Goal: Task Accomplishment & Management: Manage account settings

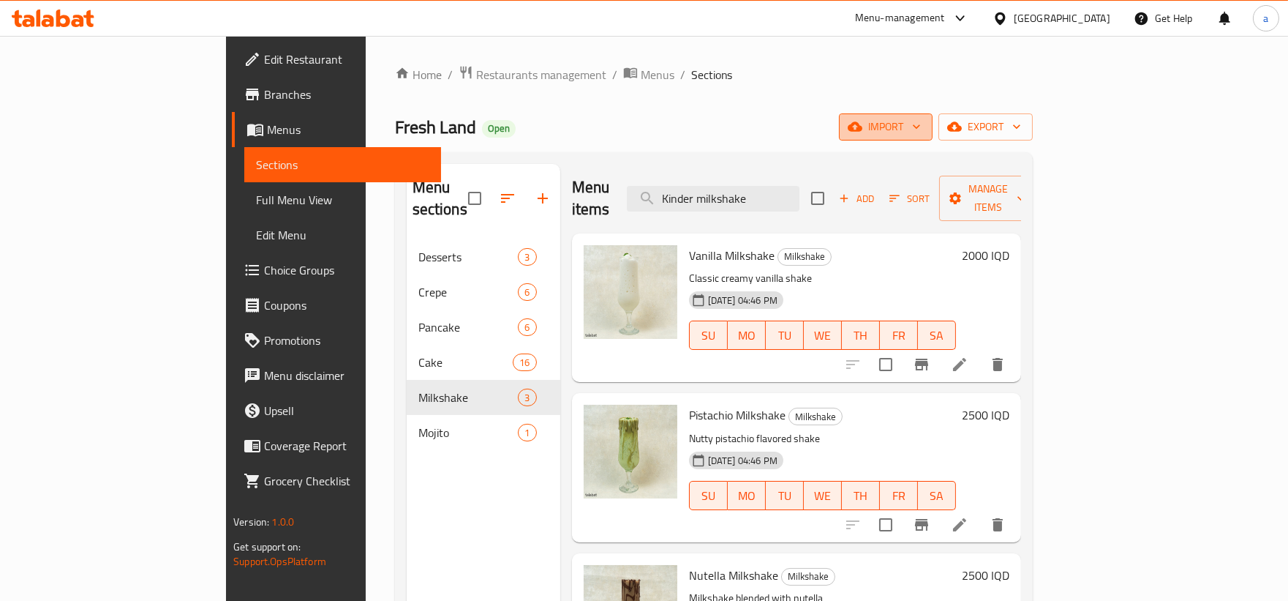
click at [921, 129] on span "import" at bounding box center [886, 127] width 70 height 18
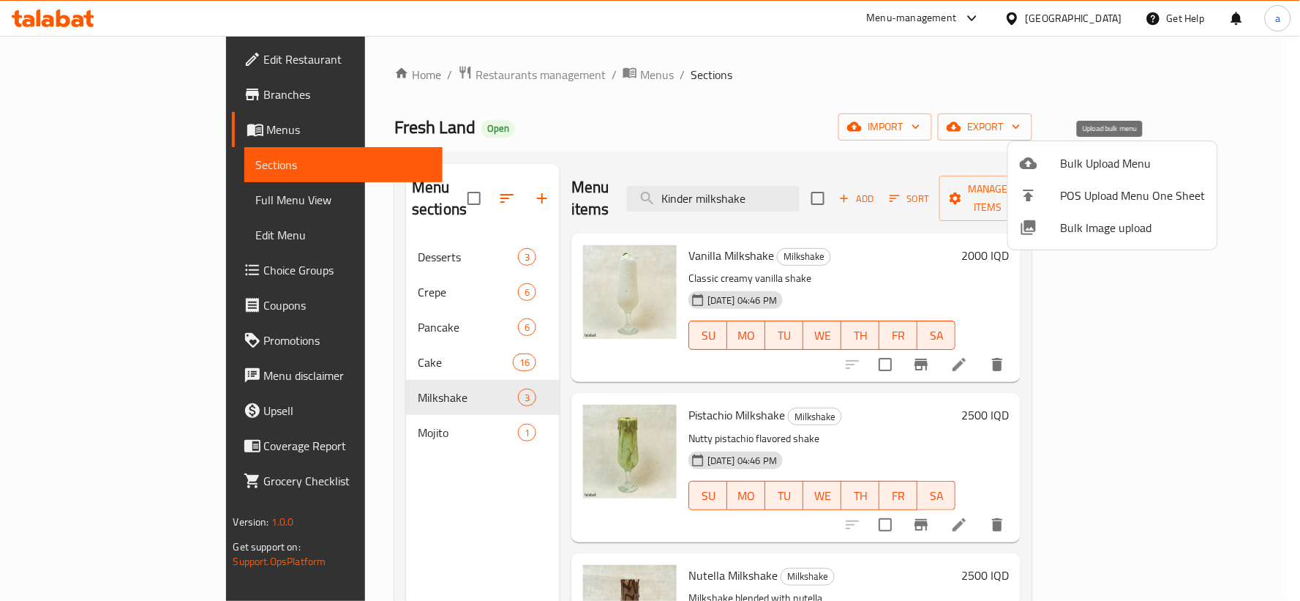
click at [1080, 154] on span "Bulk Upload Menu" at bounding box center [1133, 163] width 145 height 18
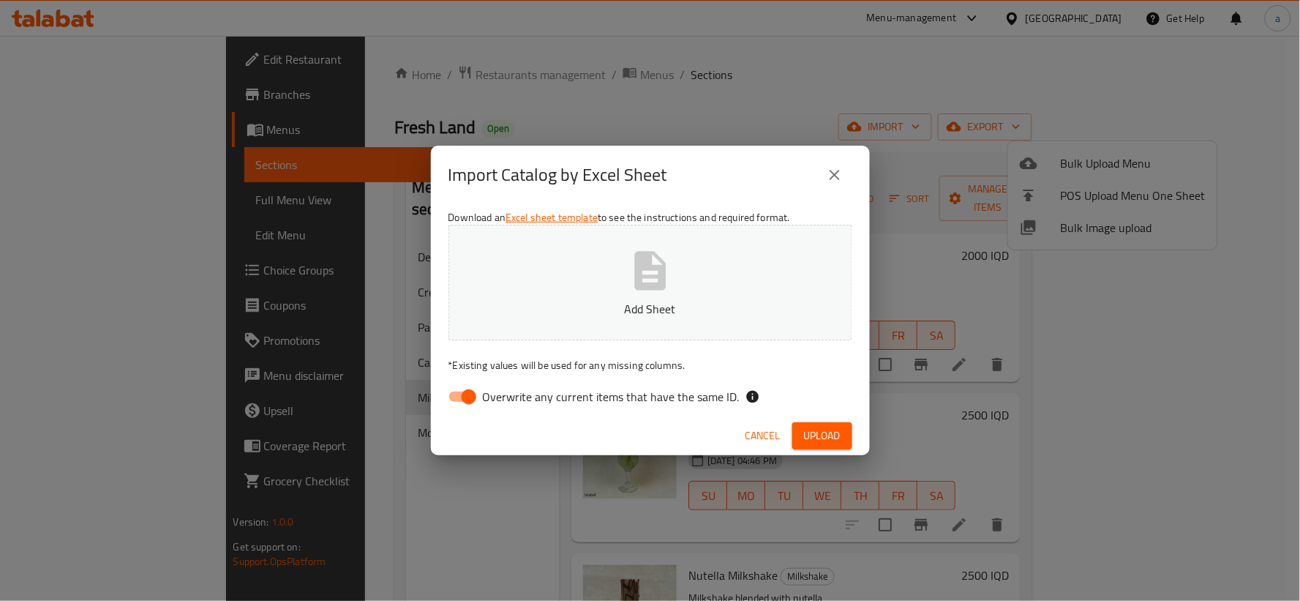
click at [462, 395] on input "Overwrite any current items that have the same ID." at bounding box center [468, 397] width 83 height 28
checkbox input "false"
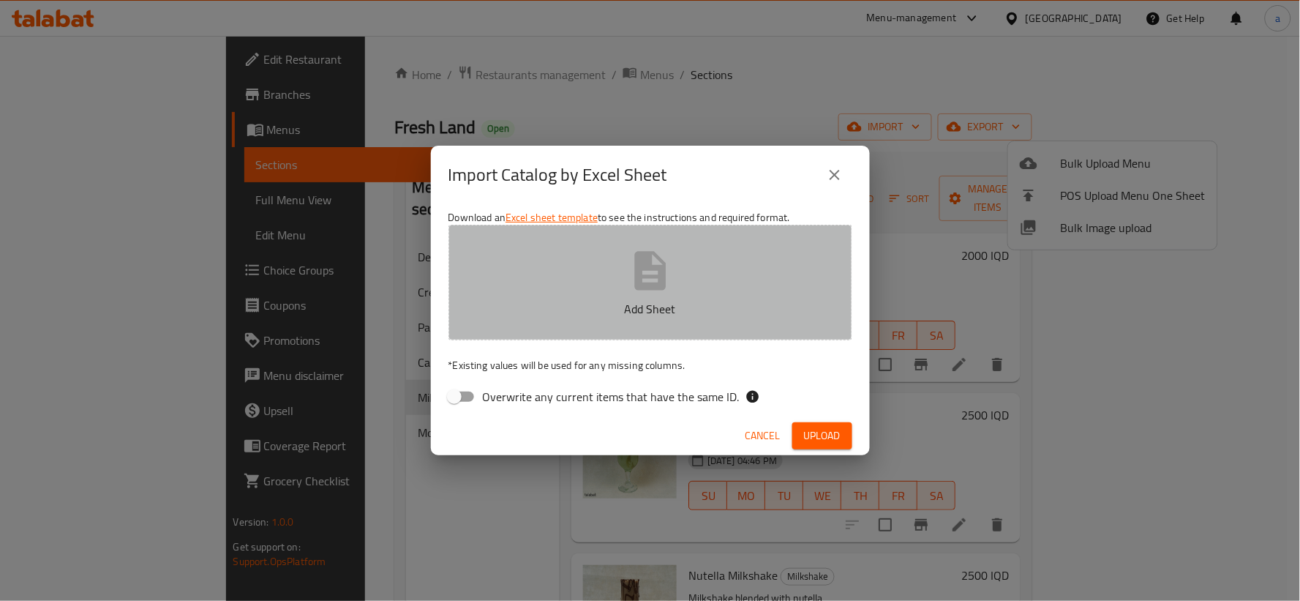
click at [537, 309] on p "Add Sheet" at bounding box center [650, 309] width 358 height 18
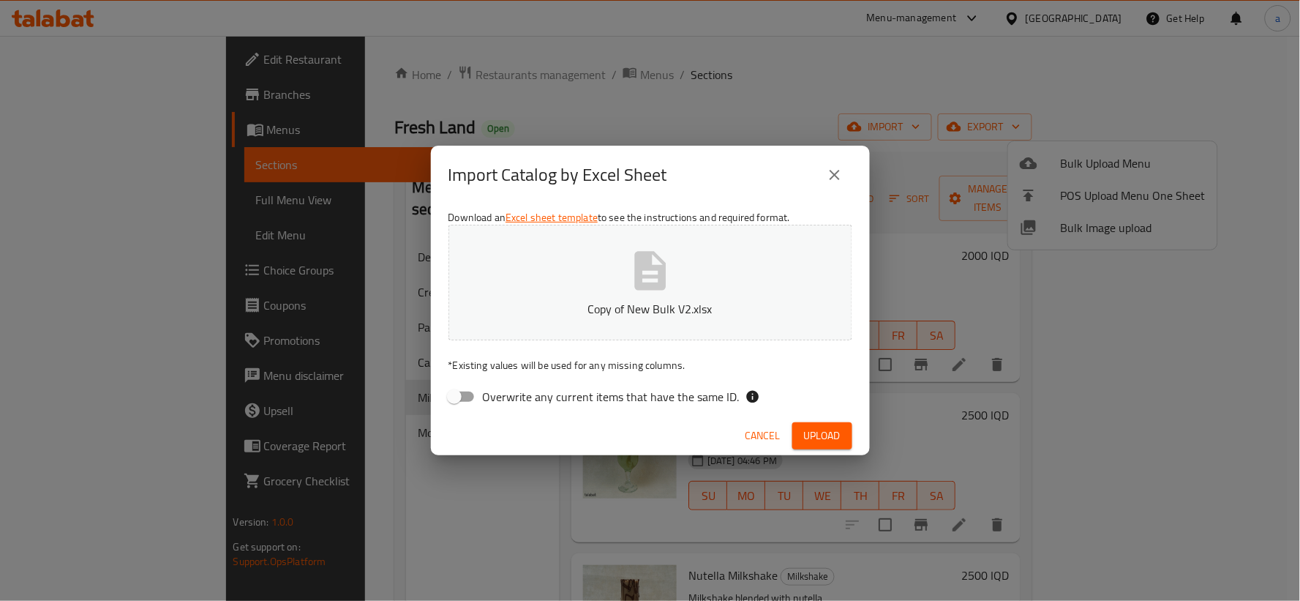
click at [814, 426] on span "Upload" at bounding box center [822, 435] width 37 height 18
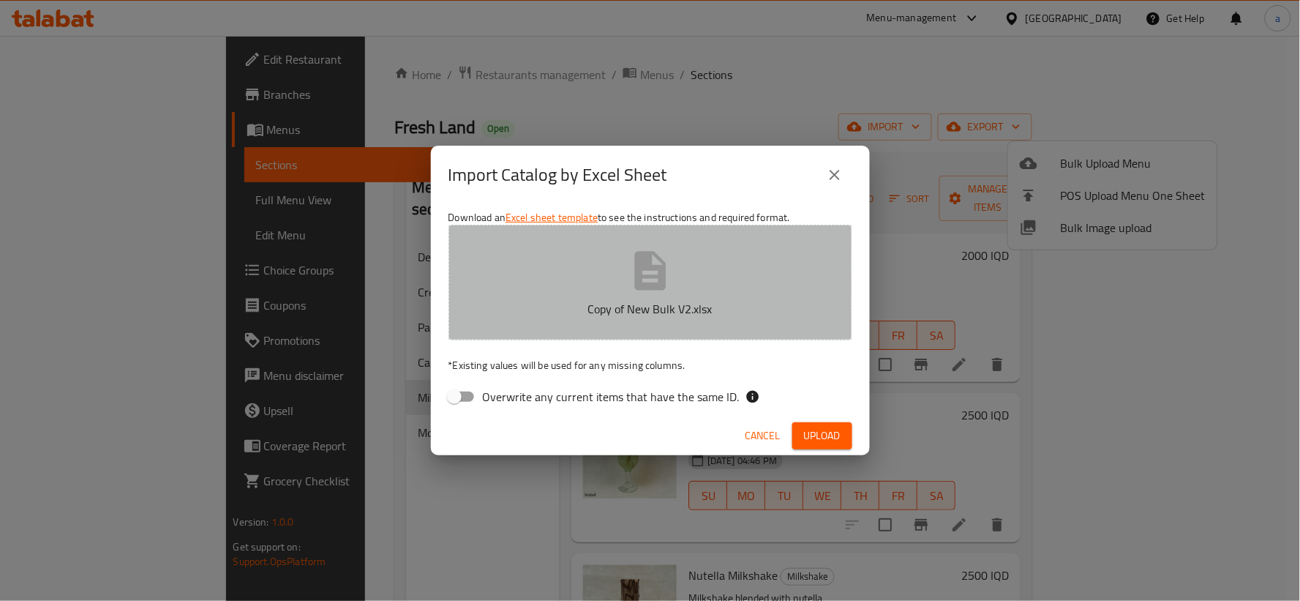
click at [661, 301] on p "Copy of New Bulk V2.xlsx" at bounding box center [650, 309] width 358 height 18
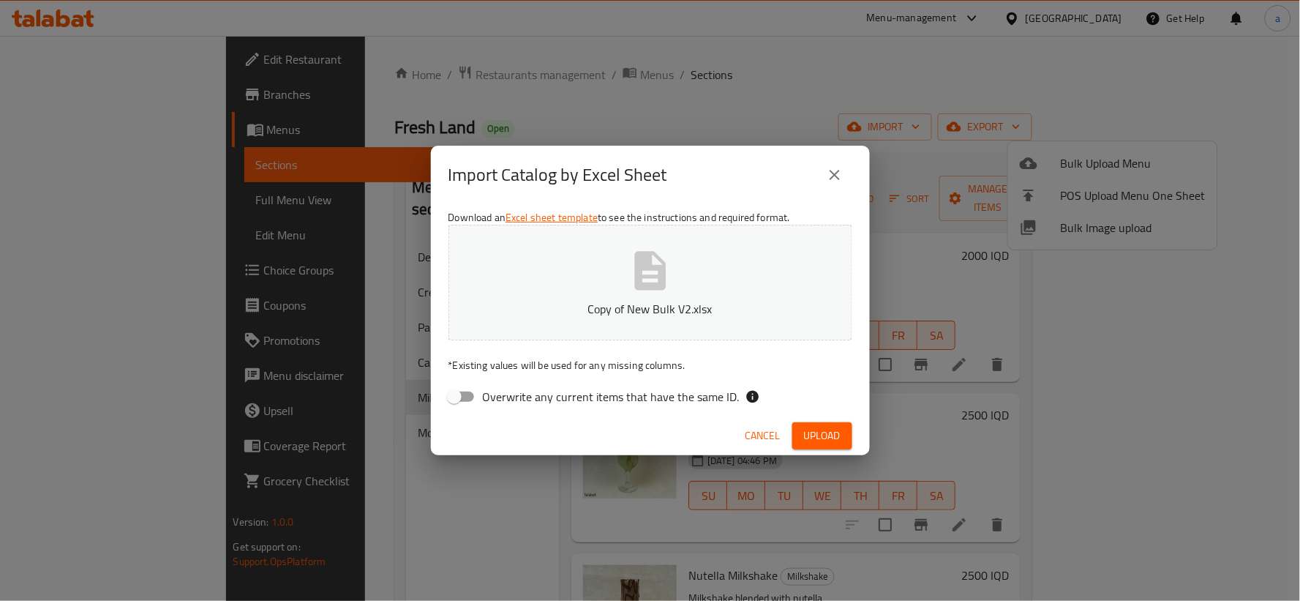
click at [827, 433] on span "Upload" at bounding box center [822, 435] width 37 height 18
click at [830, 168] on icon "close" at bounding box center [835, 175] width 18 height 18
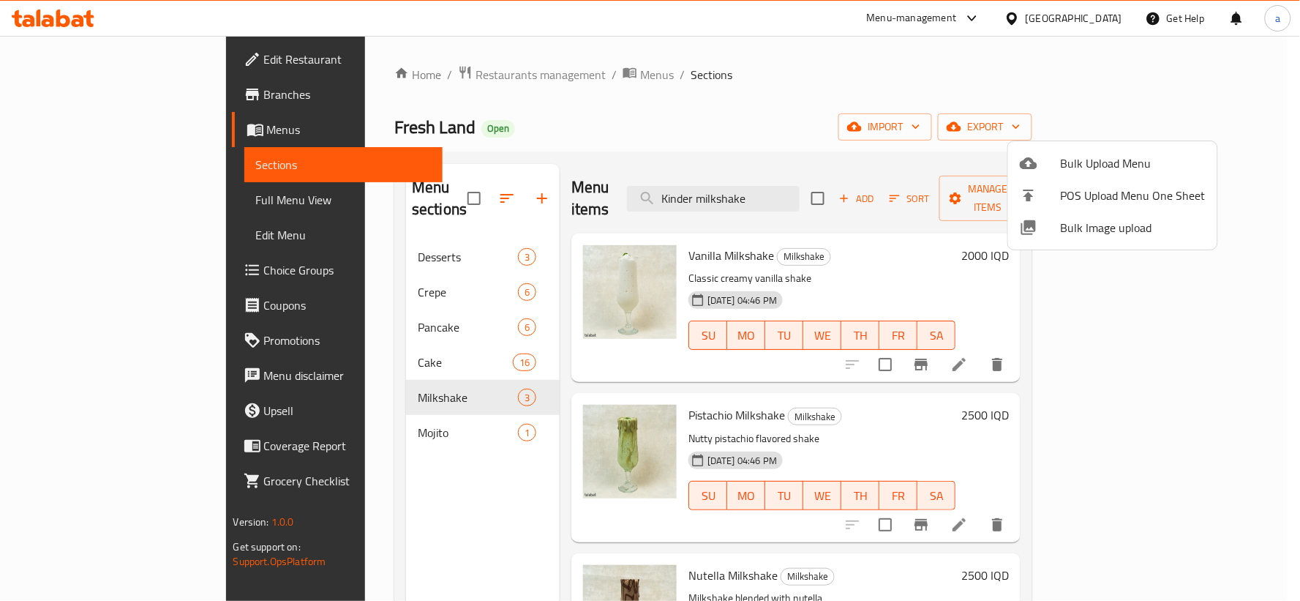
click at [1024, 162] on icon at bounding box center [1029, 163] width 18 height 12
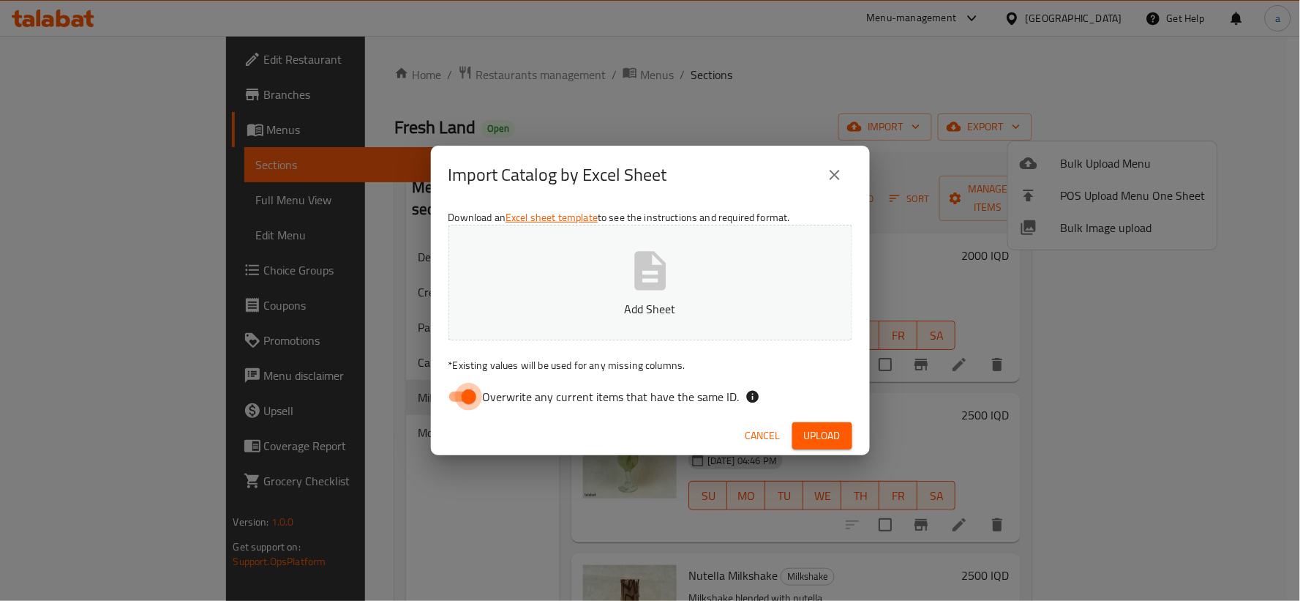
click at [478, 391] on input "Overwrite any current items that have the same ID." at bounding box center [468, 397] width 83 height 28
checkbox input "false"
click at [620, 250] on button "Add Sheet" at bounding box center [650, 283] width 404 height 116
click at [813, 429] on span "Upload" at bounding box center [822, 435] width 37 height 18
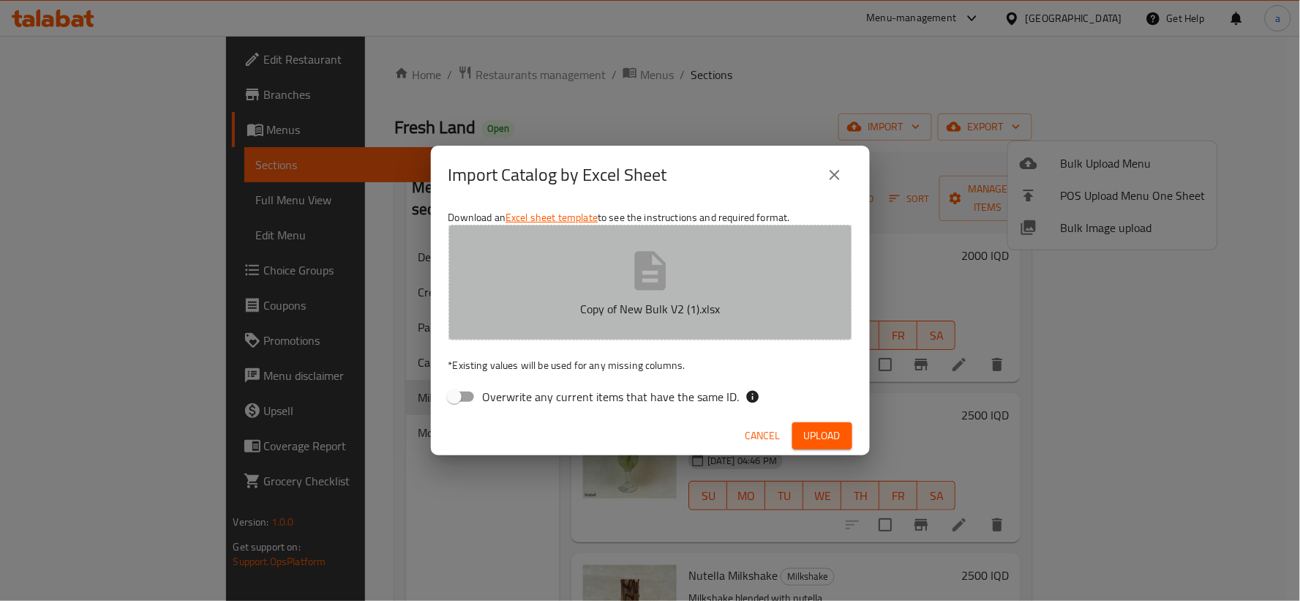
click at [616, 289] on button "Copy of New Bulk V2 (1).xlsx" at bounding box center [650, 283] width 404 height 116
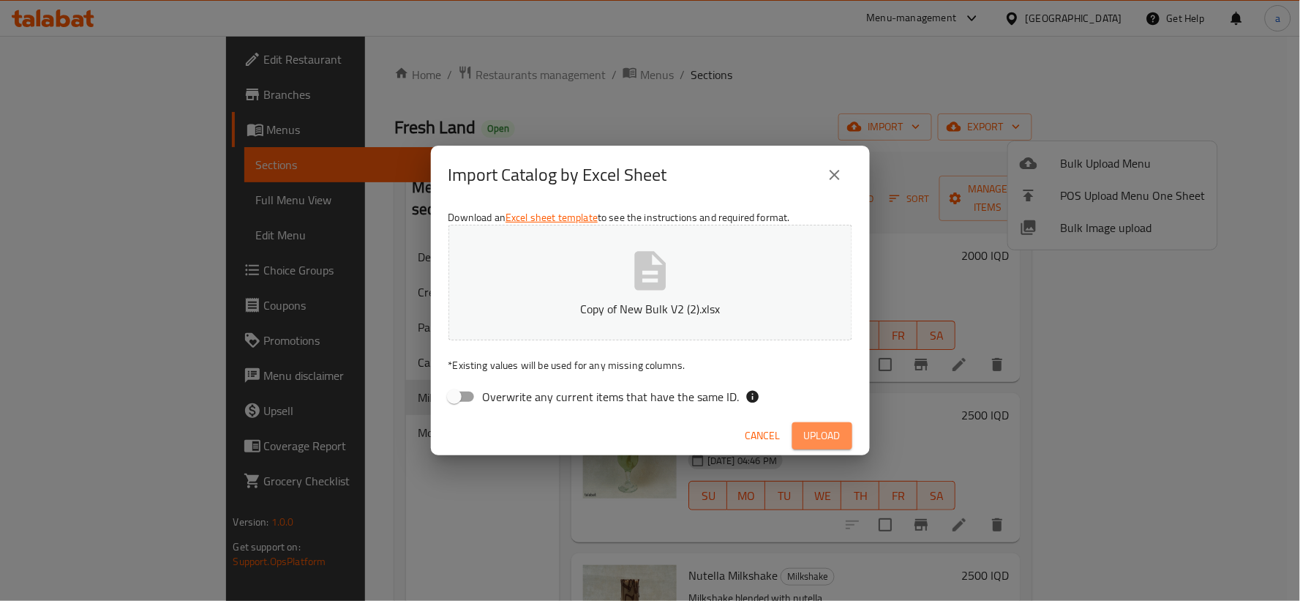
click at [813, 433] on span "Upload" at bounding box center [822, 435] width 37 height 18
click at [625, 244] on button "Copy of New Bulk V2 (2).xlsx" at bounding box center [650, 283] width 404 height 116
click at [822, 425] on button "Upload" at bounding box center [822, 435] width 60 height 27
click at [691, 304] on p "Copy of New Bulk V2.xlsx" at bounding box center [650, 309] width 358 height 18
click at [832, 173] on icon "close" at bounding box center [835, 175] width 18 height 18
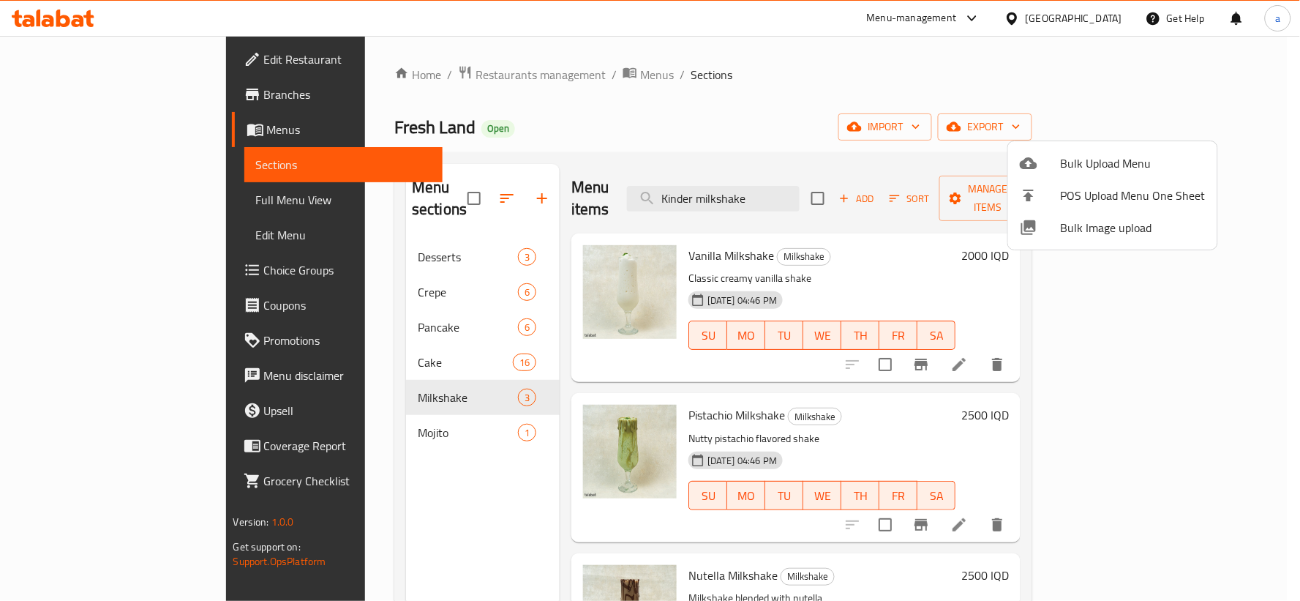
click at [1095, 123] on div at bounding box center [650, 300] width 1300 height 601
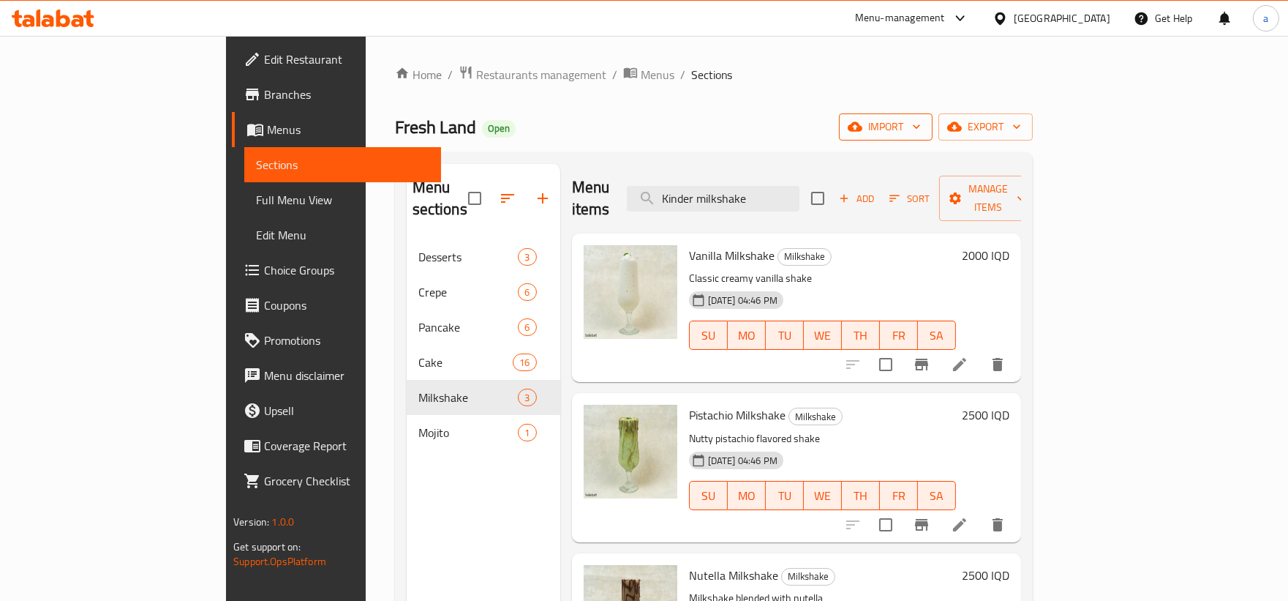
click at [933, 113] on button "import" at bounding box center [886, 126] width 94 height 27
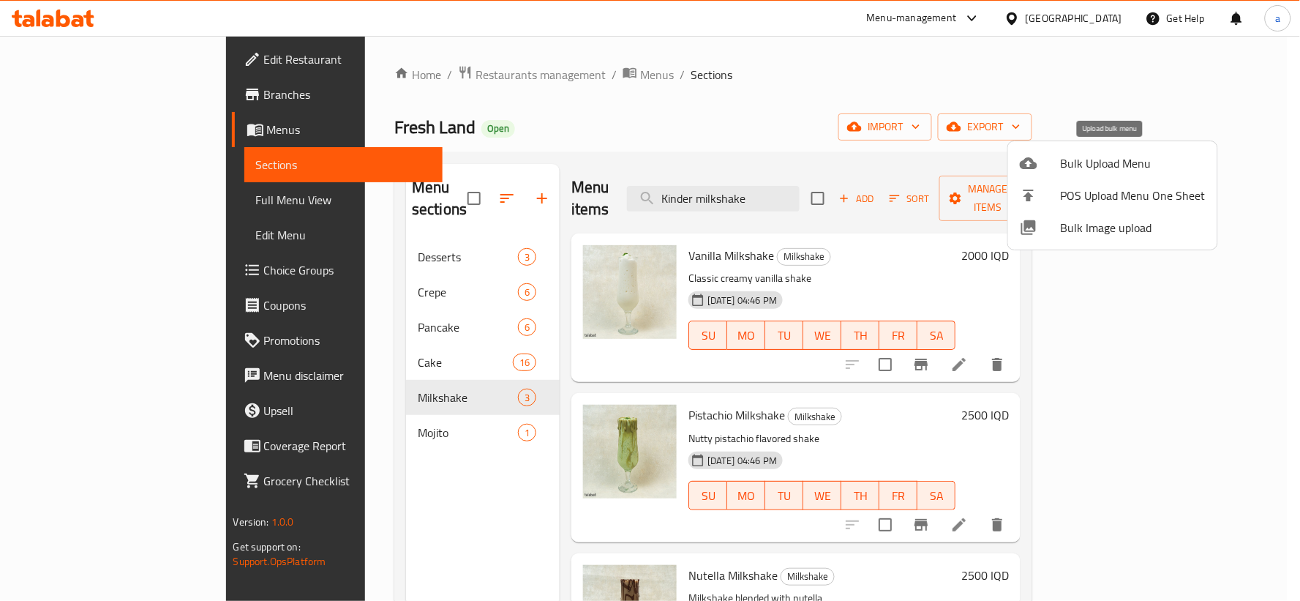
click at [1086, 172] on span "Bulk Upload Menu" at bounding box center [1133, 163] width 145 height 18
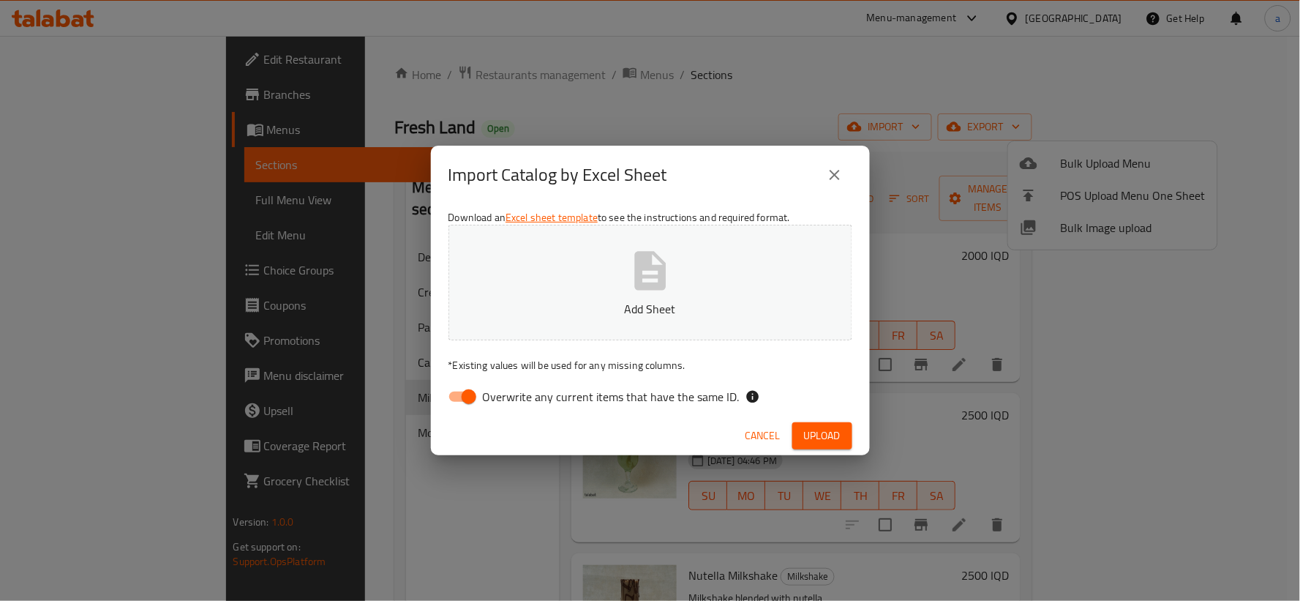
click at [574, 289] on button "Add Sheet" at bounding box center [650, 283] width 404 height 116
click at [476, 397] on input "Overwrite any current items that have the same ID." at bounding box center [468, 397] width 83 height 28
checkbox input "false"
click at [805, 429] on span "Upload" at bounding box center [822, 435] width 37 height 18
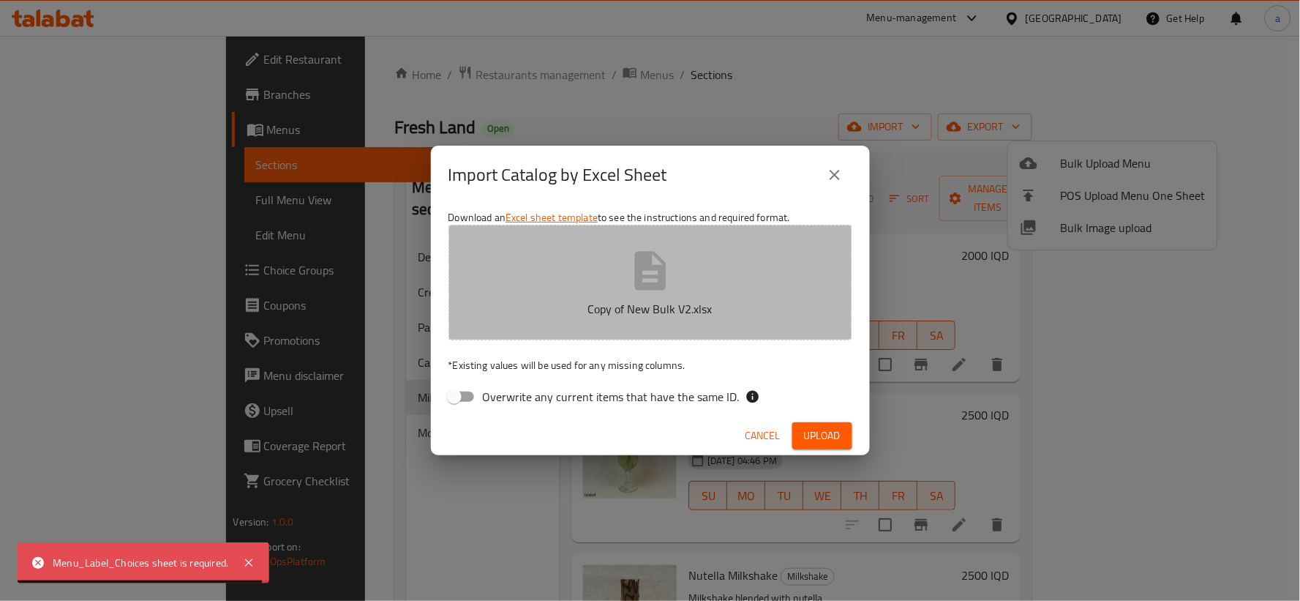
click at [590, 304] on p "Copy of New Bulk V2.xlsx" at bounding box center [650, 309] width 358 height 18
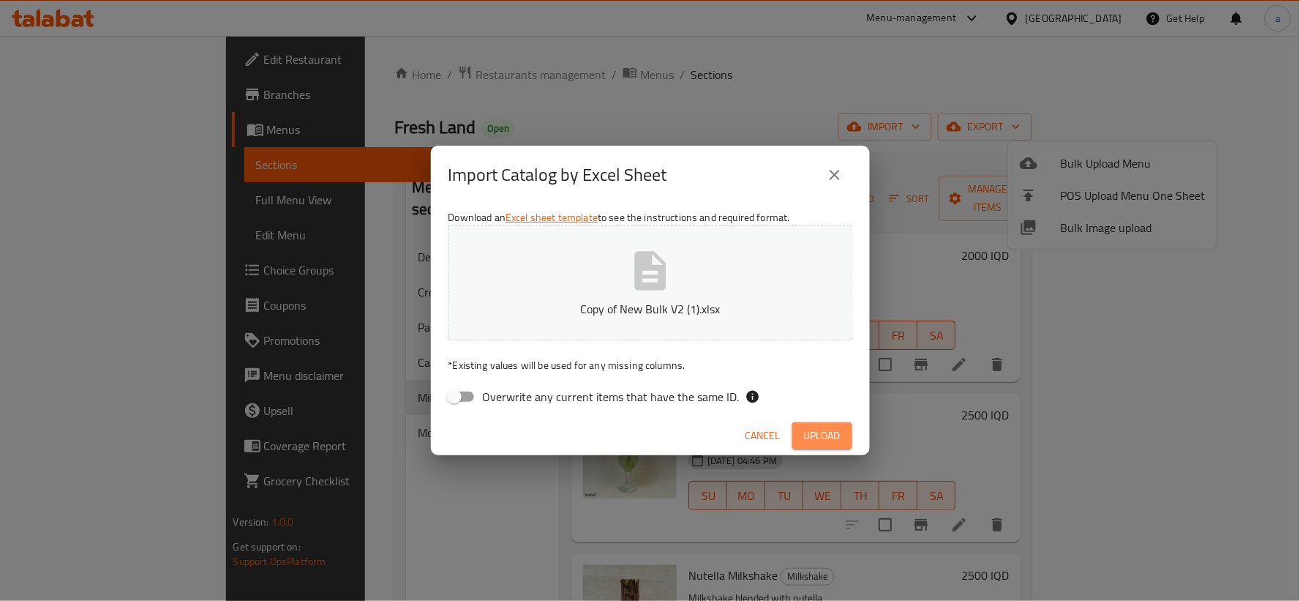
click at [813, 427] on span "Upload" at bounding box center [822, 435] width 37 height 18
click at [829, 166] on icon "close" at bounding box center [835, 175] width 18 height 18
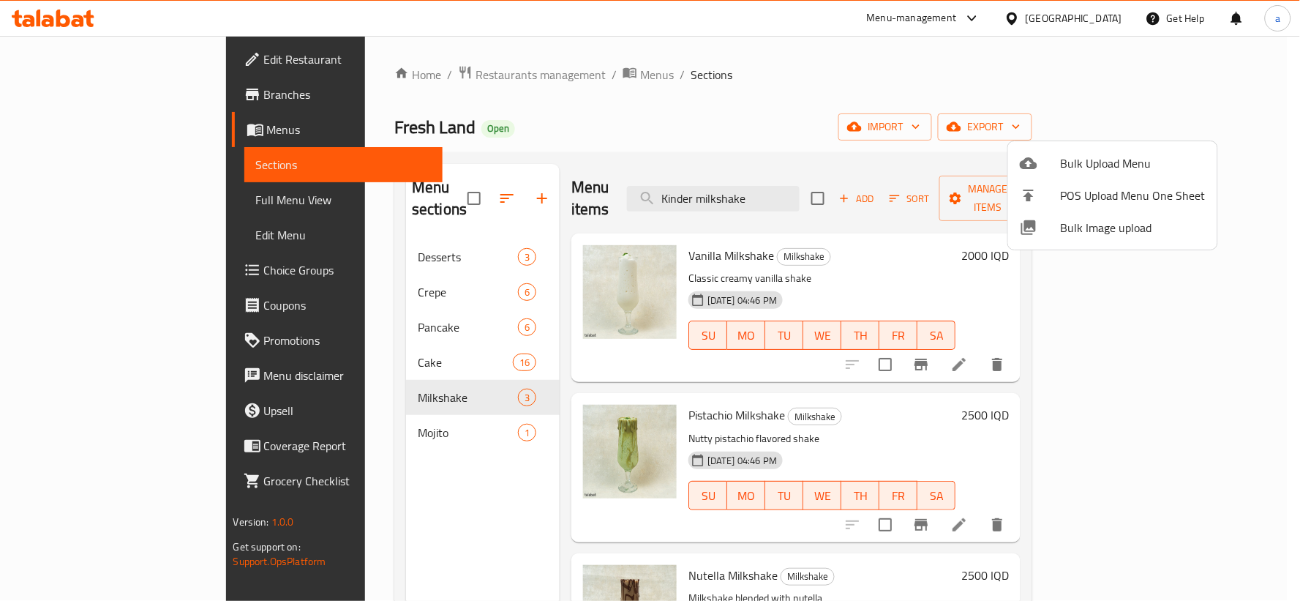
click at [510, 74] on div at bounding box center [650, 300] width 1300 height 601
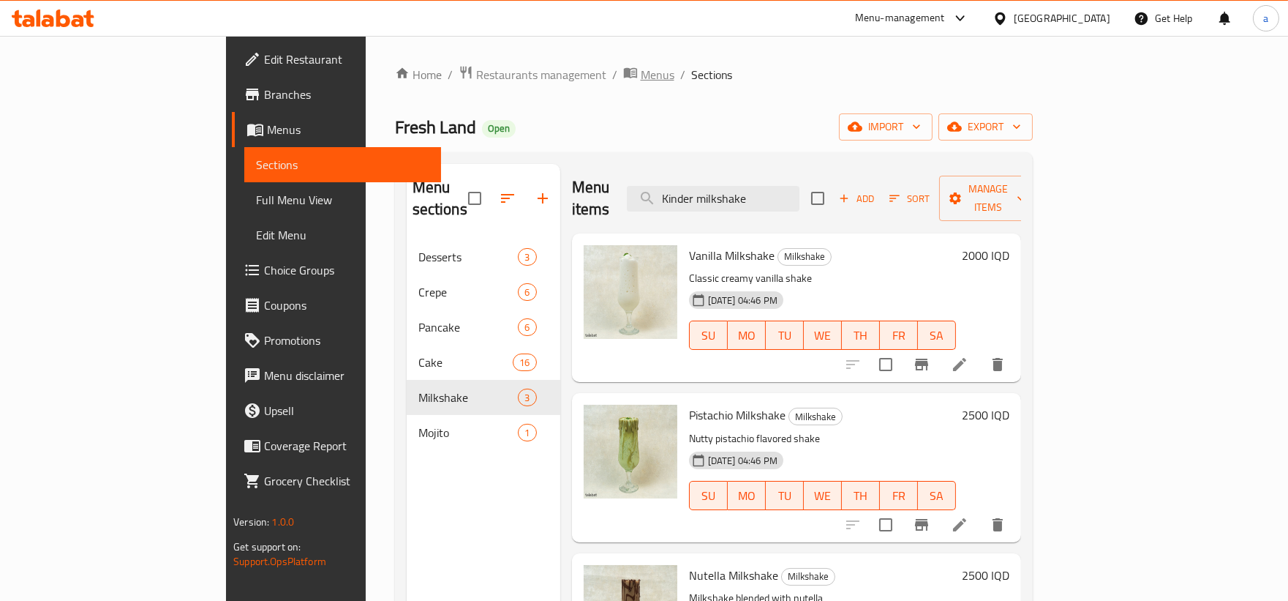
click at [641, 72] on span "Menus" at bounding box center [658, 75] width 34 height 18
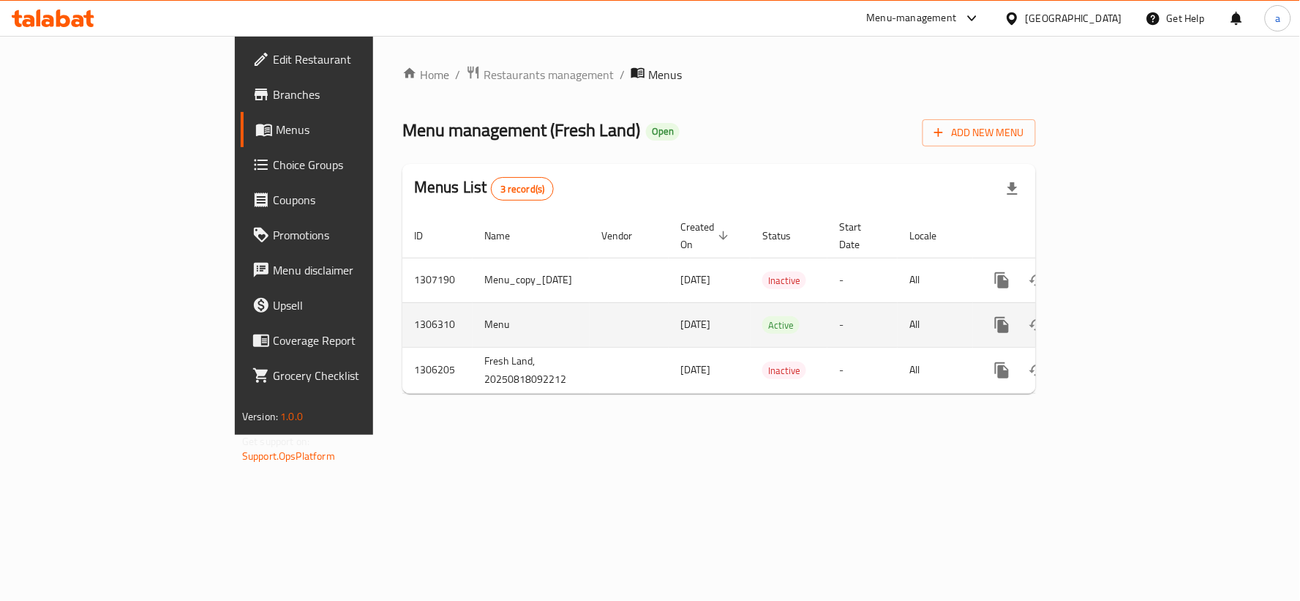
click at [1114, 318] on icon "enhanced table" at bounding box center [1107, 324] width 13 height 13
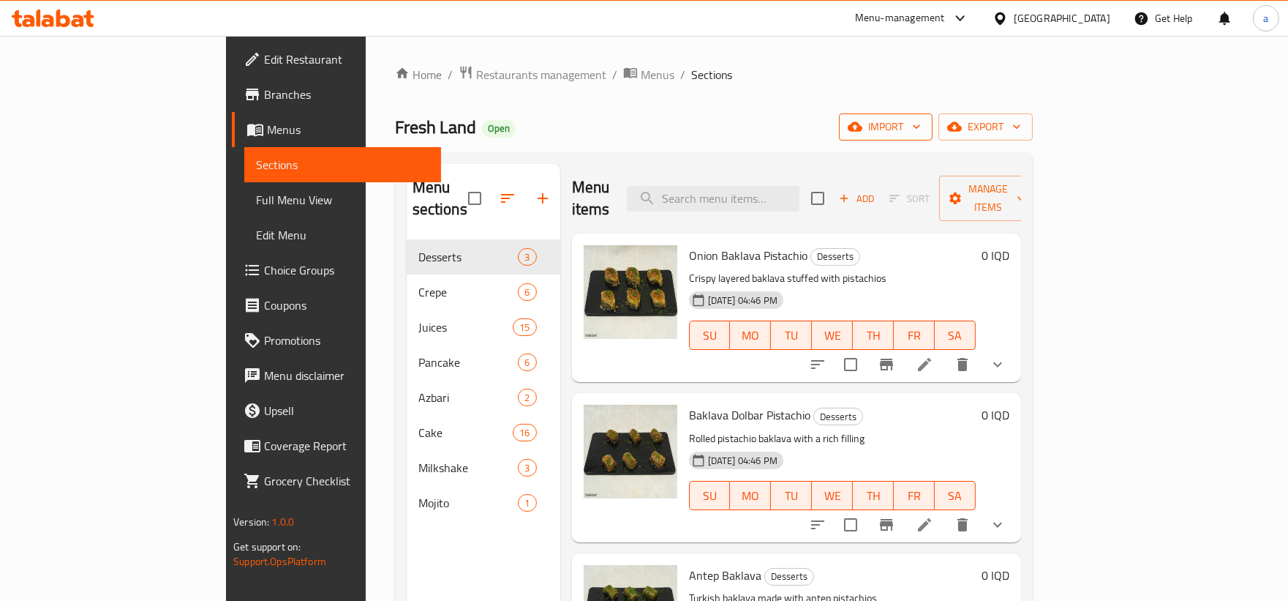
click at [933, 137] on button "import" at bounding box center [886, 126] width 94 height 27
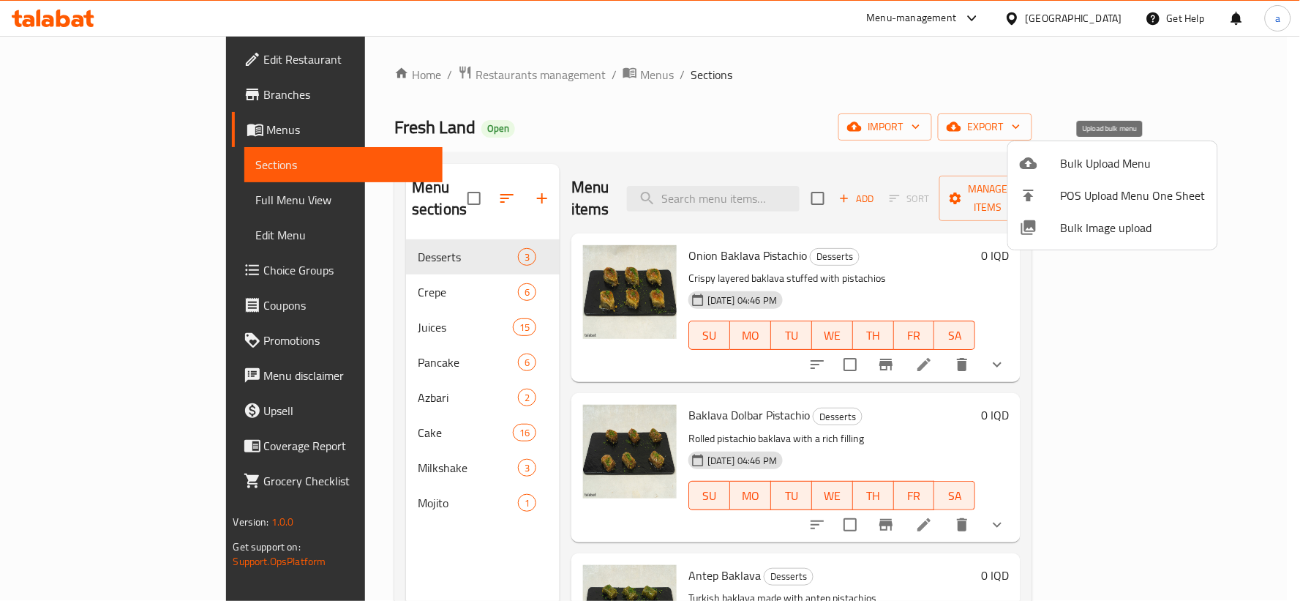
click at [1108, 157] on span "Bulk Upload Menu" at bounding box center [1133, 163] width 145 height 18
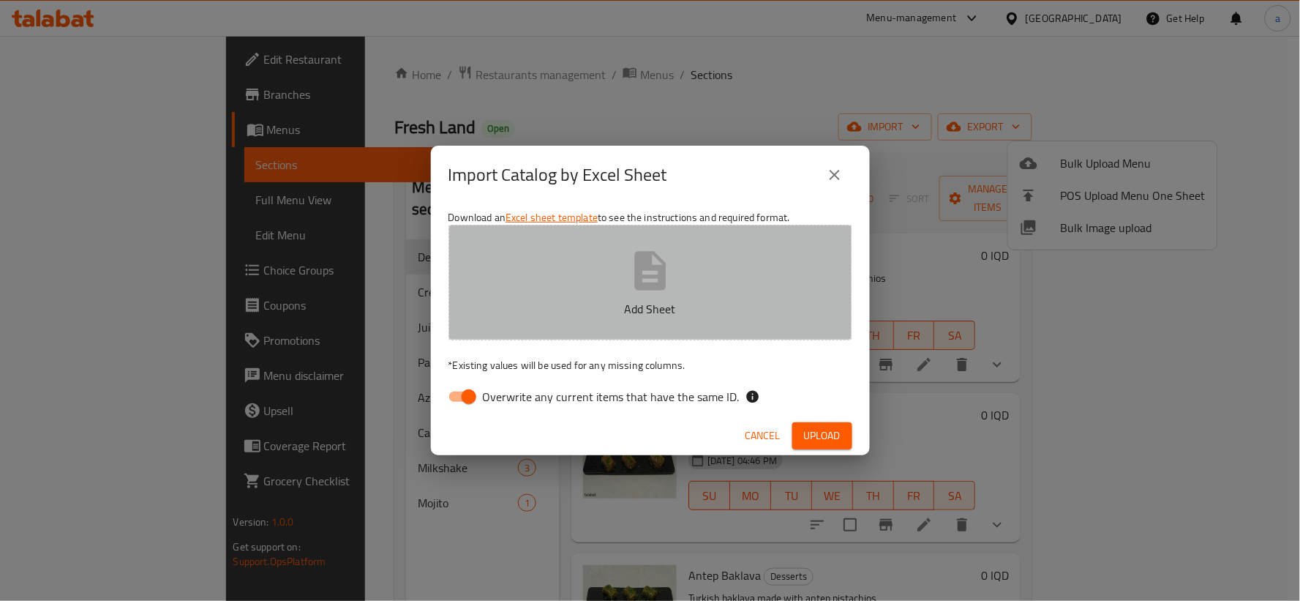
click at [732, 275] on button "Add Sheet" at bounding box center [650, 283] width 404 height 116
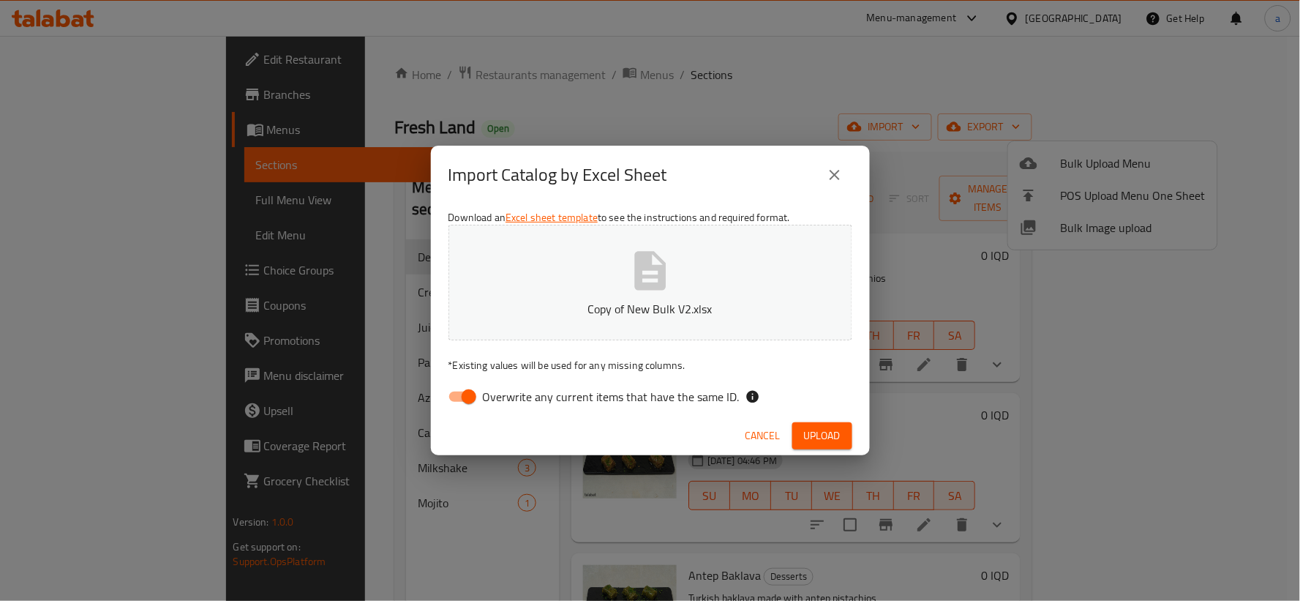
click at [454, 395] on input "Overwrite any current items that have the same ID." at bounding box center [468, 397] width 83 height 28
checkbox input "false"
click at [800, 437] on button "Upload" at bounding box center [822, 435] width 60 height 27
click at [835, 432] on span "Upload" at bounding box center [822, 435] width 37 height 18
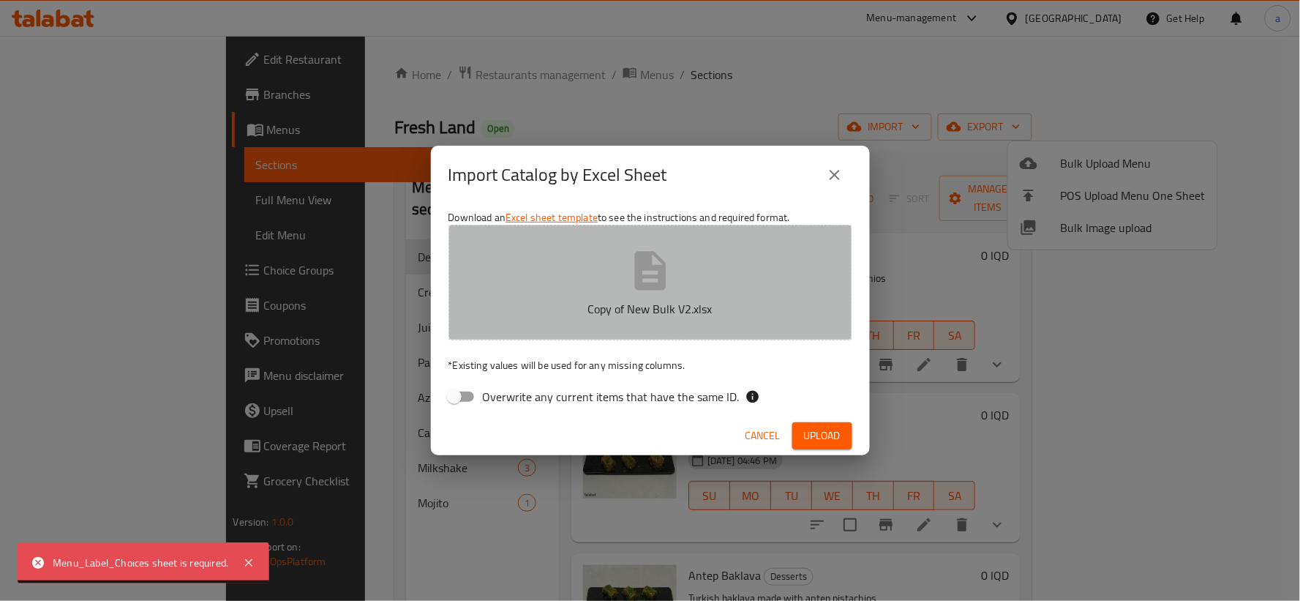
click at [593, 304] on p "Copy of New Bulk V2.xlsx" at bounding box center [650, 309] width 358 height 18
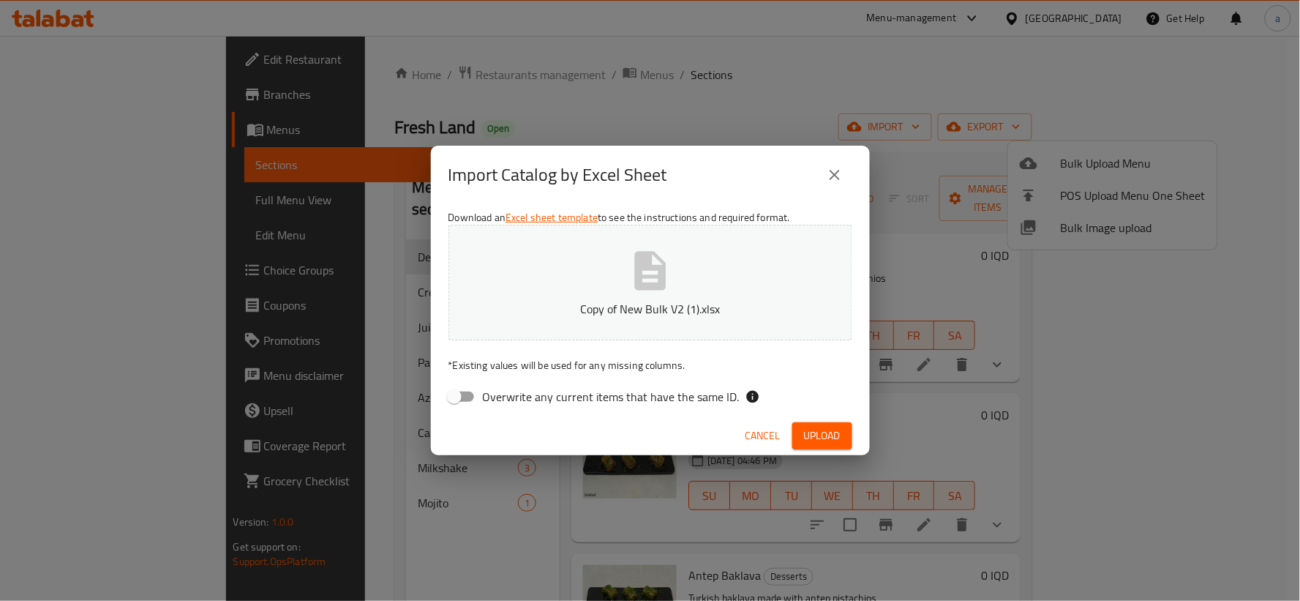
click at [813, 426] on span "Upload" at bounding box center [822, 435] width 37 height 18
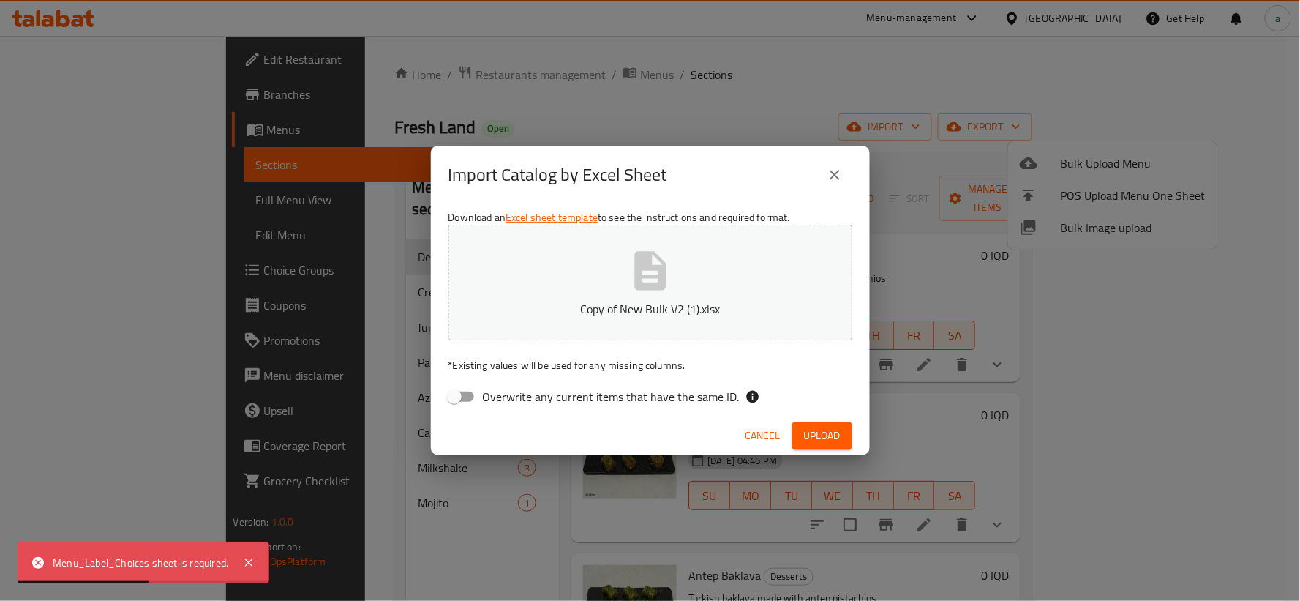
click at [843, 172] on icon "close" at bounding box center [835, 175] width 18 height 18
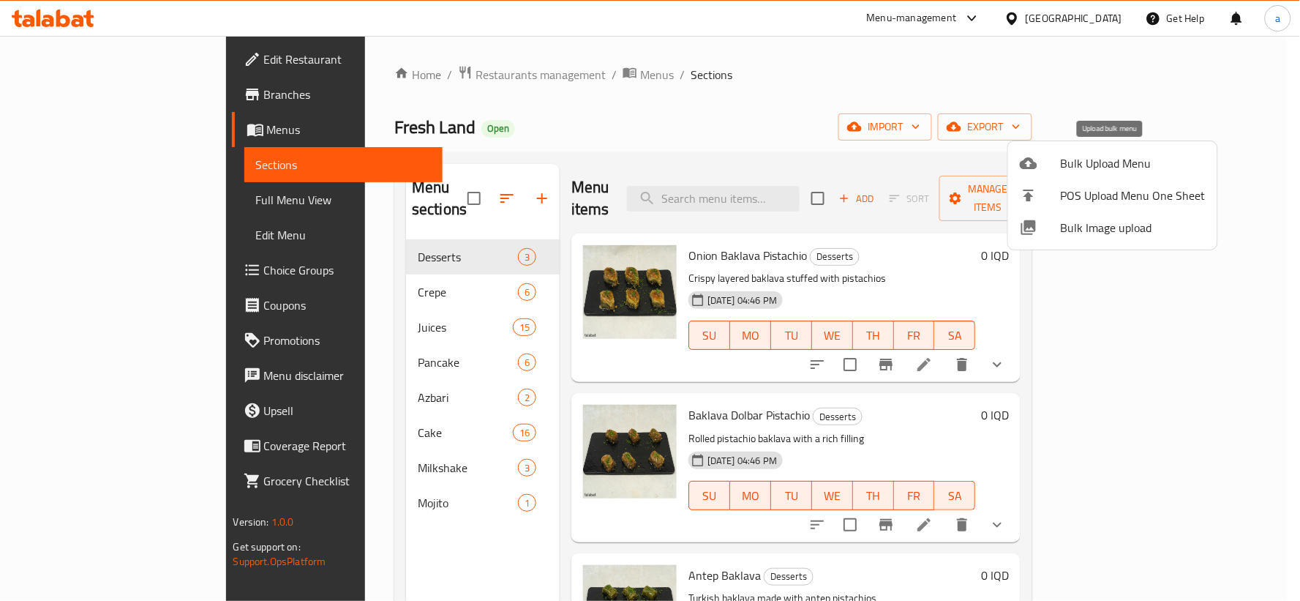
click at [1054, 165] on div at bounding box center [1040, 163] width 41 height 18
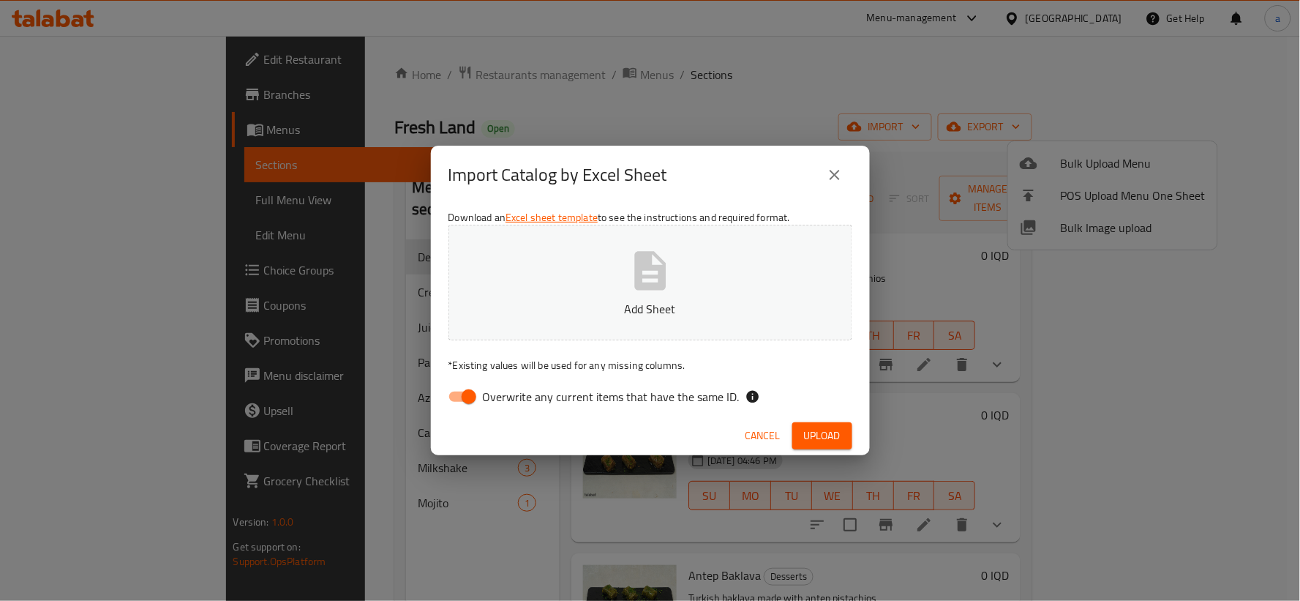
click at [462, 395] on input "Overwrite any current items that have the same ID." at bounding box center [468, 397] width 83 height 28
checkbox input "false"
click at [629, 268] on icon "button" at bounding box center [650, 270] width 47 height 47
click at [802, 426] on button "Upload" at bounding box center [822, 435] width 60 height 27
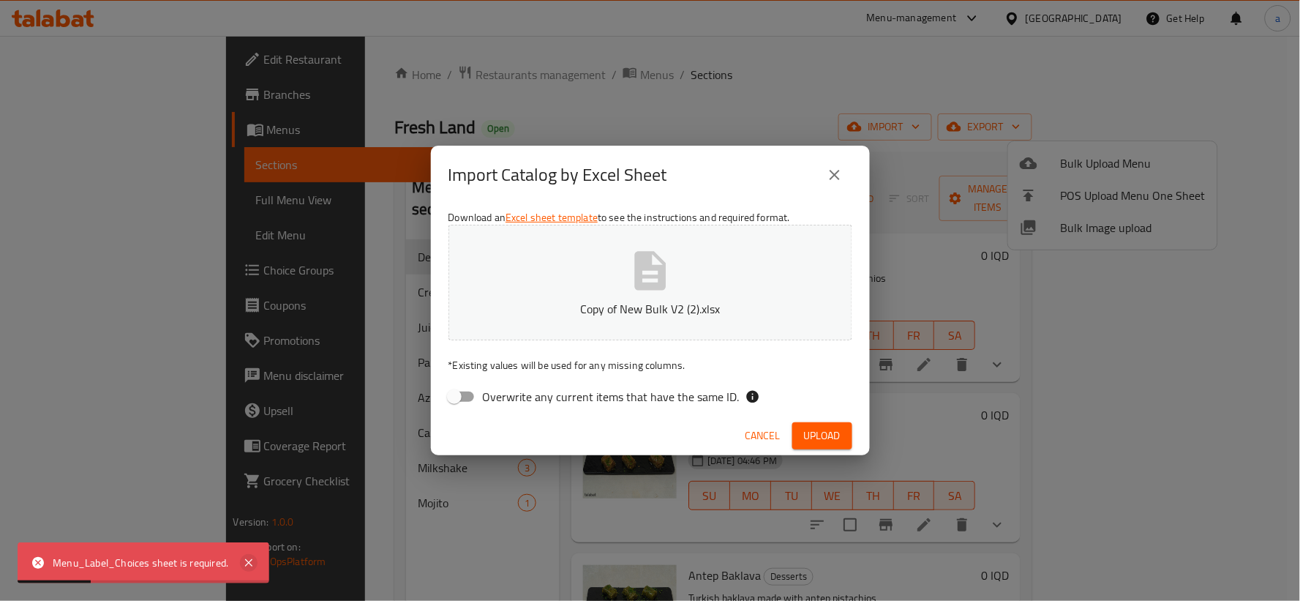
click at [242, 560] on icon at bounding box center [249, 563] width 18 height 18
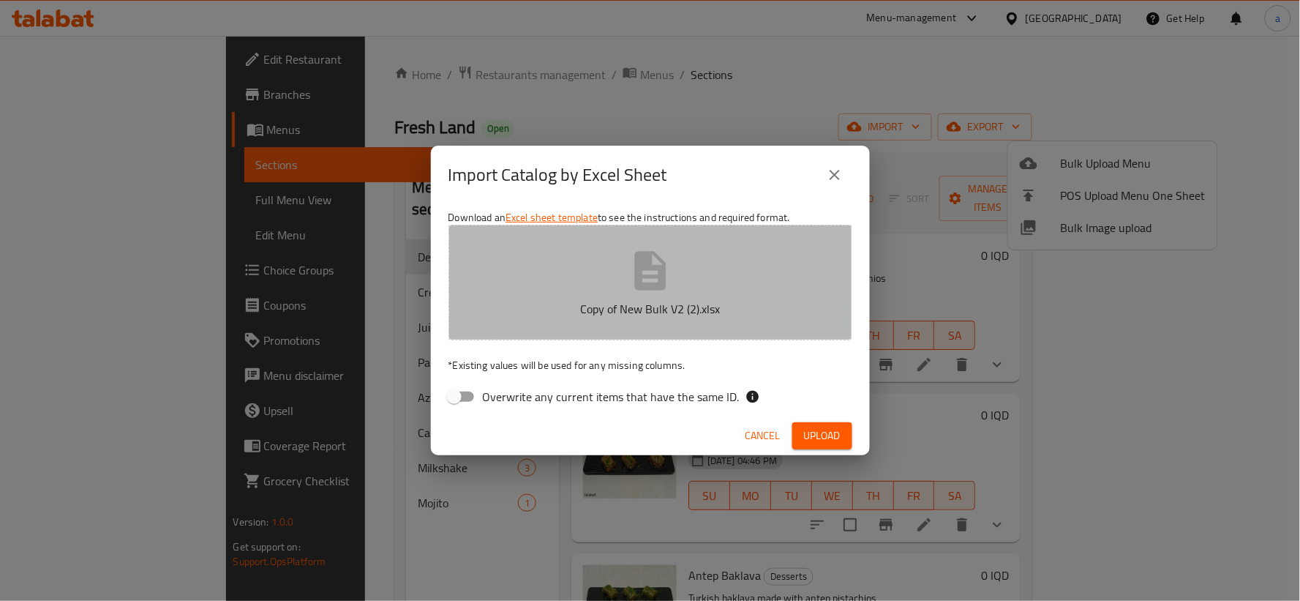
click at [642, 325] on button "Copy of New Bulk V2 (2).xlsx" at bounding box center [650, 283] width 404 height 116
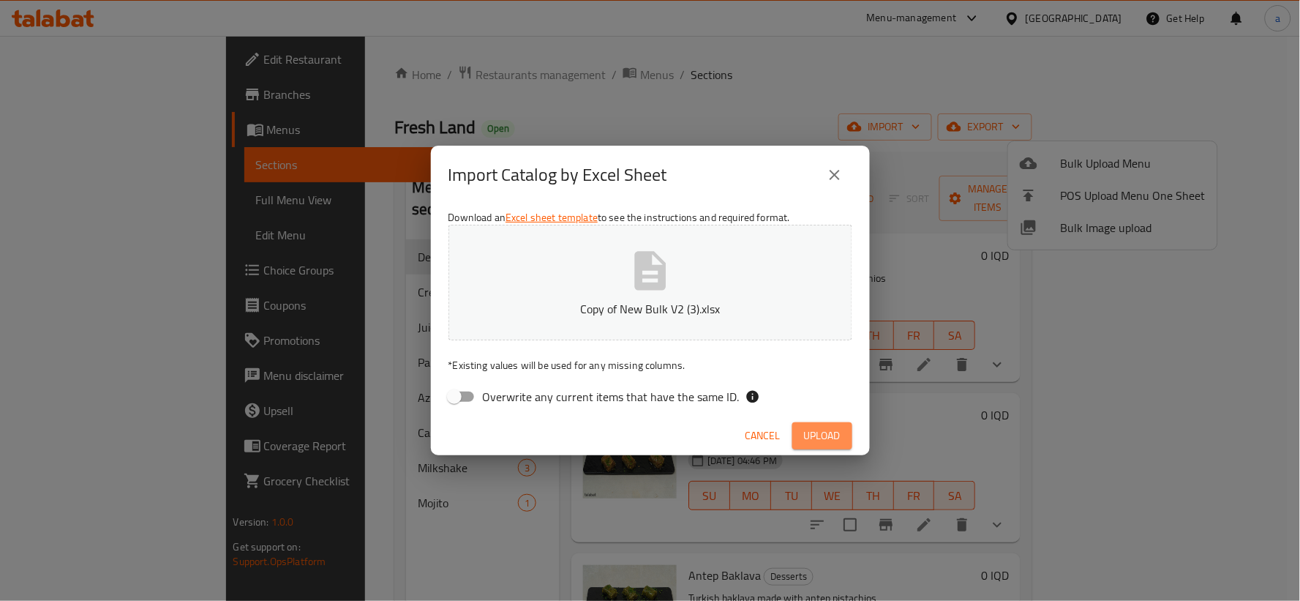
click at [804, 427] on span "Upload" at bounding box center [822, 435] width 37 height 18
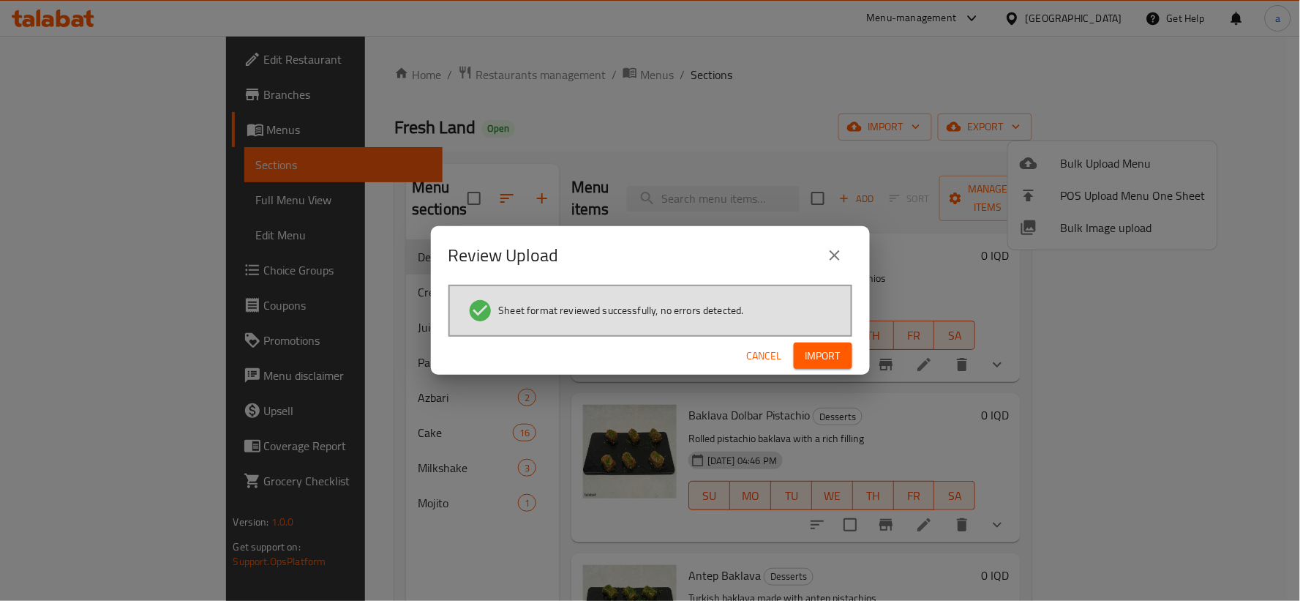
click at [829, 359] on span "Import" at bounding box center [822, 356] width 35 height 18
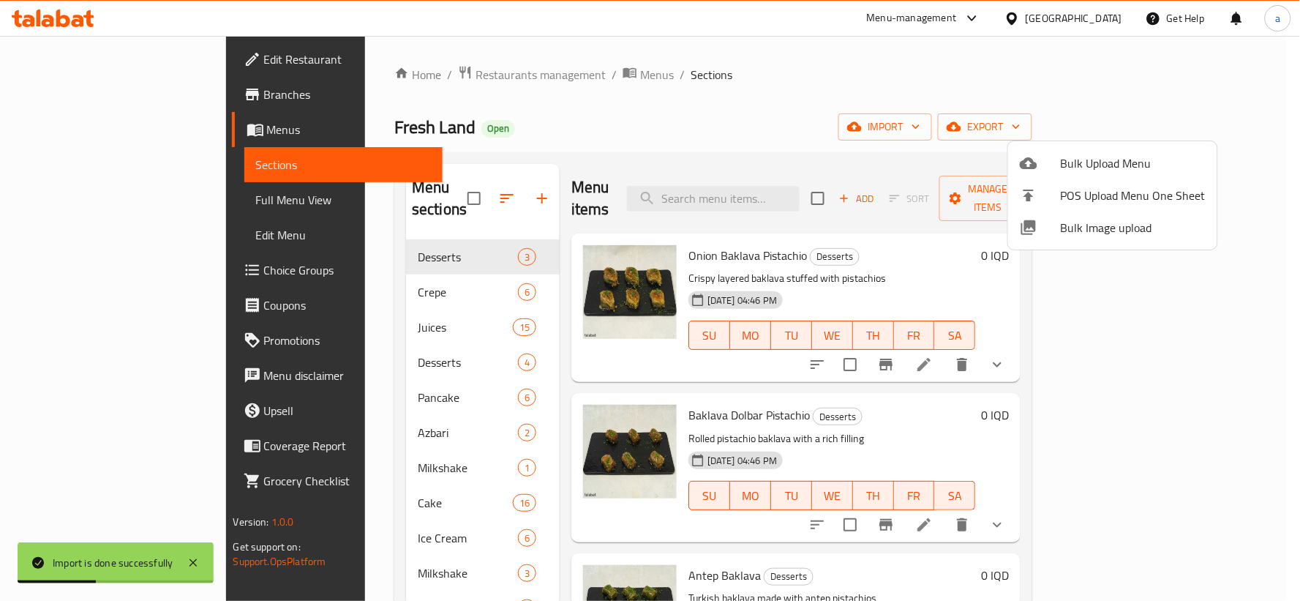
click at [1014, 117] on div at bounding box center [650, 300] width 1300 height 601
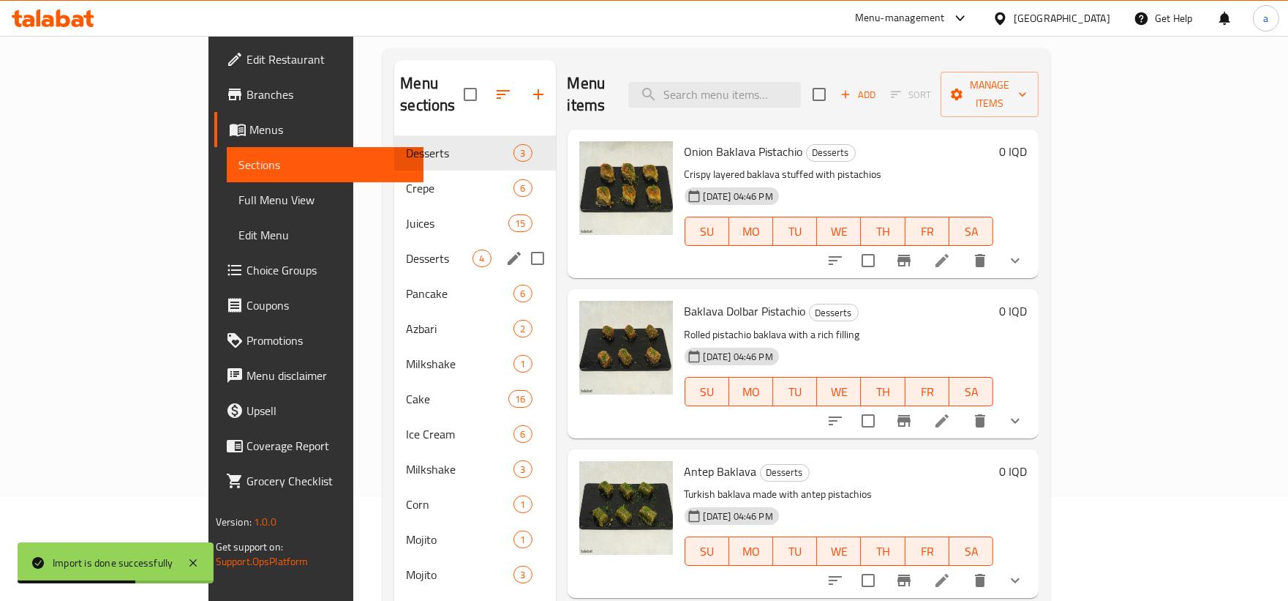
scroll to position [135, 0]
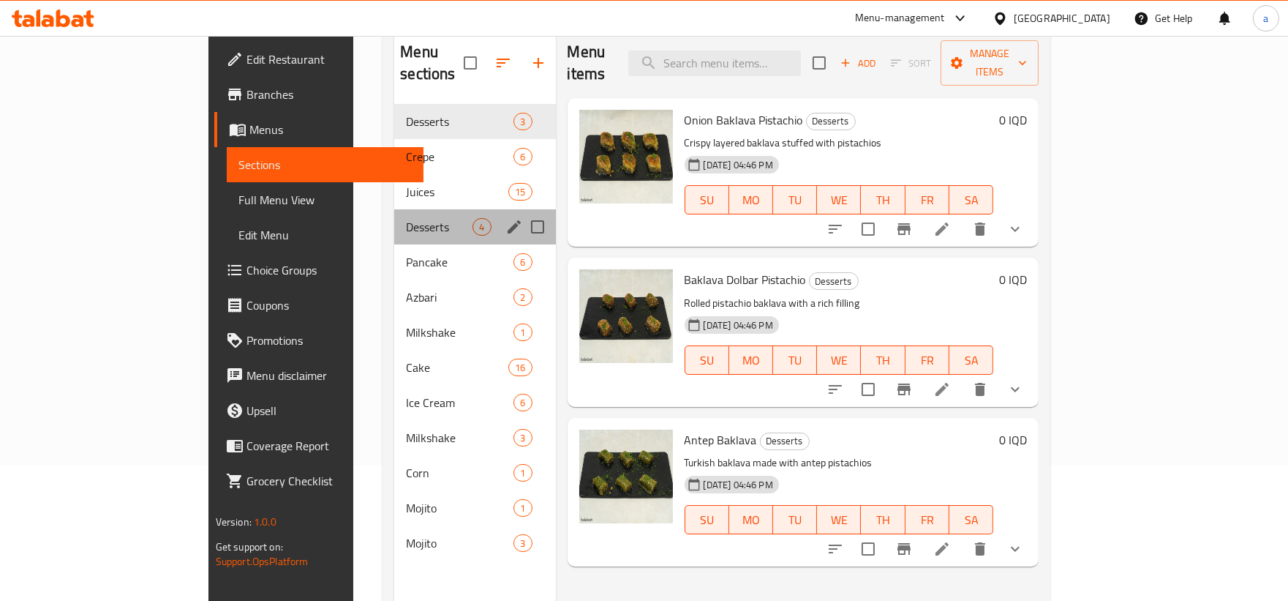
click at [394, 209] on div "Desserts 4" at bounding box center [474, 226] width 161 height 35
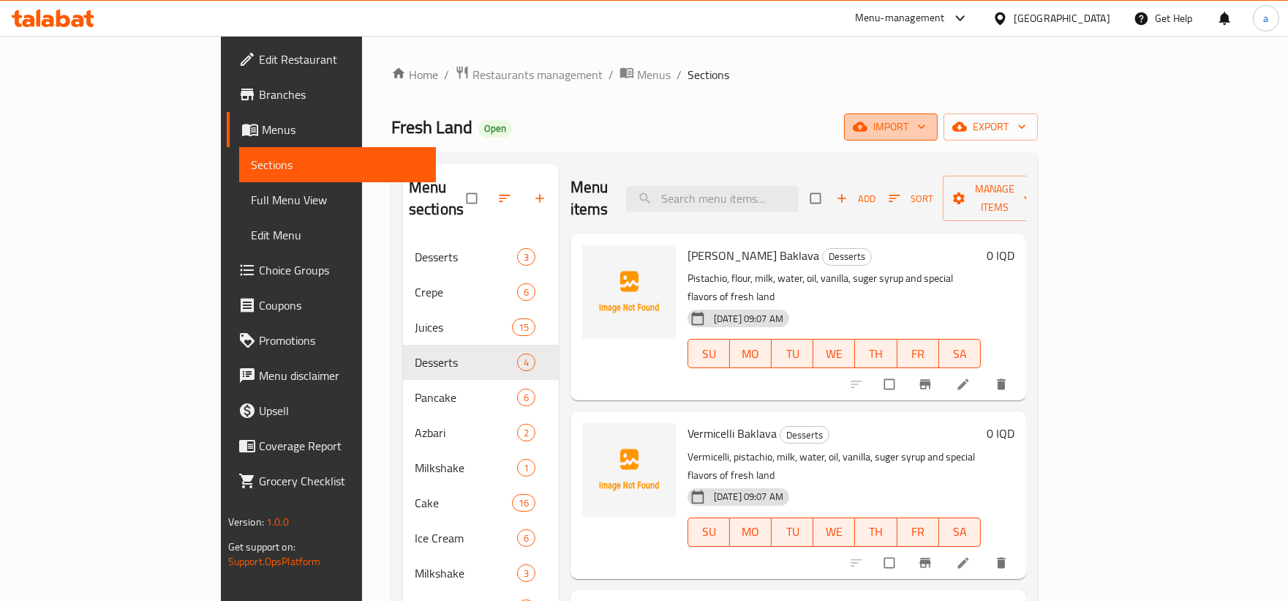
click at [926, 124] on span "import" at bounding box center [891, 127] width 70 height 18
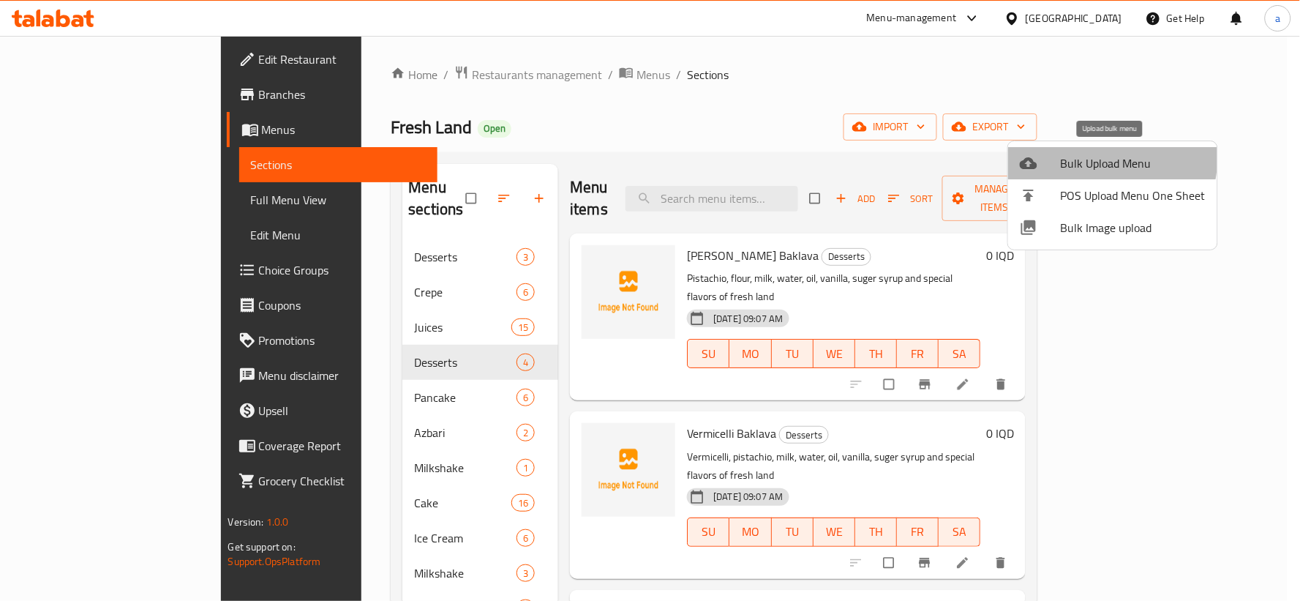
click at [1095, 157] on span "Bulk Upload Menu" at bounding box center [1133, 163] width 145 height 18
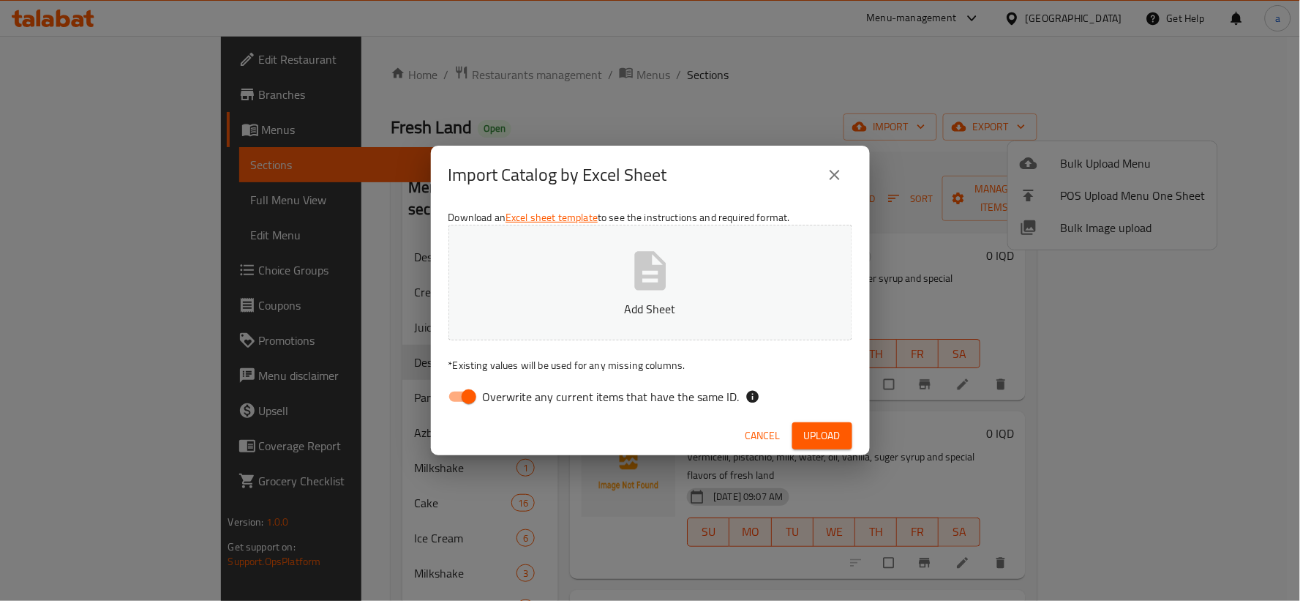
click at [473, 404] on input "Overwrite any current items that have the same ID." at bounding box center [468, 397] width 83 height 28
checkbox input "false"
click at [611, 305] on p "Add Sheet" at bounding box center [650, 309] width 358 height 18
click at [800, 430] on button "Upload" at bounding box center [822, 435] width 60 height 27
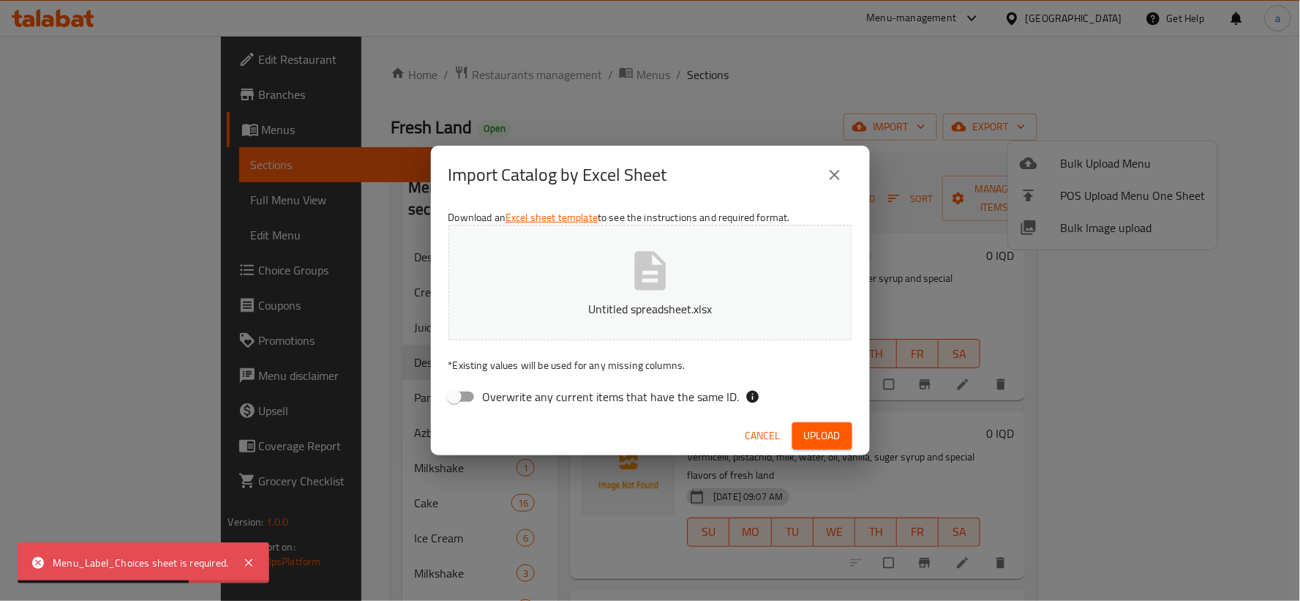
click at [834, 179] on icon "close" at bounding box center [835, 175] width 18 height 18
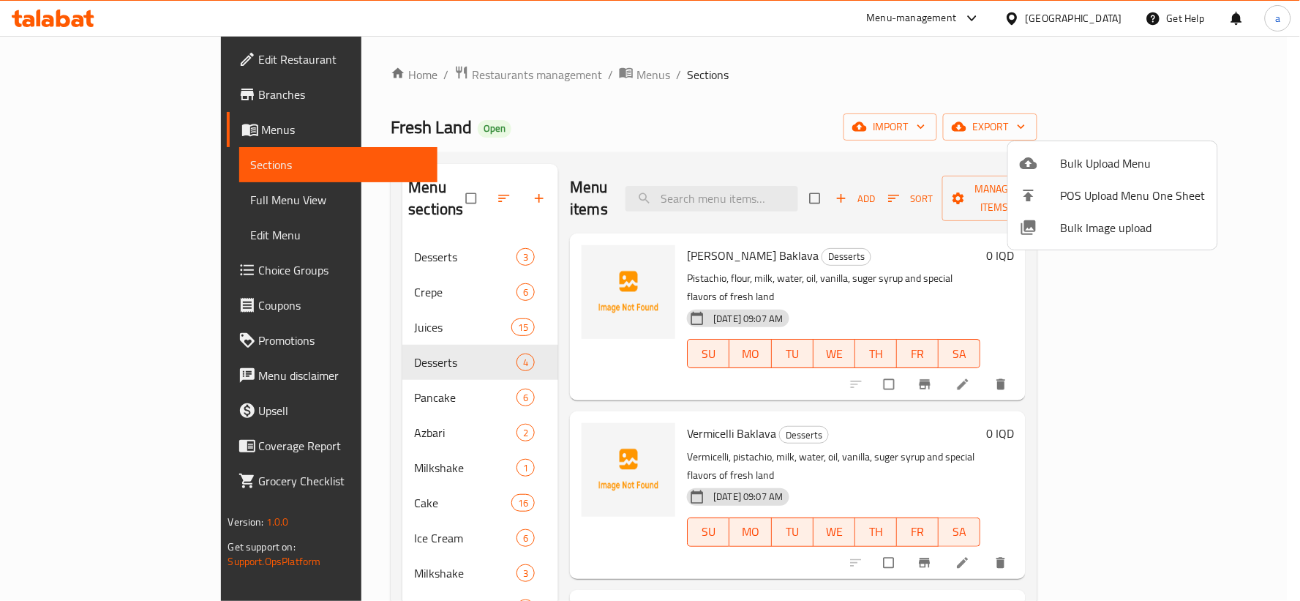
click at [963, 89] on div at bounding box center [650, 300] width 1300 height 601
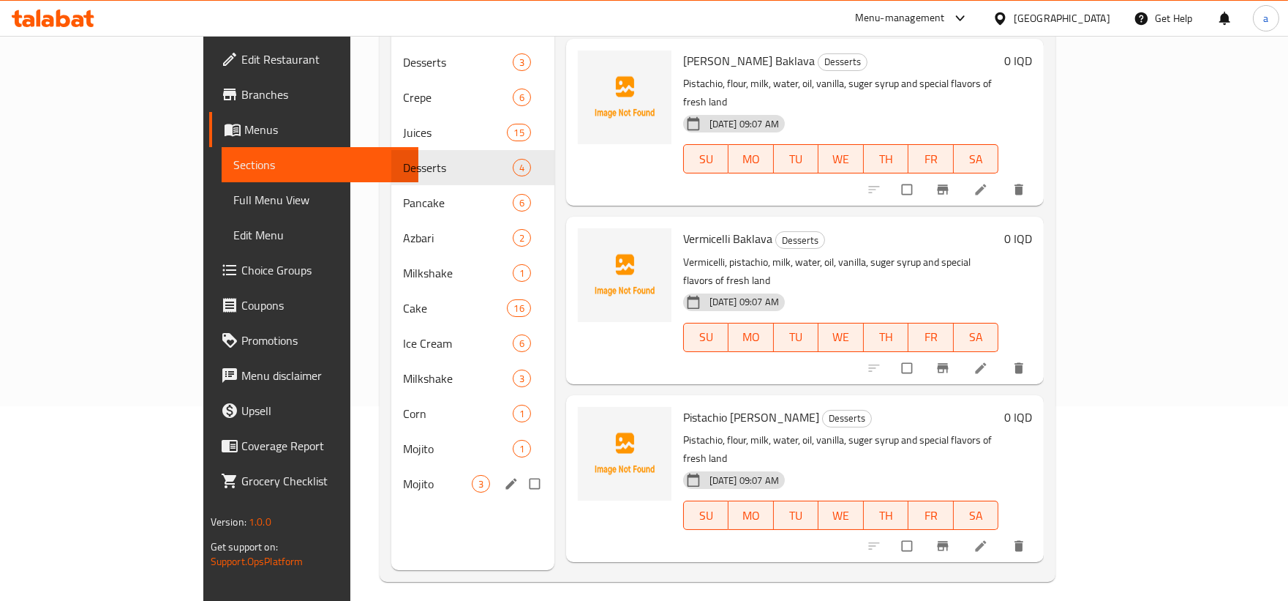
scroll to position [205, 0]
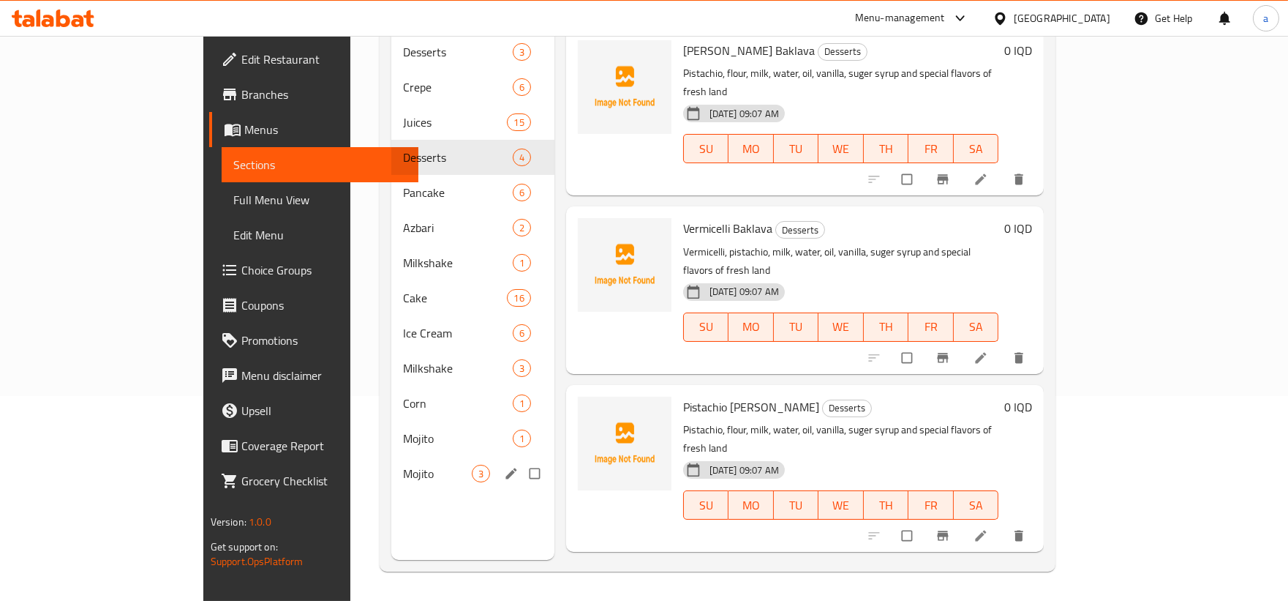
click at [403, 465] on span "Mojito" at bounding box center [437, 474] width 69 height 18
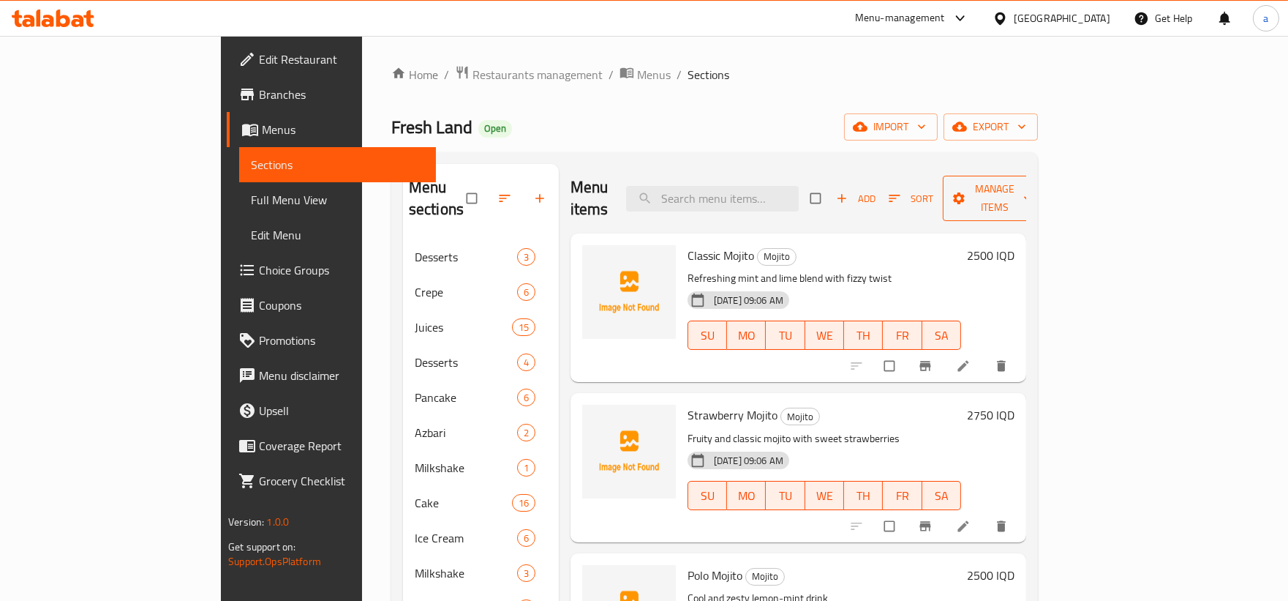
click at [966, 191] on icon "button" at bounding box center [959, 198] width 15 height 15
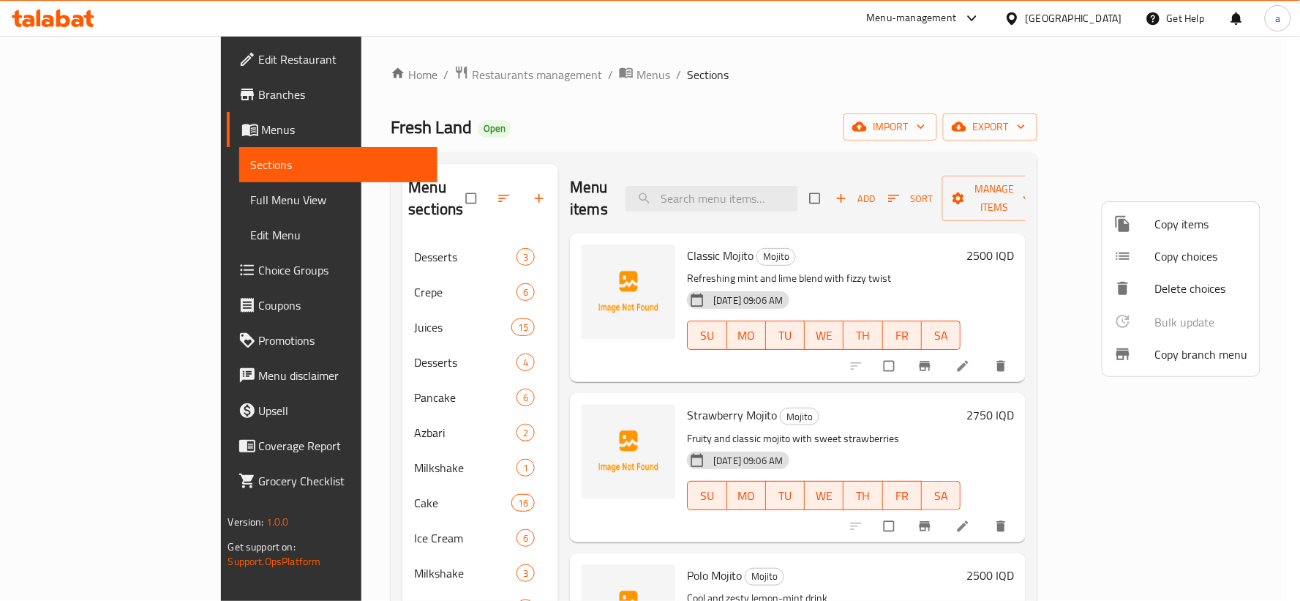
click at [1186, 260] on span "Copy choices" at bounding box center [1201, 256] width 93 height 18
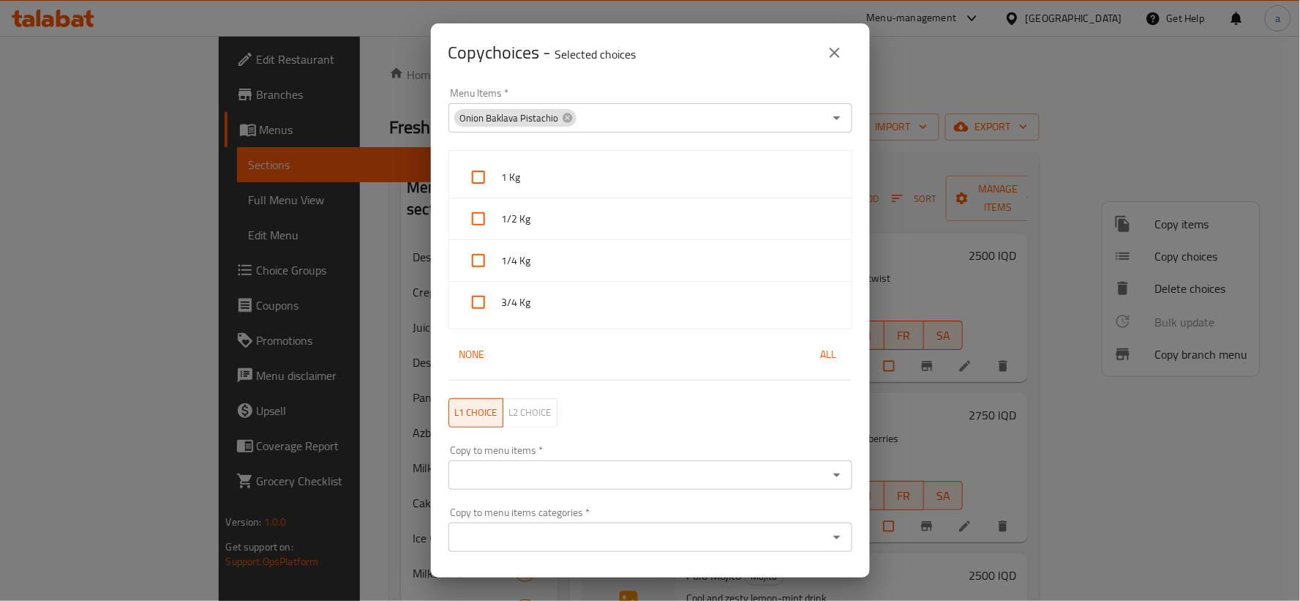
click at [834, 59] on icon "close" at bounding box center [835, 53] width 18 height 18
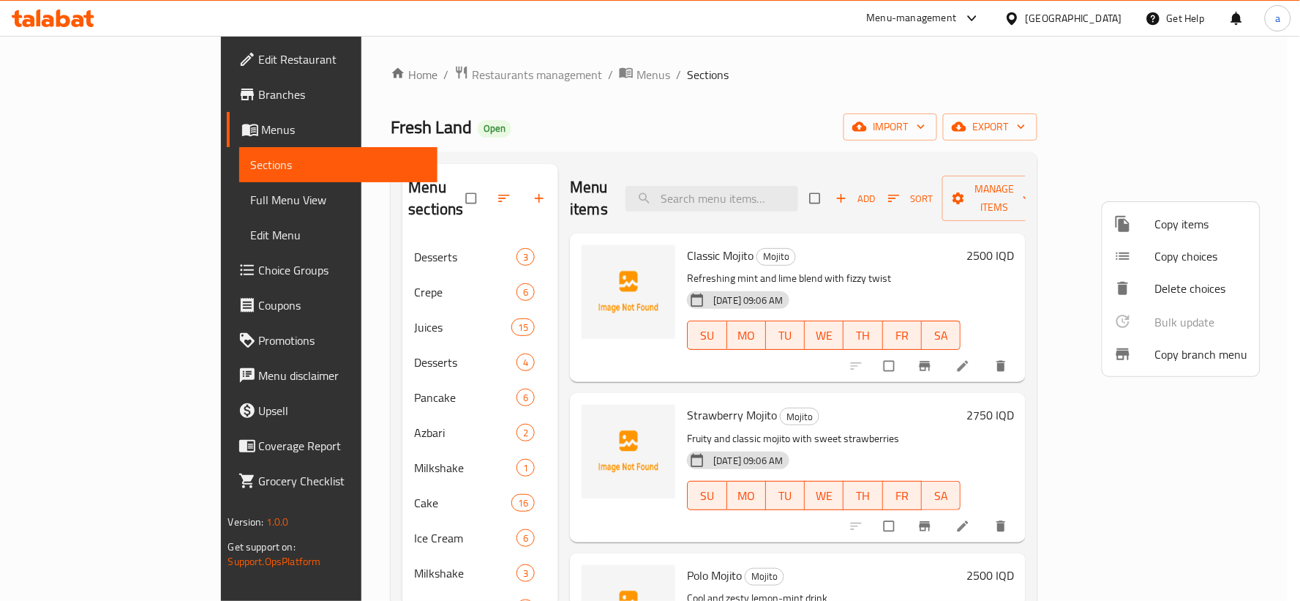
click at [1173, 215] on span "Copy items" at bounding box center [1201, 224] width 93 height 18
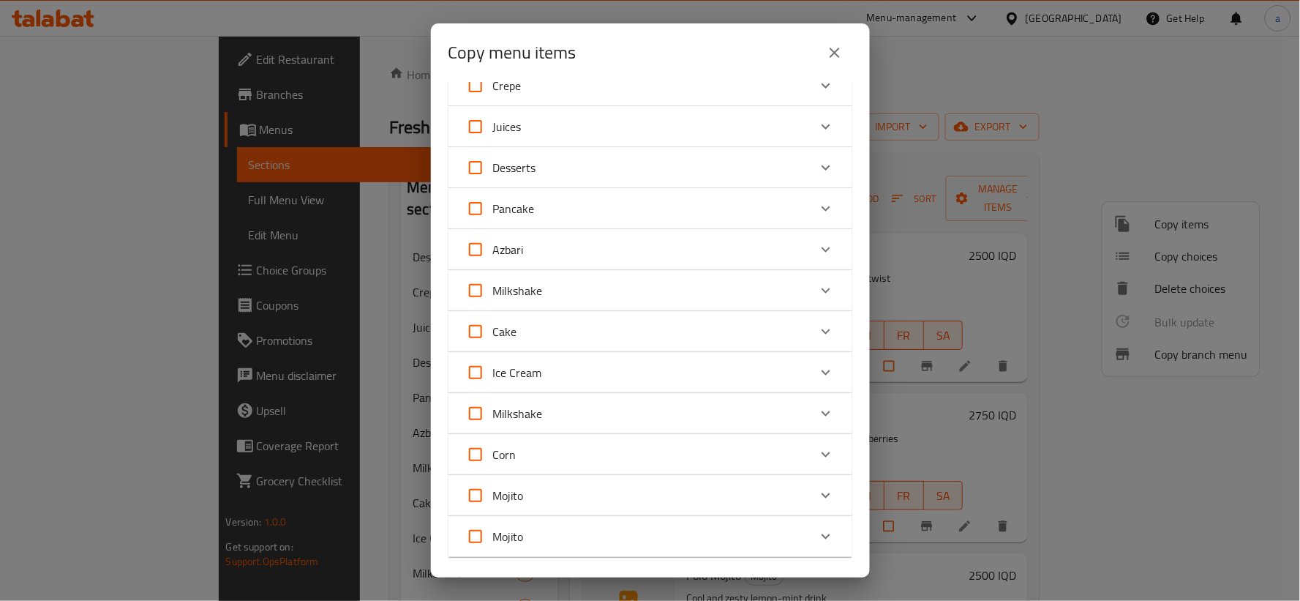
scroll to position [158, 0]
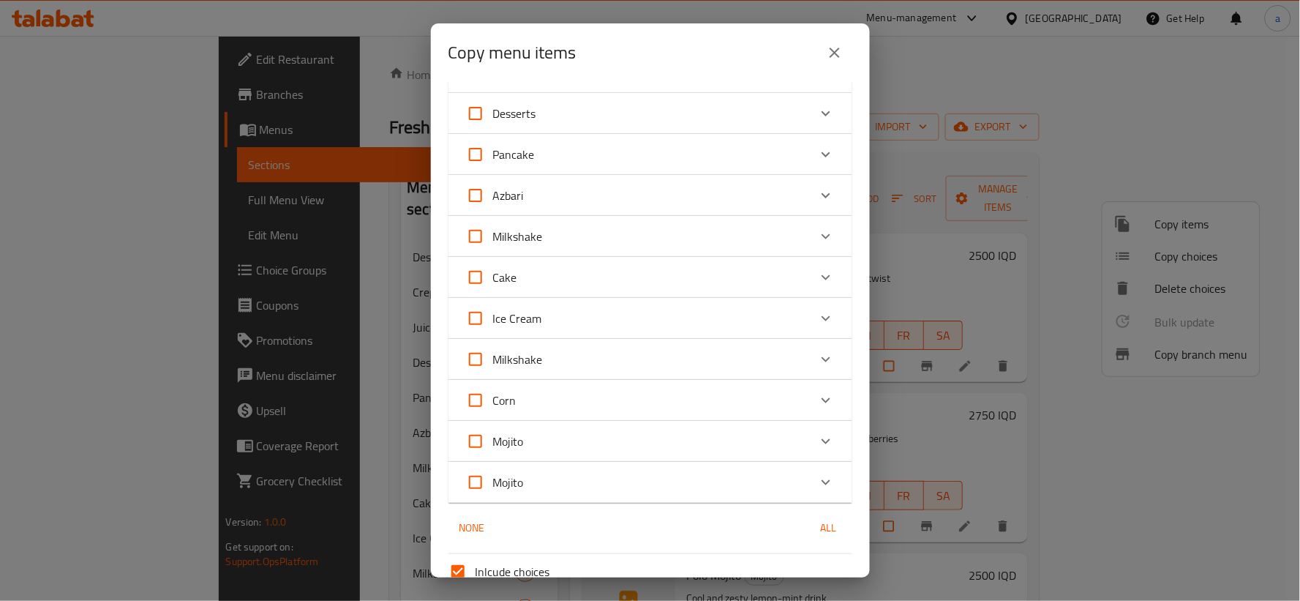
click at [603, 445] on div "Mojito" at bounding box center [637, 441] width 342 height 35
click at [634, 443] on div "Mojito" at bounding box center [637, 455] width 342 height 35
click at [473, 442] on input "Mojito" at bounding box center [475, 441] width 35 height 35
checkbox input "true"
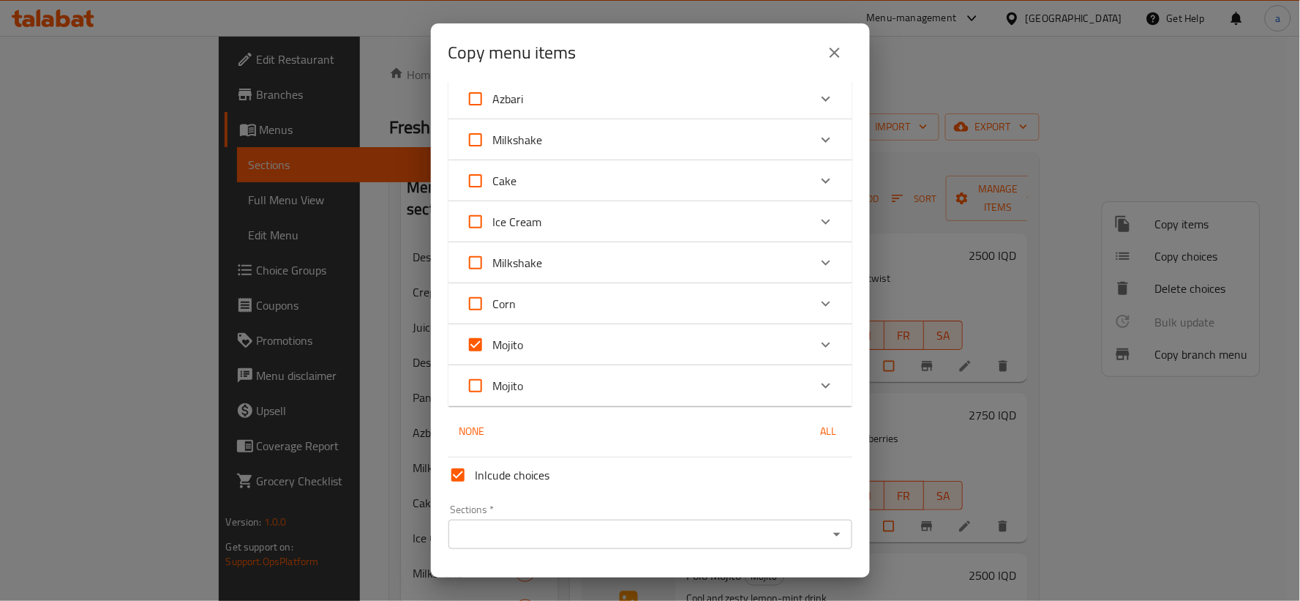
scroll to position [294, 0]
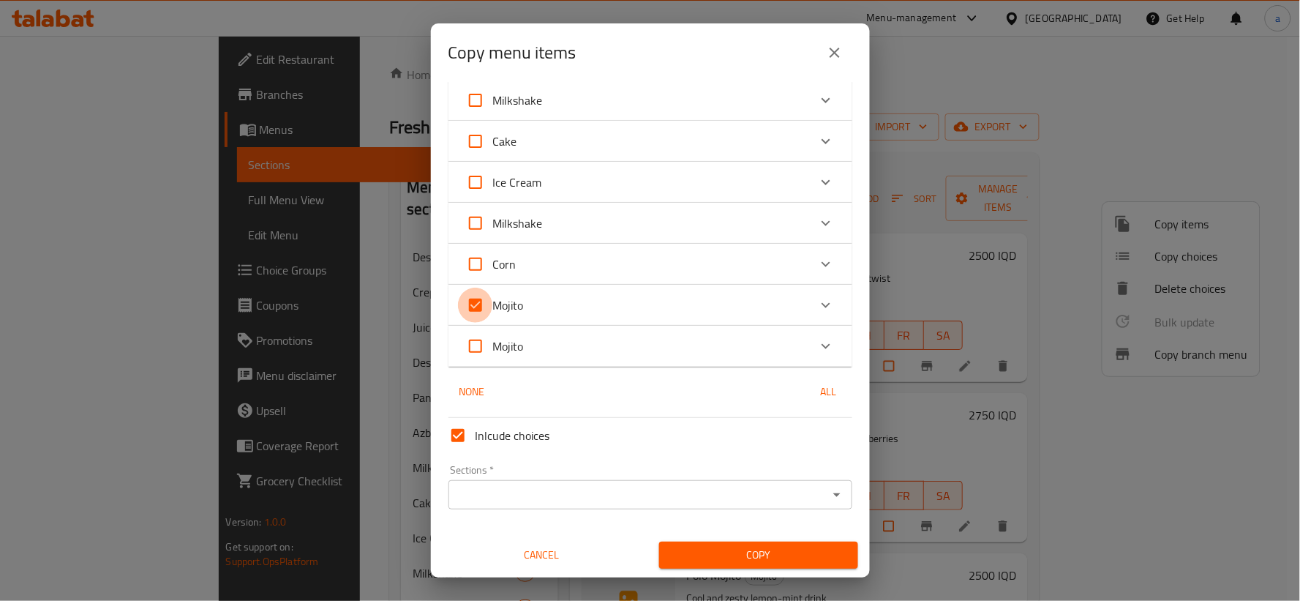
click at [484, 309] on input "Mojito" at bounding box center [475, 304] width 35 height 35
checkbox input "false"
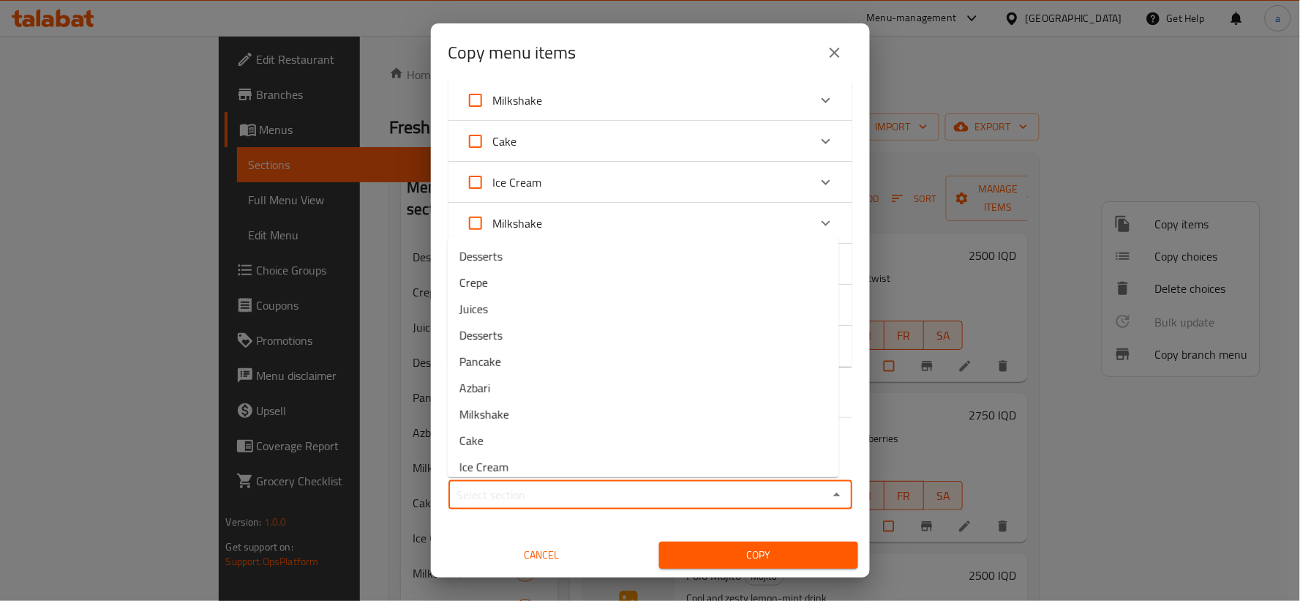
click at [807, 497] on input "Sections   *" at bounding box center [638, 494] width 371 height 20
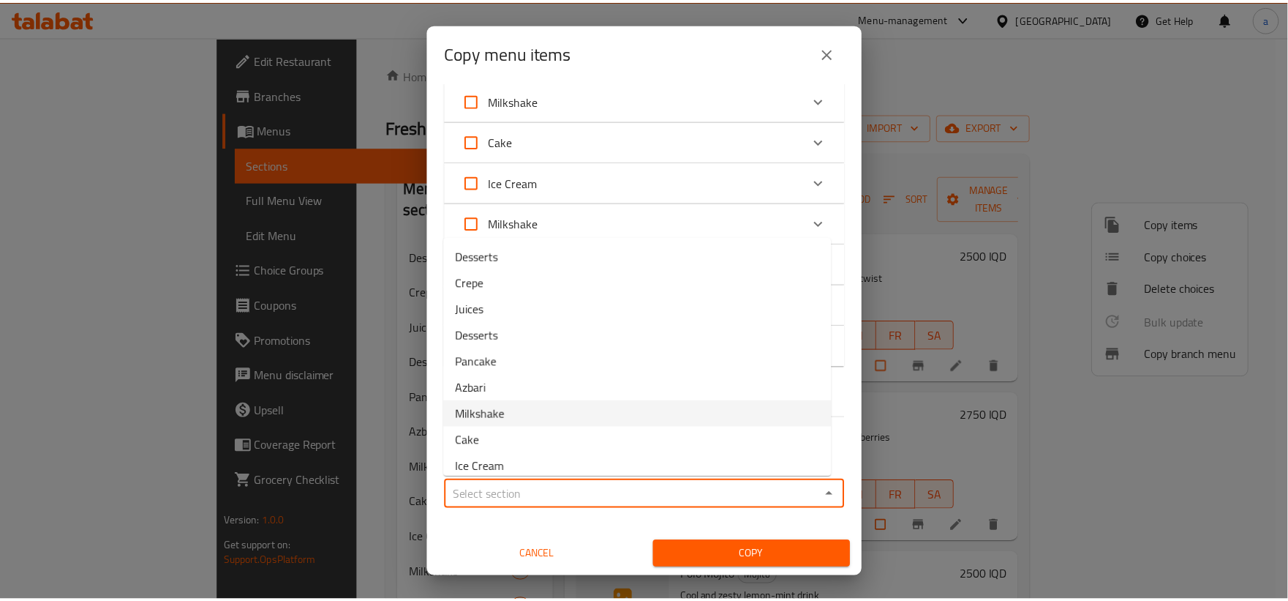
scroll to position [113, 0]
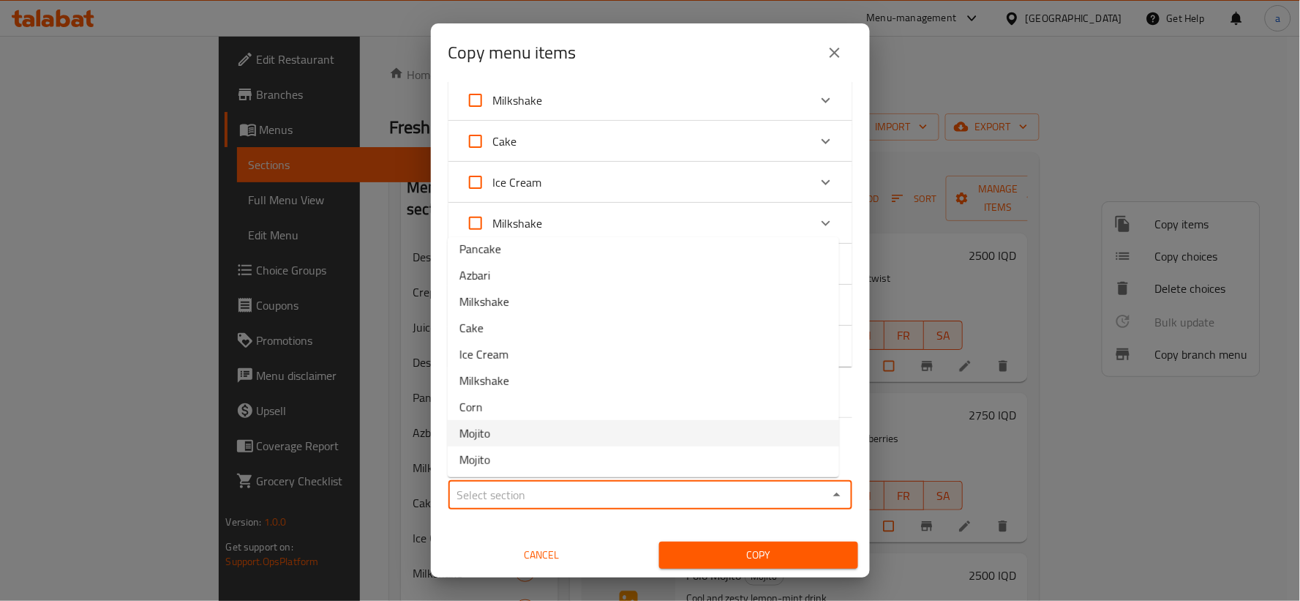
click at [552, 426] on li "Mojito" at bounding box center [643, 433] width 391 height 26
type input "Mojito"
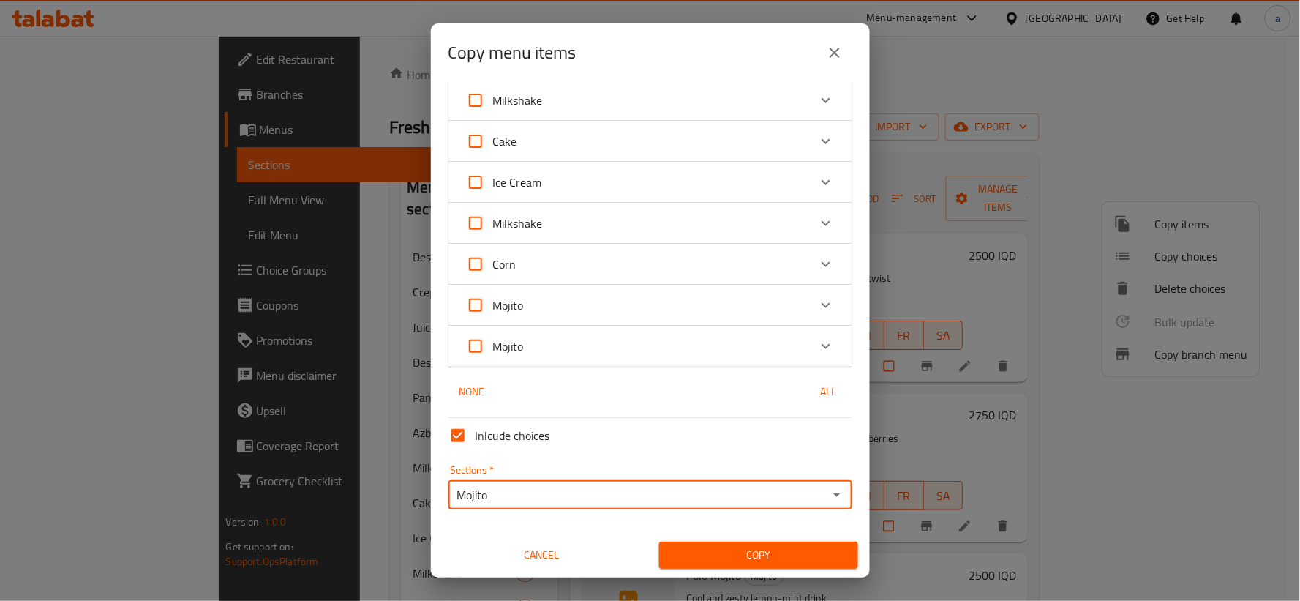
click at [743, 559] on span "Copy" at bounding box center [759, 555] width 176 height 18
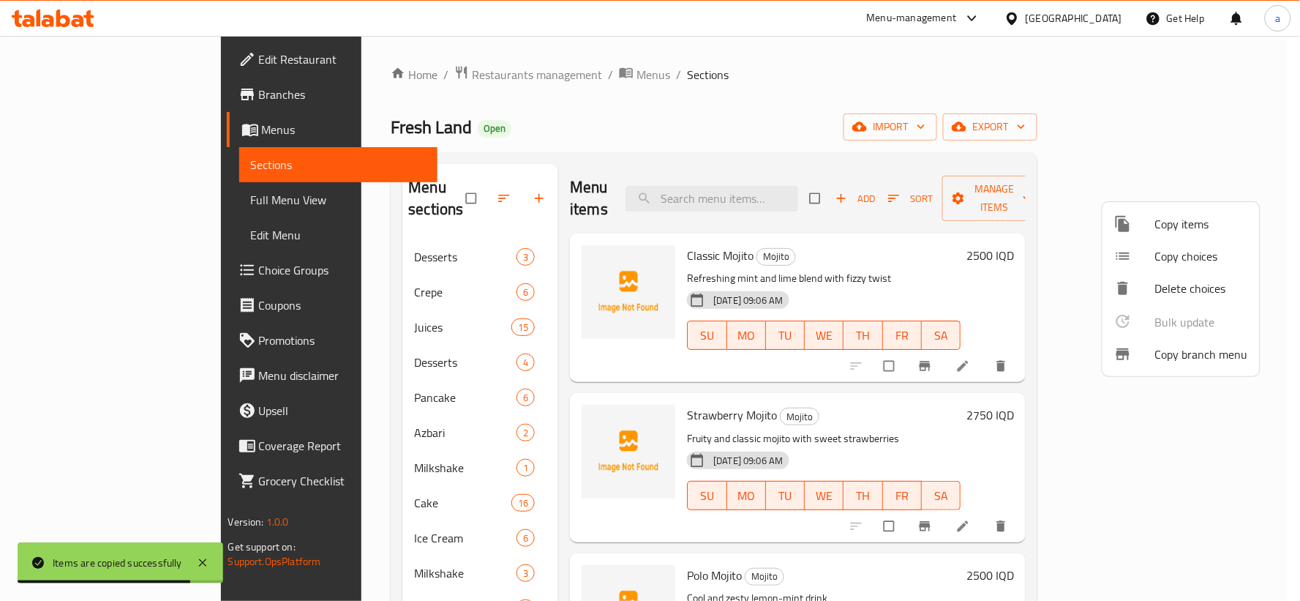
click at [931, 194] on div at bounding box center [650, 300] width 1300 height 601
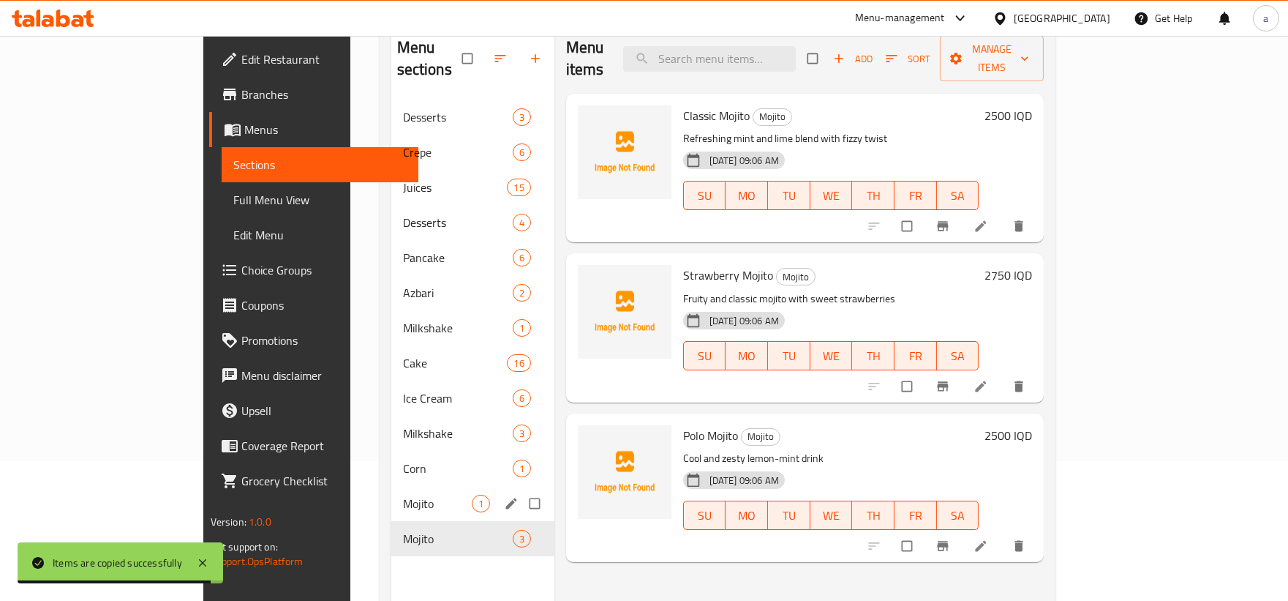
scroll to position [205, 0]
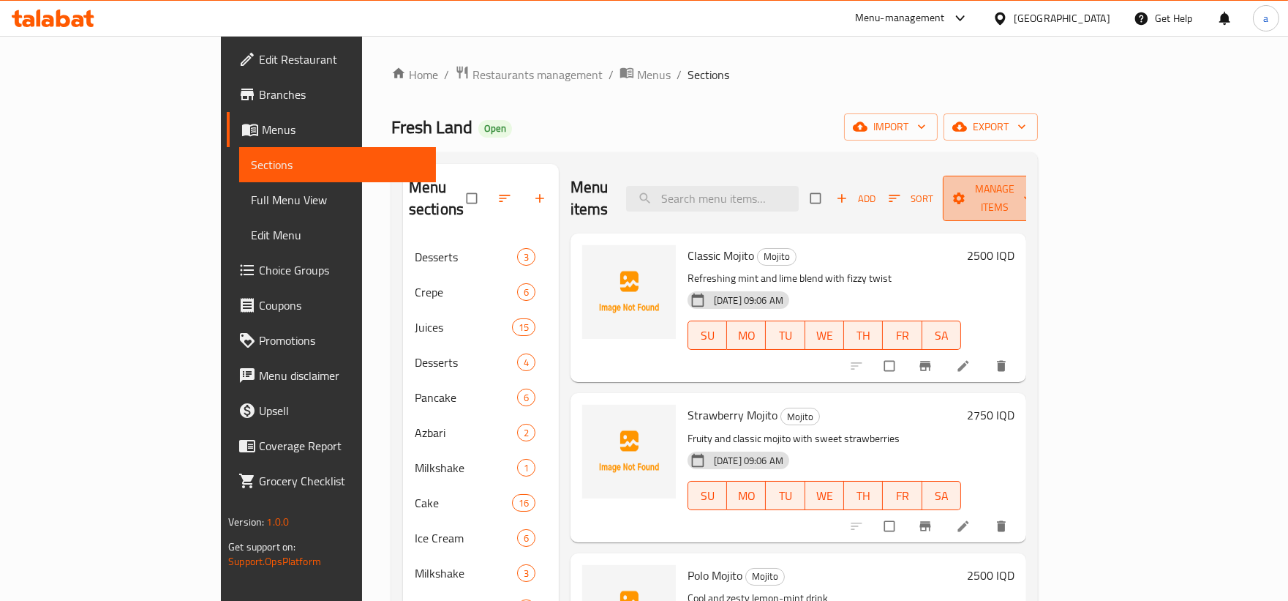
click at [1035, 184] on span "Manage items" at bounding box center [995, 198] width 80 height 37
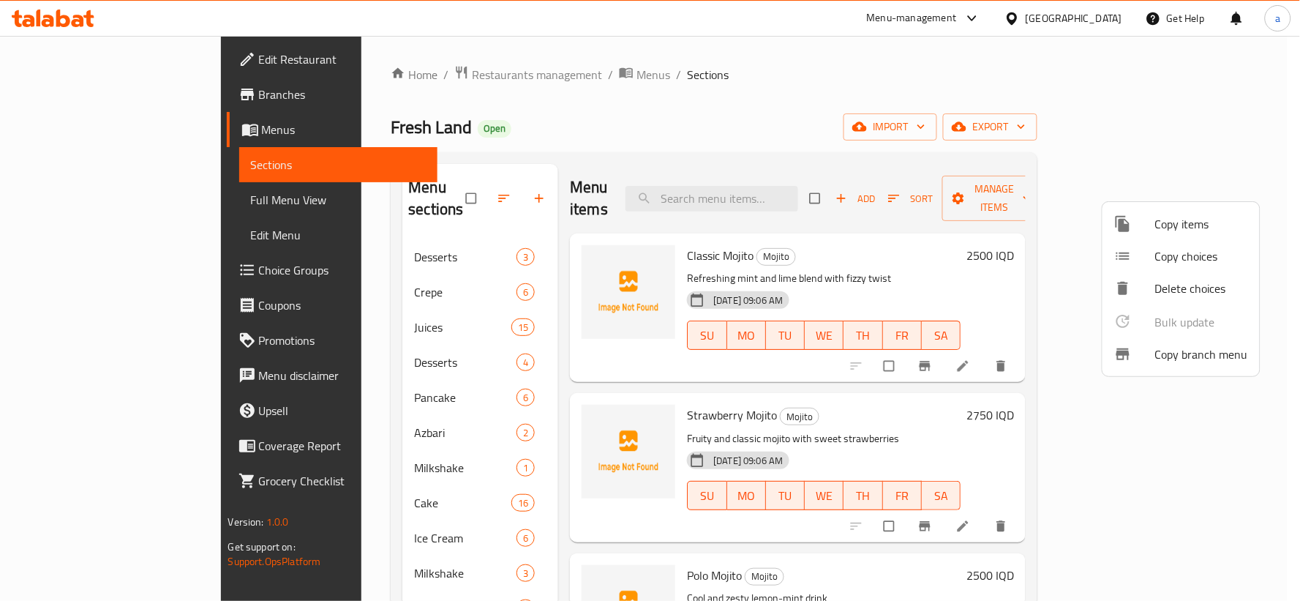
click at [985, 179] on div at bounding box center [650, 300] width 1300 height 601
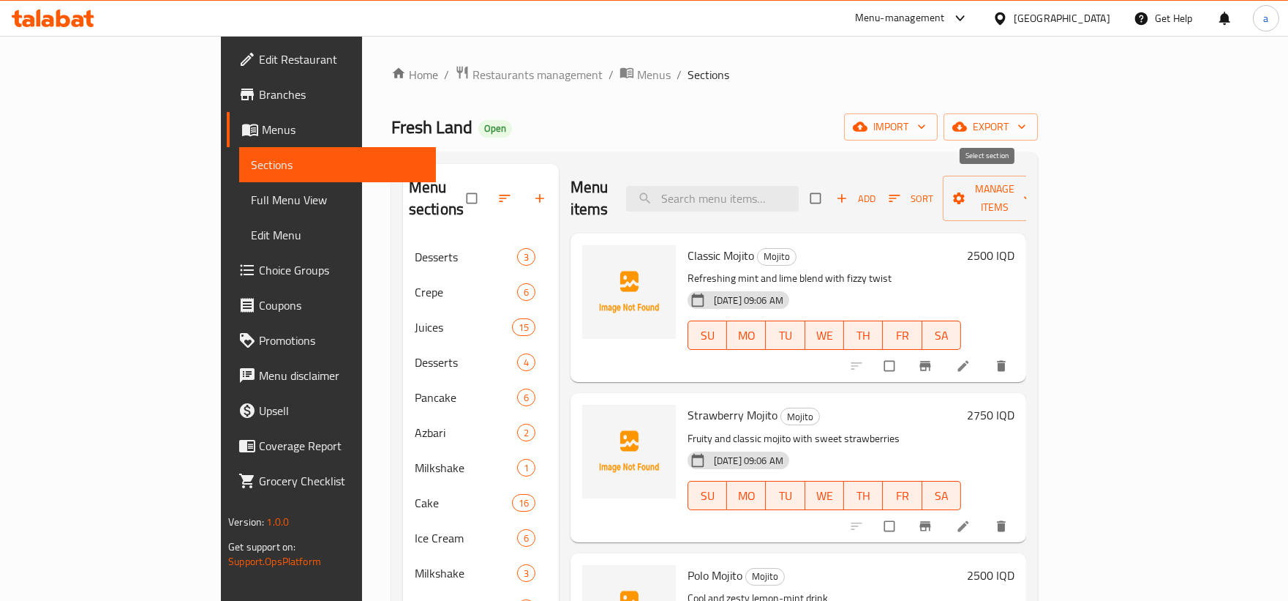
click at [832, 187] on input "checkbox" at bounding box center [817, 198] width 31 height 28
checkbox input "true"
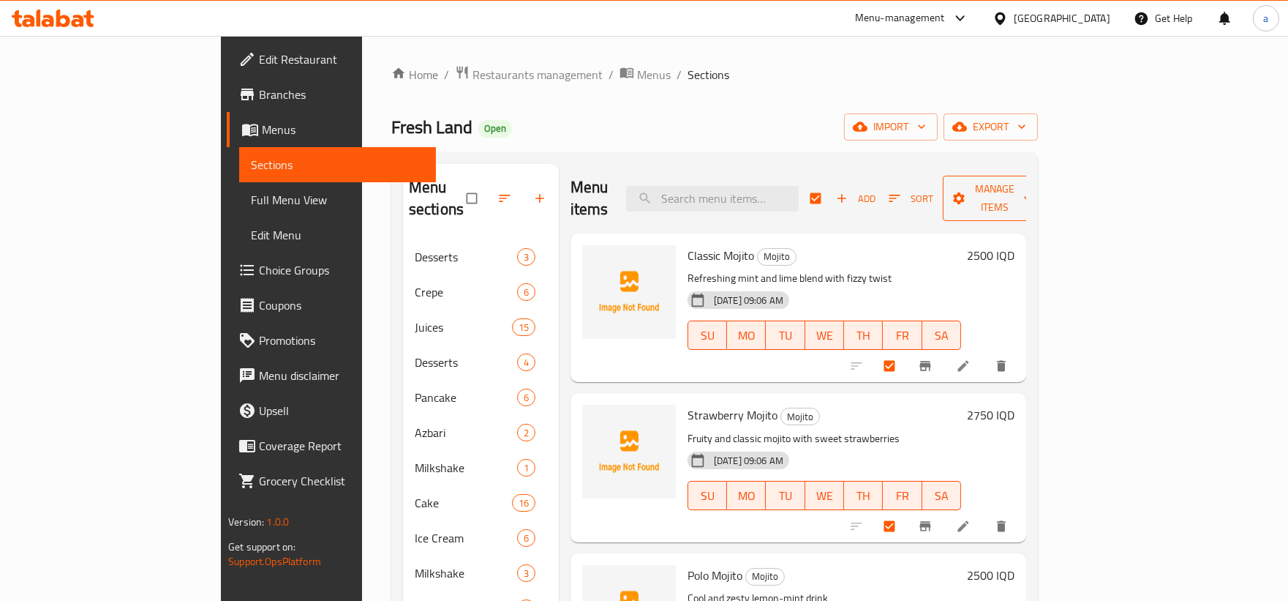
click at [1035, 184] on span "Manage items" at bounding box center [995, 198] width 80 height 37
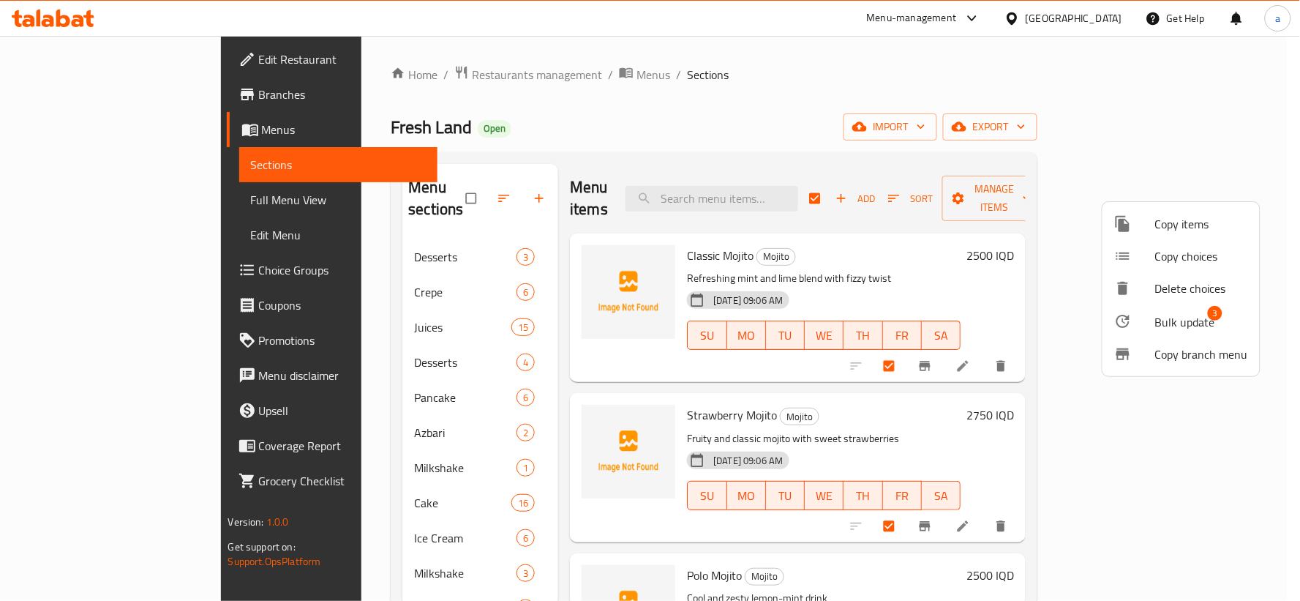
click at [1176, 320] on span "Bulk update" at bounding box center [1185, 322] width 60 height 18
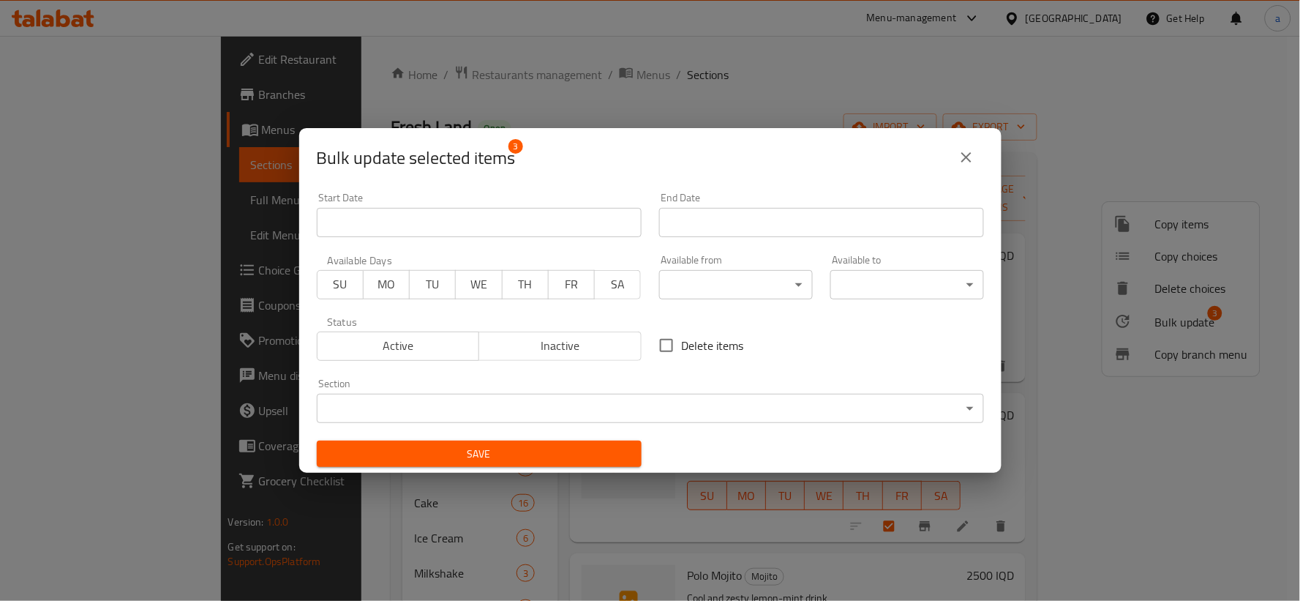
click at [591, 404] on body "​ Menu-management [GEOGRAPHIC_DATA] Get Help a Edit Restaurant Branches Menus S…" at bounding box center [650, 318] width 1300 height 565
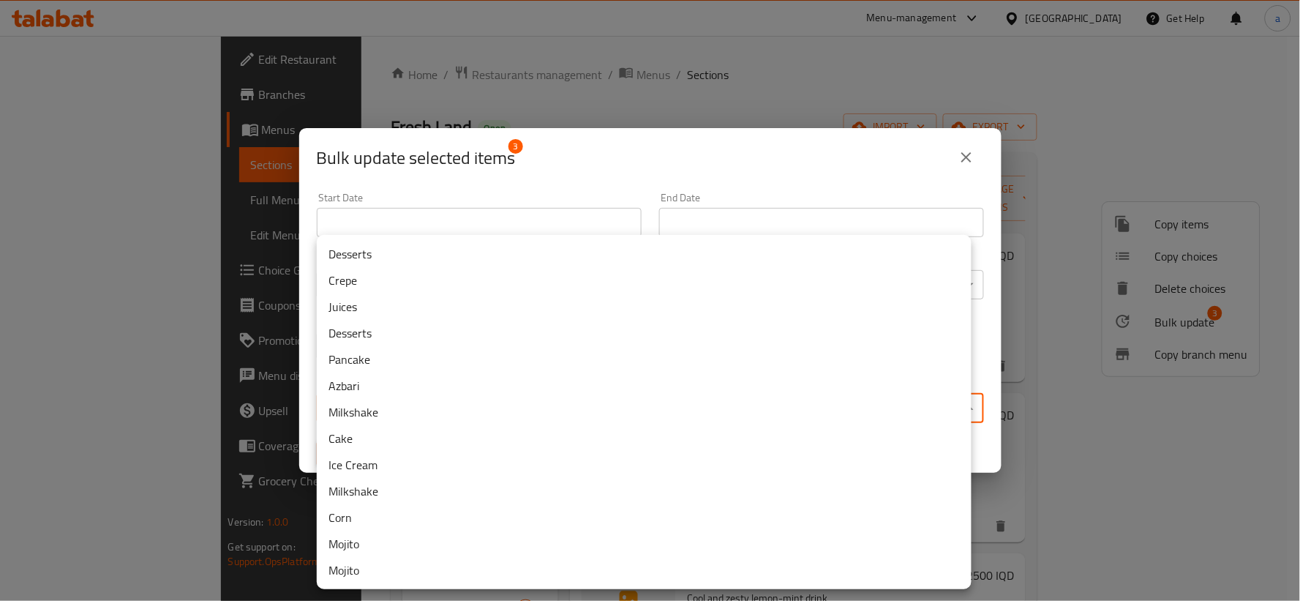
click at [390, 550] on li "Mojito" at bounding box center [644, 543] width 655 height 26
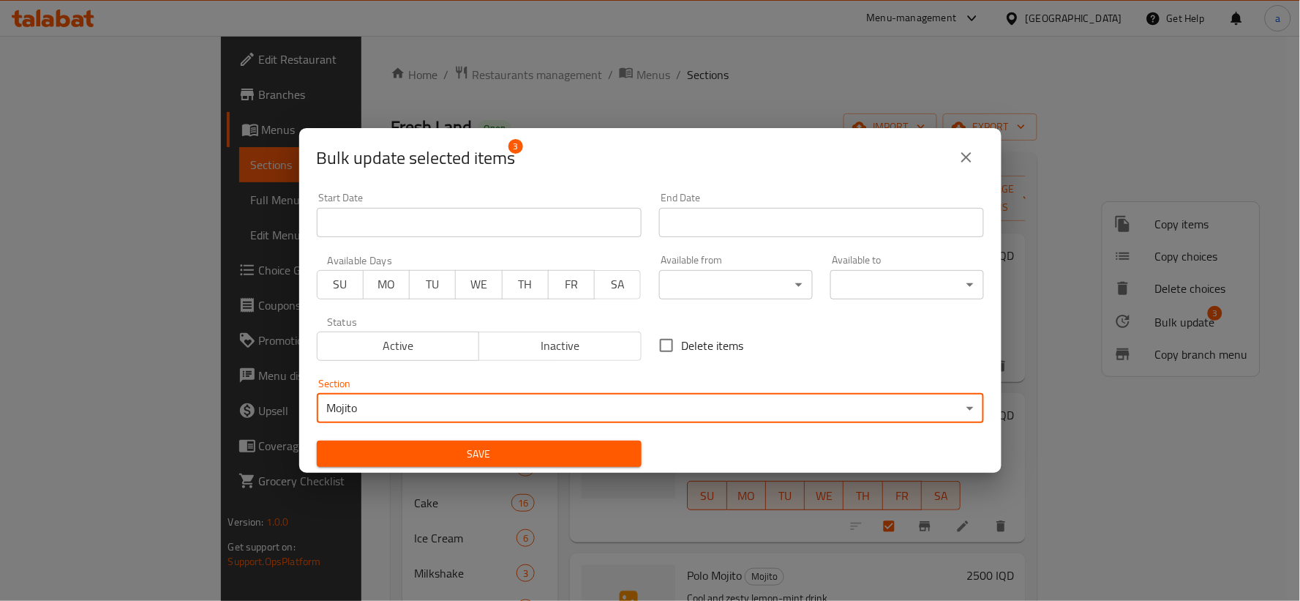
click at [528, 452] on span "Save" at bounding box center [478, 454] width 301 height 18
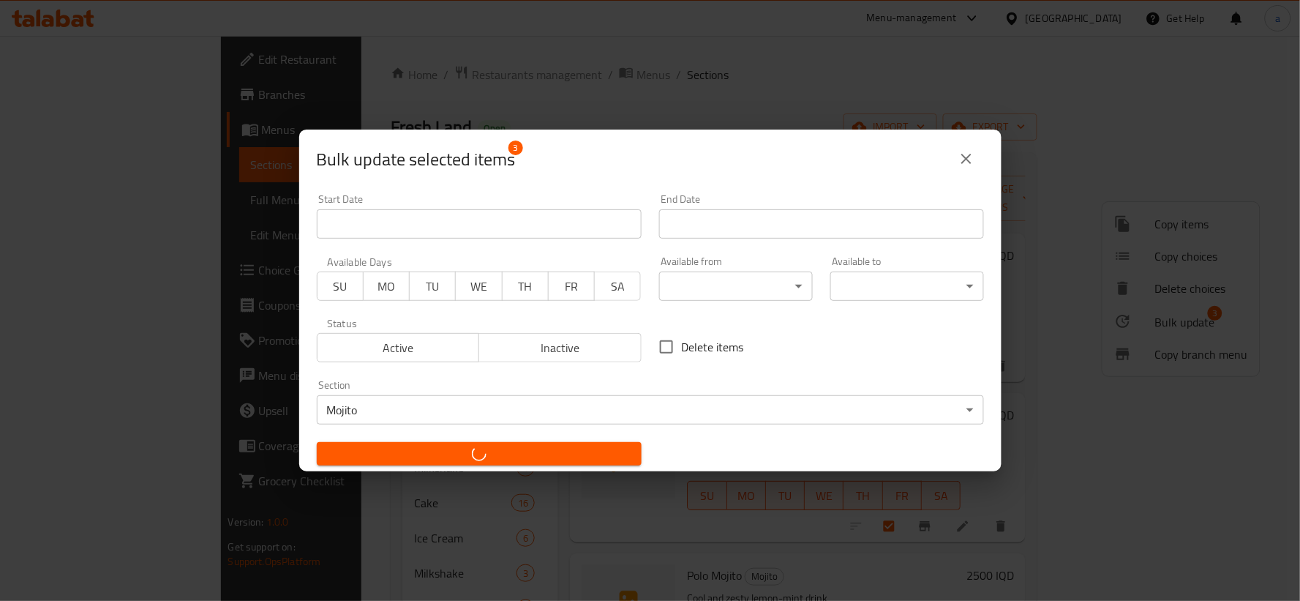
checkbox input "false"
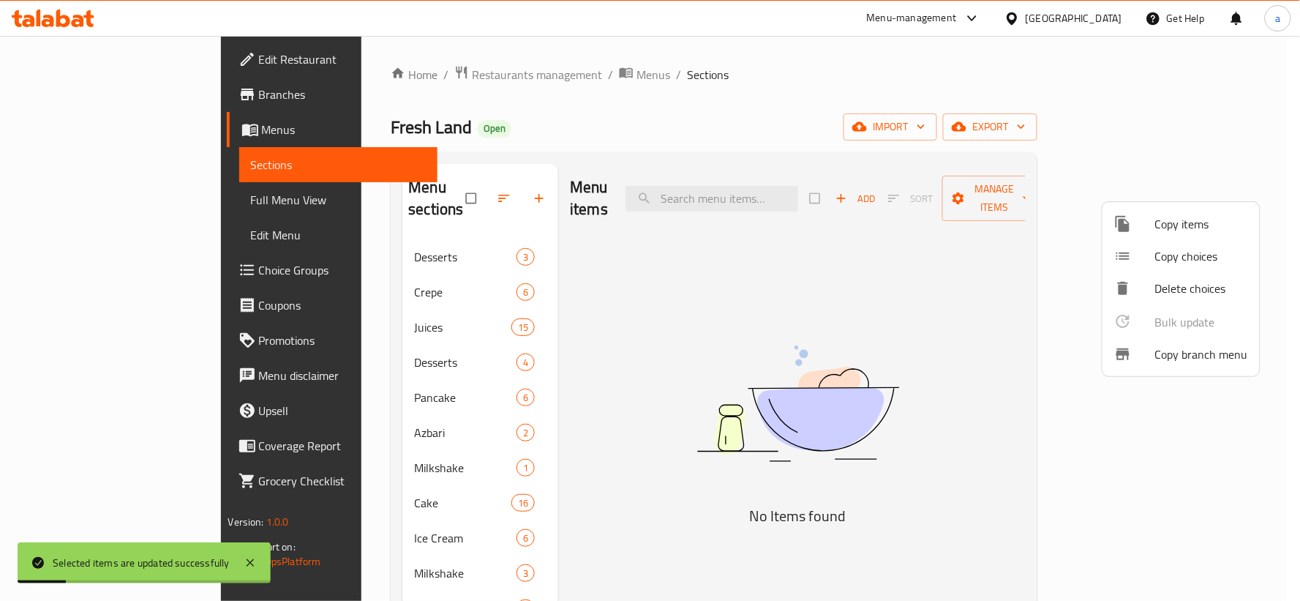
click at [633, 477] on div at bounding box center [650, 300] width 1300 height 601
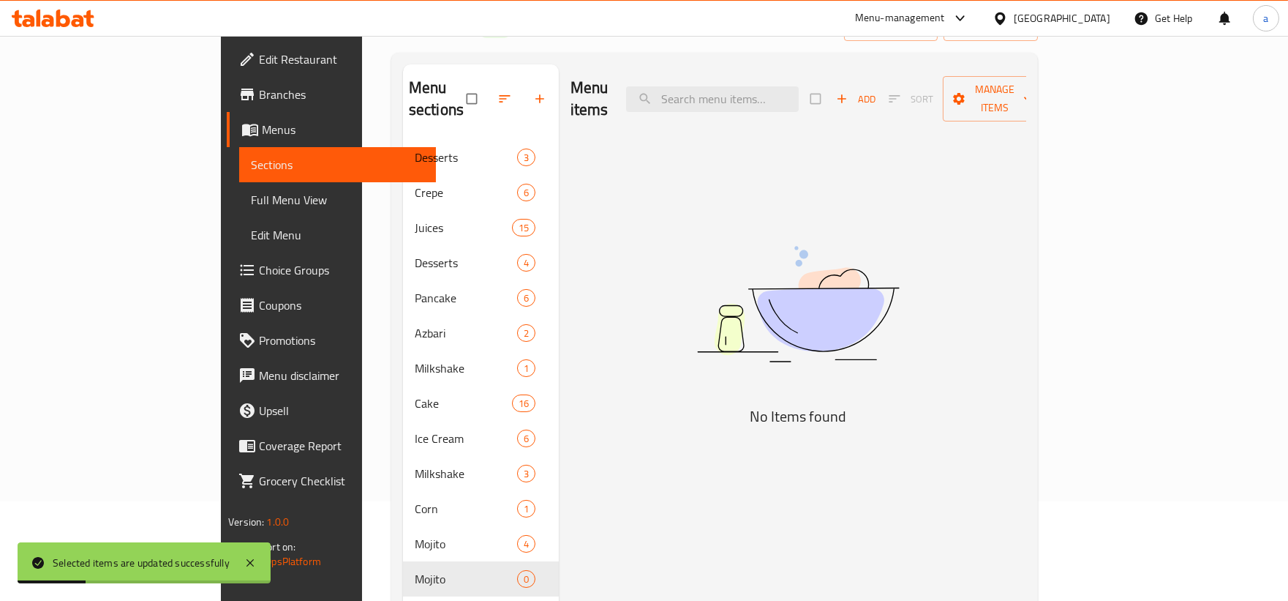
scroll to position [205, 0]
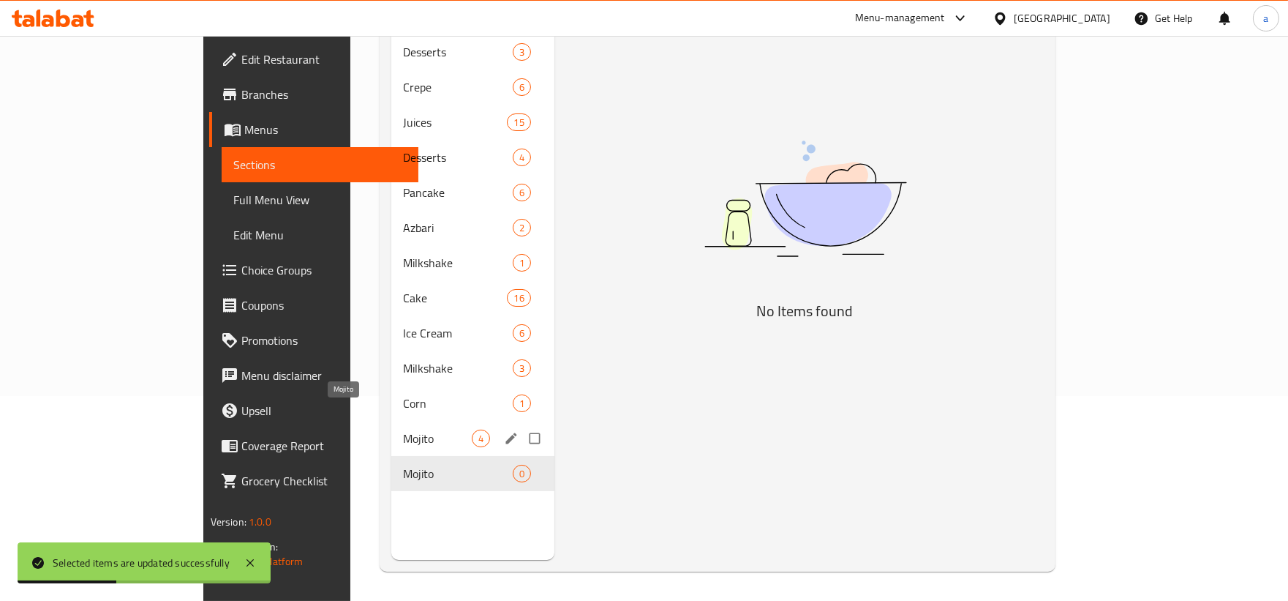
click at [403, 429] on span "Mojito" at bounding box center [437, 438] width 69 height 18
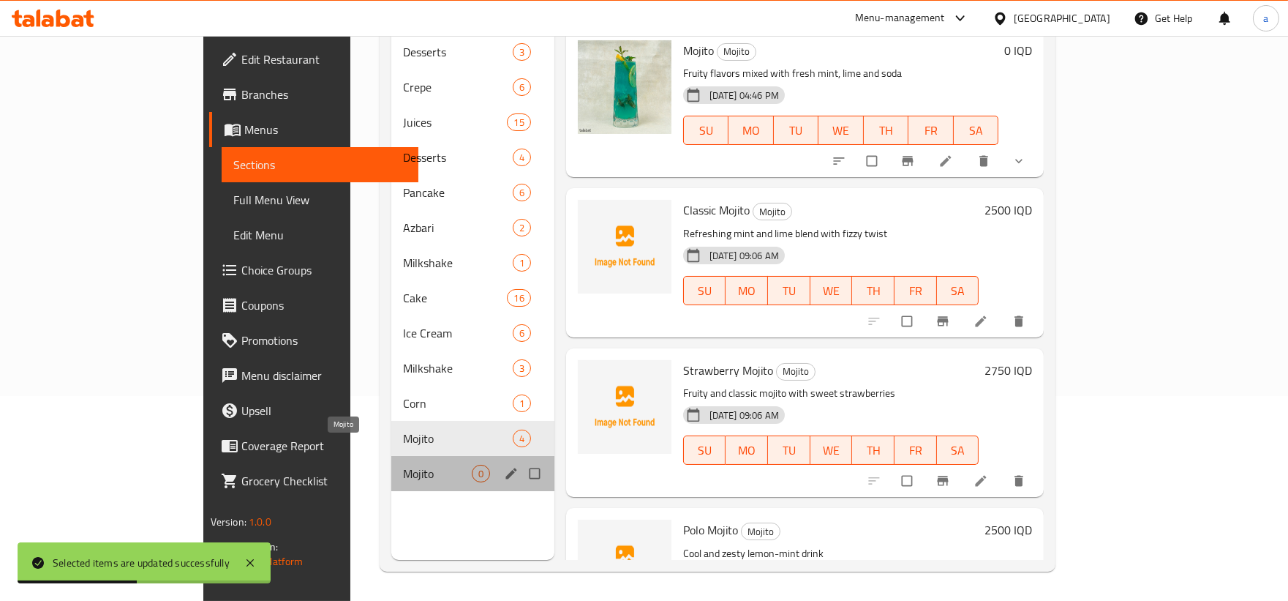
click at [403, 465] on span "Mojito" at bounding box center [437, 474] width 69 height 18
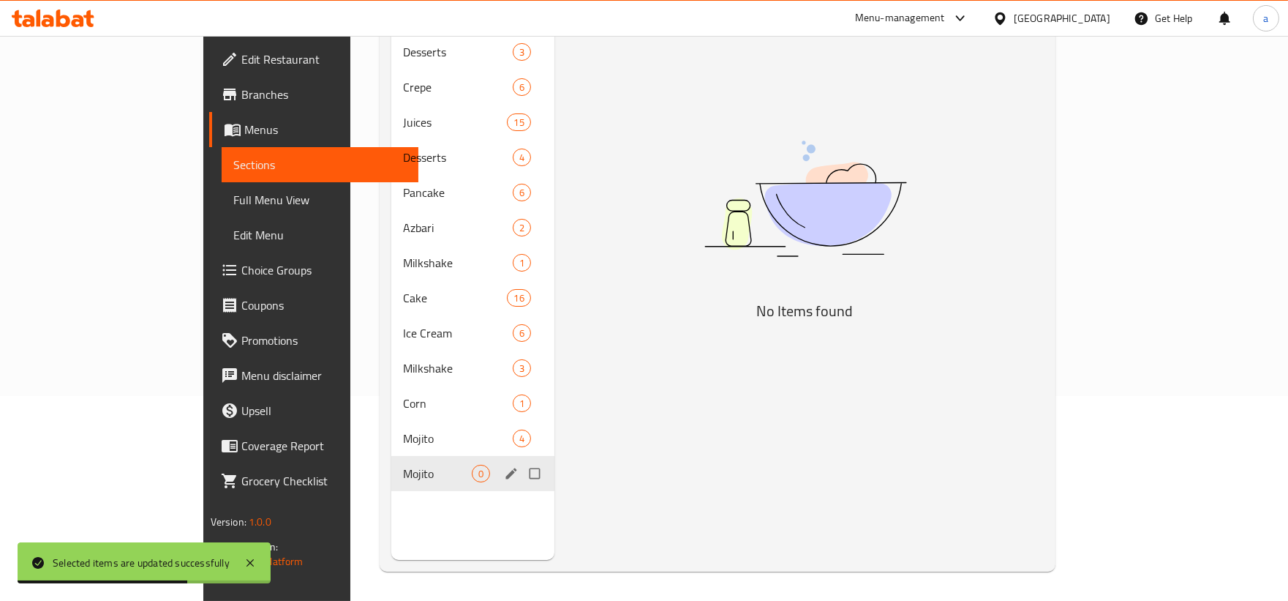
click at [504, 466] on icon "edit" at bounding box center [511, 473] width 15 height 15
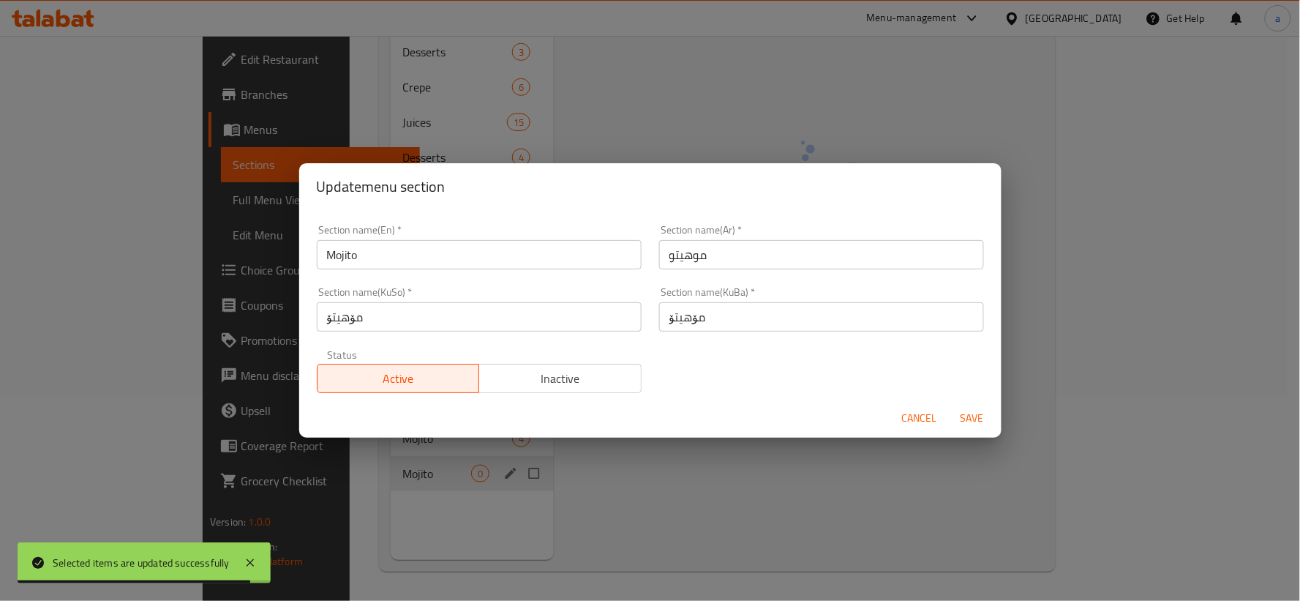
click at [560, 486] on div "Update menu section Section name(En)   * Mojito Section name(En) * Section name…" at bounding box center [650, 300] width 1300 height 601
click at [473, 455] on div "Update menu section Section name(En)   * Mojito Section name(En) * Section name…" at bounding box center [650, 300] width 1300 height 601
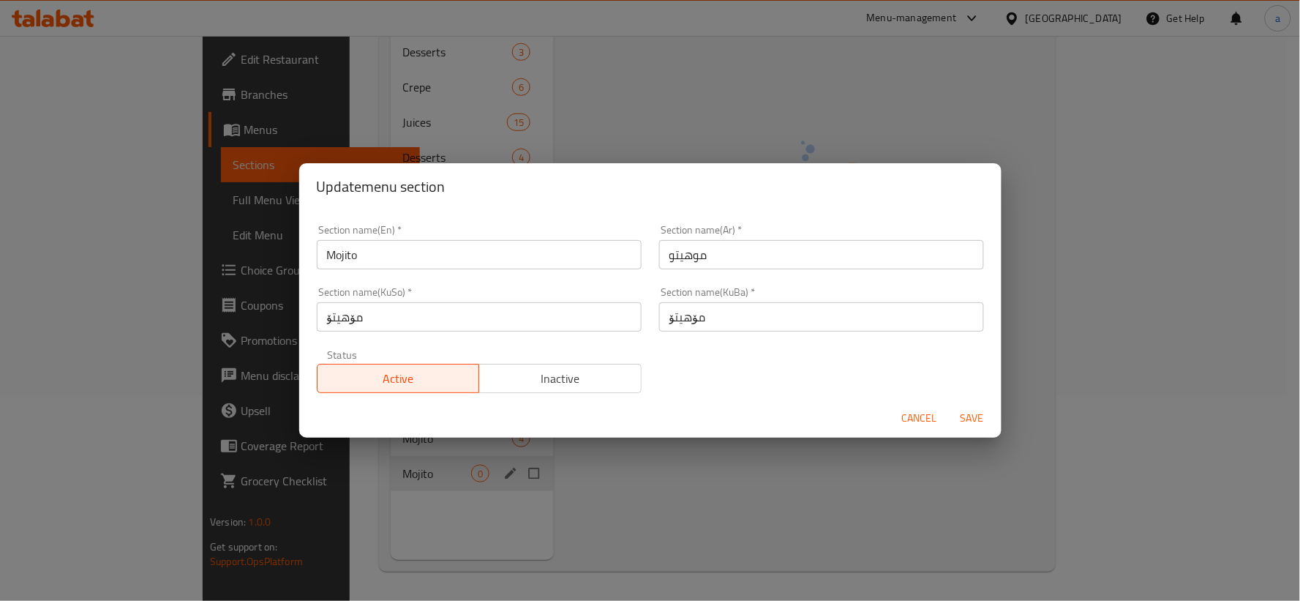
click at [919, 419] on span "Cancel" at bounding box center [919, 418] width 35 height 18
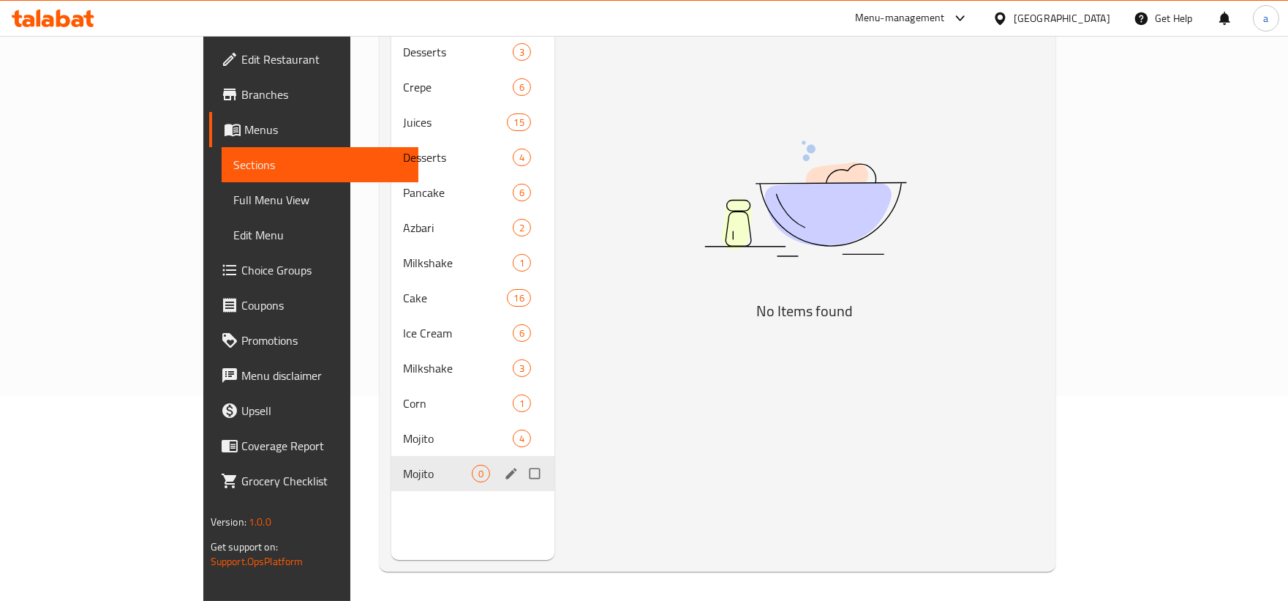
click at [521, 459] on input "Menu sections" at bounding box center [536, 473] width 31 height 28
checkbox input "true"
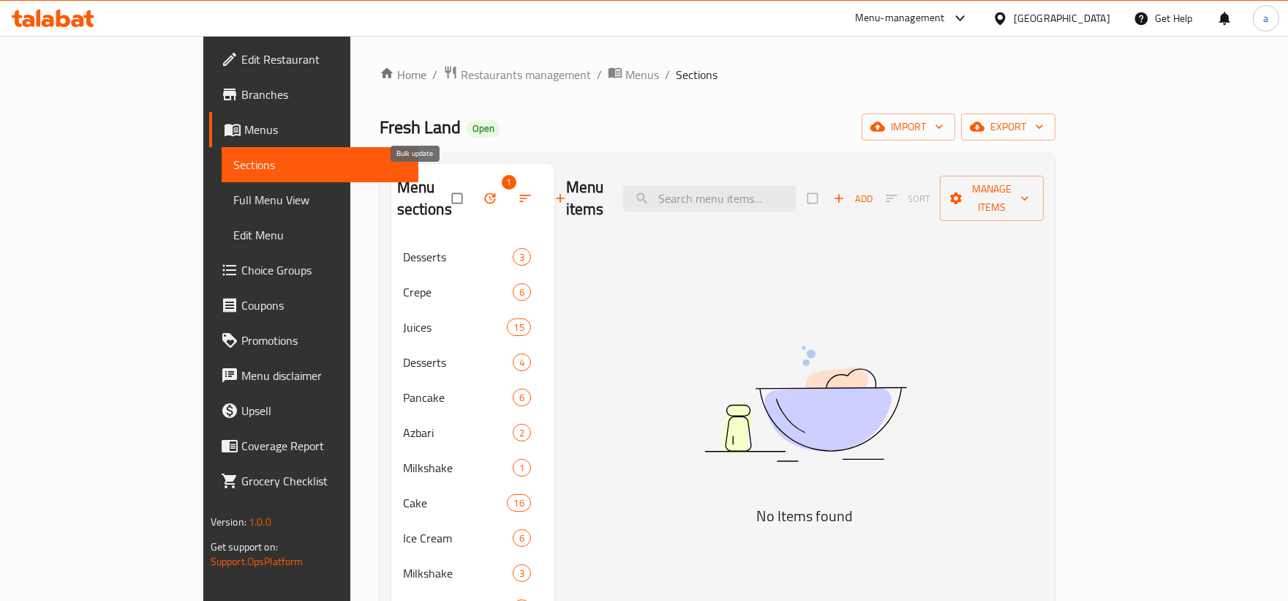
click at [484, 193] on icon "button" at bounding box center [489, 198] width 11 height 11
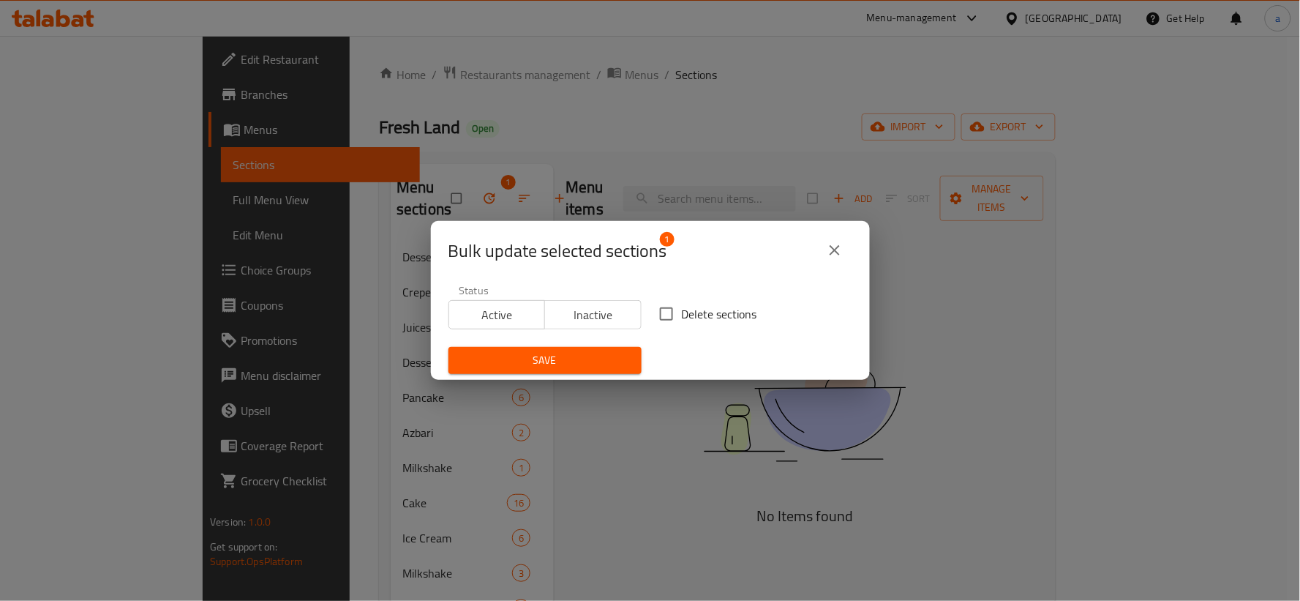
click at [667, 310] on input "Delete sections" at bounding box center [666, 313] width 31 height 31
checkbox input "true"
click at [574, 361] on span "Save" at bounding box center [545, 360] width 170 height 18
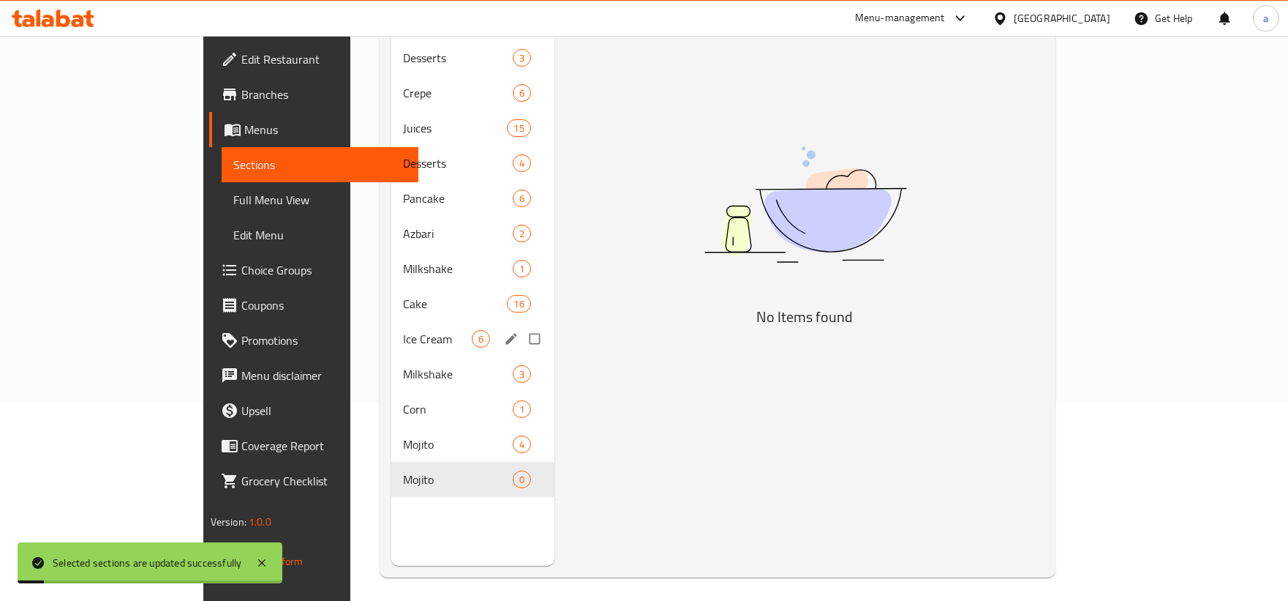
scroll to position [205, 0]
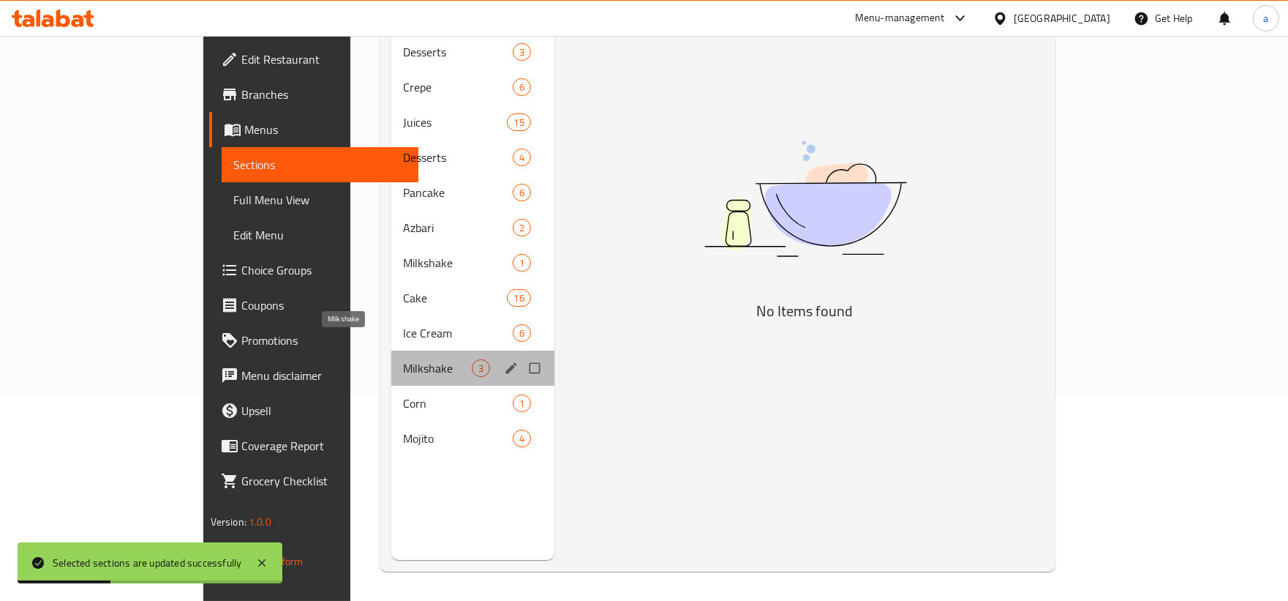
click at [403, 359] on span "Milkshake" at bounding box center [437, 368] width 69 height 18
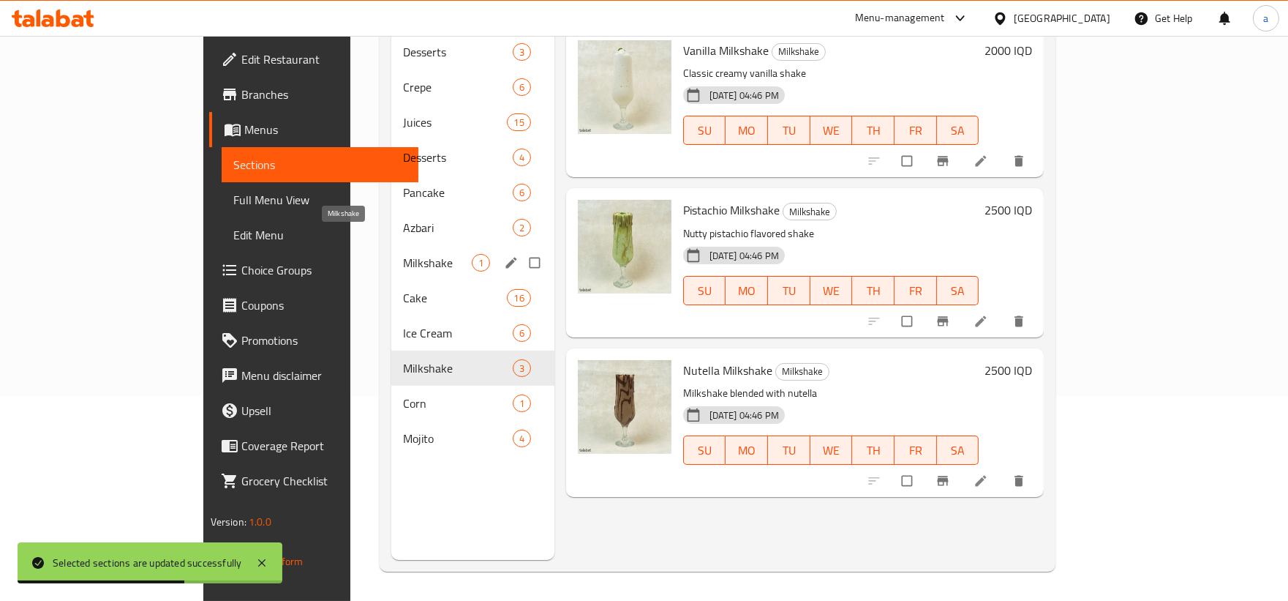
click at [403, 254] on span "Milkshake" at bounding box center [437, 263] width 69 height 18
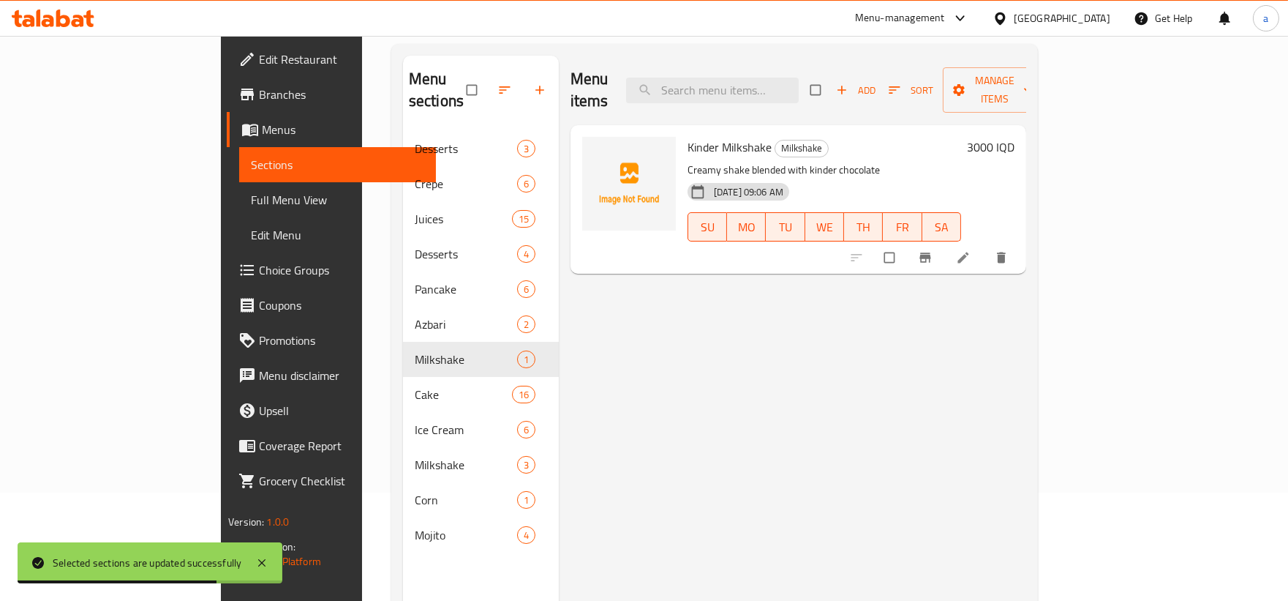
scroll to position [69, 0]
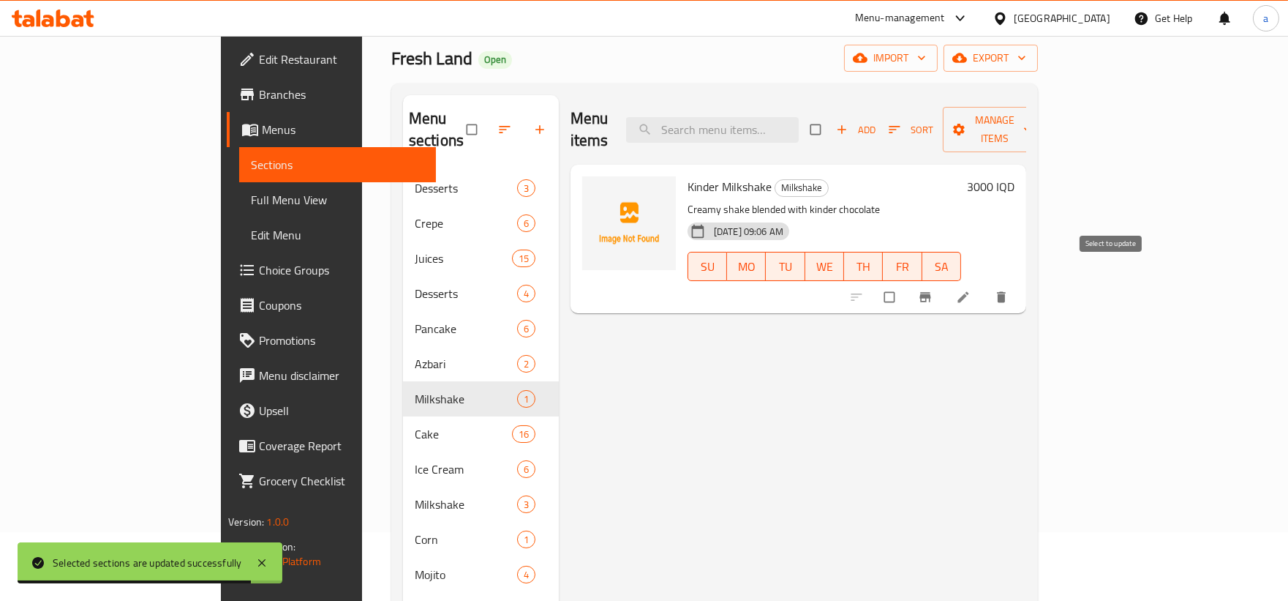
click at [906, 283] on input "checkbox" at bounding box center [891, 297] width 31 height 28
checkbox input "true"
click at [969, 122] on span "button" at bounding box center [961, 129] width 18 height 15
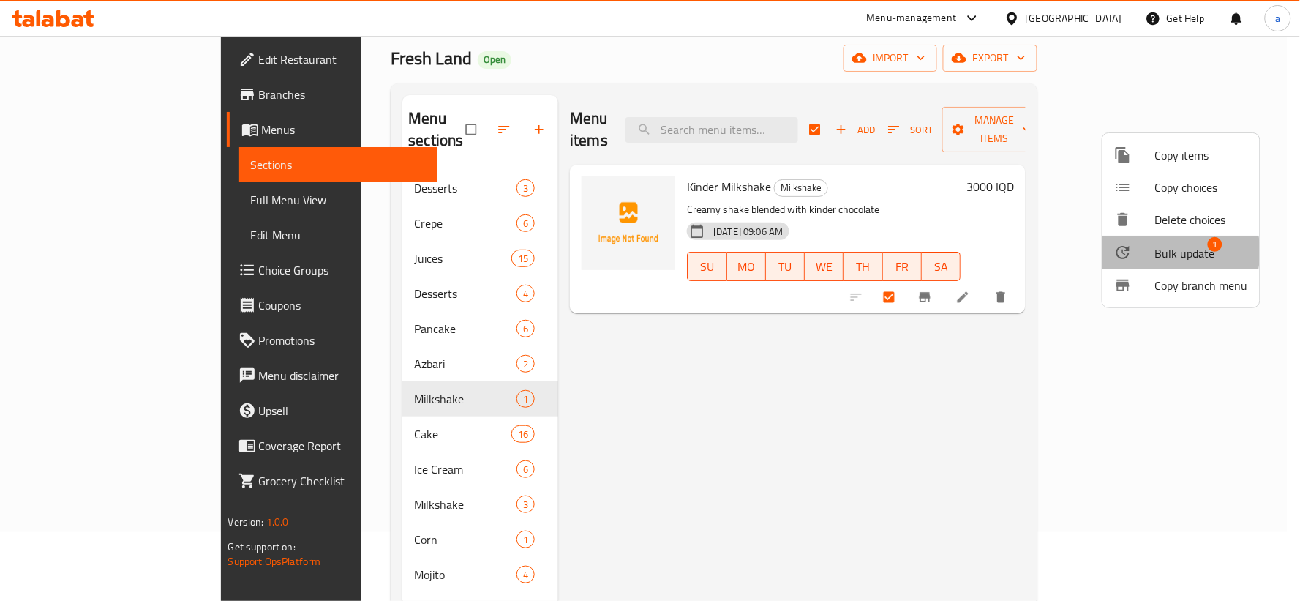
click at [1158, 252] on span "Bulk update" at bounding box center [1185, 253] width 60 height 18
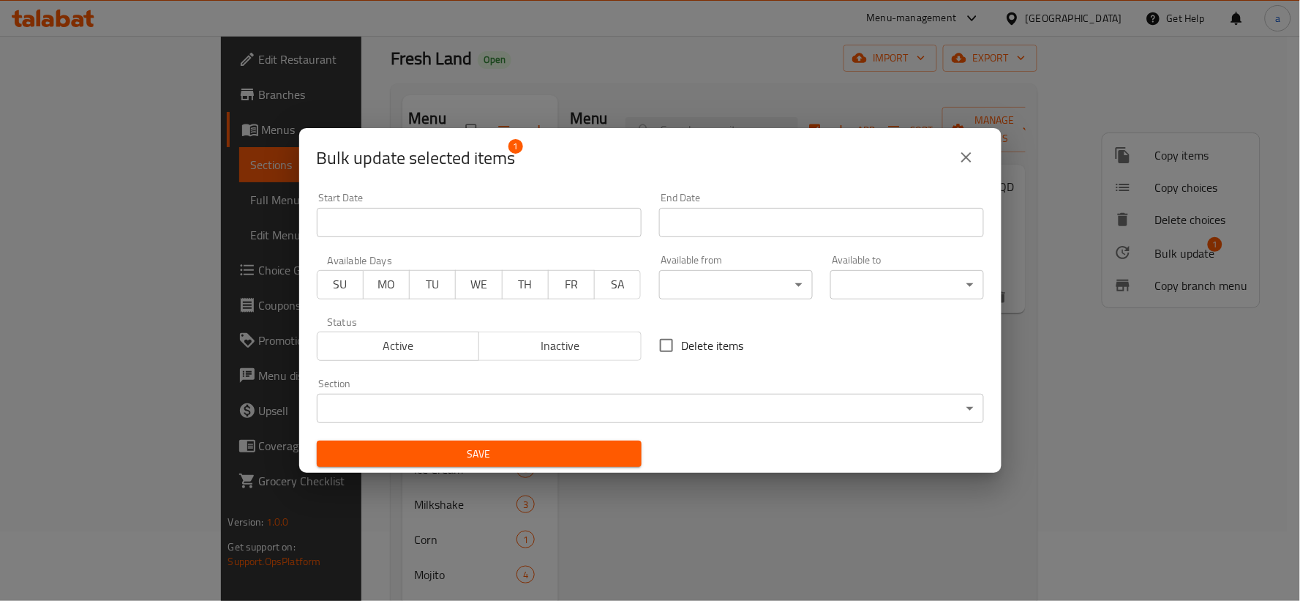
click at [691, 382] on div "Section ​ ​" at bounding box center [650, 400] width 667 height 45
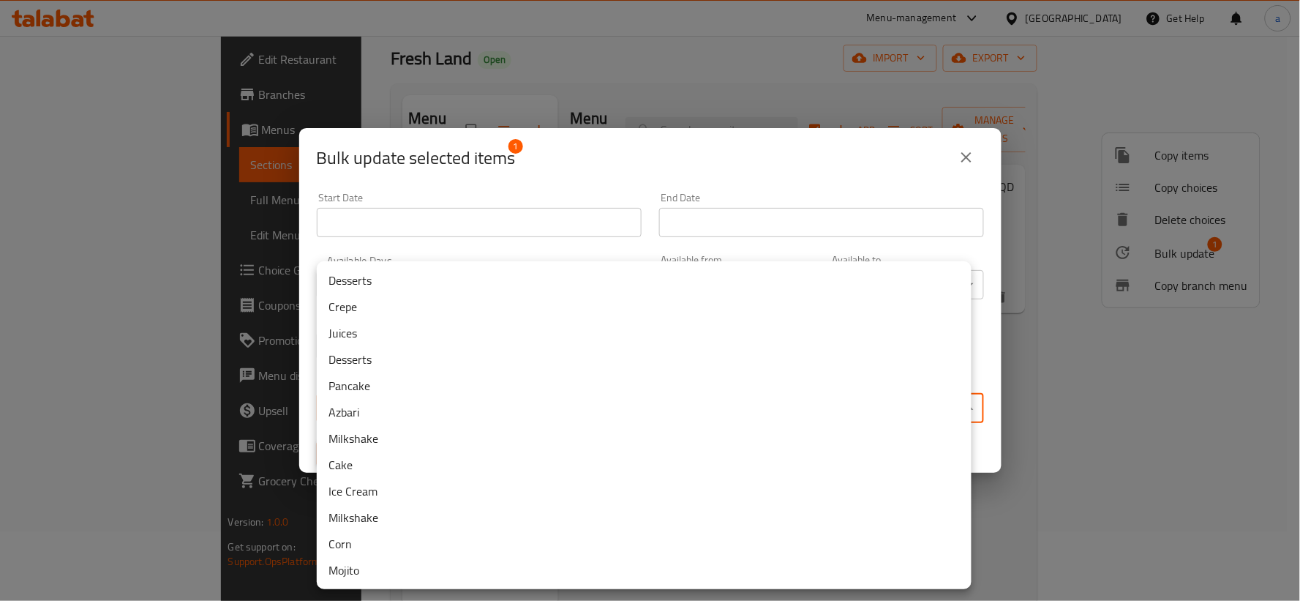
click at [694, 399] on body "​ Menu-management [GEOGRAPHIC_DATA] Get Help a Edit Restaurant Branches Menus S…" at bounding box center [650, 249] width 1300 height 565
click at [459, 521] on li "Milkshake" at bounding box center [644, 517] width 655 height 26
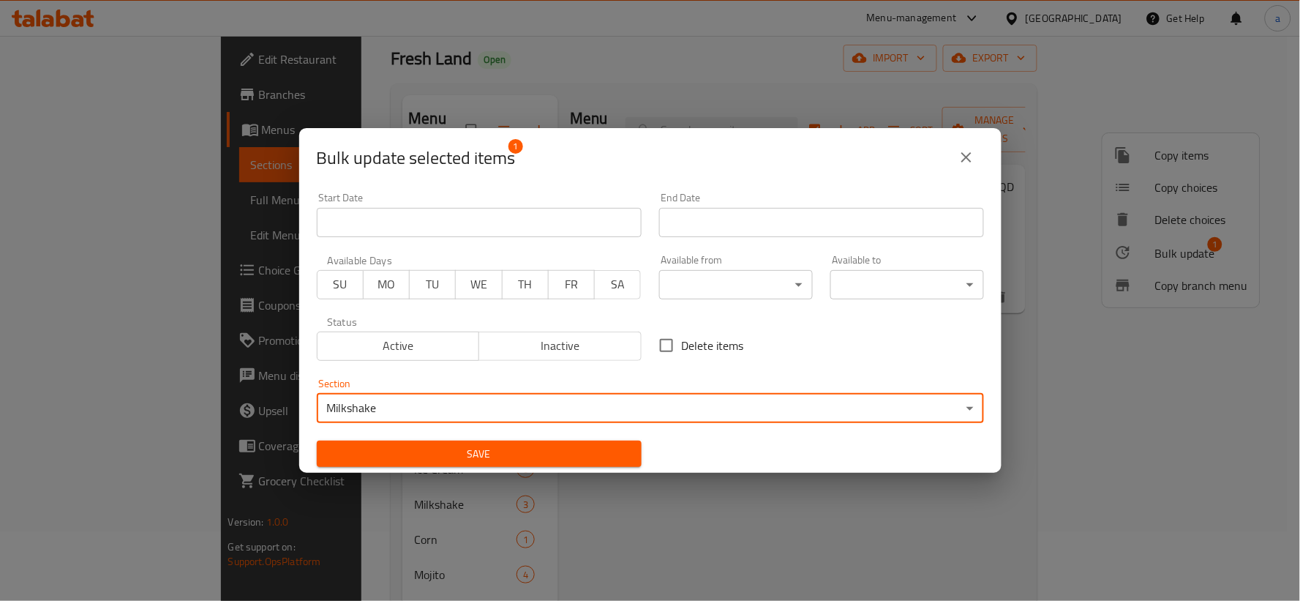
click at [493, 451] on span "Save" at bounding box center [478, 454] width 301 height 18
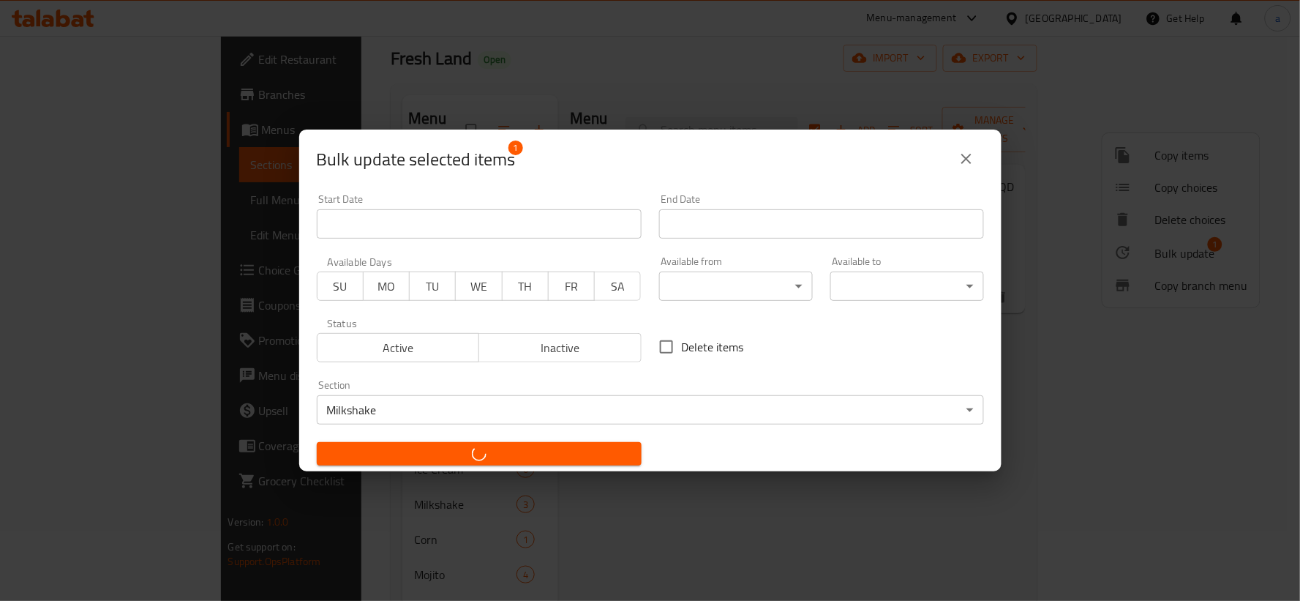
checkbox input "false"
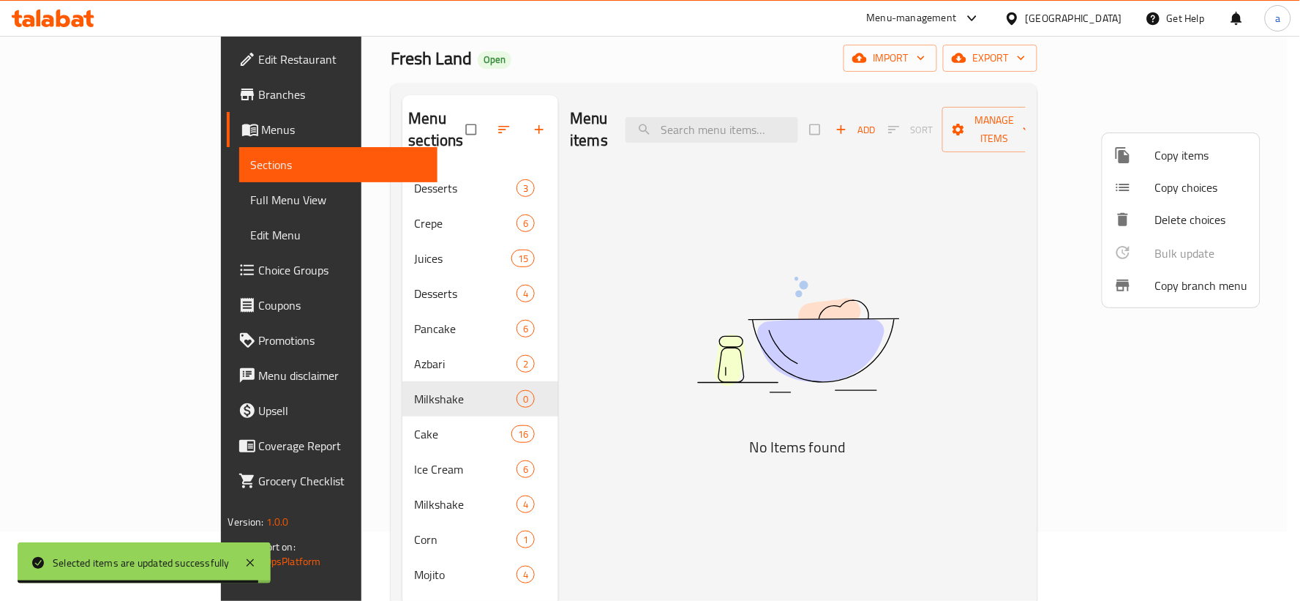
click at [445, 368] on div at bounding box center [650, 300] width 1300 height 601
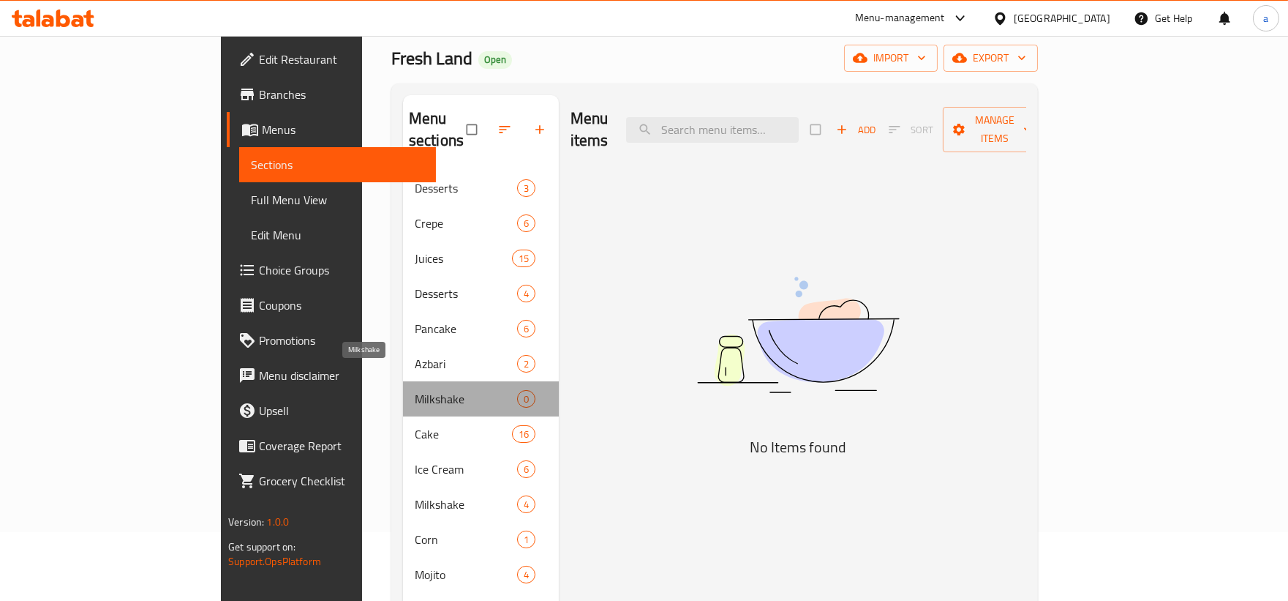
click at [415, 390] on span "Milkshake" at bounding box center [466, 399] width 102 height 18
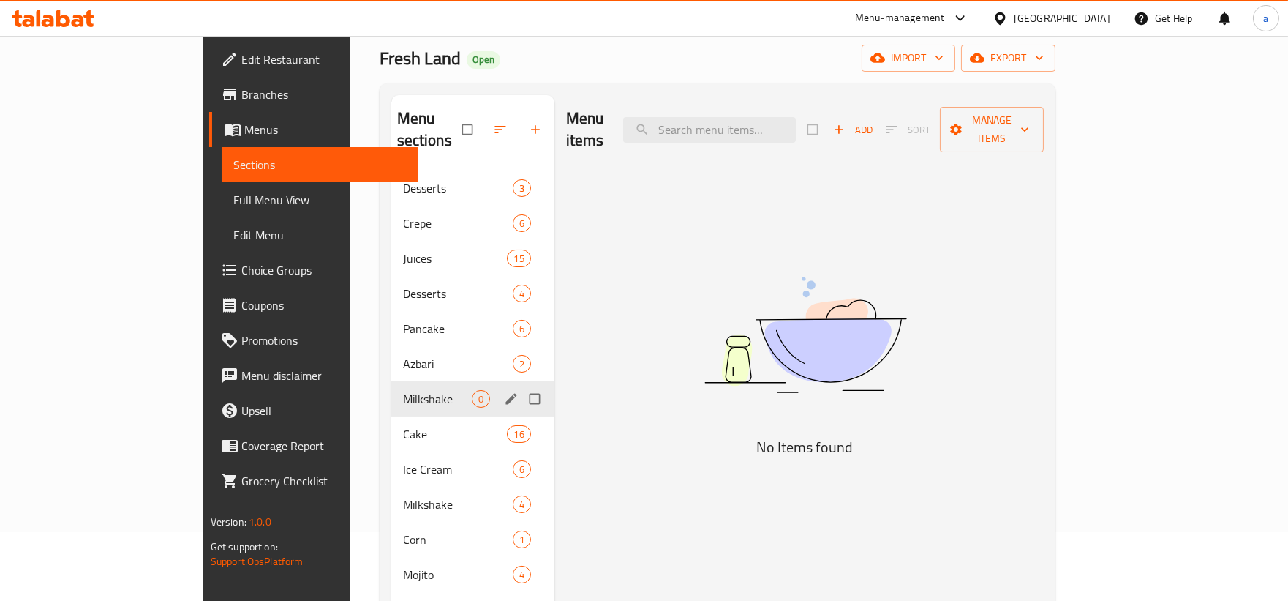
click at [521, 385] on input "Menu sections" at bounding box center [536, 399] width 31 height 28
checkbox input "true"
click at [484, 124] on icon "button" at bounding box center [489, 129] width 11 height 11
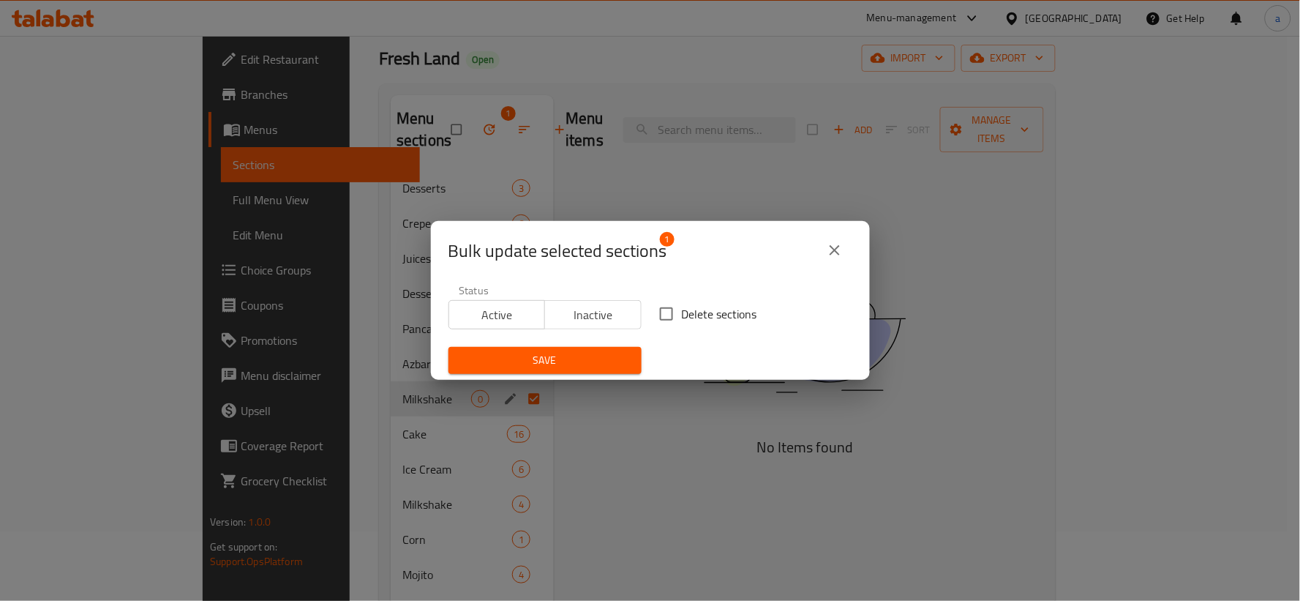
click at [682, 311] on span "Delete sections" at bounding box center [719, 314] width 75 height 18
click at [681, 311] on input "Delete sections" at bounding box center [666, 313] width 31 height 31
checkbox input "true"
click at [583, 353] on span "Save" at bounding box center [545, 360] width 170 height 18
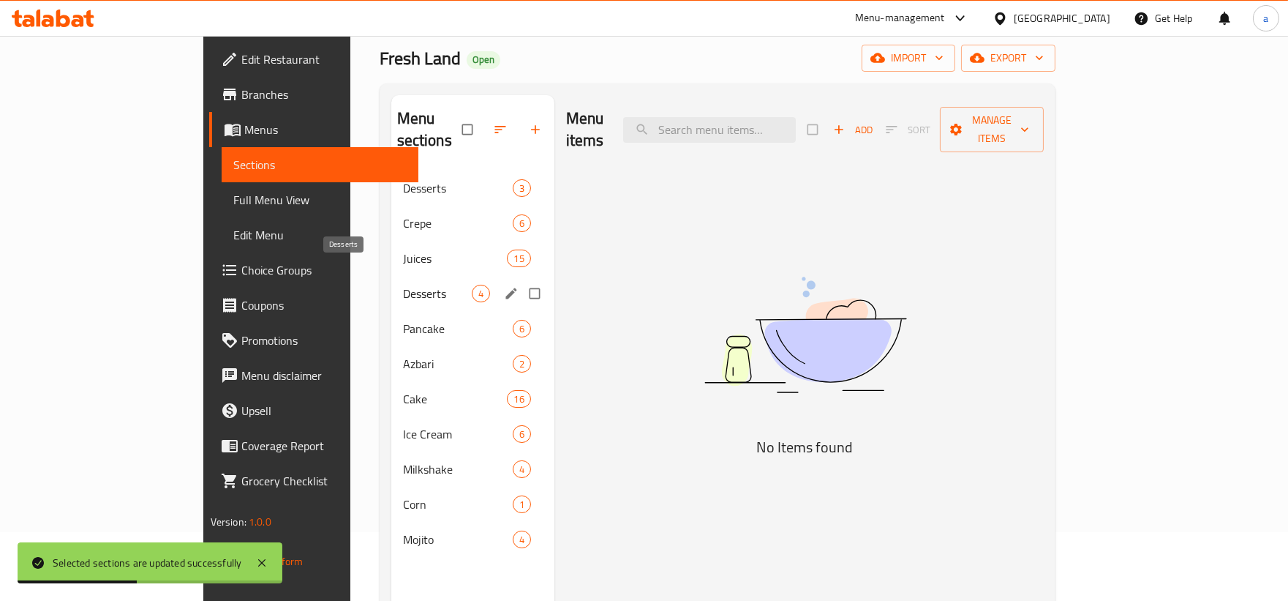
click at [403, 285] on span "Desserts" at bounding box center [437, 294] width 69 height 18
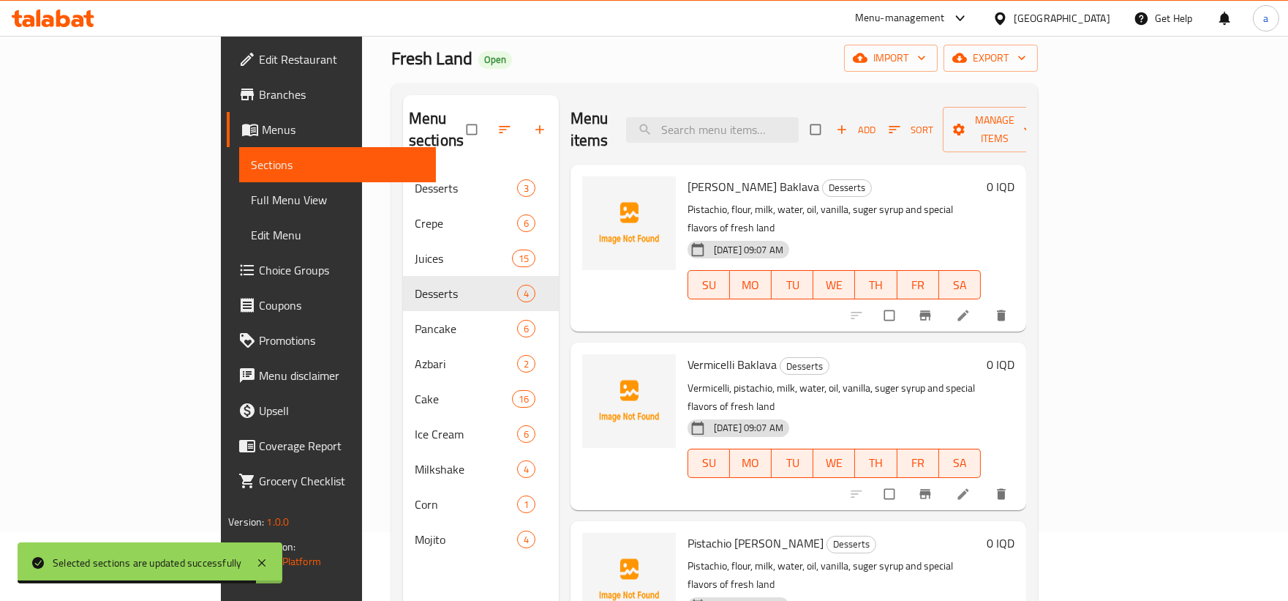
click at [259, 271] on span "Choice Groups" at bounding box center [341, 270] width 165 height 18
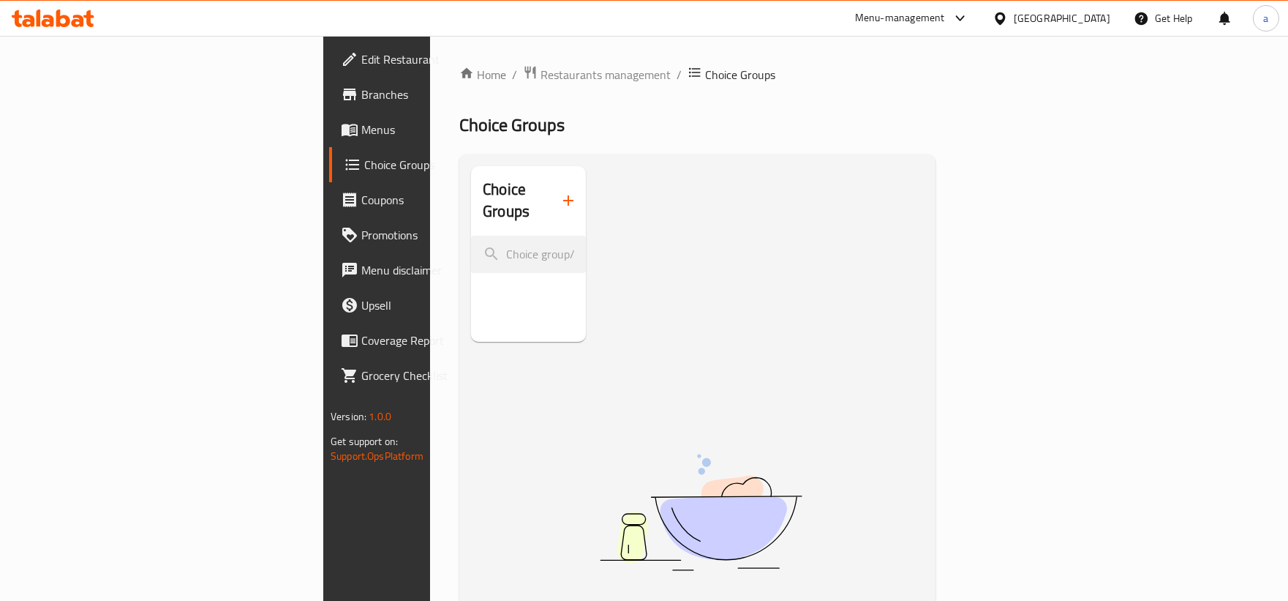
click at [560, 195] on icon "button" at bounding box center [569, 201] width 18 height 18
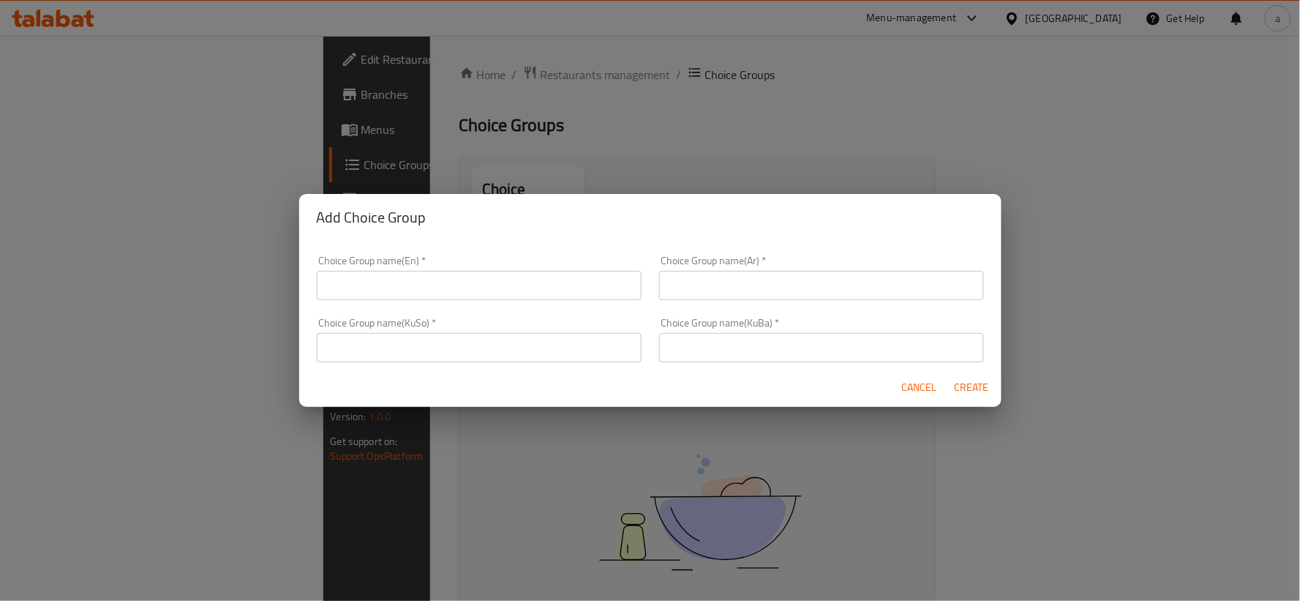
click at [310, 225] on div "Add Choice Group" at bounding box center [650, 217] width 702 height 47
click at [825, 148] on div "Add Choice Group Choice Group name(En)   * Choice Group name(En) * Choice Group…" at bounding box center [650, 300] width 1300 height 601
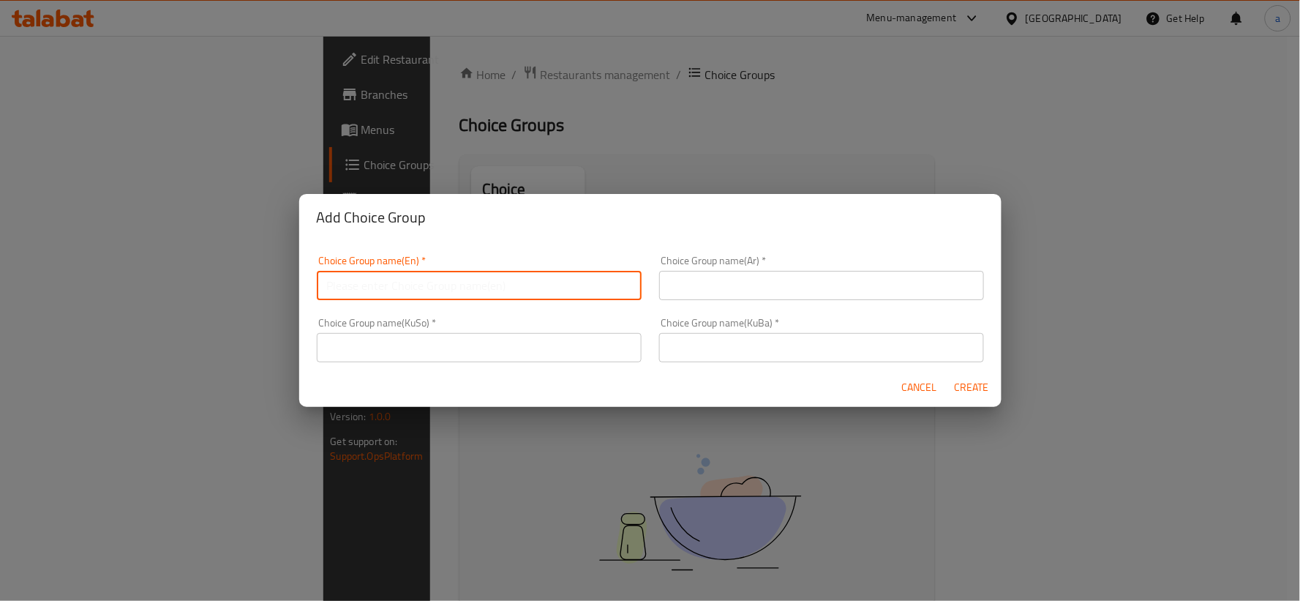
click at [547, 271] on input "text" at bounding box center [479, 285] width 325 height 29
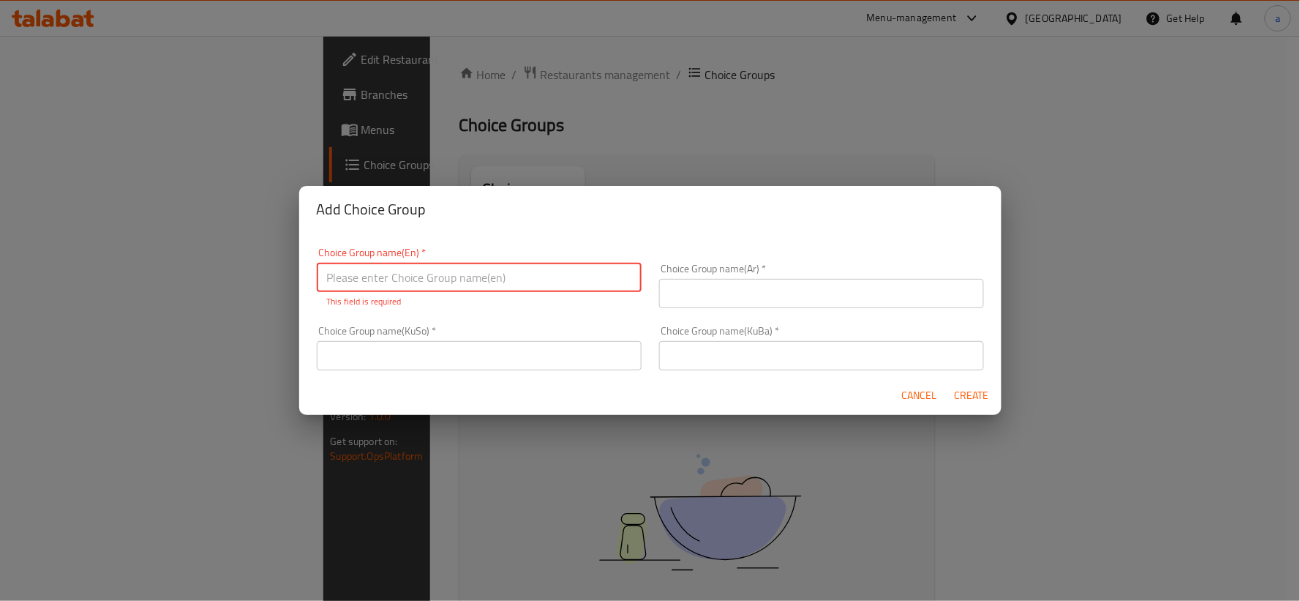
click at [352, 132] on div "Add Choice Group Choice Group name(En)   * Choice Group name(En) * This field i…" at bounding box center [650, 300] width 1300 height 601
click at [115, 124] on div "Add Choice Group Choice Group name(En)   * Choice Group name(En) * This field i…" at bounding box center [650, 300] width 1300 height 601
click at [917, 394] on span "Cancel" at bounding box center [919, 395] width 35 height 18
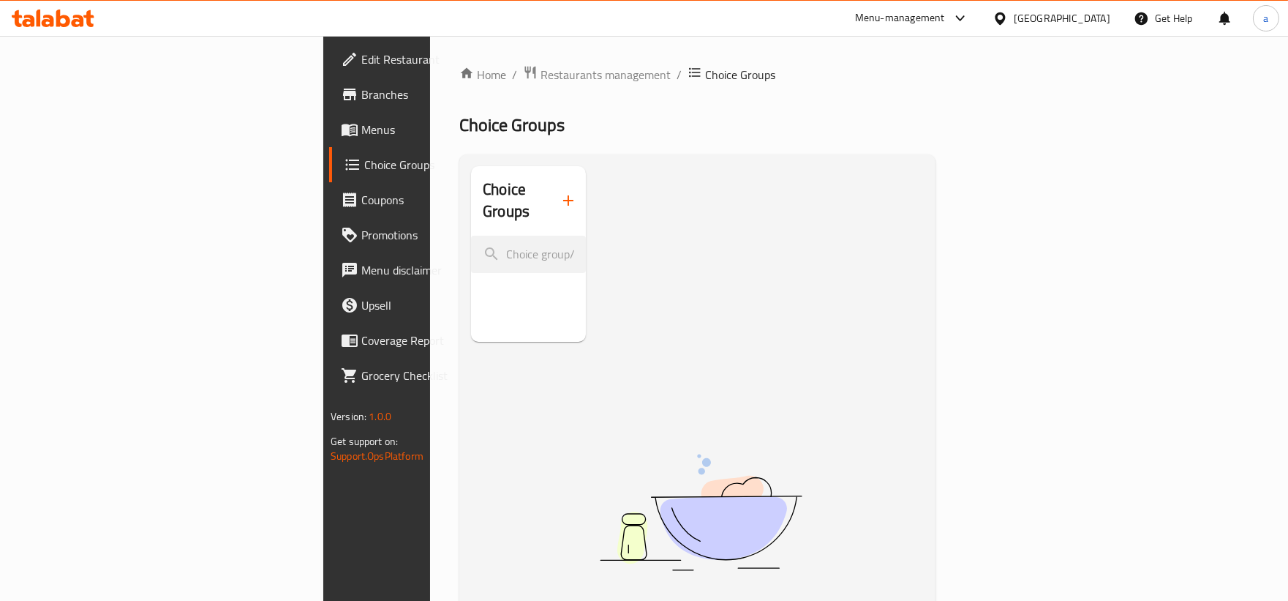
click at [361, 129] on span "Menus" at bounding box center [443, 130] width 165 height 18
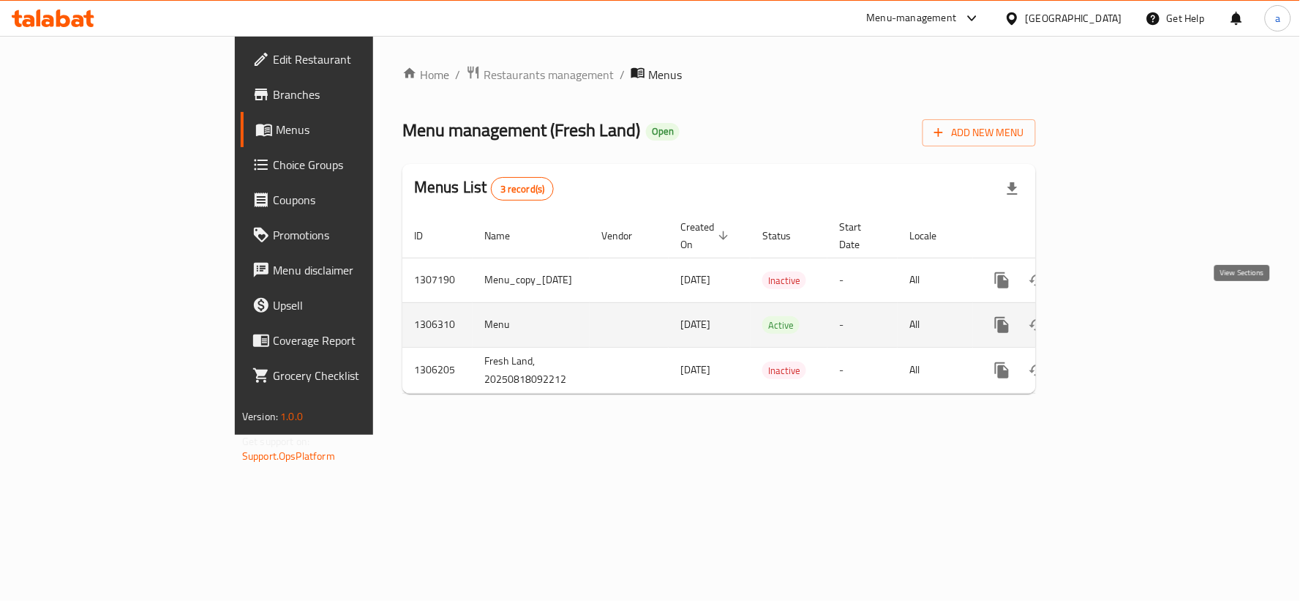
click at [1116, 316] on icon "enhanced table" at bounding box center [1108, 325] width 18 height 18
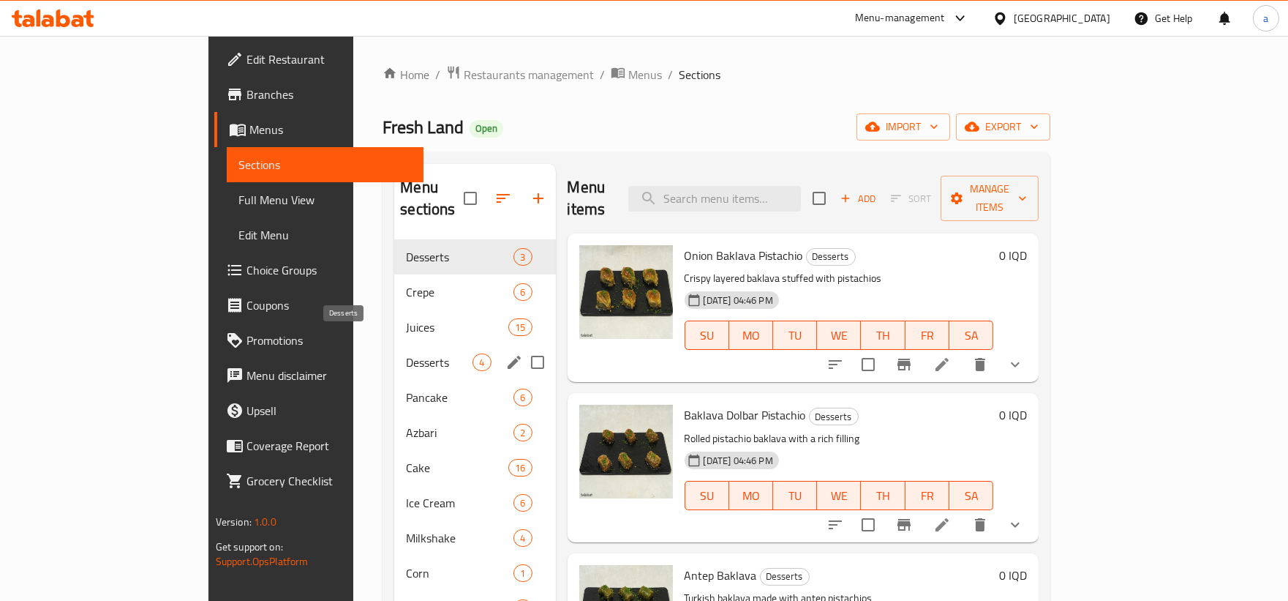
click at [406, 353] on span "Desserts" at bounding box center [439, 362] width 67 height 18
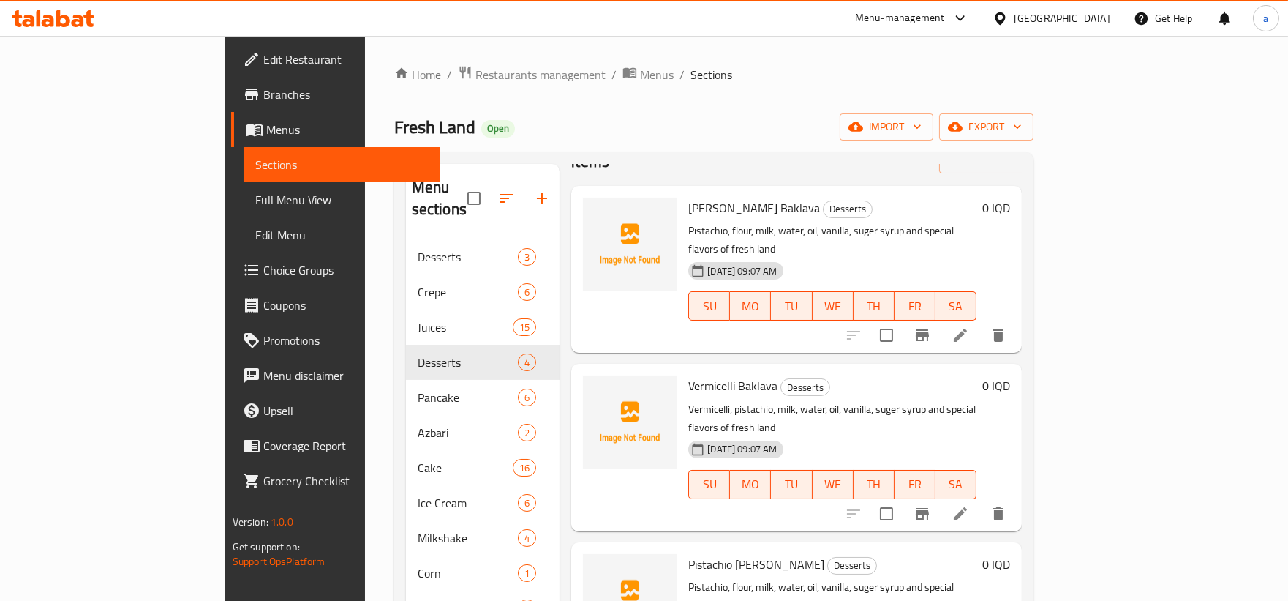
scroll to position [75, 0]
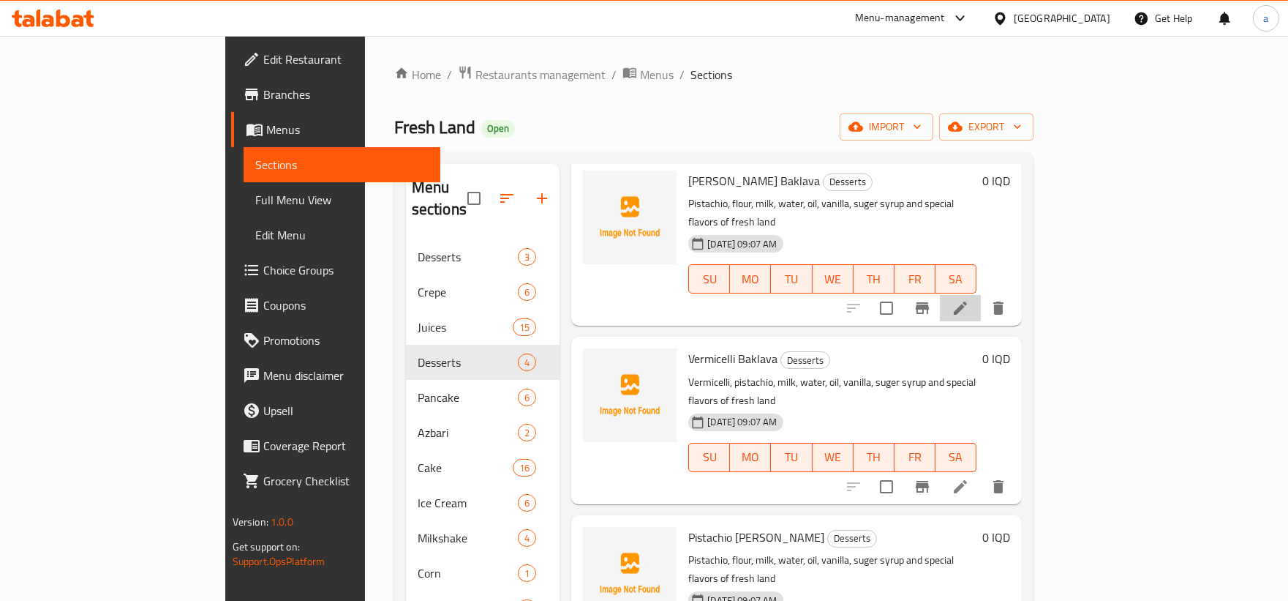
click at [981, 295] on li at bounding box center [960, 308] width 41 height 26
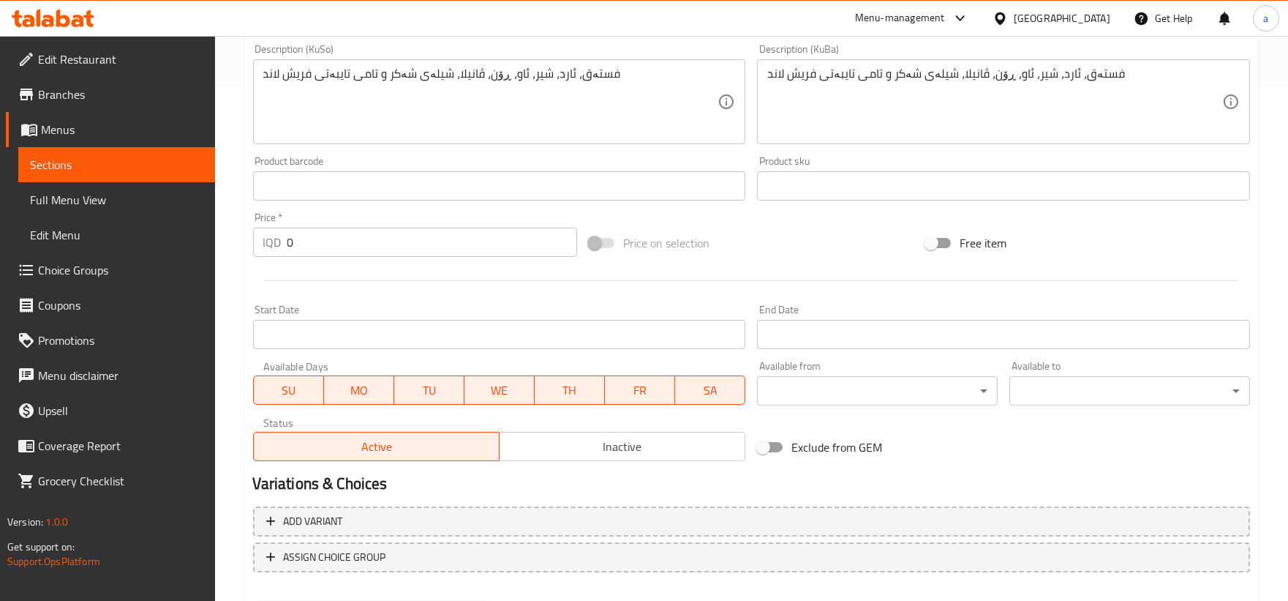
scroll to position [589, 0]
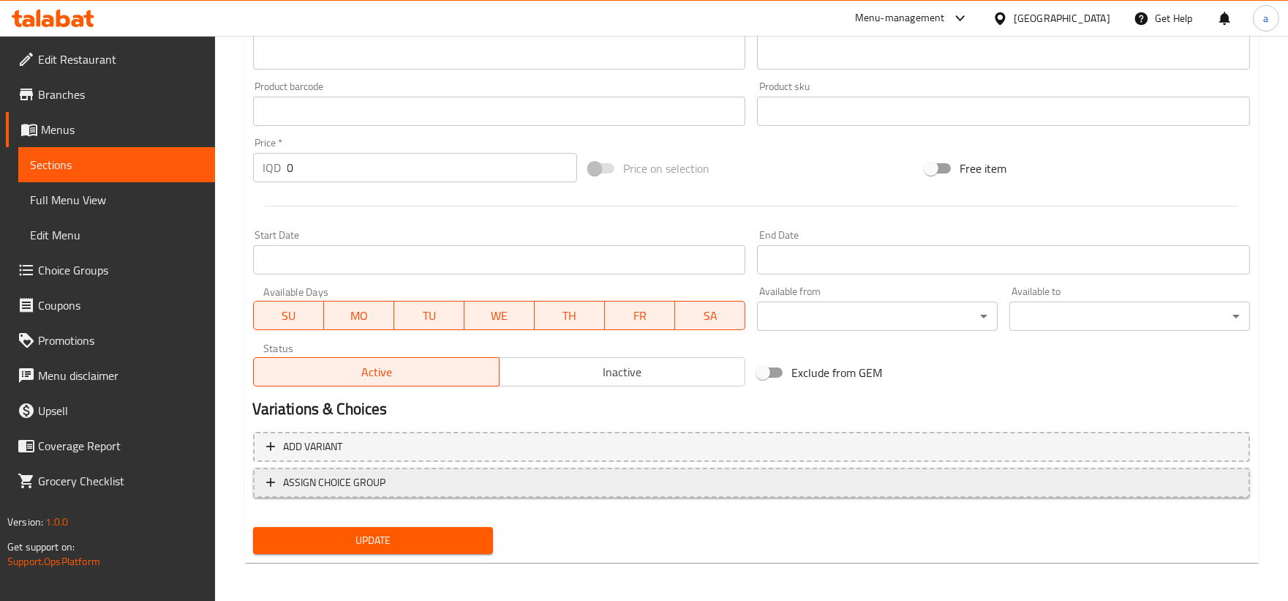
click at [364, 484] on span "ASSIGN CHOICE GROUP" at bounding box center [335, 482] width 102 height 18
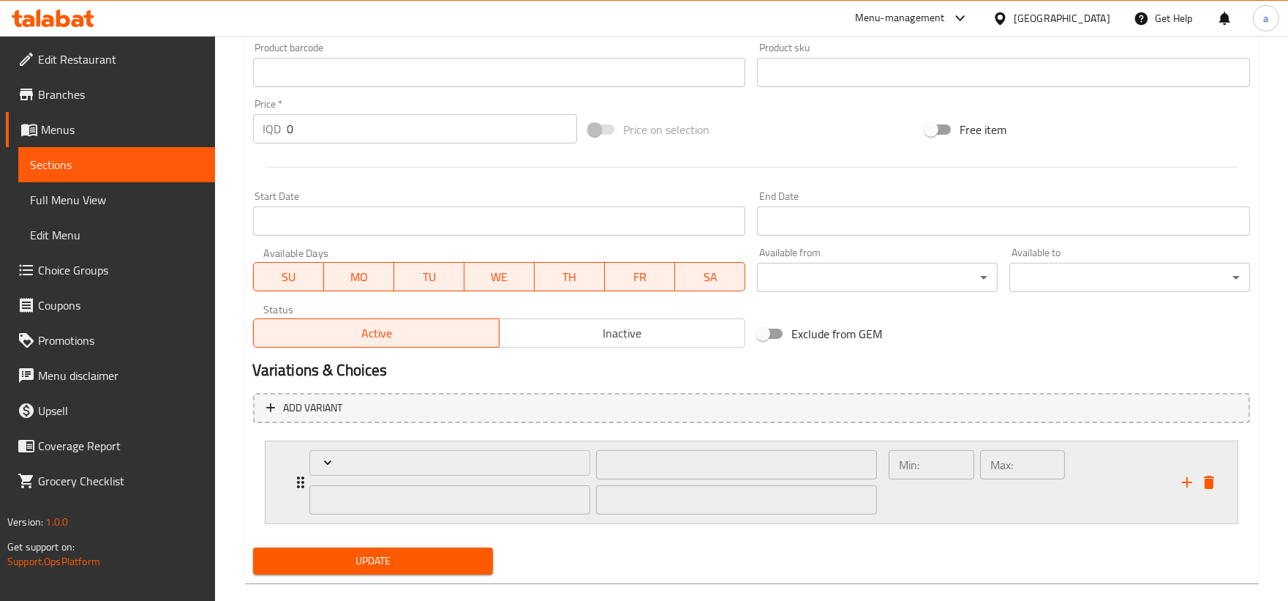
scroll to position [650, 0]
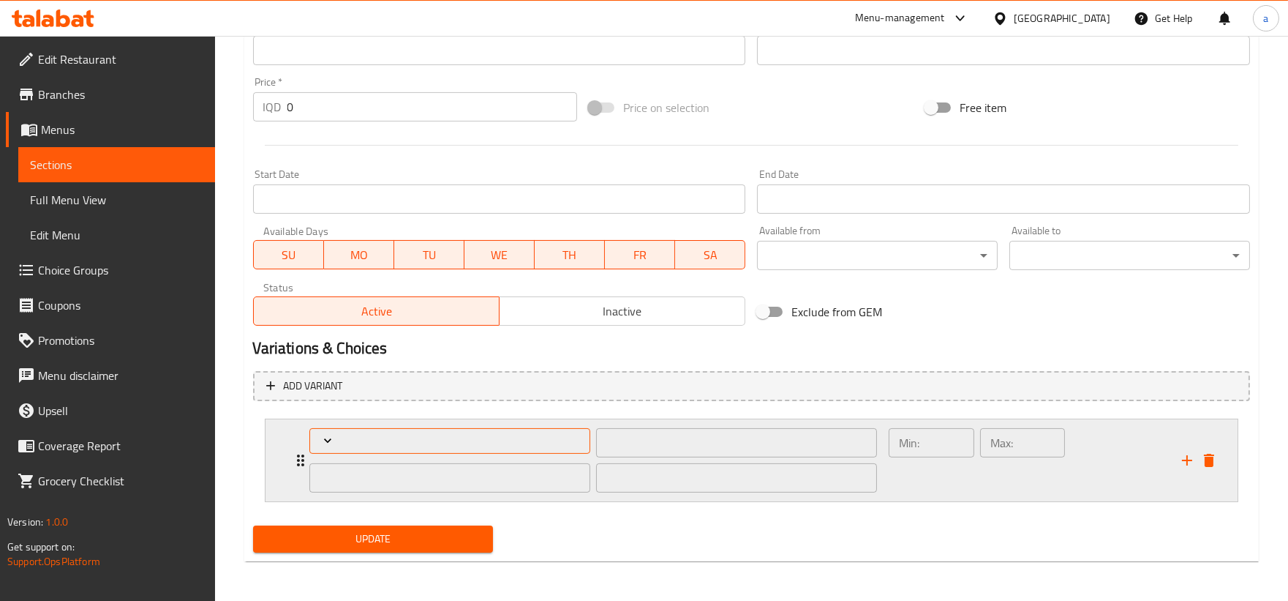
click at [421, 430] on button "Expand" at bounding box center [449, 441] width 281 height 26
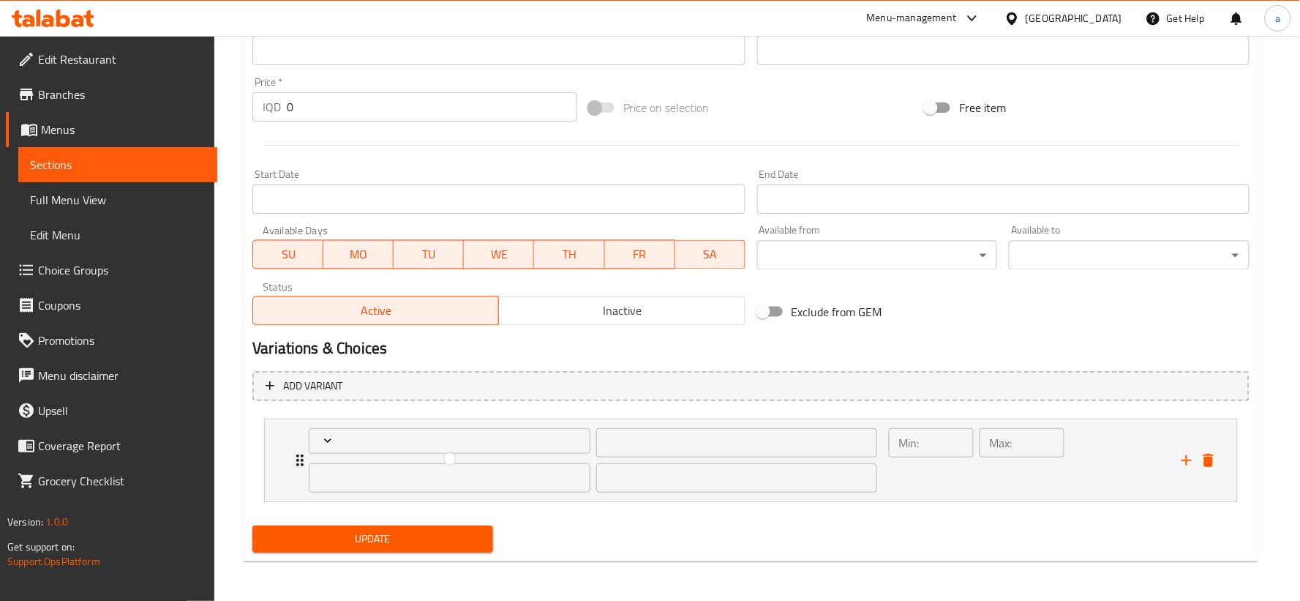
click at [335, 443] on div at bounding box center [650, 300] width 1300 height 601
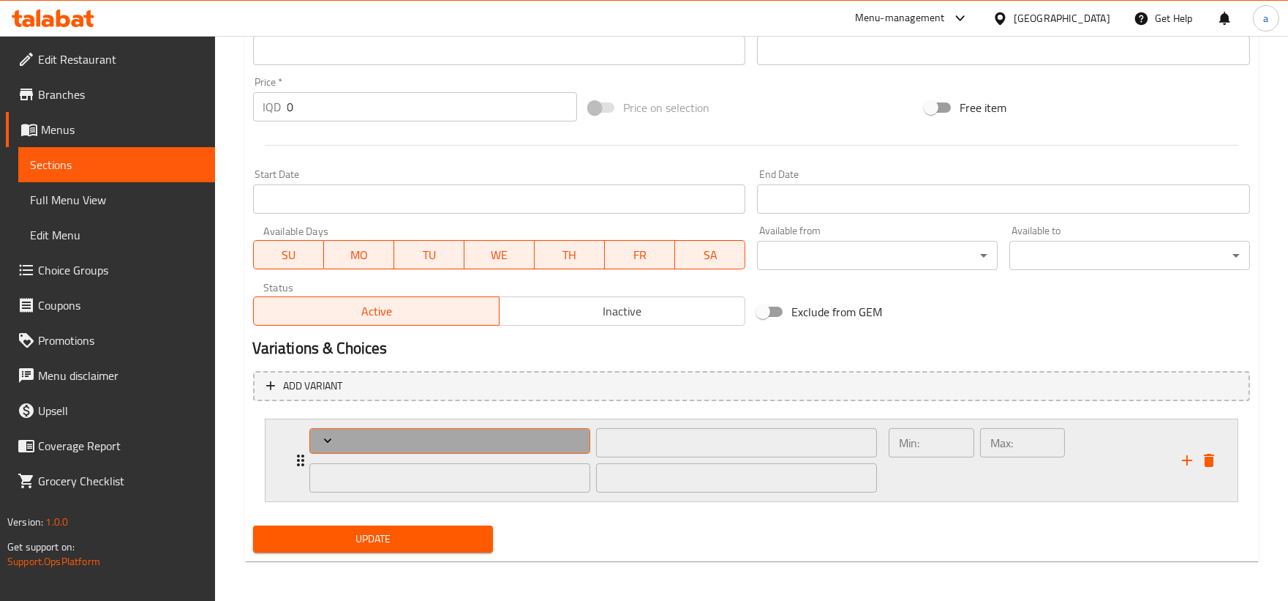
click at [328, 437] on icon "Expand" at bounding box center [327, 440] width 15 height 15
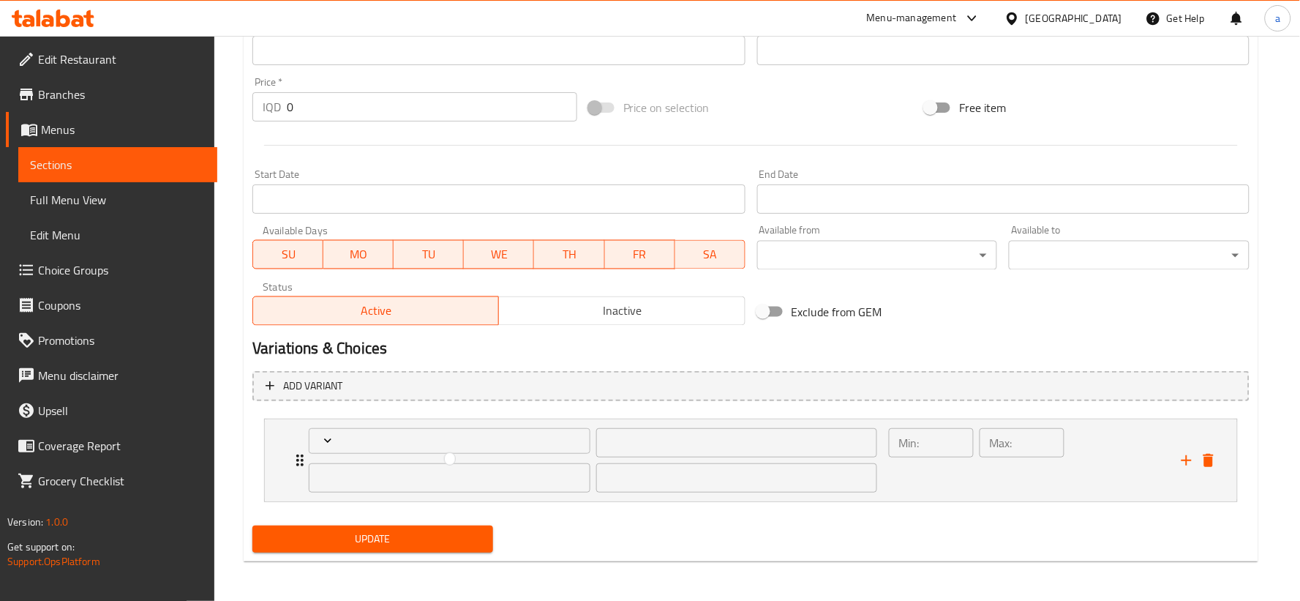
click at [325, 456] on div at bounding box center [650, 300] width 1300 height 601
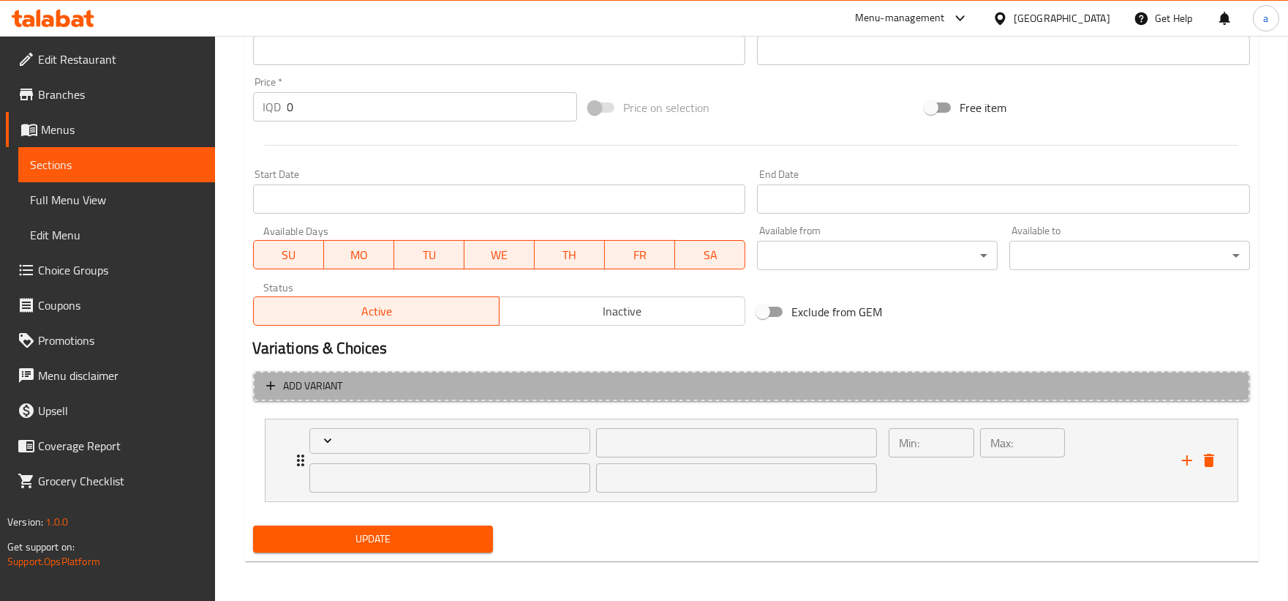
click at [298, 389] on span "Add variant" at bounding box center [313, 386] width 59 height 18
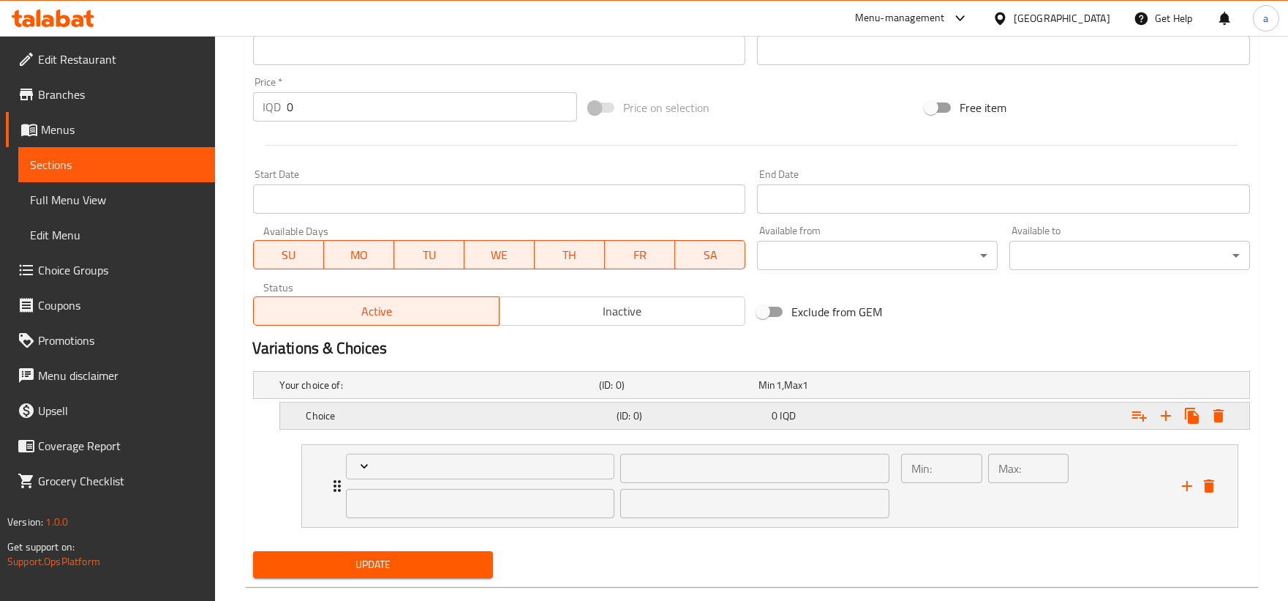
click at [426, 392] on h5 "Choice" at bounding box center [436, 384] width 313 height 15
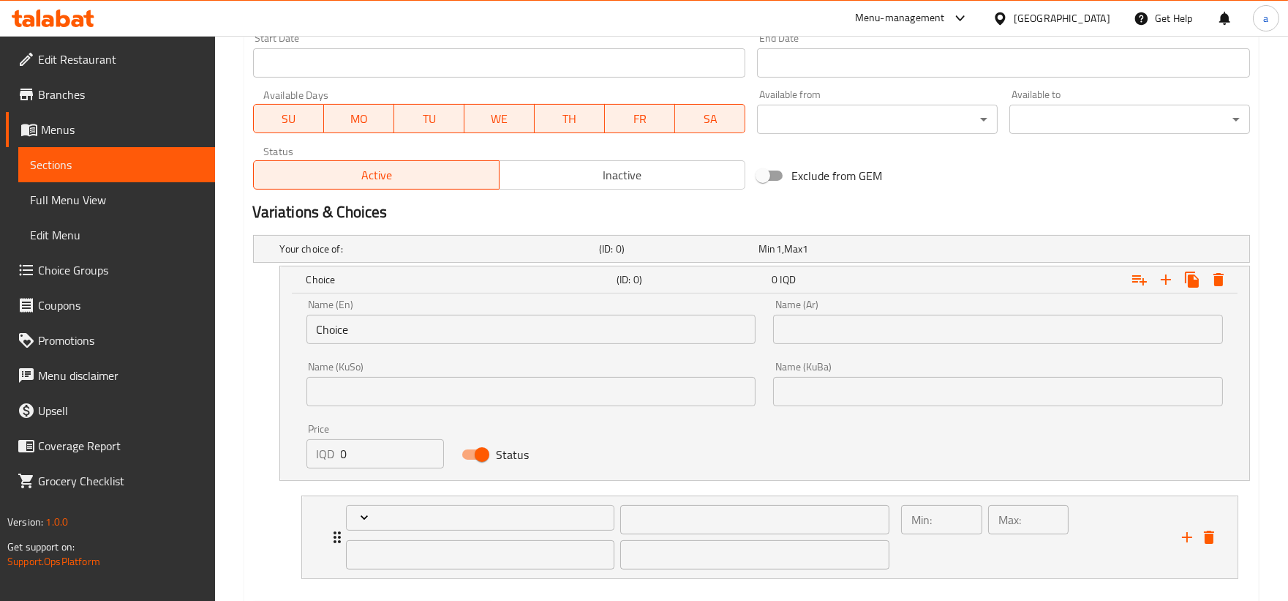
scroll to position [864, 0]
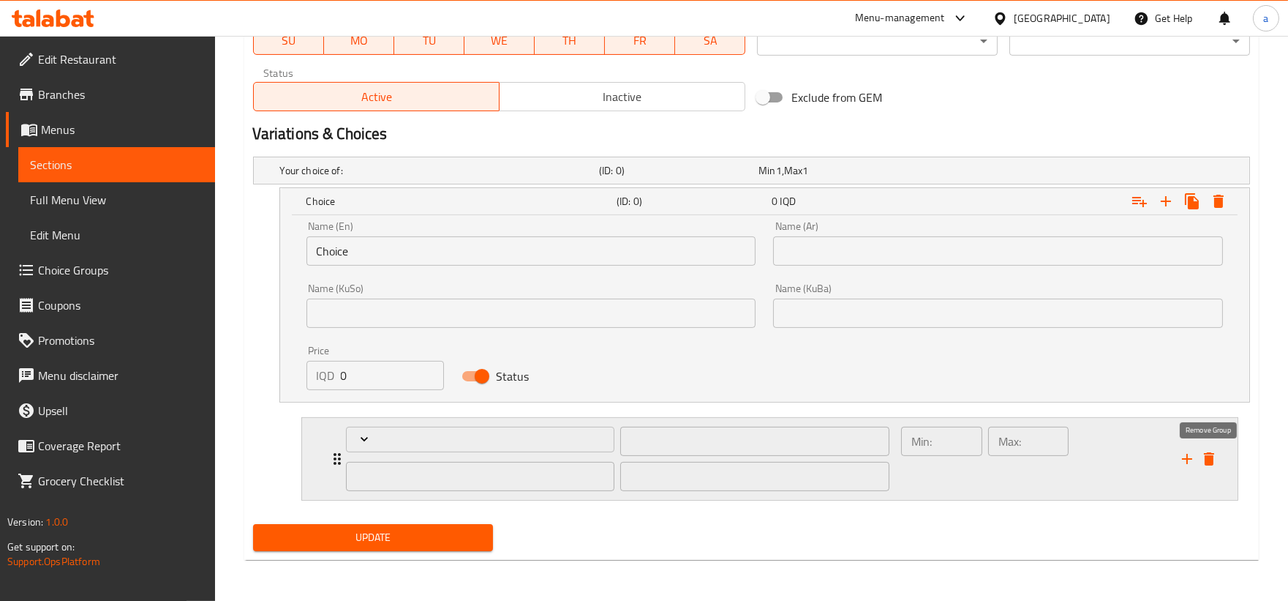
click at [1209, 456] on icon "delete" at bounding box center [1209, 458] width 10 height 13
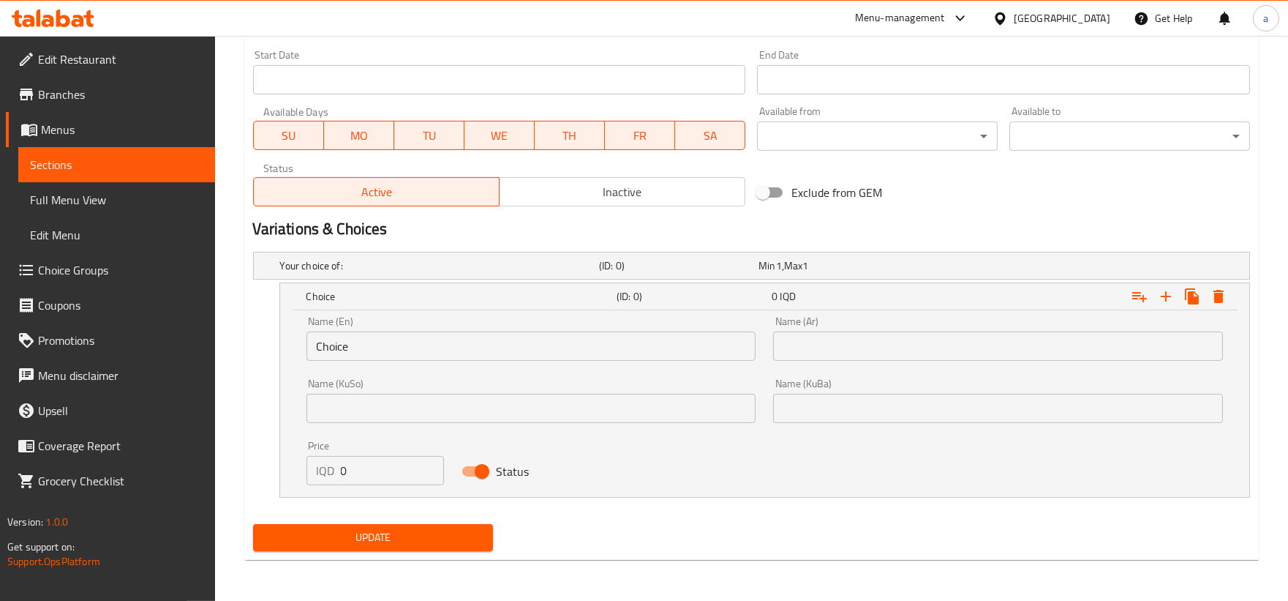
scroll to position [769, 0]
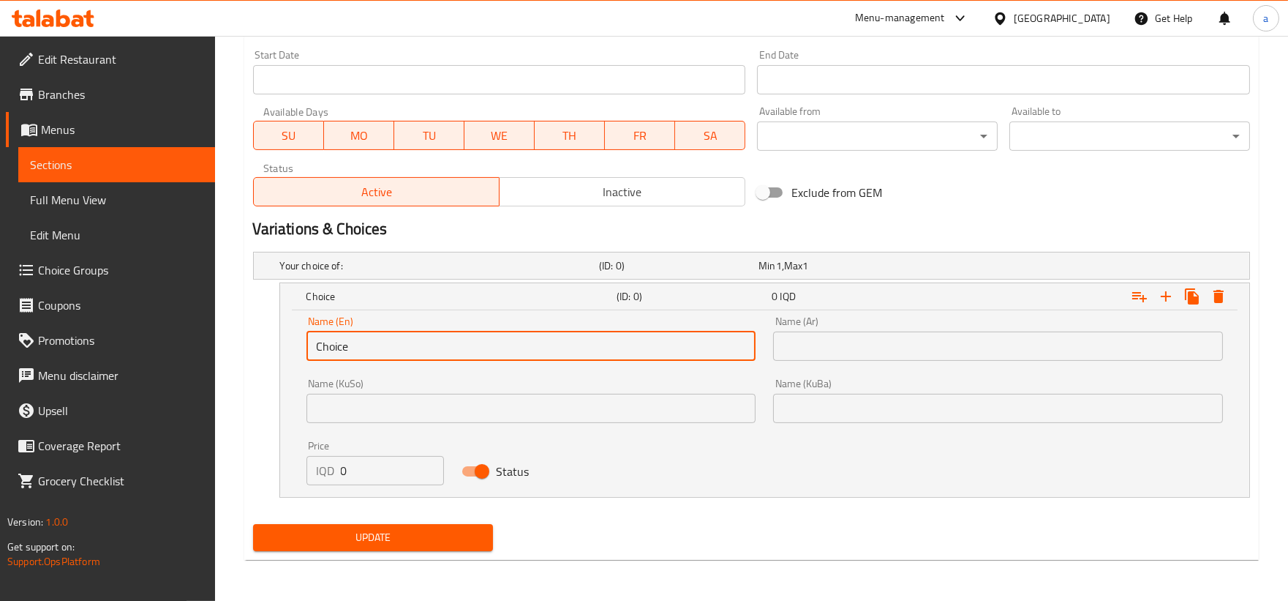
drag, startPoint x: 483, startPoint y: 357, endPoint x: 252, endPoint y: 375, distance: 231.2
click at [253, 375] on div "Choice (ID: 0) 0 IQD Name (En) Choice Name (En) Name (Ar) Name (Ar) Name (KuSo)…" at bounding box center [751, 389] width 997 height 215
click at [477, 355] on input "Choice" at bounding box center [532, 345] width 450 height 29
click at [458, 346] on input "Choice" at bounding box center [532, 345] width 450 height 29
drag, startPoint x: 308, startPoint y: 347, endPoint x: 266, endPoint y: 349, distance: 42.5
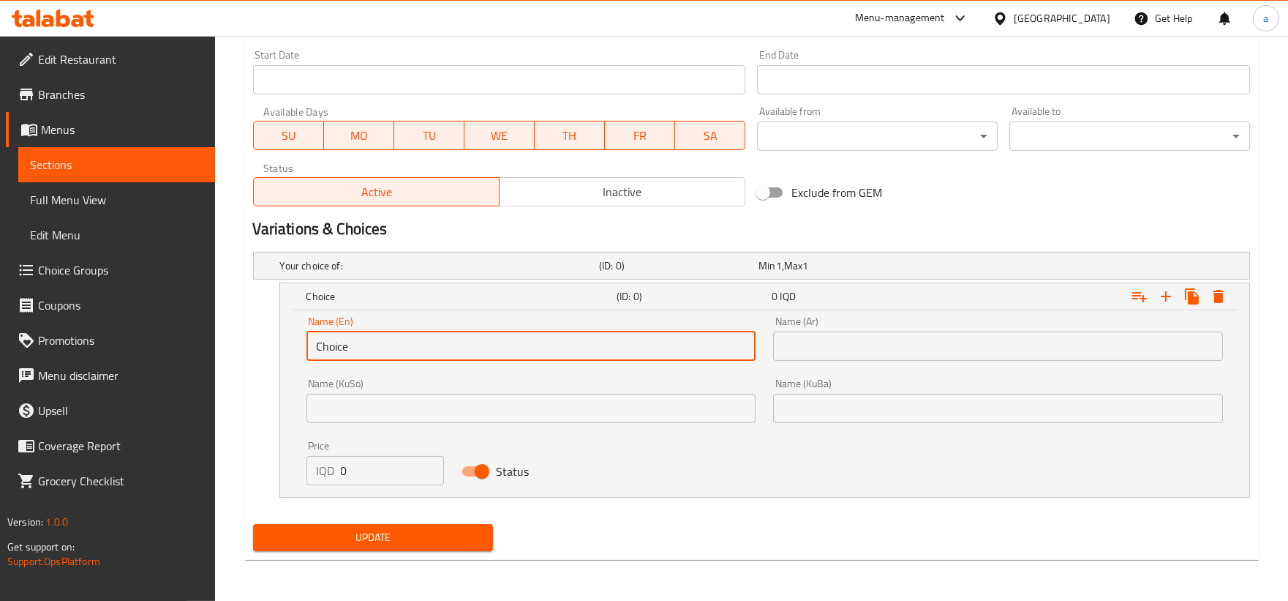
click at [266, 349] on div "Choice (ID: 0) 0 IQD Name (En) Choice Name (En) Name (Ar) Name (Ar) Name (KuSo)…" at bounding box center [751, 389] width 997 height 215
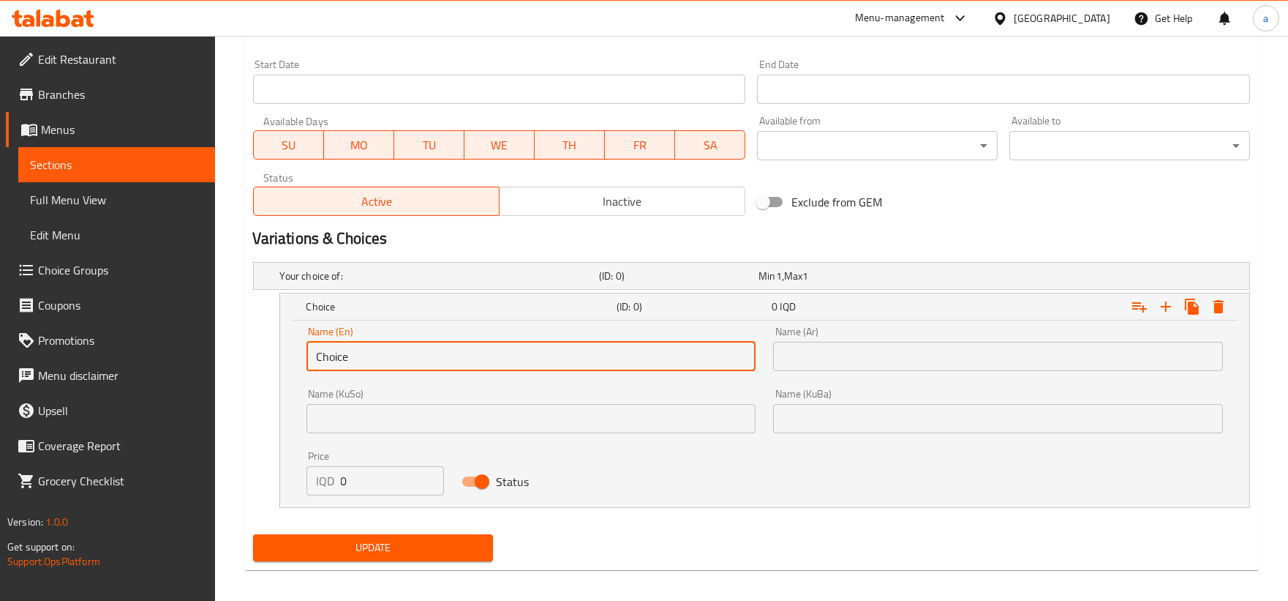
paste input "هەڵبژاردنت لە کێش:"
drag, startPoint x: 520, startPoint y: 364, endPoint x: 152, endPoint y: 369, distance: 368.0
paste input "Your Choice Of Weight"
type input "Your Choice Of Weight:"
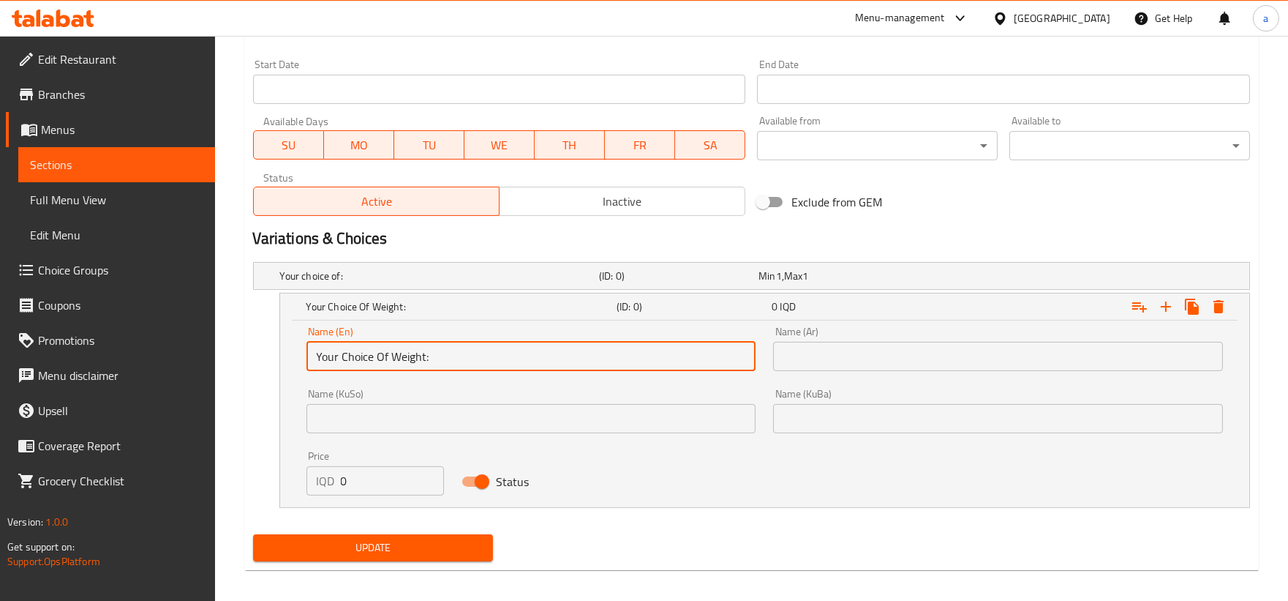
click at [835, 364] on input "text" at bounding box center [998, 356] width 450 height 29
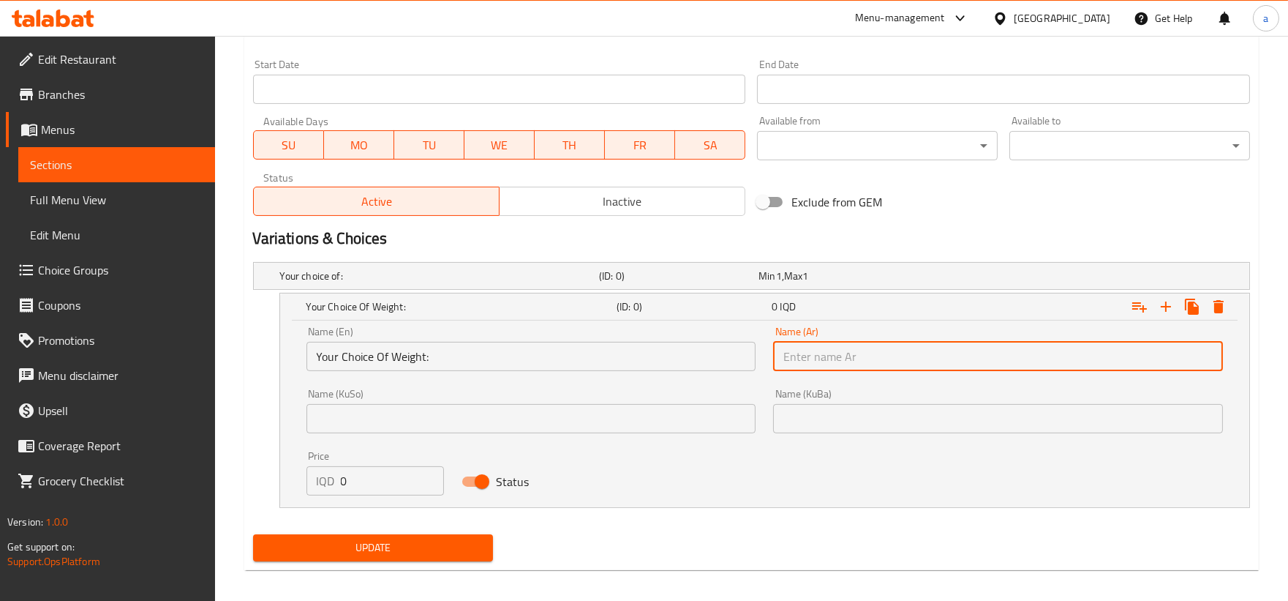
paste input "إختيارك من الوزن:"
type input "إختيارك من الوزن:"
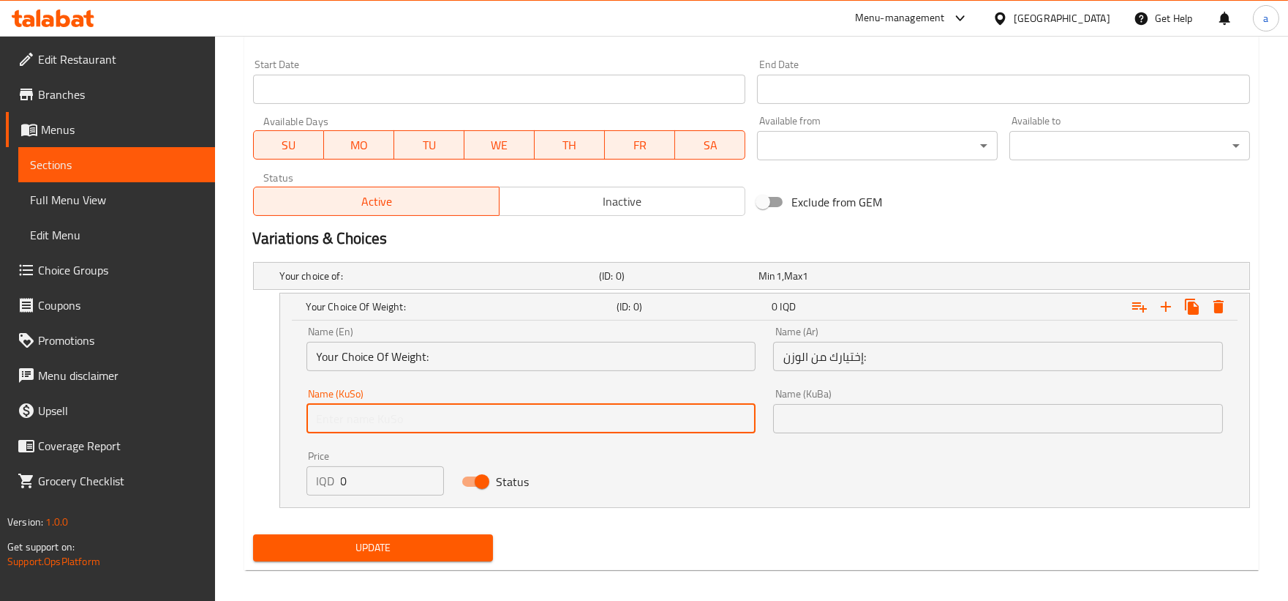
click at [618, 418] on input "text" at bounding box center [532, 418] width 450 height 29
paste input "هەڵبژاردنت لە کێش:"
type input "هەڵبژاردنت لە کێش:"
click at [863, 404] on input "text" at bounding box center [998, 418] width 450 height 29
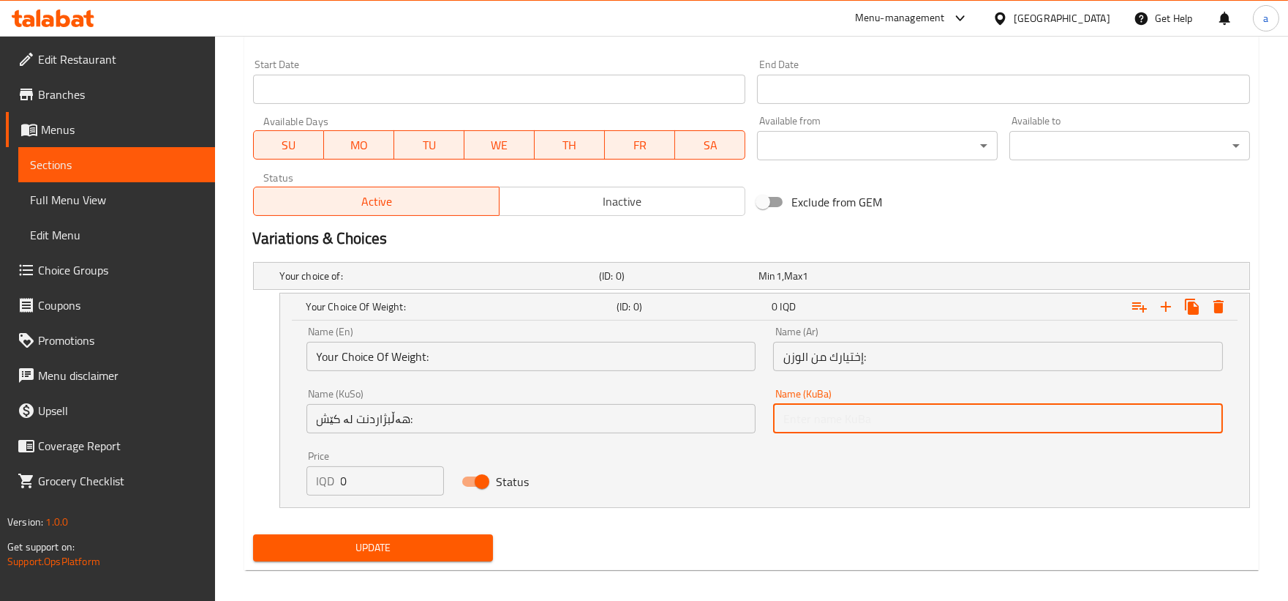
paste input "هەڵبژاردنت لە کێش:"
type input "هەڵبژاردنت لە کێش:"
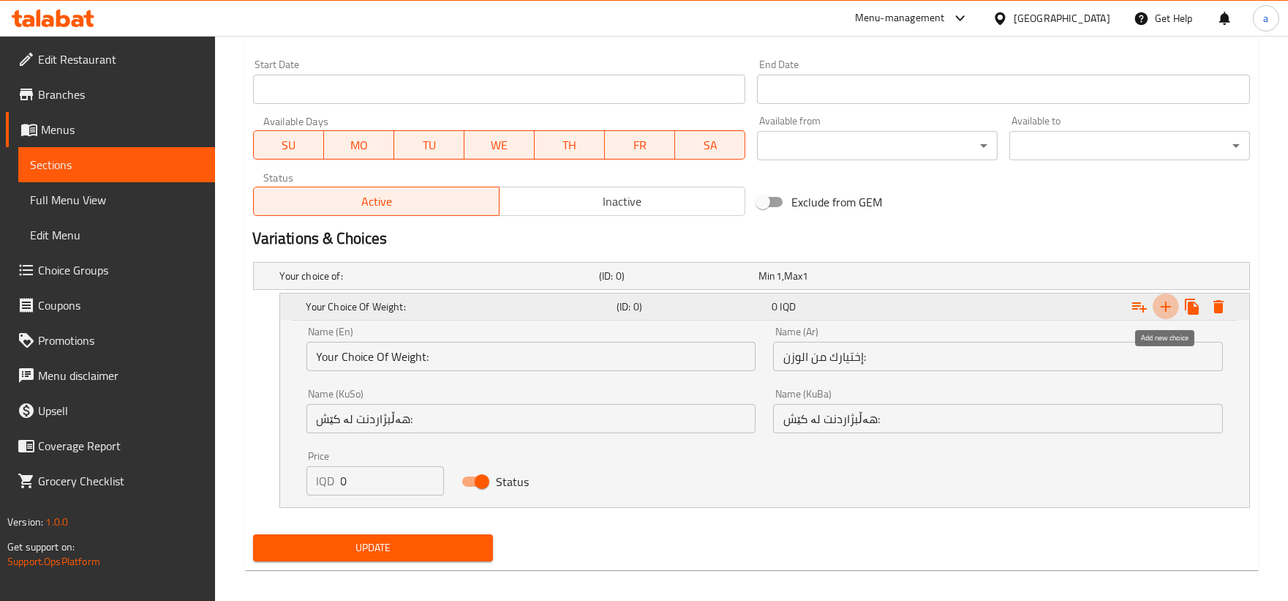
click at [1160, 312] on icon "Expand" at bounding box center [1166, 307] width 18 height 18
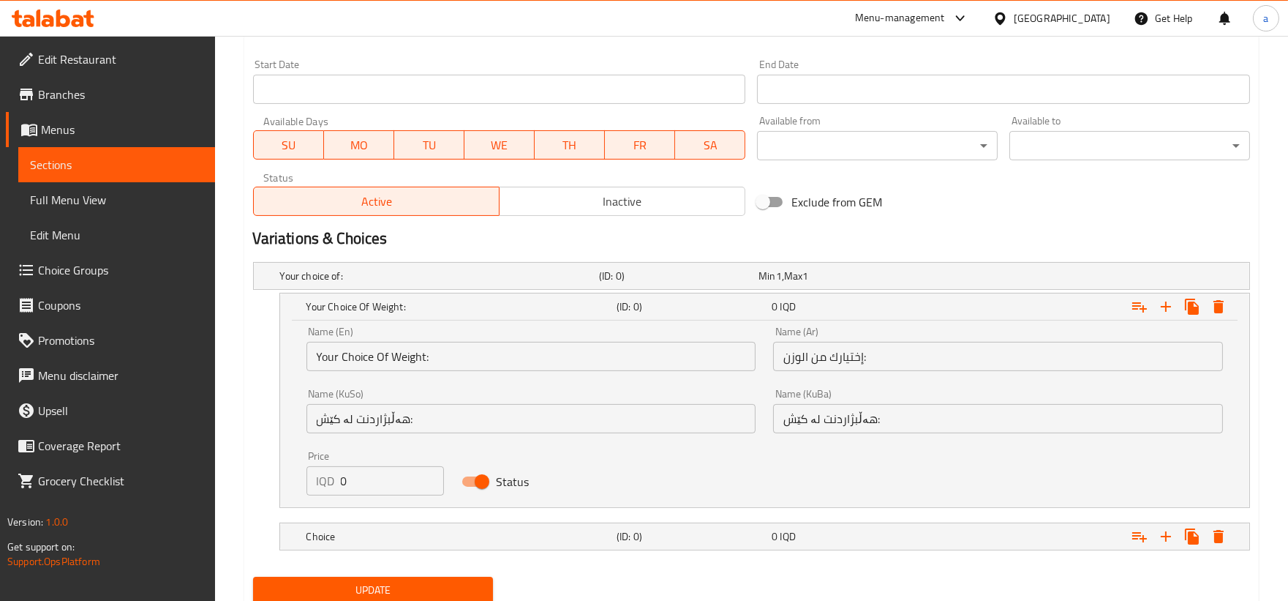
scroll to position [821, 0]
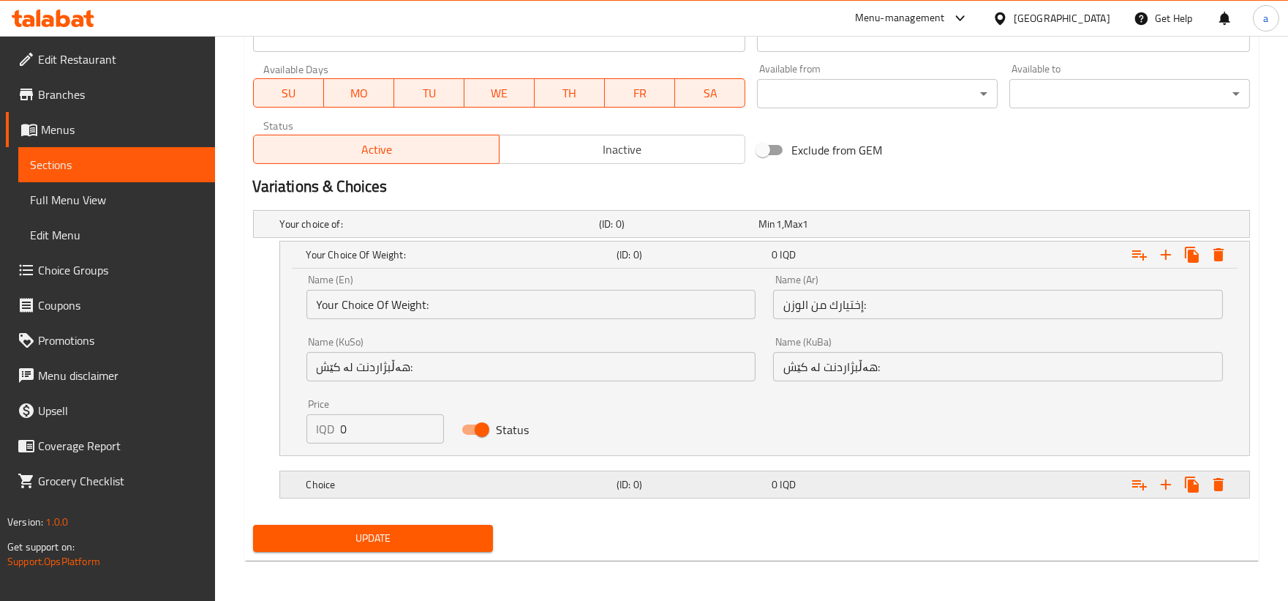
click at [1014, 227] on div "Expand" at bounding box center [1074, 224] width 319 height 6
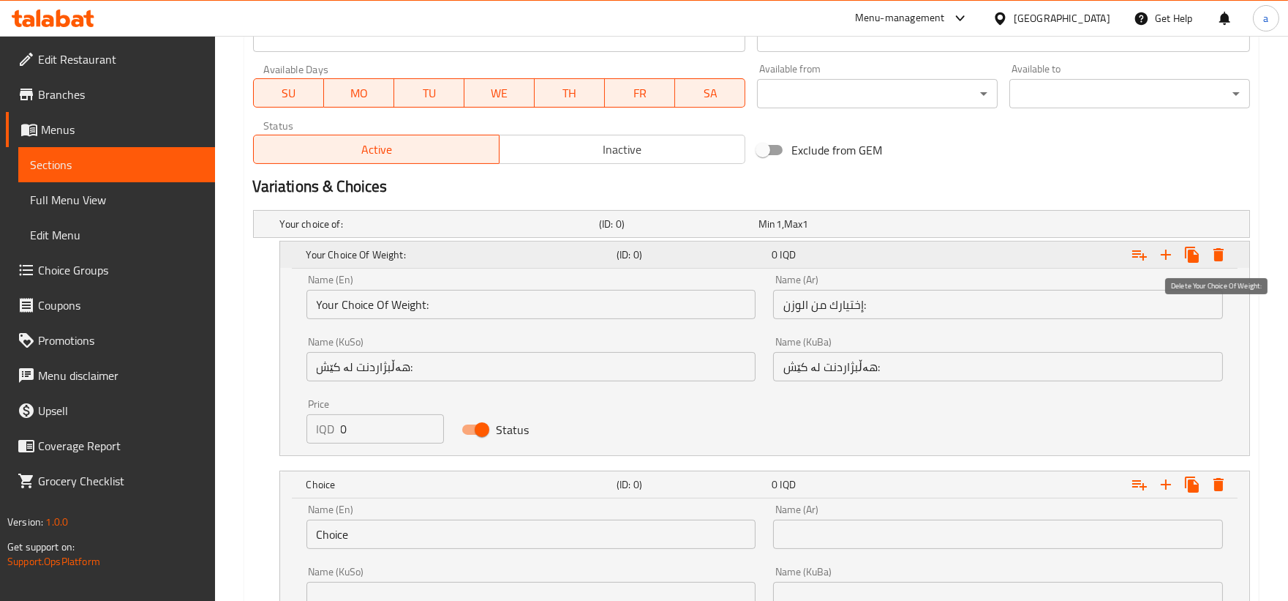
click at [1223, 257] on icon "Expand" at bounding box center [1219, 255] width 18 height 18
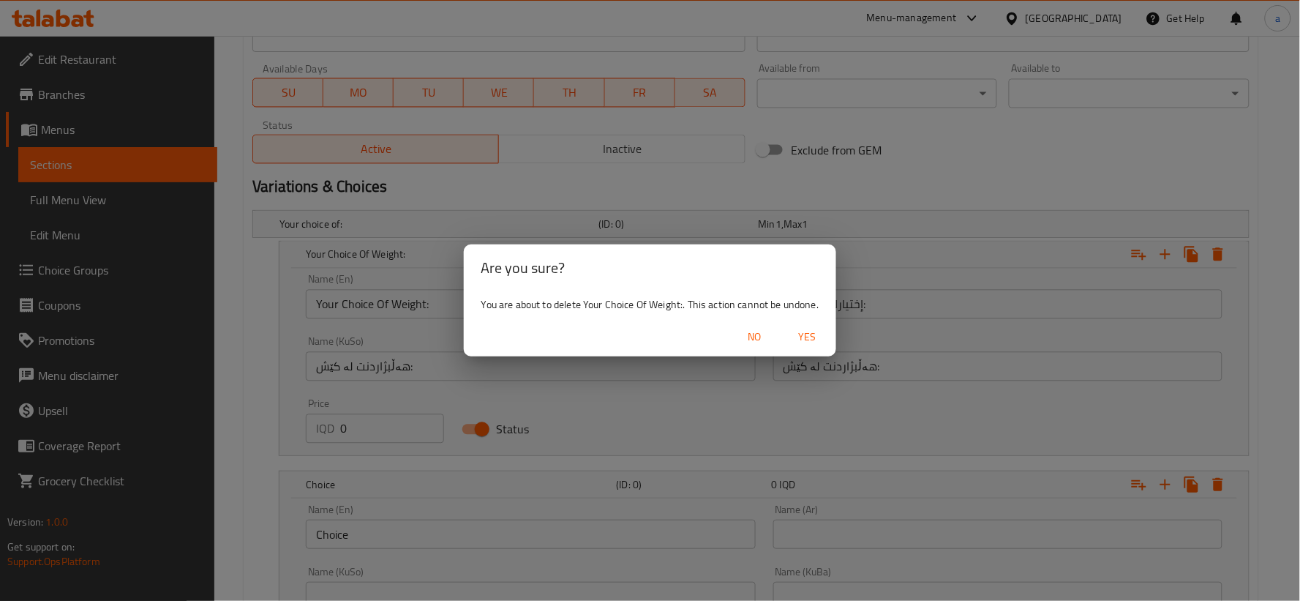
click at [830, 345] on button "Yes" at bounding box center [806, 336] width 47 height 27
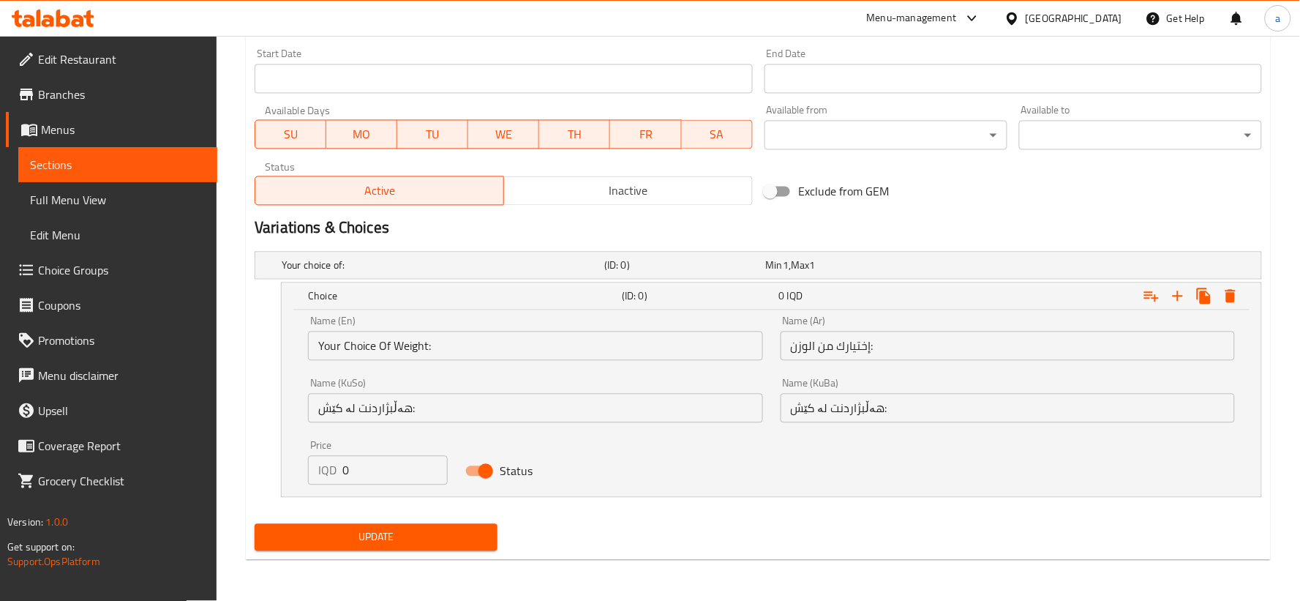
scroll to position [778, 0]
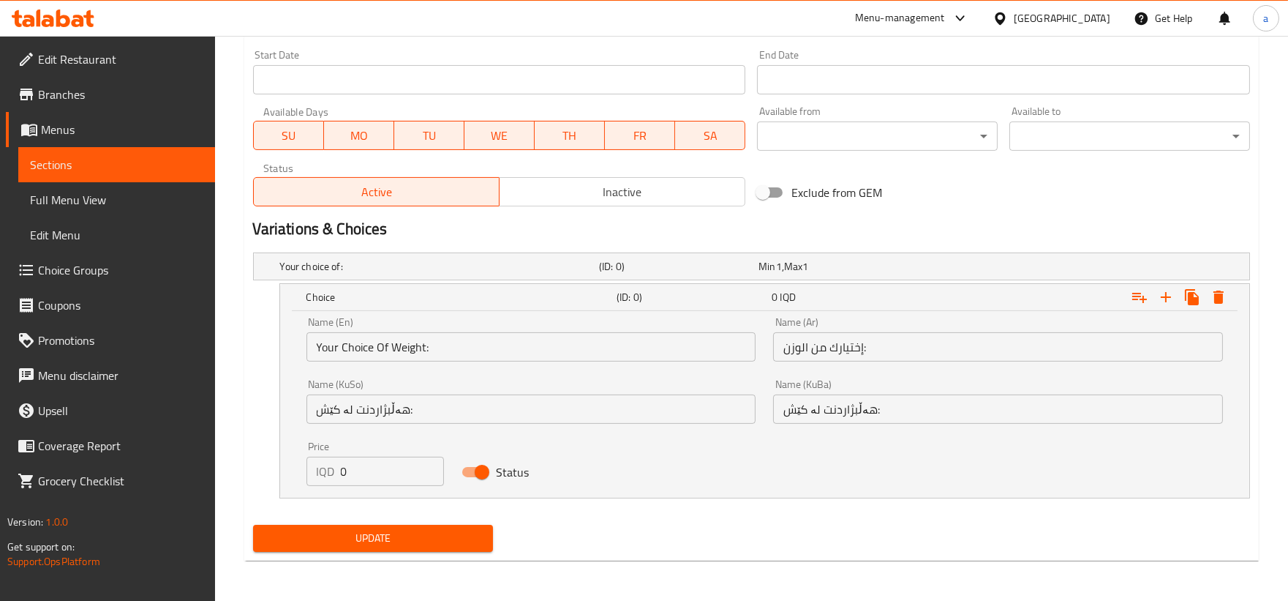
click at [819, 339] on input "إختيارك من الوزن:" at bounding box center [998, 346] width 450 height 29
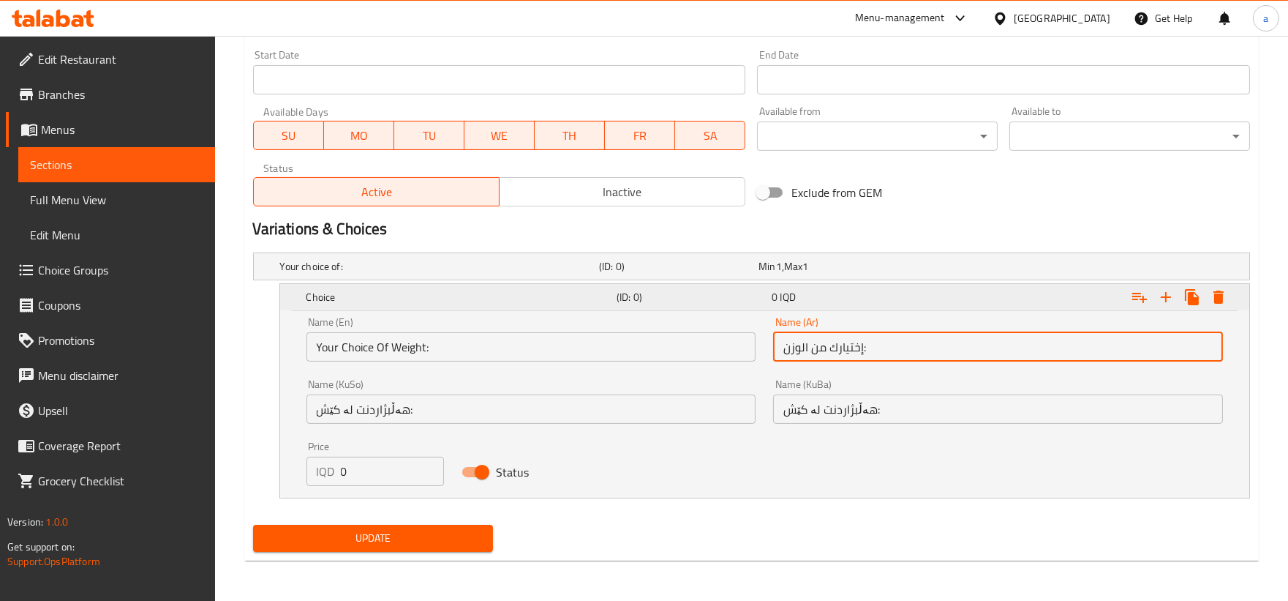
click at [1215, 293] on icon "Expand" at bounding box center [1219, 297] width 18 height 18
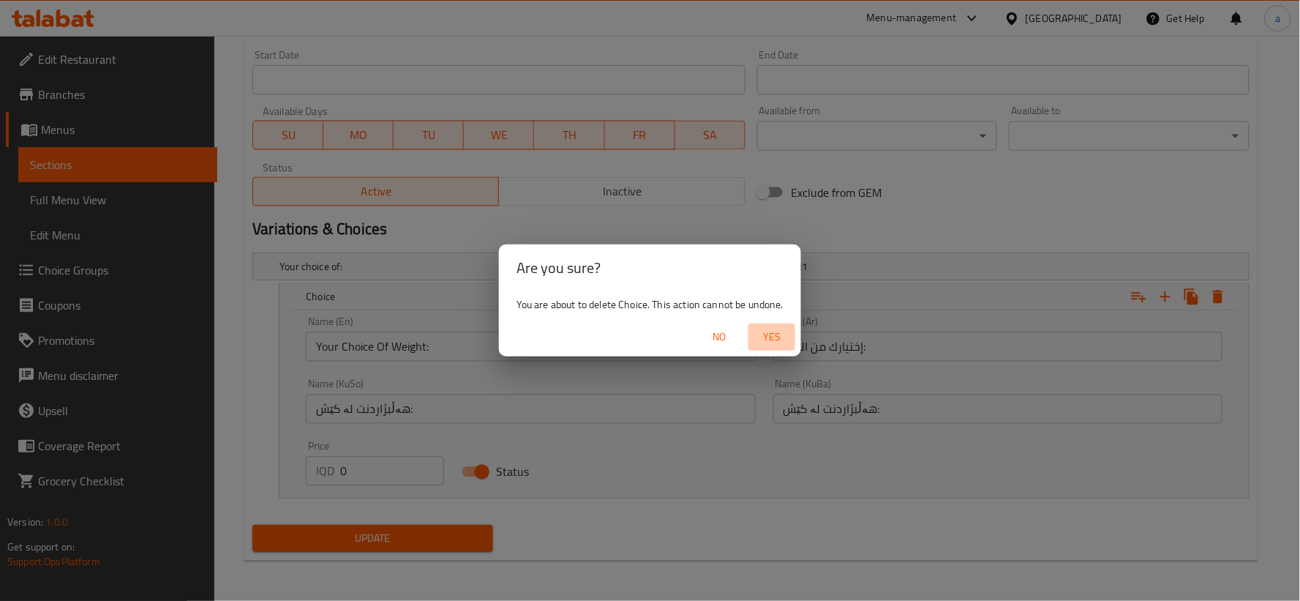
click at [783, 334] on span "Yes" at bounding box center [771, 337] width 35 height 18
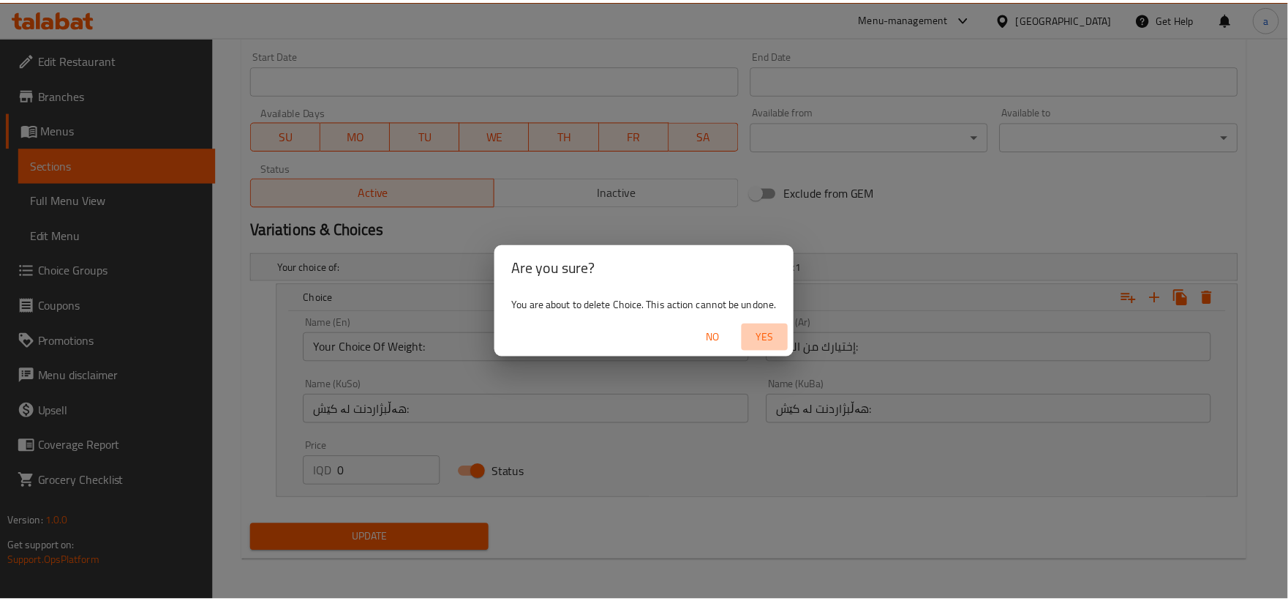
scroll to position [598, 0]
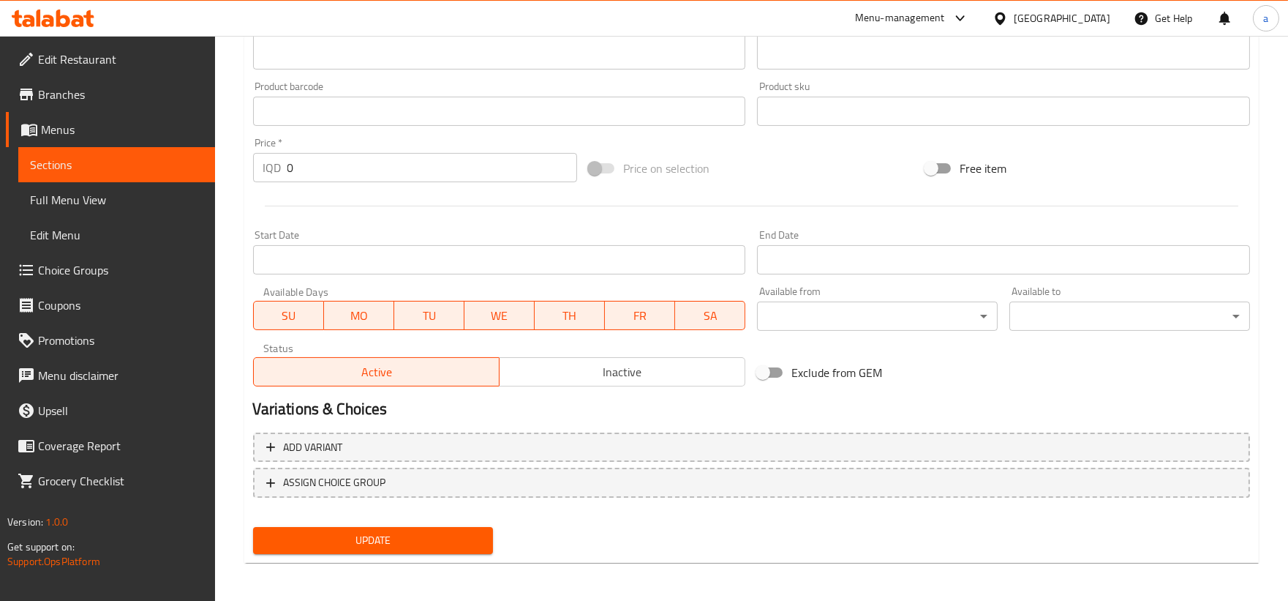
click at [89, 267] on span "Choice Groups" at bounding box center [120, 270] width 165 height 18
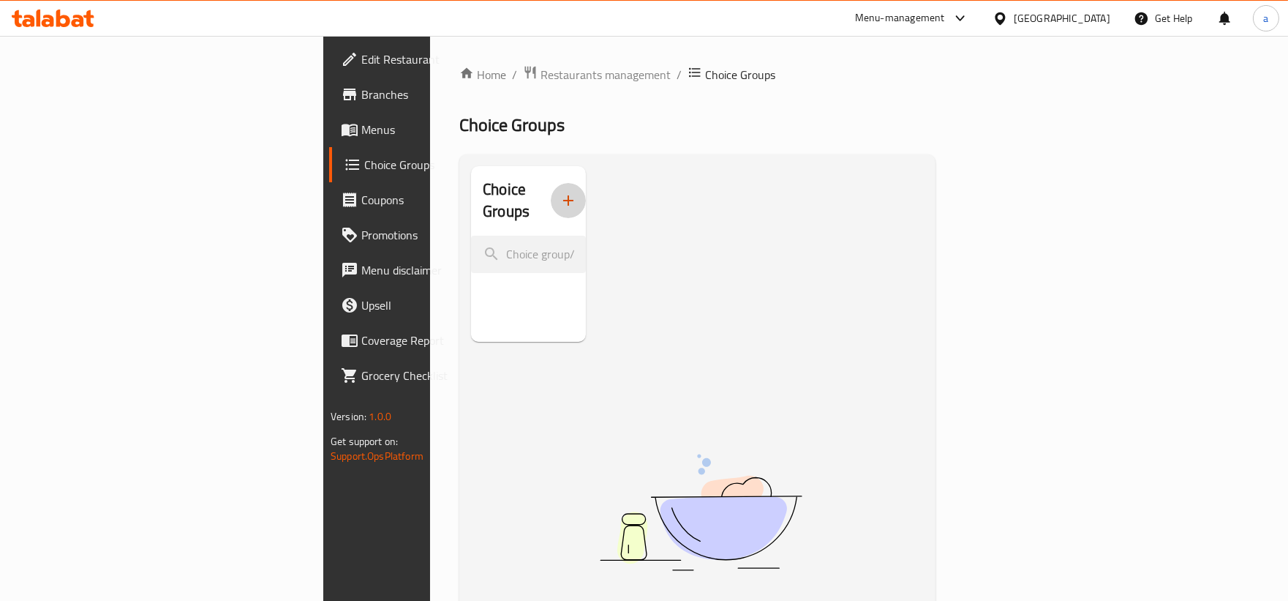
click at [563, 195] on icon "button" at bounding box center [568, 200] width 10 height 10
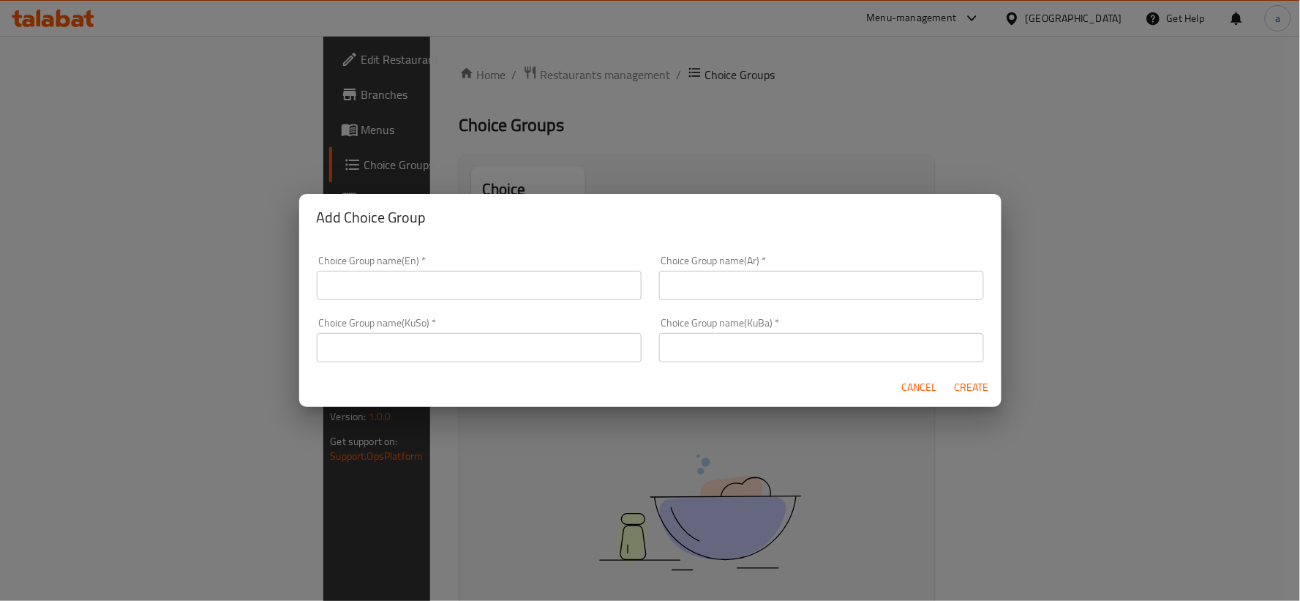
click at [428, 289] on input "text" at bounding box center [479, 285] width 325 height 29
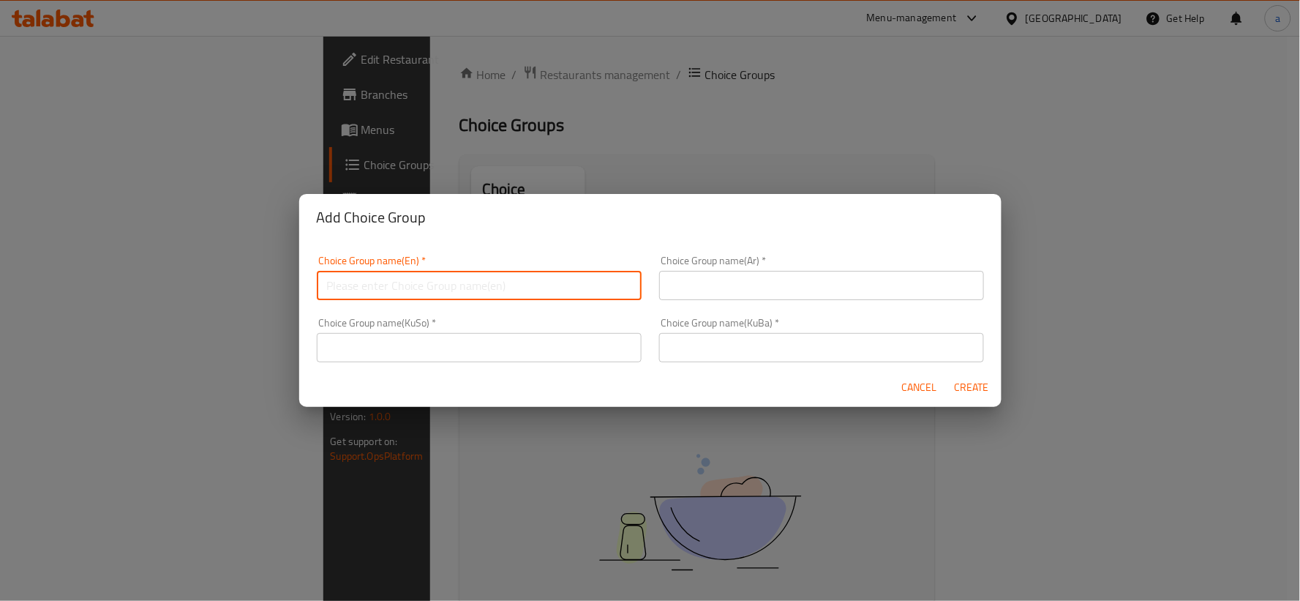
paste input "Your Choice Of Weight:"
type input "Your Choice Of Weight:"
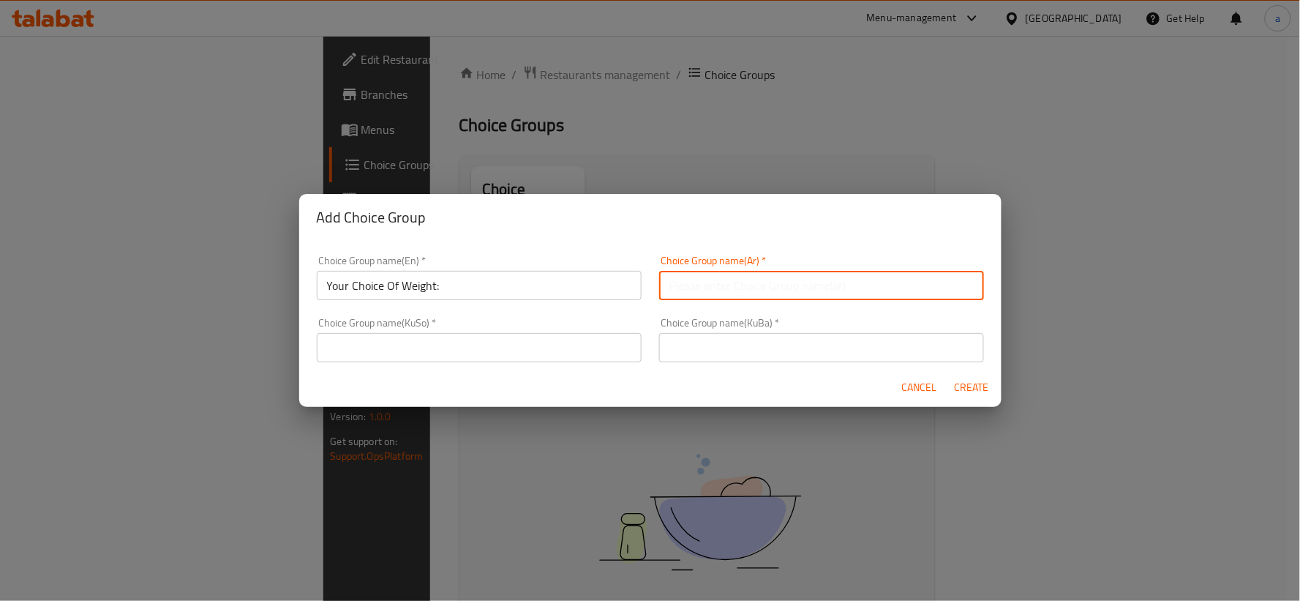
click at [707, 286] on input "text" at bounding box center [821, 285] width 325 height 29
paste input "إختيارك من الوزن:"
type input "إختيارك من الوزن:"
click at [561, 346] on input "text" at bounding box center [479, 347] width 325 height 29
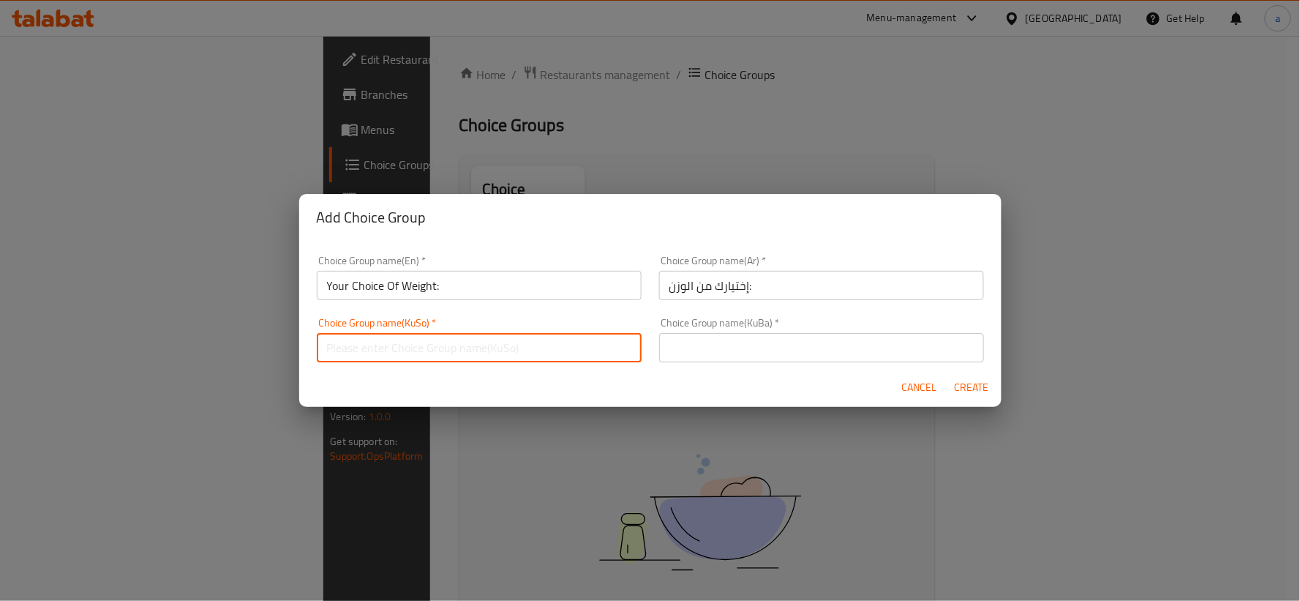
paste input "هەڵبژاردنت لە کێش:"
type input "هەڵبژاردنت لە کێش:"
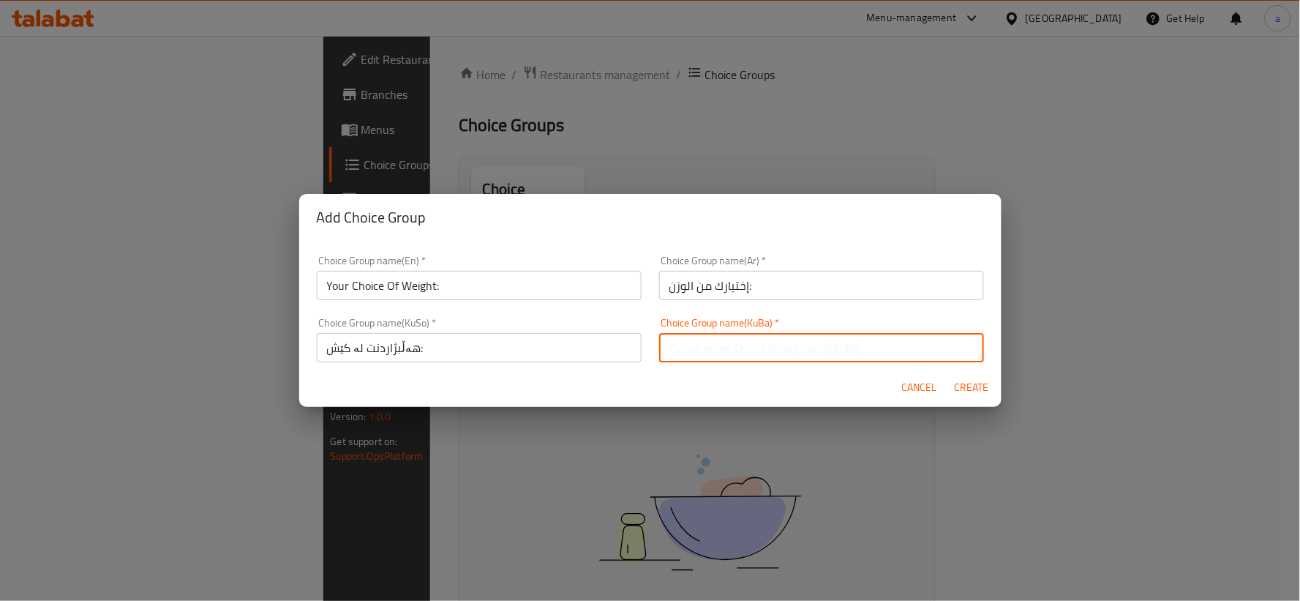
click at [792, 345] on input "text" at bounding box center [821, 347] width 325 height 29
paste input "هەڵبژاردنت لە کێش:"
type input "هەڵبژاردنت لە کێش:"
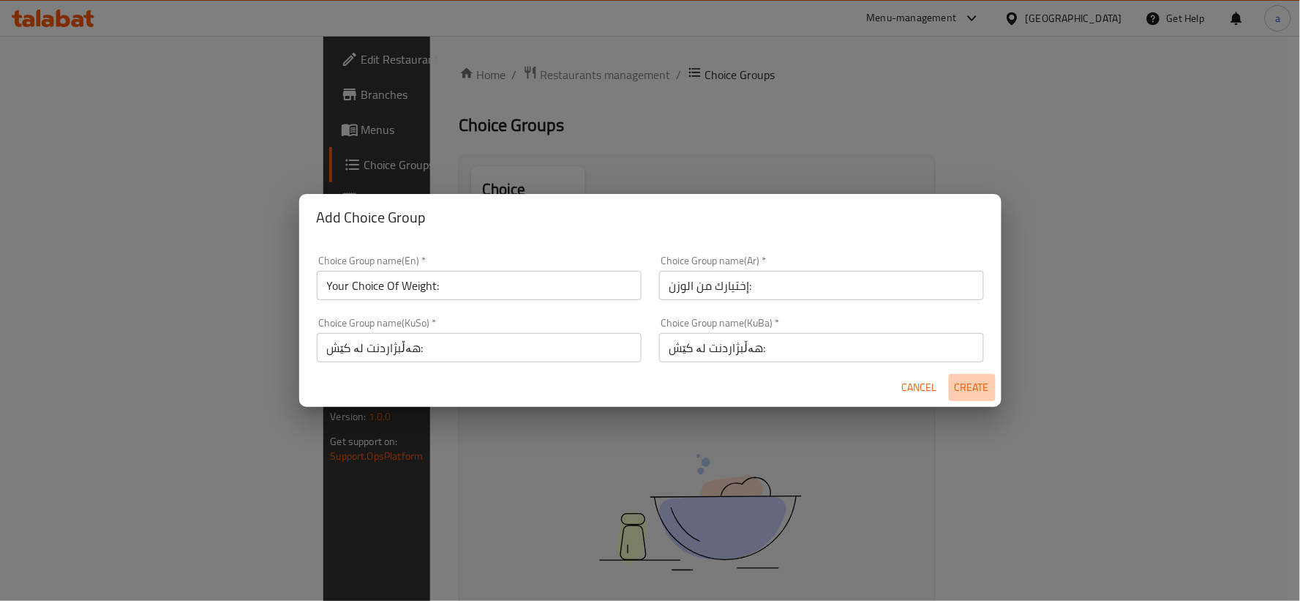
click at [988, 383] on span "Create" at bounding box center [972, 387] width 35 height 18
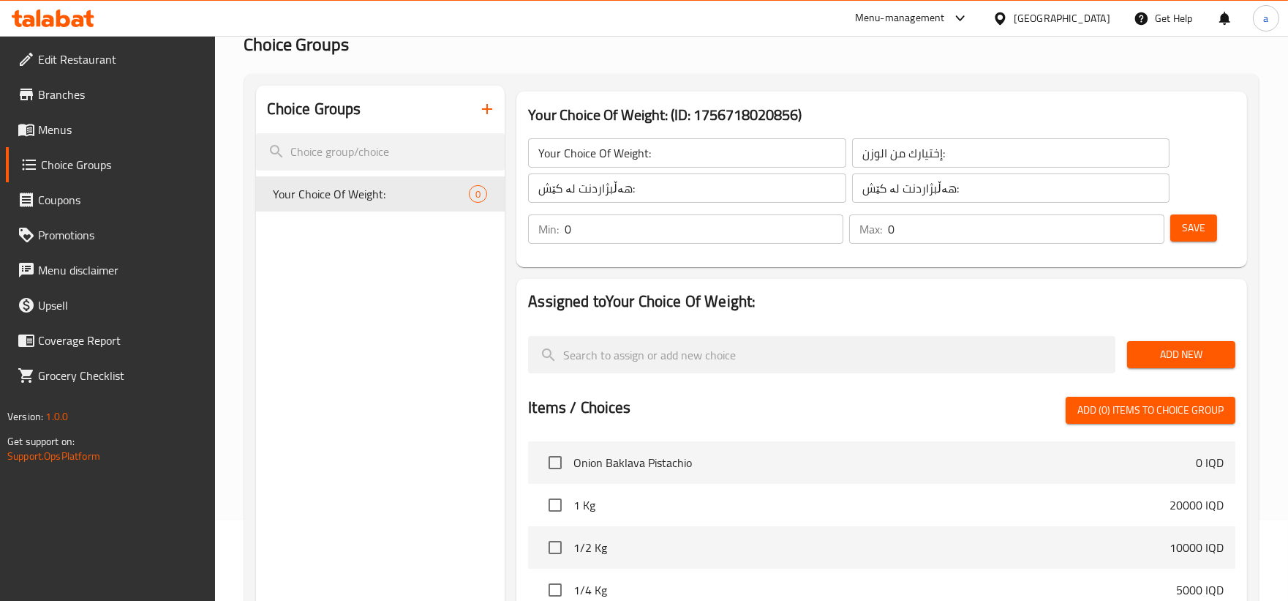
scroll to position [135, 0]
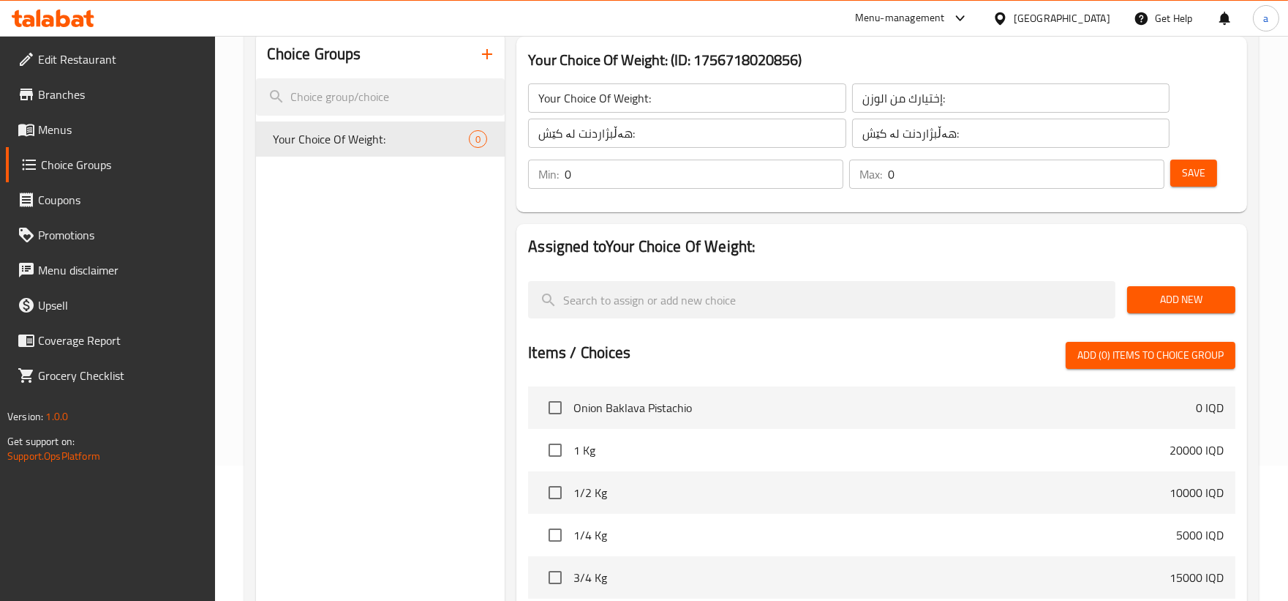
click at [1187, 298] on span "Add New" at bounding box center [1181, 299] width 85 height 18
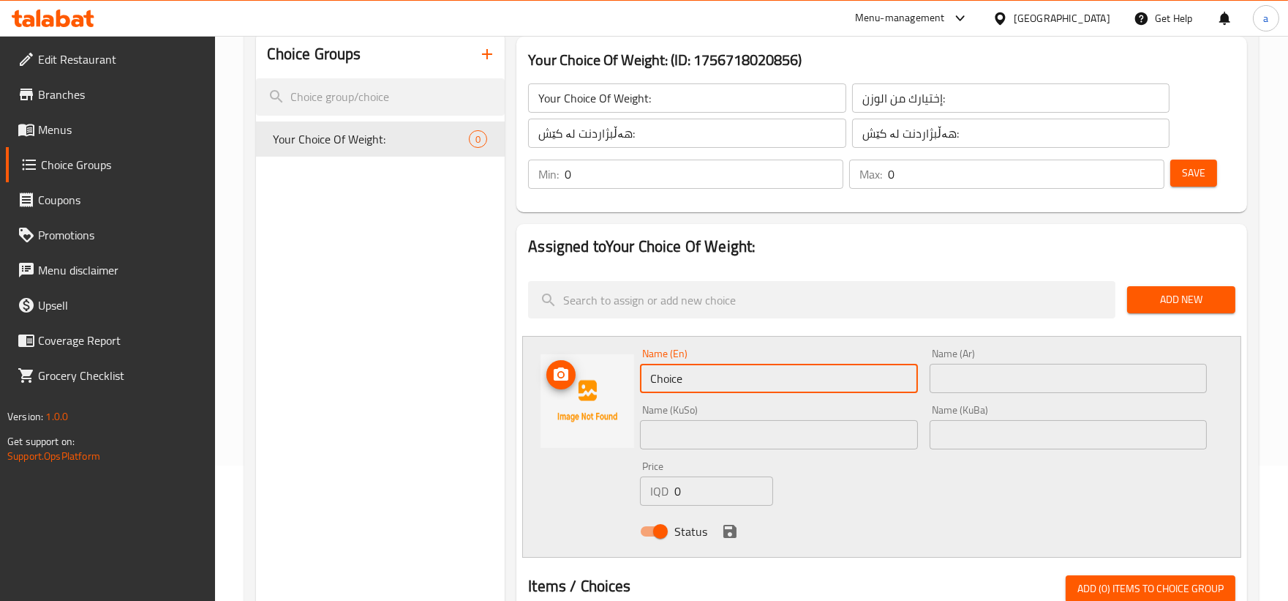
drag, startPoint x: 714, startPoint y: 377, endPoint x: 571, endPoint y: 381, distance: 143.4
click at [571, 381] on div "Name (En) Choice Name (En) Name (Ar) Name (Ar) Name (KuSo) Name (KuSo) Name (Ku…" at bounding box center [881, 447] width 719 height 222
paste input "1 Kilo"
type input "1 Kilo"
click at [964, 385] on input "text" at bounding box center [1068, 378] width 277 height 29
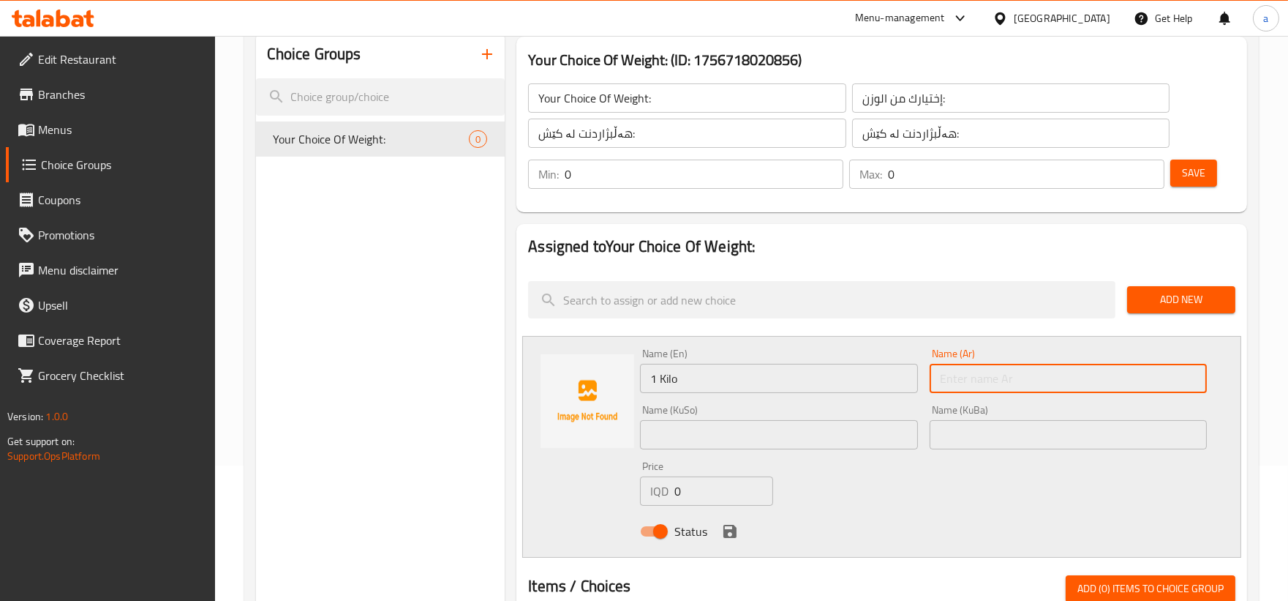
paste input "1 كيلو"
type input "1 كيلو"
click at [721, 424] on input "text" at bounding box center [778, 434] width 277 height 29
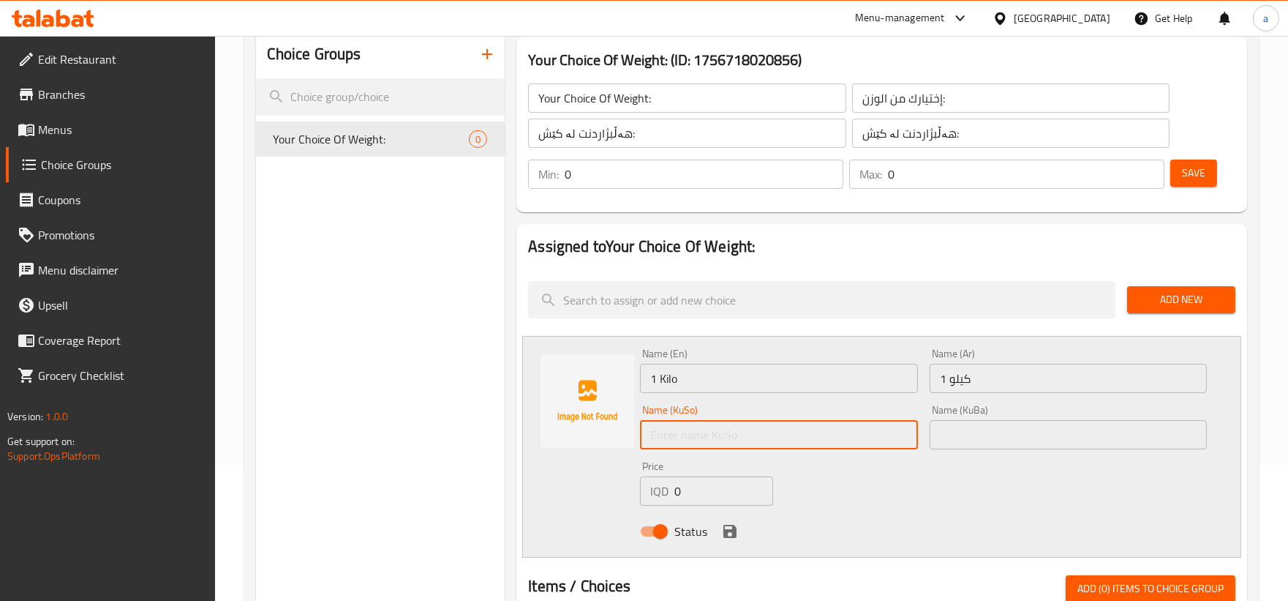
paste input "1 کیلۆ"
type input "1 کیلۆ"
click at [1090, 441] on input "text" at bounding box center [1068, 434] width 277 height 29
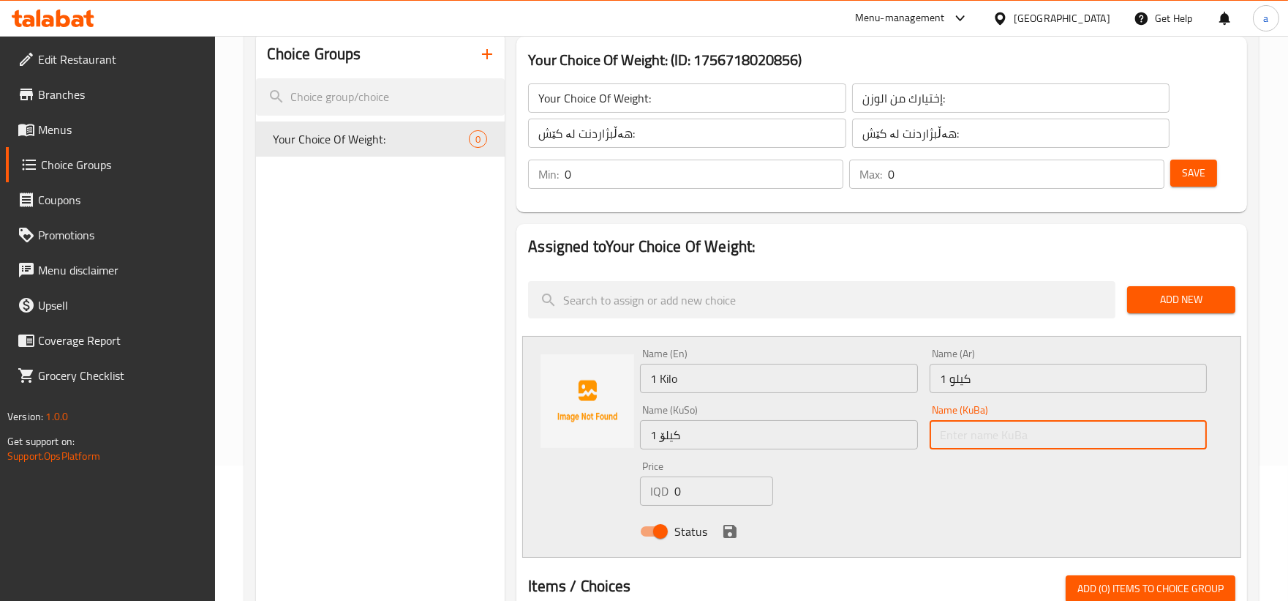
paste input "1 کیلۆ"
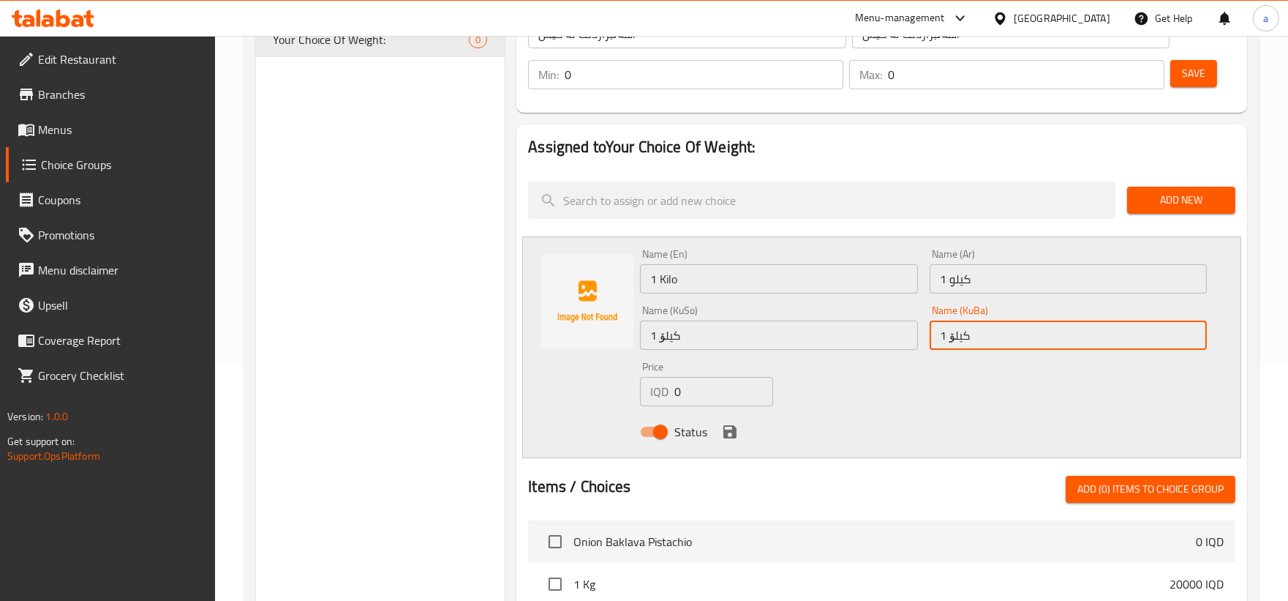
scroll to position [271, 0]
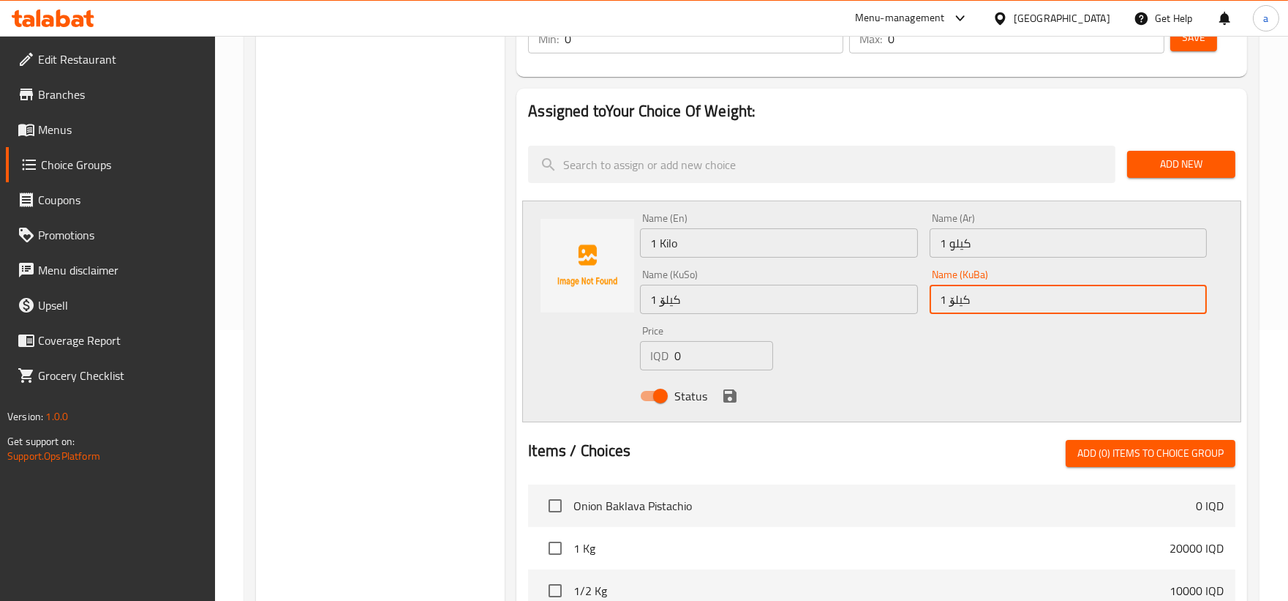
type input "1 کیلۆ"
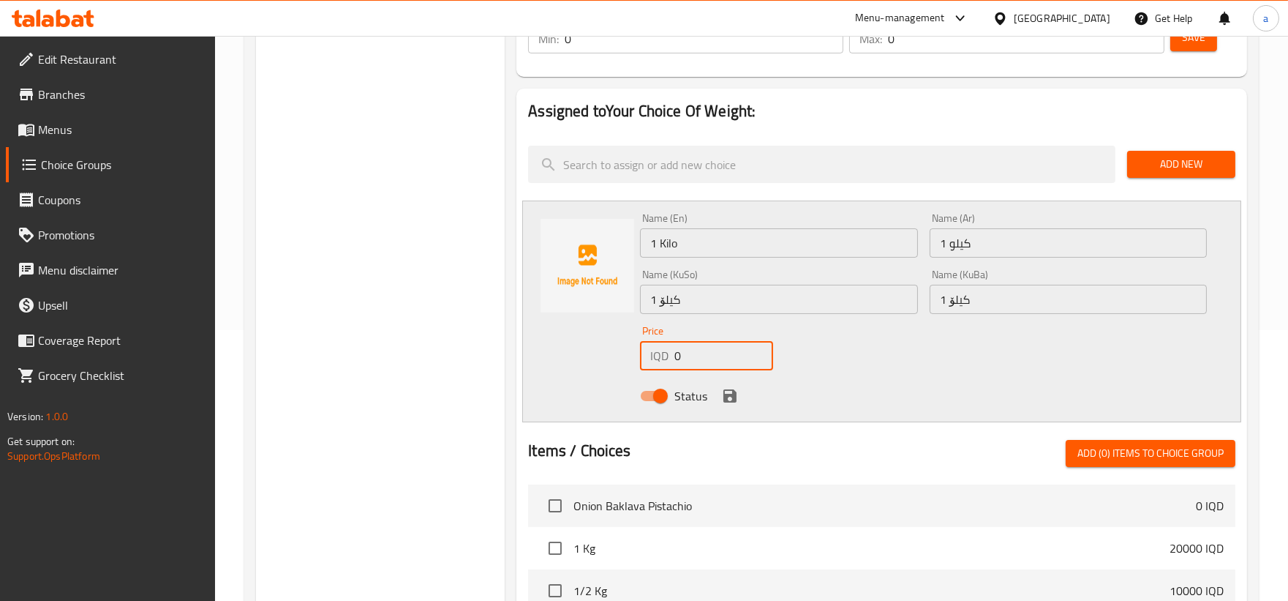
drag, startPoint x: 692, startPoint y: 354, endPoint x: 505, endPoint y: 386, distance: 189.9
click at [503, 385] on div "Choice Groups Your Choice Of Weight: 0 Your Choice Of Weight: (ID: 175671802085…" at bounding box center [754, 427] width 997 height 1064
paste input "2500"
type input "25000"
click at [727, 403] on icon "save" at bounding box center [730, 396] width 18 height 18
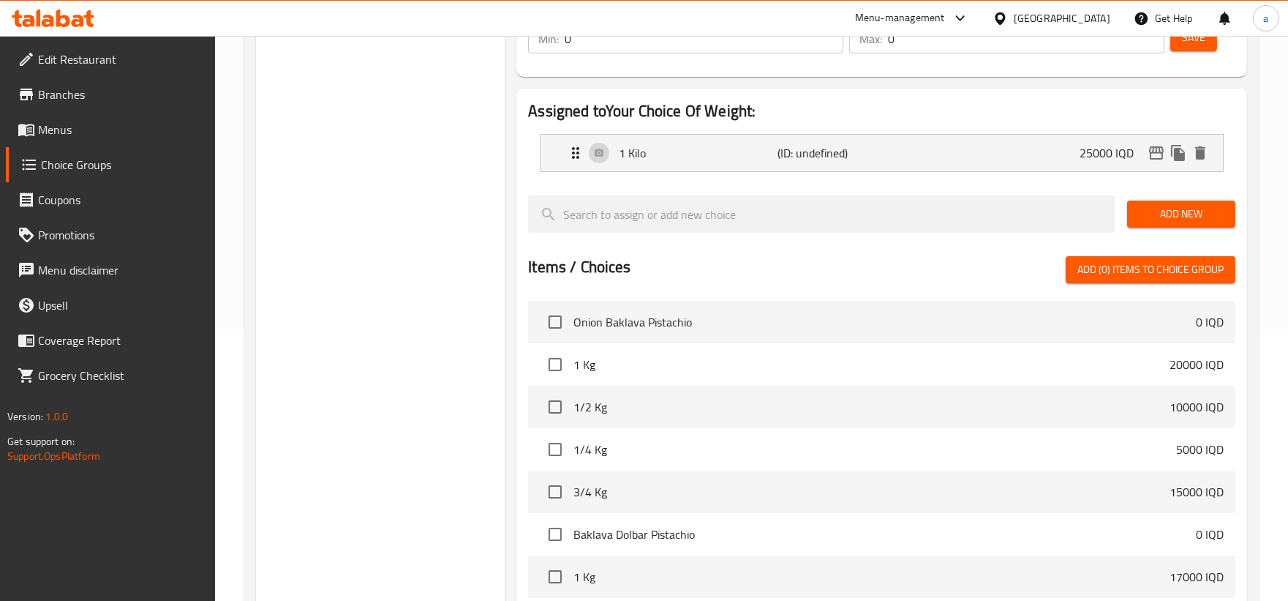
click at [1154, 206] on span "Add New" at bounding box center [1181, 214] width 85 height 18
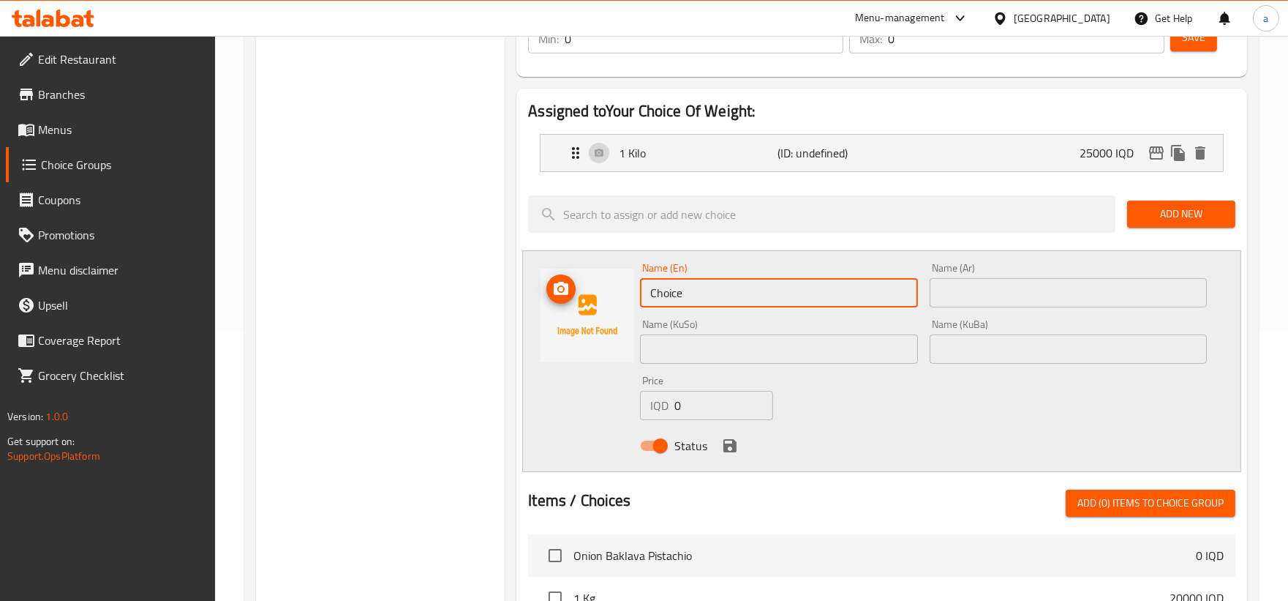
drag, startPoint x: 728, startPoint y: 301, endPoint x: 598, endPoint y: 317, distance: 131.1
click at [598, 317] on div "Name (En) Choice Name (En) Name (Ar) Name (Ar) Name (KuSo) Name (KuSo) Name (Ku…" at bounding box center [881, 361] width 719 height 222
paste input "1/2 Kilo"
type input "1/2 Kilo"
click at [931, 293] on input "text" at bounding box center [1068, 292] width 277 height 29
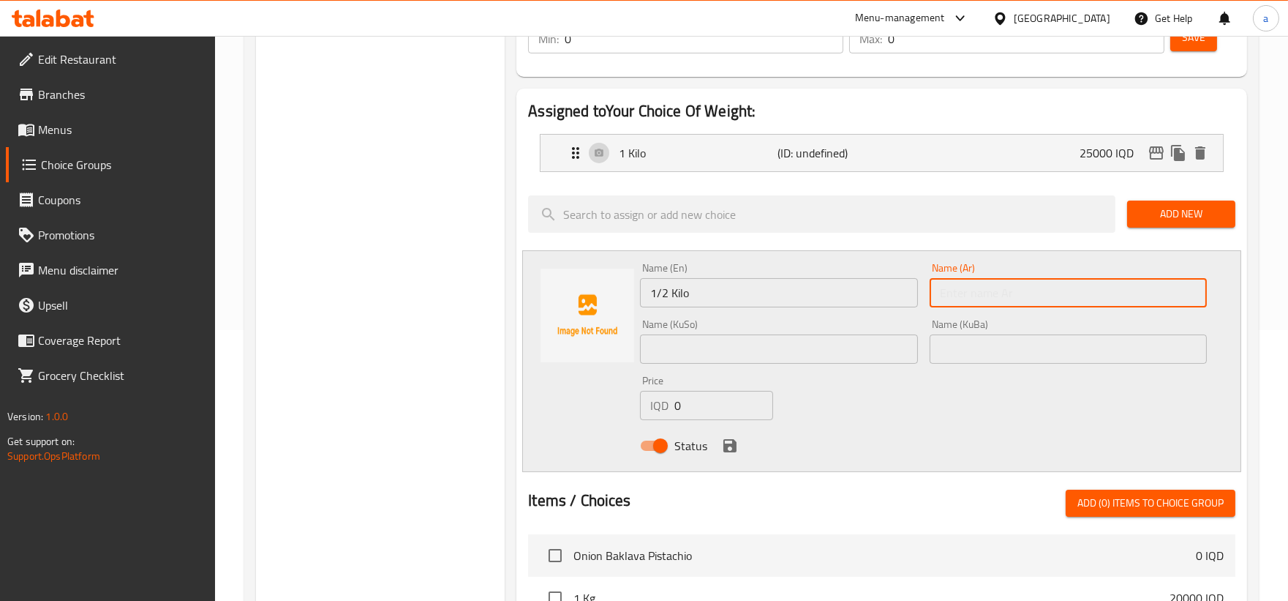
paste input "1/2 كيلو"
type input "1/2 كيلو"
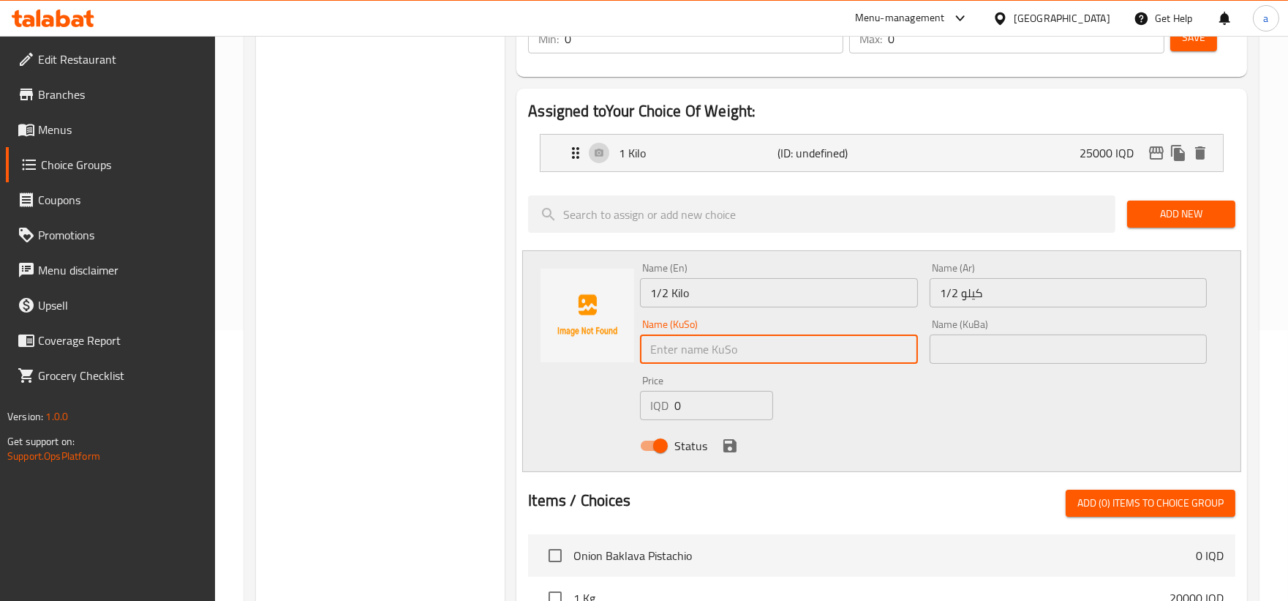
click at [859, 356] on input "text" at bounding box center [778, 348] width 277 height 29
click at [835, 346] on input "text" at bounding box center [778, 348] width 277 height 29
paste input "1/2 کیلۆ"
type input "1/2 کیلۆ"
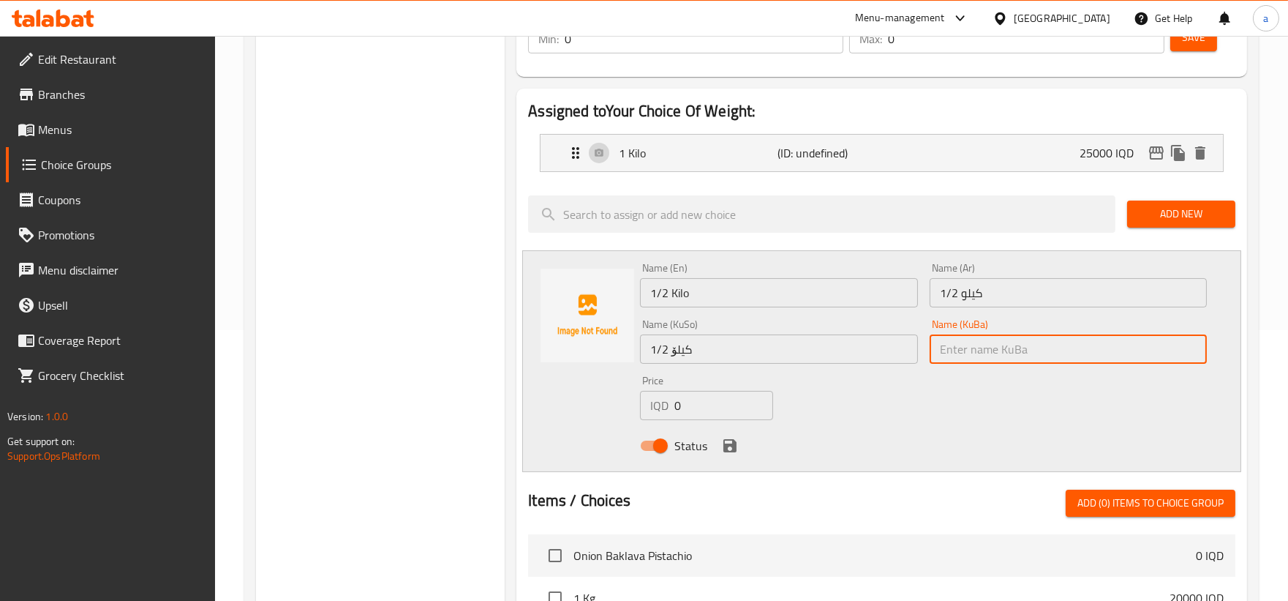
click at [969, 356] on input "text" at bounding box center [1068, 348] width 277 height 29
paste input "1/2 کیلۆ"
type input "1/2 کیلۆ"
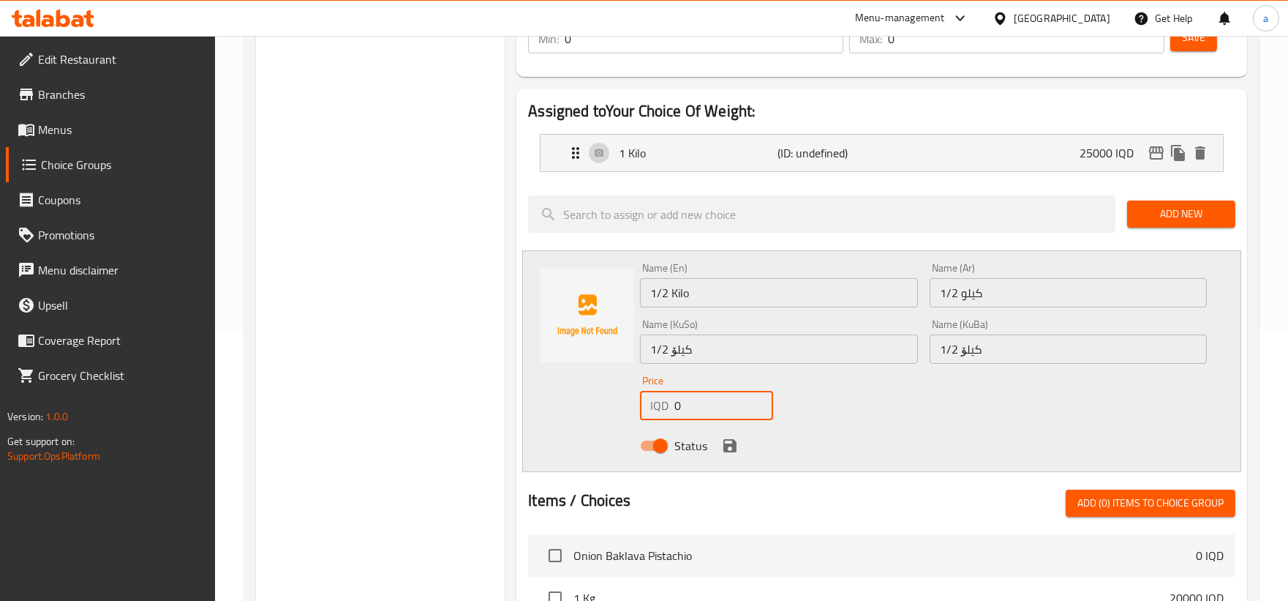
drag, startPoint x: 703, startPoint y: 401, endPoint x: 615, endPoint y: 399, distance: 87.8
click at [615, 399] on div "Name (En) 1/2 Kilo Name (En) Name (Ar) 1/2 كيلو Name (Ar) Name (KuSo) 1/2 کیلۆ …" at bounding box center [881, 361] width 719 height 222
paste input "1250"
type input "12500"
click at [729, 445] on icon "save" at bounding box center [729, 445] width 13 height 13
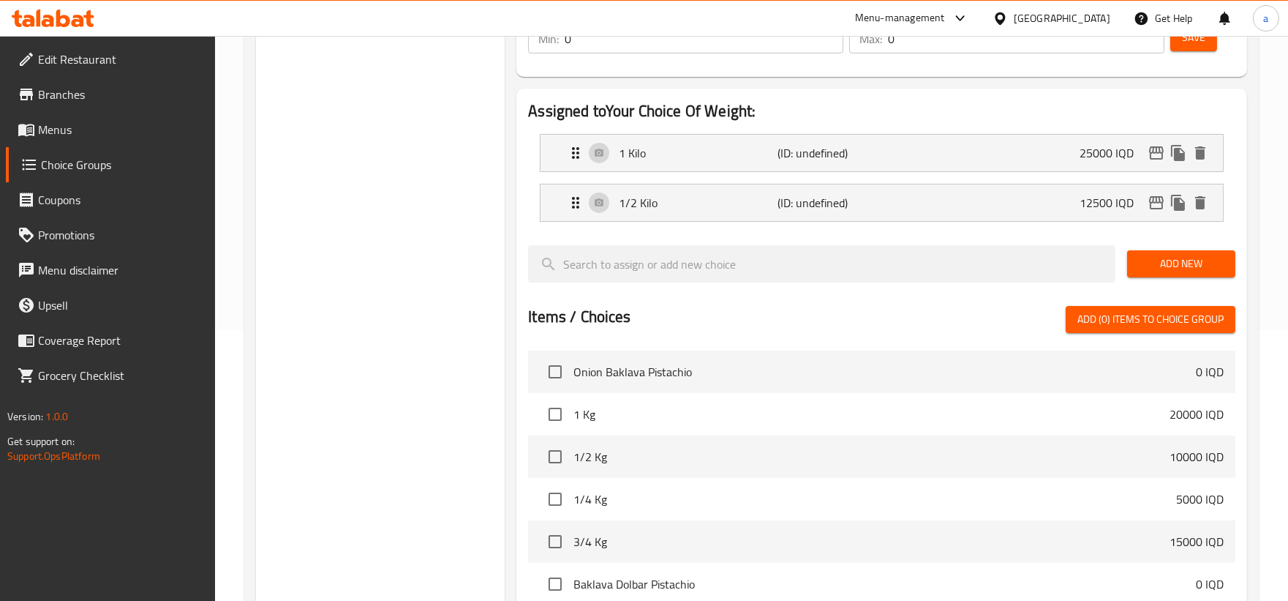
click at [1195, 260] on span "Add New" at bounding box center [1181, 264] width 85 height 18
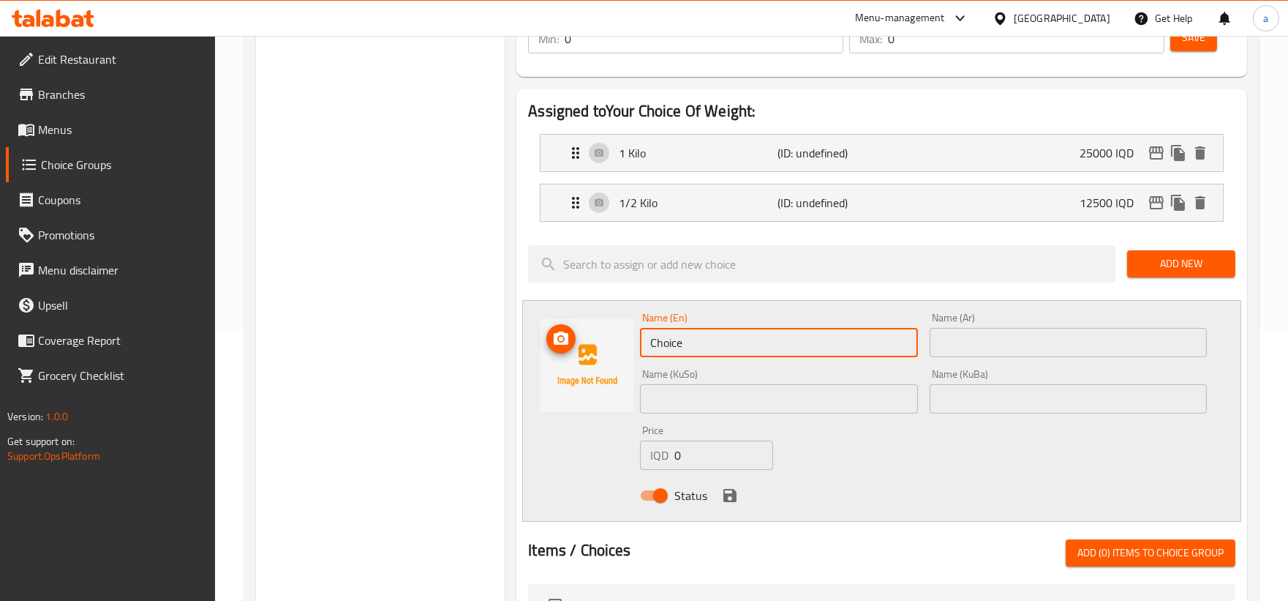
drag, startPoint x: 739, startPoint y: 340, endPoint x: 561, endPoint y: 361, distance: 178.9
click at [561, 361] on div "Name (En) Choice Name (En) Name (Ar) Name (Ar) Name (KuSo) Name (KuSo) Name (Ku…" at bounding box center [881, 411] width 719 height 222
paste input "1/4 Kilo"
type input "1/4 Kilo"
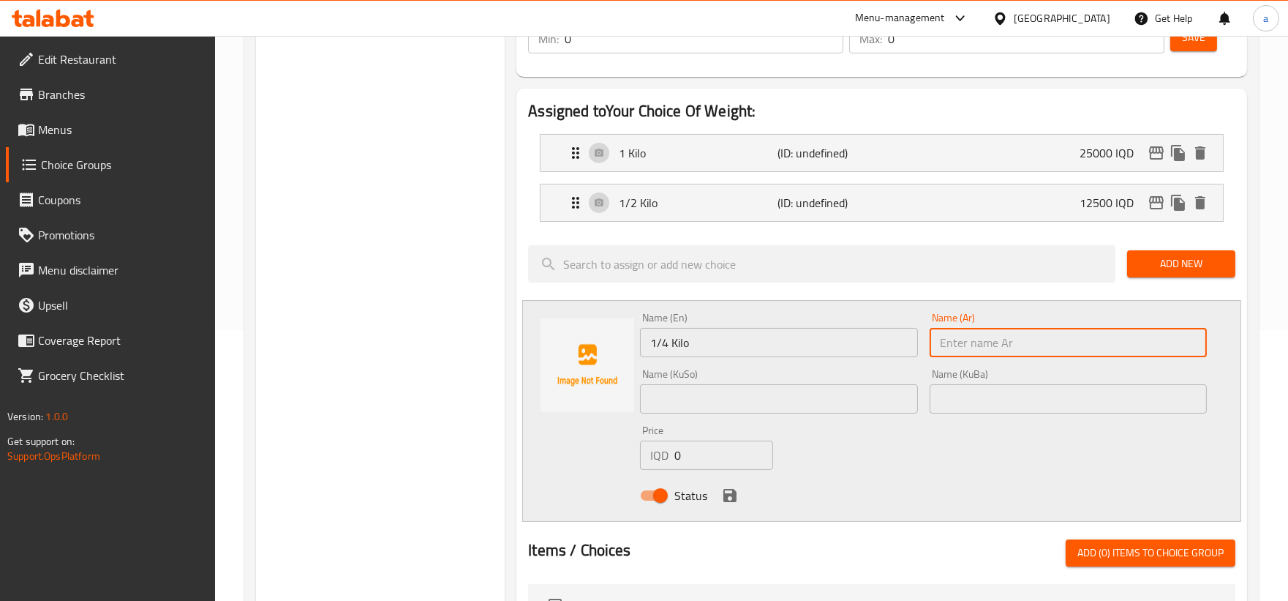
click at [978, 350] on input "text" at bounding box center [1068, 342] width 277 height 29
paste input "1/4 كيلو"
type input "1/4 كيلو"
click at [773, 393] on input "text" at bounding box center [778, 398] width 277 height 29
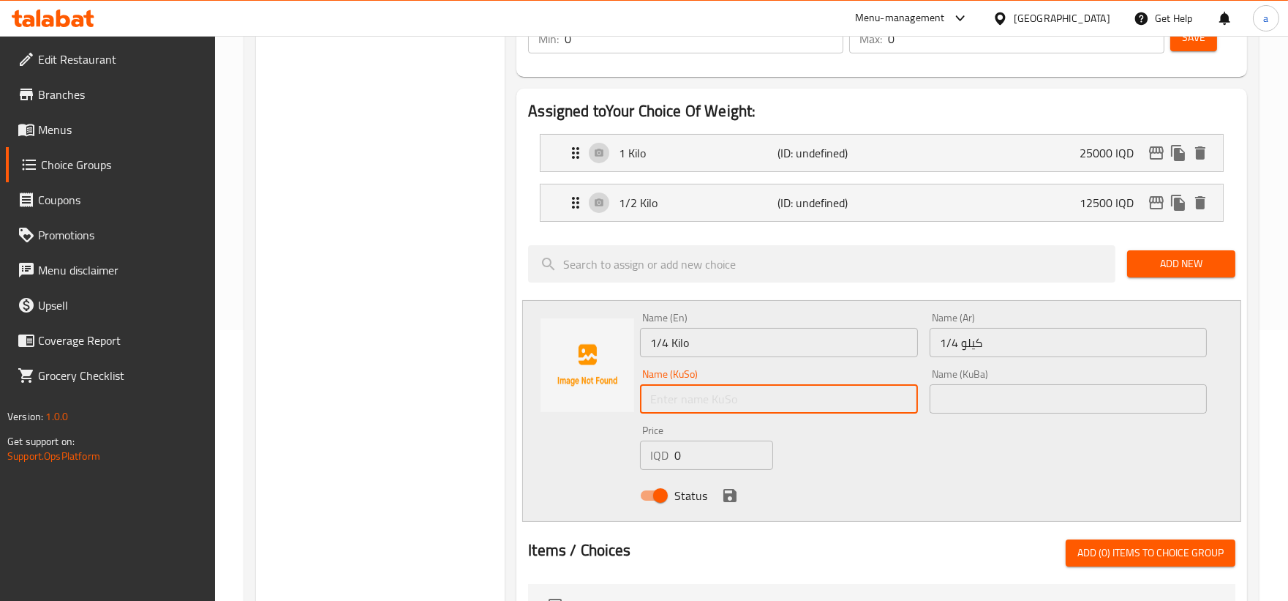
paste input "1/4 کیلۆ"
type input "1/4 کیلۆ"
click at [985, 414] on div "Name (KuBa) Name (KuBa)" at bounding box center [1068, 391] width 289 height 56
click at [978, 400] on input "text" at bounding box center [1068, 398] width 277 height 29
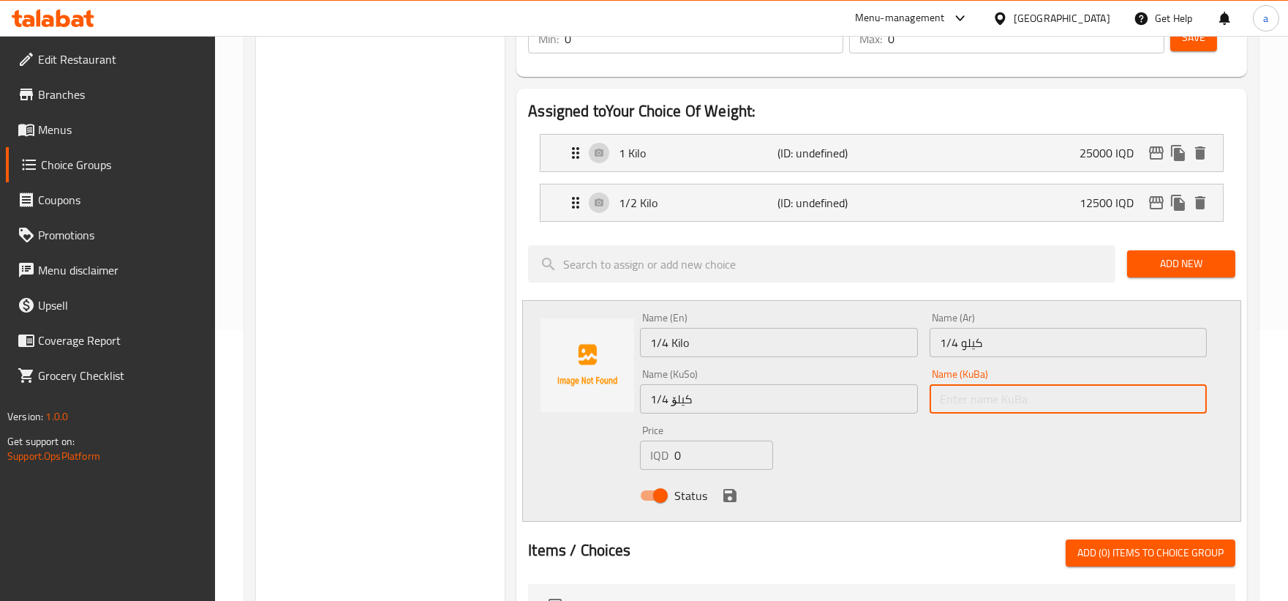
paste input "1/4 کیلۆ"
type input "1/4 کیلۆ"
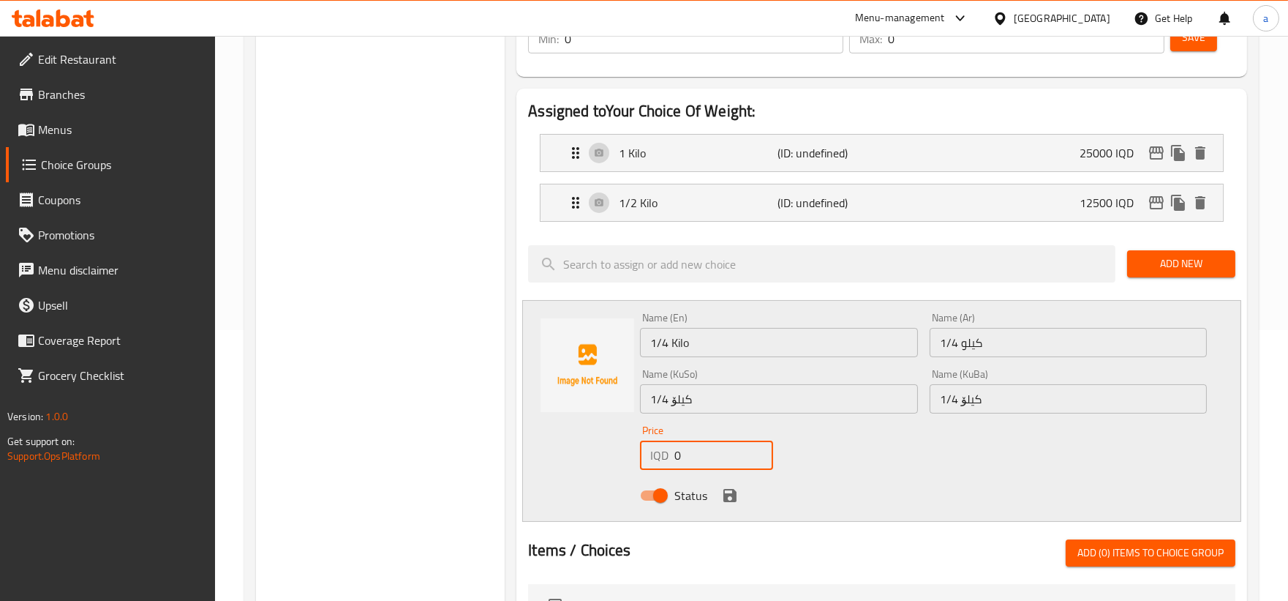
drag, startPoint x: 727, startPoint y: 456, endPoint x: 495, endPoint y: 479, distance: 233.7
click at [495, 479] on div "Choice Groups Your Choice Of Weight: 0 Your Choice Of Weight: (ID: 175671802085…" at bounding box center [754, 476] width 997 height 1163
paste input "625"
type input "6250"
click at [729, 492] on icon "save" at bounding box center [730, 495] width 18 height 18
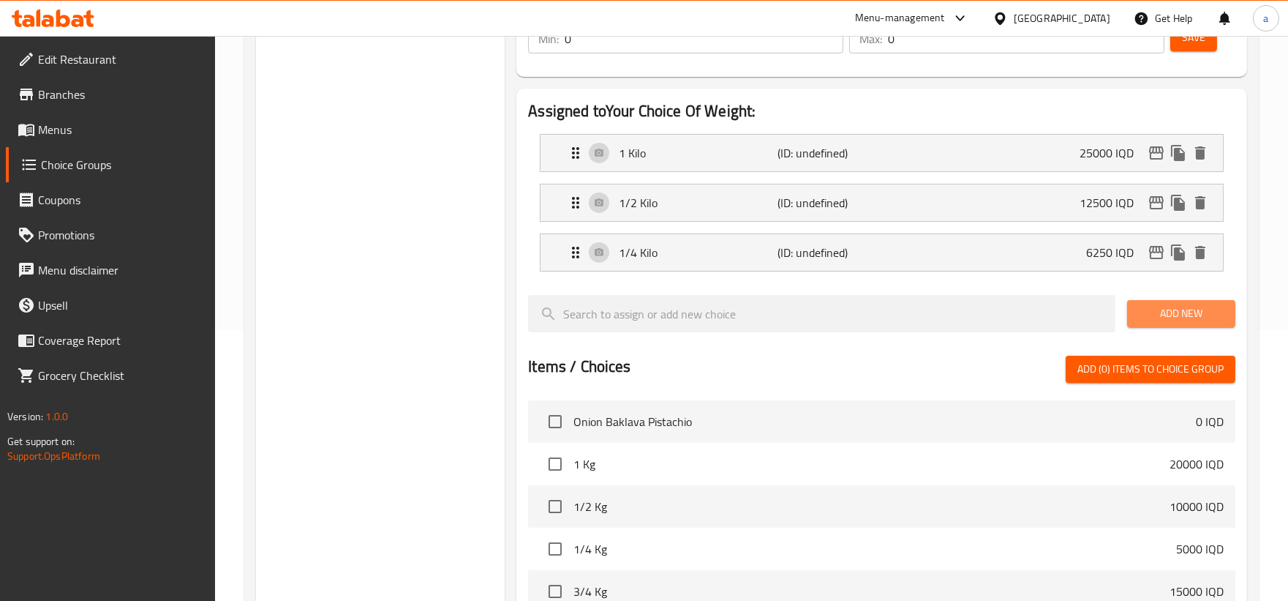
click at [1152, 313] on span "Add New" at bounding box center [1181, 313] width 85 height 18
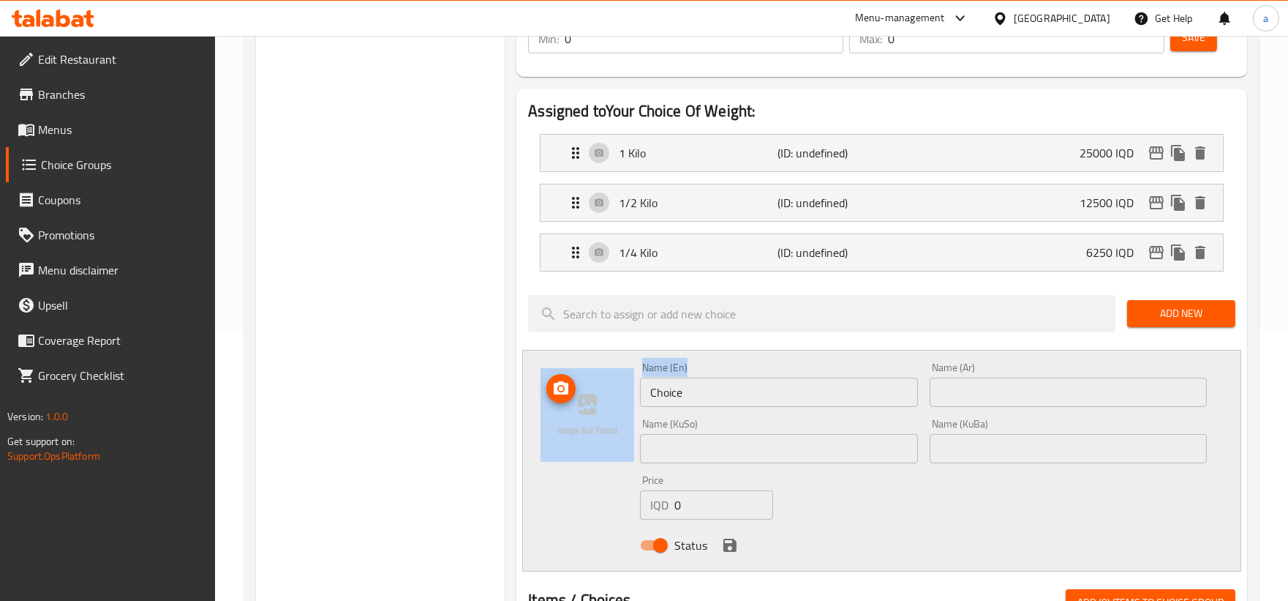
drag, startPoint x: 727, startPoint y: 410, endPoint x: 618, endPoint y: 405, distance: 109.1
click at [618, 405] on div "Name (En) Choice Name (En) Name (Ar) Name (Ar) Name (KuSo) Name (KuSo) Name (Ku…" at bounding box center [881, 461] width 719 height 222
click at [722, 391] on input "Choice" at bounding box center [778, 391] width 277 height 29
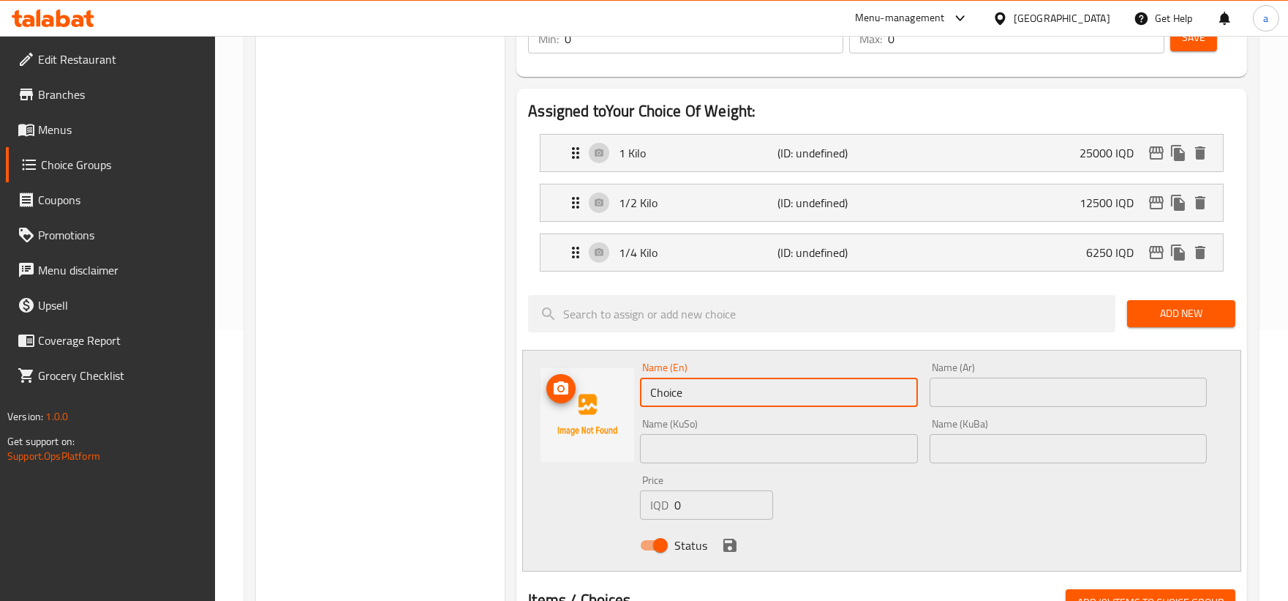
drag, startPoint x: 722, startPoint y: 391, endPoint x: 602, endPoint y: 410, distance: 121.5
click at [602, 410] on div "Name (En) Choice Name (En) Name (Ar) Name (Ar) Name (KuSo) Name (KuSo) Name (Ku…" at bounding box center [881, 461] width 719 height 222
paste input "3/4 Kilo"
type input "3/4 Kilo"
click at [956, 396] on input "text" at bounding box center [1068, 391] width 277 height 29
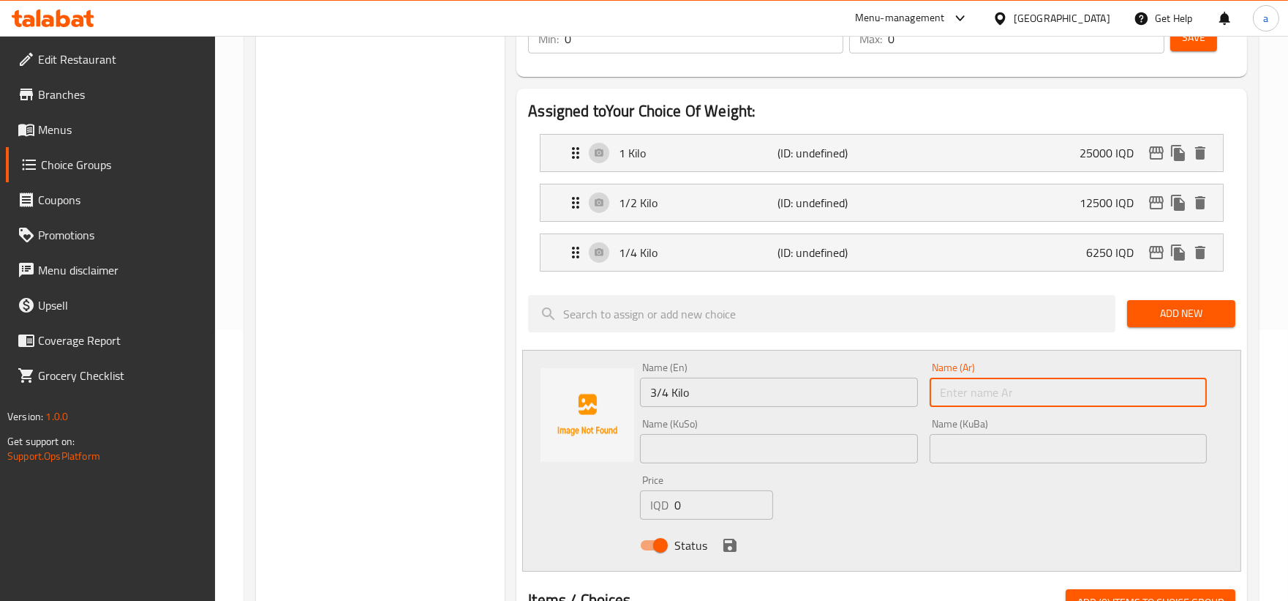
paste input "3/4 كيلو"
type input "3/4 كيلو"
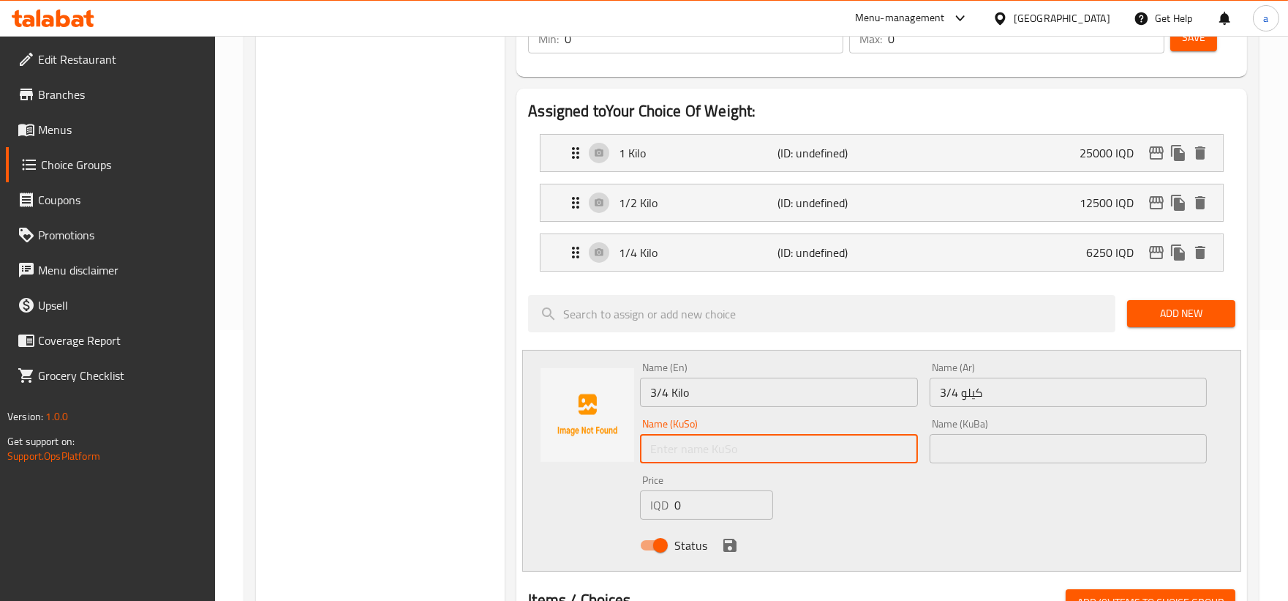
click at [849, 443] on input "text" at bounding box center [778, 448] width 277 height 29
paste input "3/4 کیلۆ"
type input "3/4 کیلۆ"
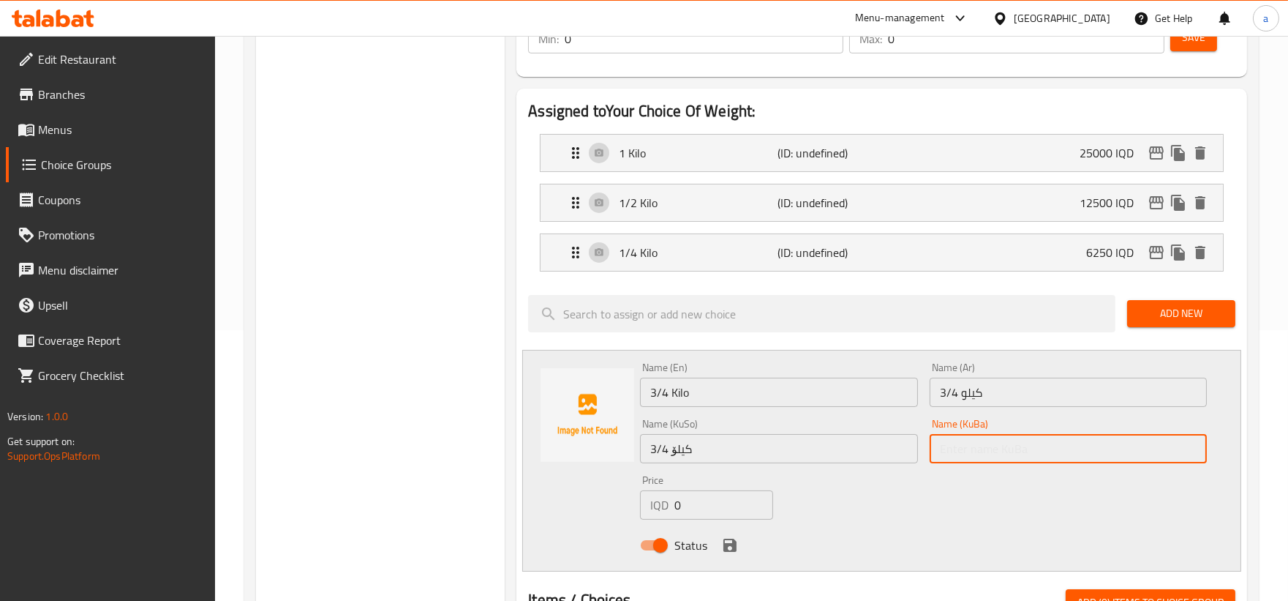
click at [1022, 456] on input "text" at bounding box center [1068, 448] width 277 height 29
paste input "3/4 کیلۆ"
type input "3/4 کیلۆ"
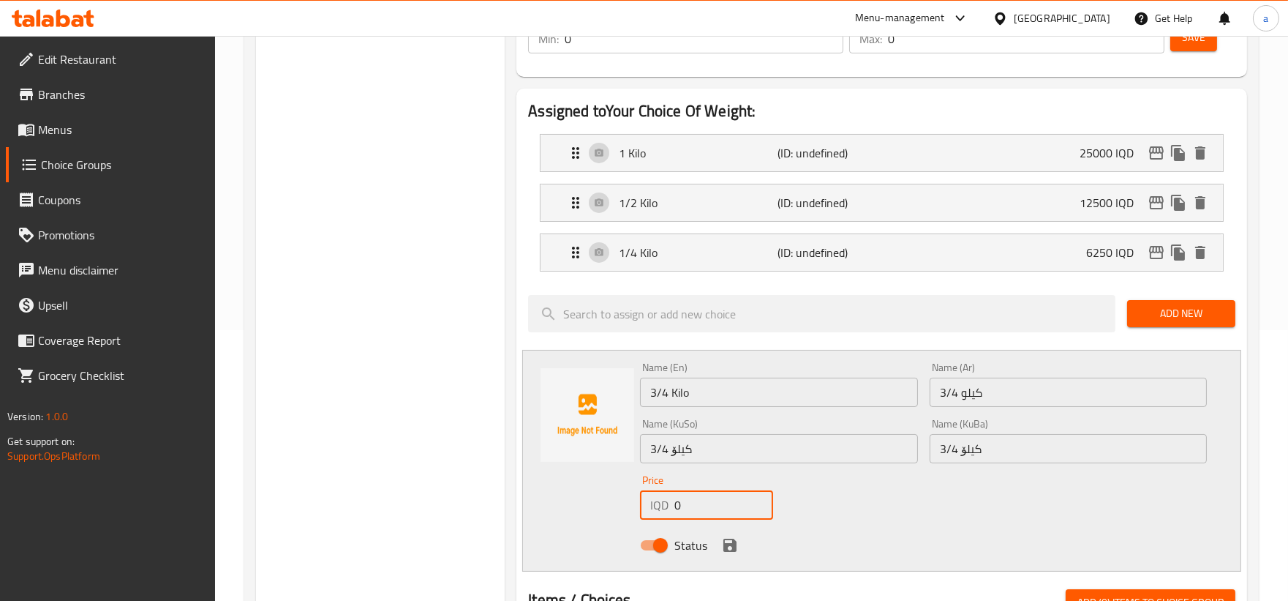
drag, startPoint x: 703, startPoint y: 505, endPoint x: 586, endPoint y: 516, distance: 117.6
click at [586, 516] on div "Name (En) 3/4 Kilo Name (En) Name (Ar) 3/4 كيلو Name (Ar) Name (KuSo) 3/4 کیلۆ …" at bounding box center [881, 461] width 719 height 222
paste input "1875"
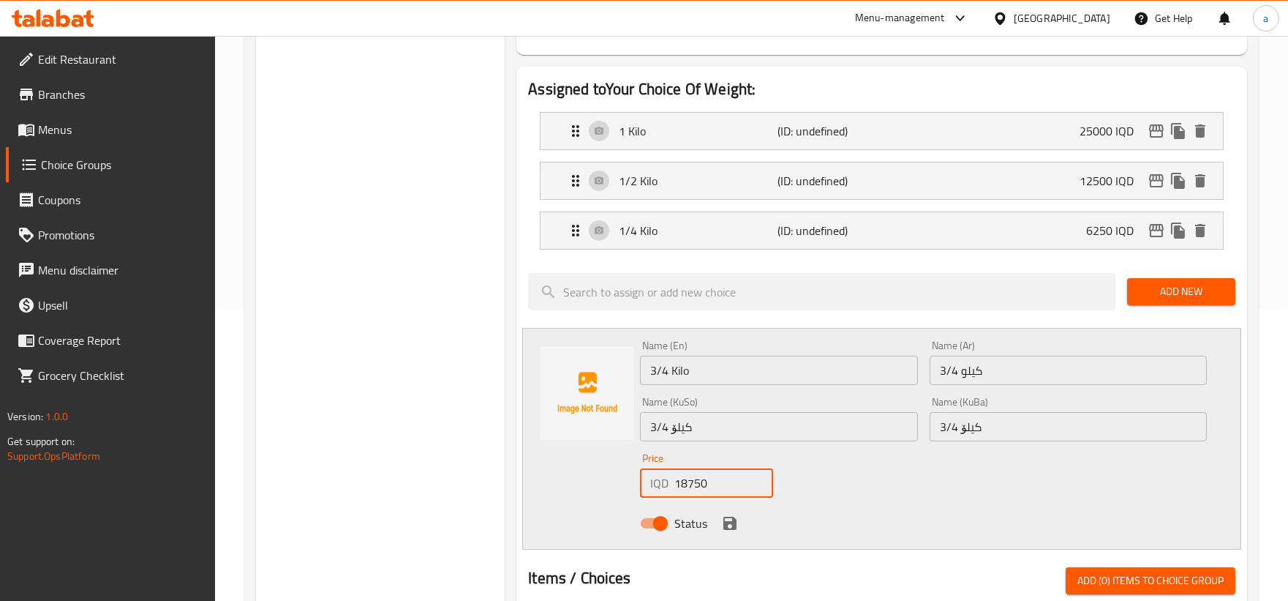
scroll to position [406, 0]
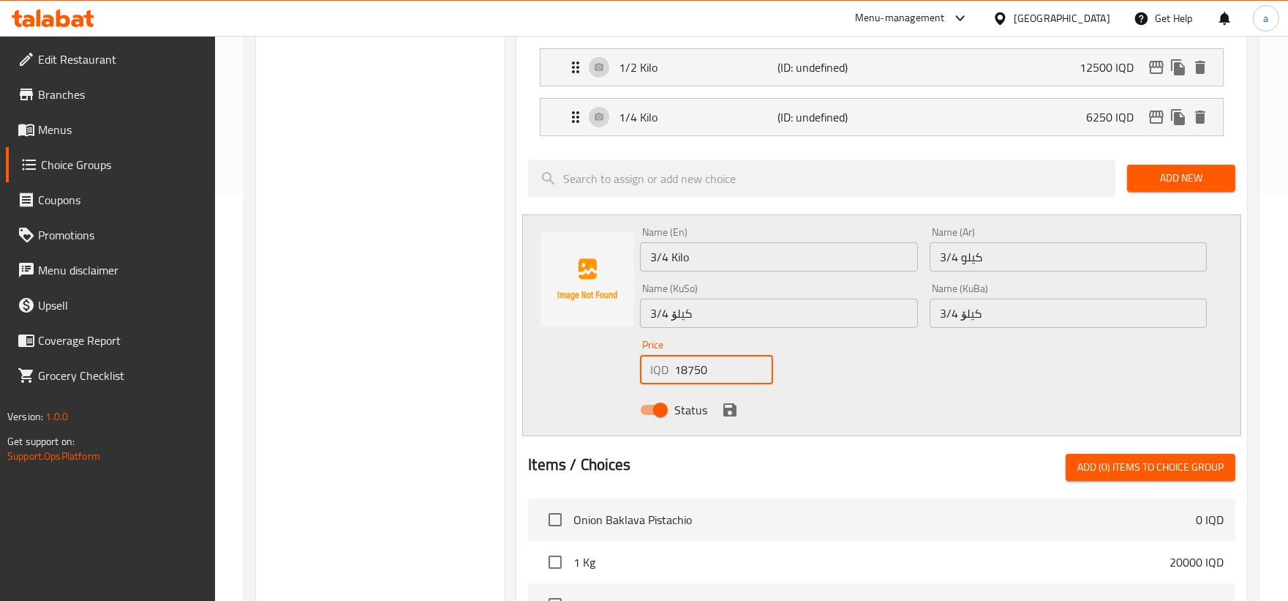
type input "18750"
click at [724, 413] on icon "save" at bounding box center [729, 409] width 13 height 13
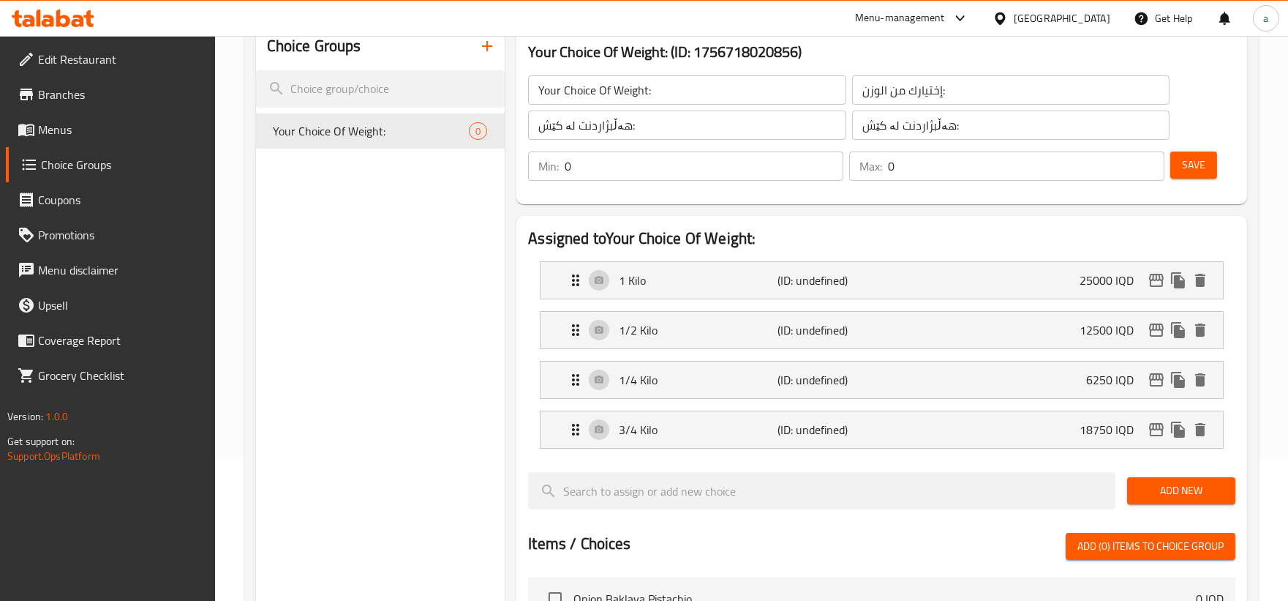
scroll to position [135, 0]
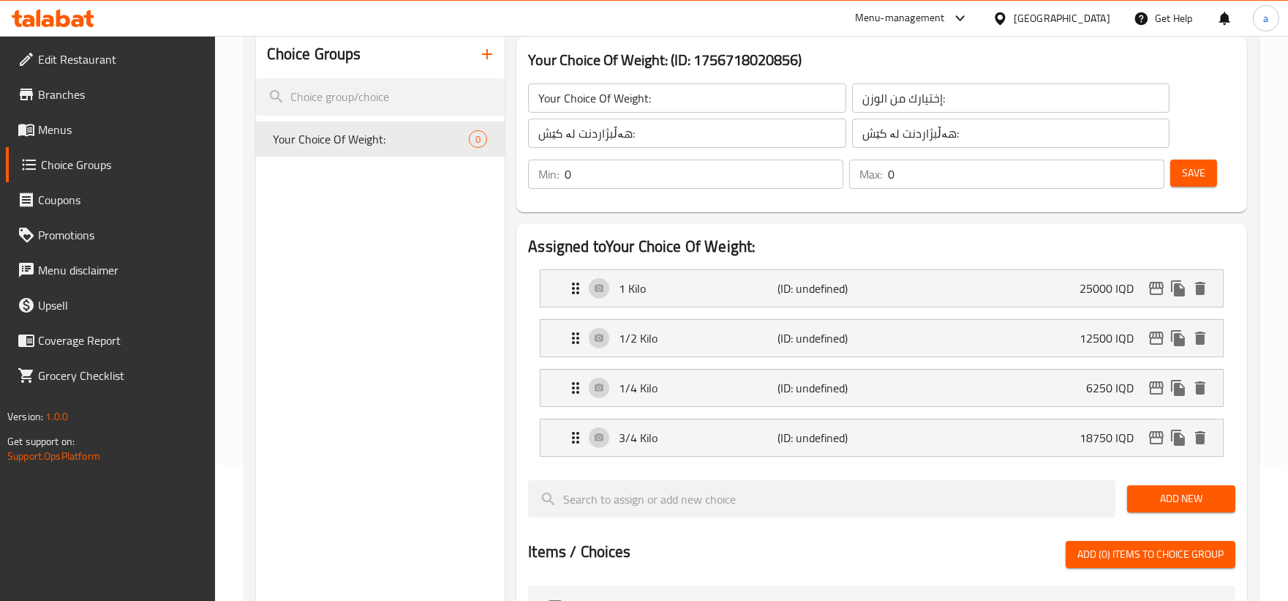
click at [1215, 166] on button "Save" at bounding box center [1193, 172] width 47 height 27
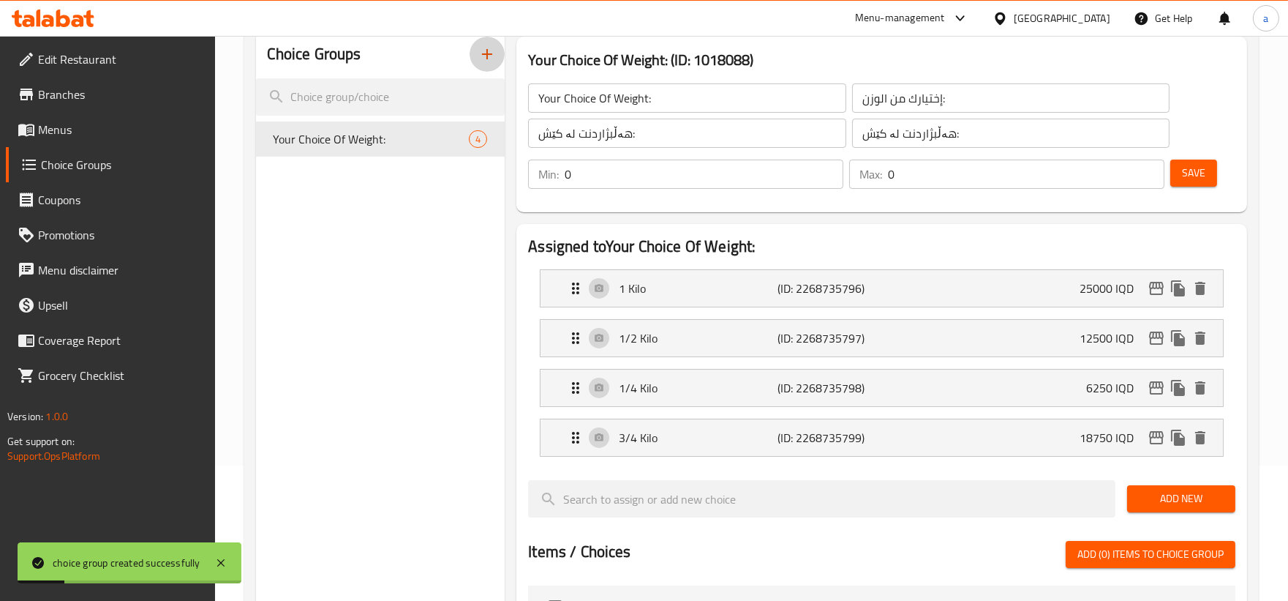
click at [492, 57] on icon "button" at bounding box center [487, 54] width 18 height 18
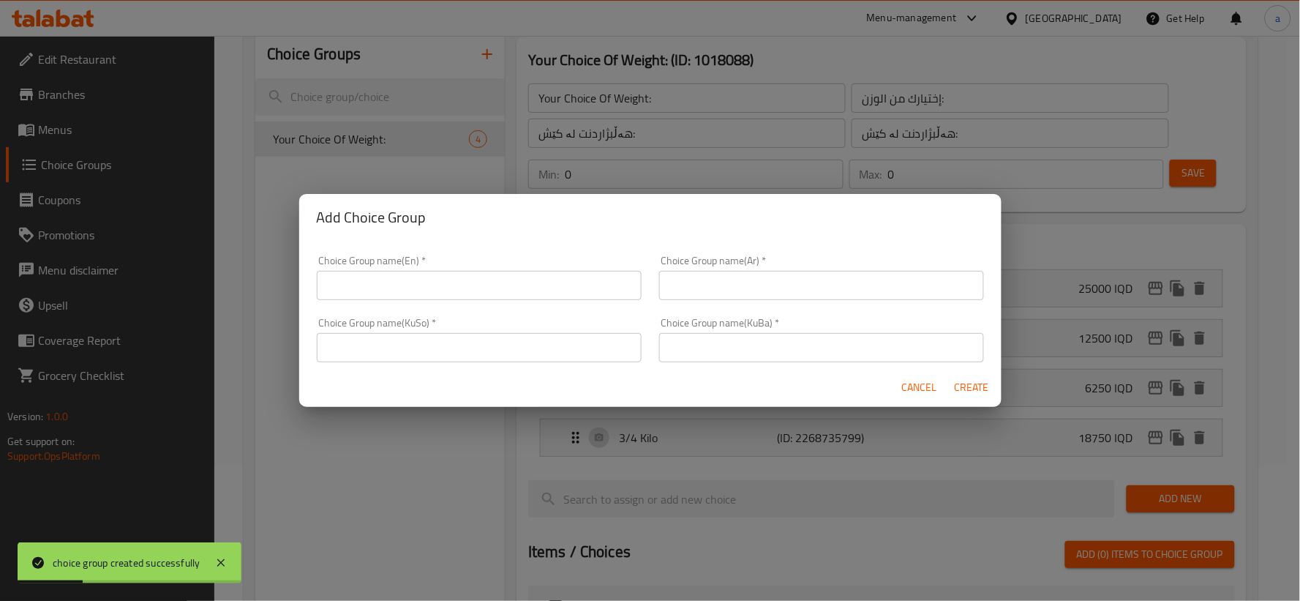
click at [490, 279] on input "text" at bounding box center [479, 285] width 325 height 29
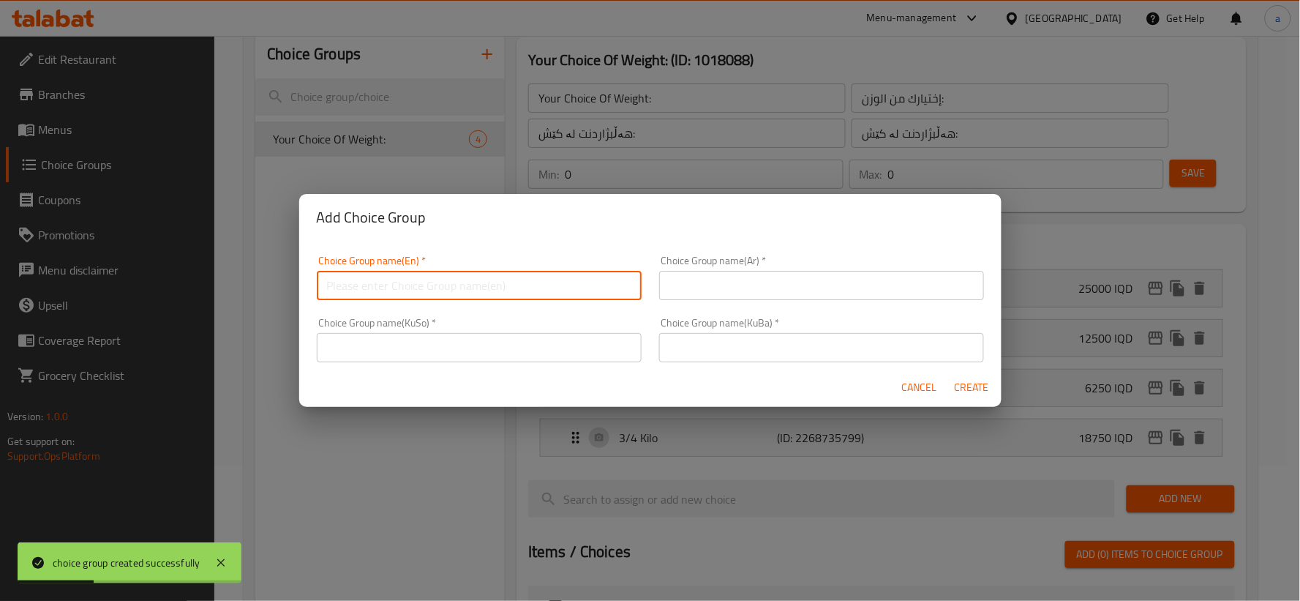
type input "Your Choice Of Weight:"
click at [751, 262] on div "Choice Group name(Ar)   * Choice Group name(Ar) *" at bounding box center [821, 277] width 325 height 45
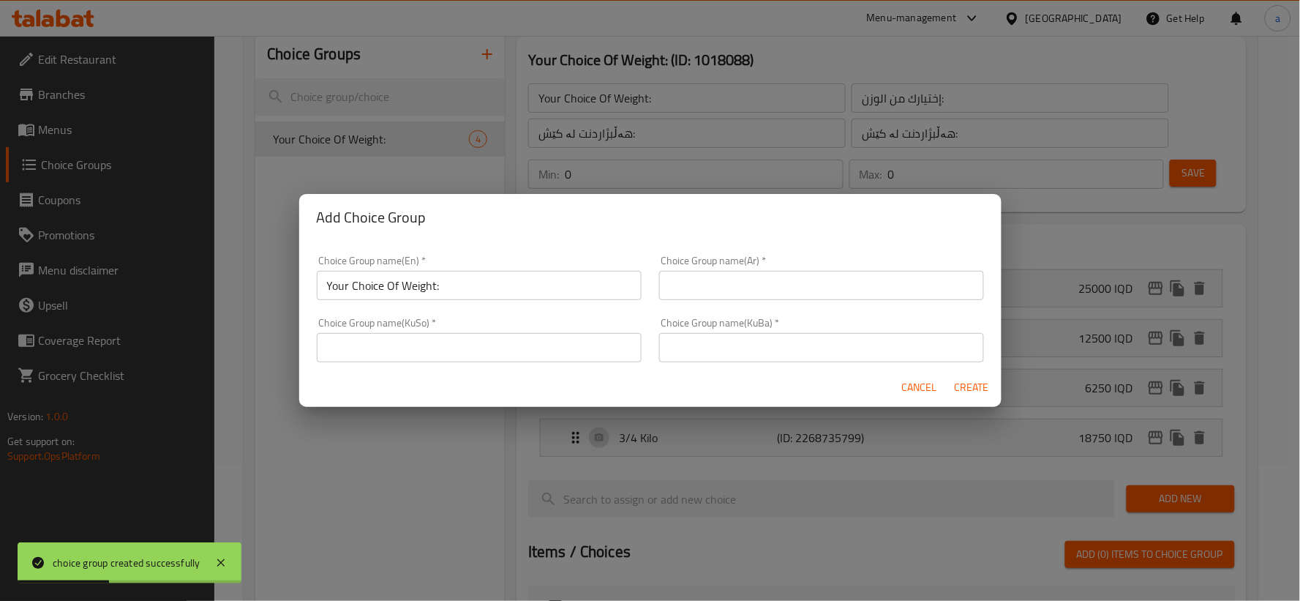
click at [750, 275] on input "text" at bounding box center [821, 285] width 325 height 29
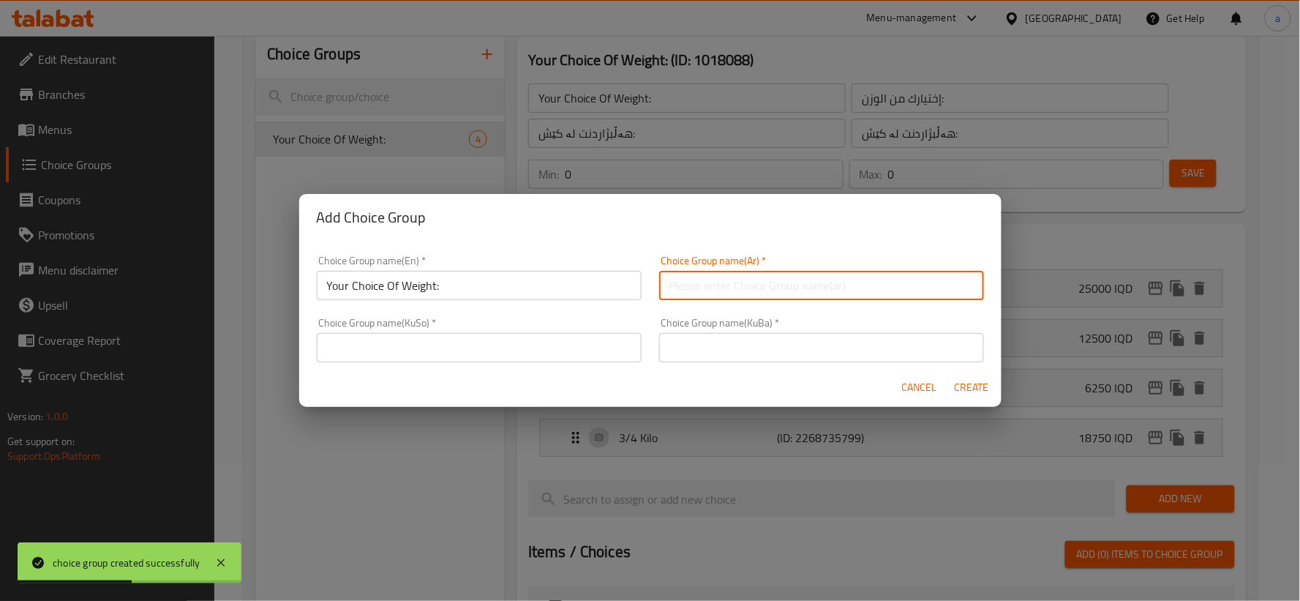
type input "إختيارك من الوزن:"
click at [534, 333] on input "text" at bounding box center [479, 347] width 325 height 29
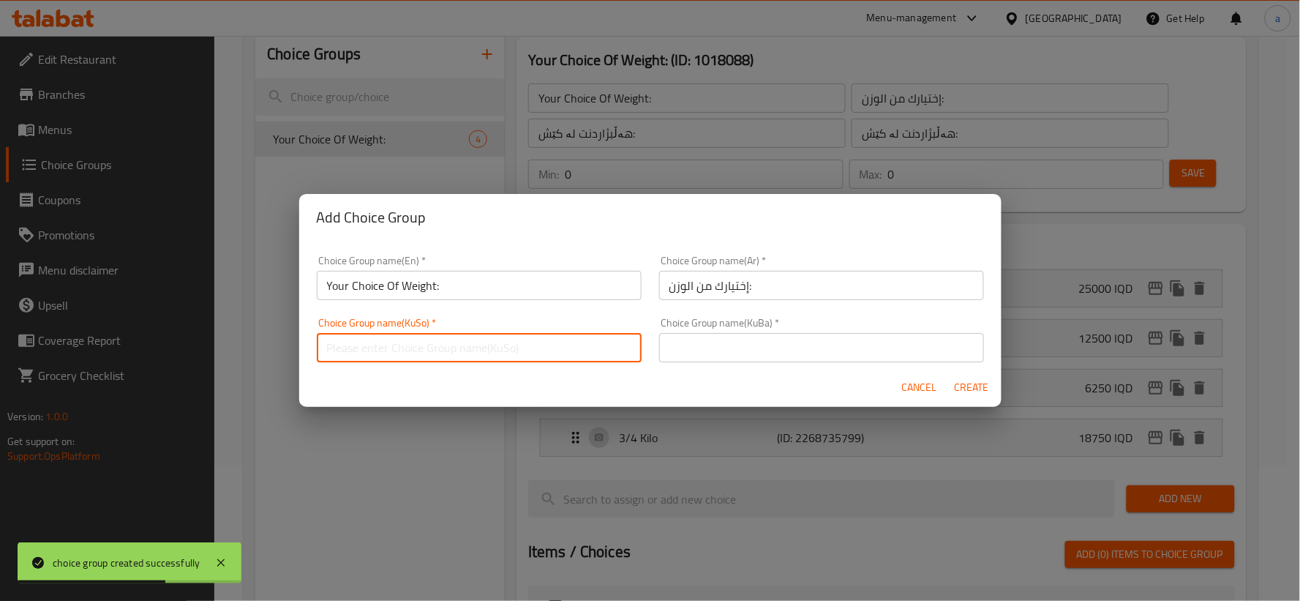
type input "هەڵبژاردنت لە کێش:"
click at [711, 357] on input "text" at bounding box center [821, 347] width 325 height 29
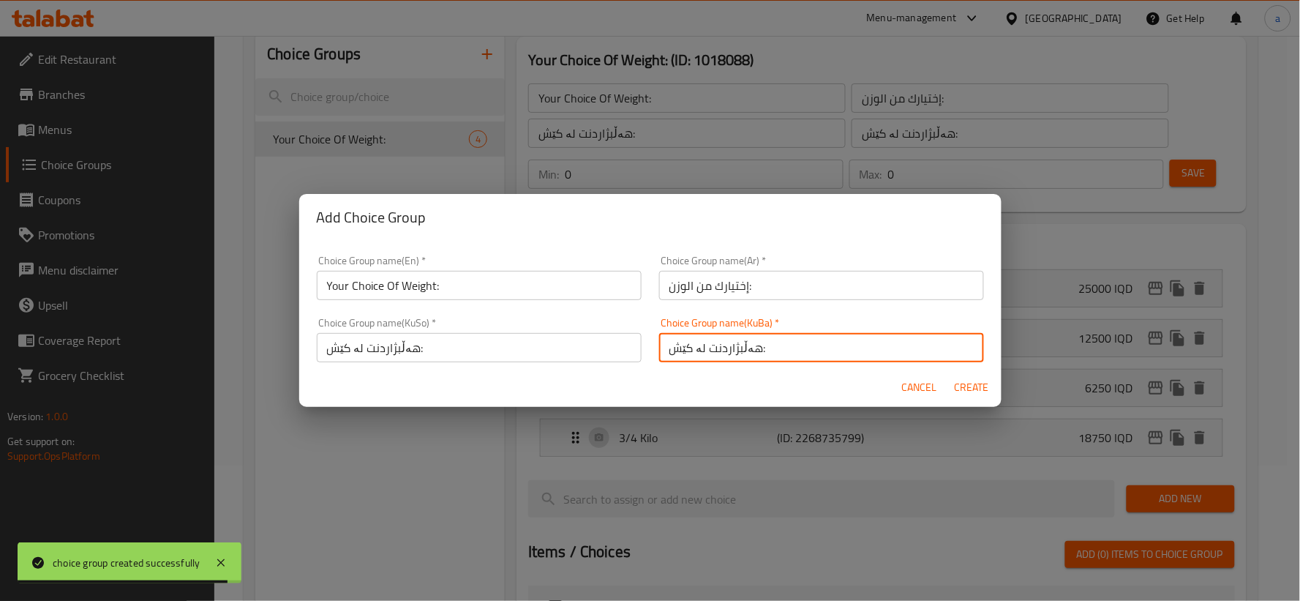
type input "هەڵبژاردنت لە کێش:"
click at [778, 291] on input "إختيارك من الوزن:" at bounding box center [821, 285] width 325 height 29
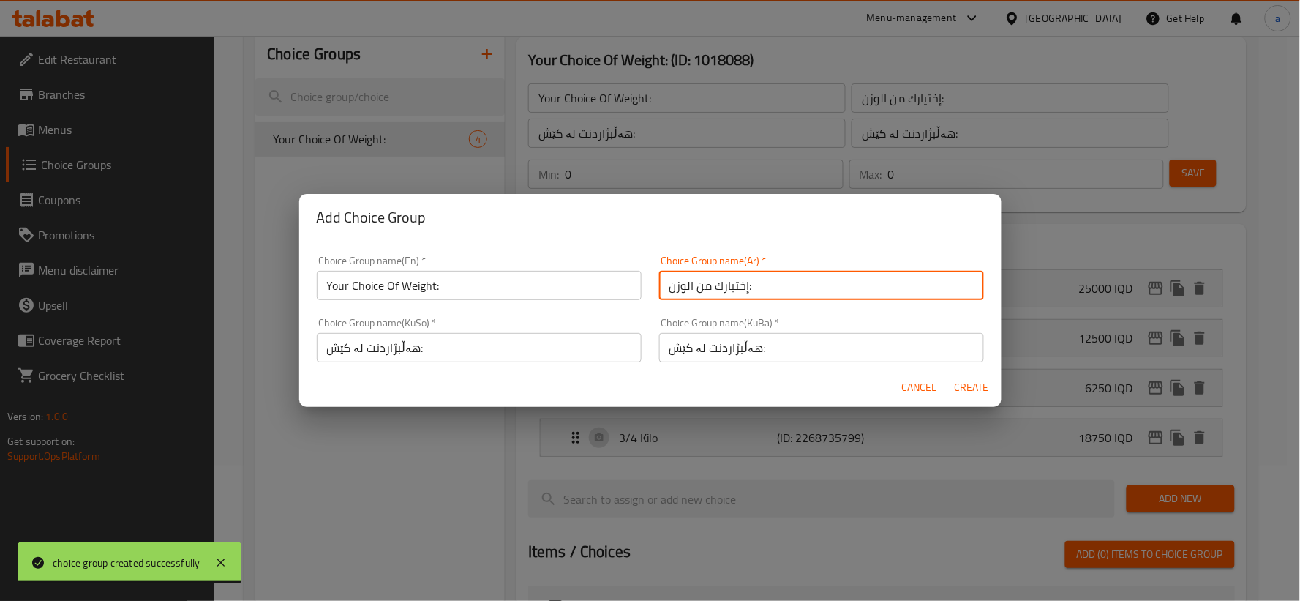
type input "إختيارك من الوزن:"
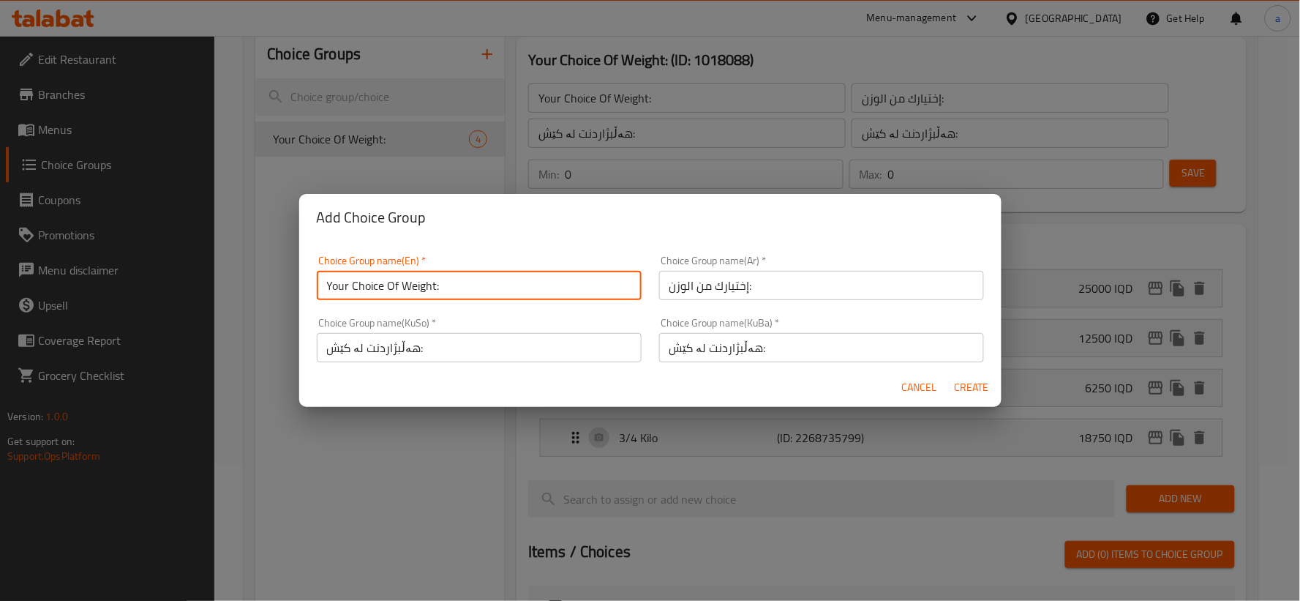
click at [544, 297] on input "Your Choice Of Weight:" at bounding box center [479, 285] width 325 height 29
type input "Your Choice Of Weight:"
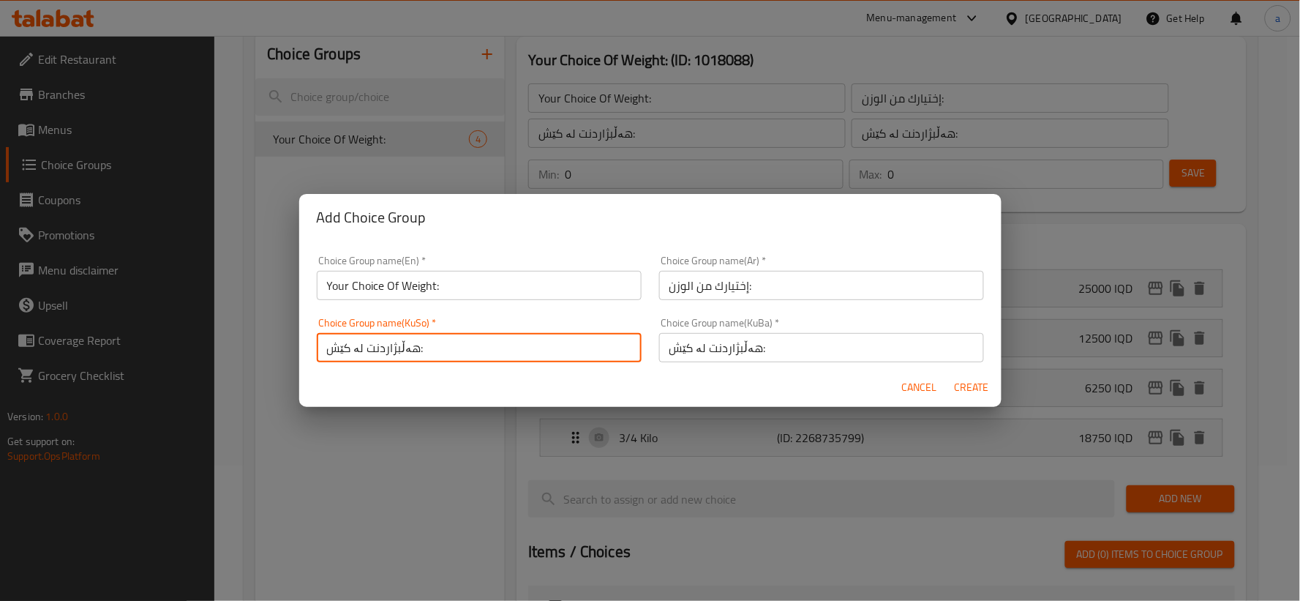
click at [519, 356] on input "هەڵبژاردنت لە کێش:" at bounding box center [479, 347] width 325 height 29
type input "هەڵبژاردنت لە کێش:"
click at [958, 390] on span "Create" at bounding box center [972, 387] width 35 height 18
type input "Your Choice Of Weight:"
type input "إختيارك من الوزن:"
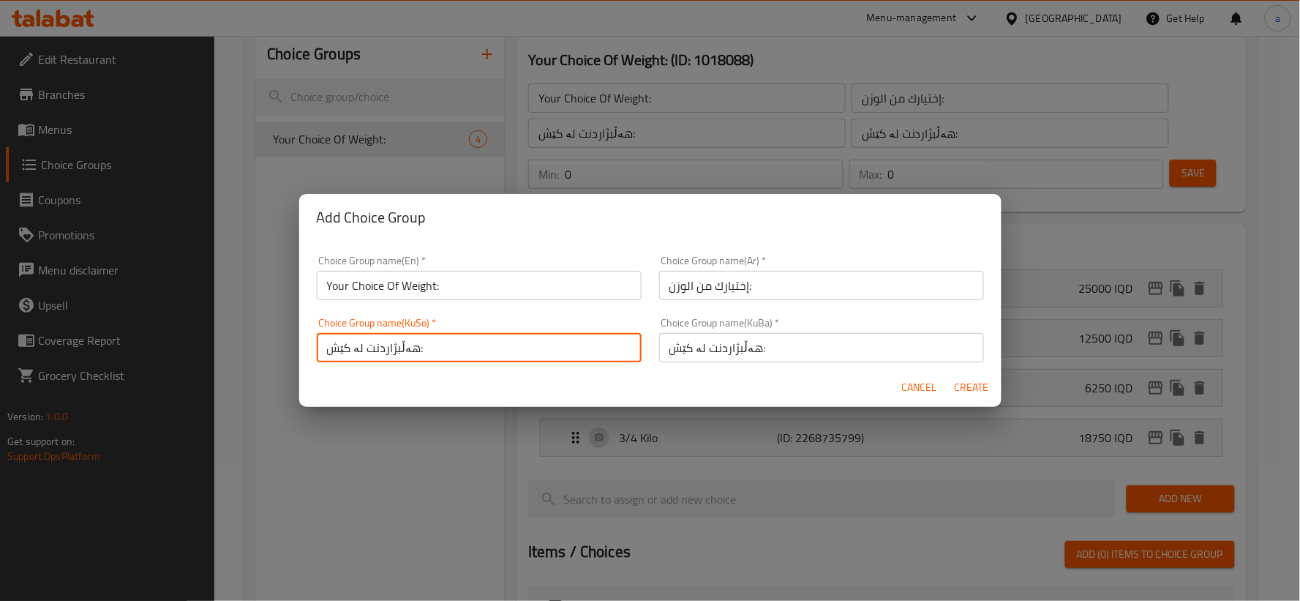
type input "هەڵبژاردنت لە کێش:"
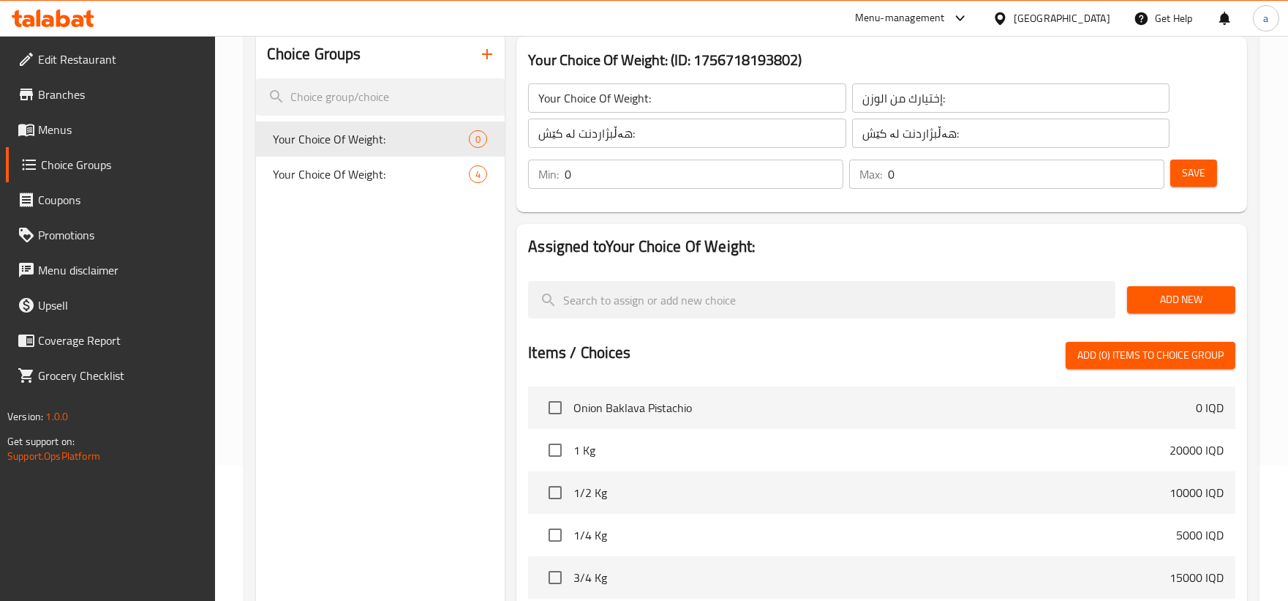
click at [1184, 303] on span "Add New" at bounding box center [1181, 299] width 85 height 18
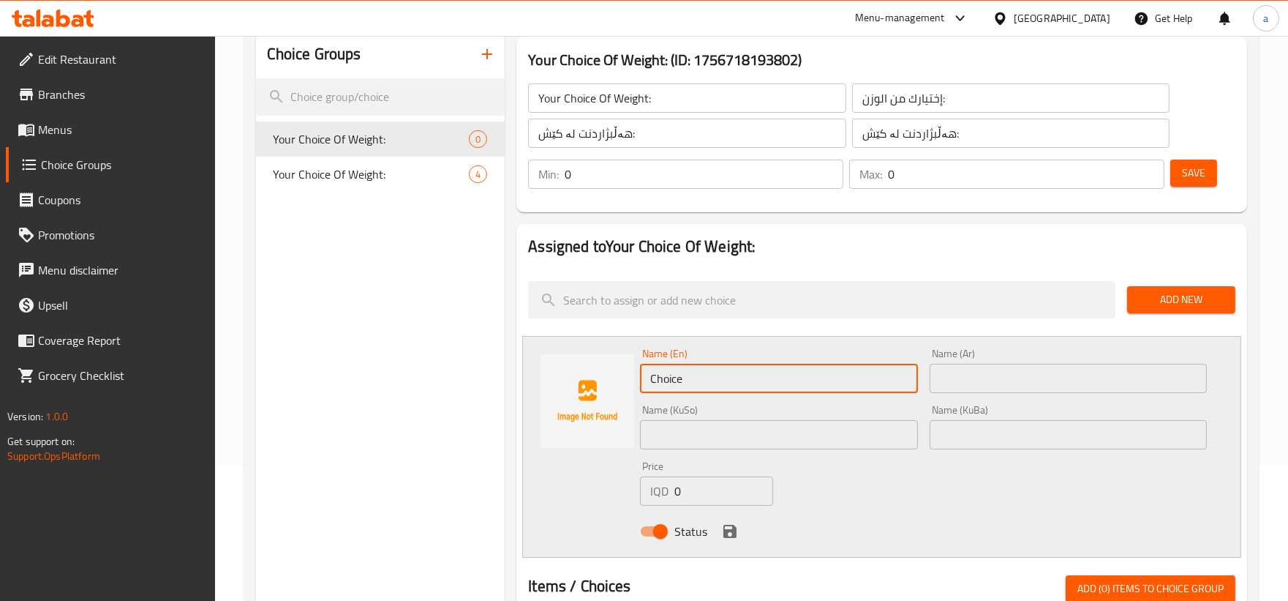
drag, startPoint x: 719, startPoint y: 386, endPoint x: 582, endPoint y: 382, distance: 136.9
click at [582, 382] on div "Name (En) Choice Name (En) Name (Ar) Name (Ar) Name (KuSo) Name (KuSo) Name (Ku…" at bounding box center [881, 447] width 719 height 222
paste input "1 کیلۆ"
type input "1 کیلۆ"
drag, startPoint x: 748, startPoint y: 372, endPoint x: 556, endPoint y: 376, distance: 192.4
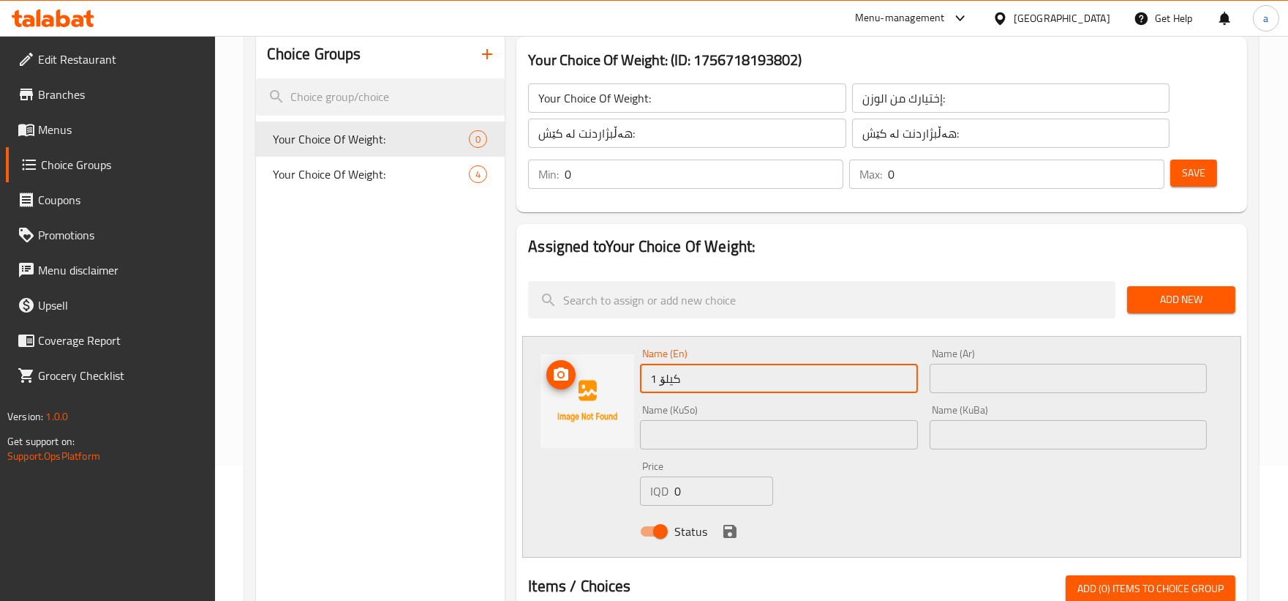
click at [556, 376] on div "Name (En) 1 کیلۆ Name (En) Name (Ar) Name (Ar) Name (KuSo) Name (KuSo) Name (Ku…" at bounding box center [881, 447] width 719 height 222
click at [797, 440] on input "text" at bounding box center [778, 434] width 277 height 29
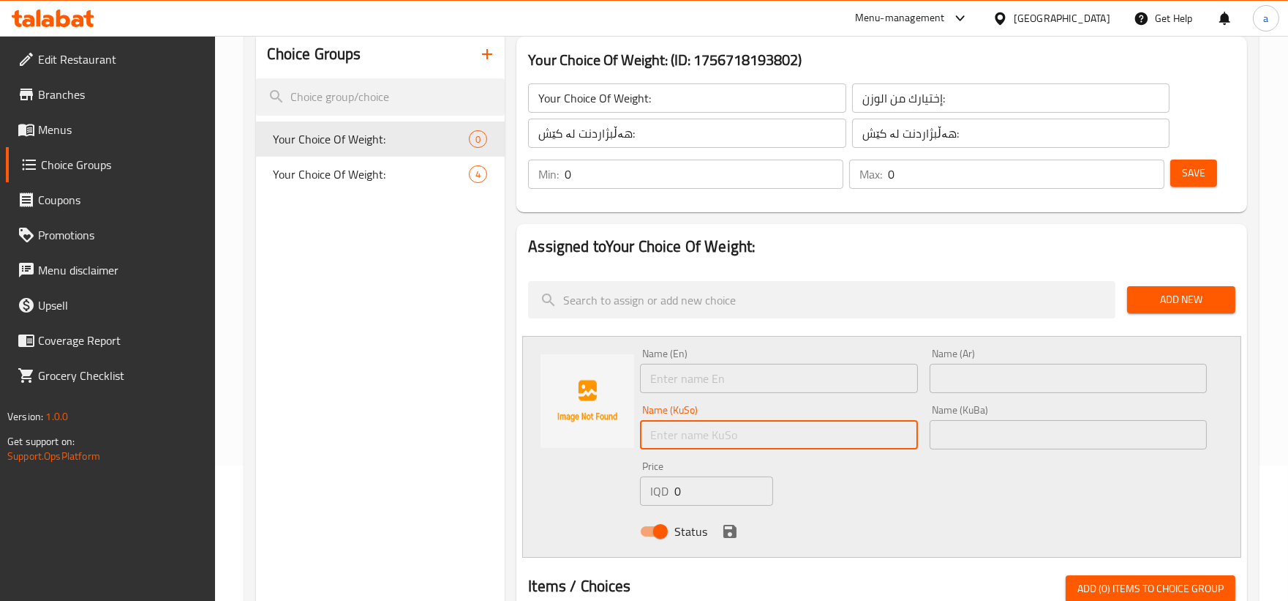
paste input "1 کیلۆ"
type input "1 کیلۆ"
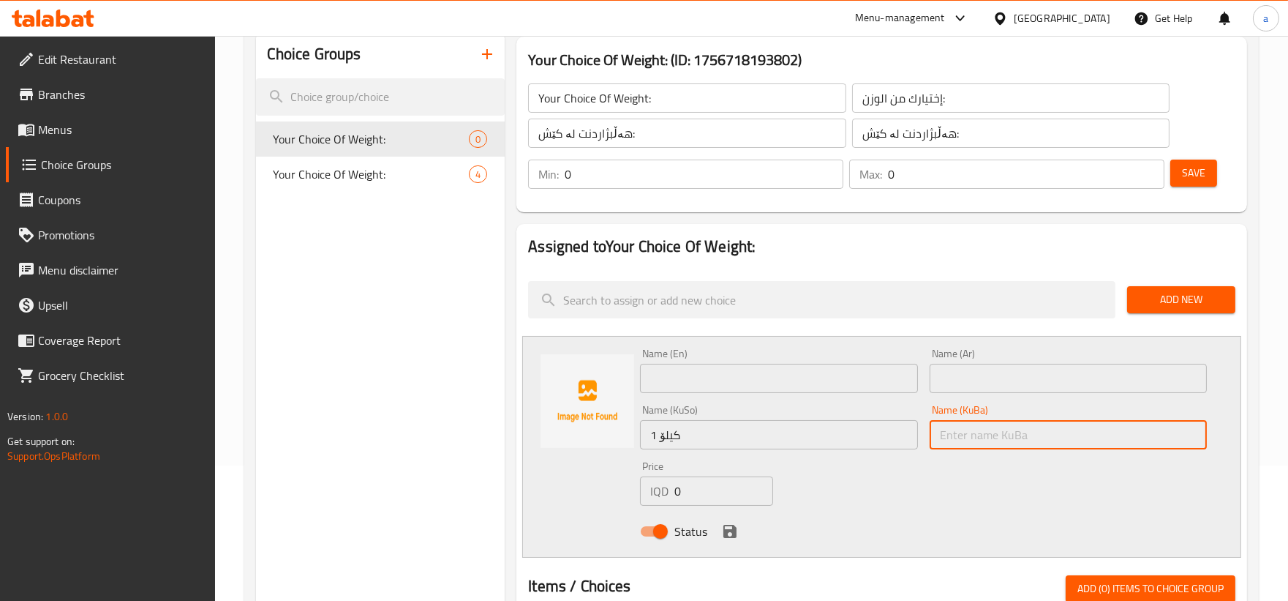
click at [969, 433] on input "text" at bounding box center [1068, 434] width 277 height 29
paste input "1 کیلۆ"
type input "1 کیلۆ"
click at [805, 383] on input "text" at bounding box center [778, 378] width 277 height 29
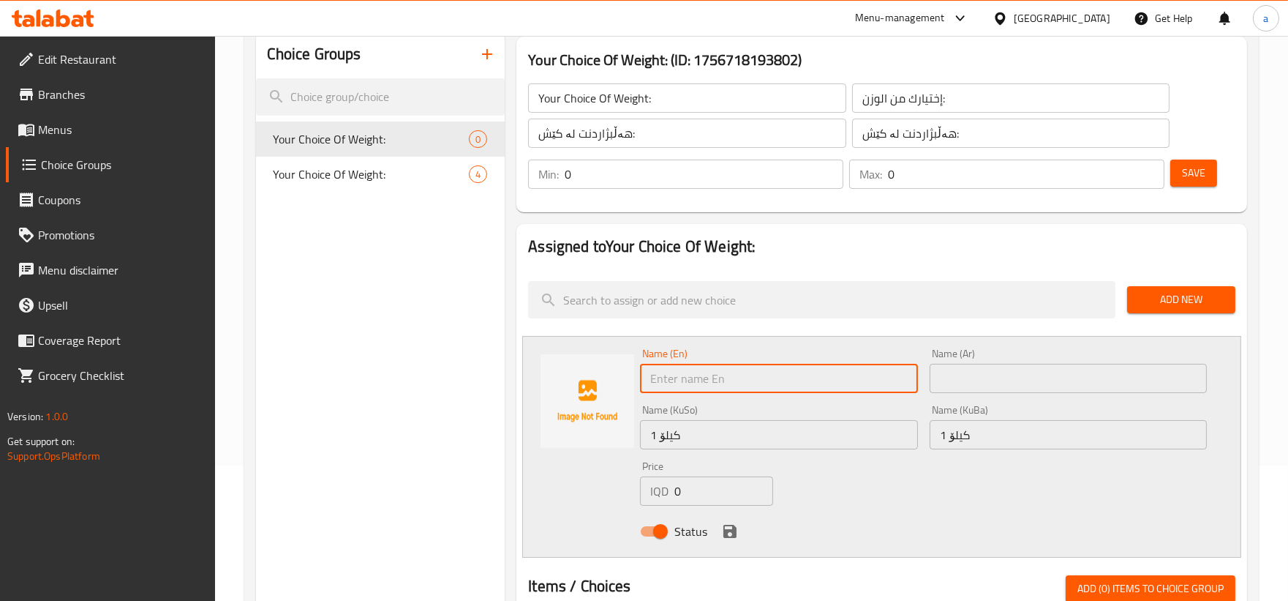
paste input "1 Kilo"
type input "1 Kilo"
click at [988, 390] on input "text" at bounding box center [1068, 378] width 277 height 29
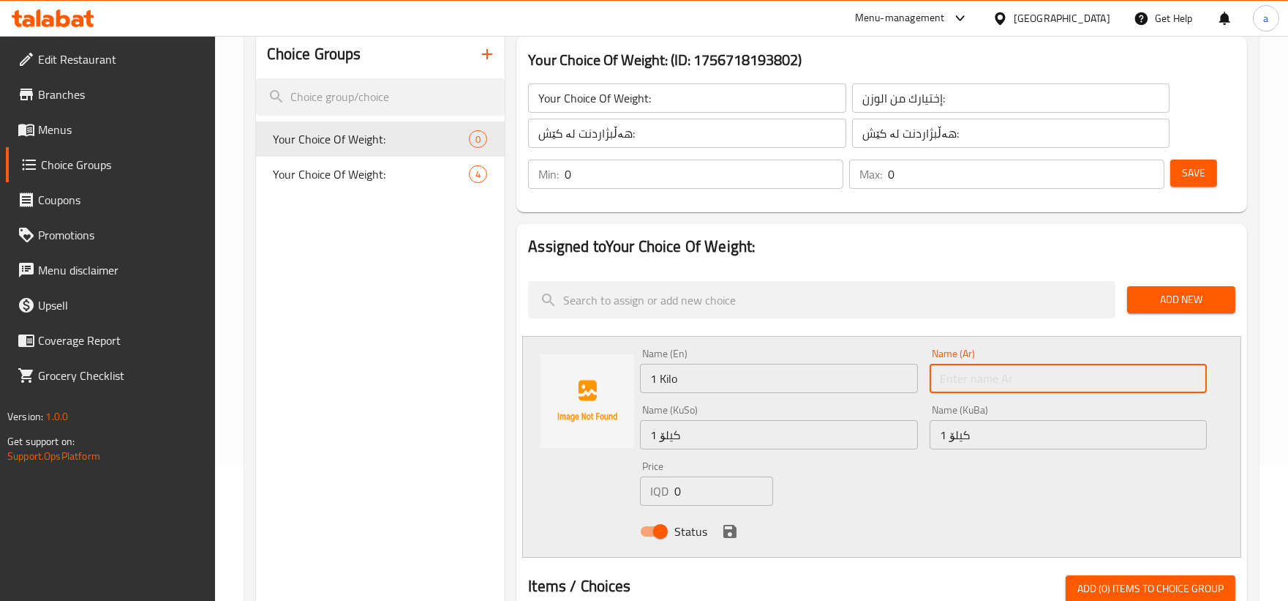
paste input "1 كيلو"
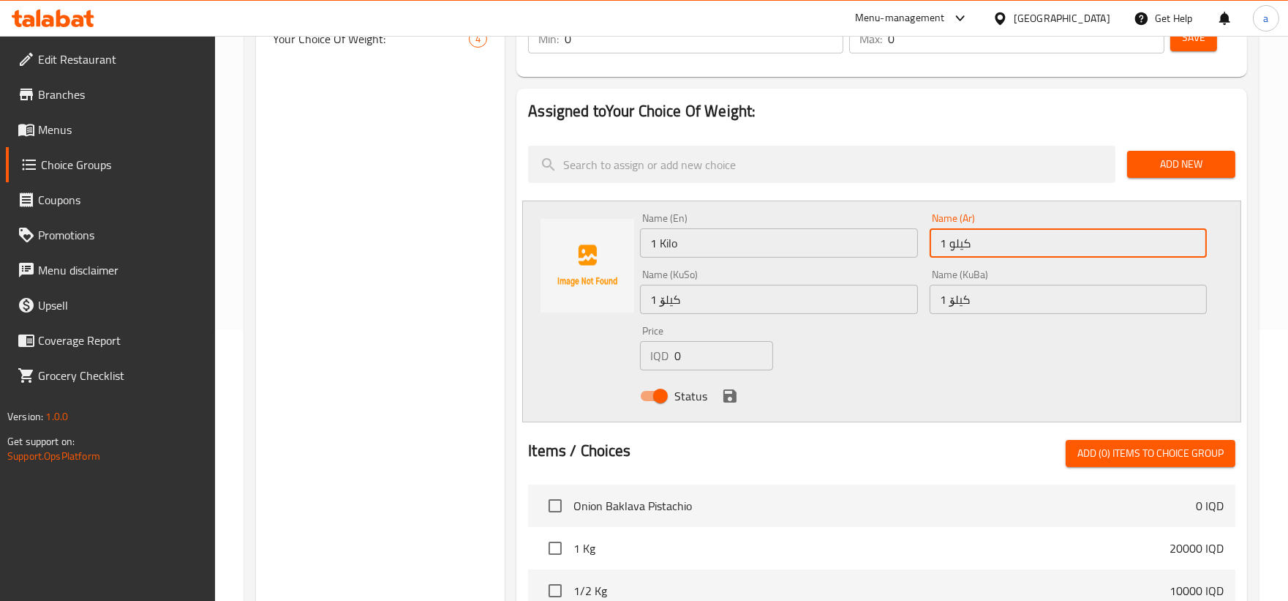
type input "1 كيلو"
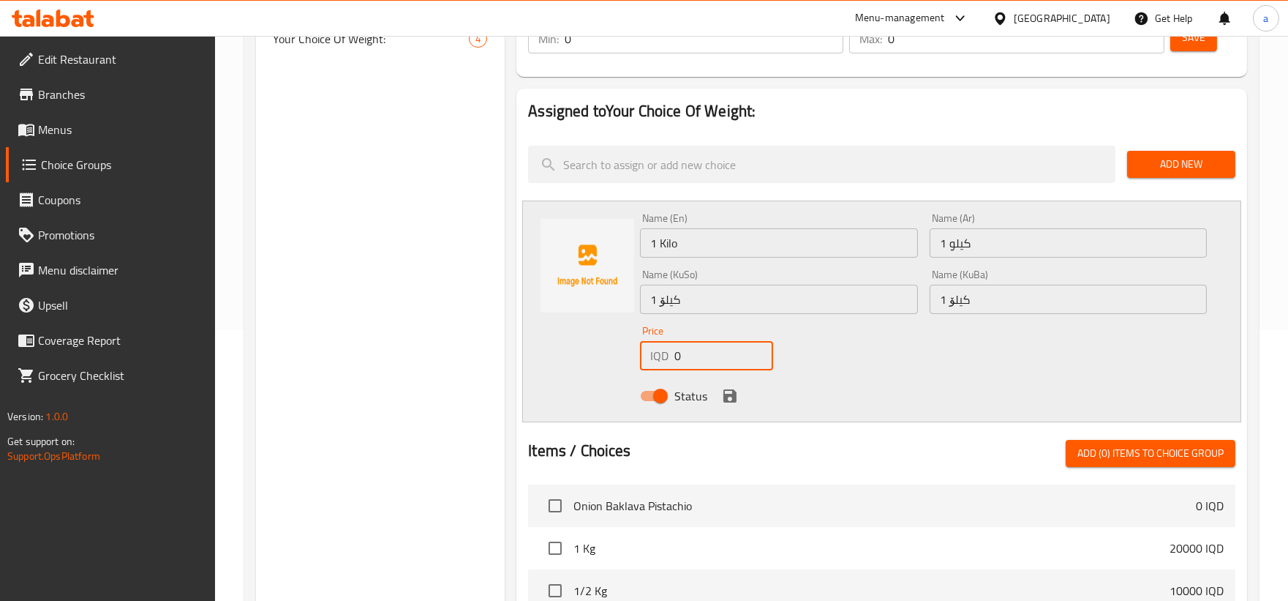
drag, startPoint x: 693, startPoint y: 357, endPoint x: 644, endPoint y: 358, distance: 49.0
click at [644, 358] on div "IQD 0 Price" at bounding box center [706, 355] width 133 height 29
paste input "2000"
type input "20000"
click at [726, 396] on icon "save" at bounding box center [729, 395] width 13 height 13
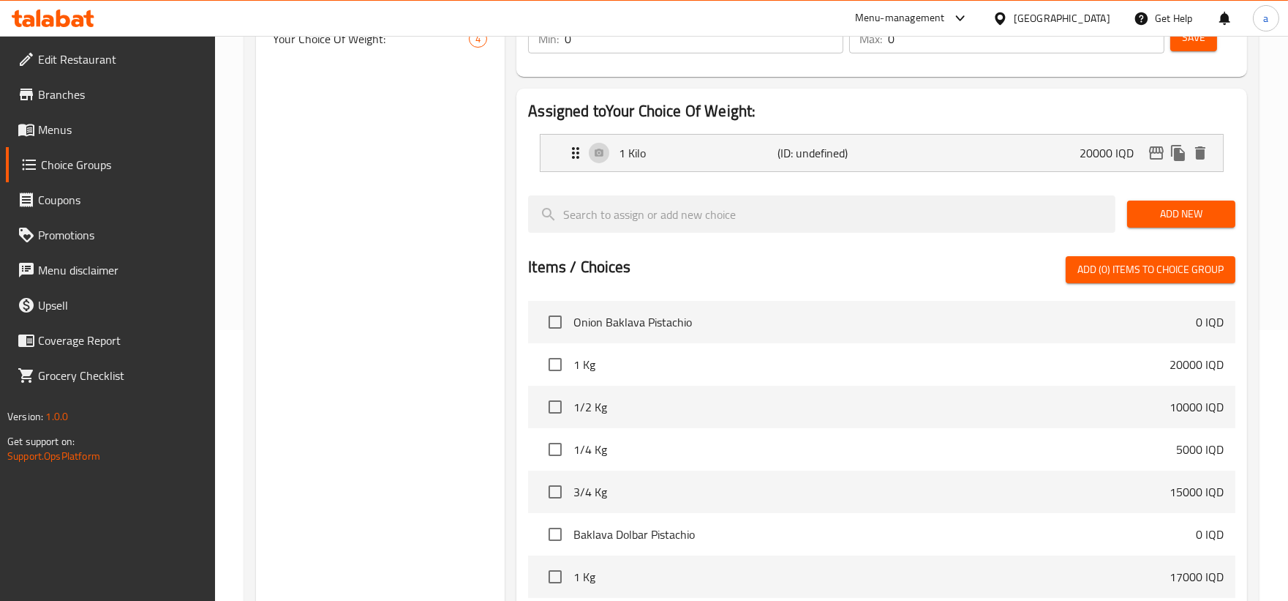
click at [1180, 221] on span "Add New" at bounding box center [1181, 214] width 85 height 18
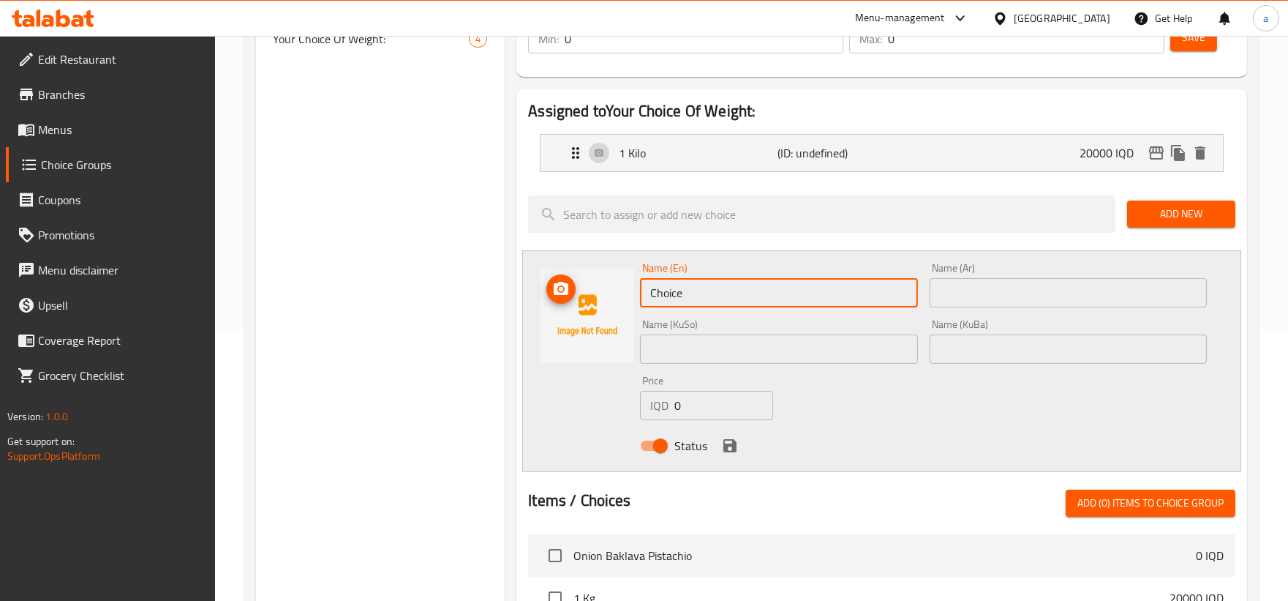
drag, startPoint x: 710, startPoint y: 293, endPoint x: 542, endPoint y: 304, distance: 168.6
click at [542, 304] on div "Name (En) Choice Name (En) Name (Ar) Name (Ar) Name (KuSo) Name (KuSo) Name (Ku…" at bounding box center [881, 361] width 719 height 222
paste input "1/2 كيلو"
drag, startPoint x: 721, startPoint y: 300, endPoint x: 476, endPoint y: 320, distance: 245.1
click at [476, 320] on div "Choice Groups Your Choice Of Weight: 0 Your Choice Of Weight: 4 Your Choice Of …" at bounding box center [754, 451] width 997 height 1113
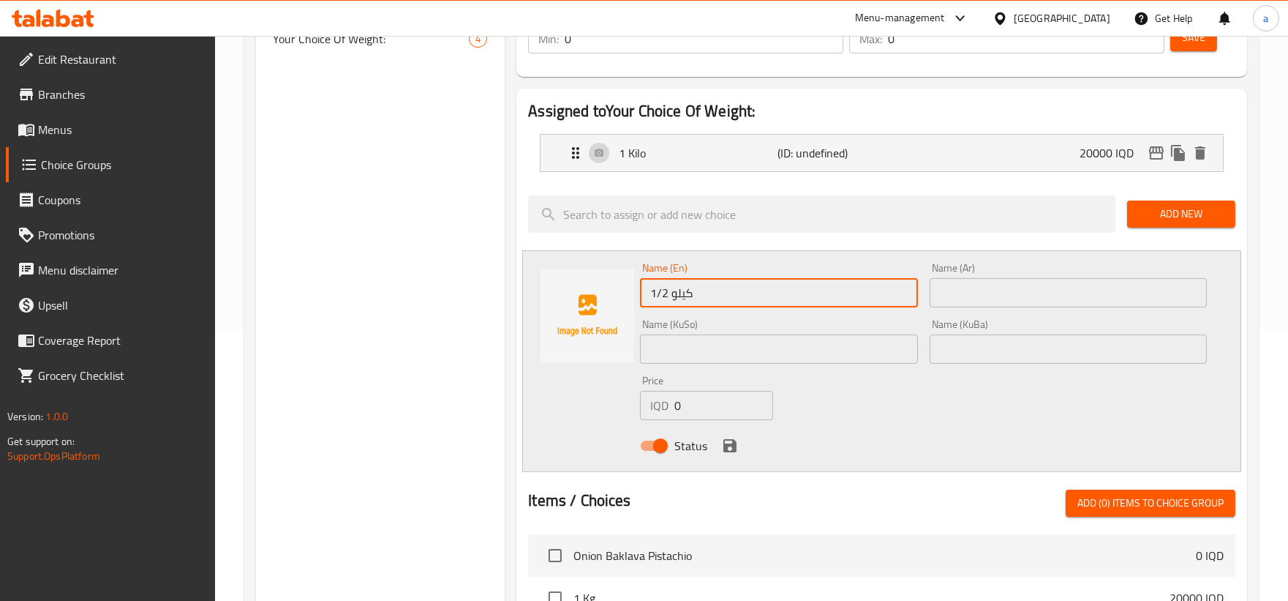
paste input "Kilo"
type input "1/2 Kilo"
click at [963, 305] on input "text" at bounding box center [1068, 292] width 277 height 29
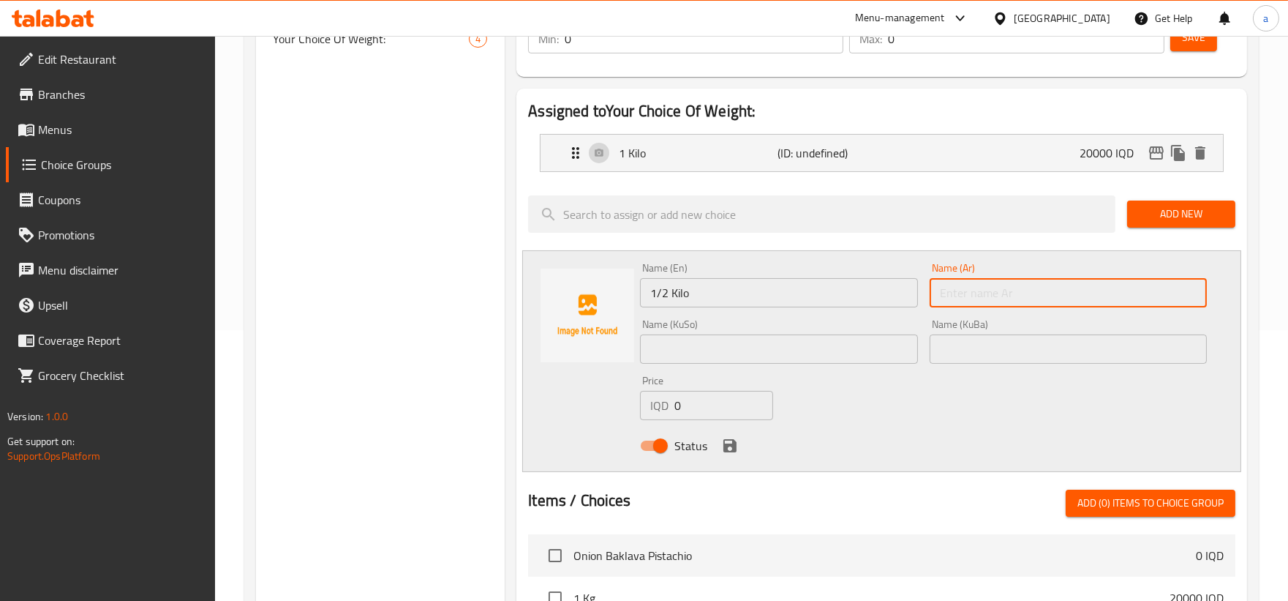
paste input "1/2 كيلو"
type input "1/2 كيلو"
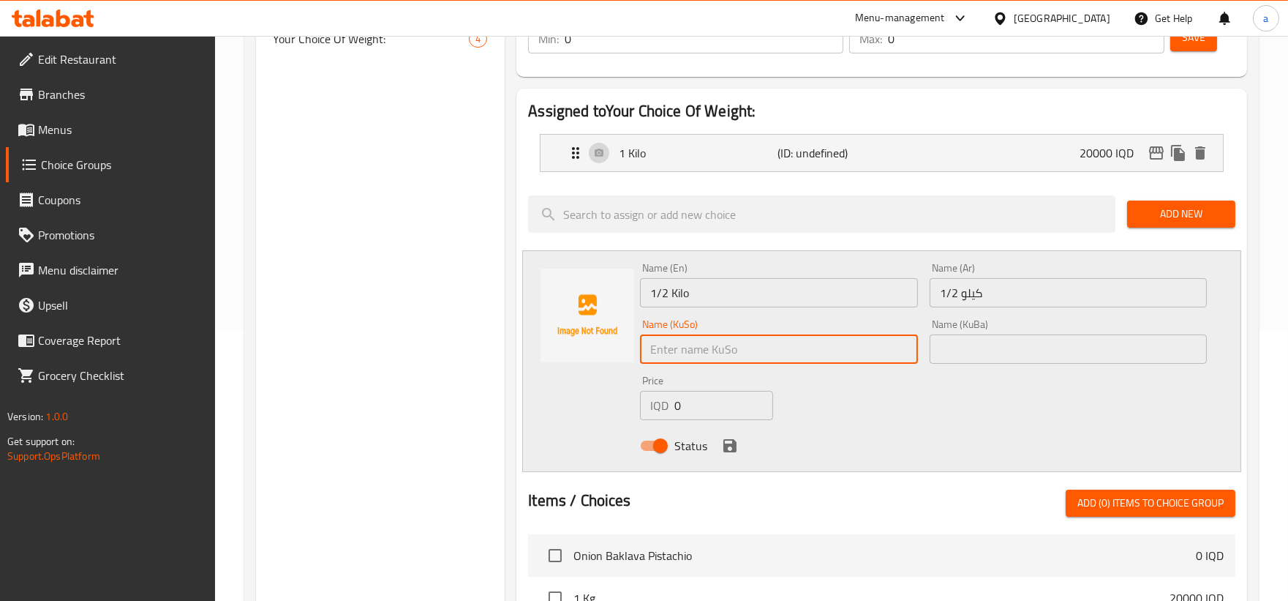
click at [806, 353] on input "text" at bounding box center [778, 348] width 277 height 29
paste input "1/2 کیلۆ"
type input "1/2 کیلۆ"
click at [1010, 350] on input "text" at bounding box center [1068, 348] width 277 height 29
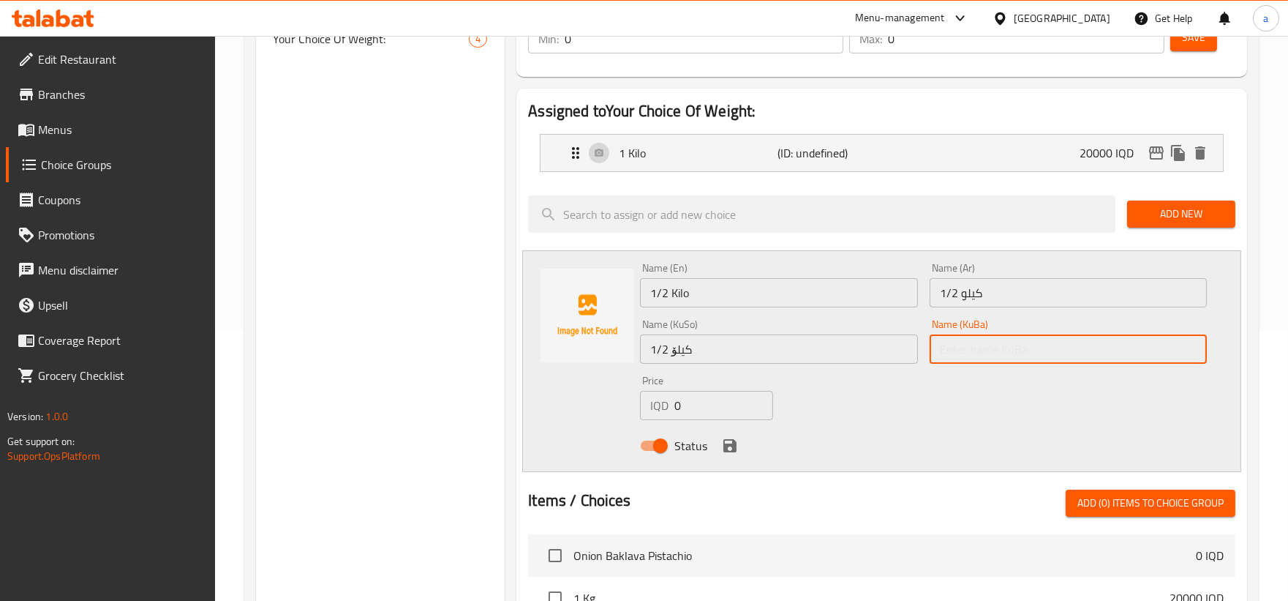
paste input "1/2 کیلۆ"
type input "1/2 کیلۆ"
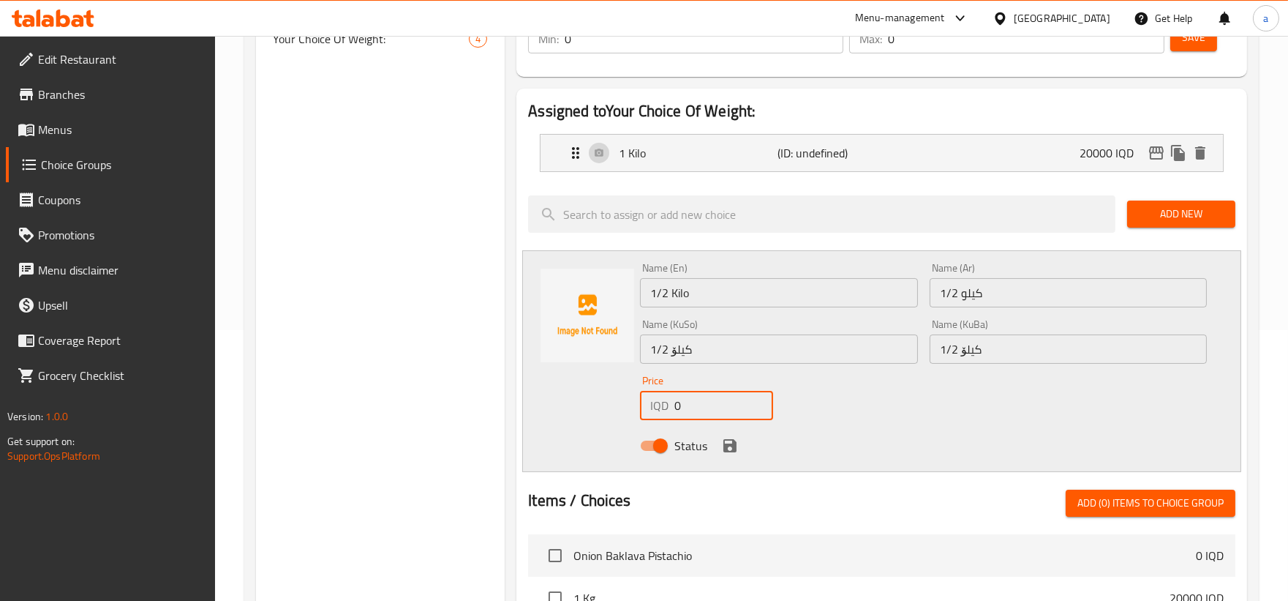
drag, startPoint x: 715, startPoint y: 407, endPoint x: 590, endPoint y: 410, distance: 124.4
click at [590, 410] on div "Name (En) 1/2 Kilo Name (En) Name (Ar) 1/2 كيلو Name (Ar) Name (KuSo) 1/2 کیلۆ …" at bounding box center [881, 361] width 719 height 222
paste input "1000"
type input "10000"
click at [726, 449] on icon "save" at bounding box center [729, 445] width 13 height 13
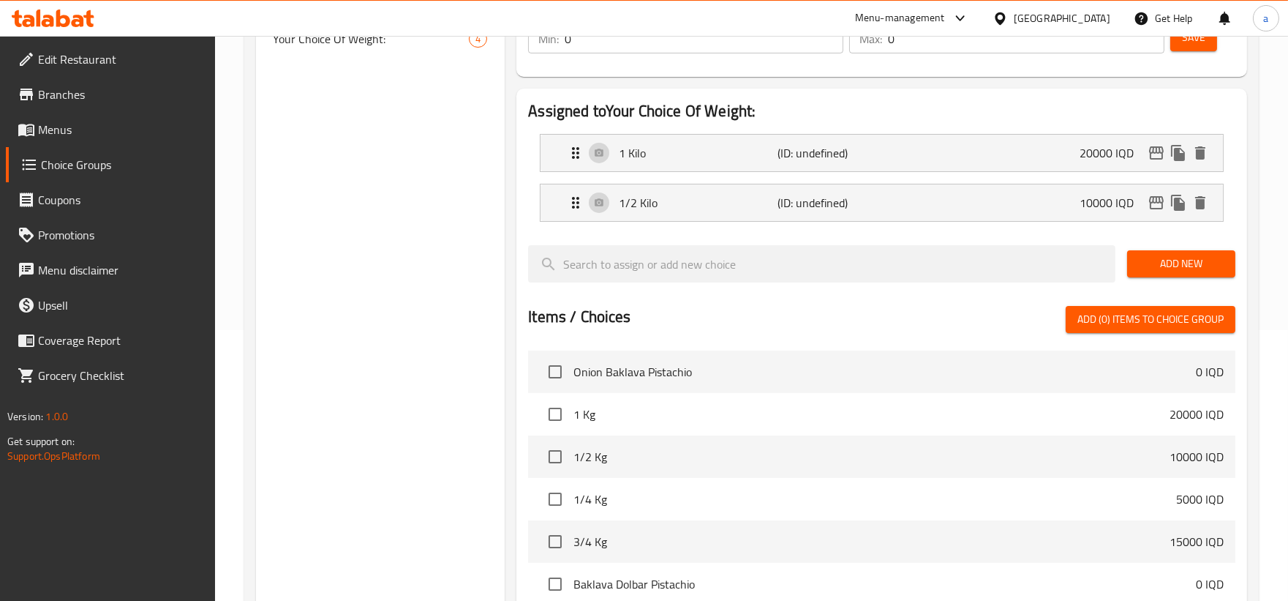
click at [1149, 272] on span "Add New" at bounding box center [1181, 264] width 85 height 18
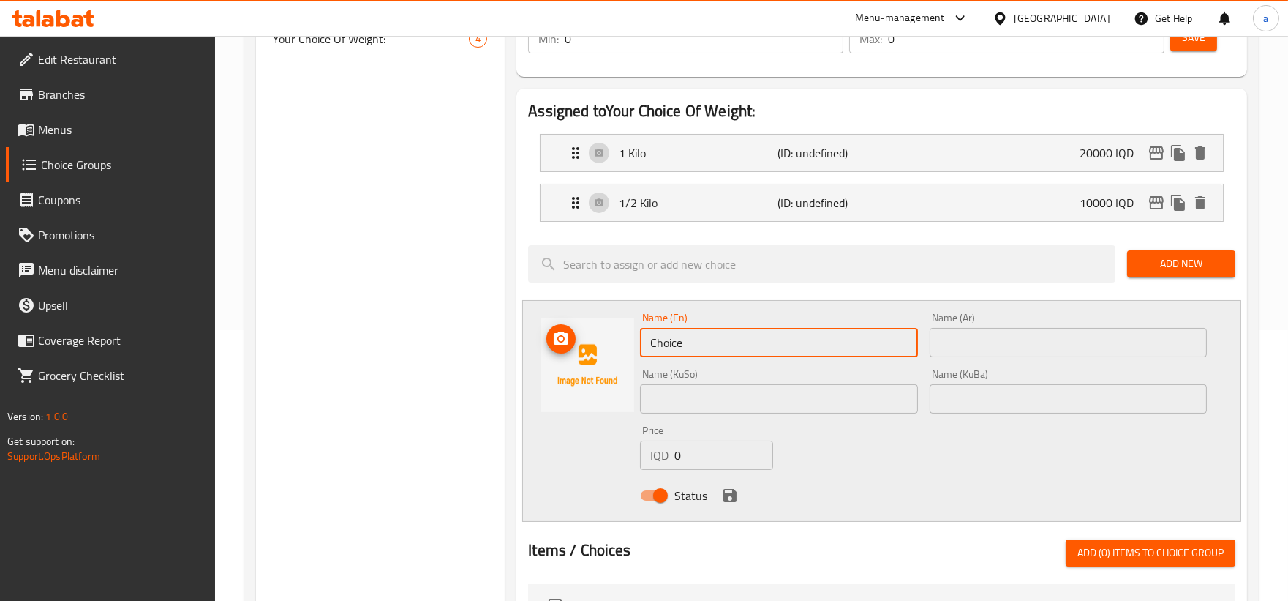
drag, startPoint x: 734, startPoint y: 337, endPoint x: 595, endPoint y: 335, distance: 139.0
click at [595, 335] on div "Name (En) Choice Name (En) Name (Ar) Name (Ar) Name (KuSo) Name (KuSo) Name (Ku…" at bounding box center [881, 411] width 719 height 222
paste input "1/4 Kilo"
type input "1/4 Kilo"
click at [948, 338] on input "text" at bounding box center [1068, 342] width 277 height 29
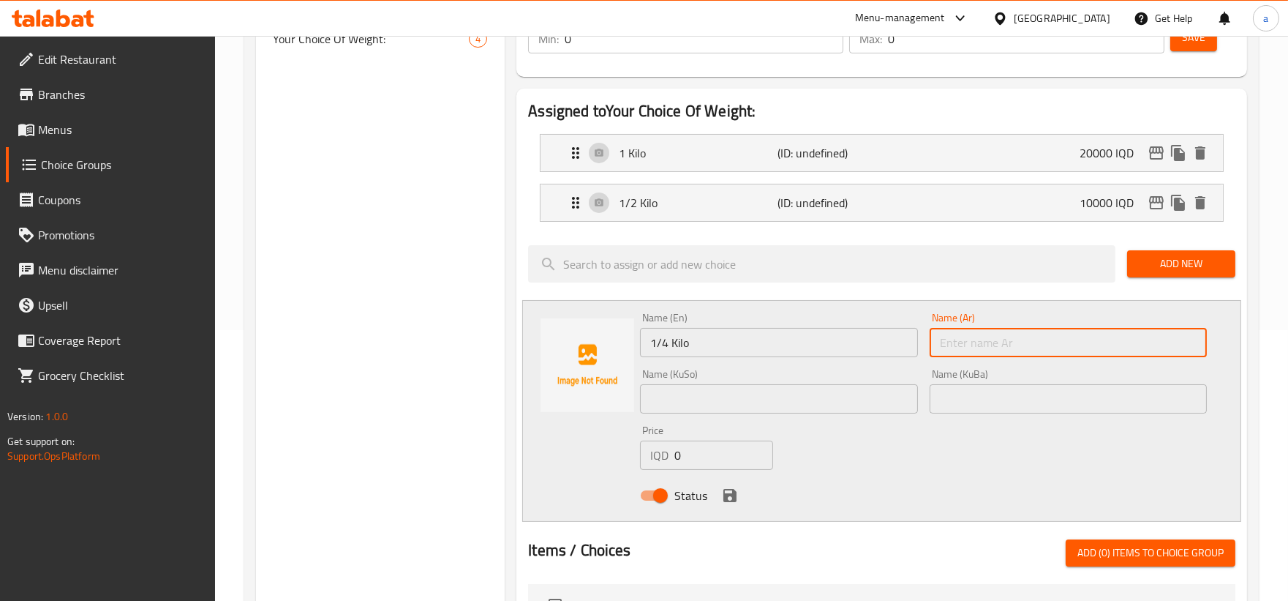
paste input "1/4 كيلو"
type input "1/4 كيلو"
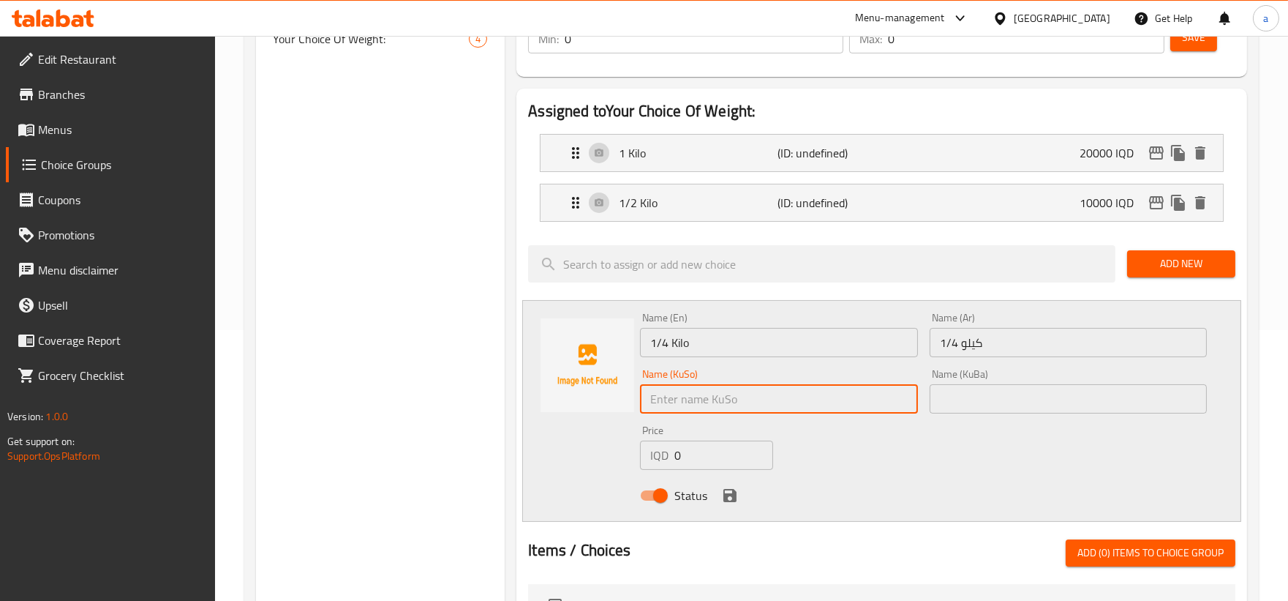
click at [831, 390] on input "text" at bounding box center [778, 398] width 277 height 29
paste input "1/4 کیلۆ"
type input "1/4 کیلۆ"
click at [988, 412] on input "text" at bounding box center [1068, 398] width 277 height 29
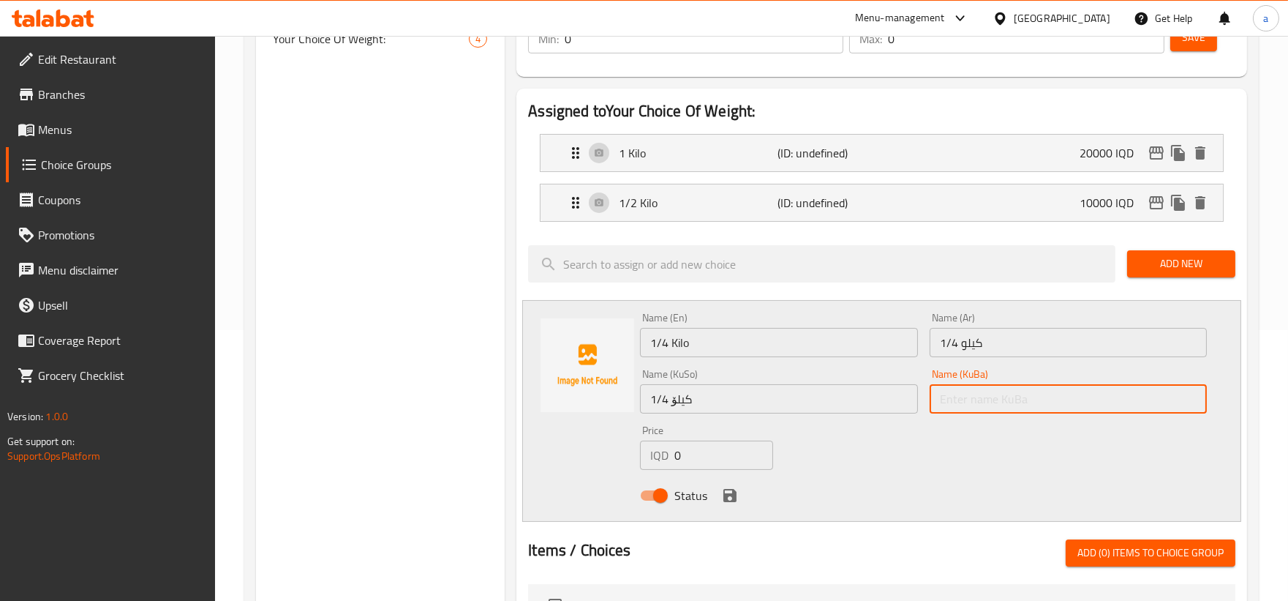
paste input "1/4 کیلۆ"
type input "1/4 کیلۆ"
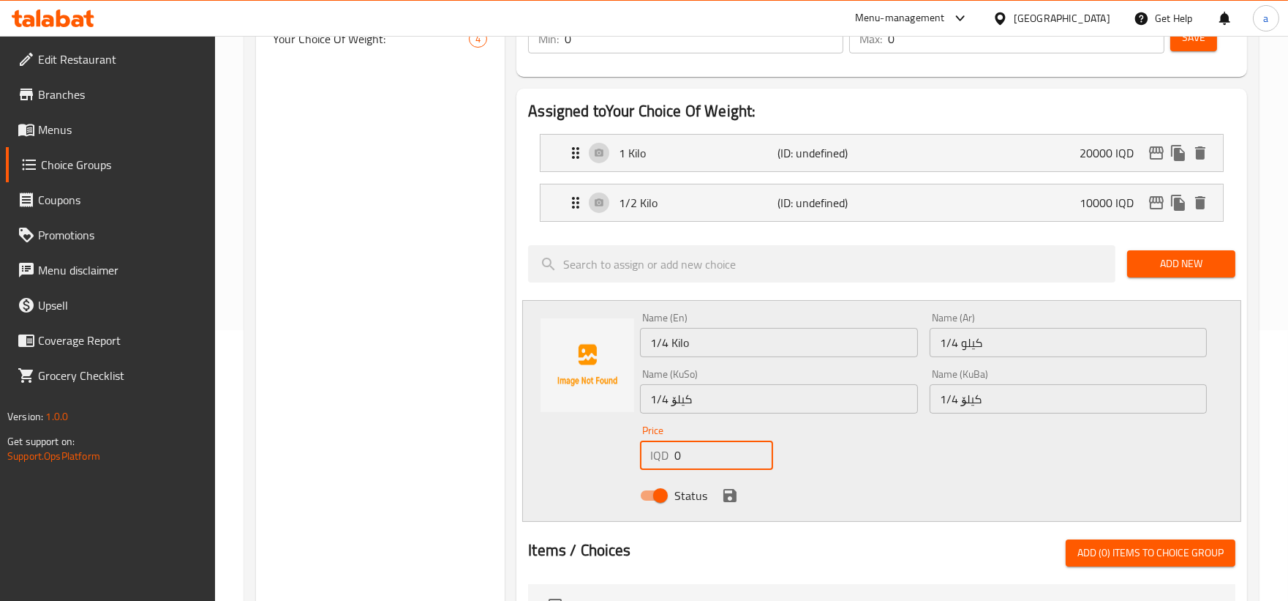
drag, startPoint x: 715, startPoint y: 461, endPoint x: 669, endPoint y: 463, distance: 46.9
click at [669, 463] on div "IQD 0 Price" at bounding box center [706, 454] width 133 height 29
paste input "500"
type input "5000"
click at [722, 500] on icon "save" at bounding box center [730, 495] width 18 height 18
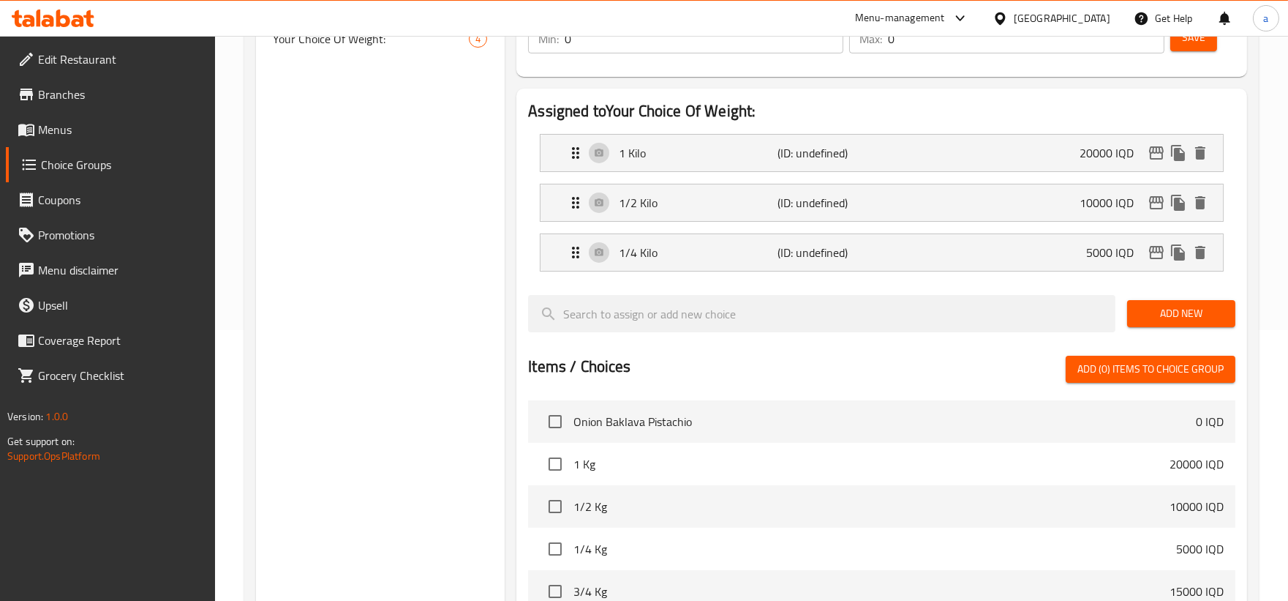
click at [1176, 315] on span "Add New" at bounding box center [1181, 313] width 85 height 18
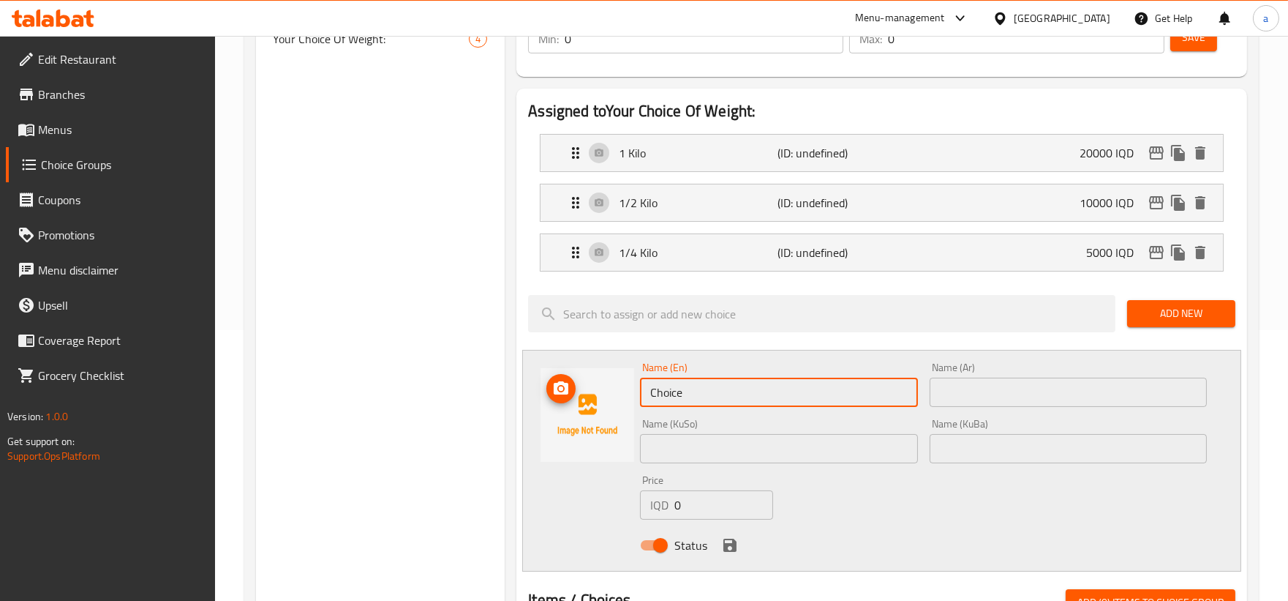
drag, startPoint x: 719, startPoint y: 391, endPoint x: 609, endPoint y: 394, distance: 110.5
click at [609, 394] on div "Name (En) Choice Name (En) Name (Ar) Name (Ar) Name (KuSo) Name (KuSo) Name (Ku…" at bounding box center [881, 461] width 719 height 222
paste input "3/4 Kilo"
type input "3/4 Kilo"
click at [932, 378] on input "text" at bounding box center [1068, 391] width 277 height 29
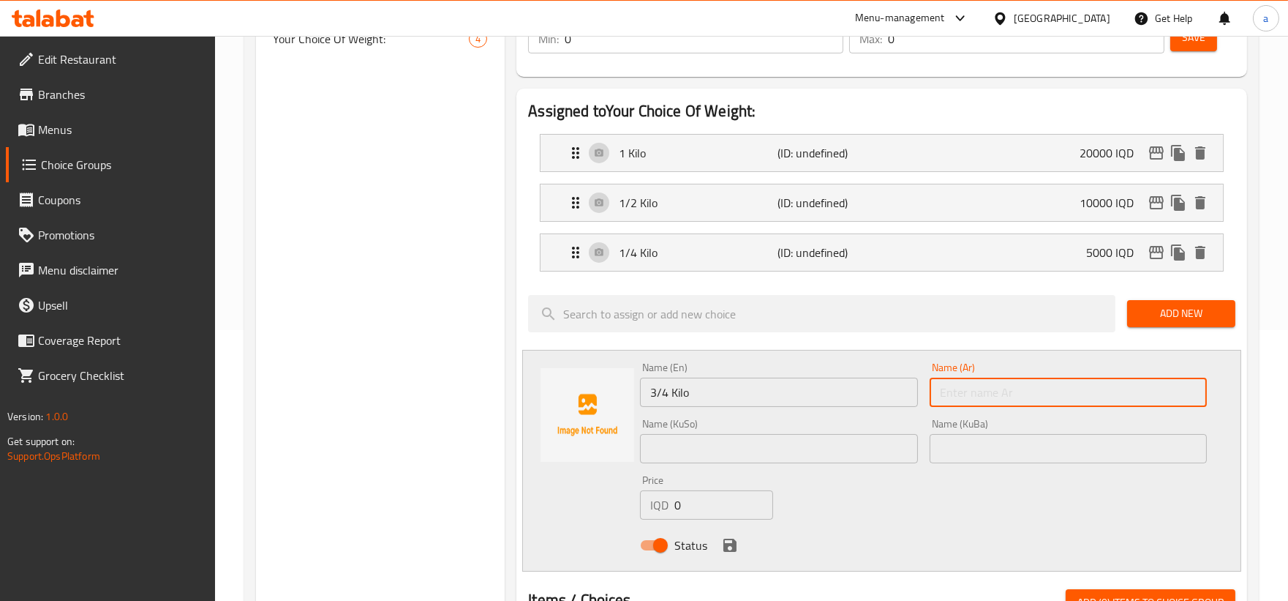
paste input "3/4 كيلو"
type input "3/4 كيلو"
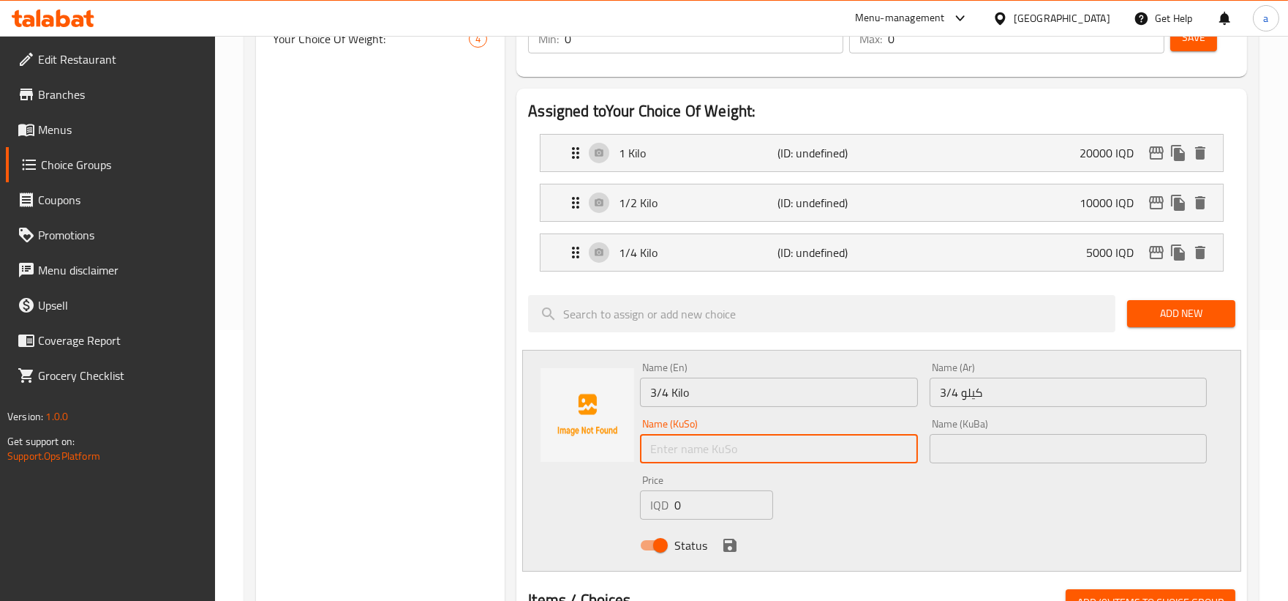
click at [822, 443] on input "text" at bounding box center [778, 448] width 277 height 29
paste input "3/4 کیلۆ"
type input "3/4 کیلۆ"
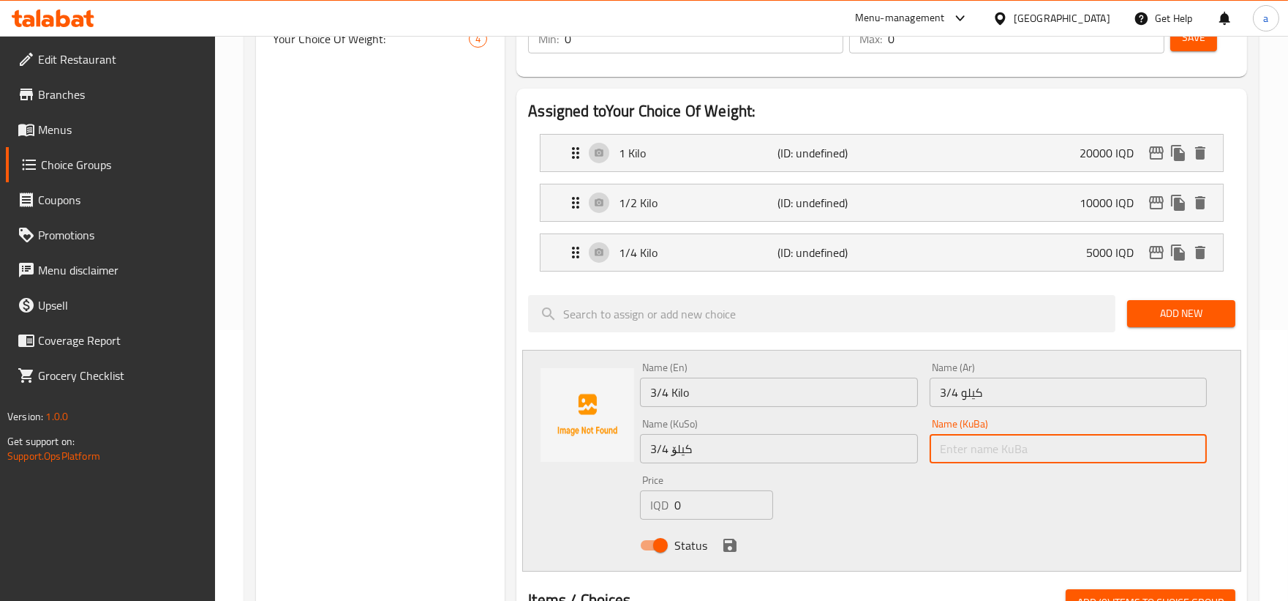
click at [971, 450] on input "text" at bounding box center [1068, 448] width 277 height 29
paste input "3/4 کیلۆ"
type input "3/4 کیلۆ"
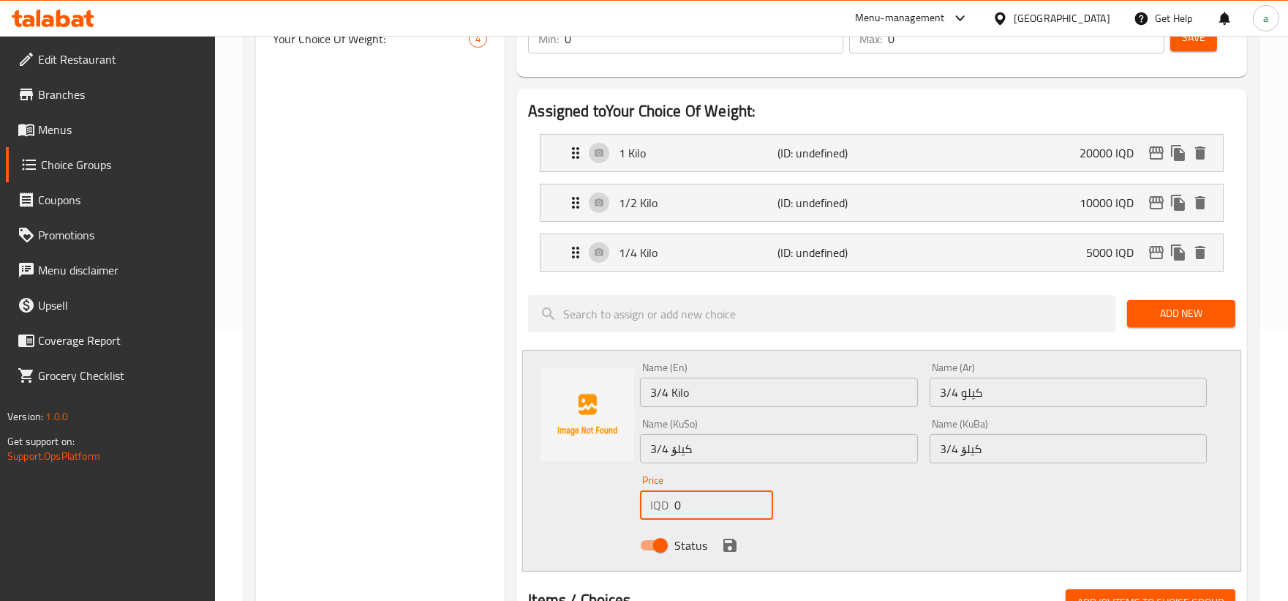
drag, startPoint x: 703, startPoint y: 509, endPoint x: 614, endPoint y: 517, distance: 88.9
click at [614, 517] on div "Name (En) 3/4 Kilo Name (En) Name (Ar) 3/4 كيلو Name (Ar) Name (KuSo) 3/4 کیلۆ …" at bounding box center [881, 461] width 719 height 222
click at [692, 500] on input "0" at bounding box center [723, 504] width 99 height 29
drag, startPoint x: 693, startPoint y: 503, endPoint x: 631, endPoint y: 509, distance: 62.5
click at [631, 509] on div "Name (En) 3/4 Kilo Name (En) Name (Ar) 3/4 كيلو Name (Ar) Name (KuSo) 3/4 کیلۆ …" at bounding box center [881, 461] width 719 height 222
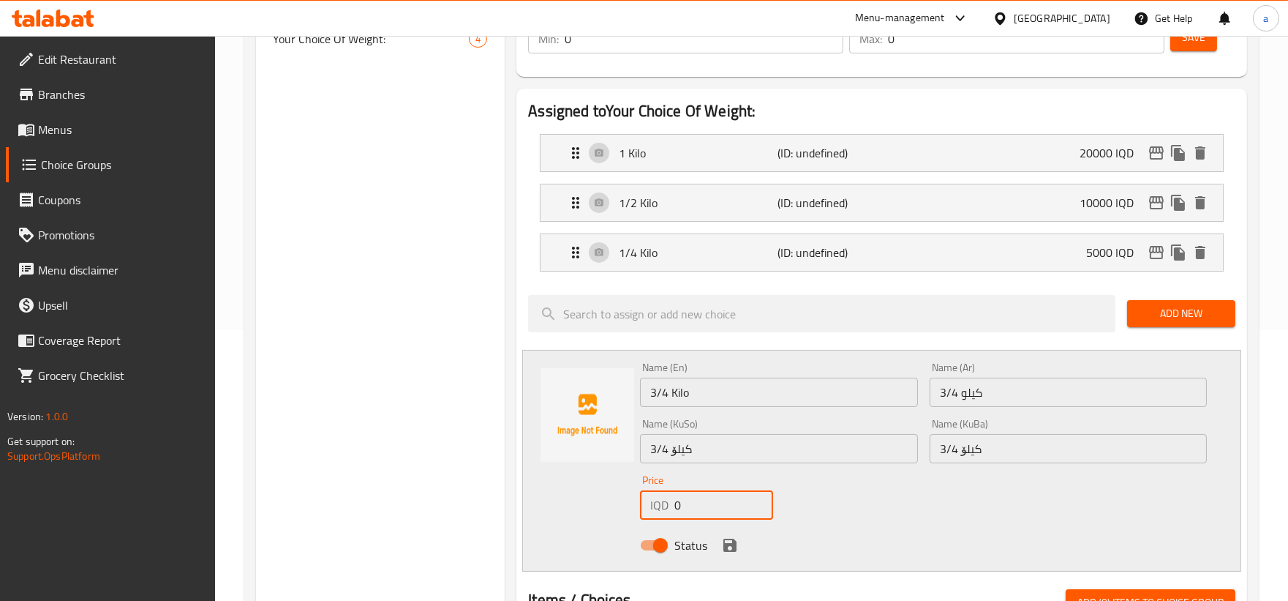
paste input "1500"
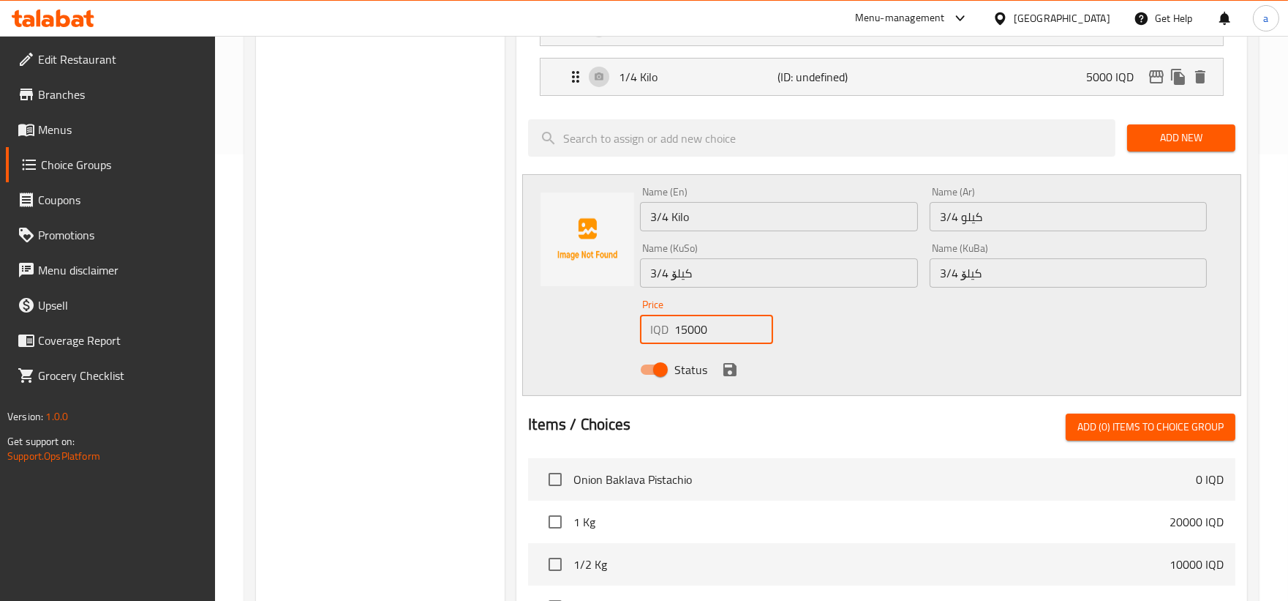
scroll to position [406, 0]
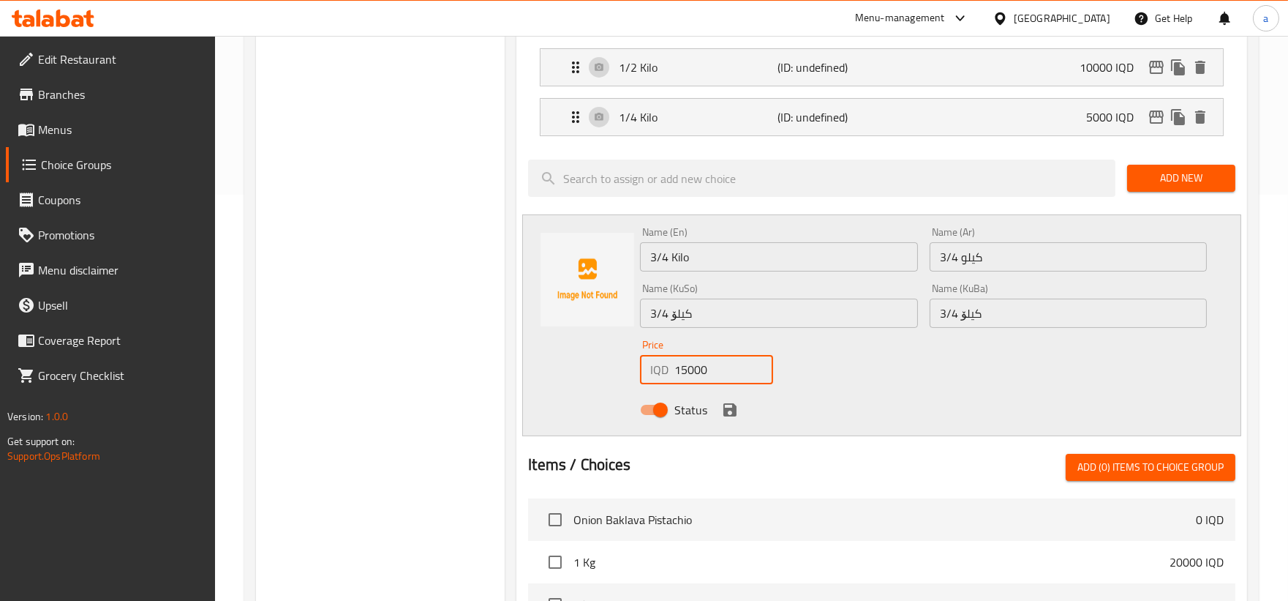
type input "15000"
click at [726, 410] on icon "save" at bounding box center [729, 409] width 13 height 13
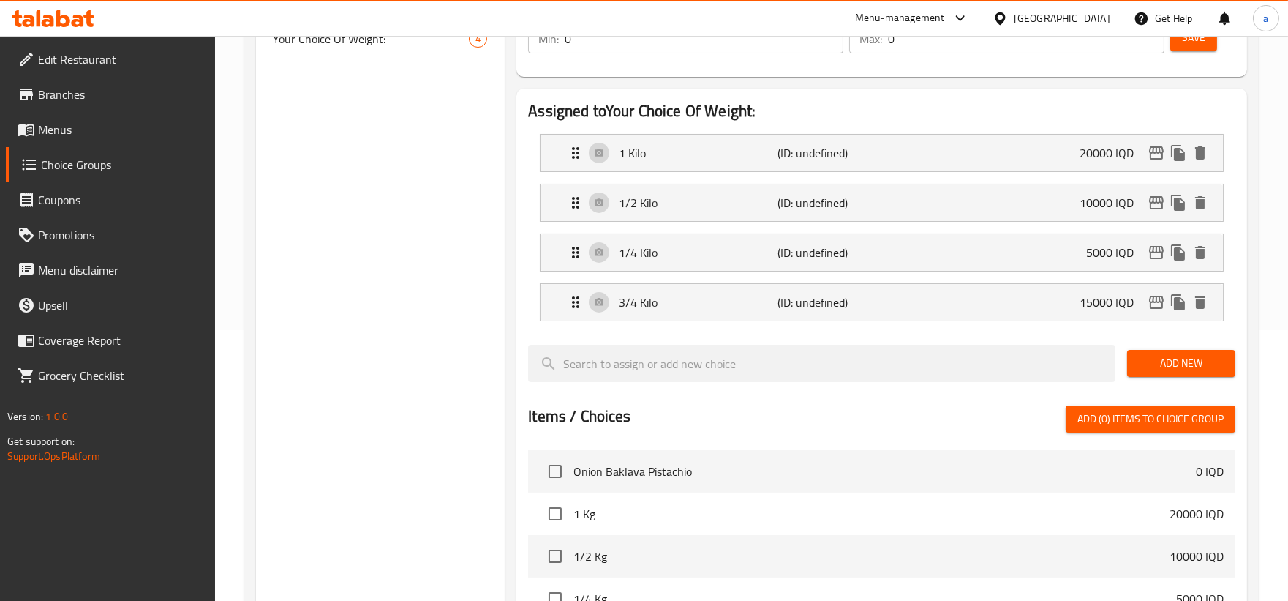
scroll to position [135, 0]
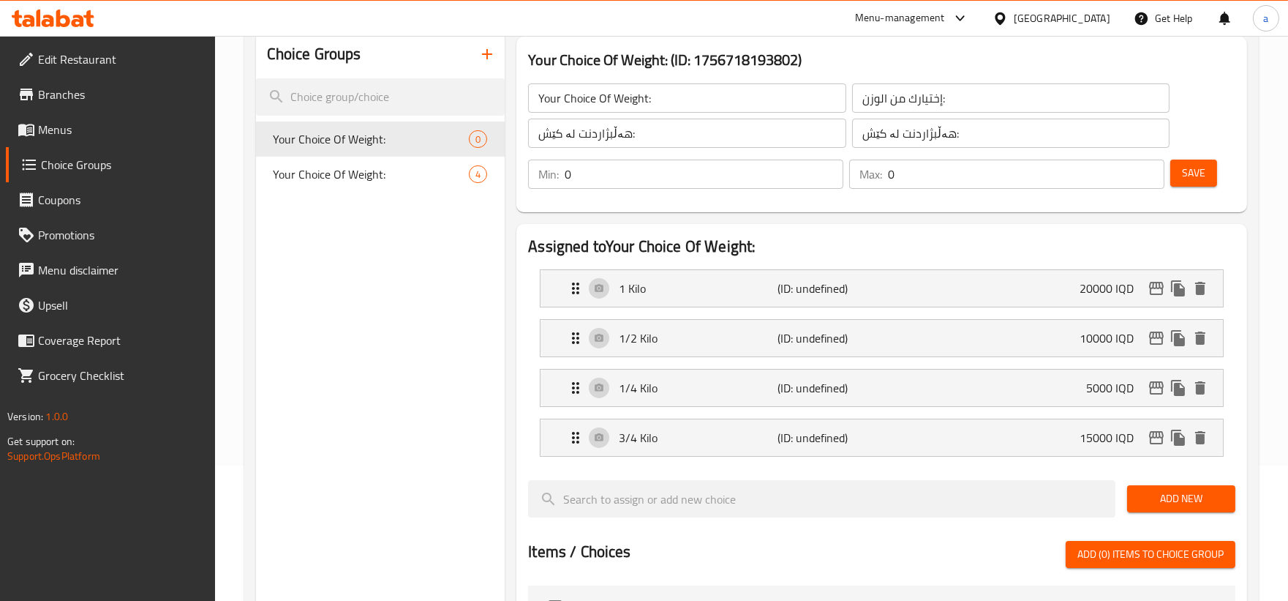
click at [1205, 176] on span "Save" at bounding box center [1193, 173] width 23 height 18
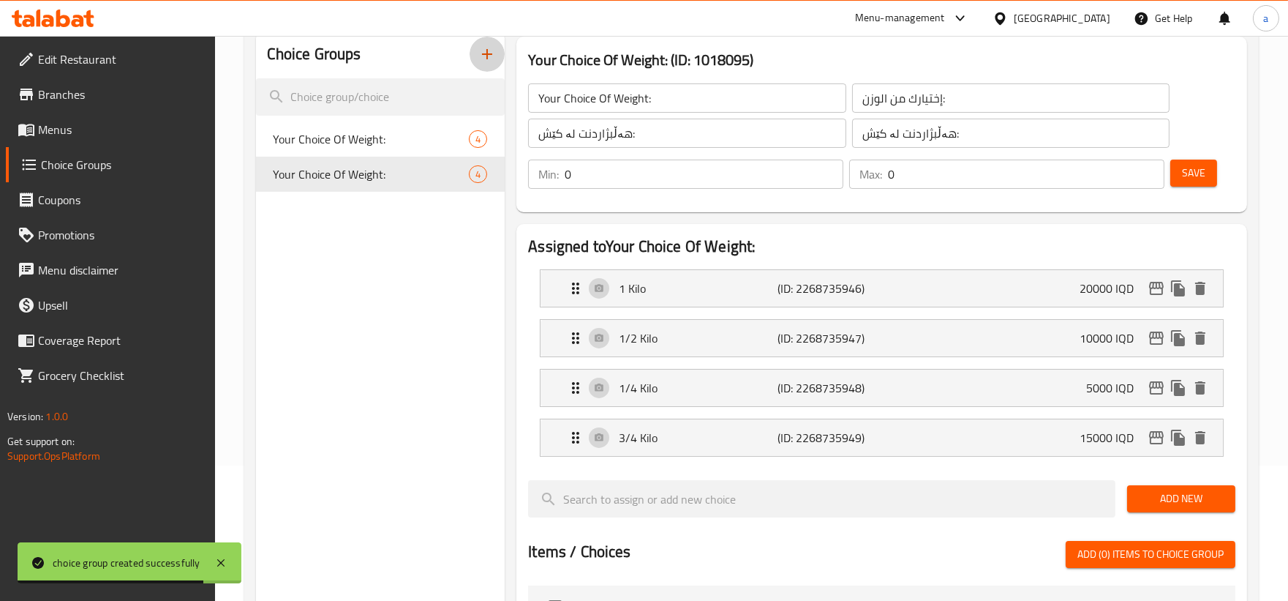
click at [478, 41] on button "button" at bounding box center [487, 54] width 35 height 35
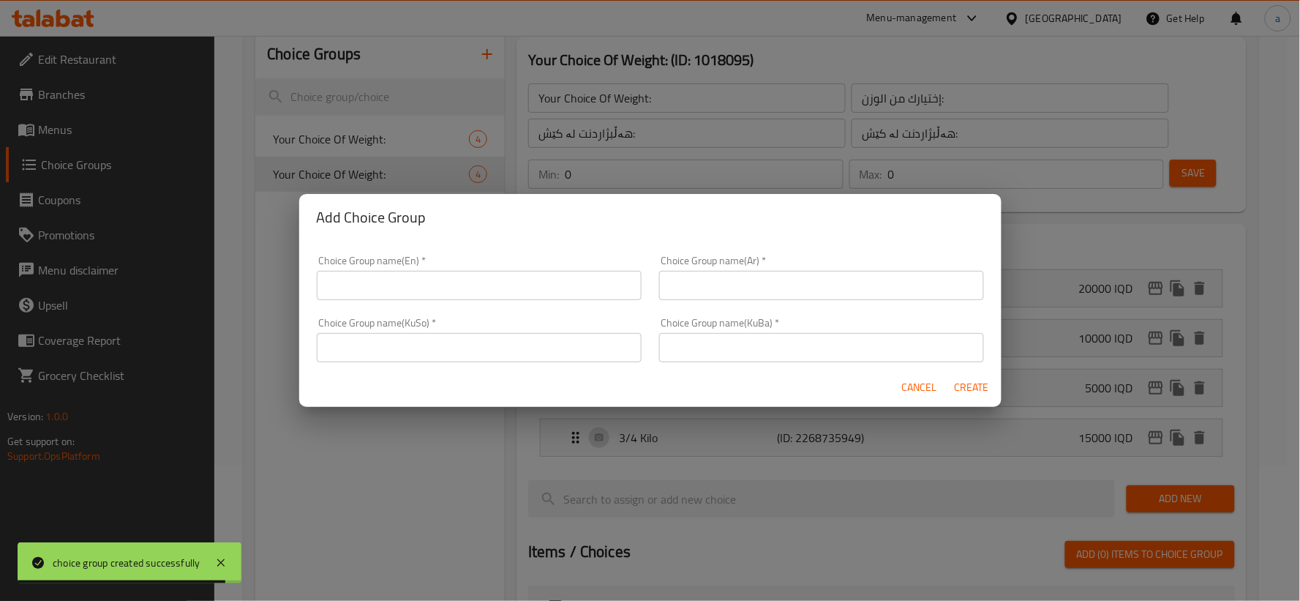
click at [430, 287] on input "text" at bounding box center [479, 285] width 325 height 29
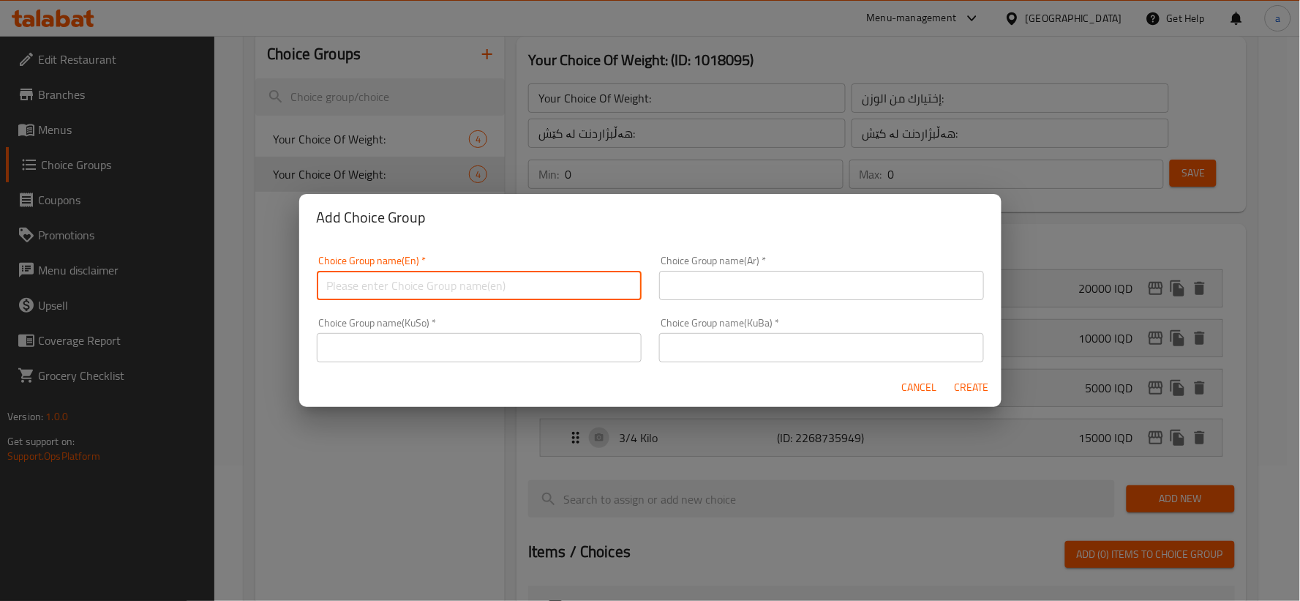
type input "Your Choice Of Weight:"
click at [710, 293] on input "text" at bounding box center [821, 285] width 325 height 29
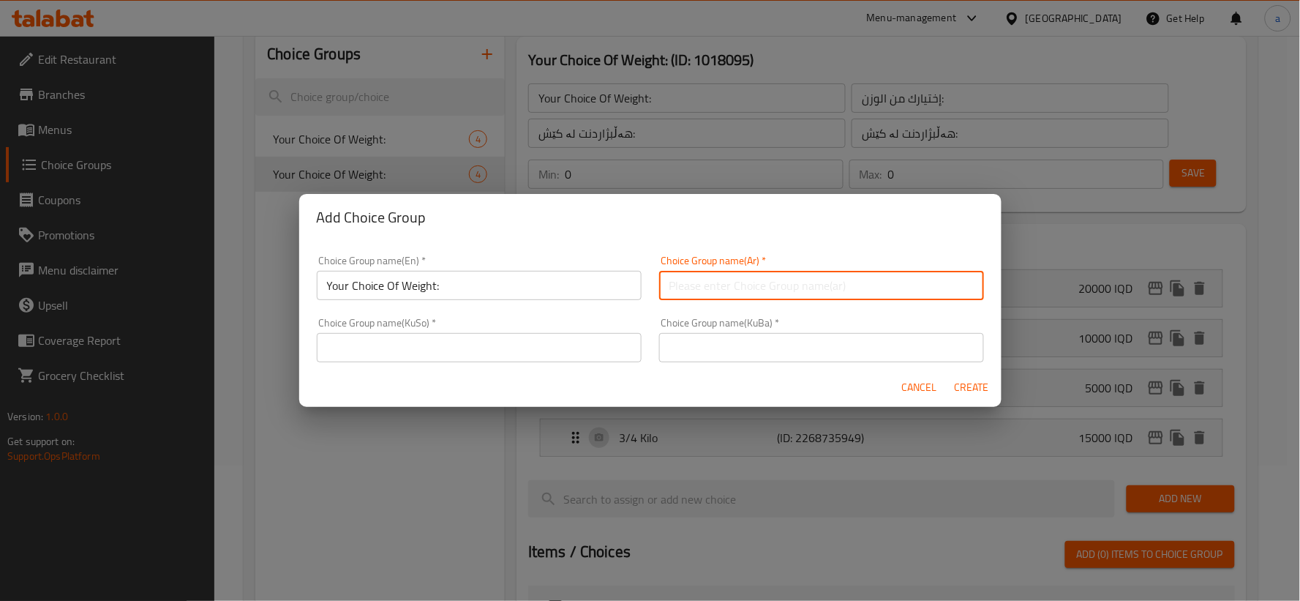
type input "إختيارك من الوزن:"
click at [545, 350] on input "text" at bounding box center [479, 347] width 325 height 29
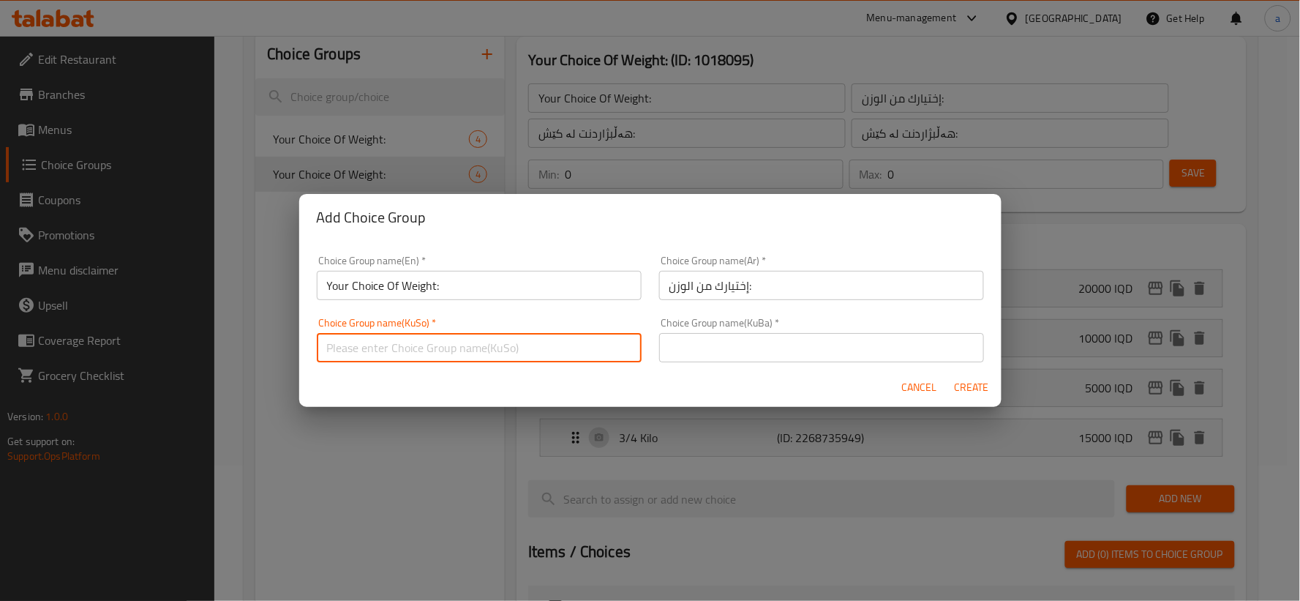
type input "هەڵبژاردنت لە کێش:"
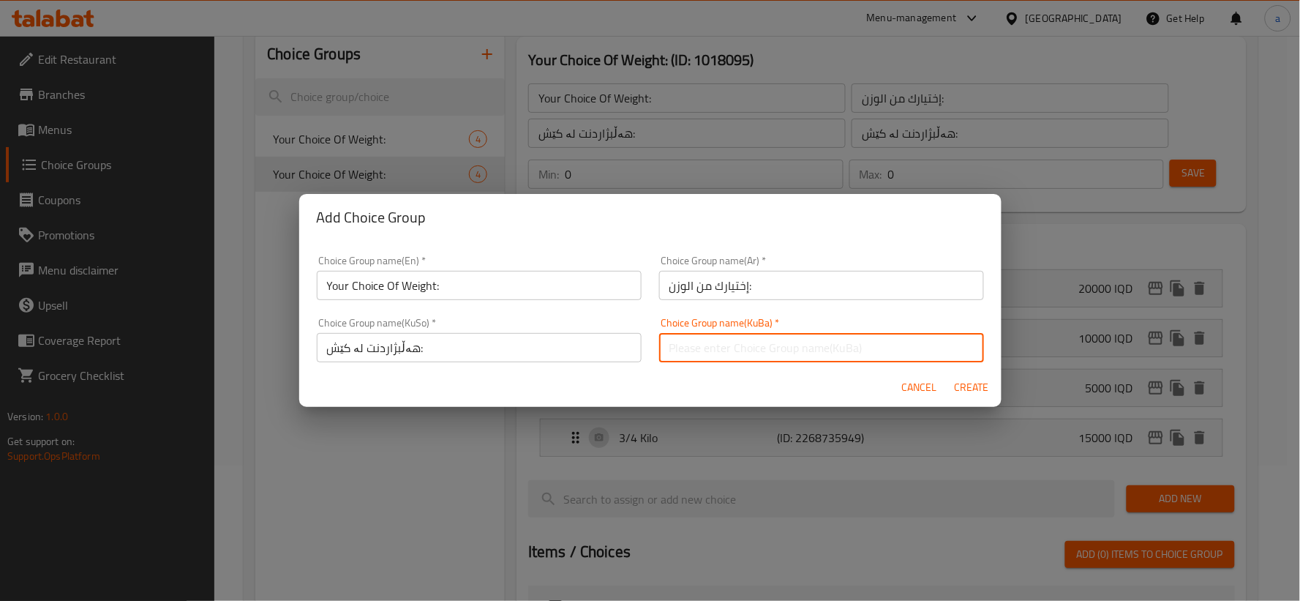
click at [759, 346] on input "text" at bounding box center [821, 347] width 325 height 29
type input "هەڵبژاردنت لە کێش:"
click at [795, 300] on input "إختيارك من الوزن:" at bounding box center [821, 285] width 325 height 29
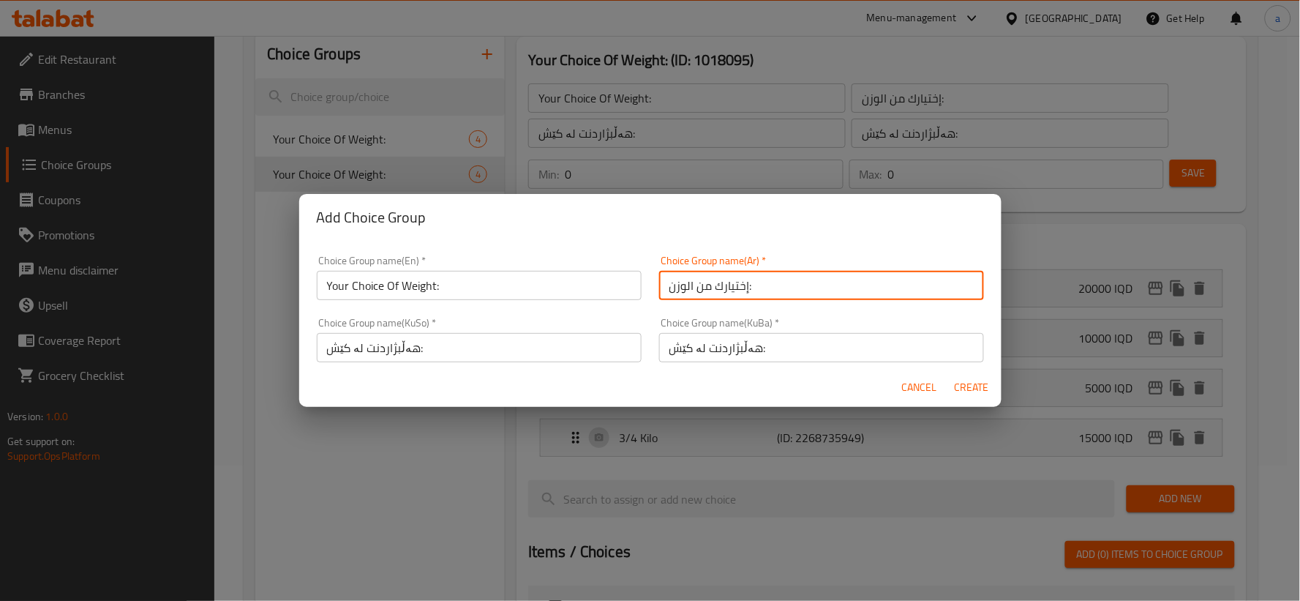
type input "إختيارك من الوزن:"
click at [561, 296] on input "Your Choice Of Weight:" at bounding box center [479, 285] width 325 height 29
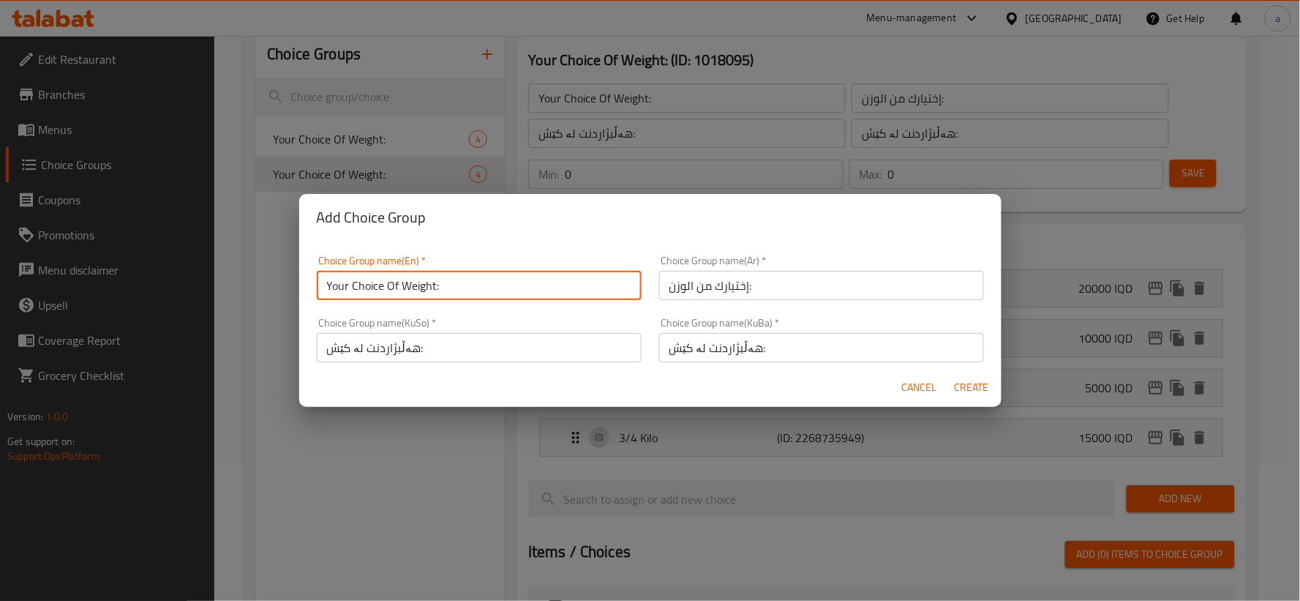
type input "Your Choice Of Weight:"
click at [585, 352] on input "هەڵبژاردنت لە کێش:" at bounding box center [479, 347] width 325 height 29
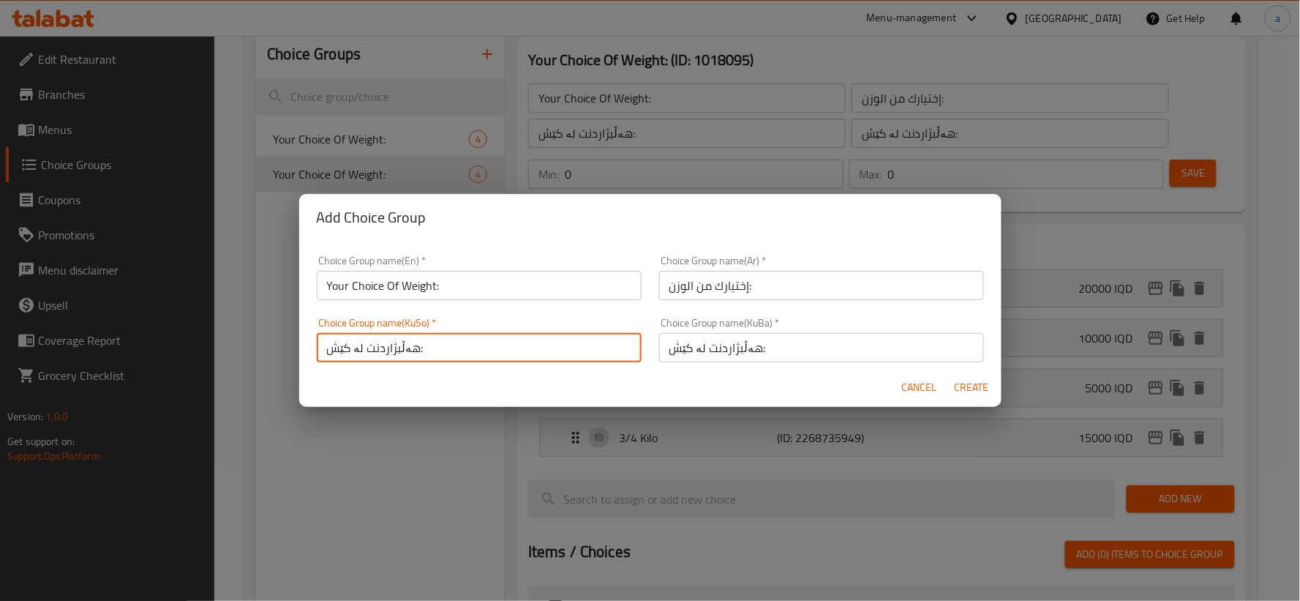
type input "هەڵبژاردنت لە کێش:"
click at [975, 388] on span "Create" at bounding box center [972, 387] width 35 height 18
type input "Your Choice Of Weight:"
type input "إختيارك من الوزن:"
type input "هەڵبژاردنت لە کێش:"
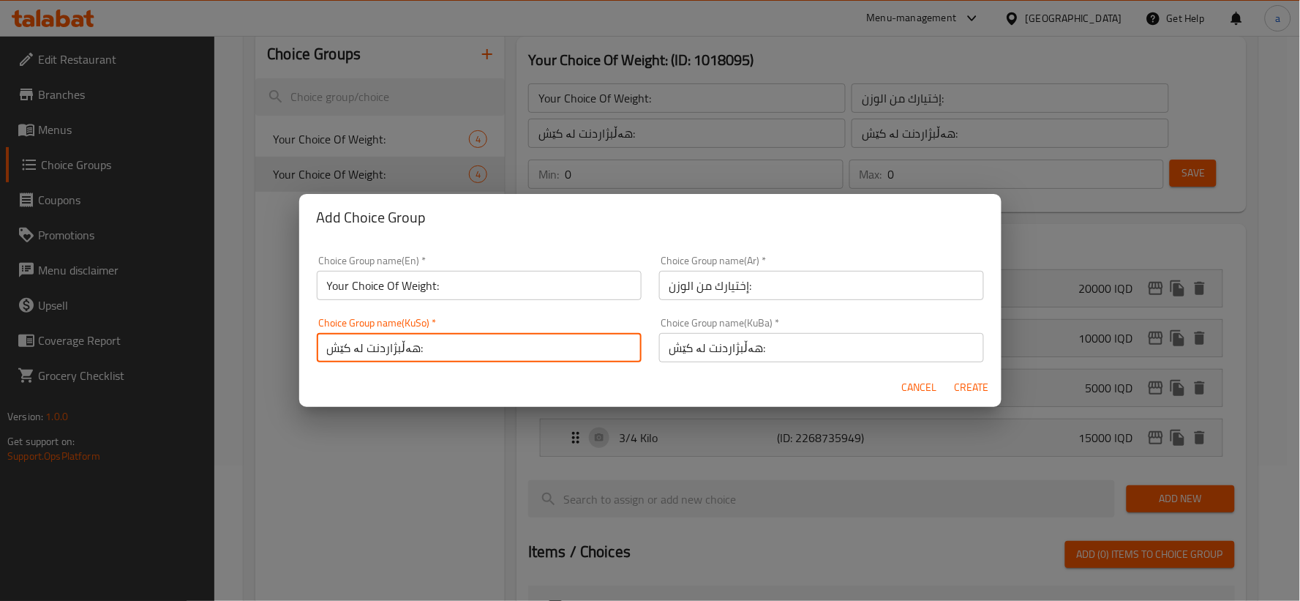
type input "هەڵبژاردنت لە کێش:"
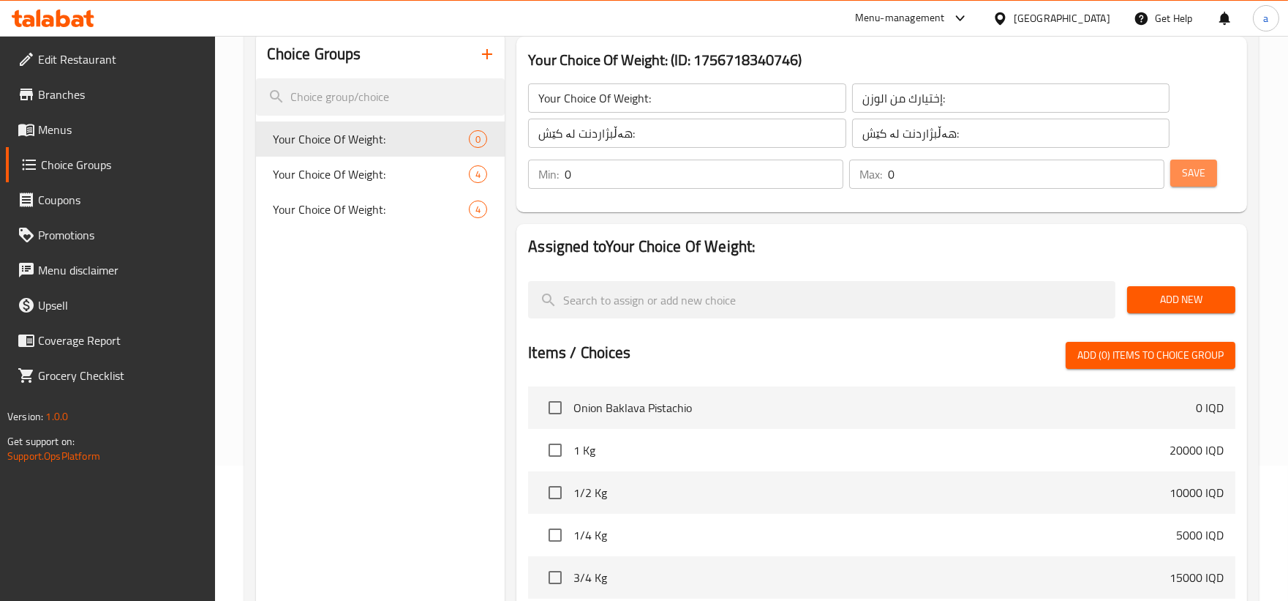
click at [1201, 169] on span "Save" at bounding box center [1193, 173] width 23 height 18
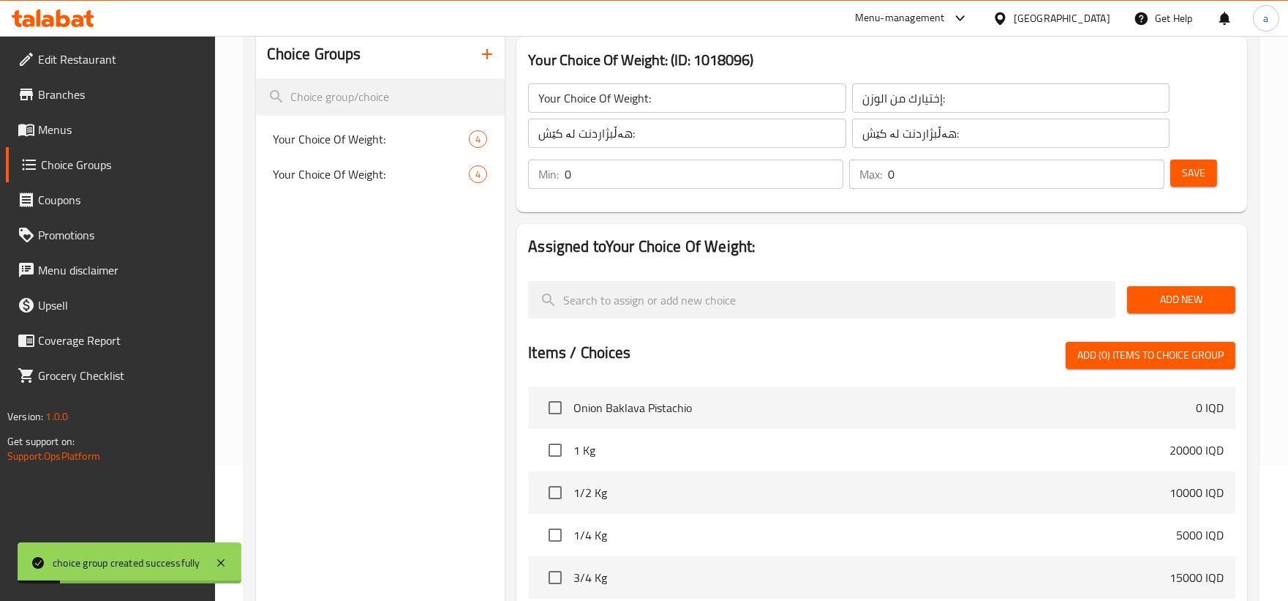
click at [484, 66] on button "button" at bounding box center [487, 54] width 35 height 35
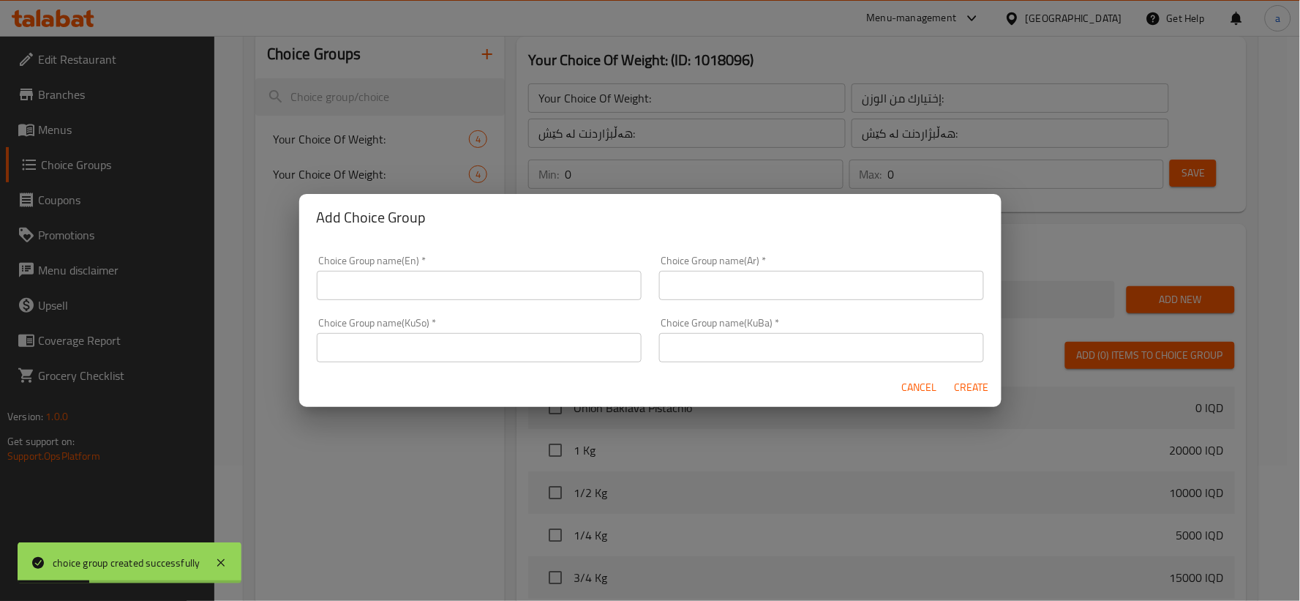
click at [616, 135] on div "Add Choice Group Choice Group name(En)   * Choice Group name(En) * Choice Group…" at bounding box center [650, 300] width 1300 height 601
click at [835, 199] on div "Add Choice Group" at bounding box center [650, 217] width 702 height 47
click at [932, 184] on div "Add Choice Group Choice Group name(En)   * Choice Group name(En) * Choice Group…" at bounding box center [650, 300] width 1300 height 601
click at [918, 384] on span "Cancel" at bounding box center [919, 387] width 35 height 18
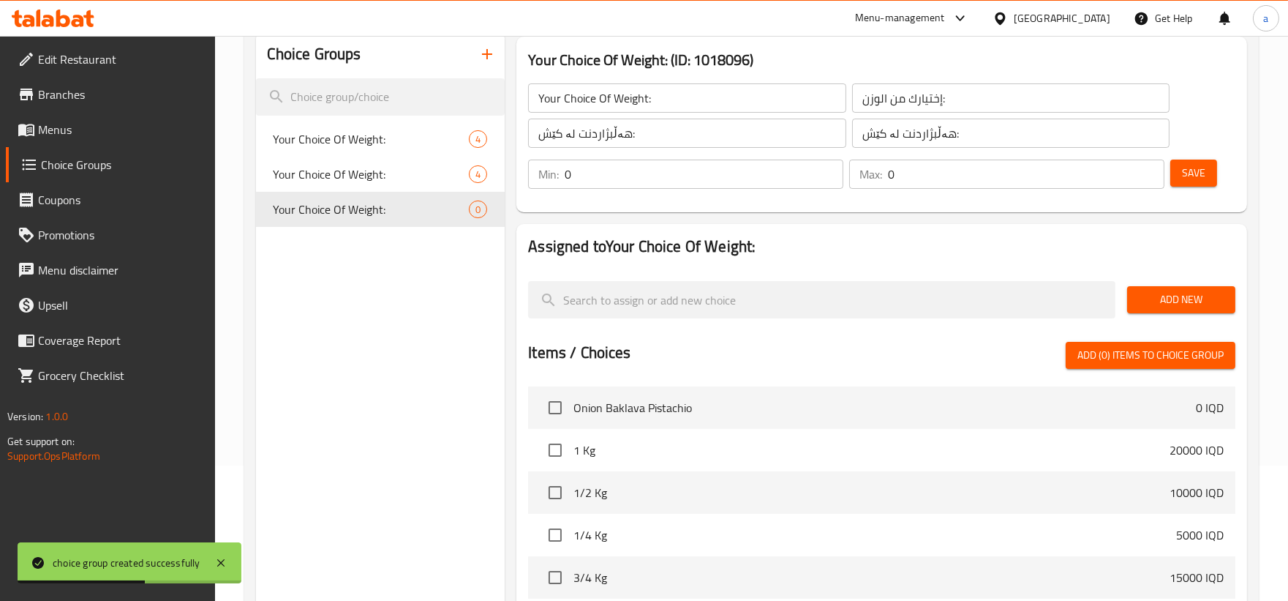
click at [1140, 307] on span "Add New" at bounding box center [1181, 299] width 85 height 18
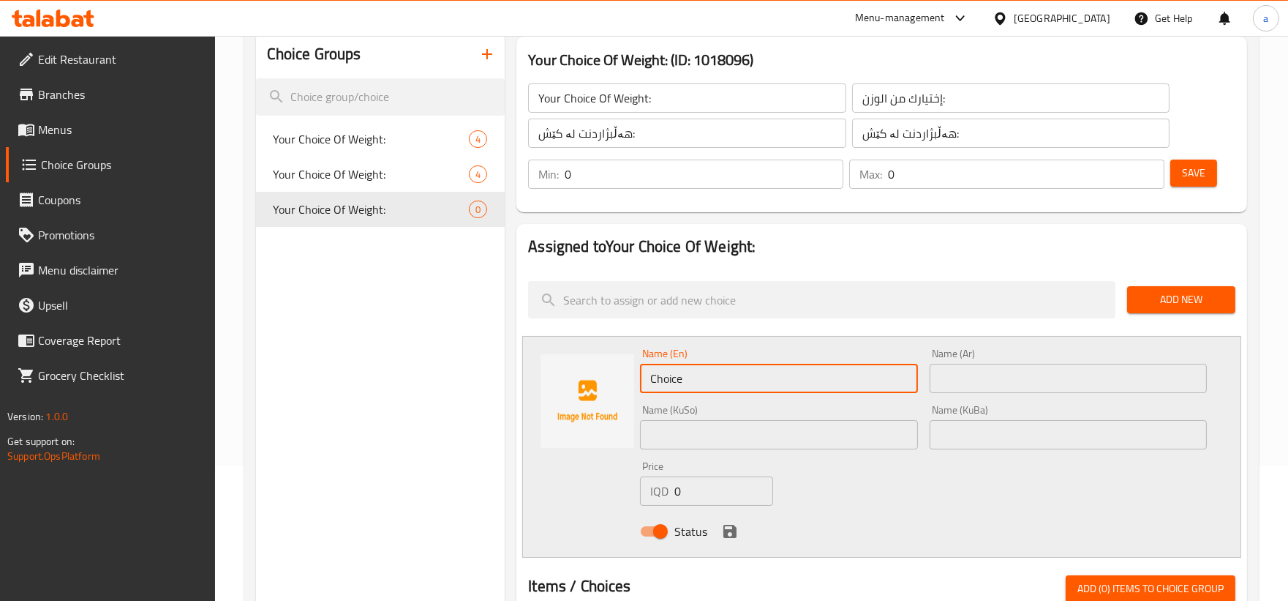
drag, startPoint x: 724, startPoint y: 375, endPoint x: 649, endPoint y: 383, distance: 75.7
click at [649, 383] on input "Choice" at bounding box center [778, 378] width 277 height 29
paste input "1 Kilo"
type input "1 Kilo"
click at [952, 383] on input "text" at bounding box center [1068, 378] width 277 height 29
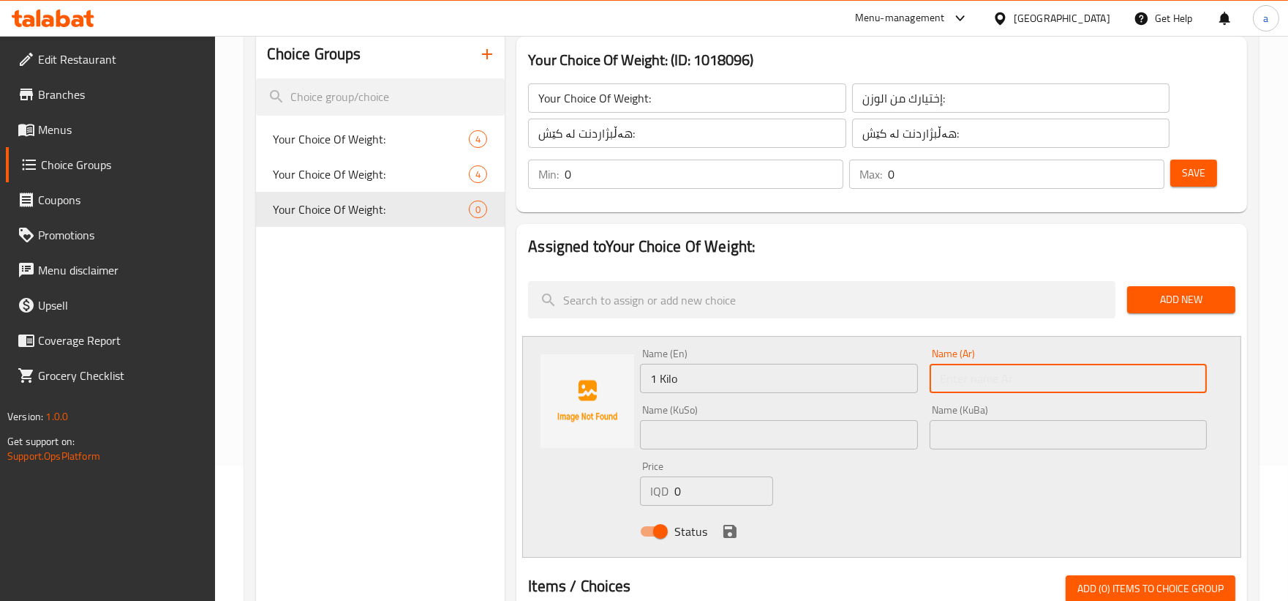
paste input "1 كيلو"
type input "1 كيلو"
click at [823, 429] on input "text" at bounding box center [778, 434] width 277 height 29
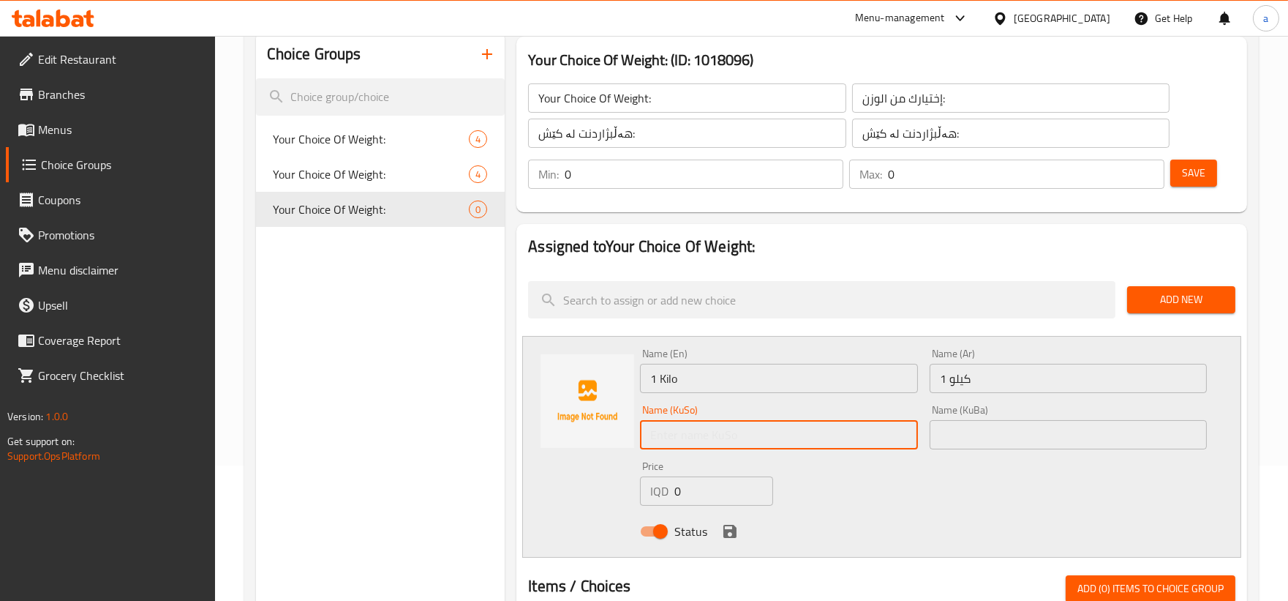
paste input "1 کیلۆ"
type input "1 کیلۆ"
click at [955, 433] on input "text" at bounding box center [1068, 434] width 277 height 29
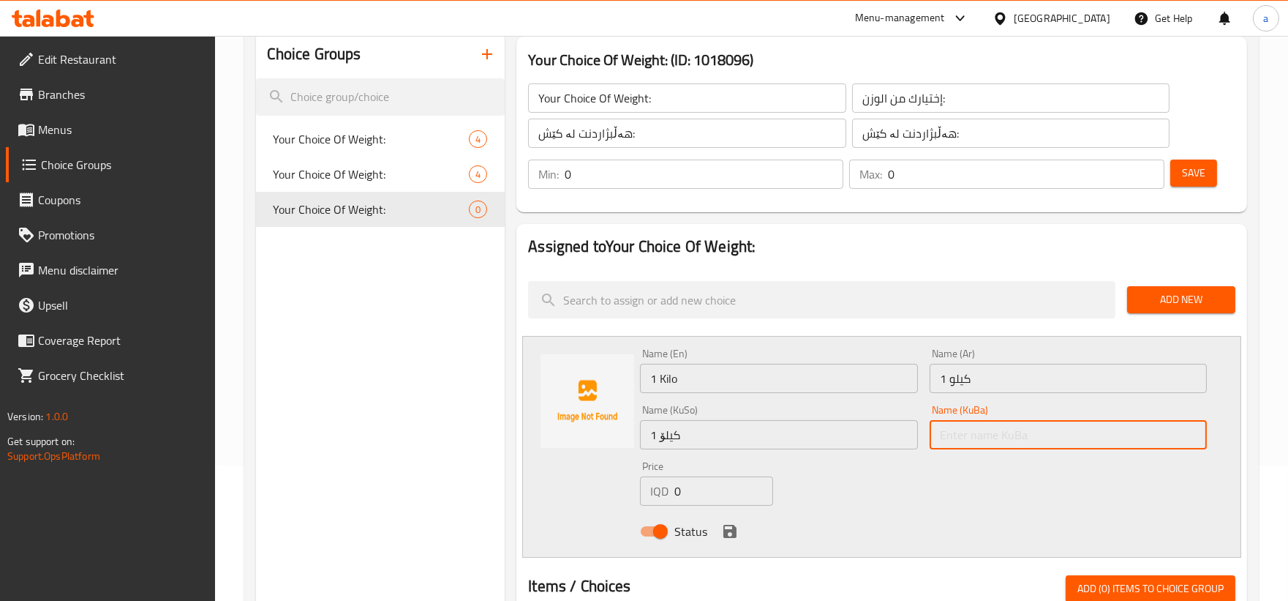
paste input "1 کیلۆ"
type input "1 کیلۆ"
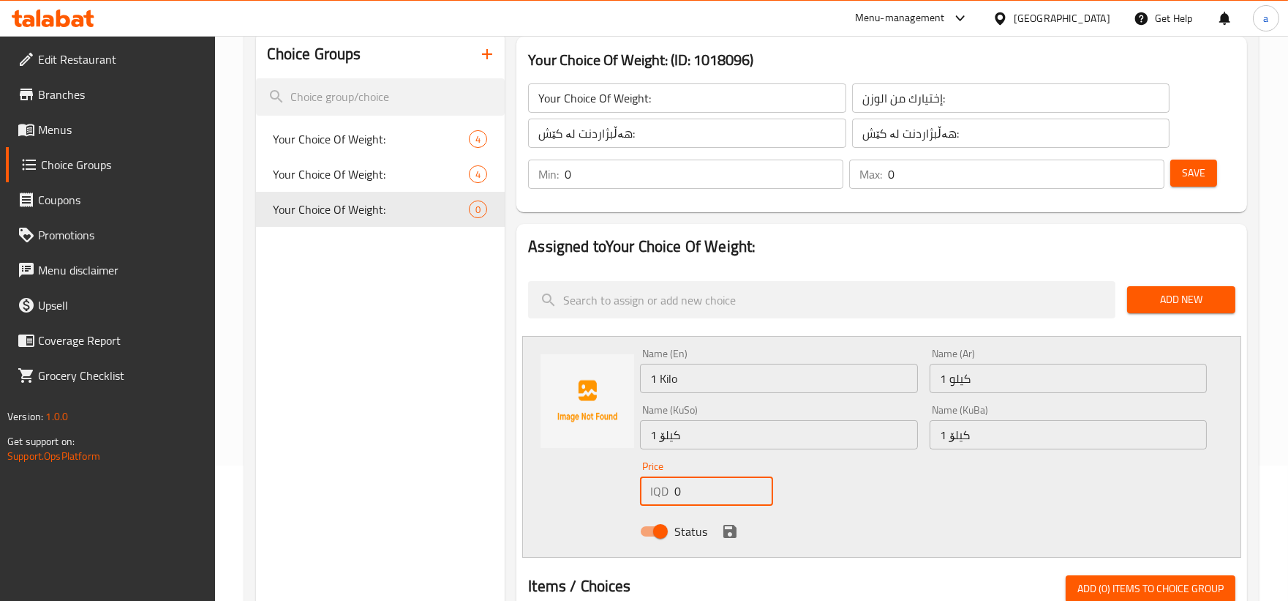
drag, startPoint x: 685, startPoint y: 487, endPoint x: 574, endPoint y: 501, distance: 112.8
click at [574, 501] on div "Name (En) 1 Kilo Name (En) Name (Ar) 1 كيلو Name (Ar) Name (KuSo) 1 کیلۆ Name (…" at bounding box center [881, 447] width 719 height 222
paste input "1500"
type input "15000"
click at [732, 527] on icon "save" at bounding box center [729, 531] width 13 height 13
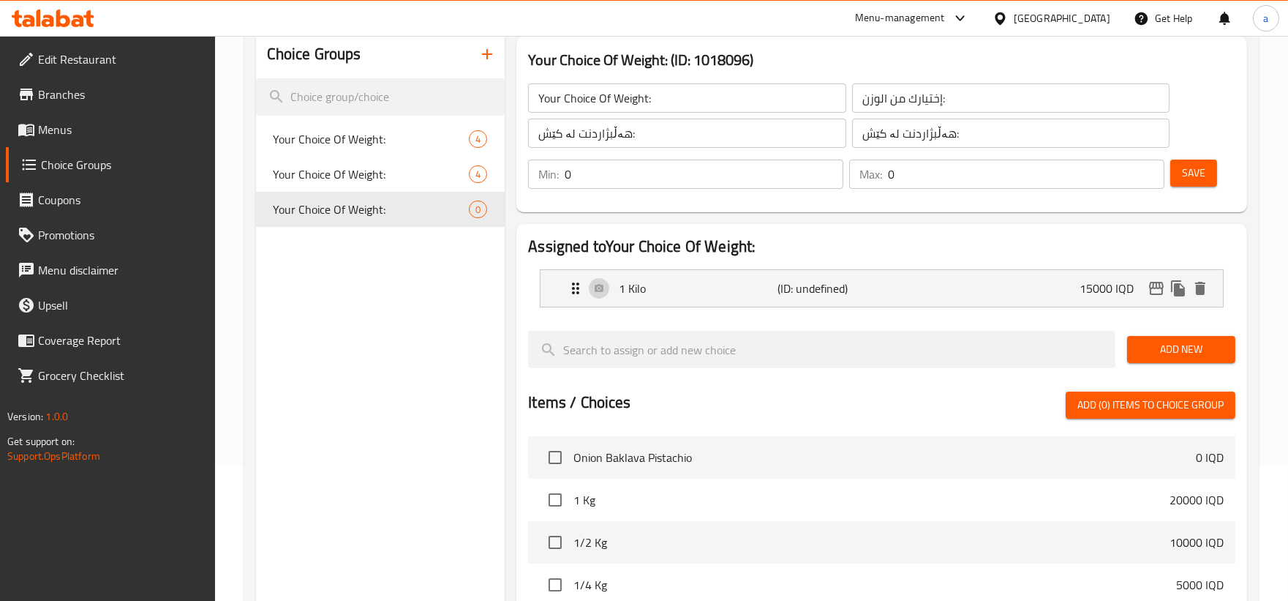
click at [1165, 345] on span "Add New" at bounding box center [1181, 349] width 85 height 18
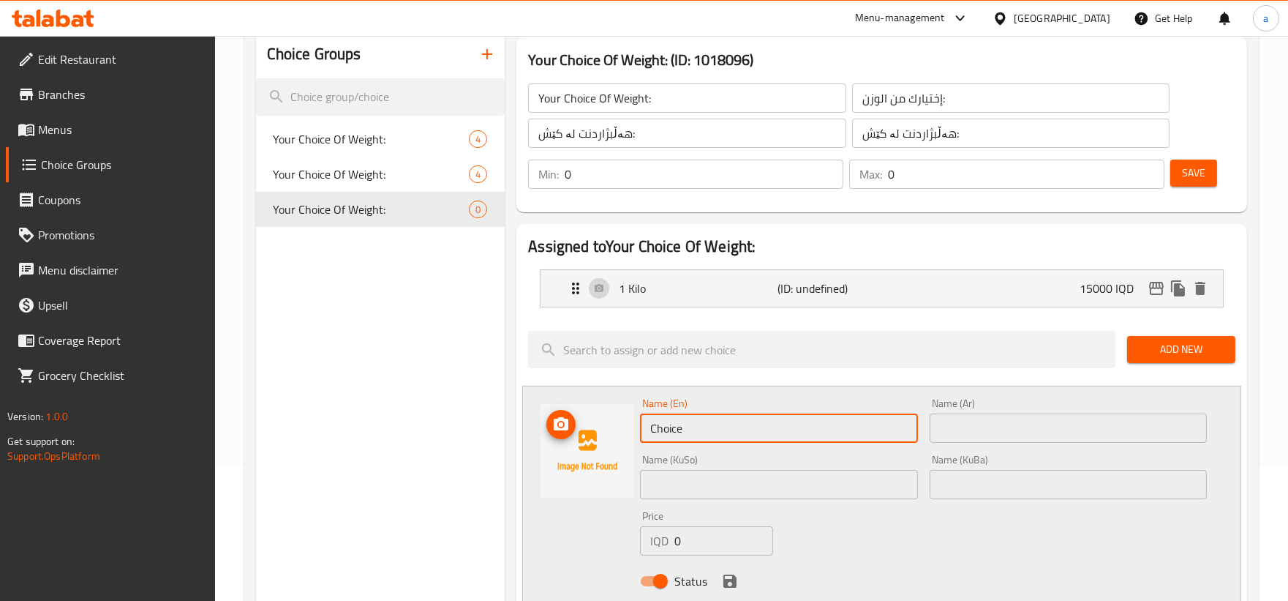
drag, startPoint x: 713, startPoint y: 434, endPoint x: 590, endPoint y: 451, distance: 124.1
click at [590, 451] on div "Name (En) Choice Name (En) Name (Ar) Name (Ar) Name (KuSo) Name (KuSo) Name (Ku…" at bounding box center [881, 497] width 719 height 222
paste input "1/2 Kilo"
type input "1/2 Kilo"
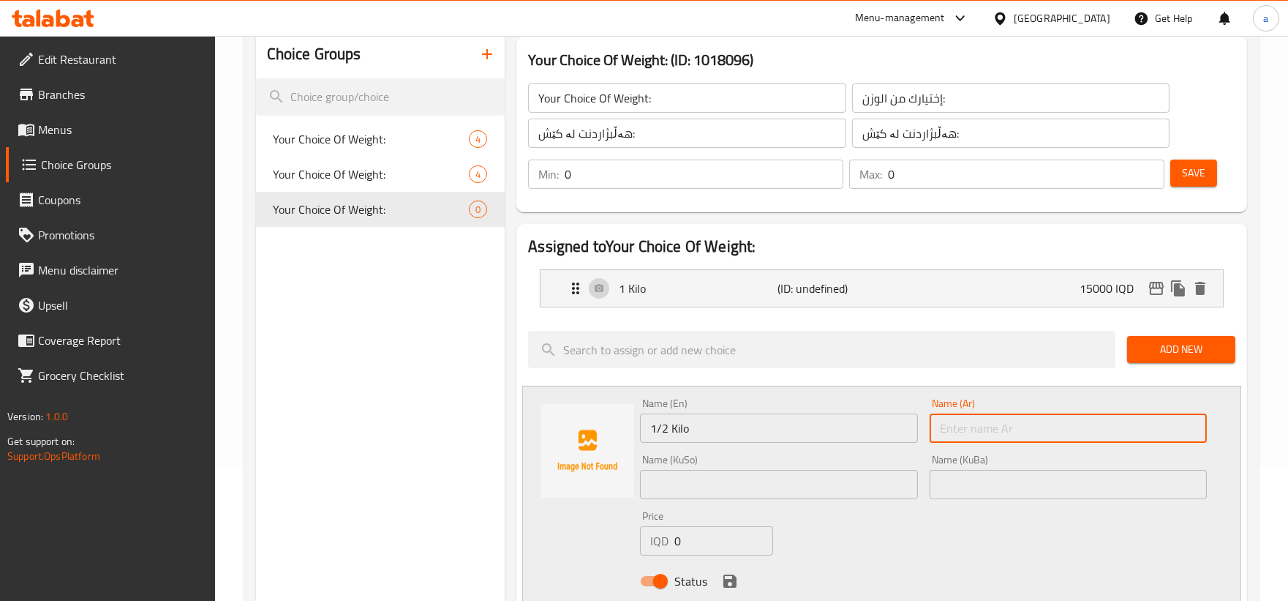
click at [967, 424] on input "text" at bounding box center [1068, 427] width 277 height 29
paste input "1/2 كيلو"
type input "1/2 كيلو"
click at [780, 481] on input "text" at bounding box center [778, 484] width 277 height 29
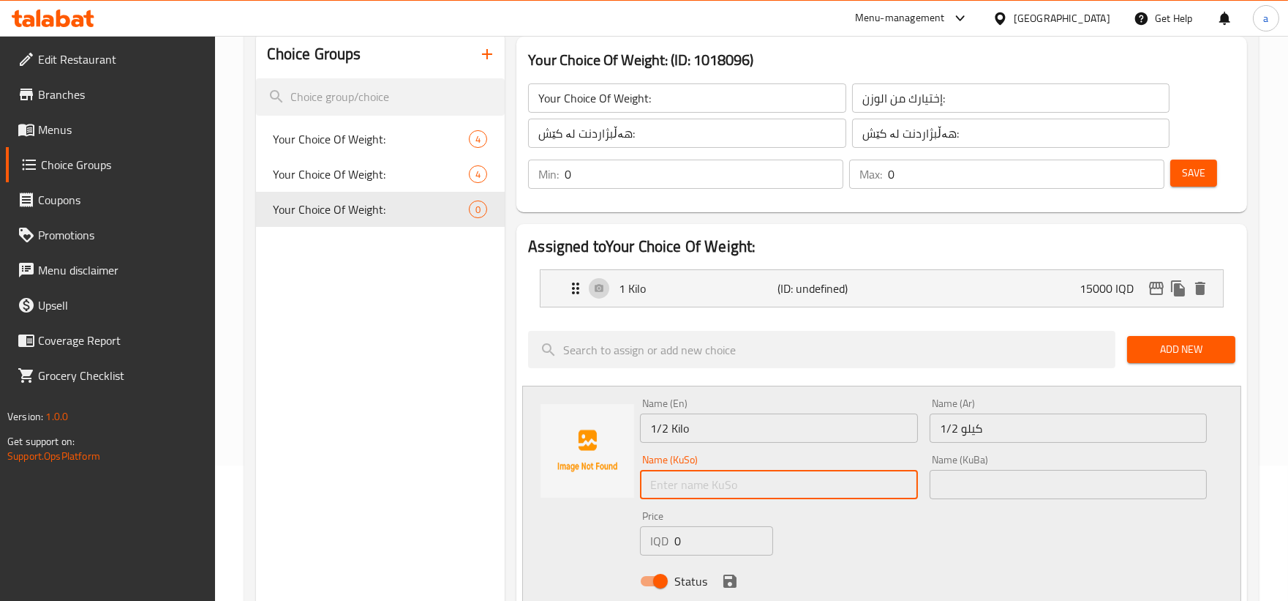
paste input "1/2 کیلۆ"
type input "1/2 کیلۆ"
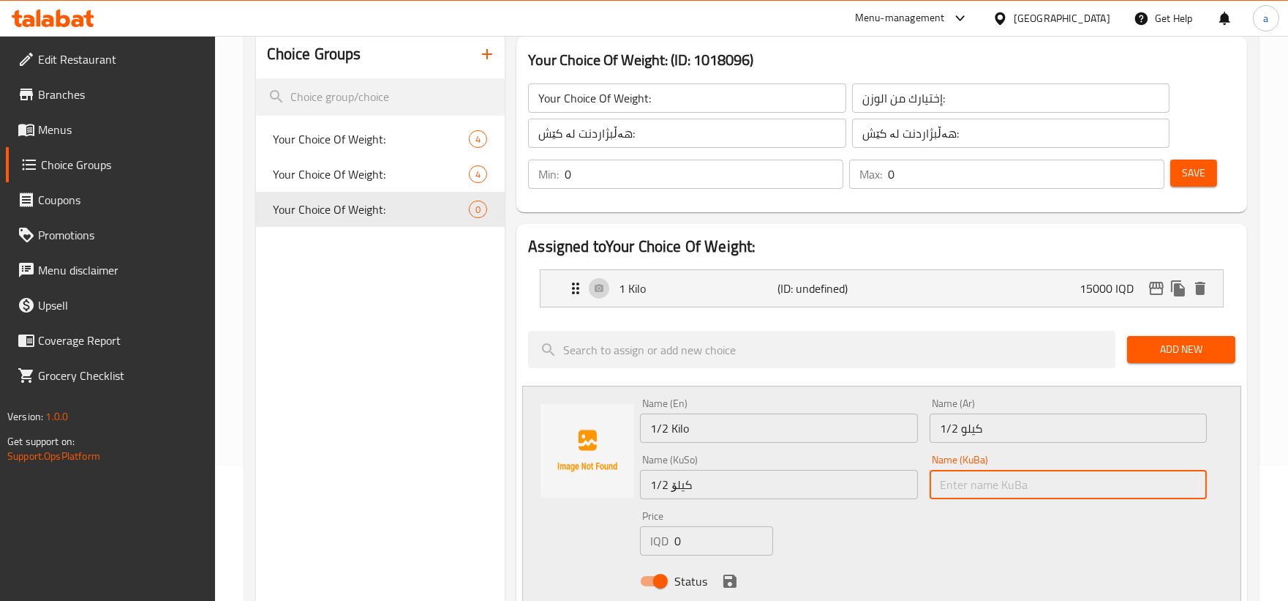
click at [957, 473] on input "text" at bounding box center [1068, 484] width 277 height 29
paste input "1/2 کیلۆ"
type input "1/2 کیلۆ"
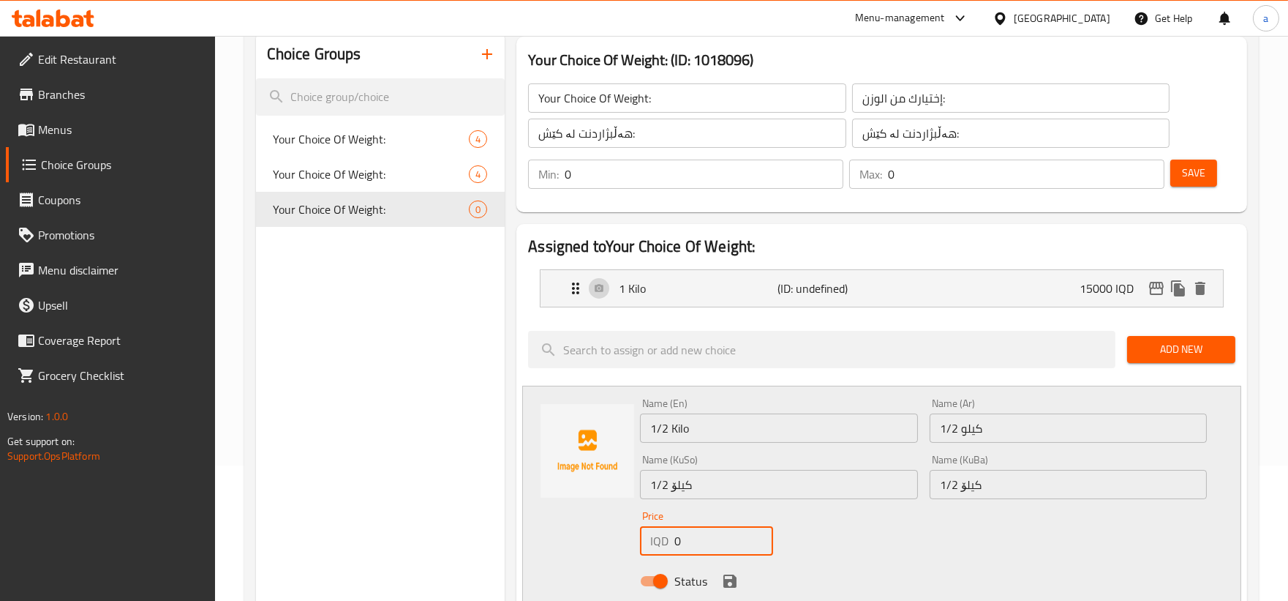
drag, startPoint x: 720, startPoint y: 537, endPoint x: 637, endPoint y: 549, distance: 83.6
click at [637, 549] on div "Price IQD 0 Price" at bounding box center [706, 533] width 145 height 56
paste input "750"
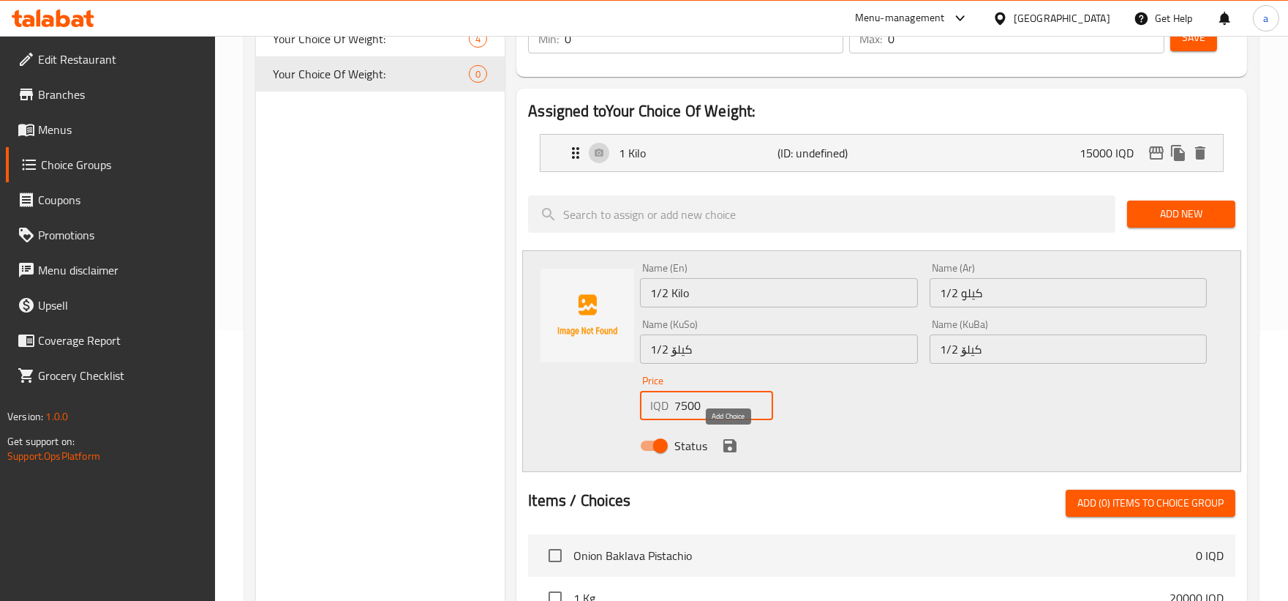
type input "7500"
click at [737, 447] on icon "save" at bounding box center [730, 446] width 18 height 18
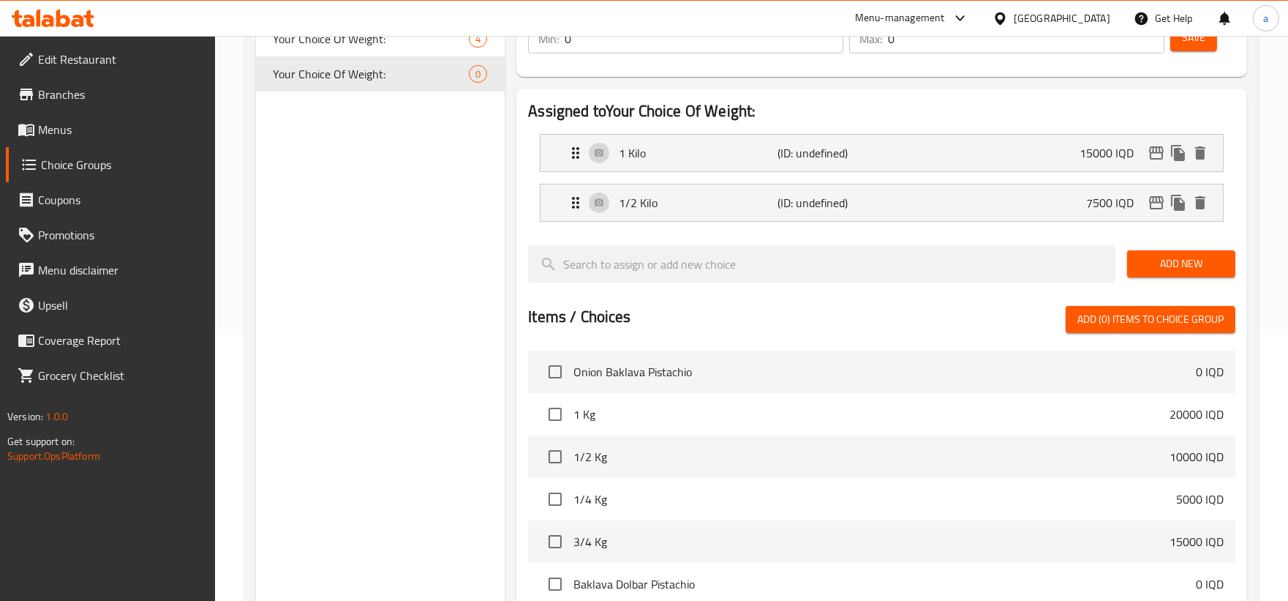
click at [1138, 269] on button "Add New" at bounding box center [1181, 263] width 108 height 27
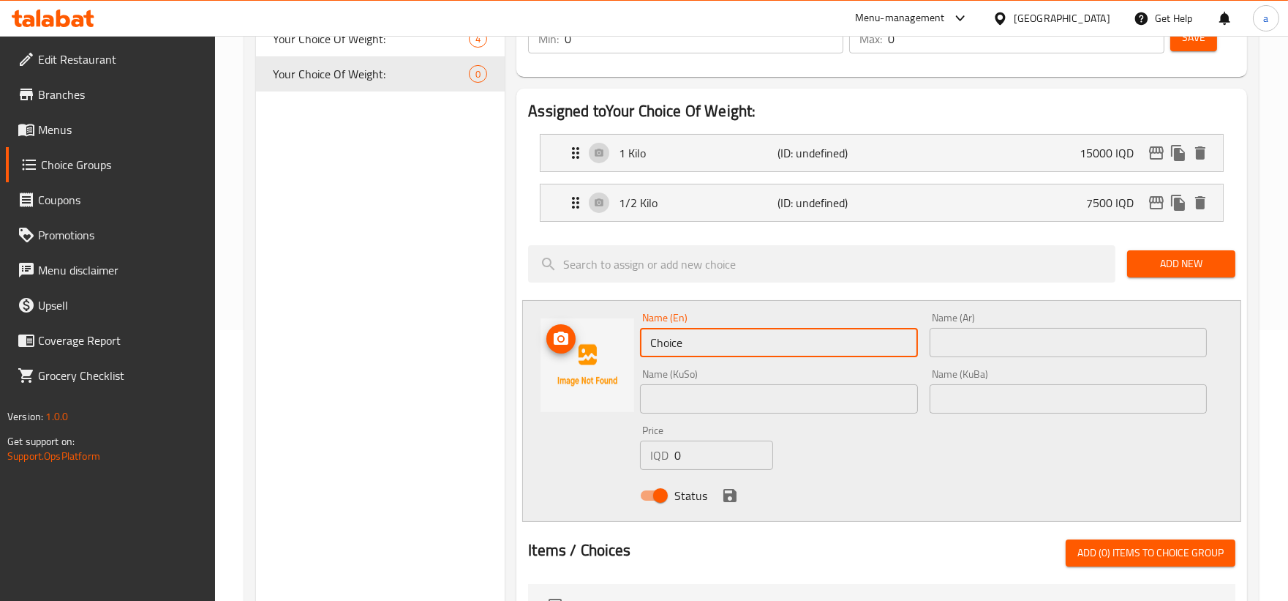
drag, startPoint x: 707, startPoint y: 346, endPoint x: 565, endPoint y: 361, distance: 142.7
click at [565, 361] on div "Name (En) Choice Name (En) Name (Ar) Name (Ar) Name (KuSo) Name (KuSo) Name (Ku…" at bounding box center [881, 411] width 719 height 222
paste input "1/4 Kilo"
type input "1/4 Kilo"
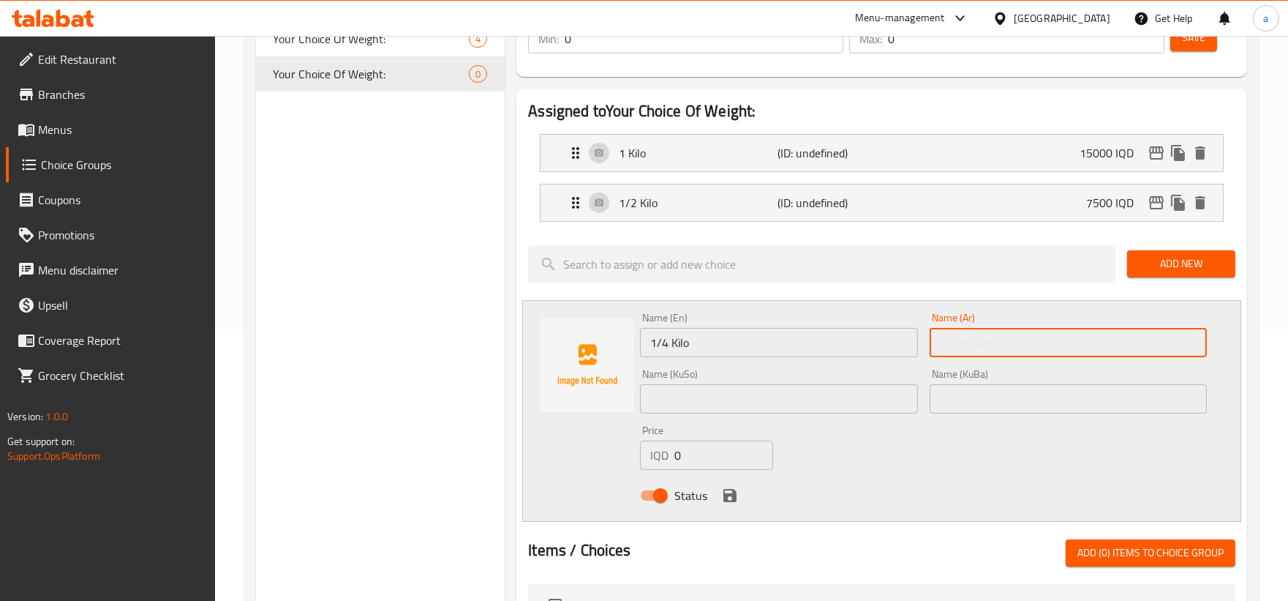
click at [941, 337] on input "text" at bounding box center [1068, 342] width 277 height 29
paste input "1/4 كيلو"
type input "1/4 كيلو"
click at [753, 405] on input "text" at bounding box center [778, 398] width 277 height 29
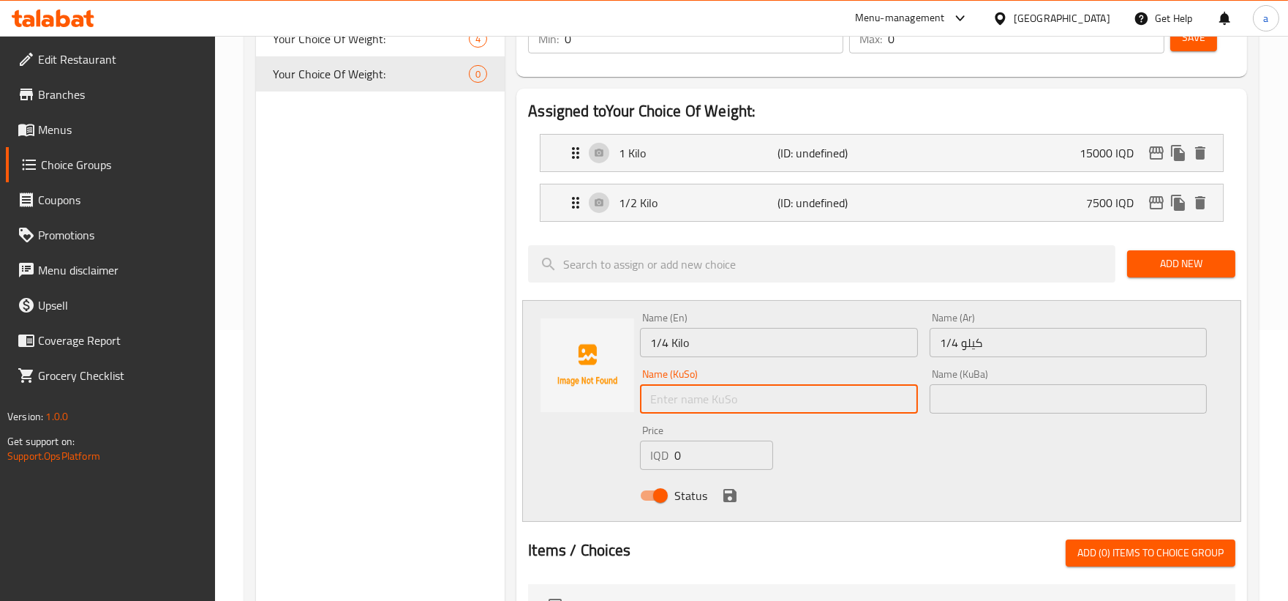
paste input "1/4 کیلۆ"
type input "1/4 کیلۆ"
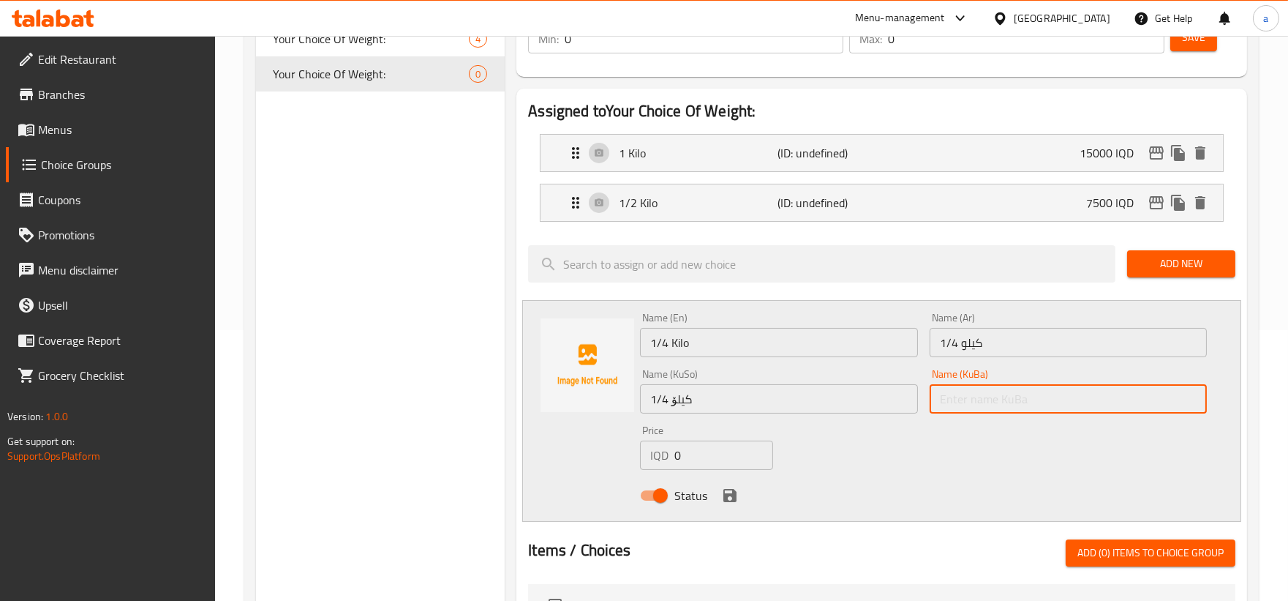
click at [977, 411] on input "text" at bounding box center [1068, 398] width 277 height 29
paste input "1/4 کیلۆ"
type input "1/4 کیلۆ"
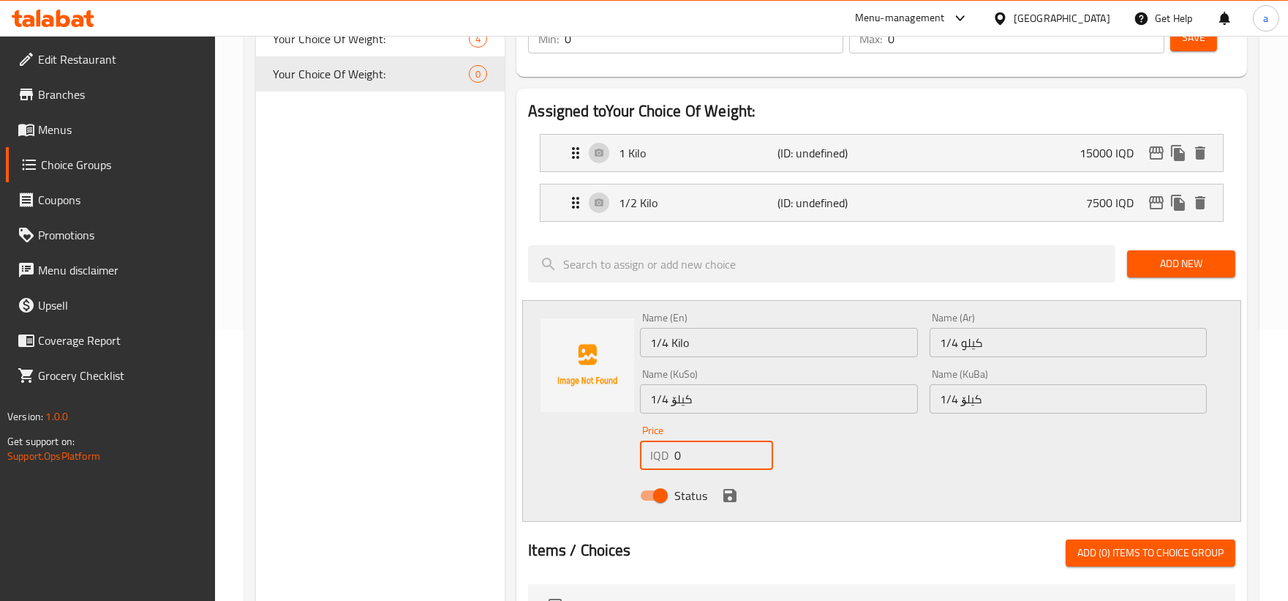
drag, startPoint x: 696, startPoint y: 464, endPoint x: 604, endPoint y: 465, distance: 92.9
click at [604, 465] on div "Name (En) 1/4 Kilo Name (En) Name (Ar) 1/4 كيلو Name (Ar) Name (KuSo) 1/4 کیلۆ …" at bounding box center [881, 411] width 719 height 222
paste input "375"
type input "3750"
click at [725, 495] on icon "save" at bounding box center [729, 495] width 13 height 13
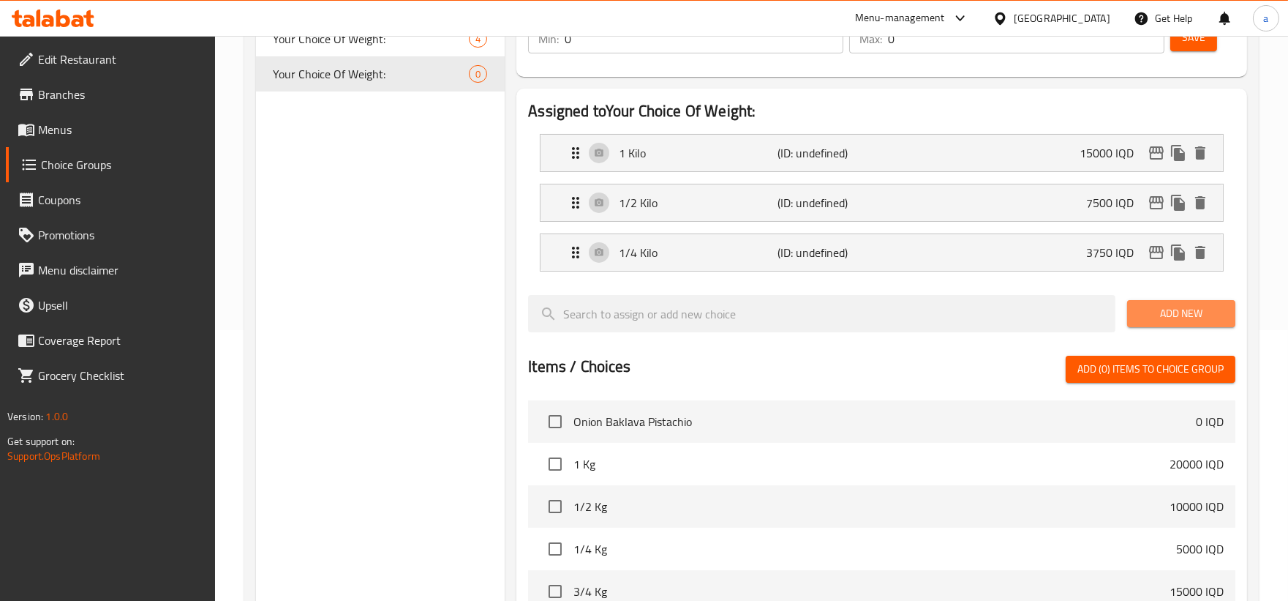
click at [1151, 305] on span "Add New" at bounding box center [1181, 313] width 85 height 18
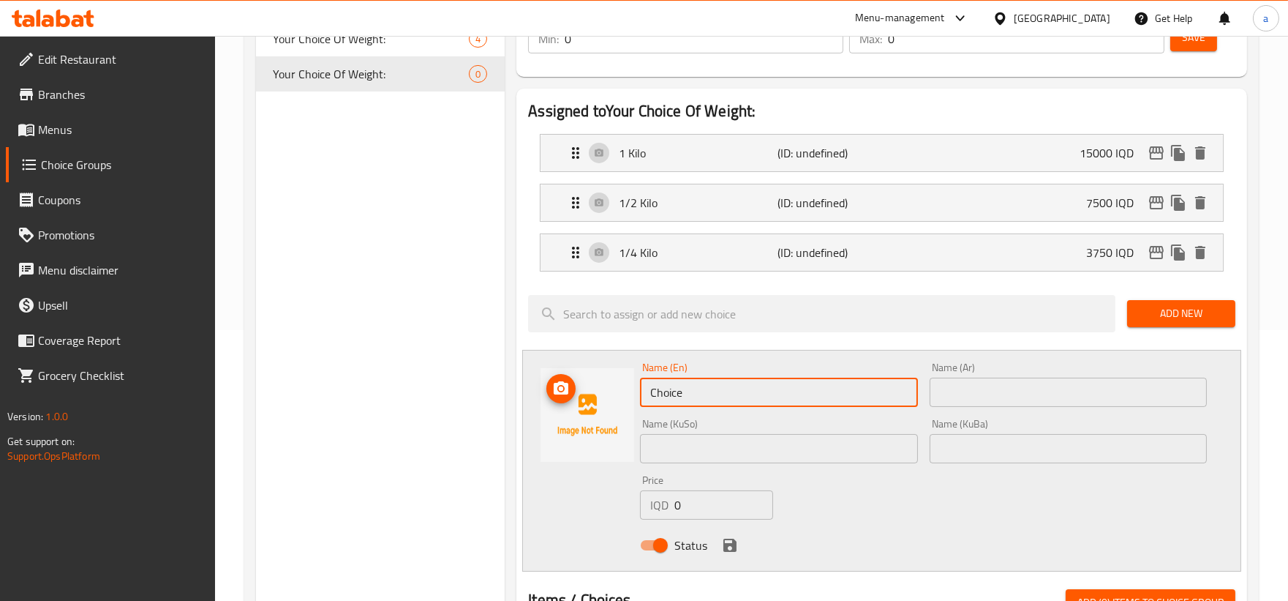
drag, startPoint x: 732, startPoint y: 388, endPoint x: 616, endPoint y: 392, distance: 115.7
click at [616, 392] on div "Name (En) Choice Name (En) Name (Ar) Name (Ar) Name (KuSo) Name (KuSo) Name (Ku…" at bounding box center [881, 461] width 719 height 222
paste input "3/4 Kilo"
type input "3/4 Kilo"
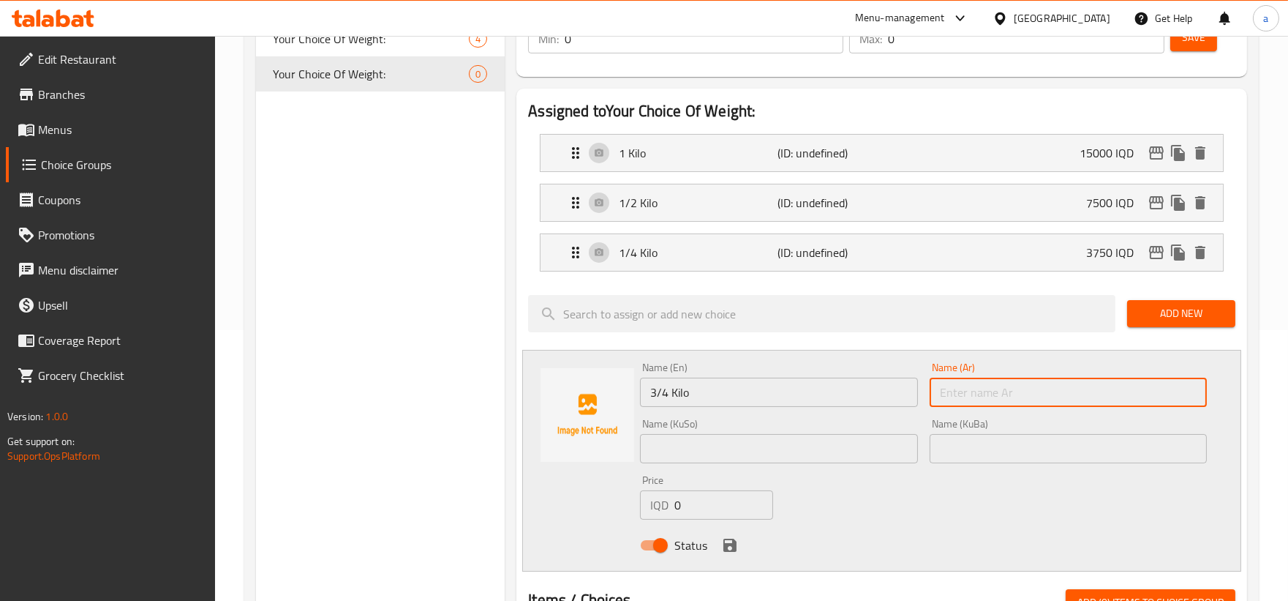
click at [962, 395] on input "text" at bounding box center [1068, 391] width 277 height 29
paste input "3/4 كيلو"
type input "3/4 كيلو"
click at [797, 457] on input "text" at bounding box center [778, 448] width 277 height 29
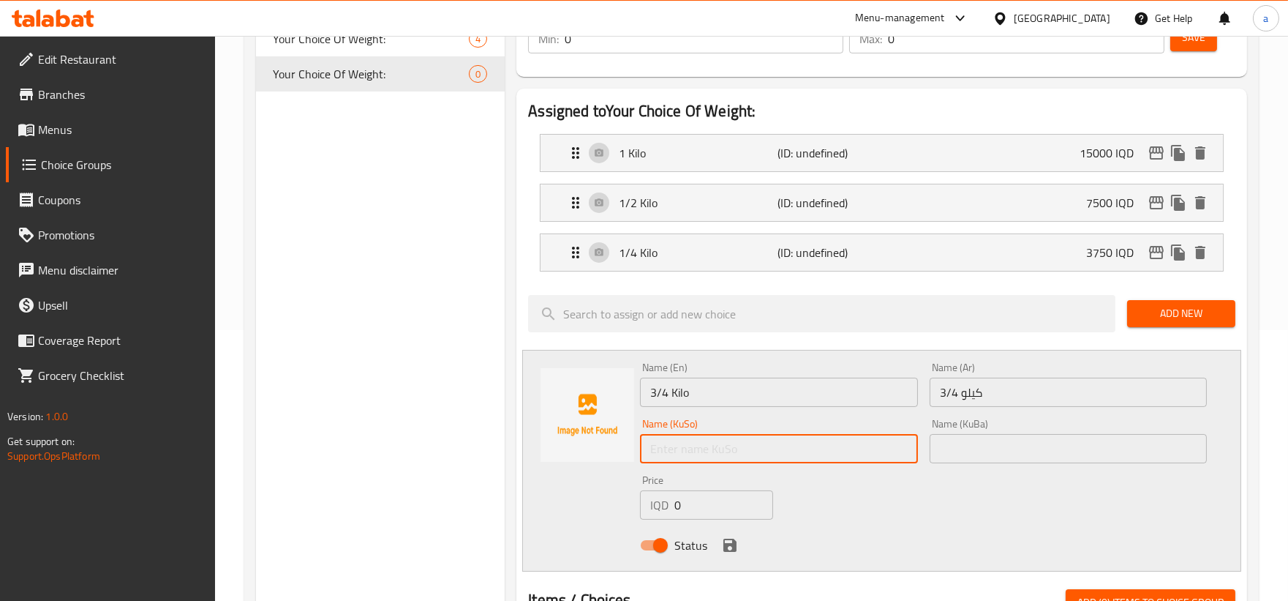
paste input "3/4 کیلۆ"
type input "3/4 کیلۆ"
click at [961, 435] on input "text" at bounding box center [1068, 448] width 277 height 29
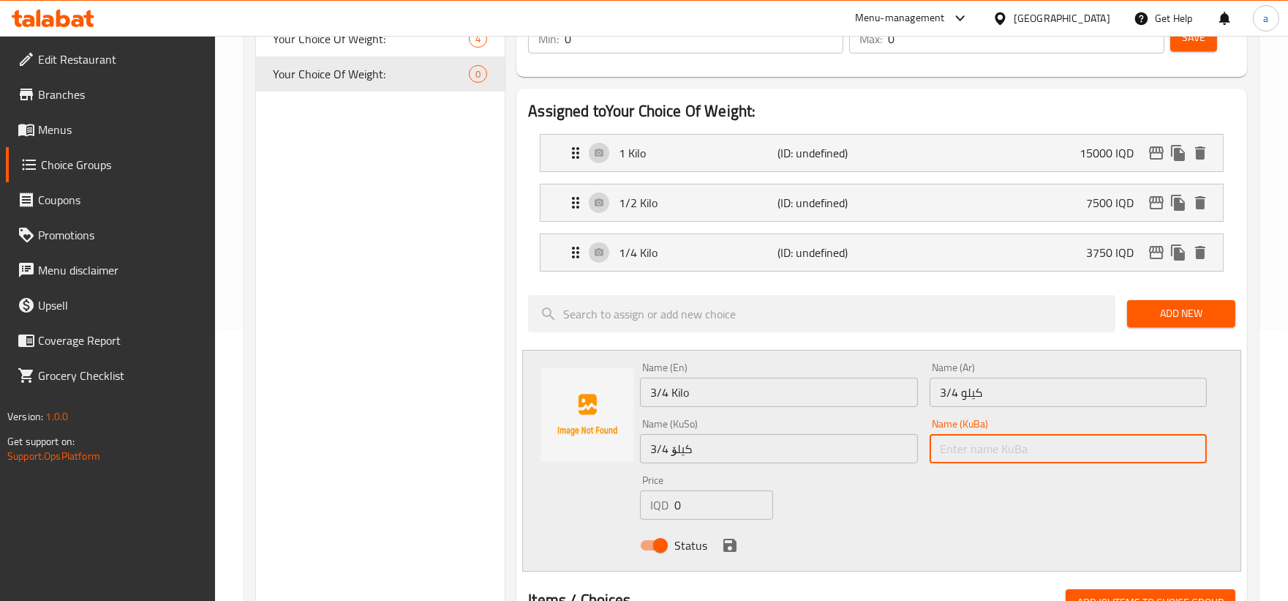
paste input "3/4 کیلۆ"
type input "3/4 کیلۆ"
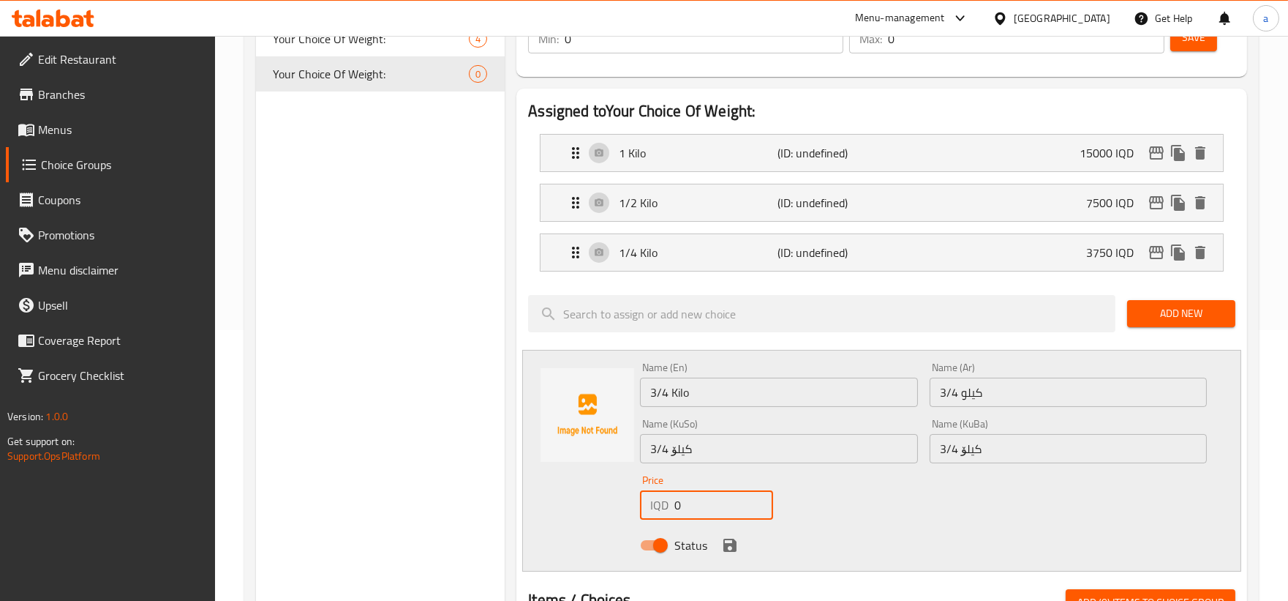
drag, startPoint x: 721, startPoint y: 500, endPoint x: 631, endPoint y: 513, distance: 90.2
click at [631, 513] on div "Name (En) 3/4 Kilo Name (En) Name (Ar) 3/4 كيلو Name (Ar) Name (KuSo) 3/4 کیلۆ …" at bounding box center [881, 461] width 719 height 222
paste input "1125"
type input "11250"
click at [724, 541] on icon "save" at bounding box center [729, 544] width 13 height 13
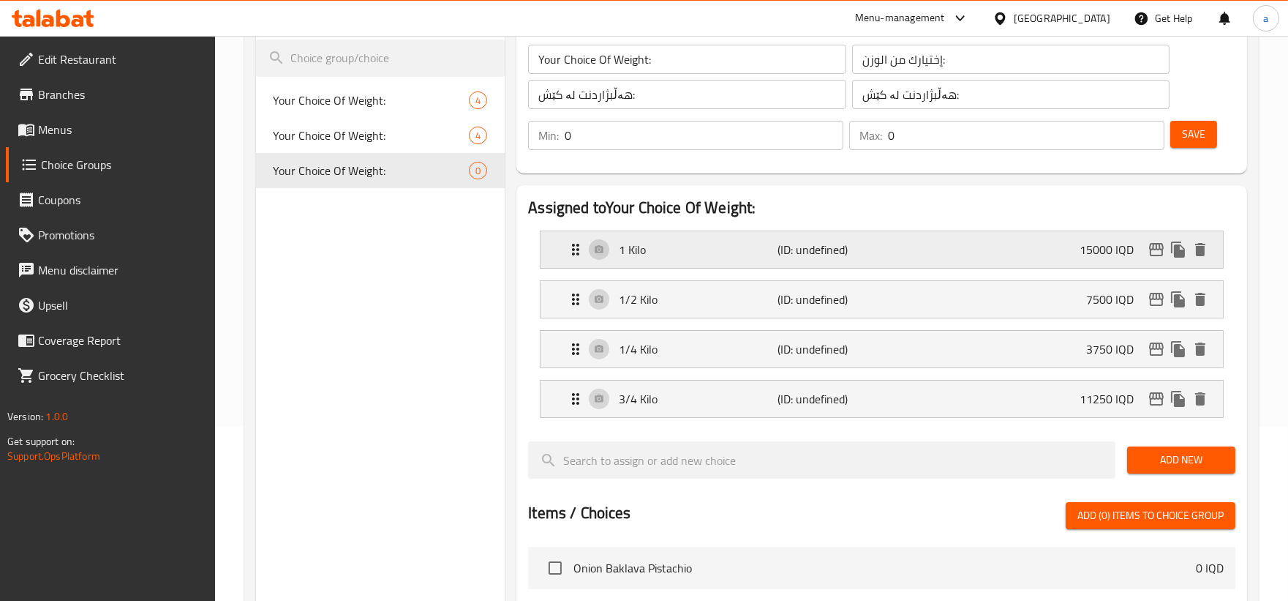
scroll to position [135, 0]
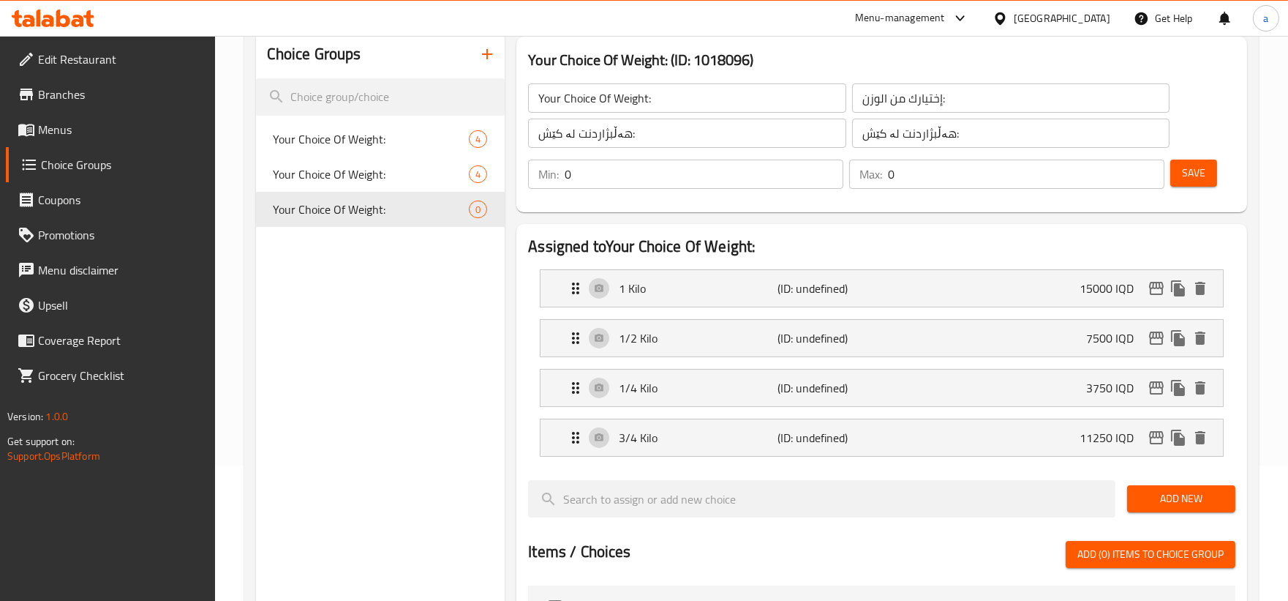
click at [1200, 181] on span "Save" at bounding box center [1193, 173] width 23 height 18
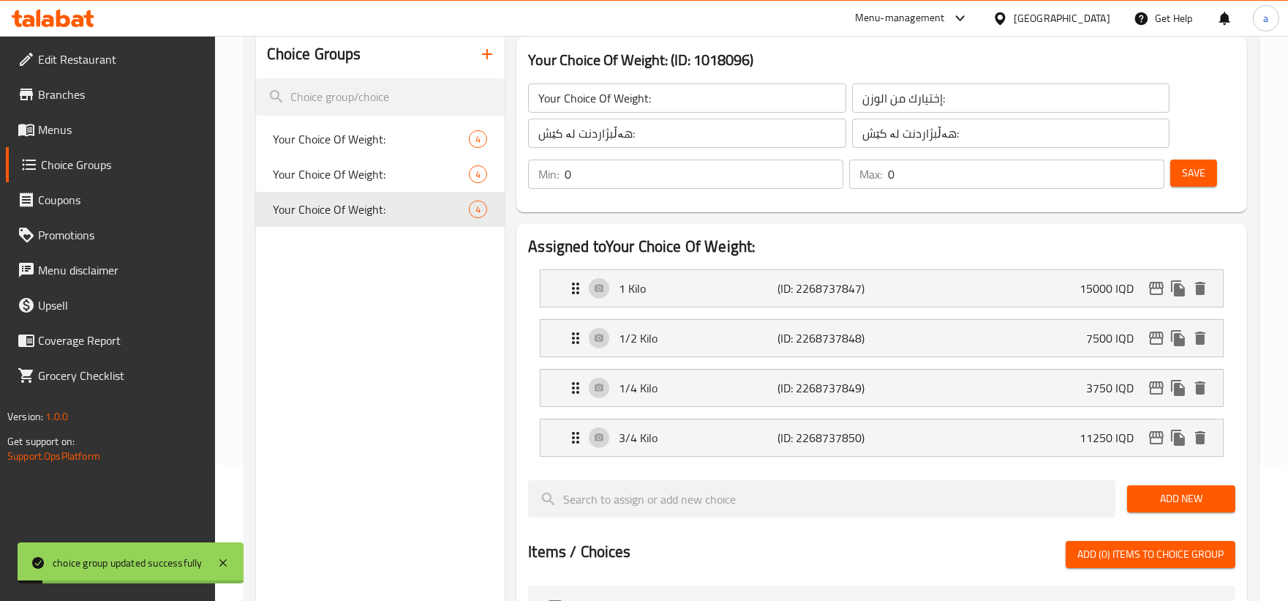
click at [492, 53] on icon "button" at bounding box center [487, 54] width 10 height 10
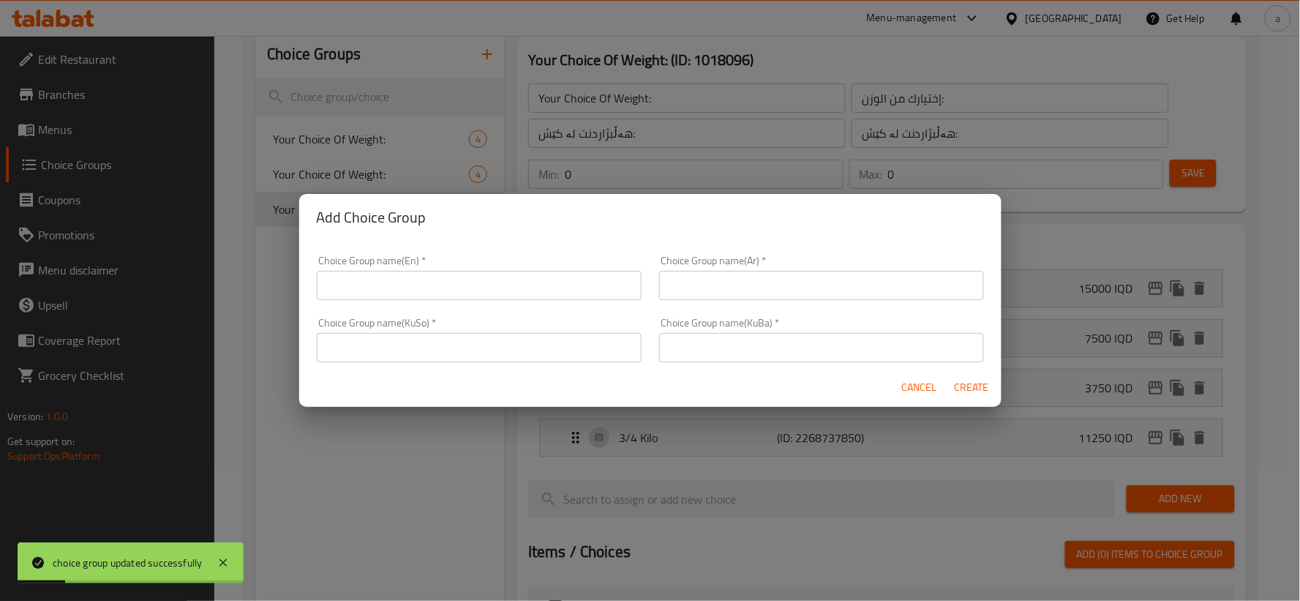
click at [538, 309] on div "Choice Group name(KuSo)   * Choice Group name(KuSo) *" at bounding box center [479, 340] width 342 height 62
click at [534, 285] on input "text" at bounding box center [479, 285] width 325 height 29
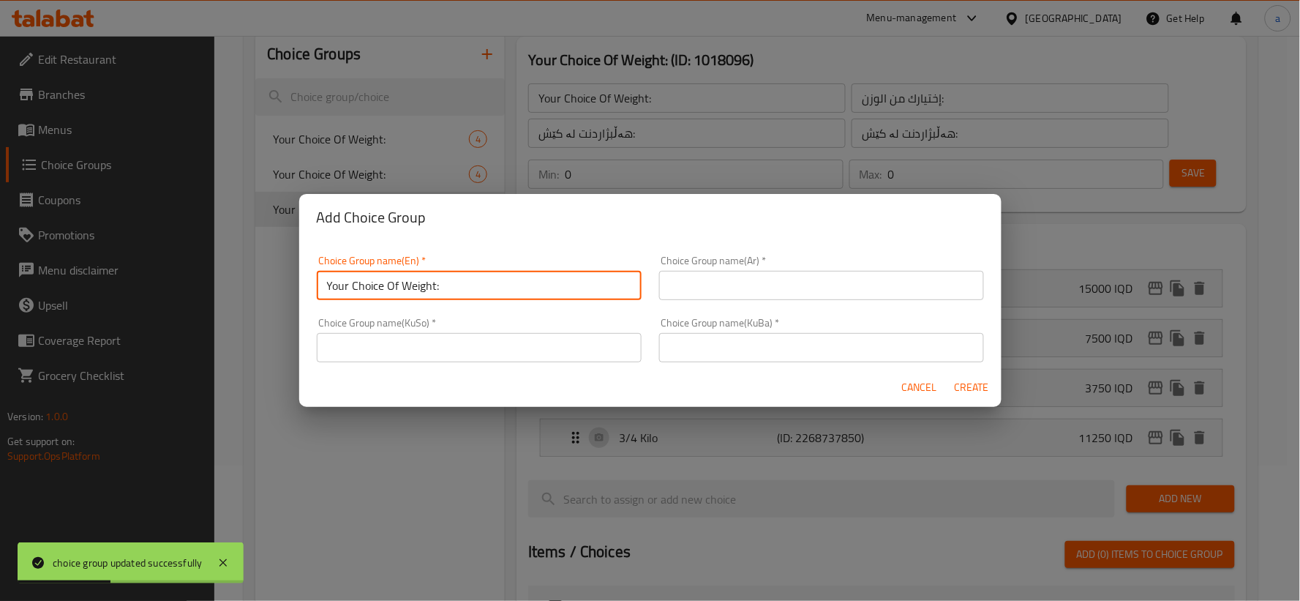
type input "Your Choice Of Weight:"
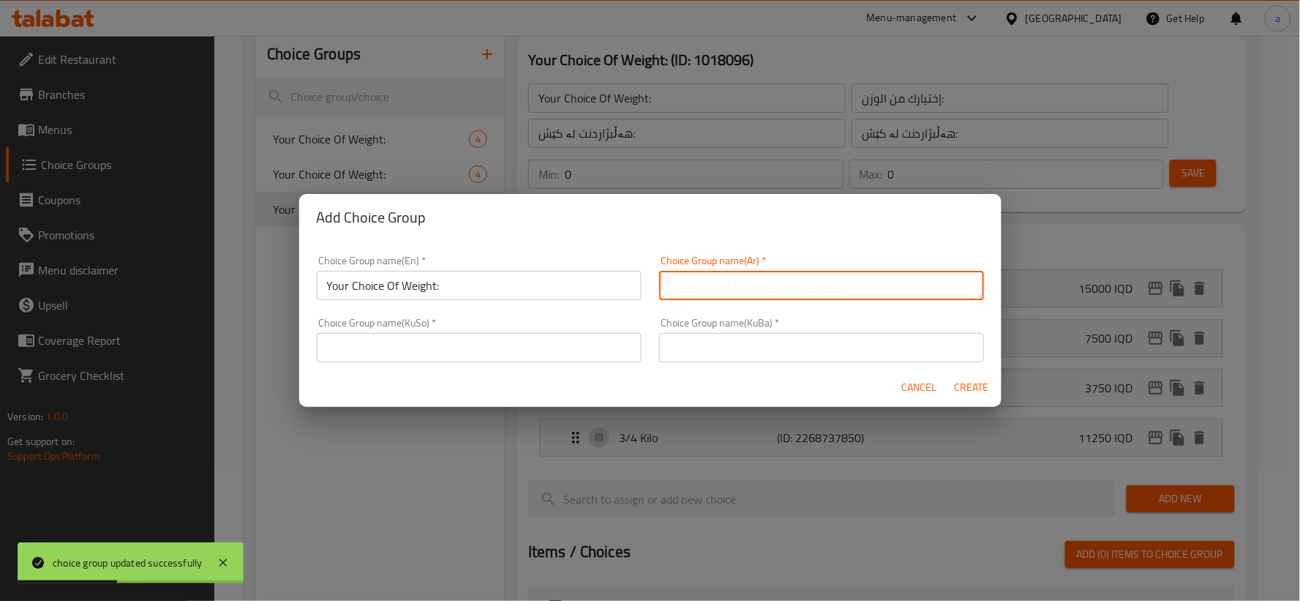
click at [745, 293] on input "text" at bounding box center [821, 285] width 325 height 29
type input "إختيارك من الوزن:"
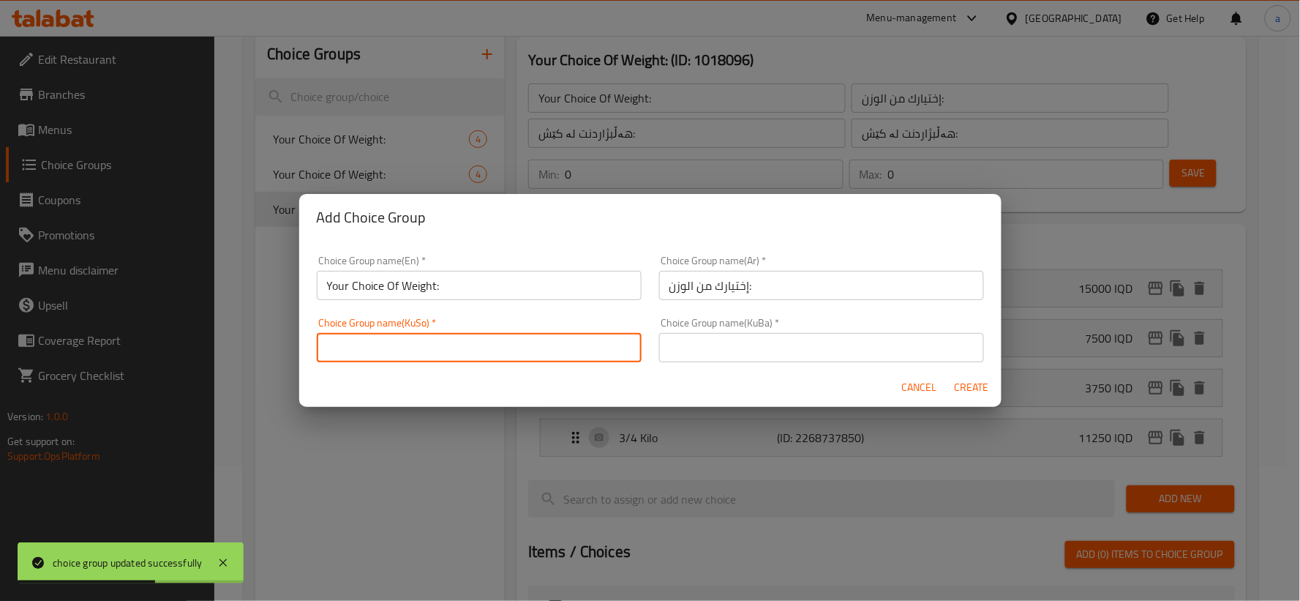
click at [545, 345] on input "text" at bounding box center [479, 347] width 325 height 29
type input "هەڵبژاردنت لە کێش:"
click at [727, 353] on input "text" at bounding box center [821, 347] width 325 height 29
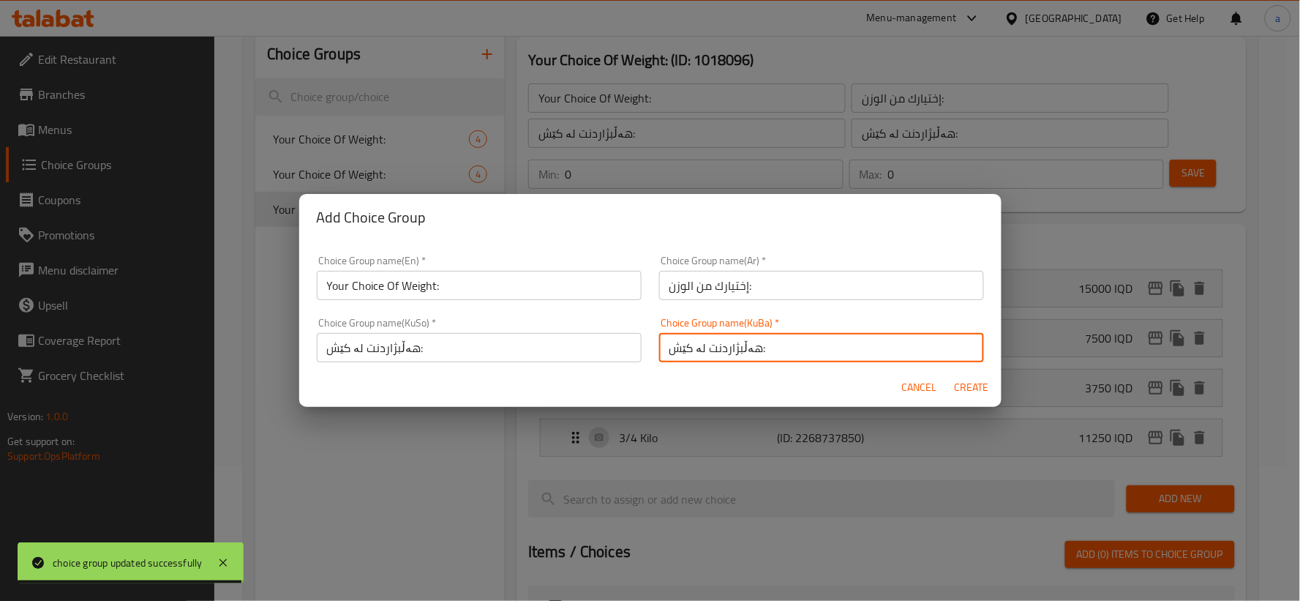
type input "هەڵبژاردنت لە کێش:"
click at [963, 389] on span "Create" at bounding box center [972, 387] width 35 height 18
type input "Your Choice Of Weight:"
type input "إختيارك من الوزن:"
type input "هەڵبژاردنت لە کێش:"
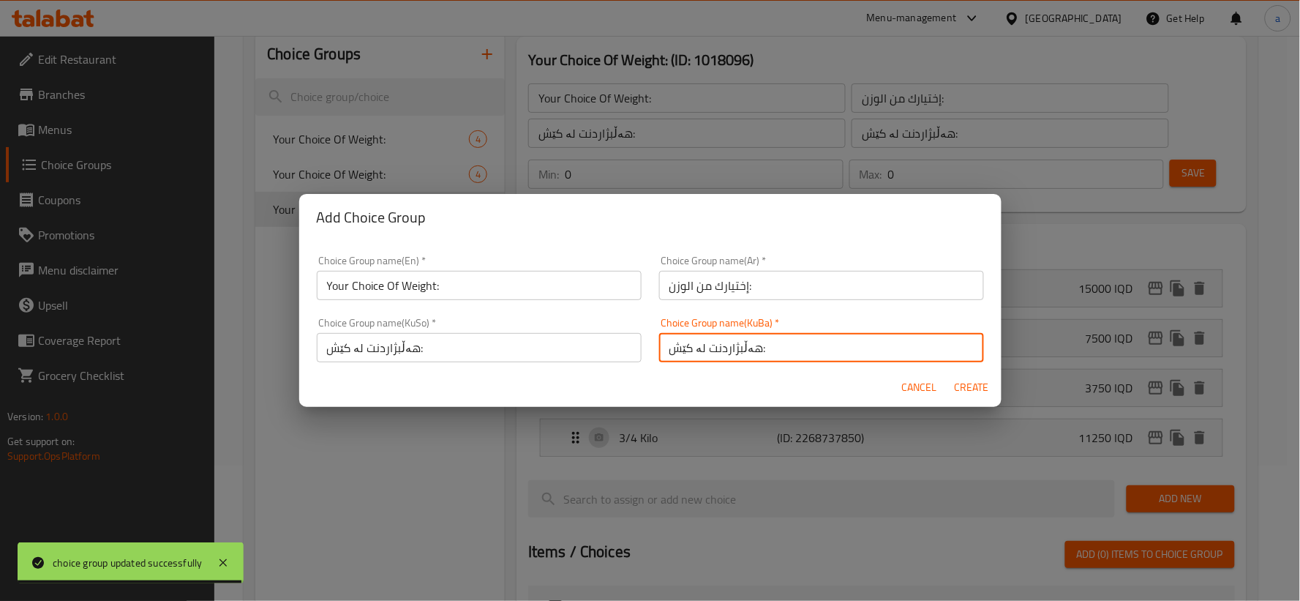
type input "هەڵبژاردنت لە کێش:"
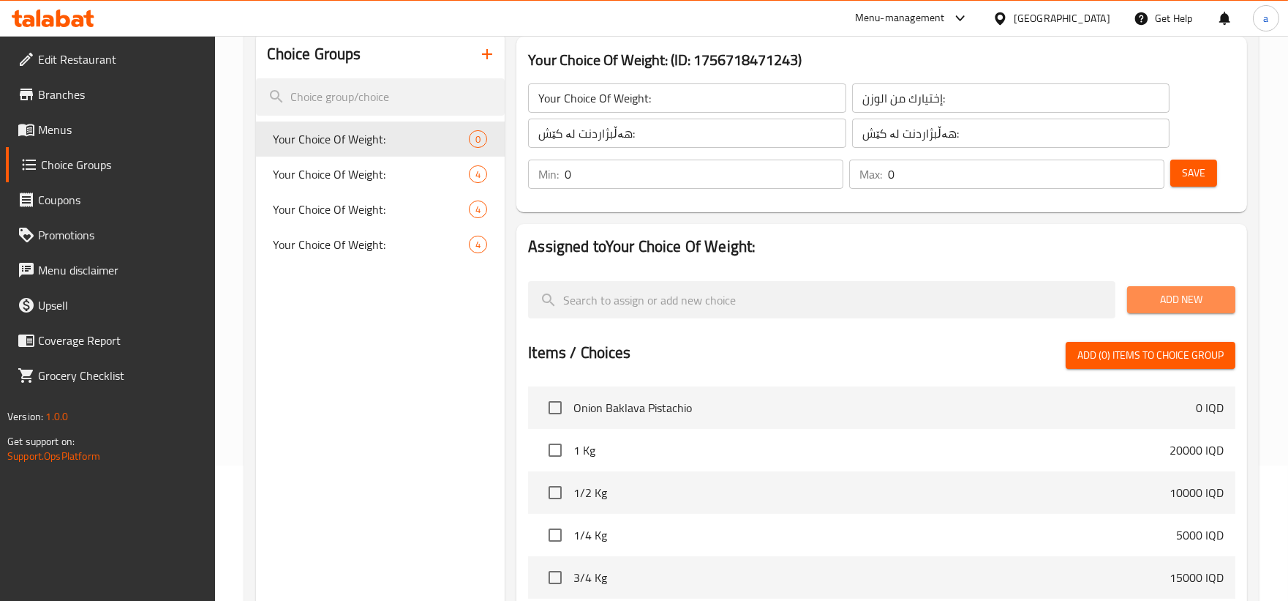
click at [1212, 304] on span "Add New" at bounding box center [1181, 299] width 85 height 18
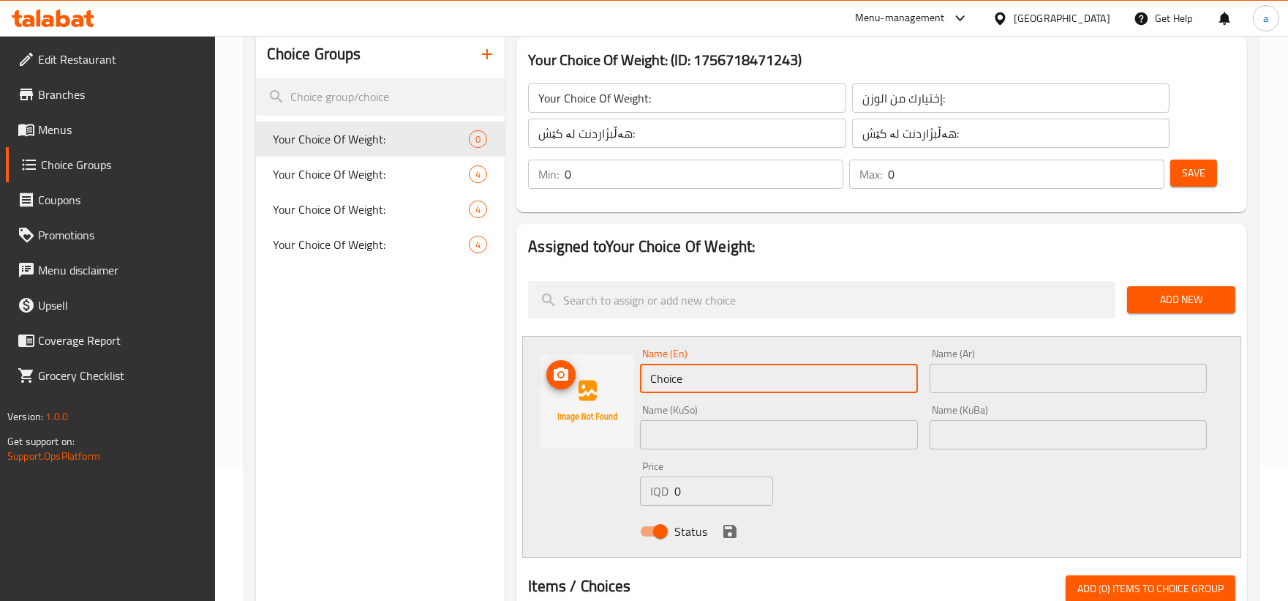
drag, startPoint x: 778, startPoint y: 376, endPoint x: 481, endPoint y: 388, distance: 297.3
click at [481, 388] on div "Choice Groups Your Choice Of Weight: 0 Your Choice Of Weight: 4 Your Choice Of …" at bounding box center [754, 563] width 997 height 1064
paste input "1 Kilo"
type input "1 Kilo"
click at [966, 388] on input "text" at bounding box center [1068, 378] width 277 height 29
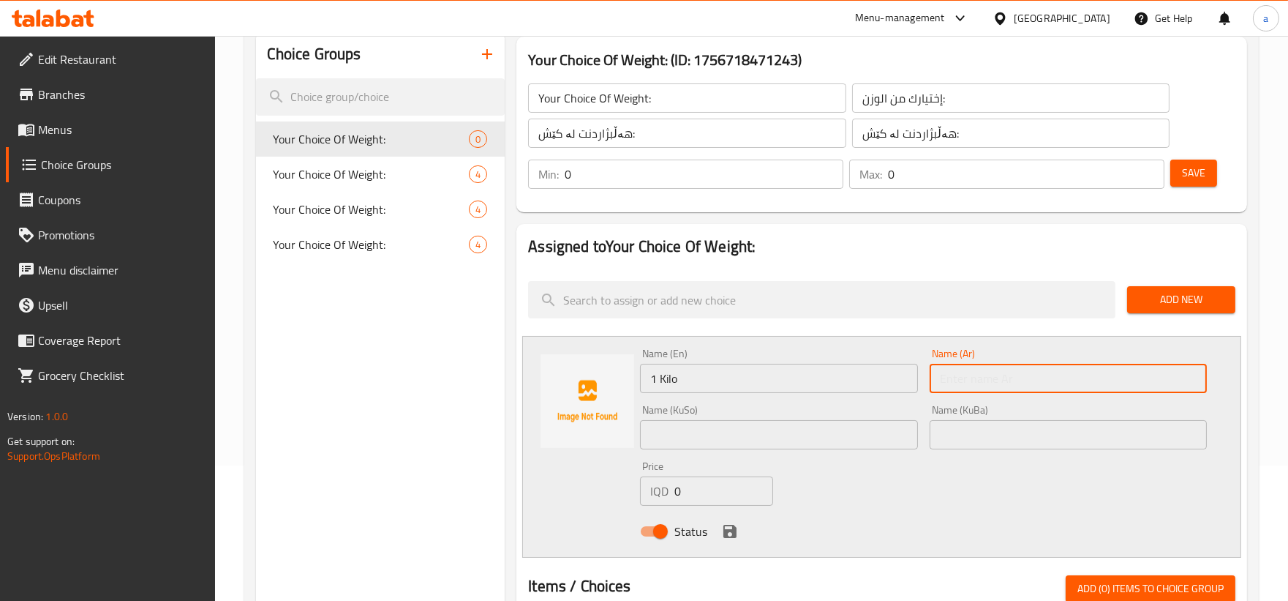
paste input "1 كيلو"
type input "1 كيلو"
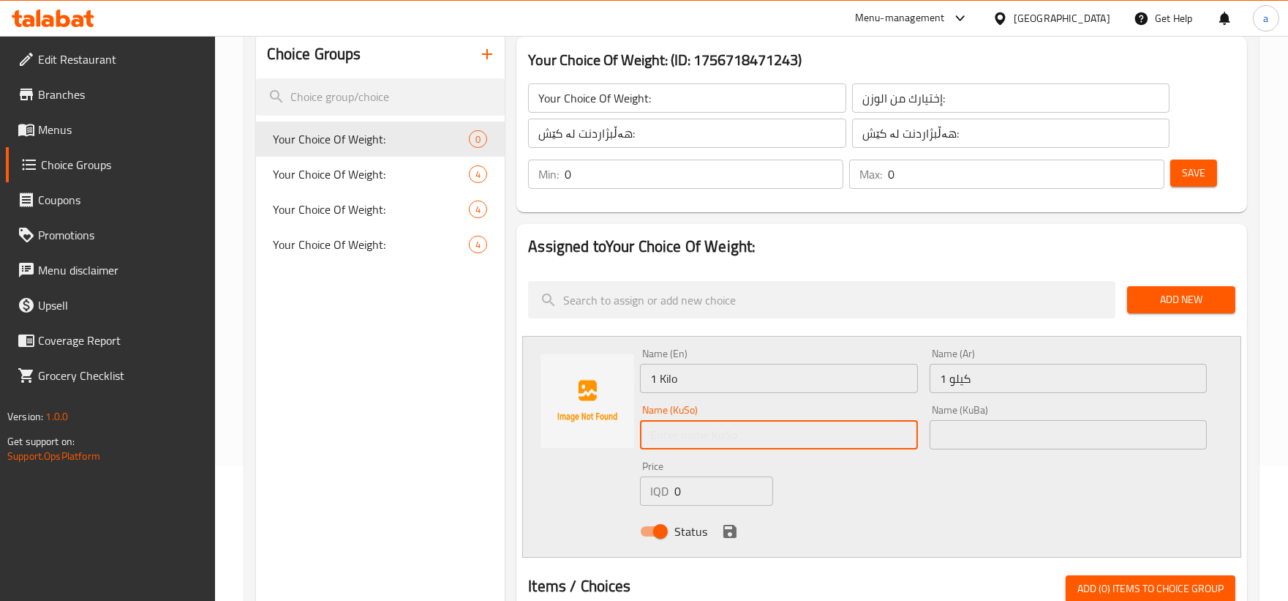
click at [838, 421] on input "text" at bounding box center [778, 434] width 277 height 29
paste input "1 کیلۆ"
type input "1 کیلۆ"
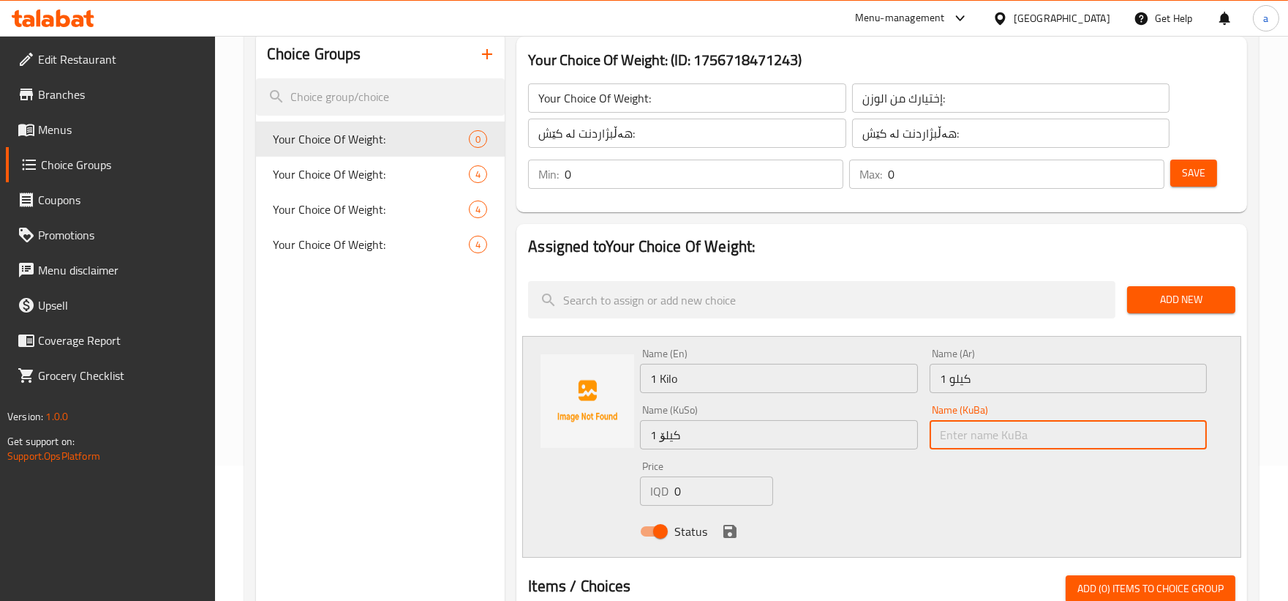
click at [973, 423] on input "text" at bounding box center [1068, 434] width 277 height 29
paste input "1 کیلۆ"
type input "1 کیلۆ"
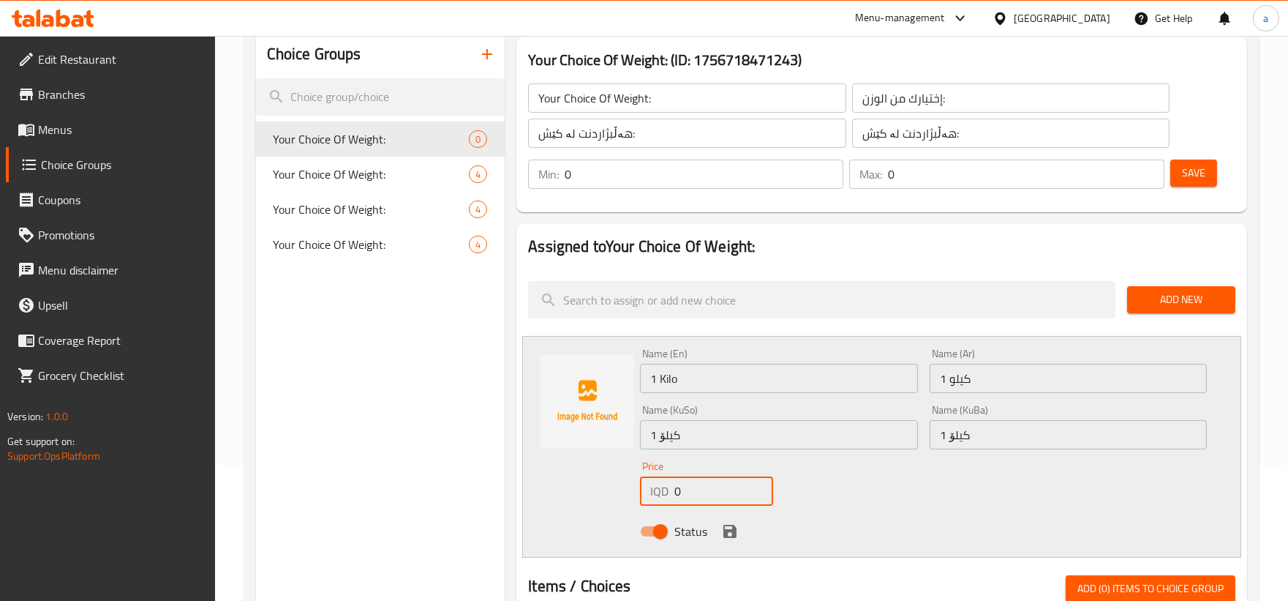
drag, startPoint x: 723, startPoint y: 486, endPoint x: 620, endPoint y: 503, distance: 103.7
click at [620, 503] on div "Name (En) 1 Kilo Name (En) Name (Ar) 1 كيلو Name (Ar) Name (KuSo) 1 کیلۆ Name (…" at bounding box center [881, 447] width 719 height 222
paste input "1000"
type input "10000"
click at [726, 528] on icon "save" at bounding box center [730, 531] width 18 height 18
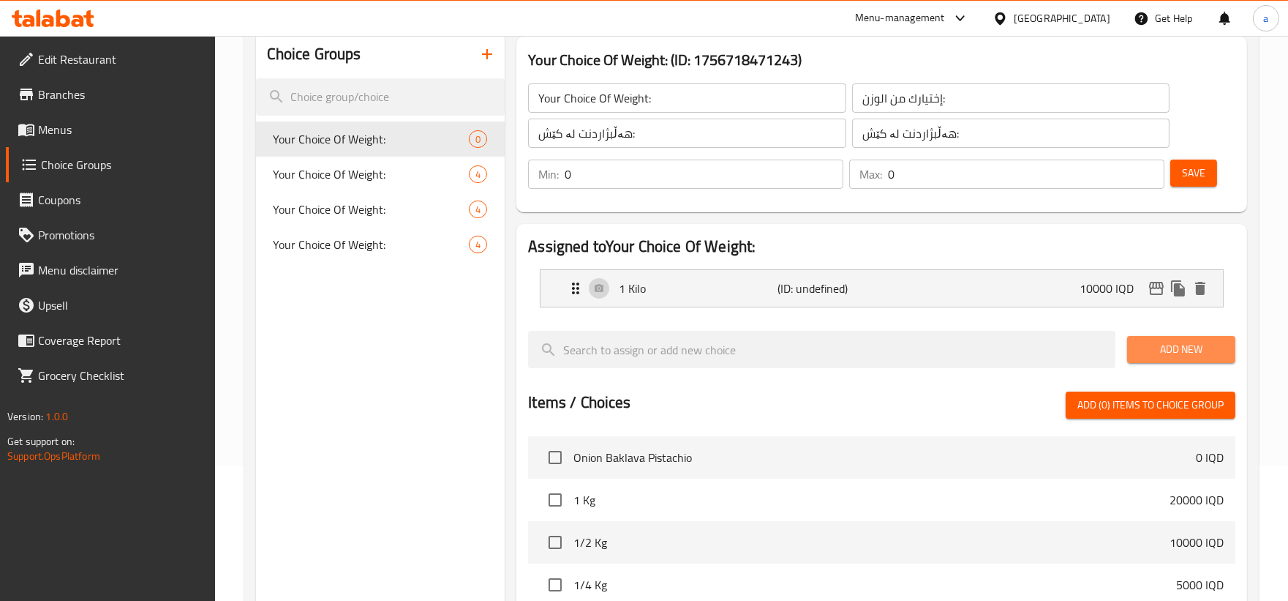
click at [1211, 345] on span "Add New" at bounding box center [1181, 349] width 85 height 18
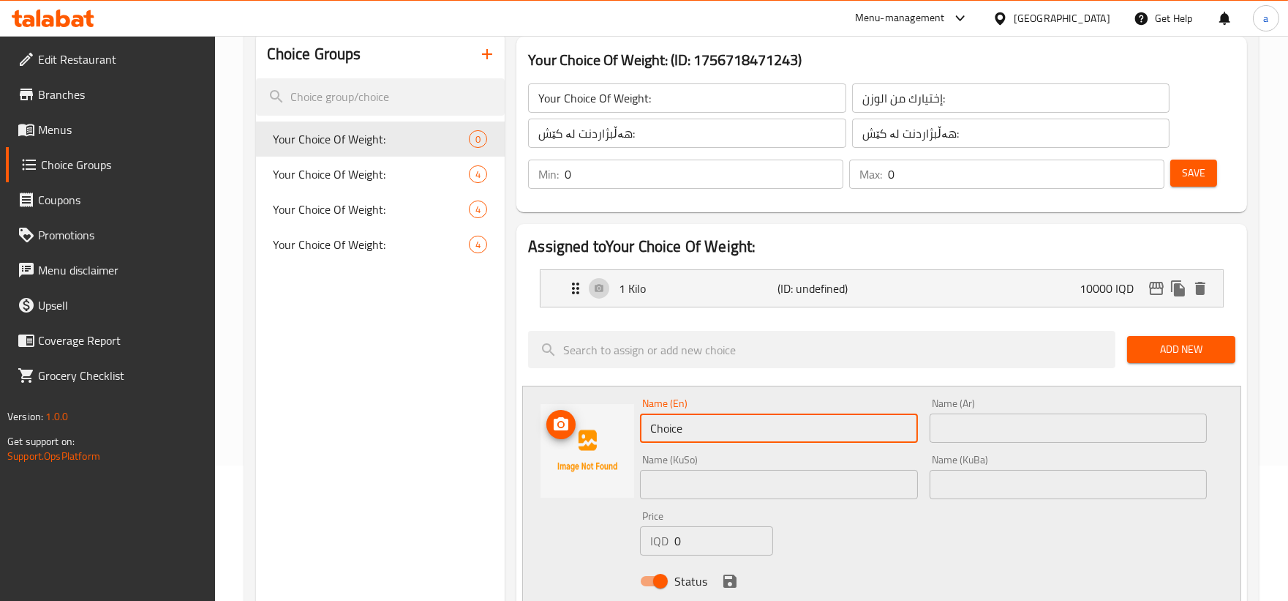
drag, startPoint x: 729, startPoint y: 432, endPoint x: 583, endPoint y: 428, distance: 145.6
click at [583, 428] on div "Name (En) Choice Name (En) Name (Ar) Name (Ar) Name (KuSo) Name (KuSo) Name (Ku…" at bounding box center [881, 497] width 719 height 222
paste input "1/2 Kilo"
type input "1/2 Kilo"
click at [955, 421] on input "text" at bounding box center [1068, 427] width 277 height 29
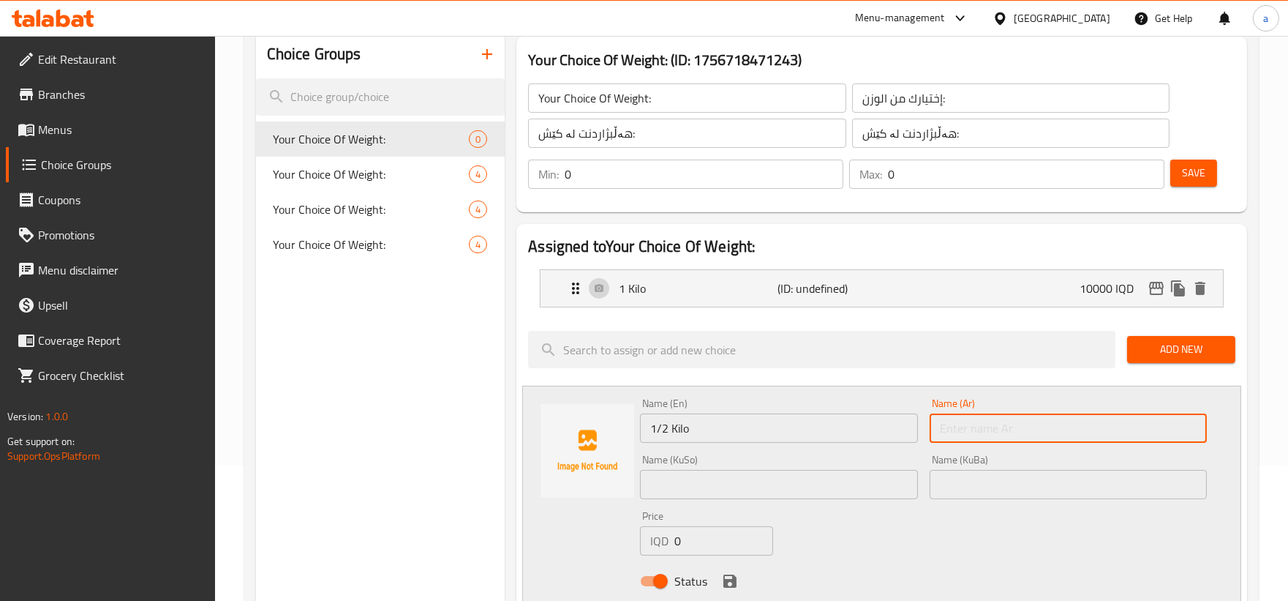
paste input "1/2 كيلو"
type input "1/2 كيلو"
click at [810, 477] on input "text" at bounding box center [778, 484] width 277 height 29
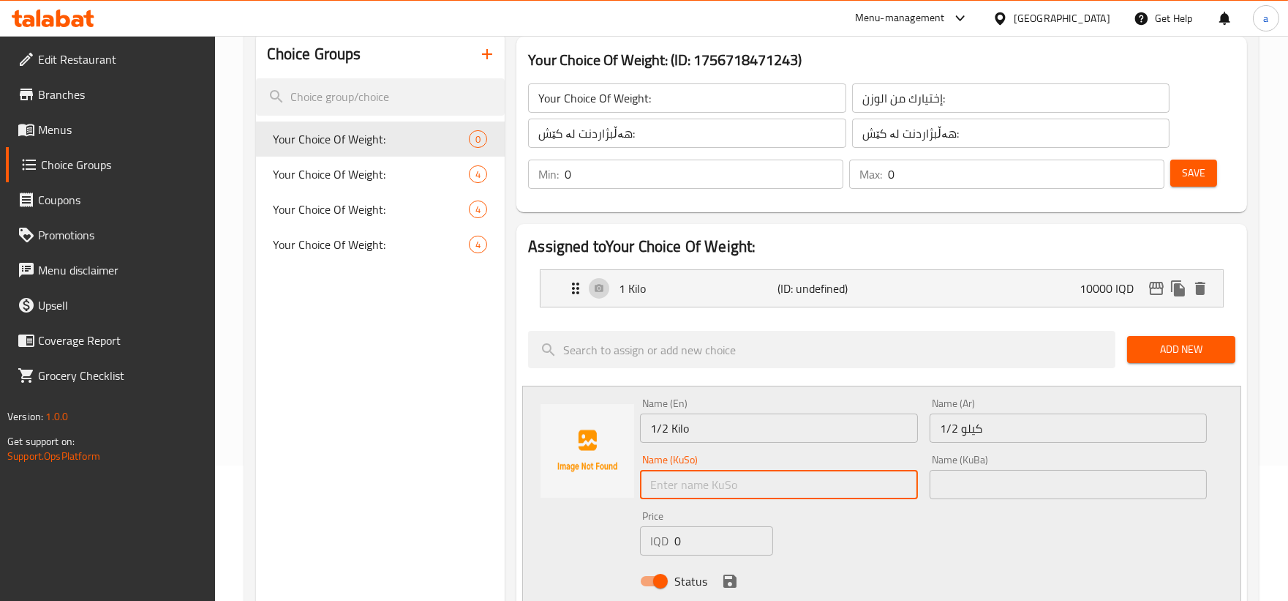
paste input "1/2 کیلۆ"
type input "1/2 کیلۆ"
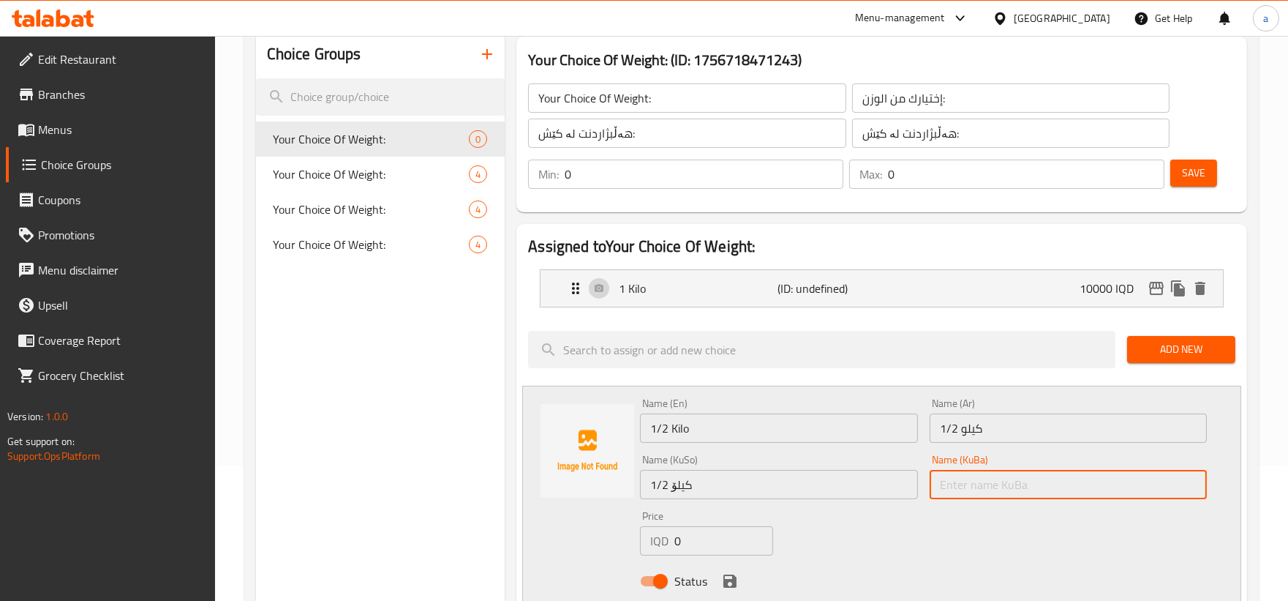
click at [969, 478] on input "text" at bounding box center [1068, 484] width 277 height 29
paste input "1/2 کیلۆ"
type input "1/2 کیلۆ"
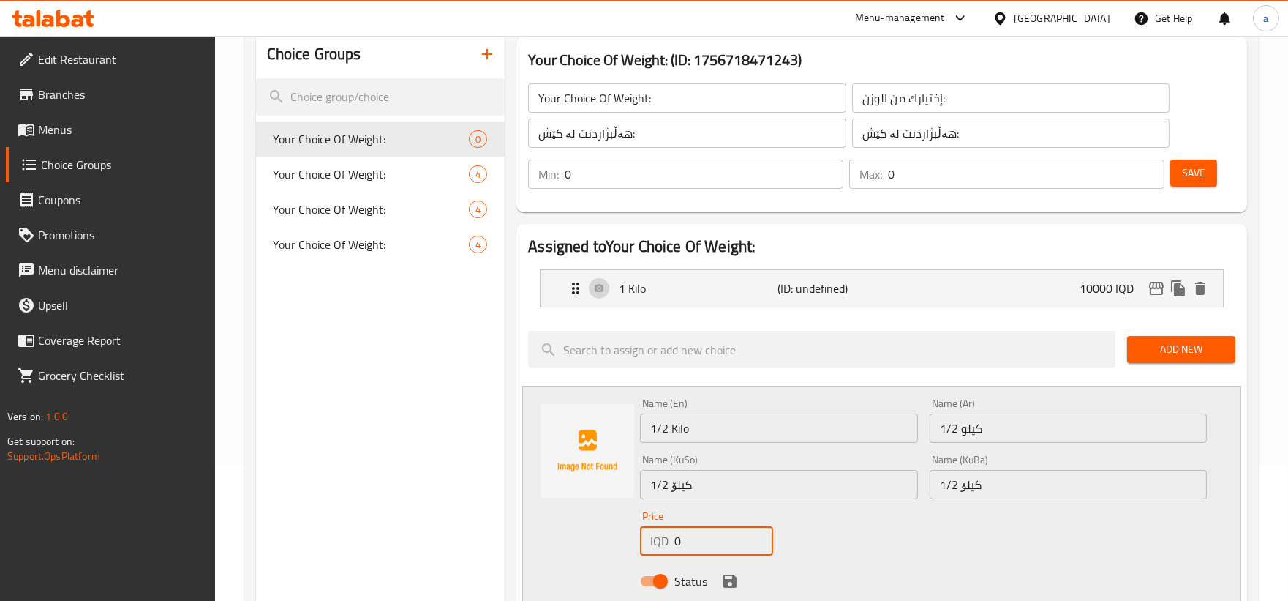
drag, startPoint x: 707, startPoint y: 532, endPoint x: 616, endPoint y: 545, distance: 91.7
click at [616, 545] on div "Name (En) 1/2 Kilo Name (En) Name (Ar) 1/2 كيلو Name (Ar) Name (KuSo) 1/2 کیلۆ …" at bounding box center [881, 497] width 719 height 222
paste input "500"
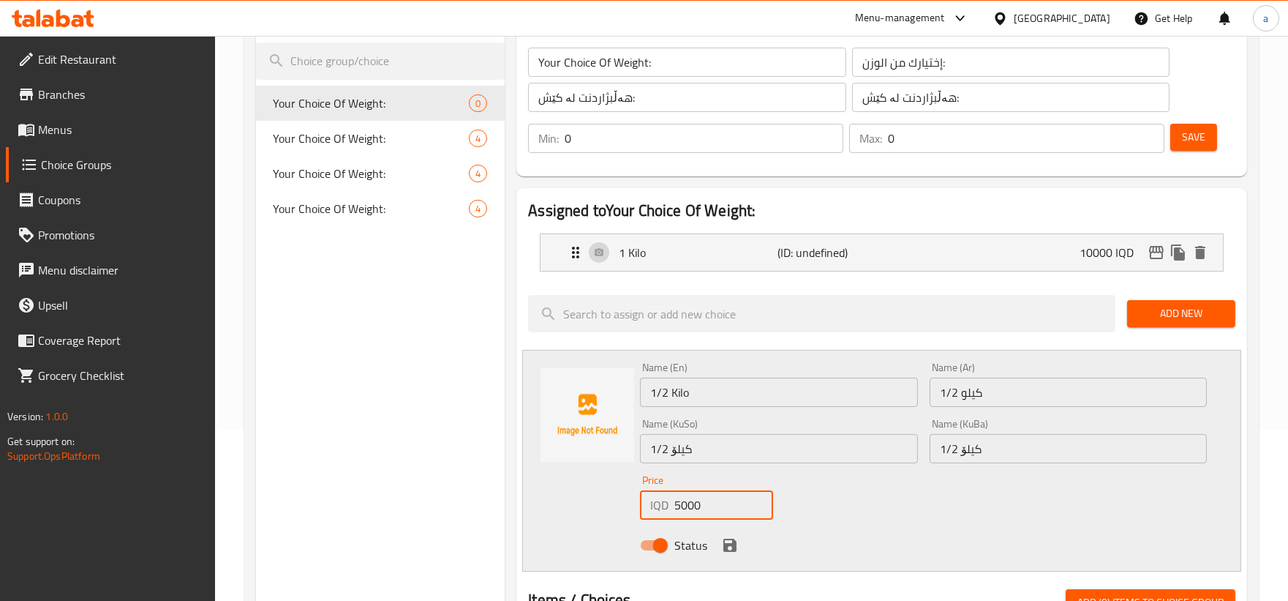
scroll to position [271, 0]
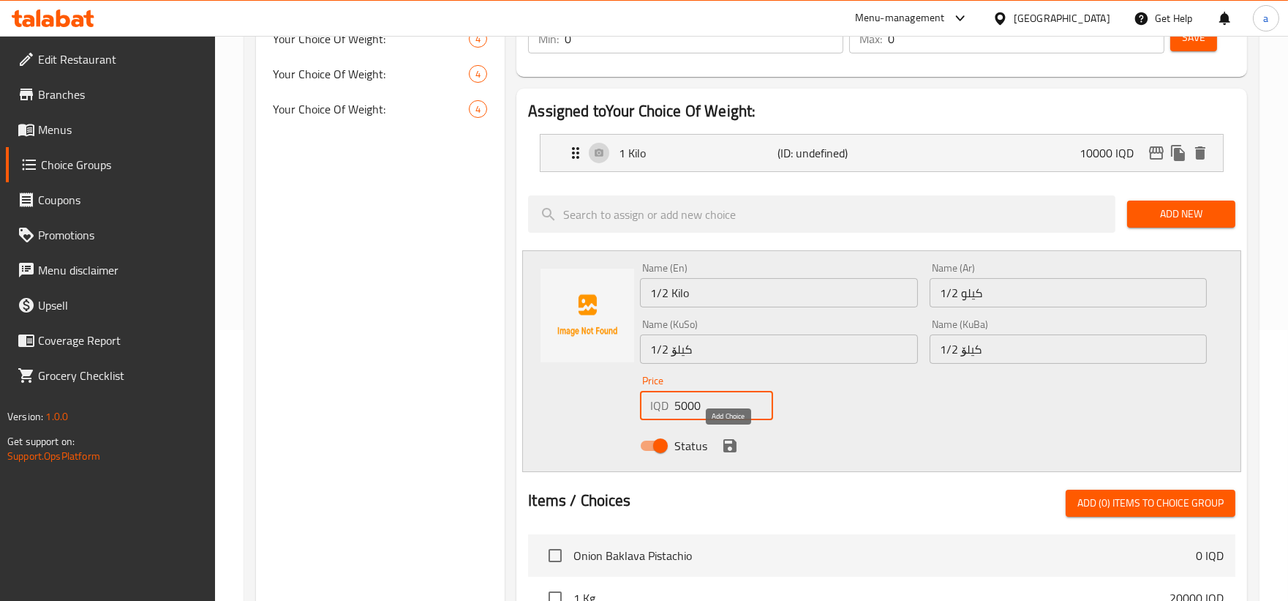
type input "5000"
click at [726, 449] on icon "save" at bounding box center [729, 445] width 13 height 13
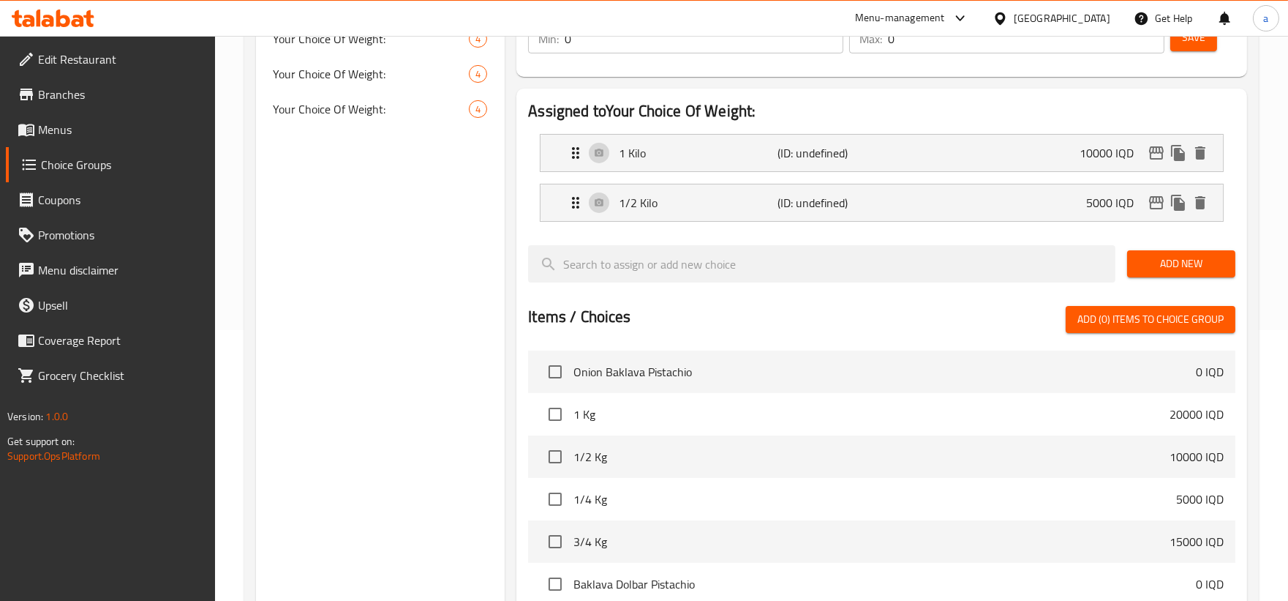
click at [1181, 282] on div "Add New" at bounding box center [1181, 263] width 120 height 49
click at [1168, 255] on span "Add New" at bounding box center [1181, 264] width 85 height 18
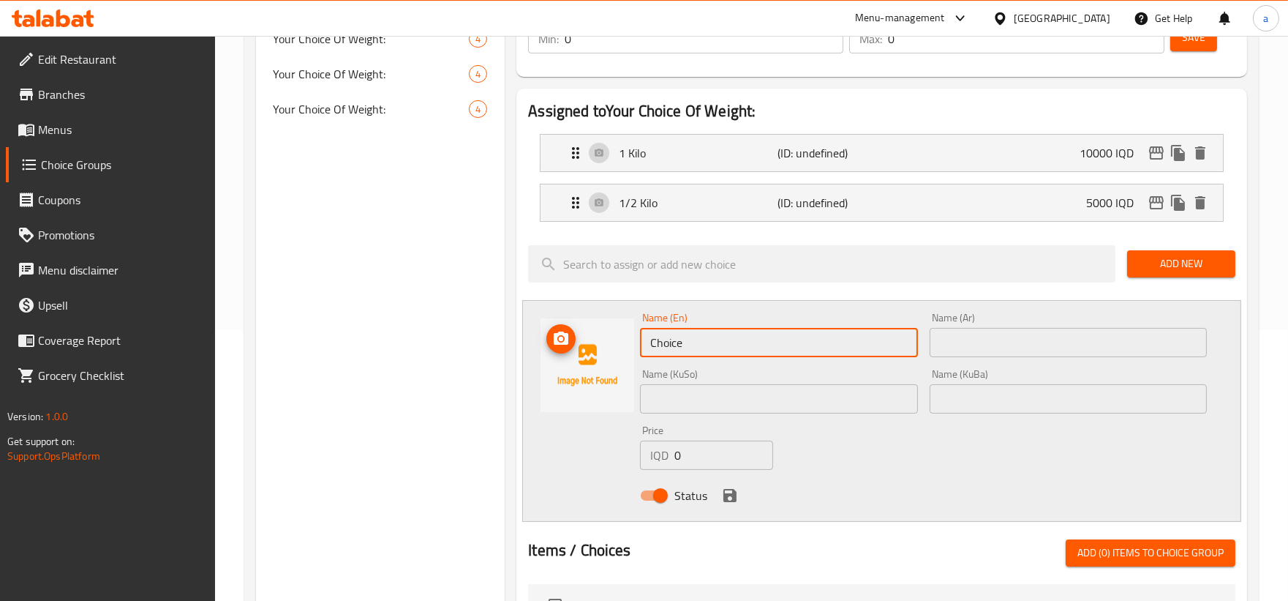
drag, startPoint x: 724, startPoint y: 342, endPoint x: 623, endPoint y: 347, distance: 101.8
click at [623, 347] on div "Name (En) Choice Name (En) Name (Ar) Name (Ar) Name (KuSo) Name (KuSo) Name (Ku…" at bounding box center [881, 411] width 719 height 222
paste input "1/4 Kilo"
click at [917, 353] on input "1/4 Kilo" at bounding box center [778, 342] width 277 height 29
type input "1/4 Kilo"
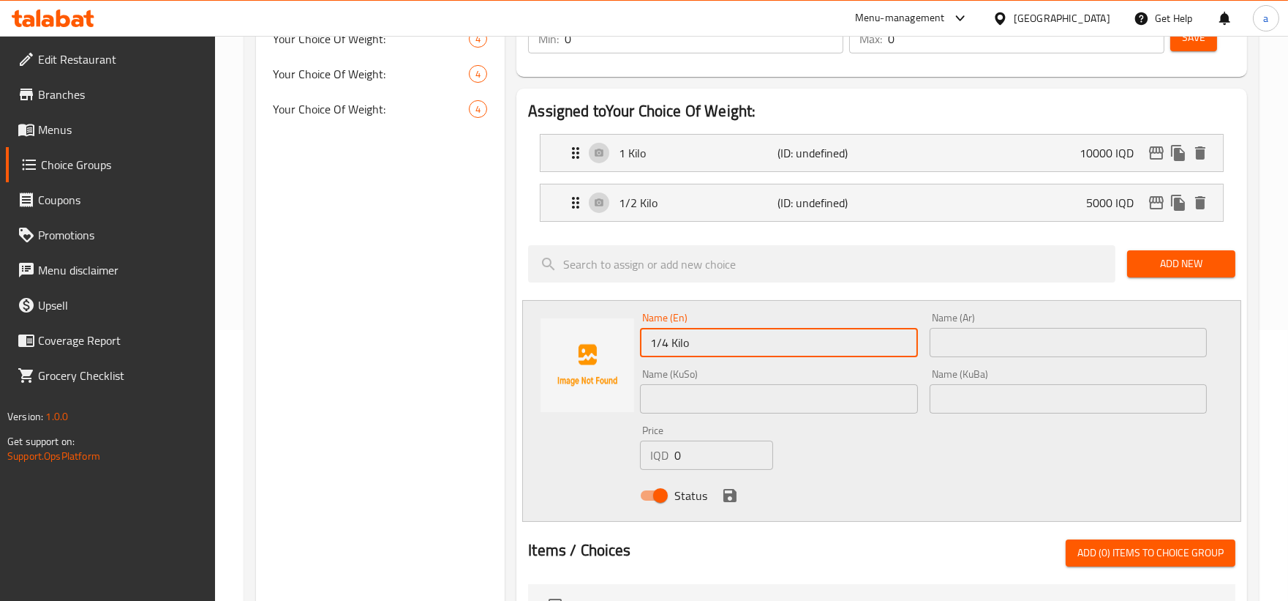
click at [958, 346] on input "text" at bounding box center [1068, 342] width 277 height 29
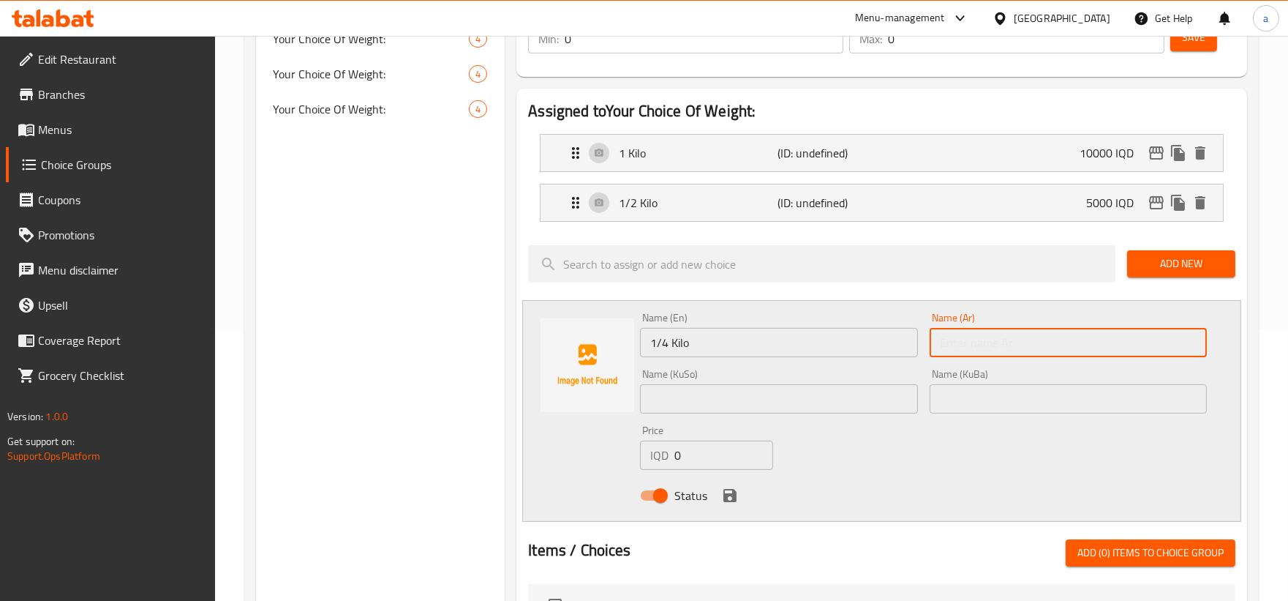
paste input "1/4 كيلو"
type input "1/4 كيلو"
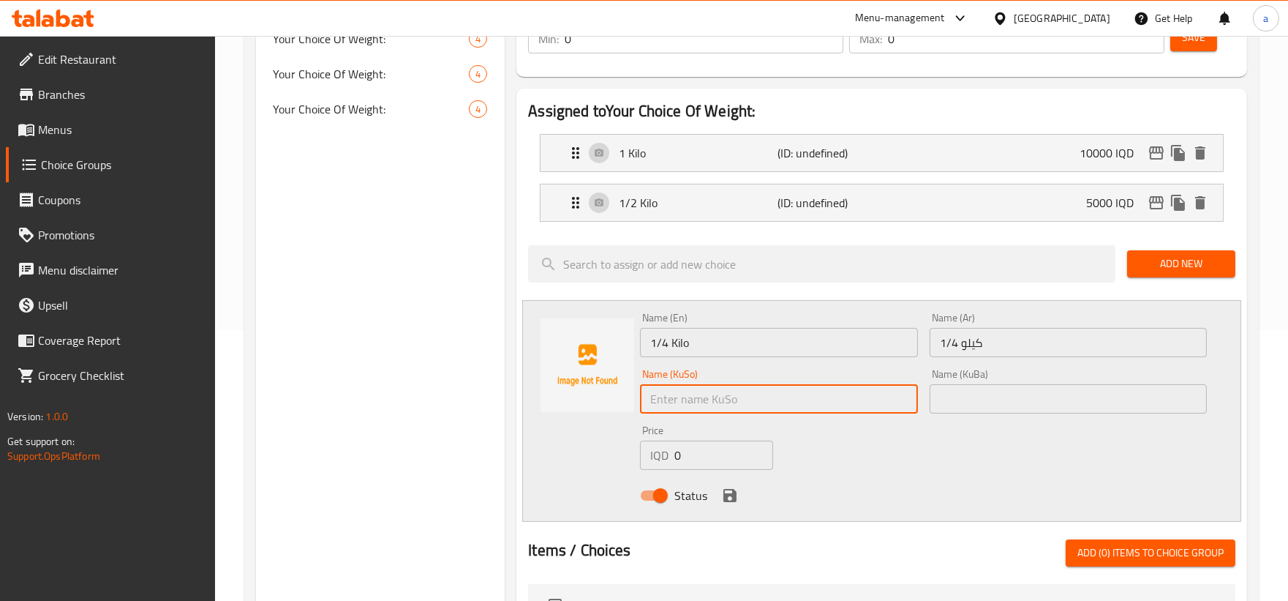
click at [727, 401] on input "text" at bounding box center [778, 398] width 277 height 29
paste input "1/4 کیلۆ"
type input "1/4 کیلۆ"
click at [969, 399] on input "text" at bounding box center [1068, 398] width 277 height 29
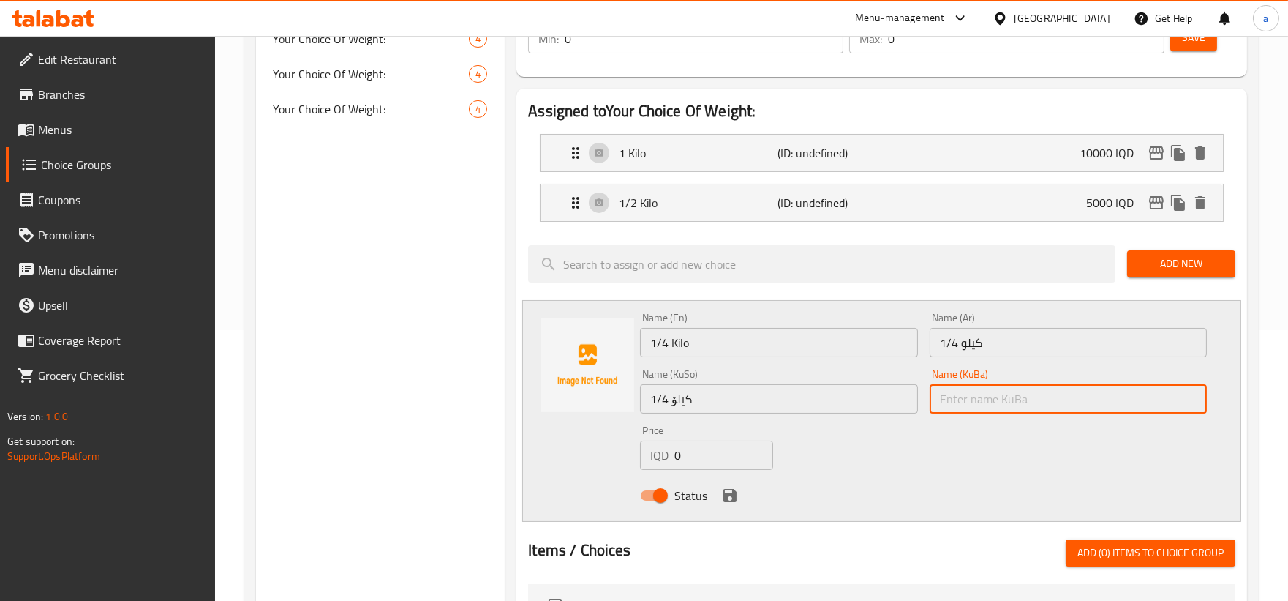
paste input "1/4 کیلۆ"
type input "1/4 کیلۆ"
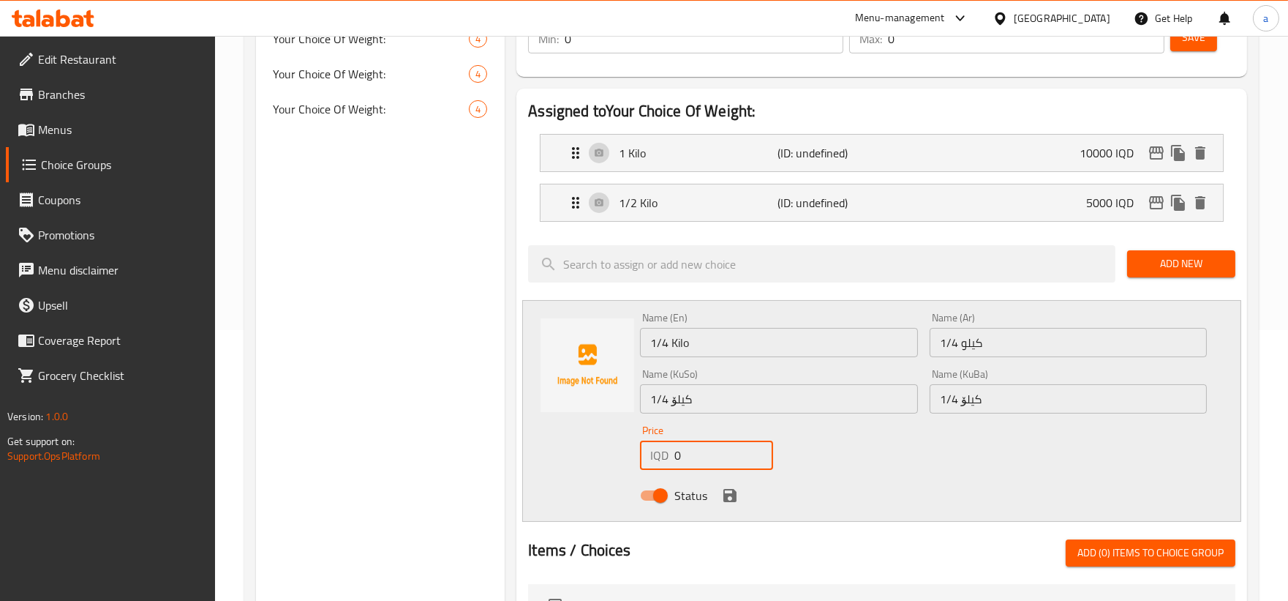
drag, startPoint x: 664, startPoint y: 451, endPoint x: 607, endPoint y: 462, distance: 57.3
click at [607, 462] on div "Name (En) 1/4 Kilo Name (En) Name (Ar) 1/4 كيلو Name (Ar) Name (KuSo) 1/4 کیلۆ …" at bounding box center [881, 411] width 719 height 222
paste input "250"
type input "2500"
click at [727, 495] on icon "save" at bounding box center [729, 495] width 13 height 13
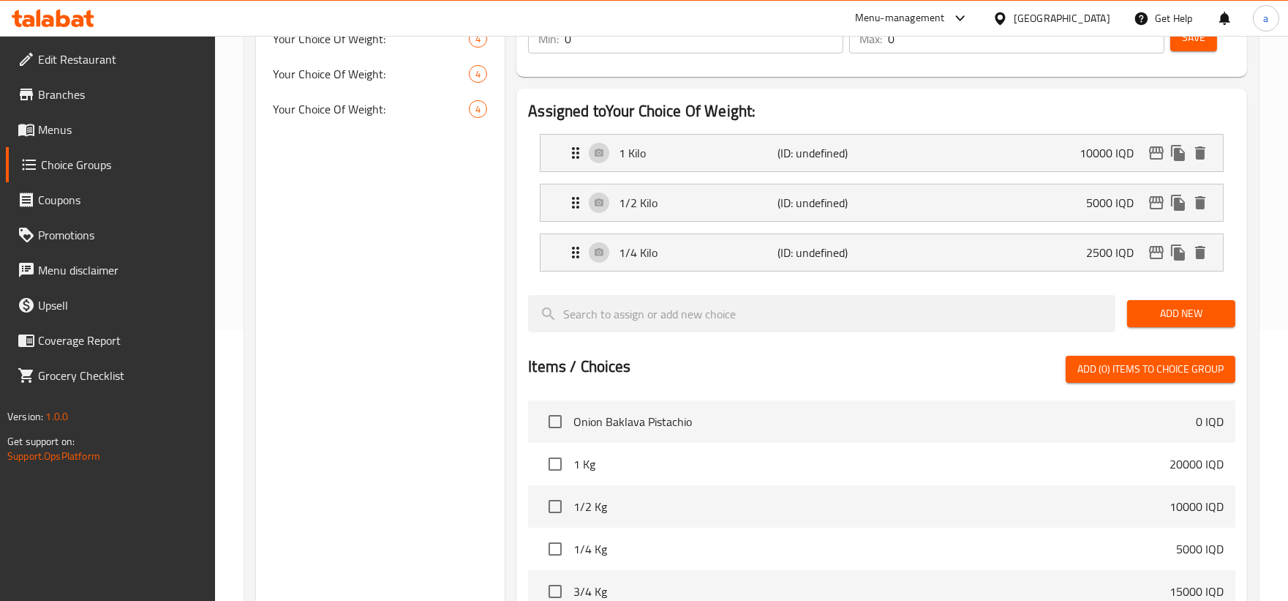
click at [1168, 315] on span "Add New" at bounding box center [1181, 313] width 85 height 18
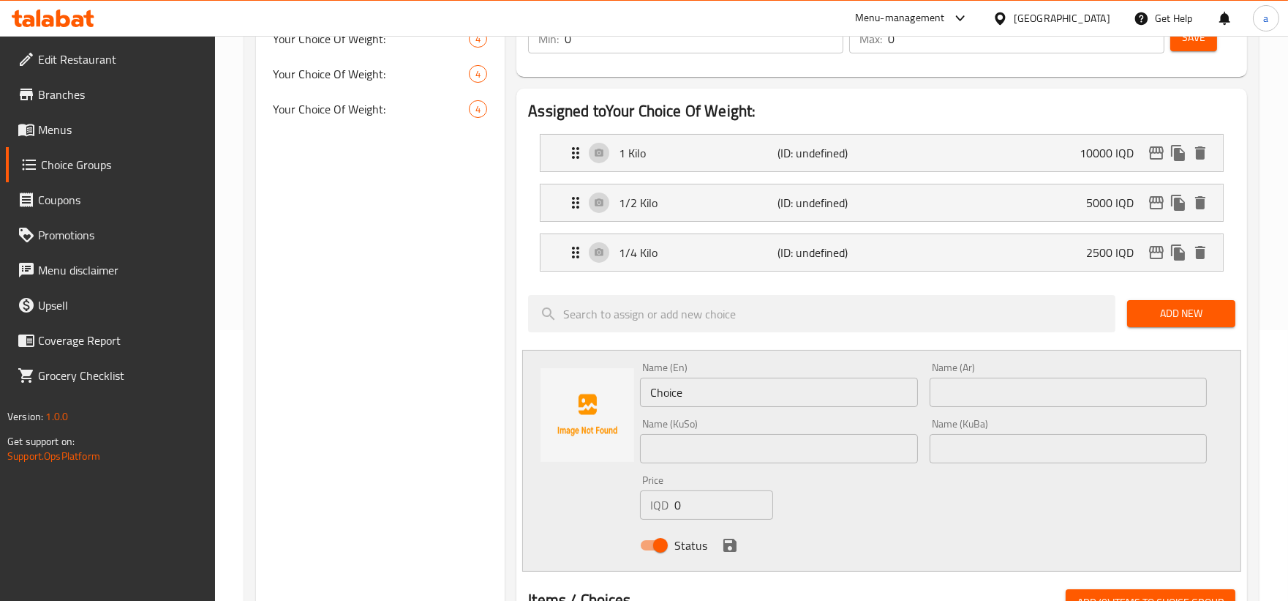
drag, startPoint x: 743, startPoint y: 369, endPoint x: 663, endPoint y: 388, distance: 82.9
click at [663, 388] on div "Name (En) Choice Name (En)" at bounding box center [778, 384] width 277 height 45
drag, startPoint x: 734, startPoint y: 399, endPoint x: 518, endPoint y: 406, distance: 216.7
click at [518, 406] on div "Assigned to Your Choice Of Weight: 1 Kilo (ID: undefined) 10000 IQD Name (En) 1…" at bounding box center [881, 545] width 731 height 912
paste input "3/4 Kilo"
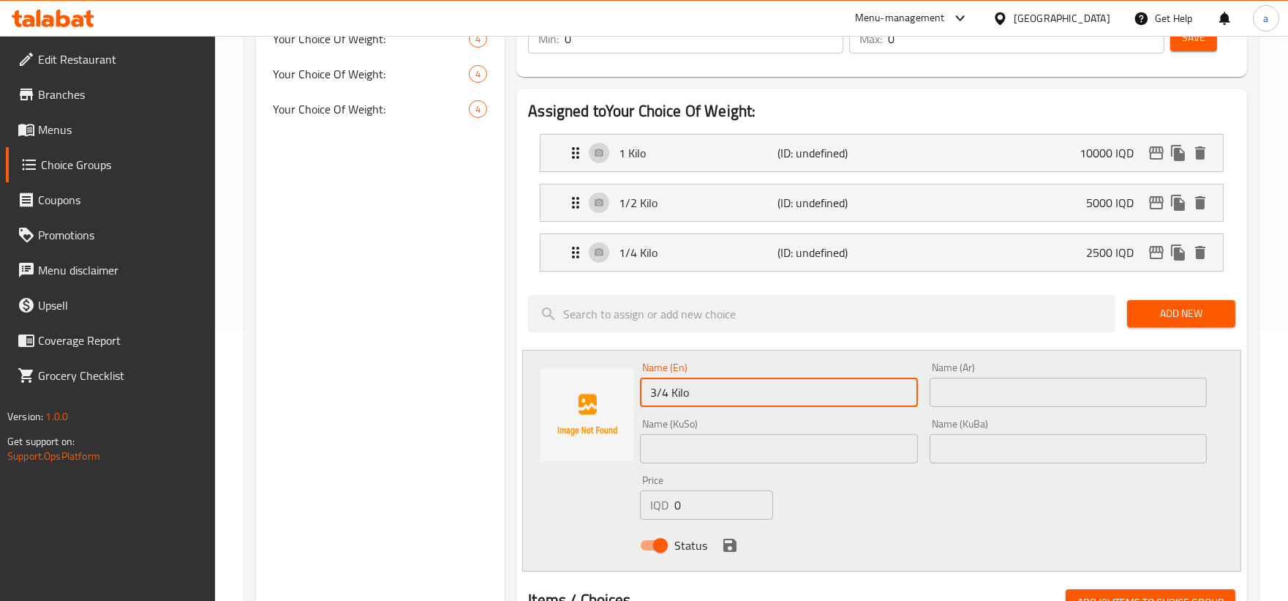
type input "3/4 Kilo"
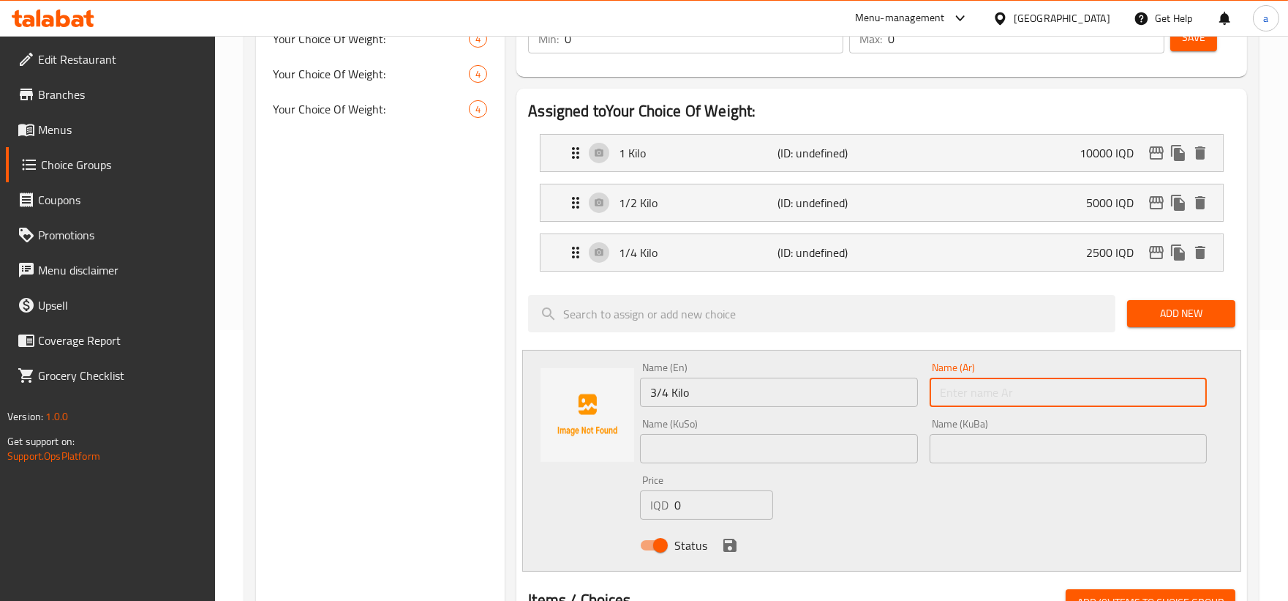
click at [930, 385] on input "text" at bounding box center [1068, 391] width 277 height 29
paste input "3/4 كيلو"
type input "3/4 كيلو"
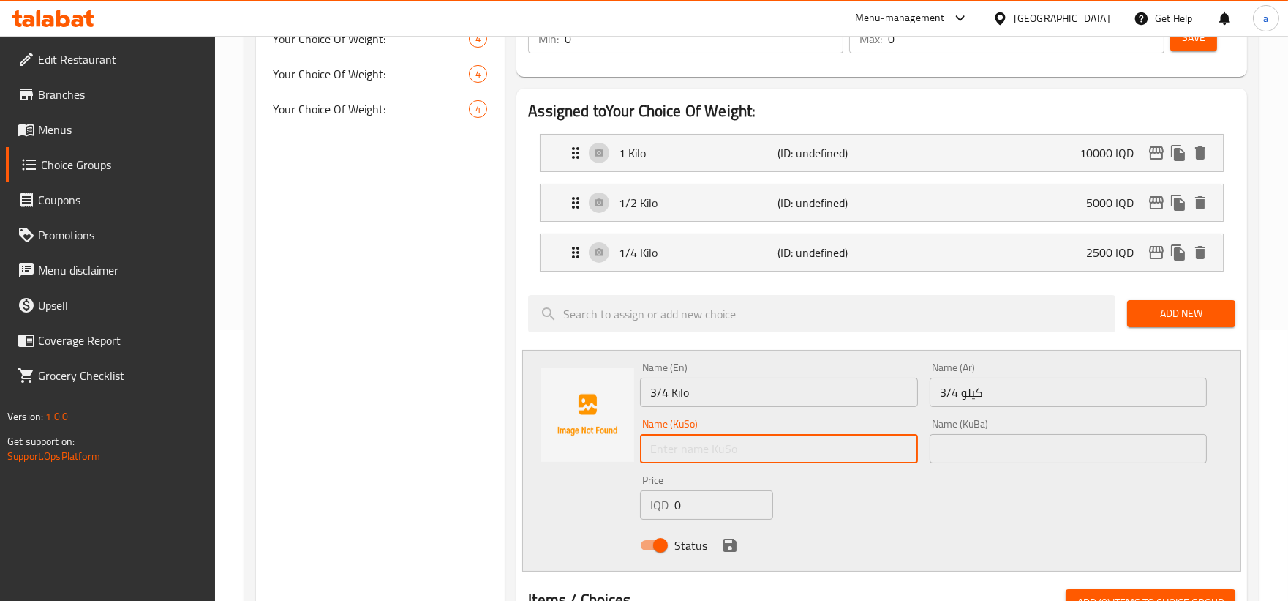
click at [803, 449] on input "text" at bounding box center [778, 448] width 277 height 29
paste input "3/4 کیلۆ"
type input "3/4 کیلۆ"
click at [1037, 463] on input "text" at bounding box center [1068, 448] width 277 height 29
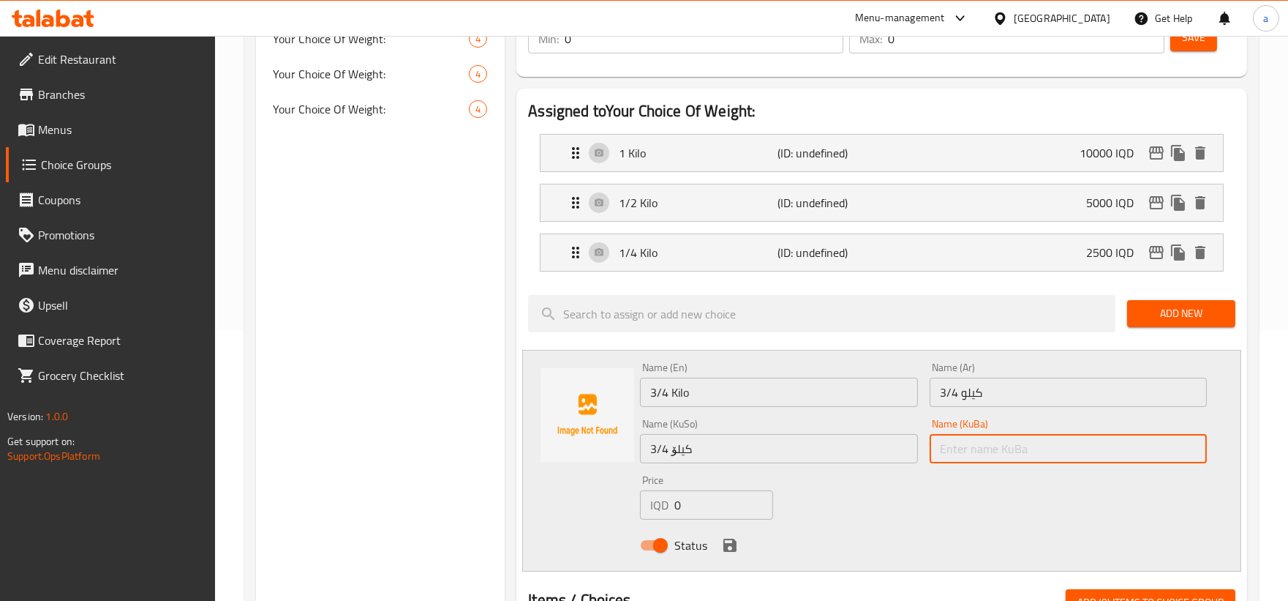
paste input "3/4 کیلۆ"
type input "3/4 کیلۆ"
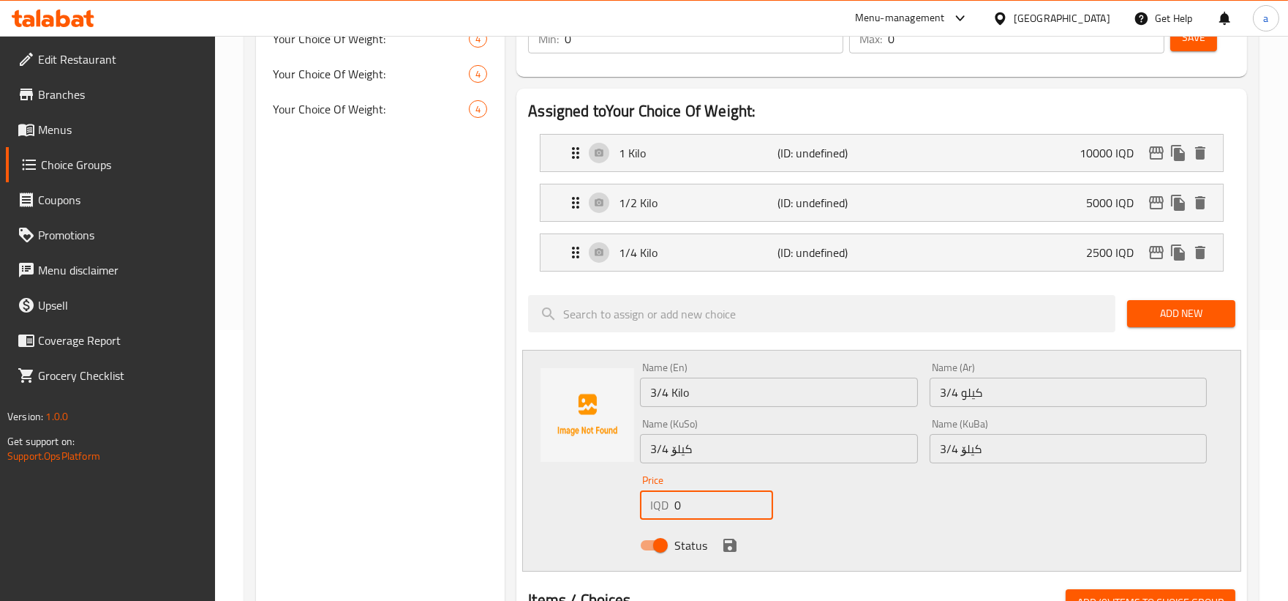
drag, startPoint x: 719, startPoint y: 497, endPoint x: 660, endPoint y: 499, distance: 59.3
click at [660, 499] on div "IQD 0 Price" at bounding box center [706, 504] width 133 height 29
paste input "750"
type input "7500"
click at [722, 546] on icon "save" at bounding box center [730, 545] width 18 height 18
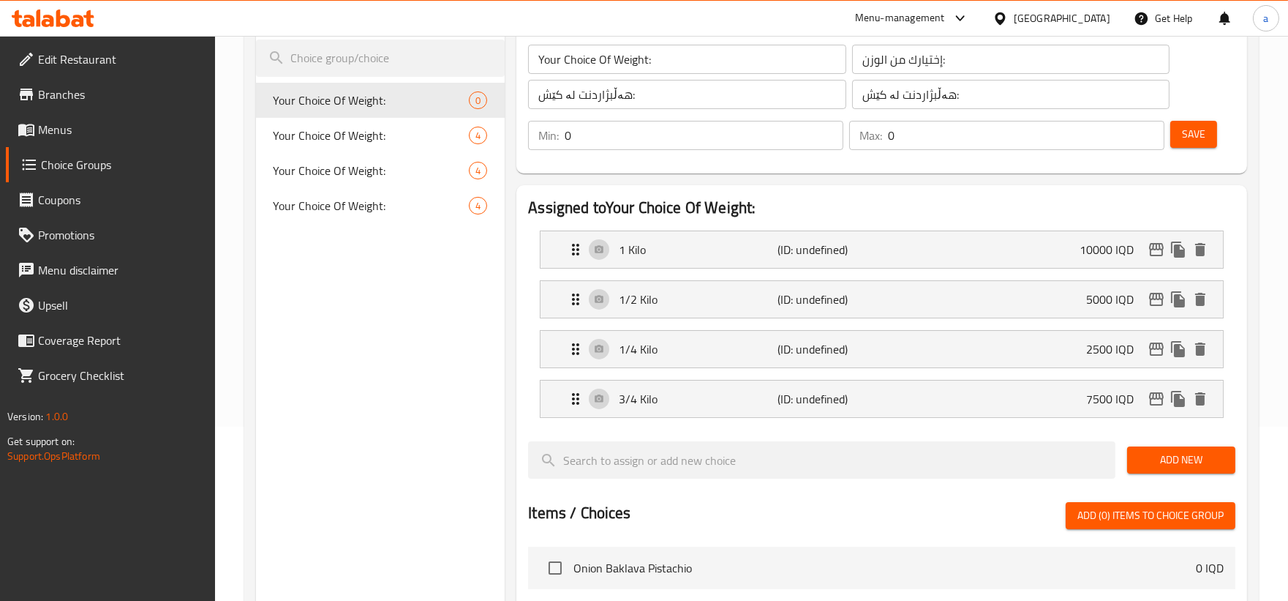
scroll to position [135, 0]
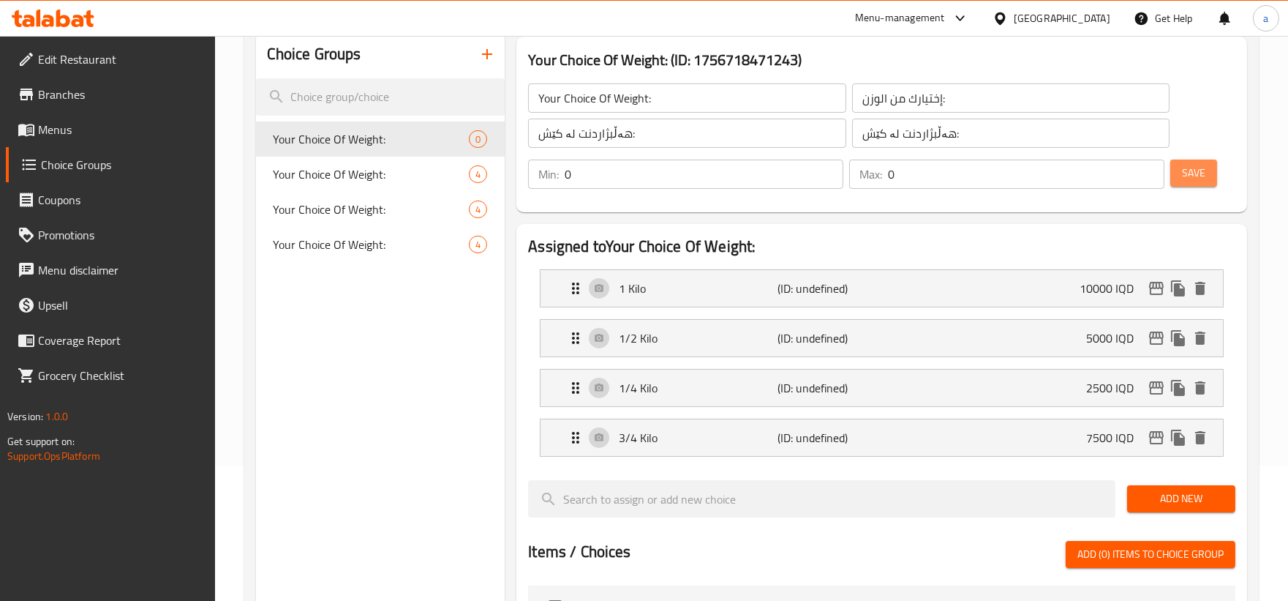
click at [1192, 174] on span "Save" at bounding box center [1193, 173] width 23 height 18
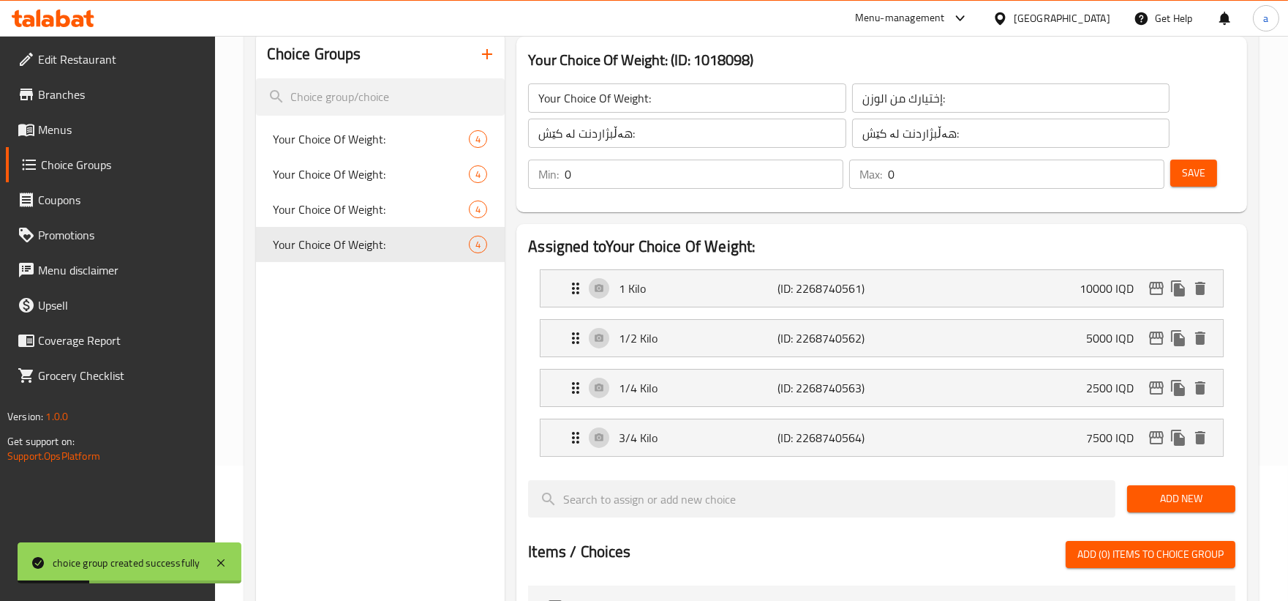
click at [34, 122] on icon at bounding box center [27, 130] width 18 height 18
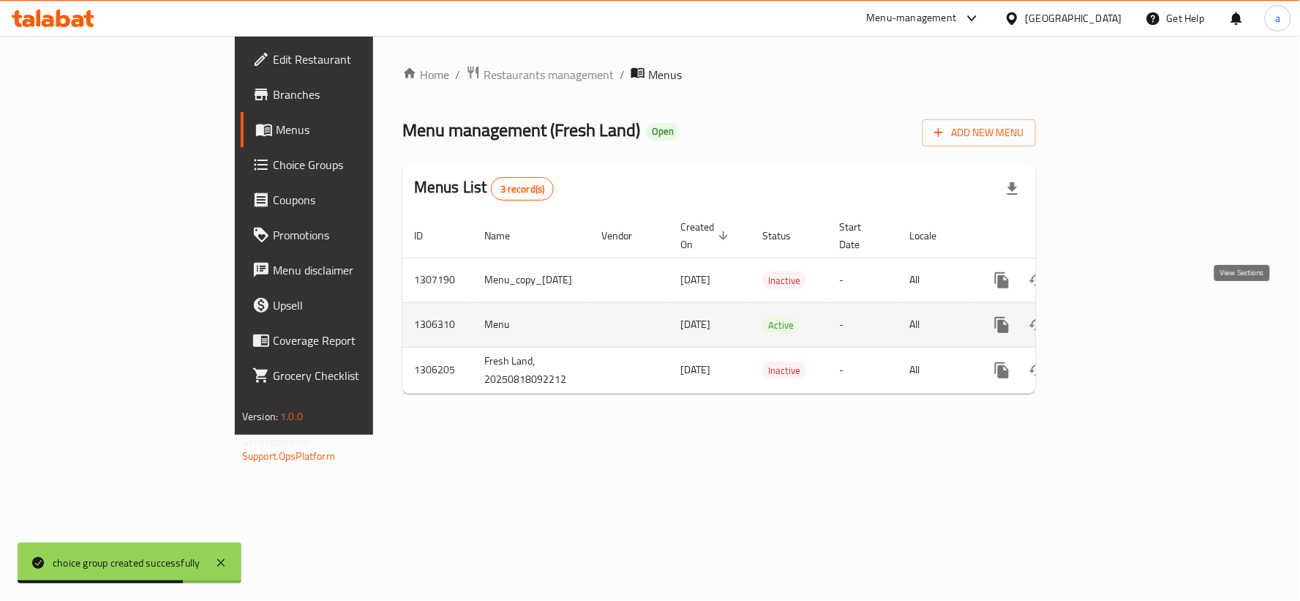
click at [1125, 307] on link "enhanced table" at bounding box center [1107, 324] width 35 height 35
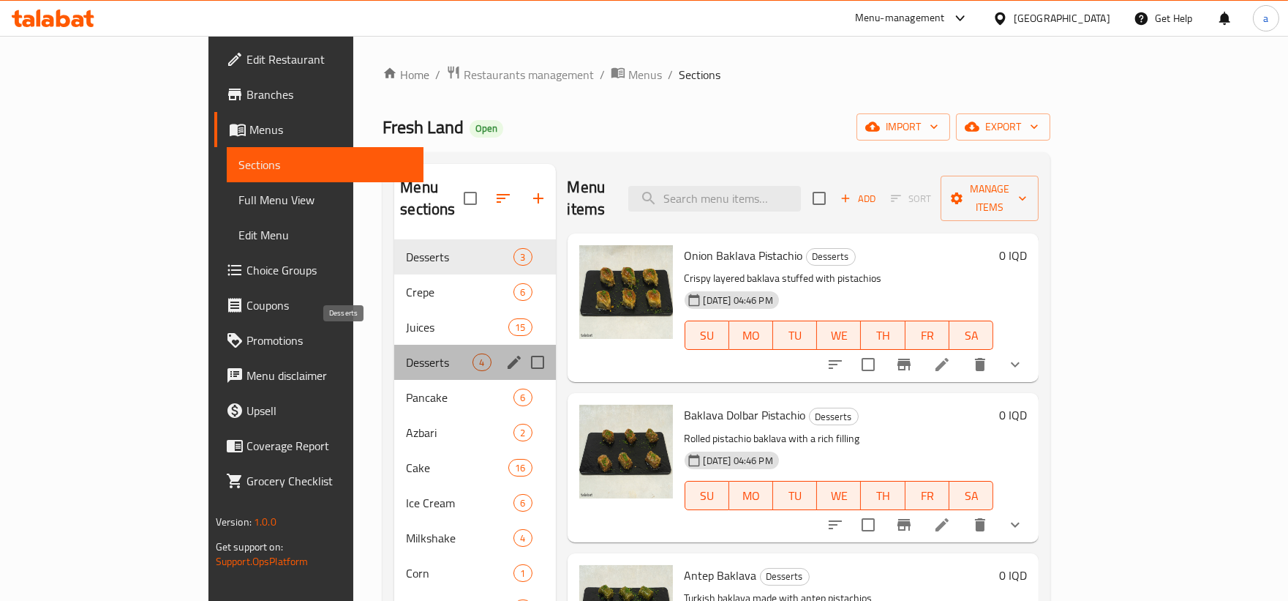
click at [406, 353] on span "Desserts" at bounding box center [439, 362] width 67 height 18
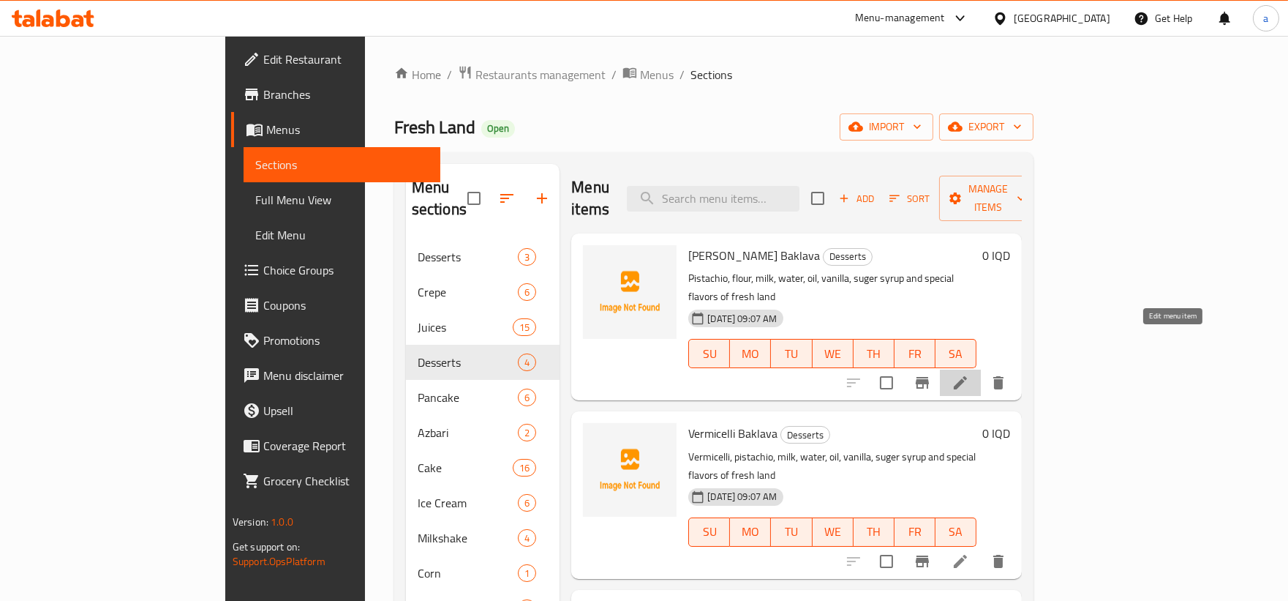
click at [967, 376] on icon at bounding box center [960, 382] width 13 height 13
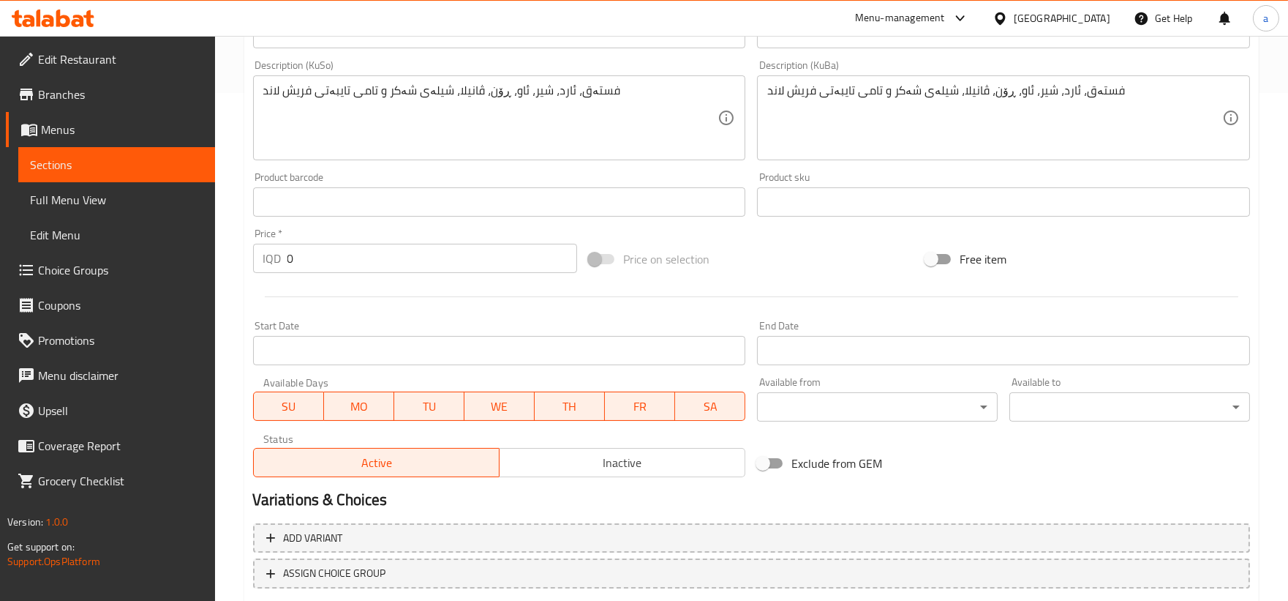
scroll to position [598, 0]
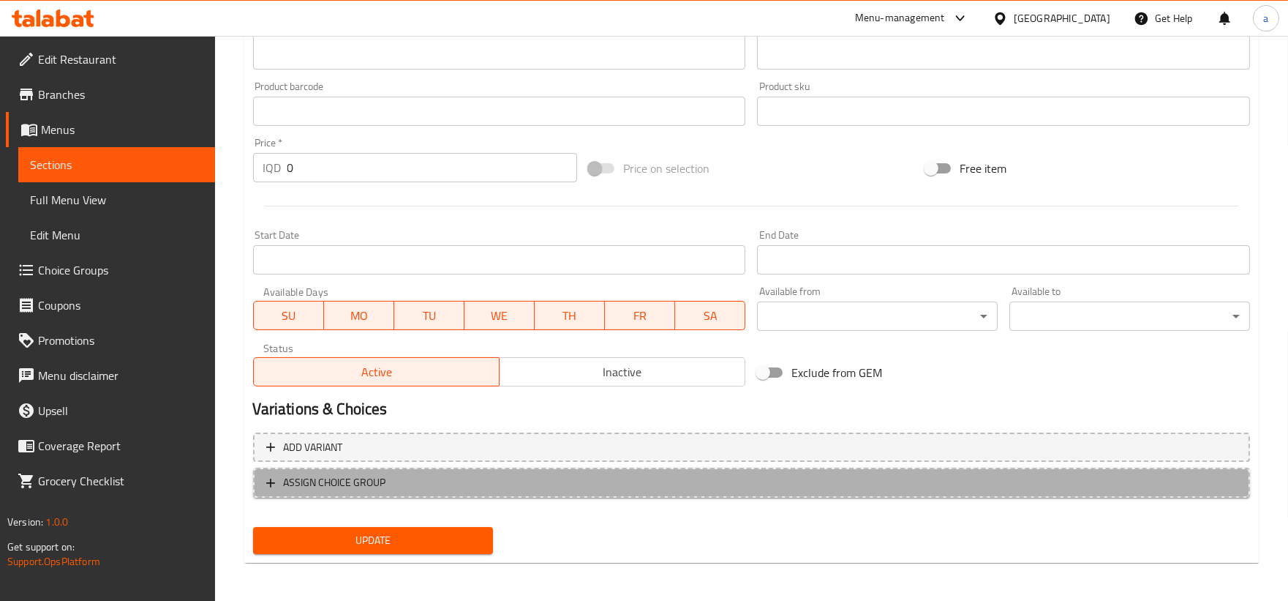
click at [355, 486] on span "ASSIGN CHOICE GROUP" at bounding box center [335, 482] width 102 height 18
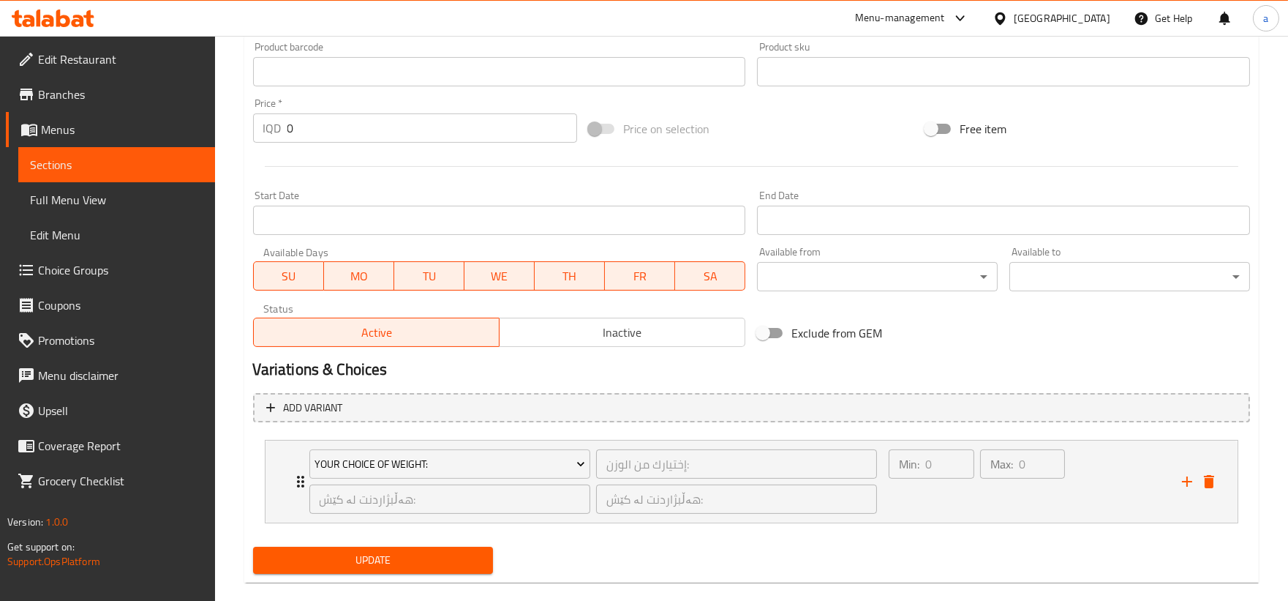
scroll to position [659, 0]
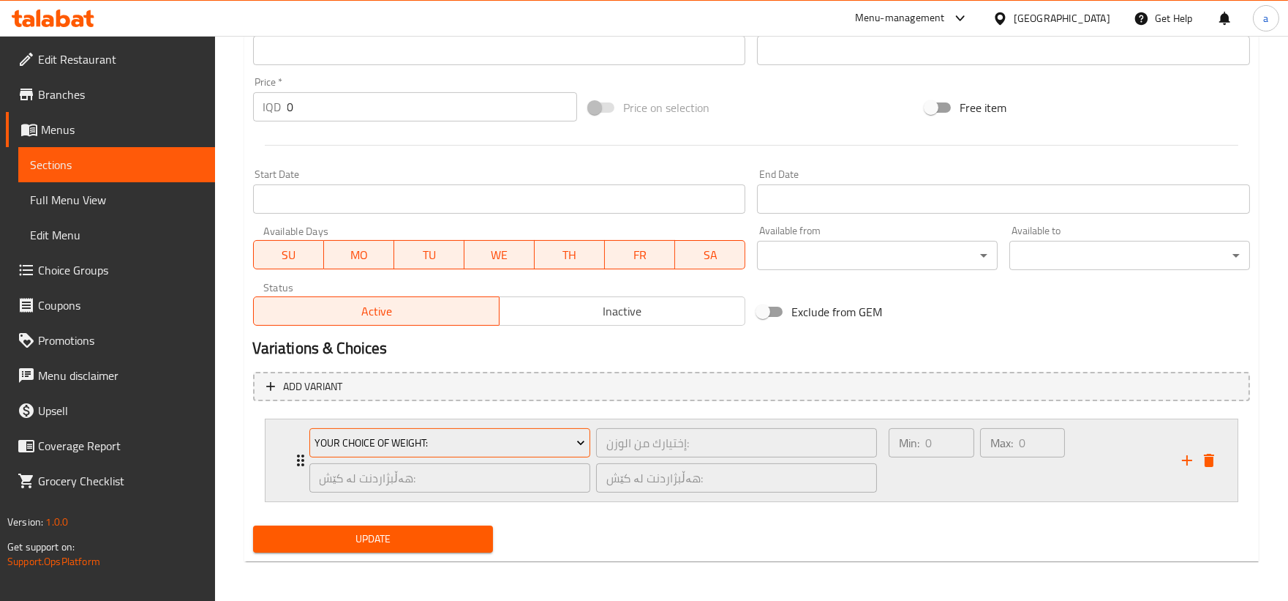
click at [532, 429] on button "Your Choice Of Weight:" at bounding box center [449, 442] width 281 height 29
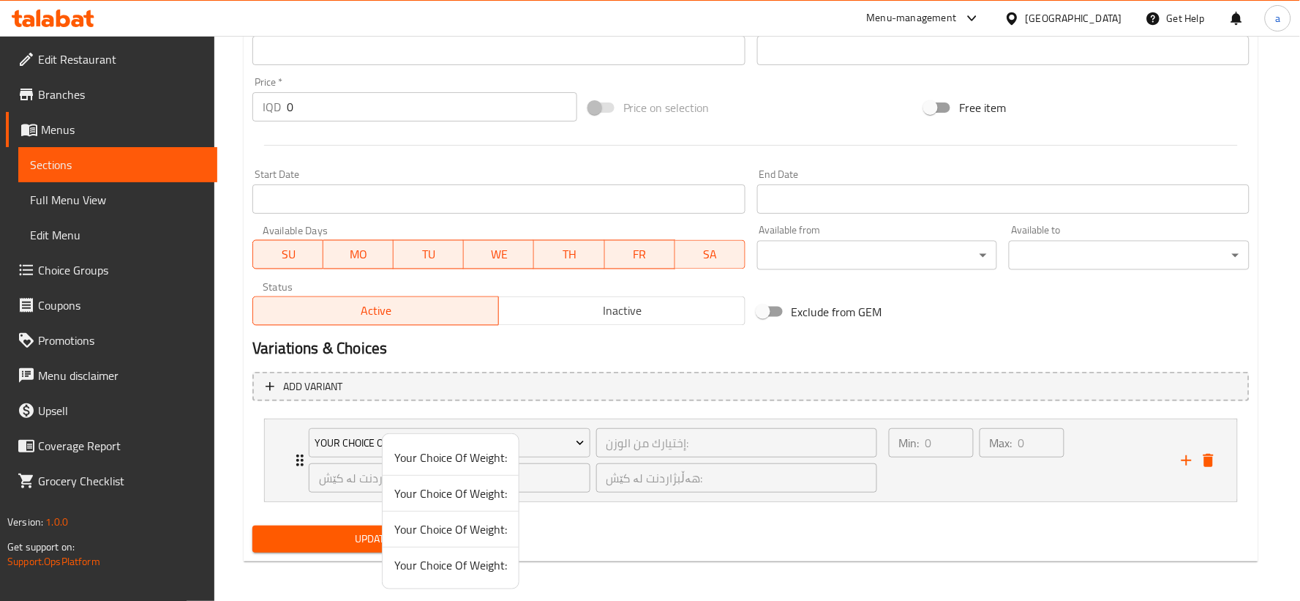
click at [576, 491] on div at bounding box center [650, 300] width 1300 height 601
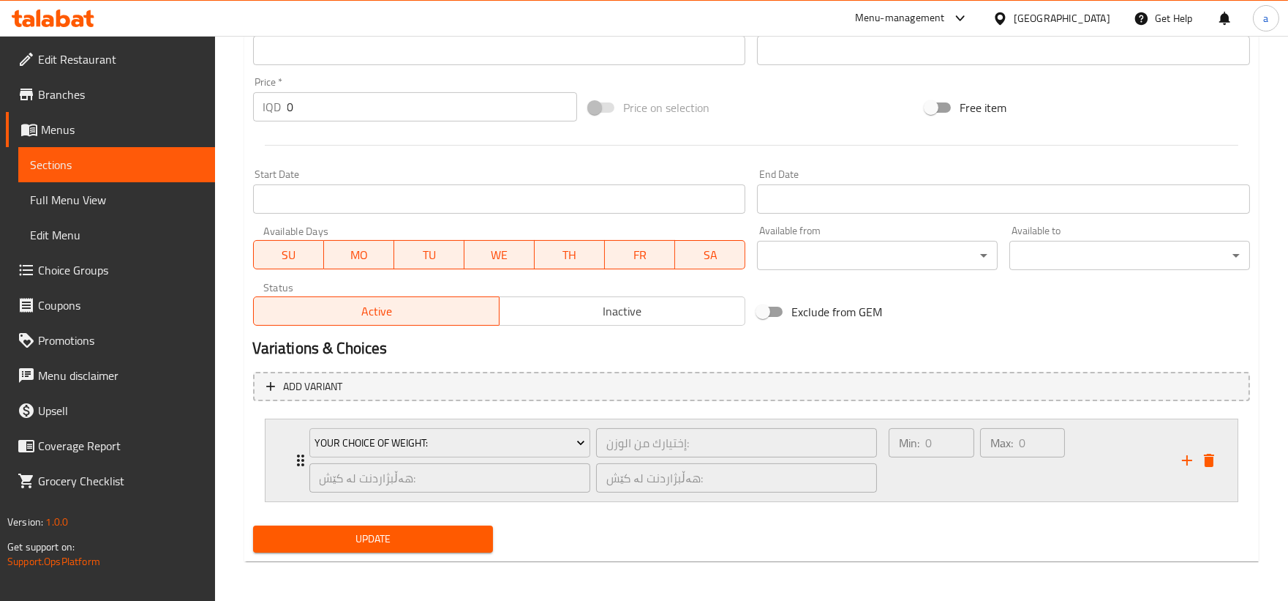
click at [301, 459] on div "Your Choice Of Weight: إختيارك من الوزن: ​ هەڵبژاردنت لە کێش: ​ هەڵبژاردنت لە ک…" at bounding box center [594, 460] width 586 height 82
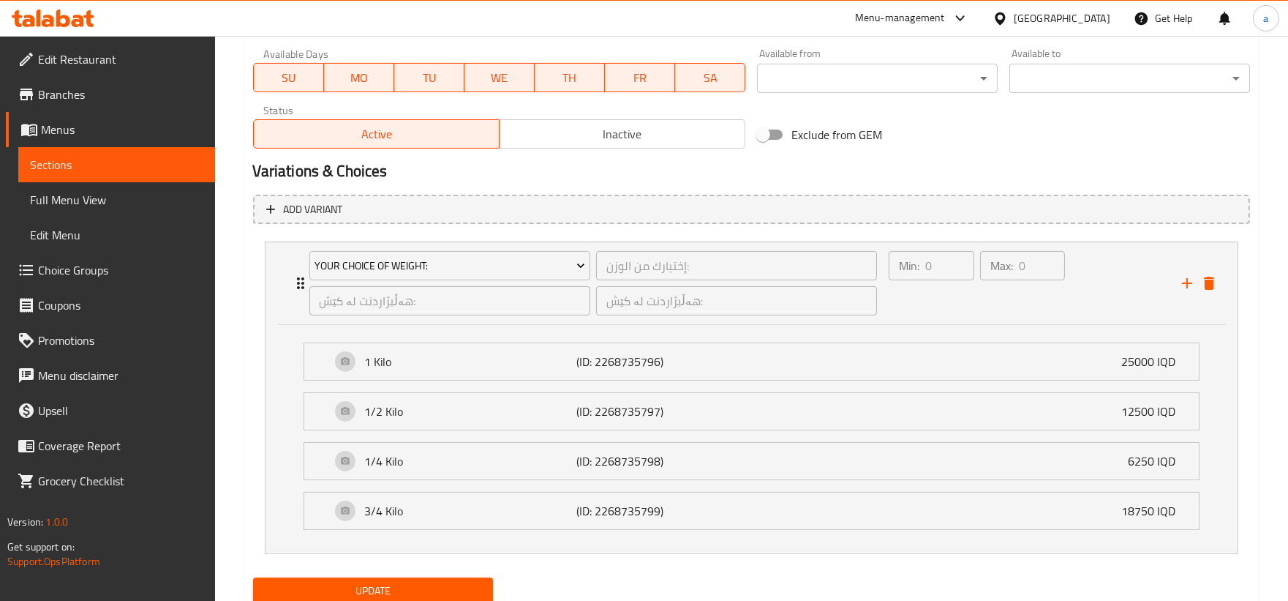
scroll to position [889, 0]
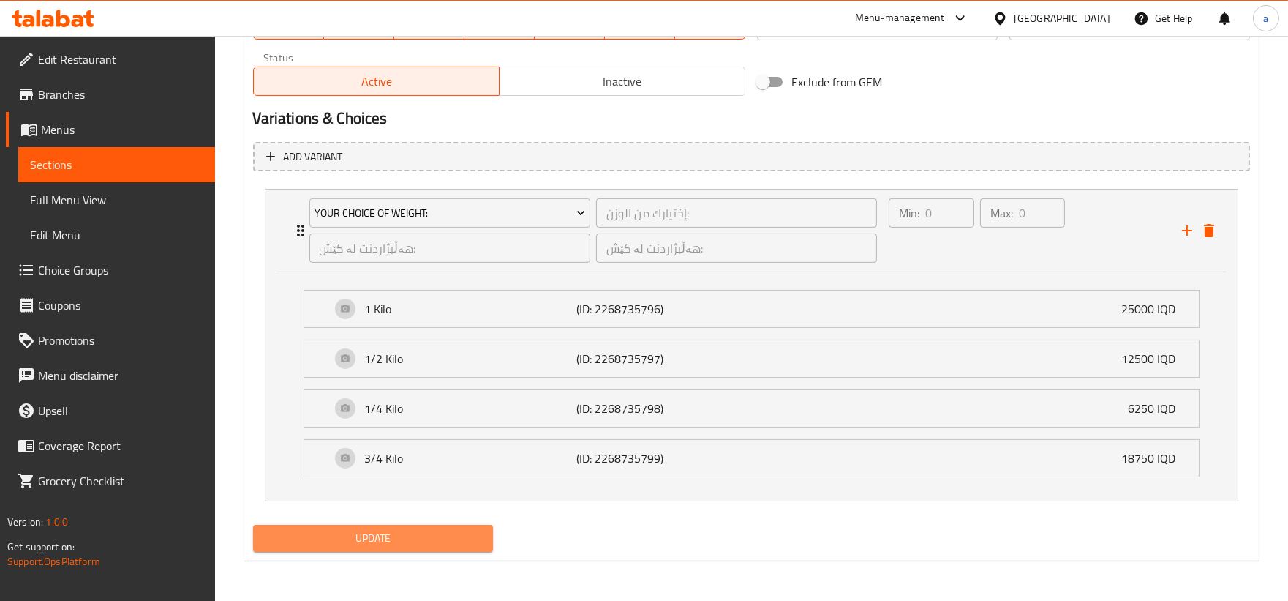
click at [448, 525] on button "Update" at bounding box center [373, 538] width 241 height 27
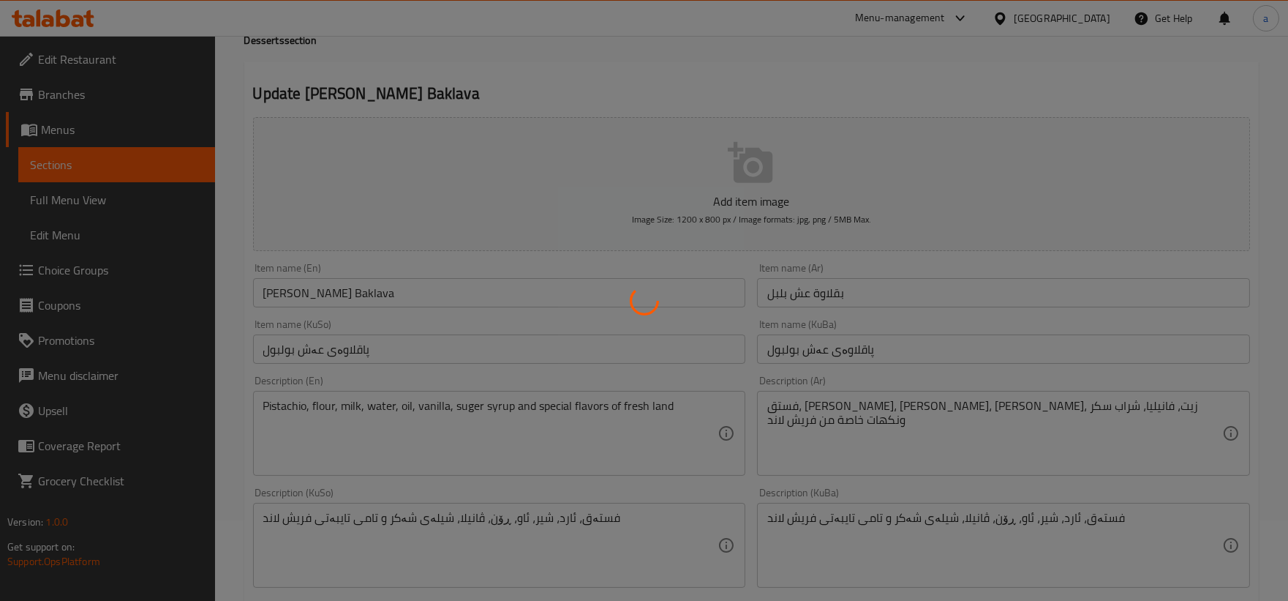
scroll to position [0, 0]
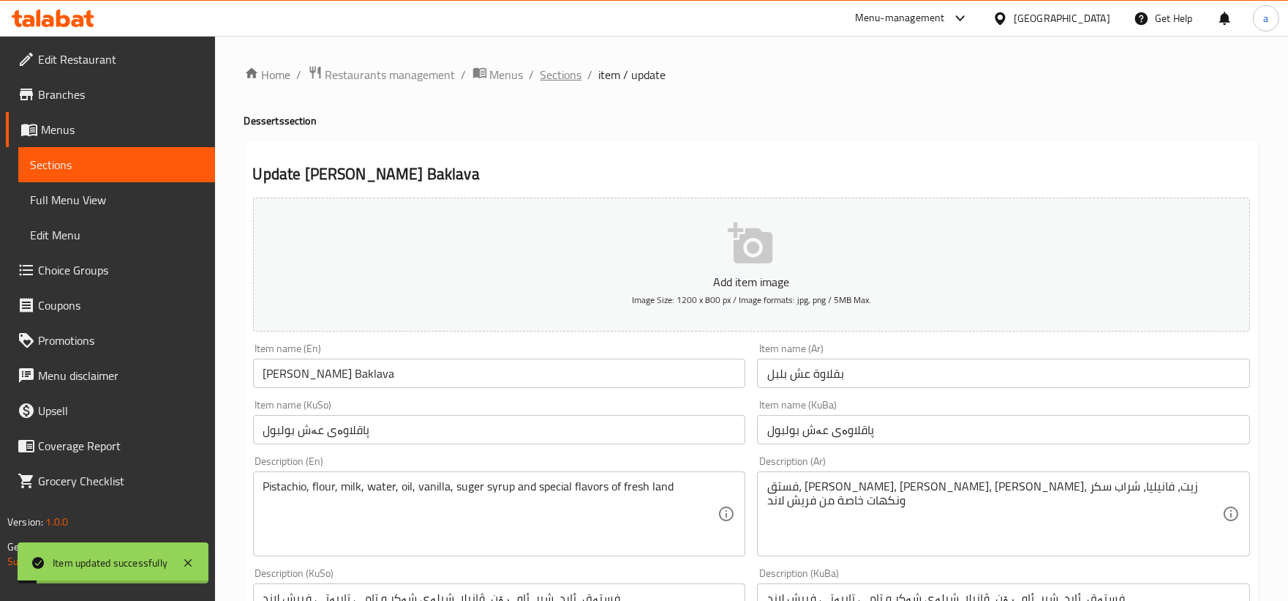
click at [552, 83] on span "Sections" at bounding box center [562, 75] width 42 height 18
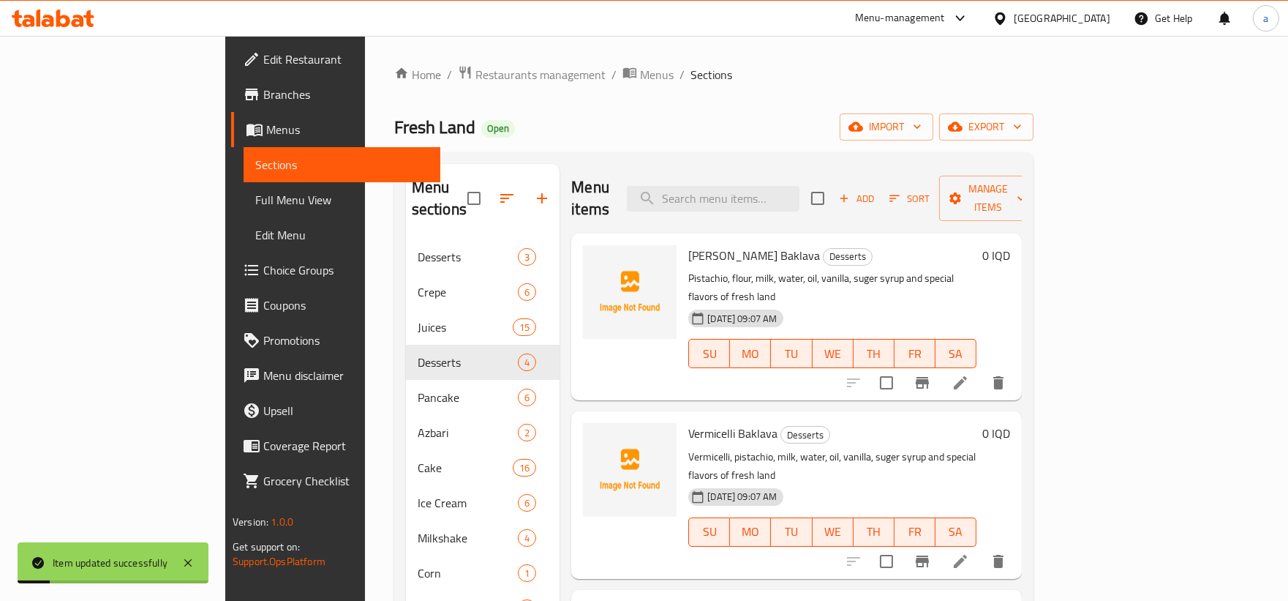
scroll to position [75, 0]
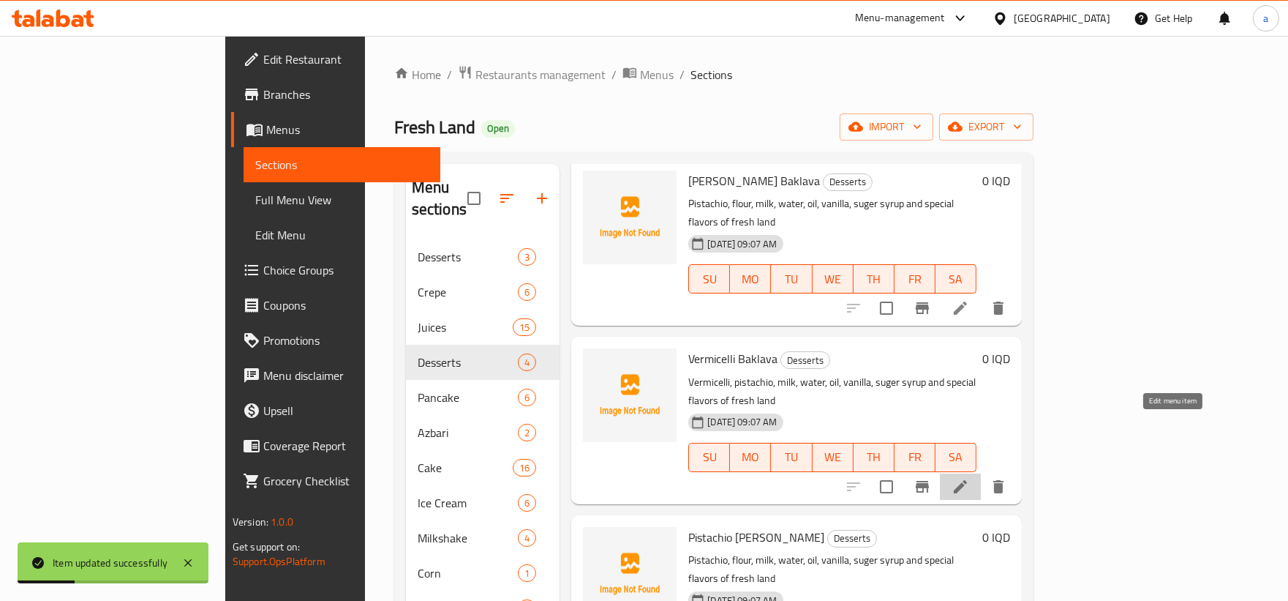
click at [969, 478] on icon at bounding box center [961, 487] width 18 height 18
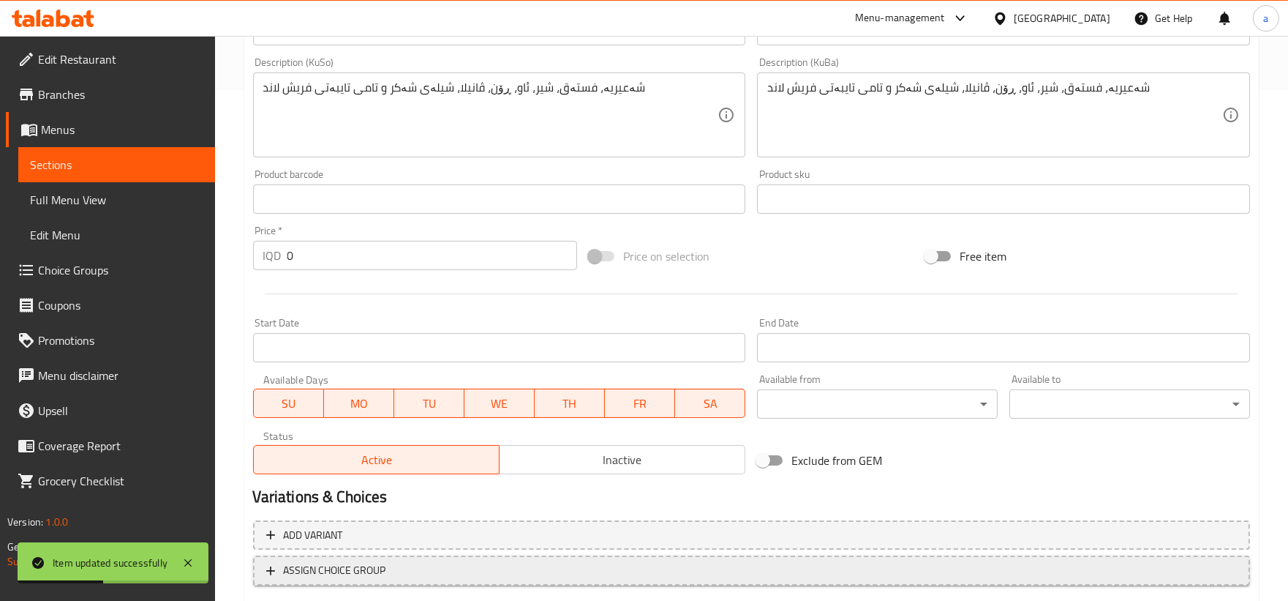
scroll to position [598, 0]
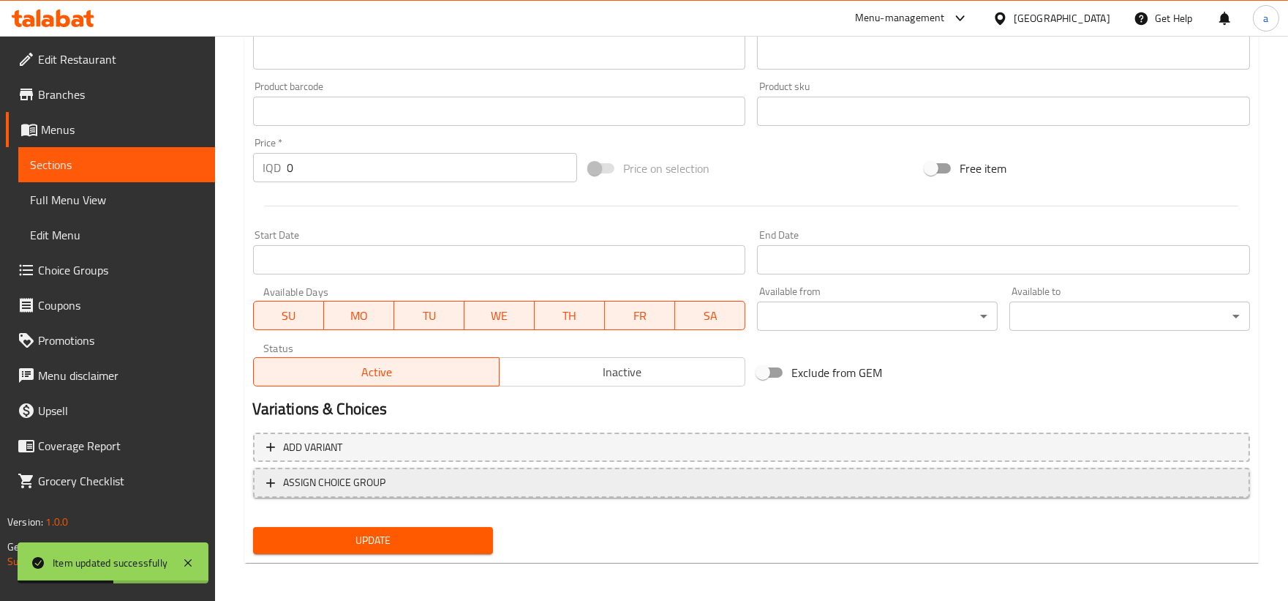
click at [363, 494] on button "ASSIGN CHOICE GROUP" at bounding box center [751, 482] width 997 height 30
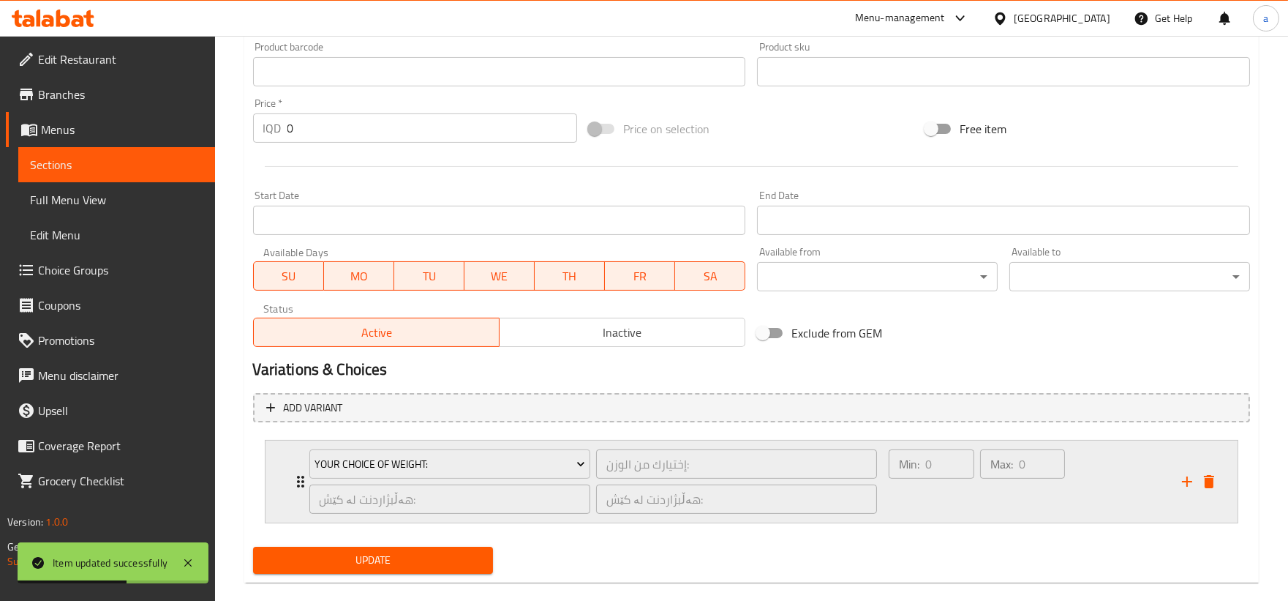
scroll to position [659, 0]
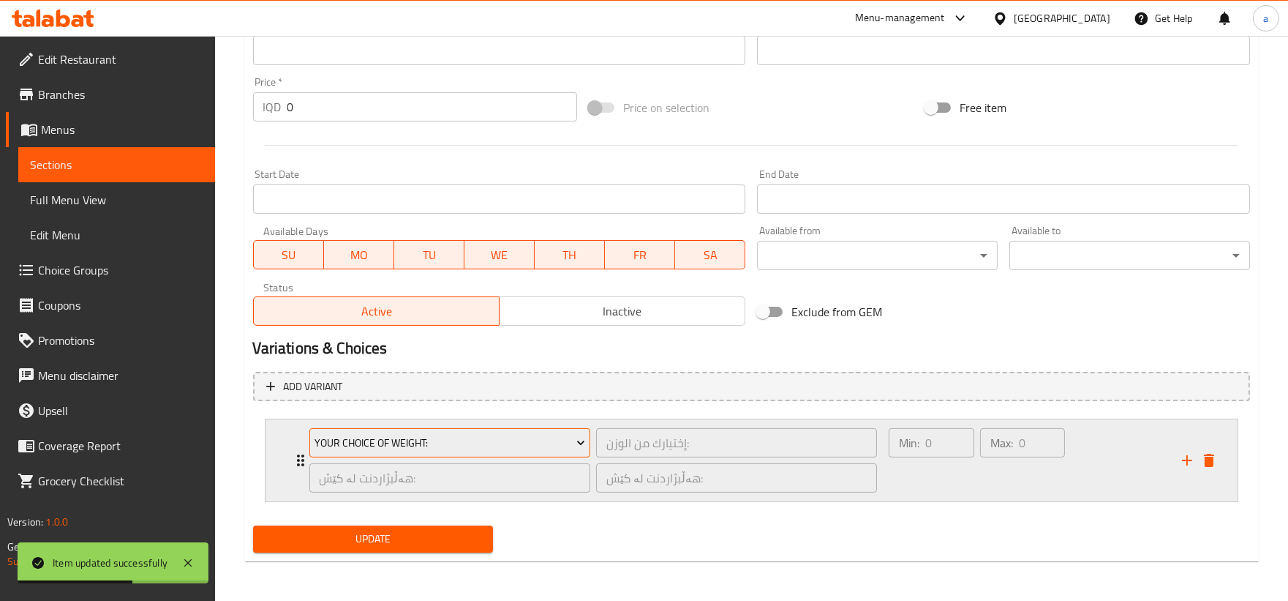
click at [390, 429] on button "Your Choice Of Weight:" at bounding box center [449, 442] width 281 height 29
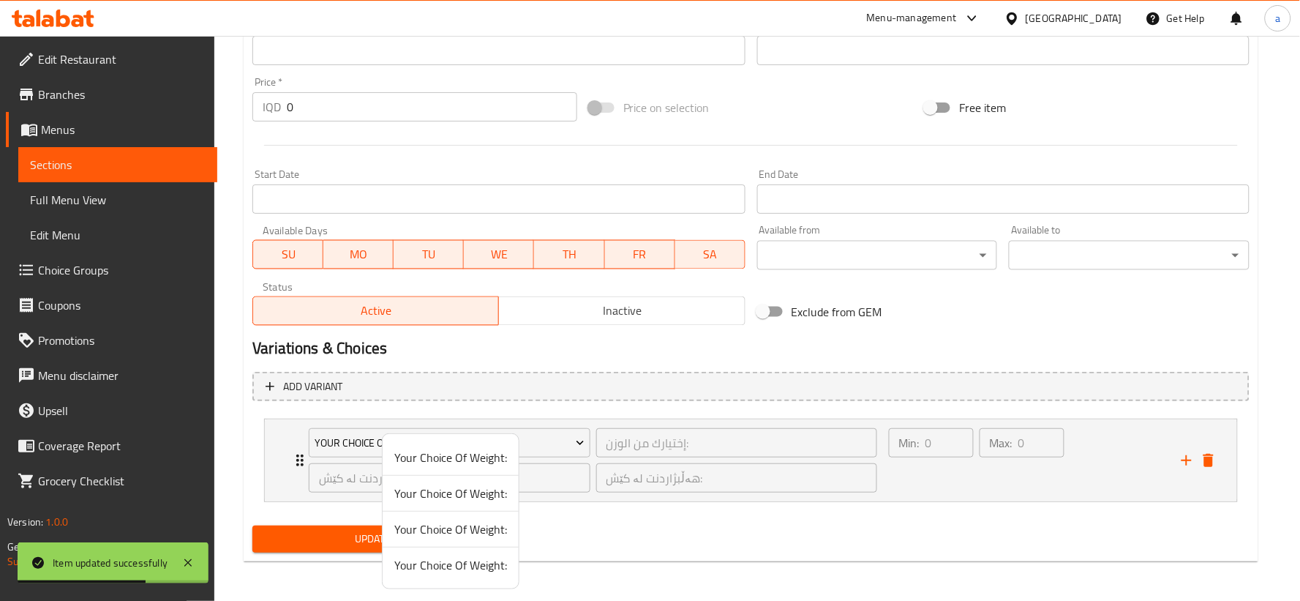
click at [421, 497] on span "Your Choice Of Weight:" at bounding box center [450, 493] width 113 height 18
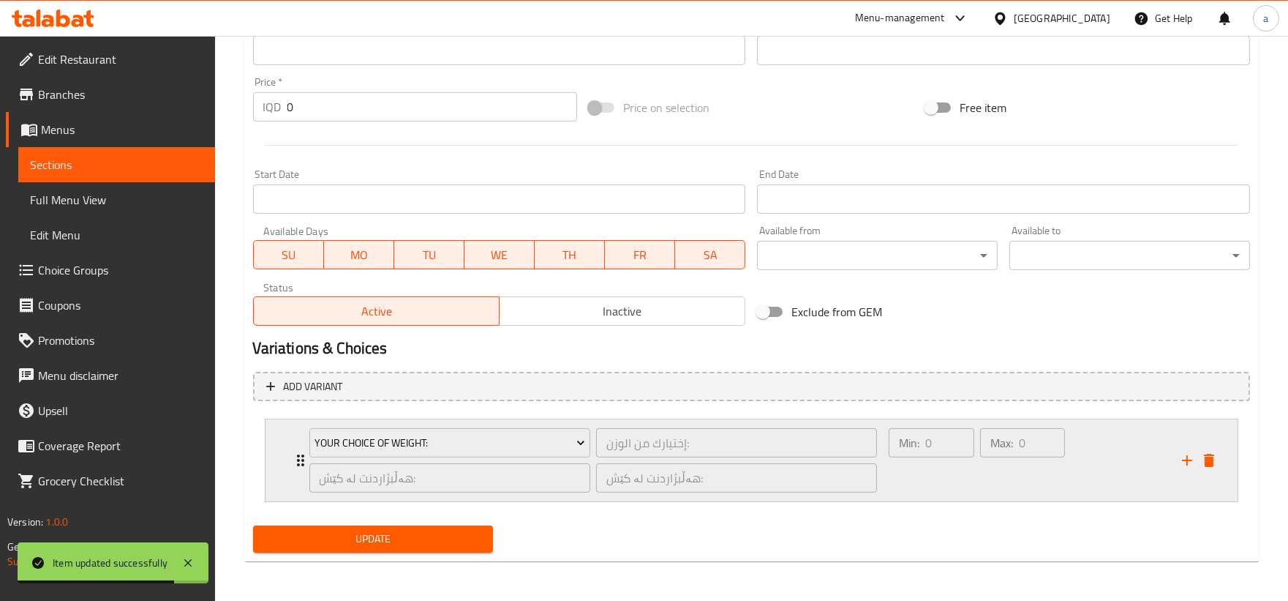
click at [297, 462] on icon "Expand" at bounding box center [301, 460] width 18 height 18
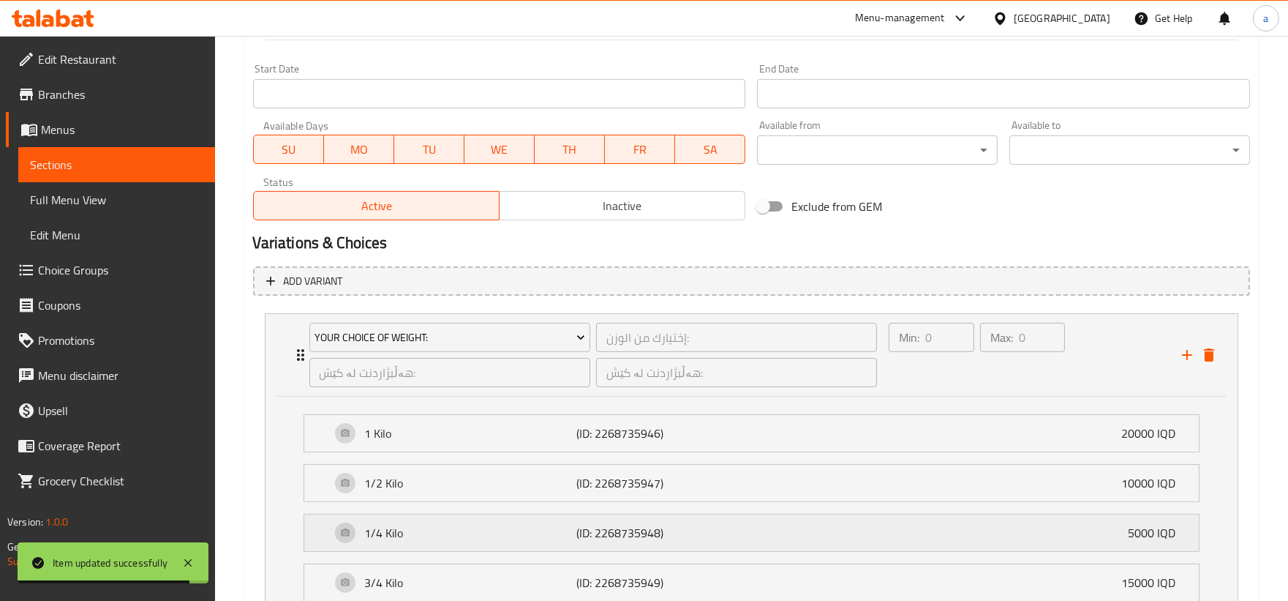
scroll to position [889, 0]
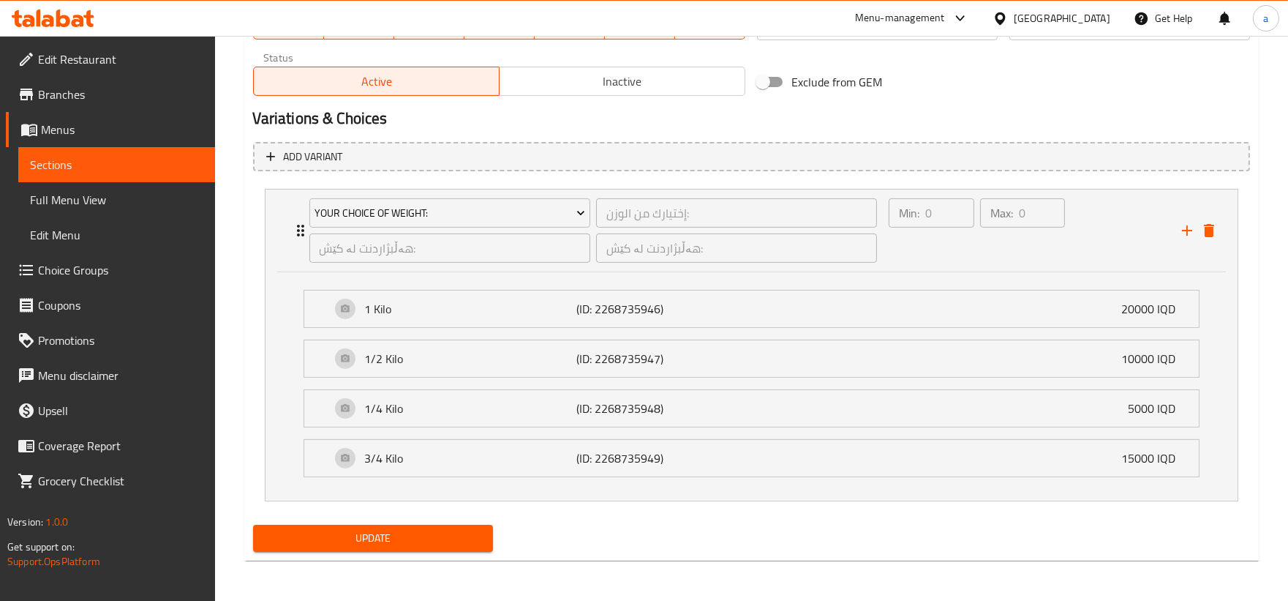
click at [470, 538] on span "Update" at bounding box center [373, 538] width 217 height 18
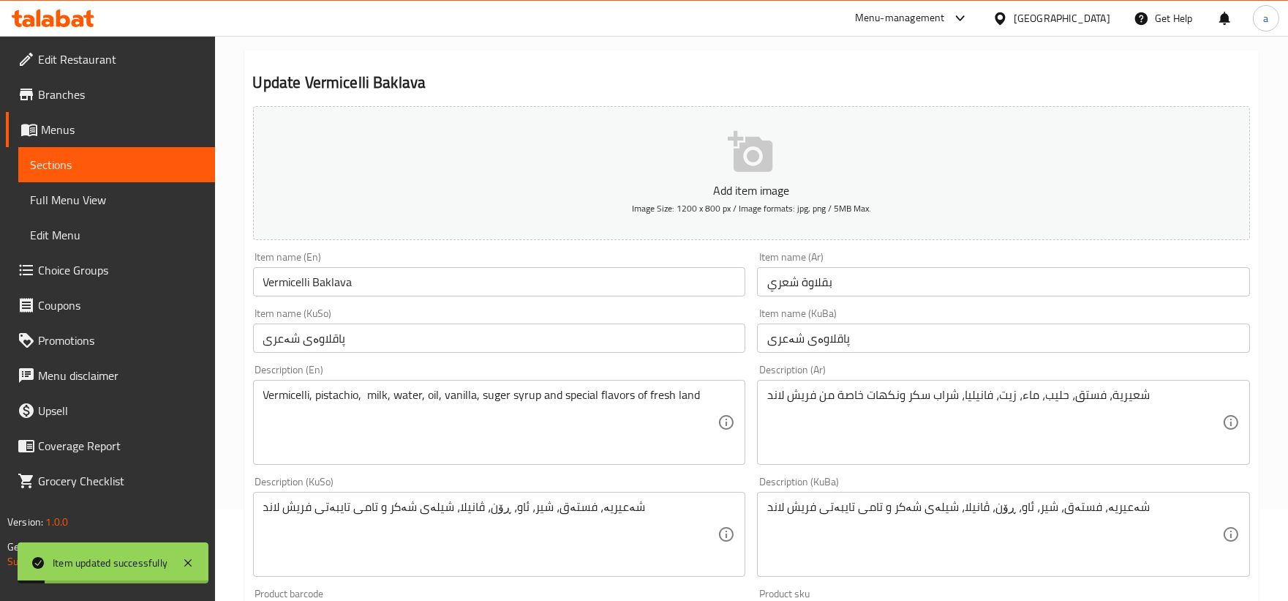
scroll to position [0, 0]
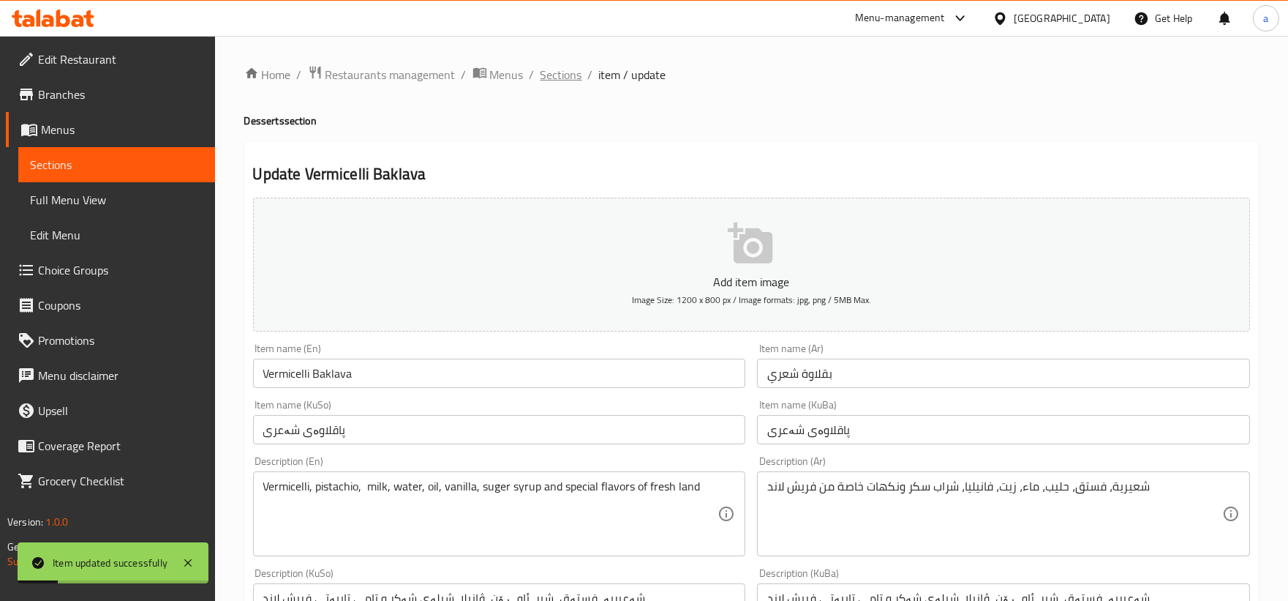
click at [560, 74] on span "Sections" at bounding box center [562, 75] width 42 height 18
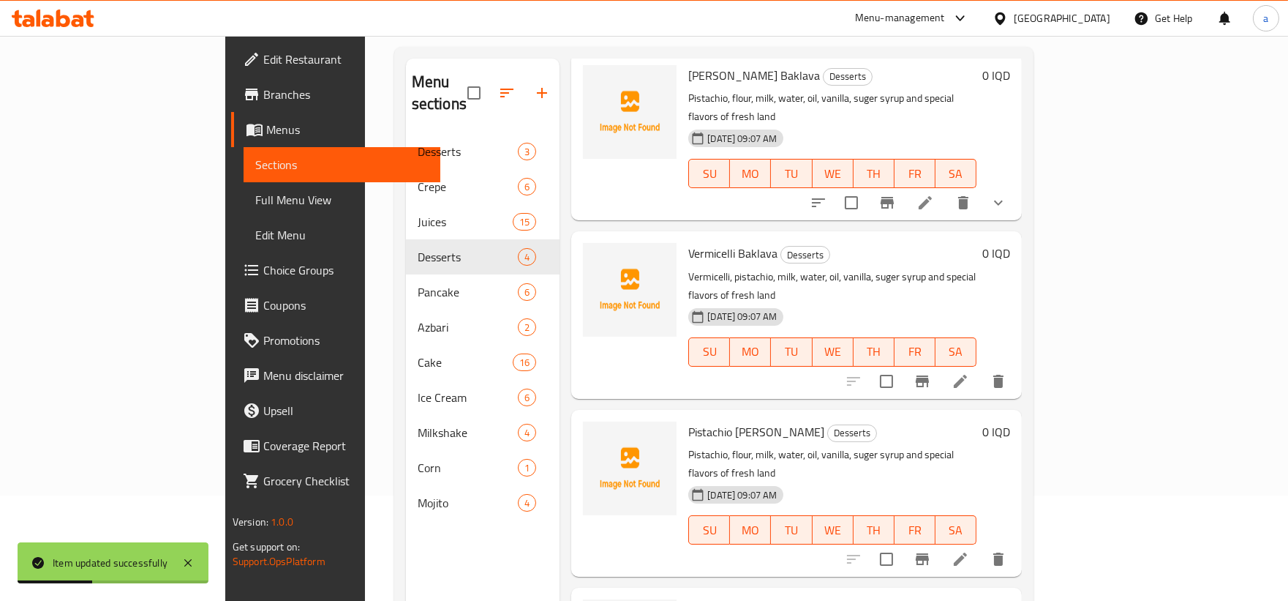
scroll to position [205, 0]
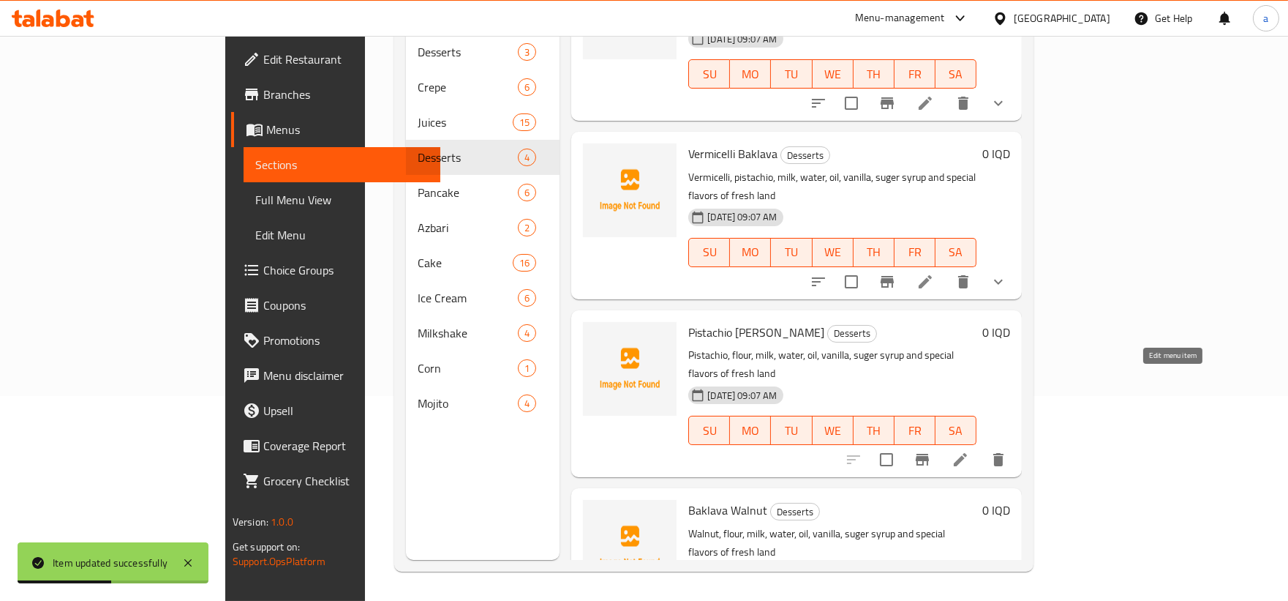
click at [967, 453] on icon at bounding box center [960, 459] width 13 height 13
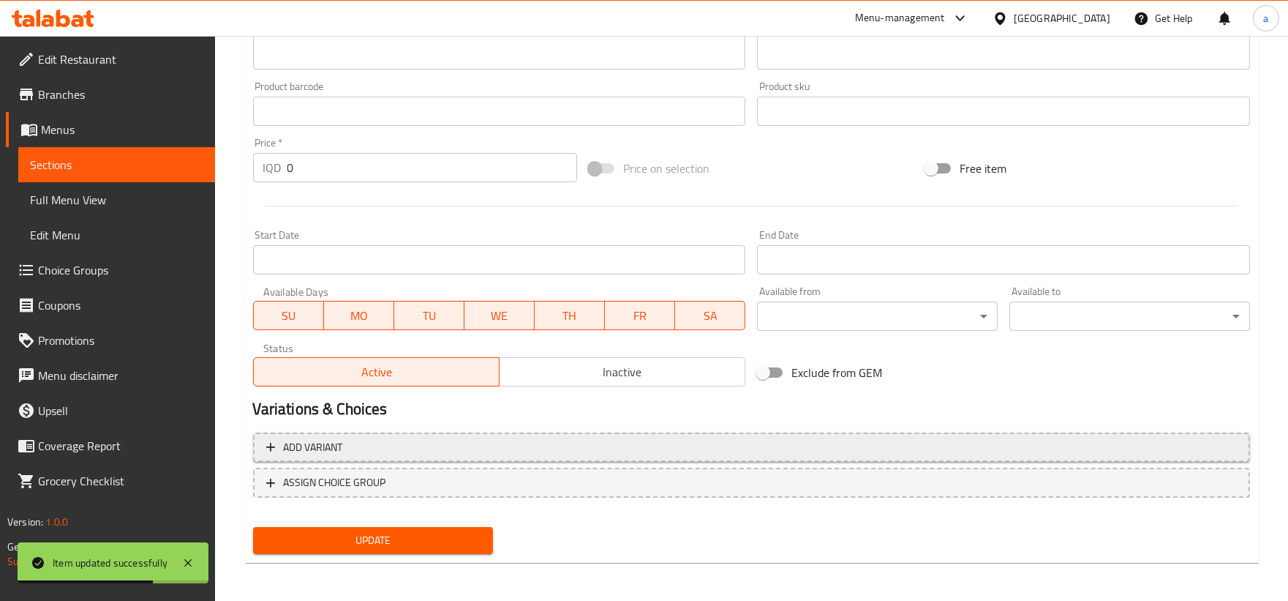
click at [281, 452] on span "Add variant" at bounding box center [751, 447] width 971 height 18
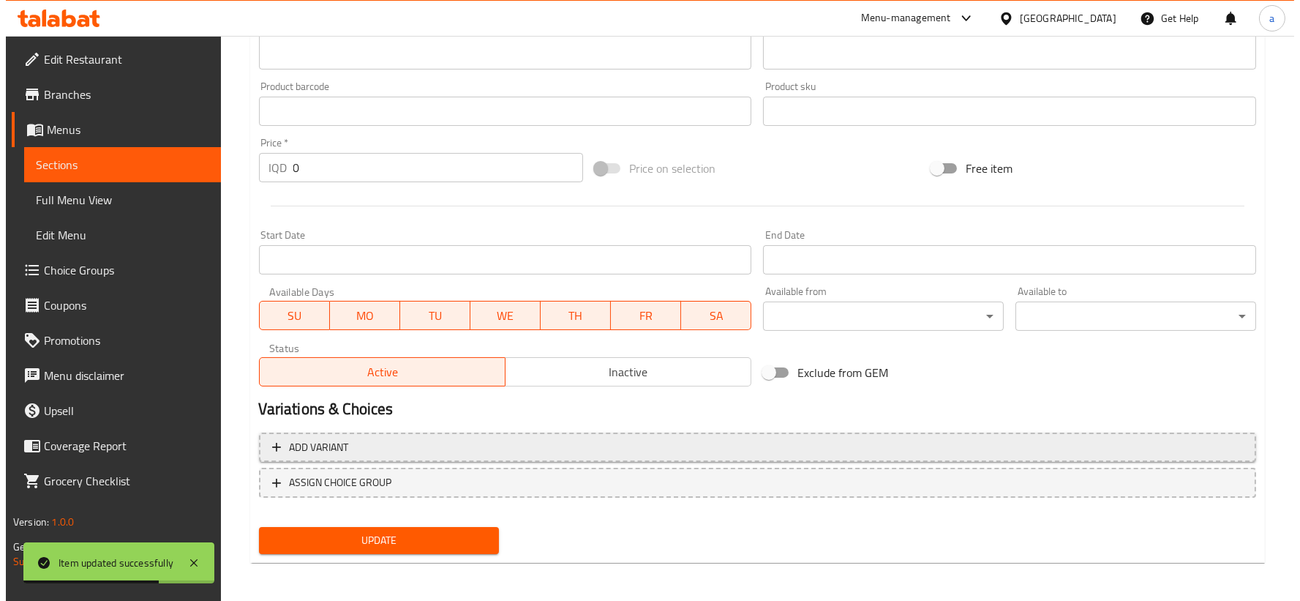
scroll to position [591, 0]
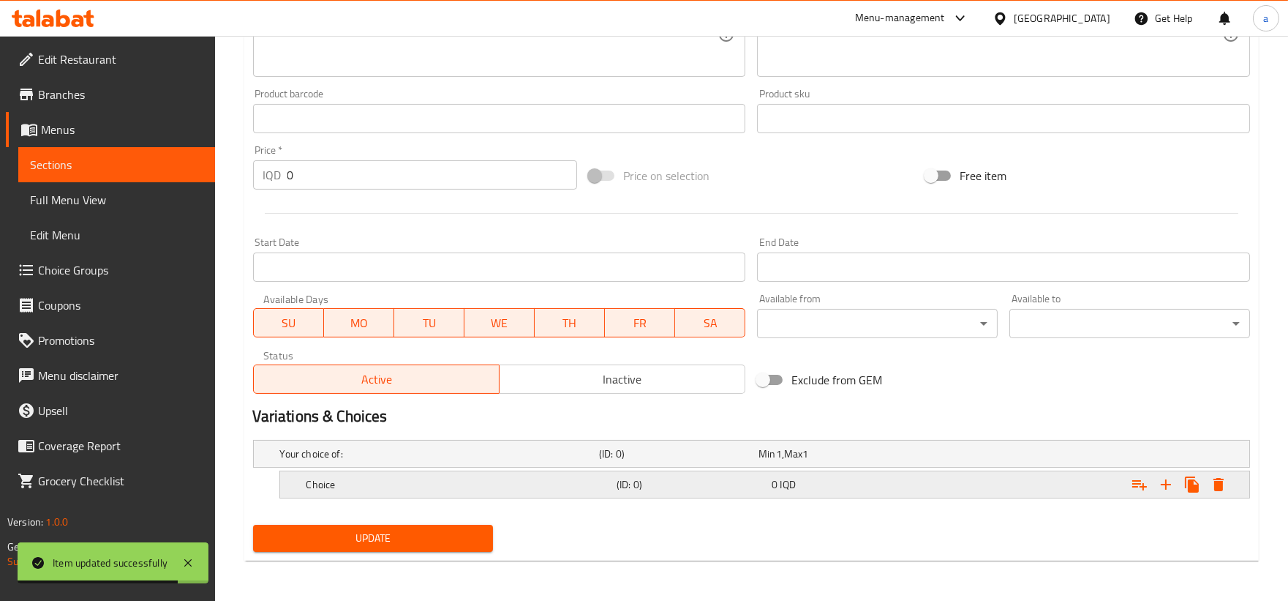
click at [1226, 486] on icon "Expand" at bounding box center [1219, 485] width 18 height 18
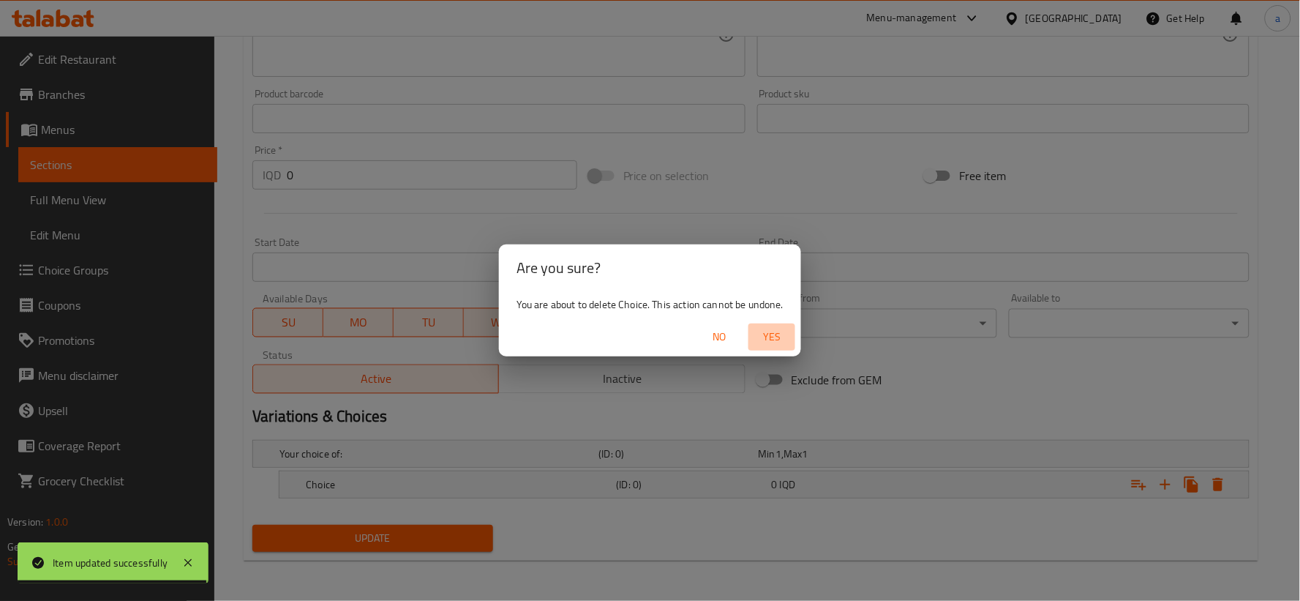
click at [774, 339] on span "Yes" at bounding box center [771, 337] width 35 height 18
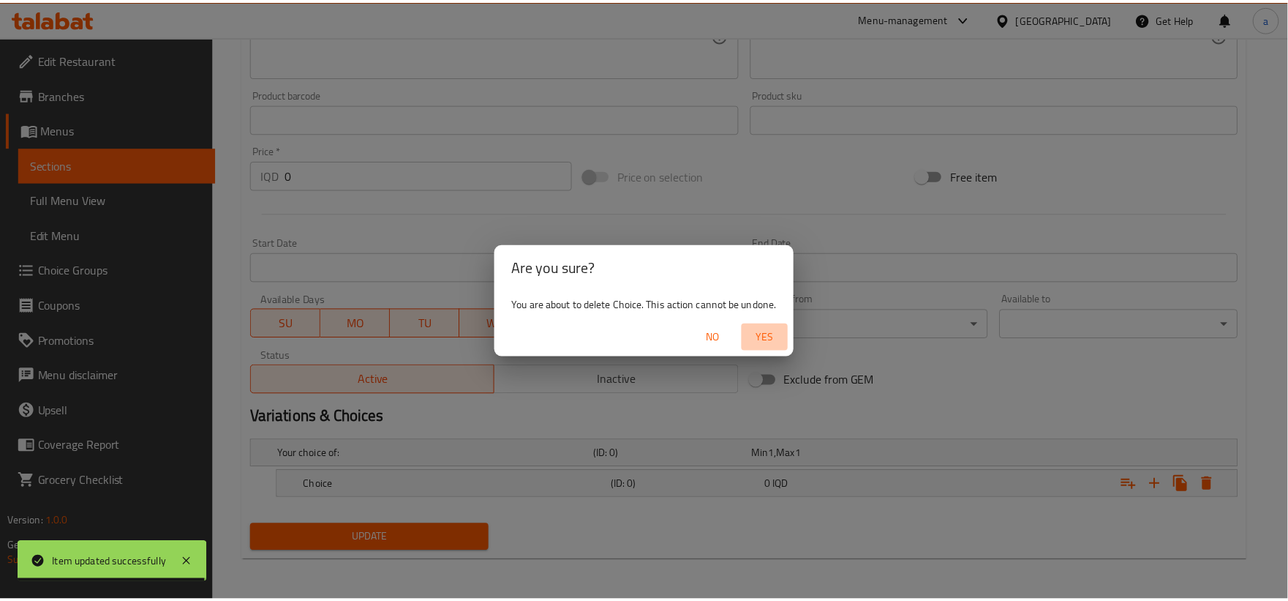
scroll to position [587, 0]
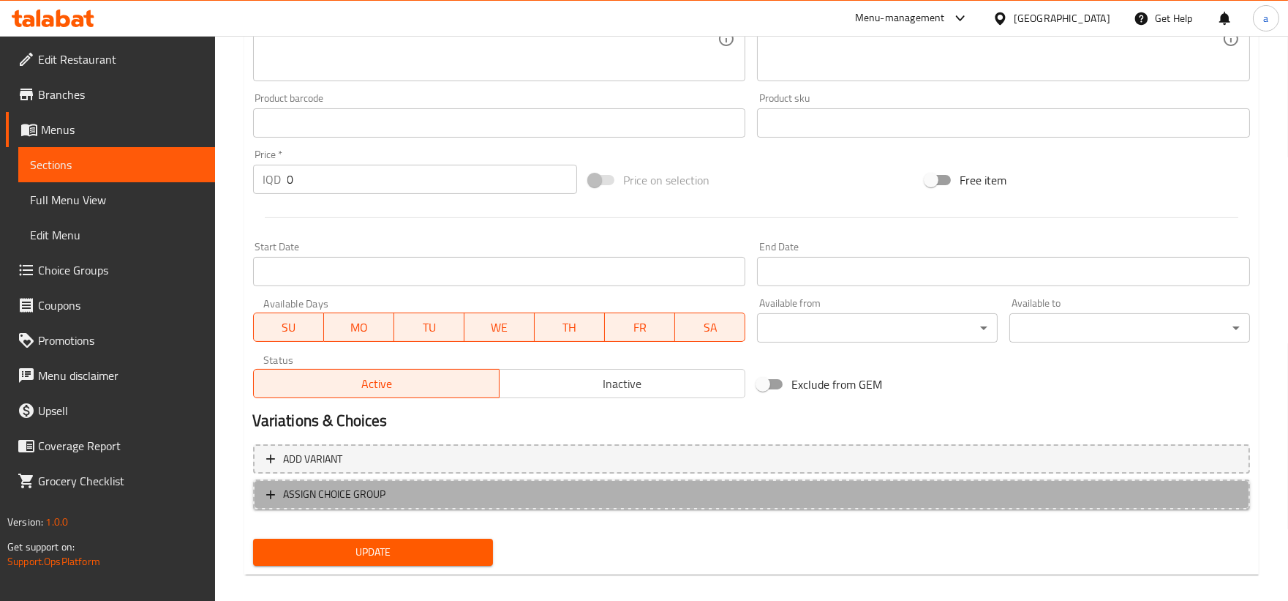
click at [356, 490] on span "ASSIGN CHOICE GROUP" at bounding box center [335, 494] width 102 height 18
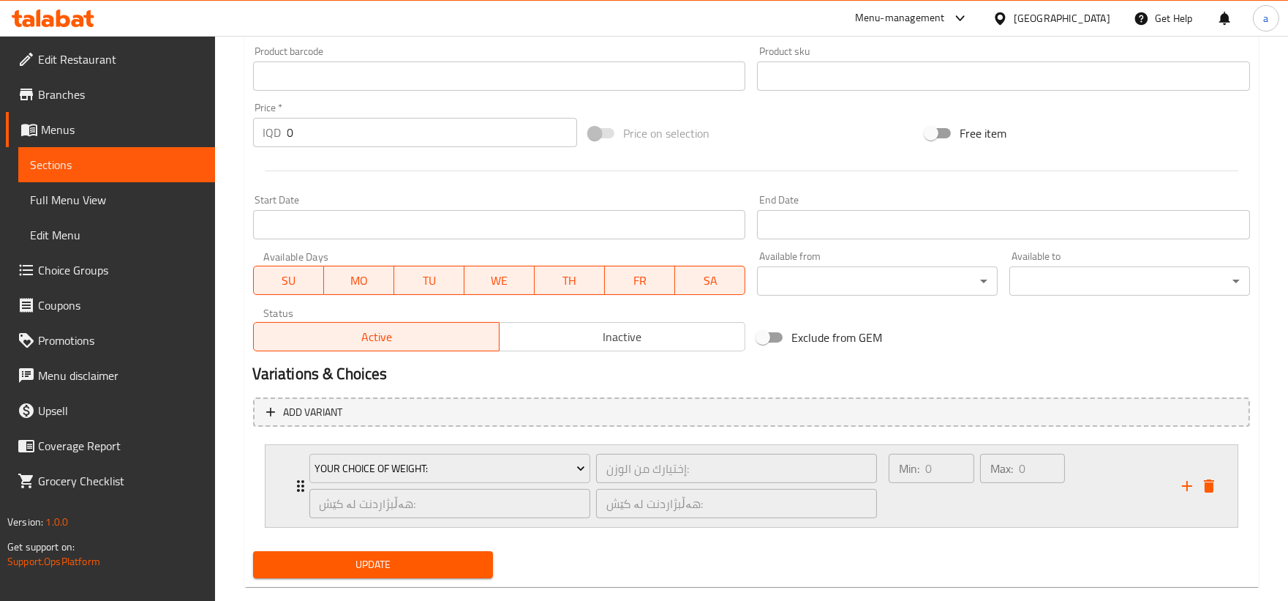
scroll to position [659, 0]
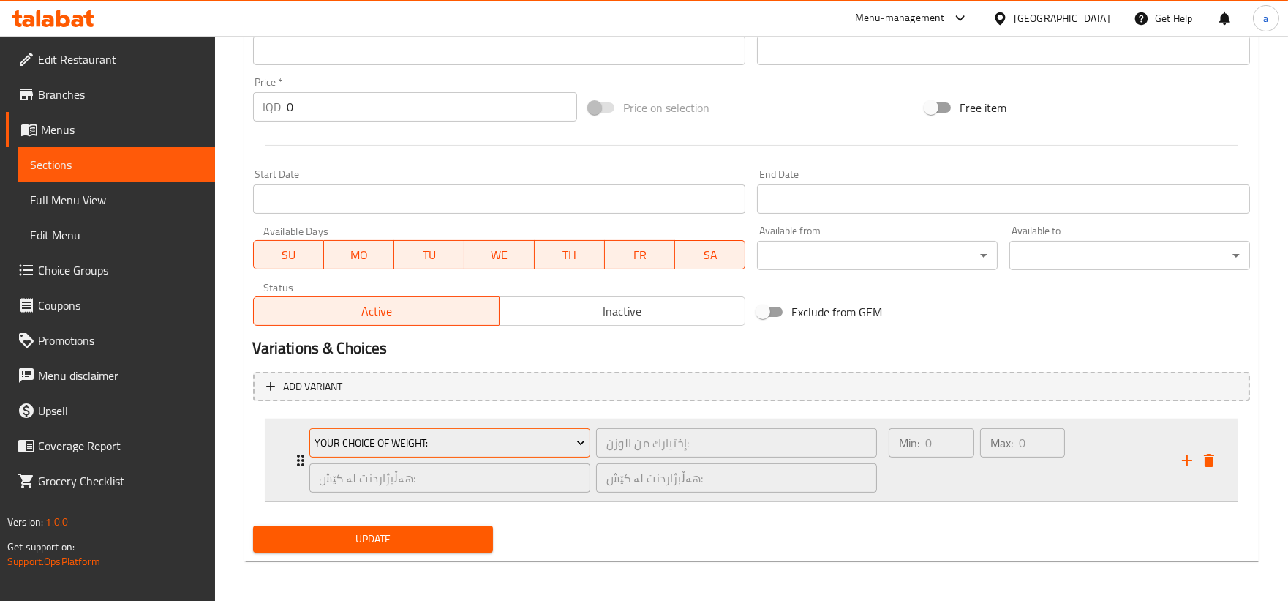
click at [443, 442] on span "Your Choice Of Weight:" at bounding box center [450, 443] width 271 height 18
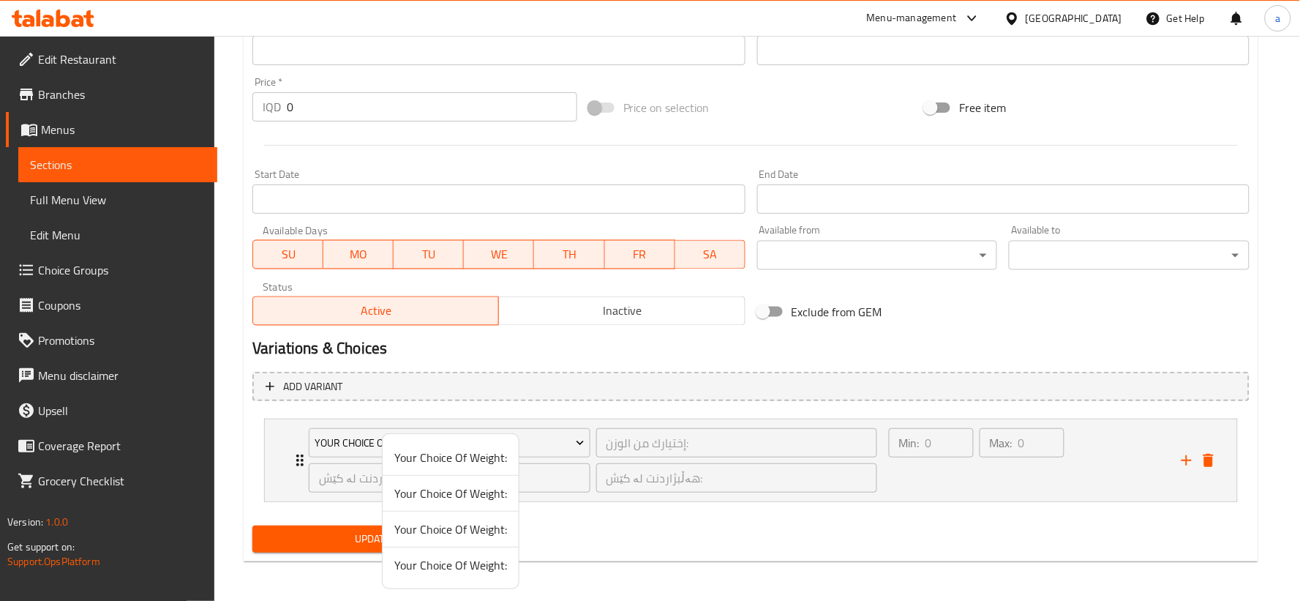
click at [440, 525] on span "Your Choice Of Weight:" at bounding box center [450, 529] width 113 height 18
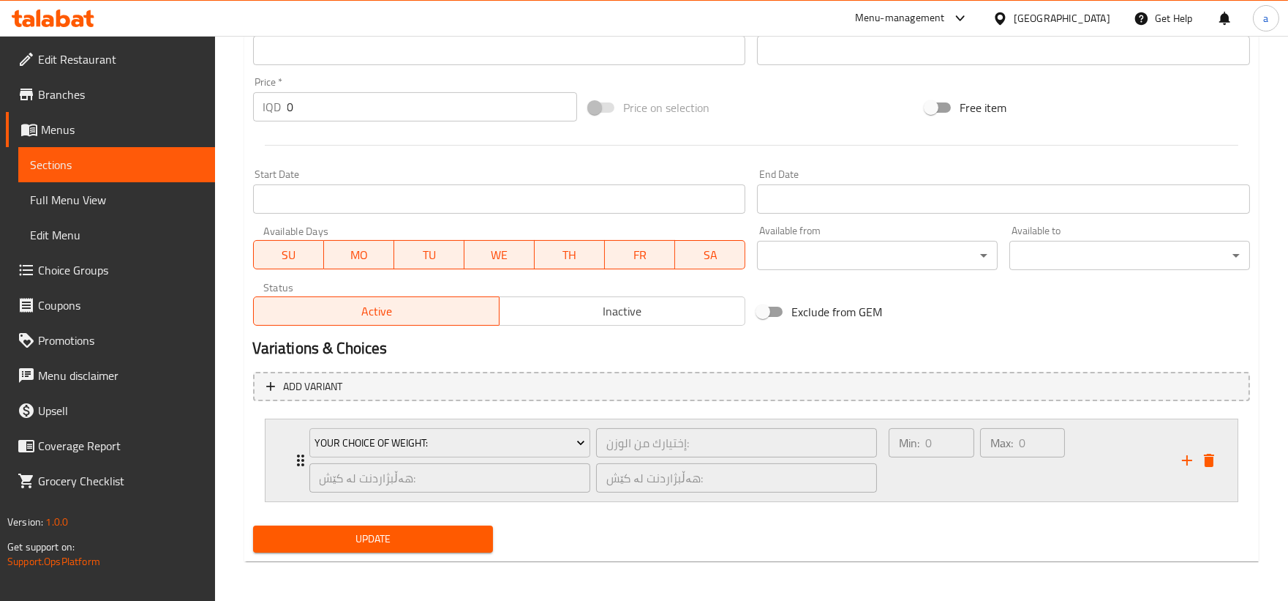
click at [297, 461] on icon "Expand" at bounding box center [301, 460] width 18 height 18
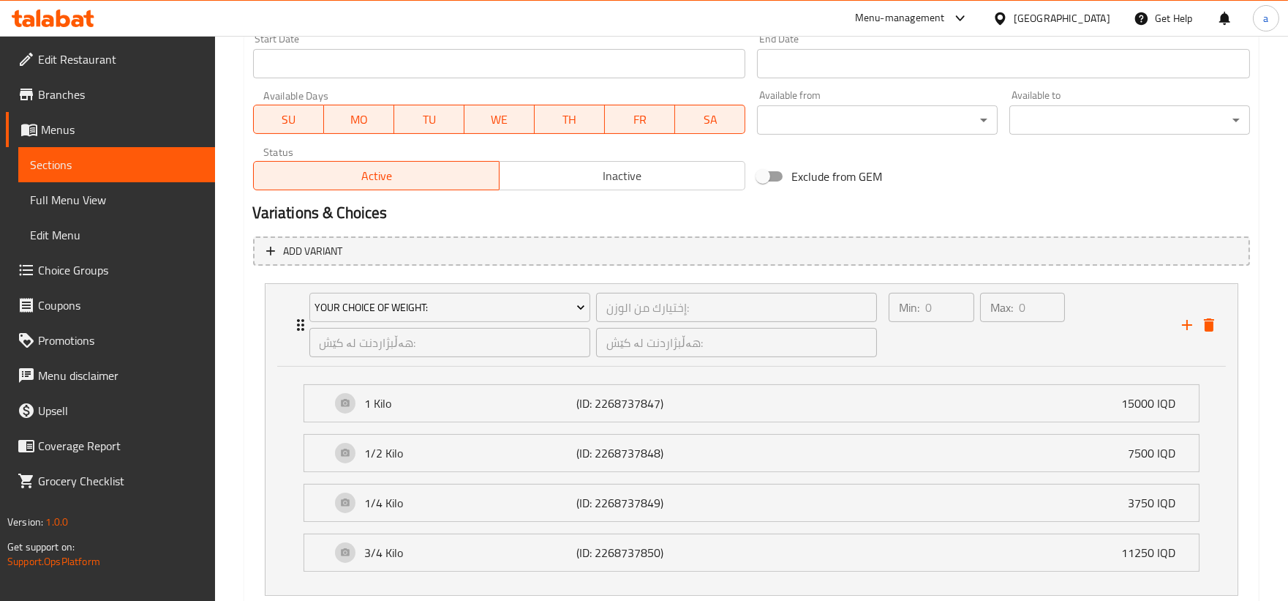
scroll to position [889, 0]
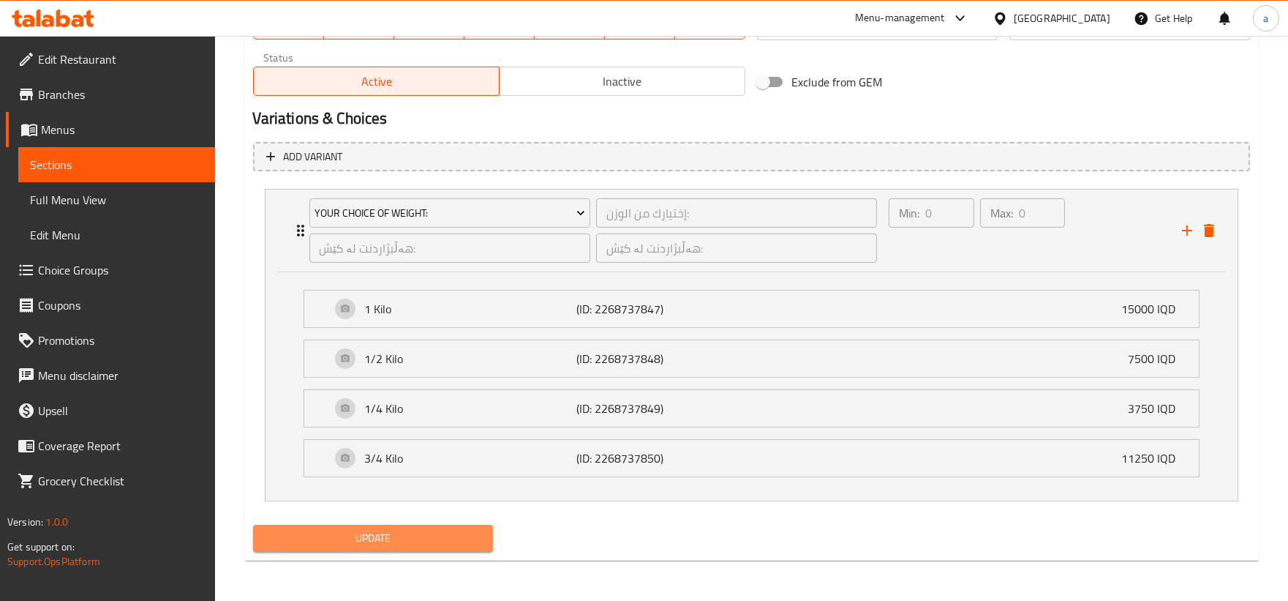
click at [389, 544] on span "Update" at bounding box center [373, 538] width 217 height 18
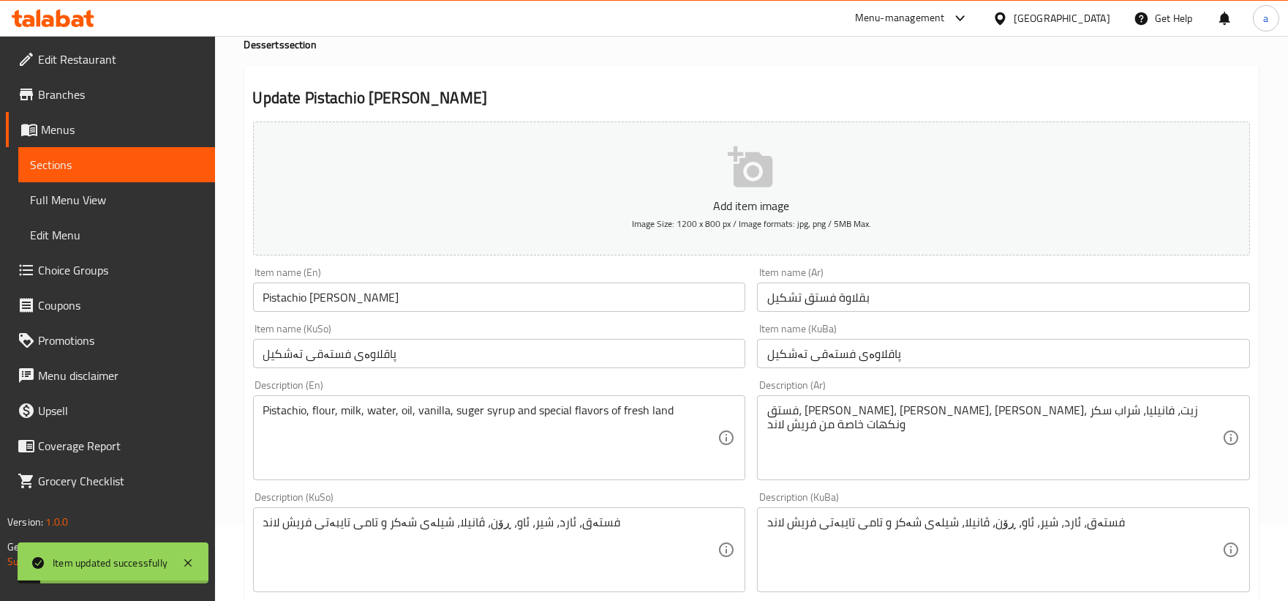
scroll to position [0, 0]
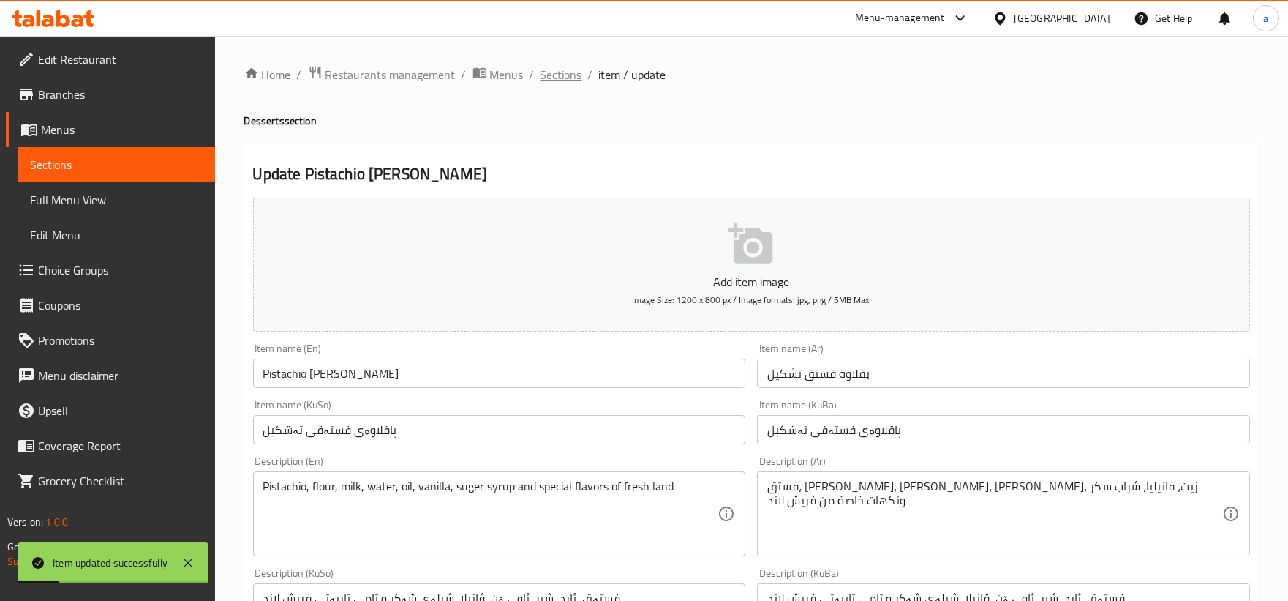
click at [557, 71] on span "Sections" at bounding box center [562, 75] width 42 height 18
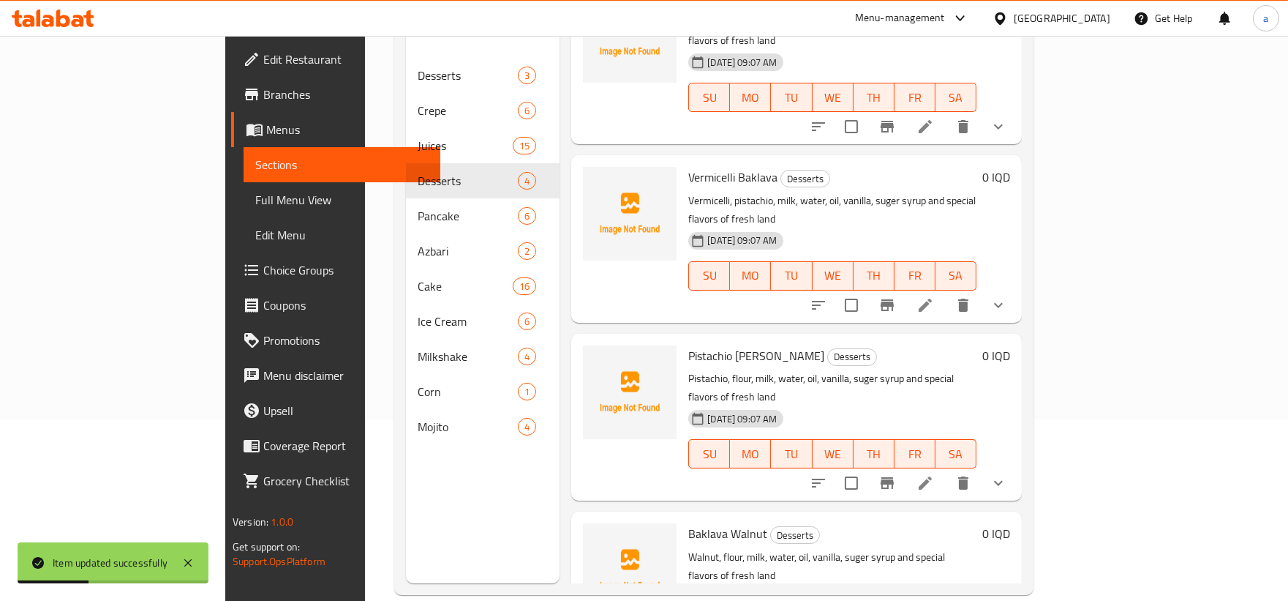
scroll to position [205, 0]
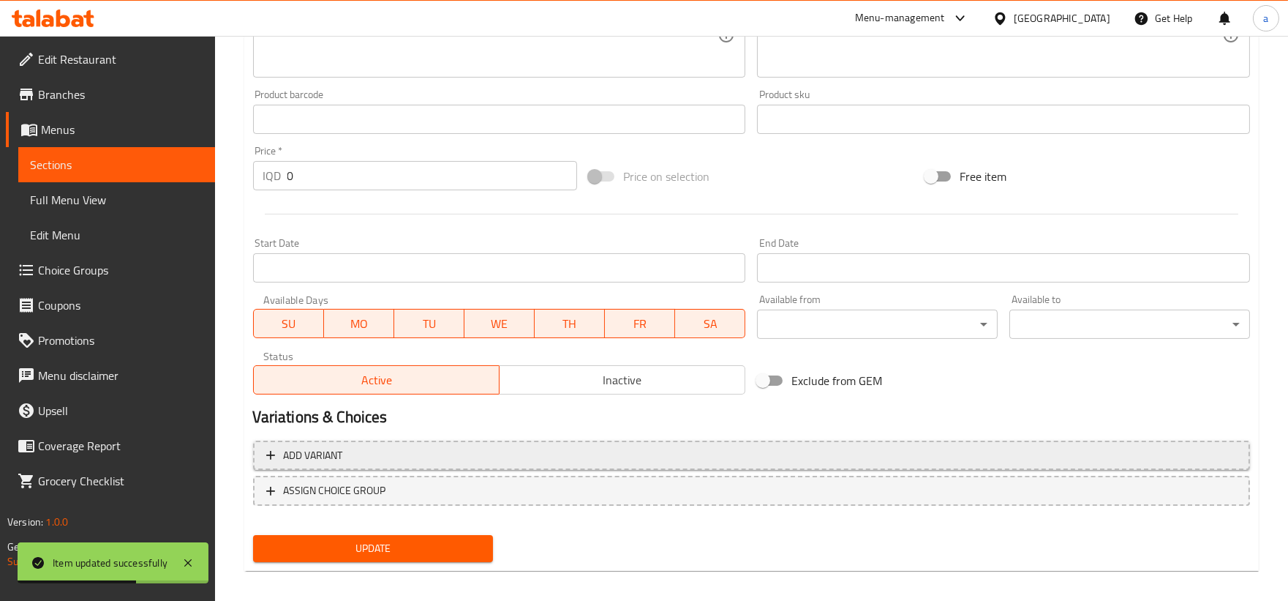
scroll to position [598, 0]
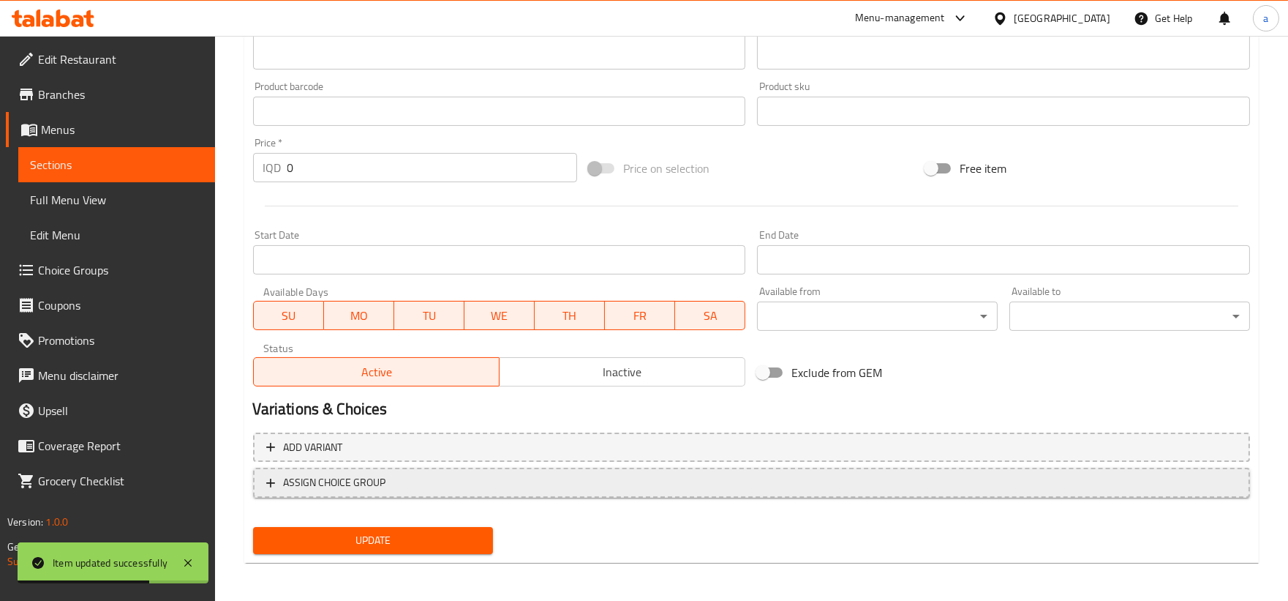
click at [277, 477] on span "ASSIGN CHOICE GROUP" at bounding box center [751, 482] width 971 height 18
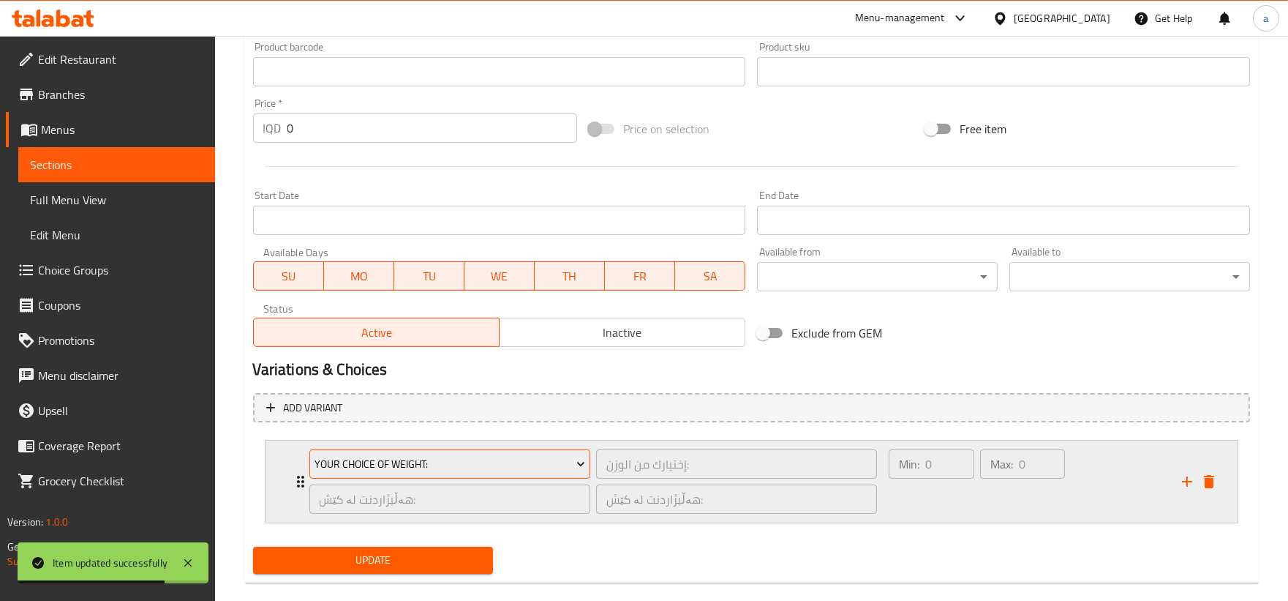
scroll to position [659, 0]
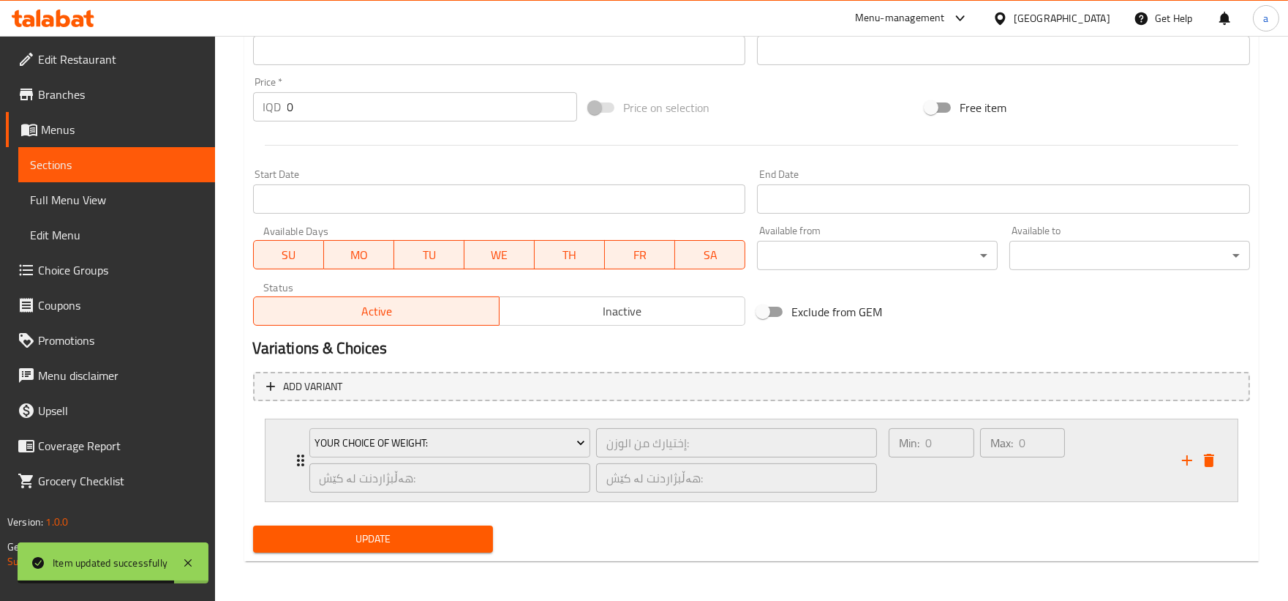
click at [301, 450] on div "Your Choice Of Weight: إختيارك من الوزن: ​ هەڵبژاردنت لە کێش: ​ هەڵبژاردنت لە ک…" at bounding box center [594, 460] width 586 height 82
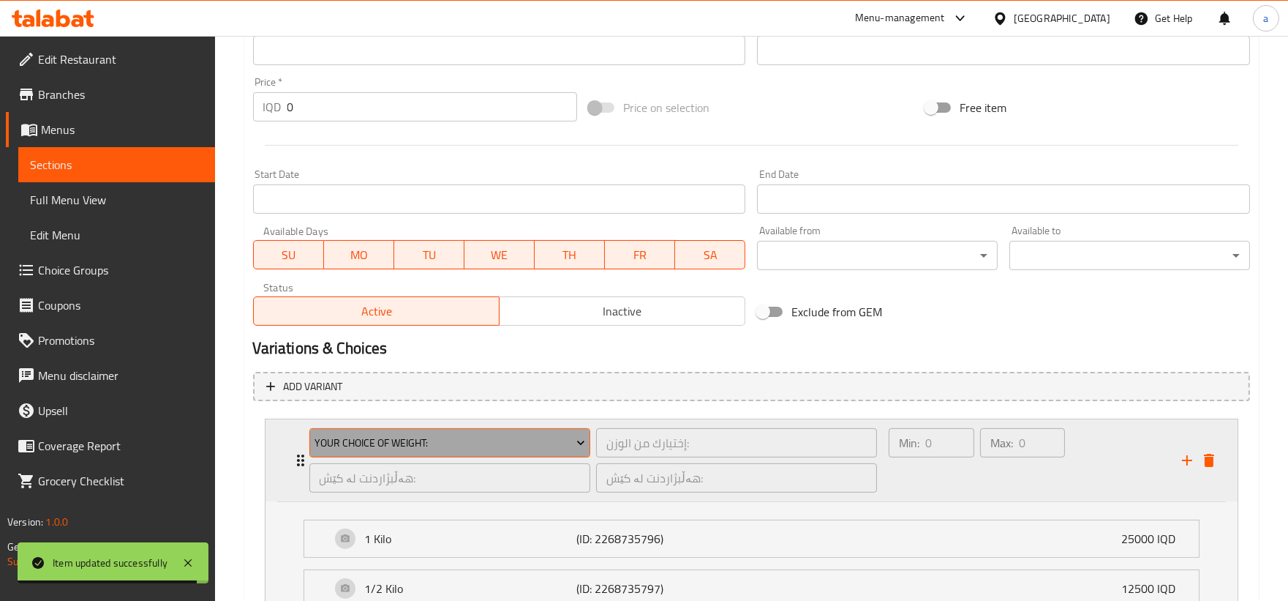
click at [420, 439] on span "Your Choice Of Weight:" at bounding box center [450, 443] width 271 height 18
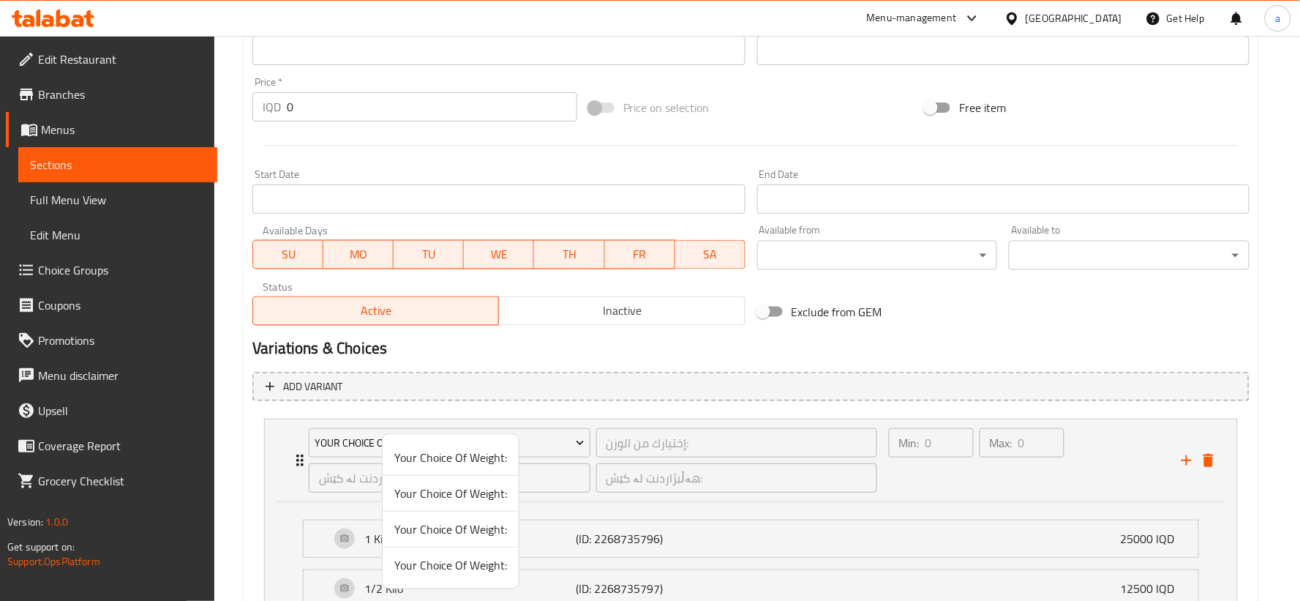
click at [435, 568] on span "Your Choice Of Weight:" at bounding box center [450, 565] width 113 height 18
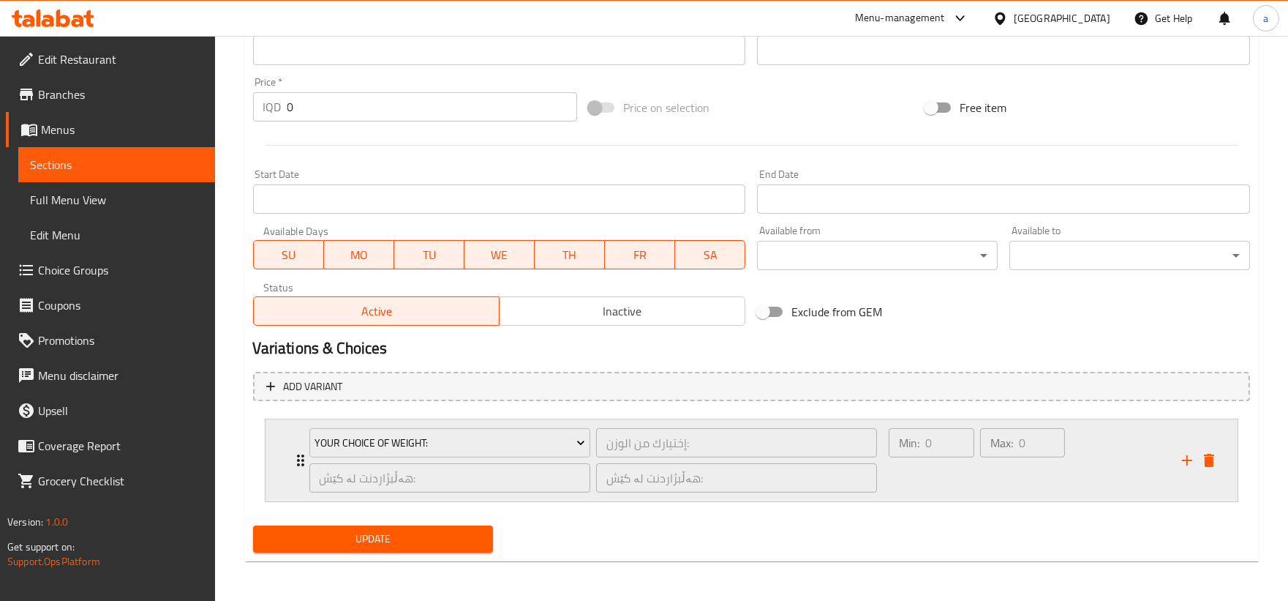
drag, startPoint x: 298, startPoint y: 459, endPoint x: 304, endPoint y: 466, distance: 8.3
click at [298, 459] on icon "Expand" at bounding box center [300, 460] width 7 height 12
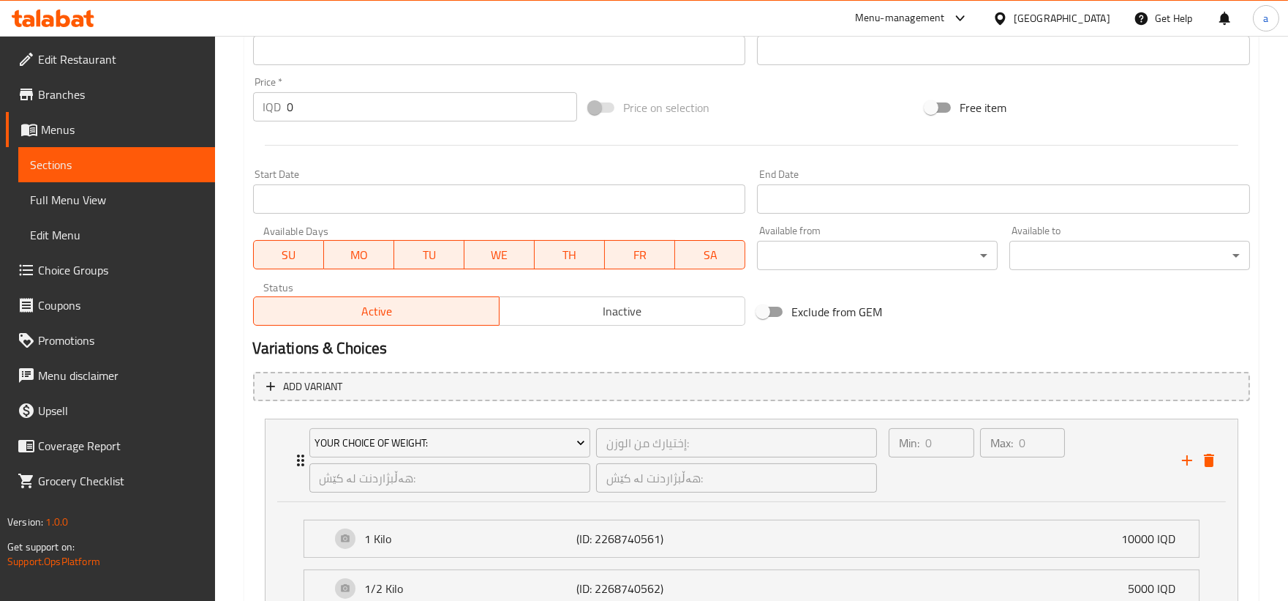
scroll to position [889, 0]
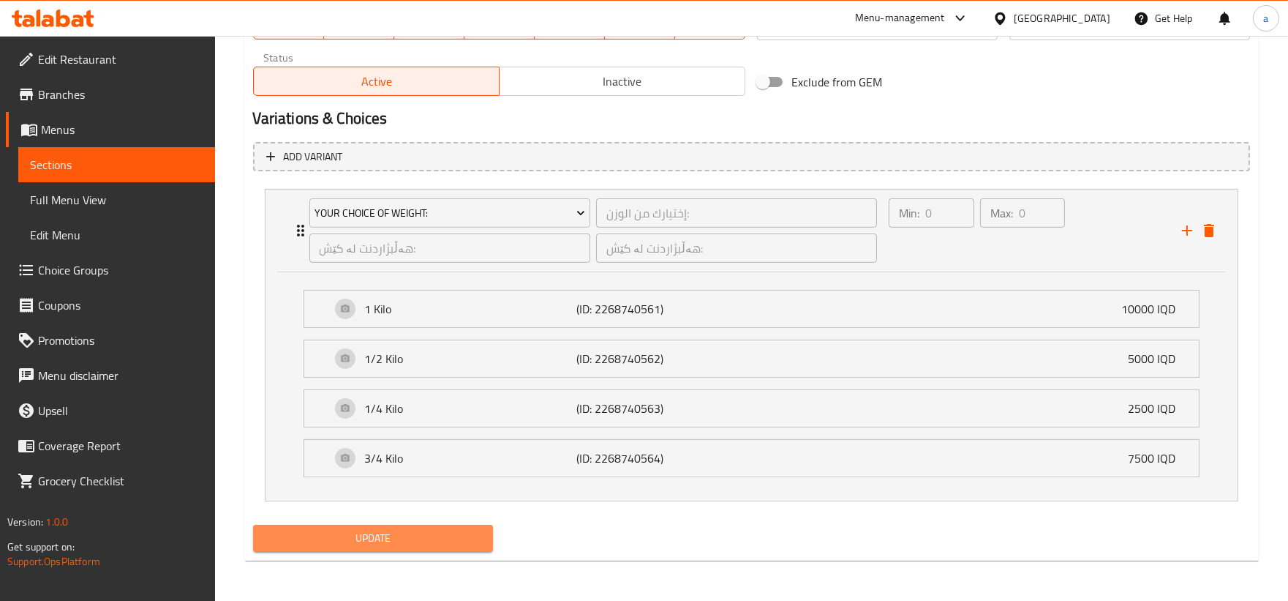
click at [461, 538] on span "Update" at bounding box center [373, 538] width 217 height 18
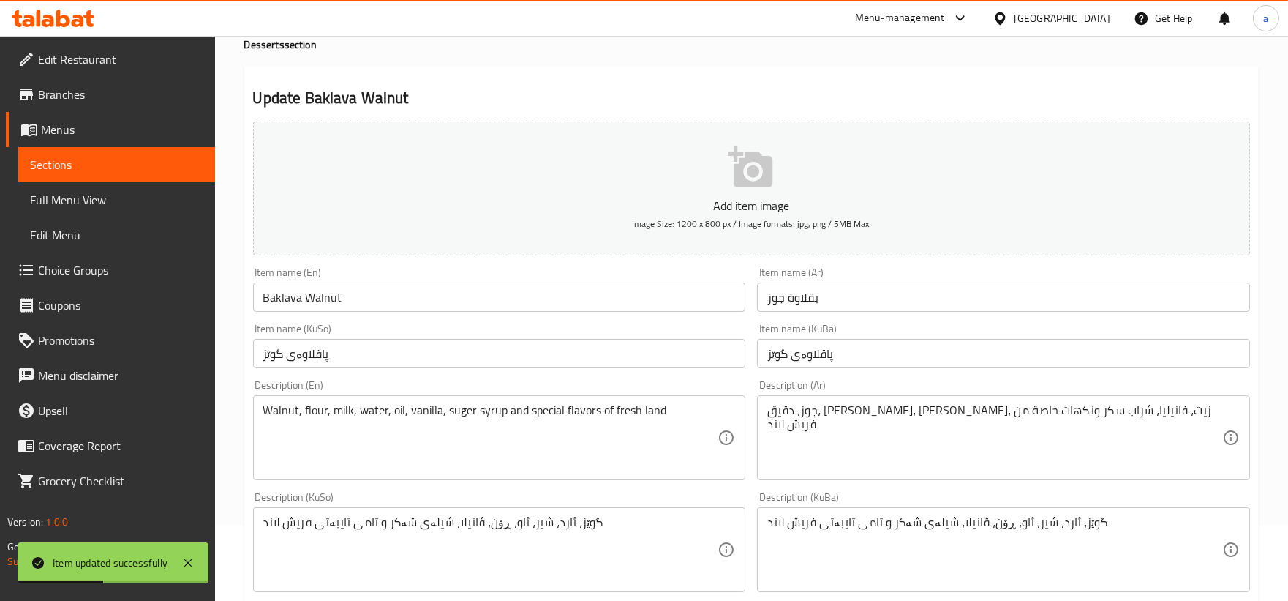
scroll to position [0, 0]
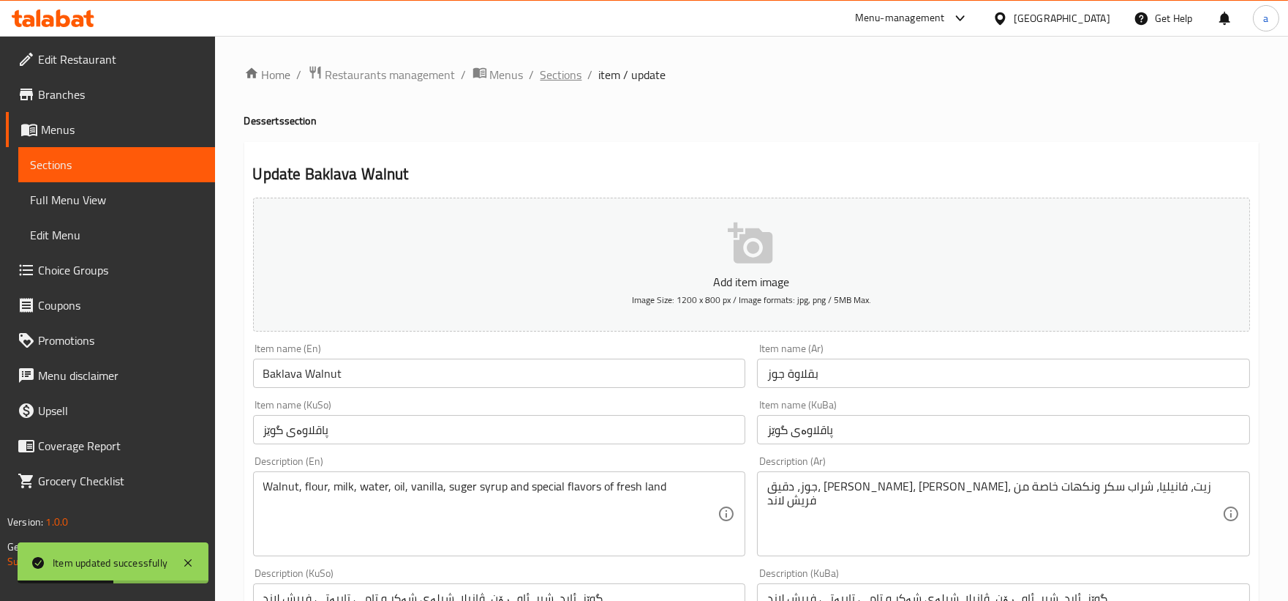
click at [552, 76] on span "Sections" at bounding box center [562, 75] width 42 height 18
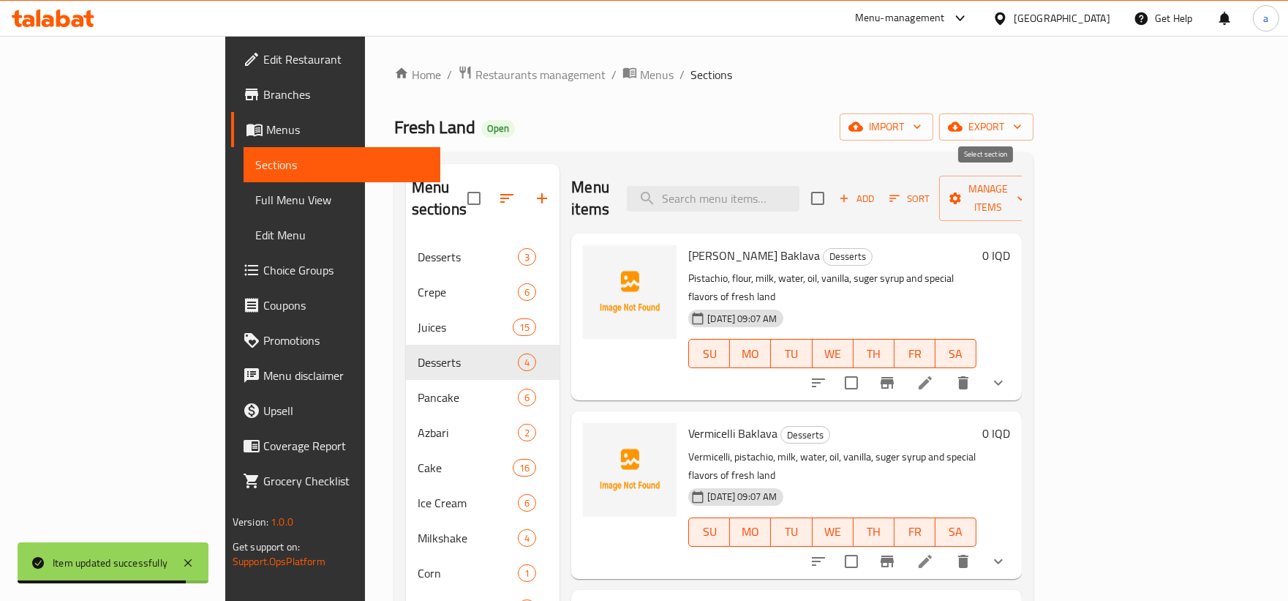
click at [833, 183] on input "checkbox" at bounding box center [818, 198] width 31 height 31
checkbox input "true"
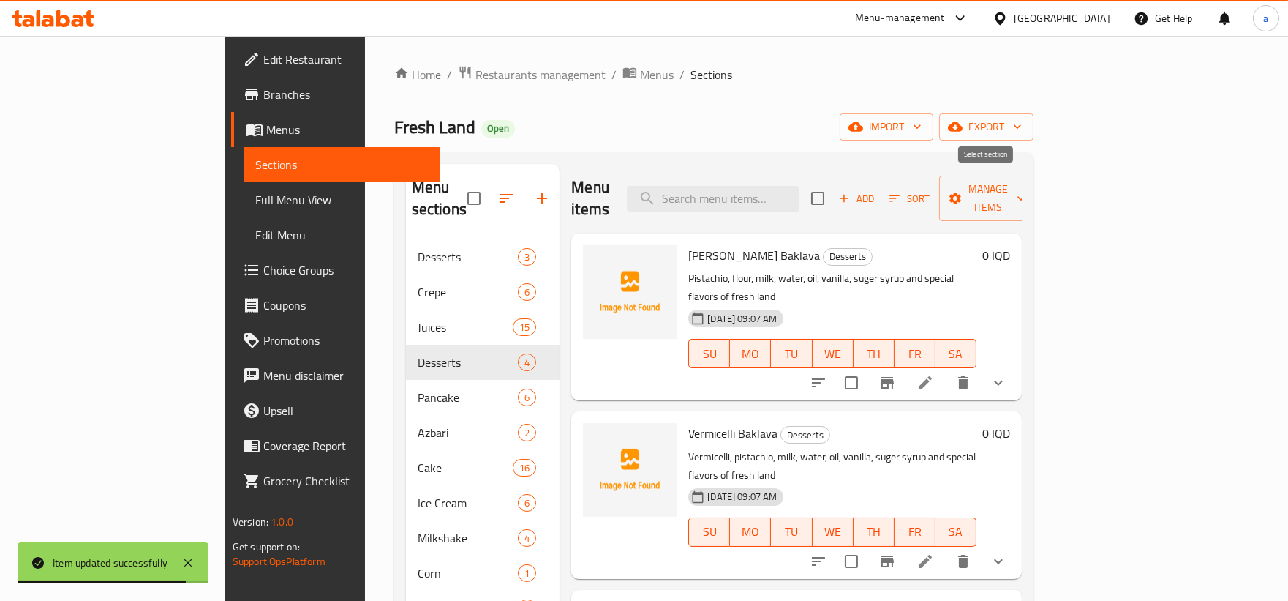
checkbox input "true"
click at [963, 191] on icon "button" at bounding box center [955, 198] width 15 height 15
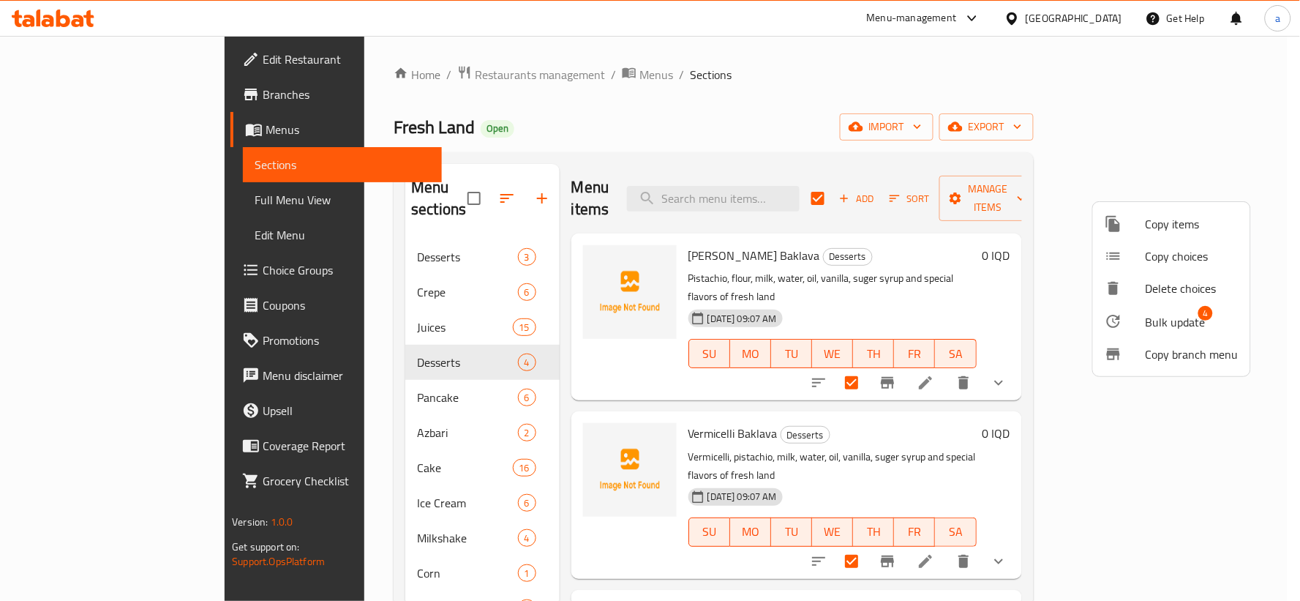
click at [1139, 326] on div at bounding box center [1125, 321] width 41 height 18
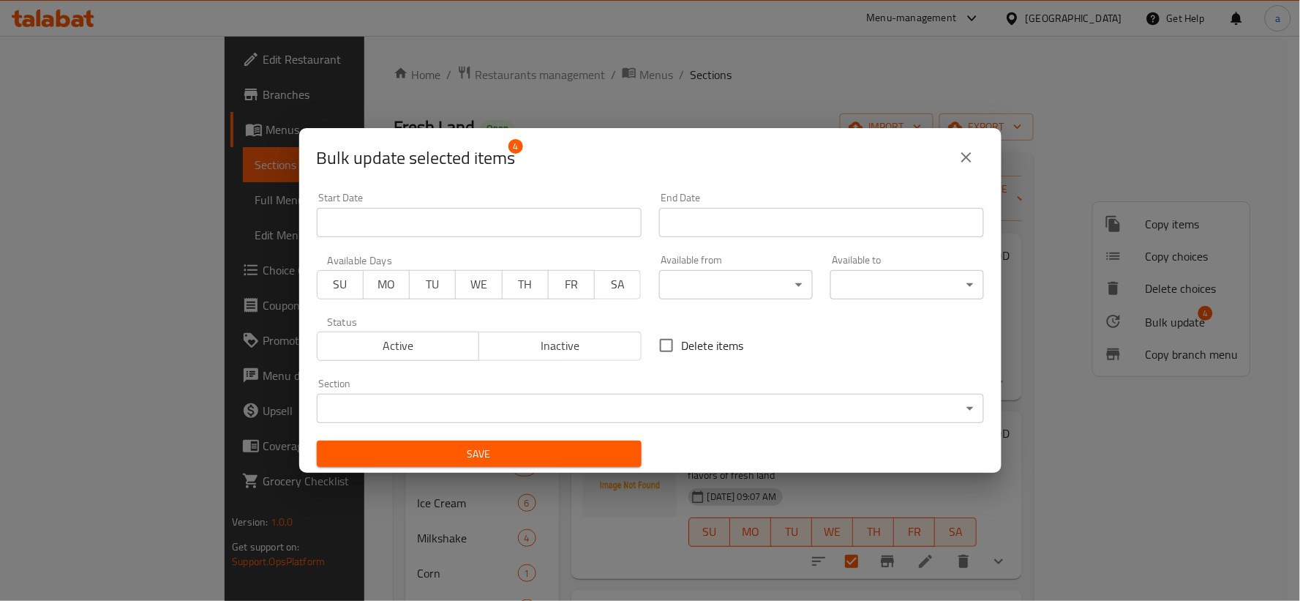
click at [715, 392] on body "​ Menu-management [GEOGRAPHIC_DATA] Get Help a Edit Restaurant Branches Menus S…" at bounding box center [650, 318] width 1300 height 565
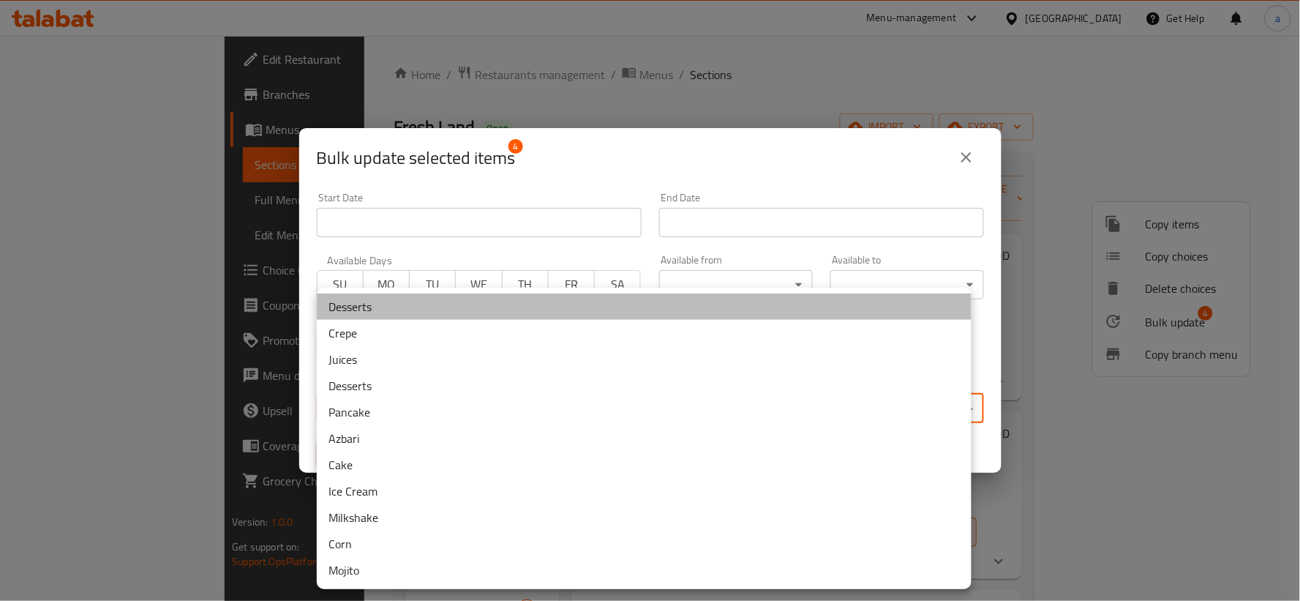
click at [380, 308] on li "Desserts" at bounding box center [644, 306] width 655 height 26
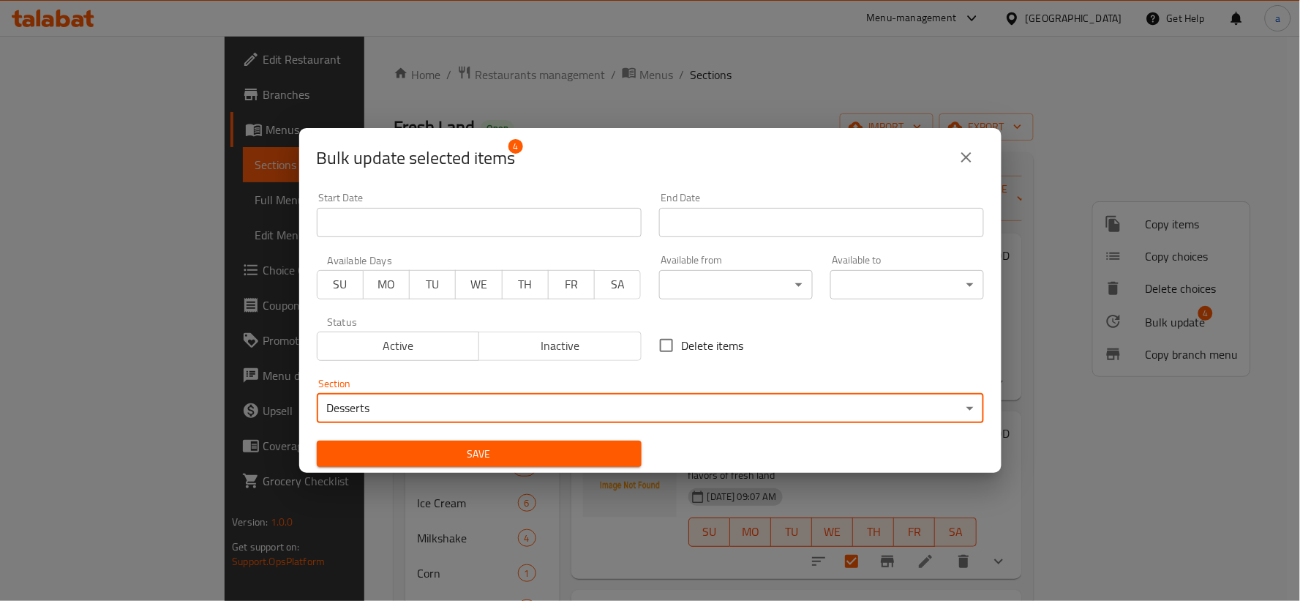
click at [517, 451] on span "Save" at bounding box center [478, 454] width 301 height 18
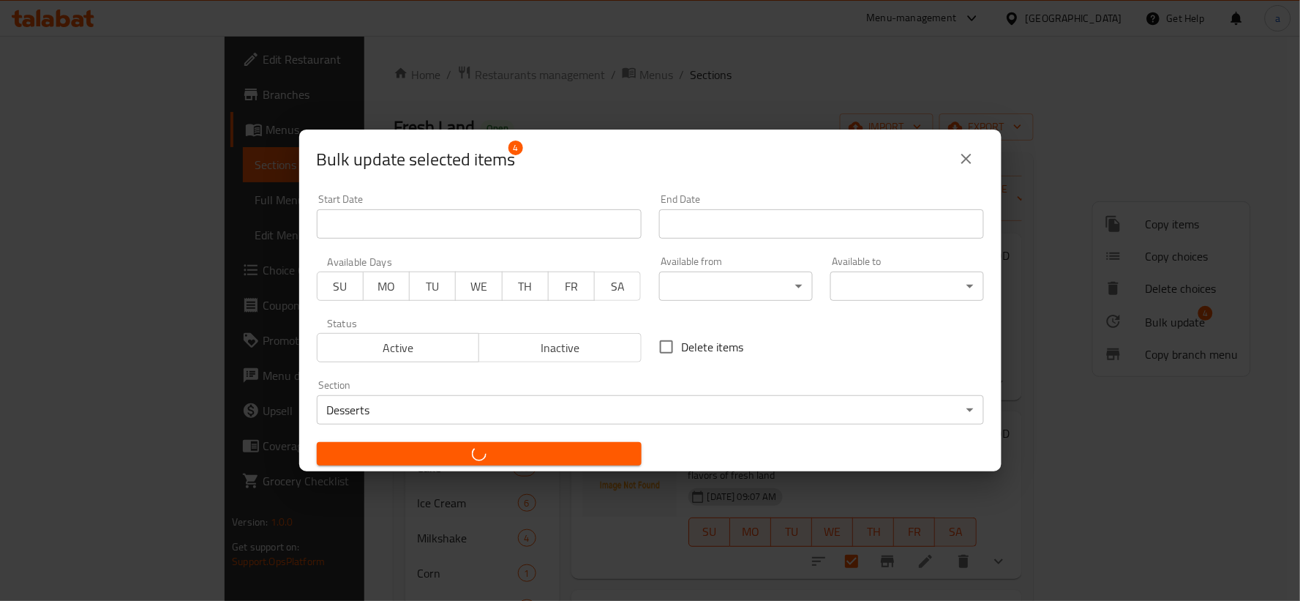
checkbox input "false"
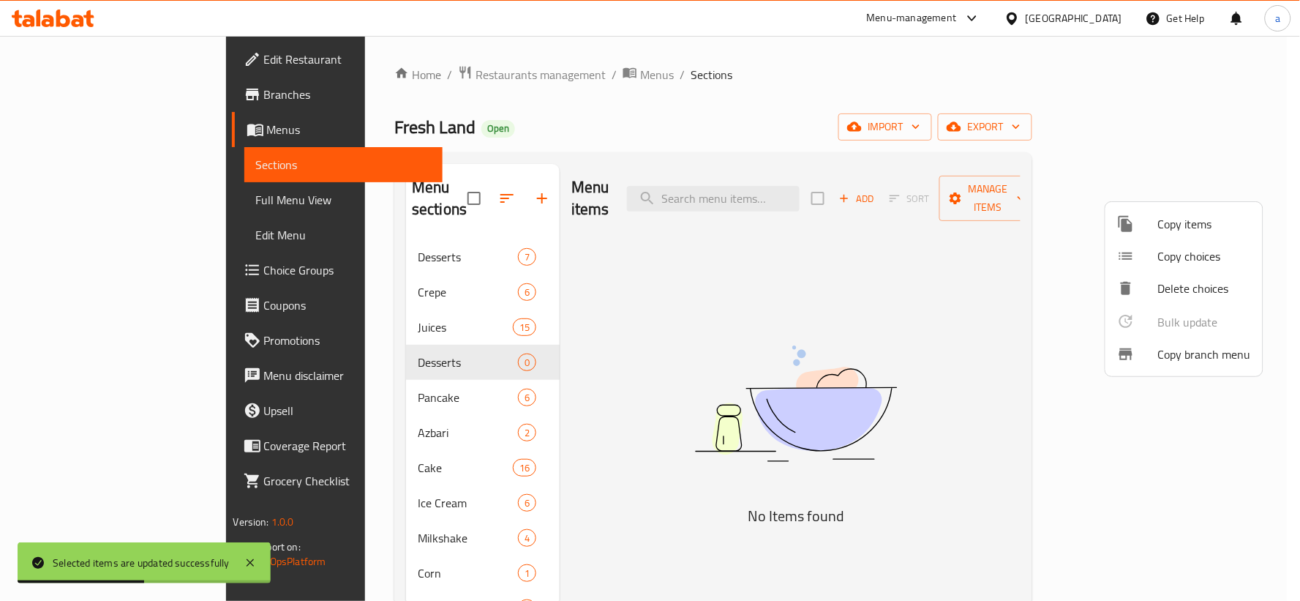
click at [441, 331] on div at bounding box center [650, 300] width 1300 height 601
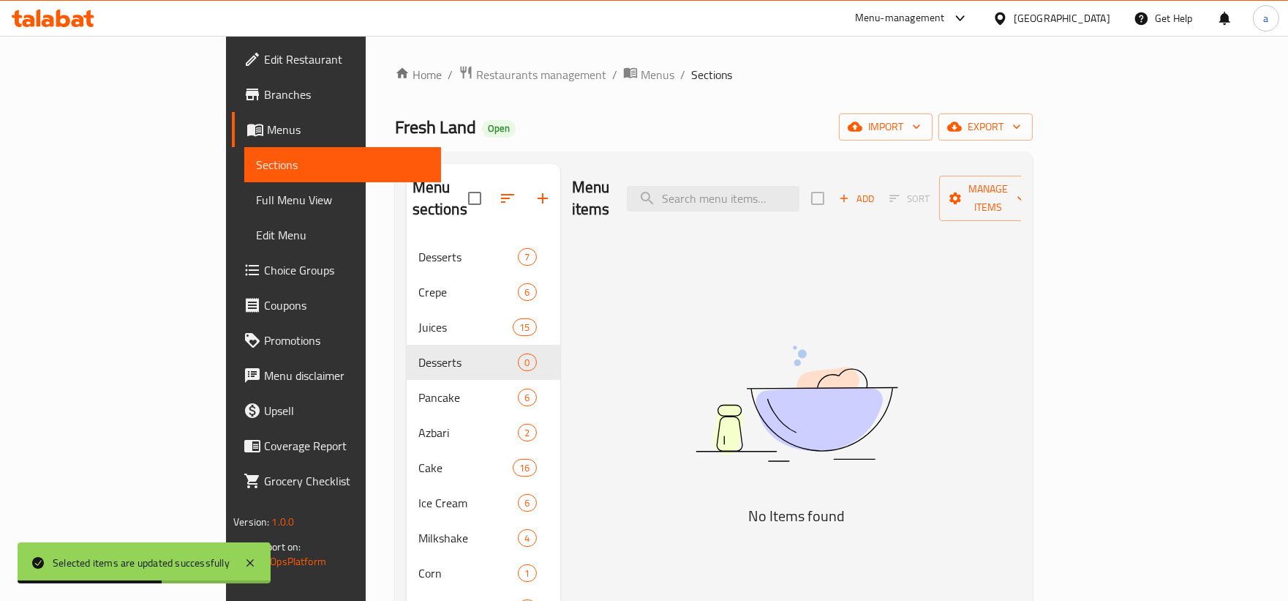
click at [486, 345] on div "Desserts 0" at bounding box center [484, 362] width 154 height 35
click at [418, 353] on span "Desserts" at bounding box center [468, 362] width 100 height 18
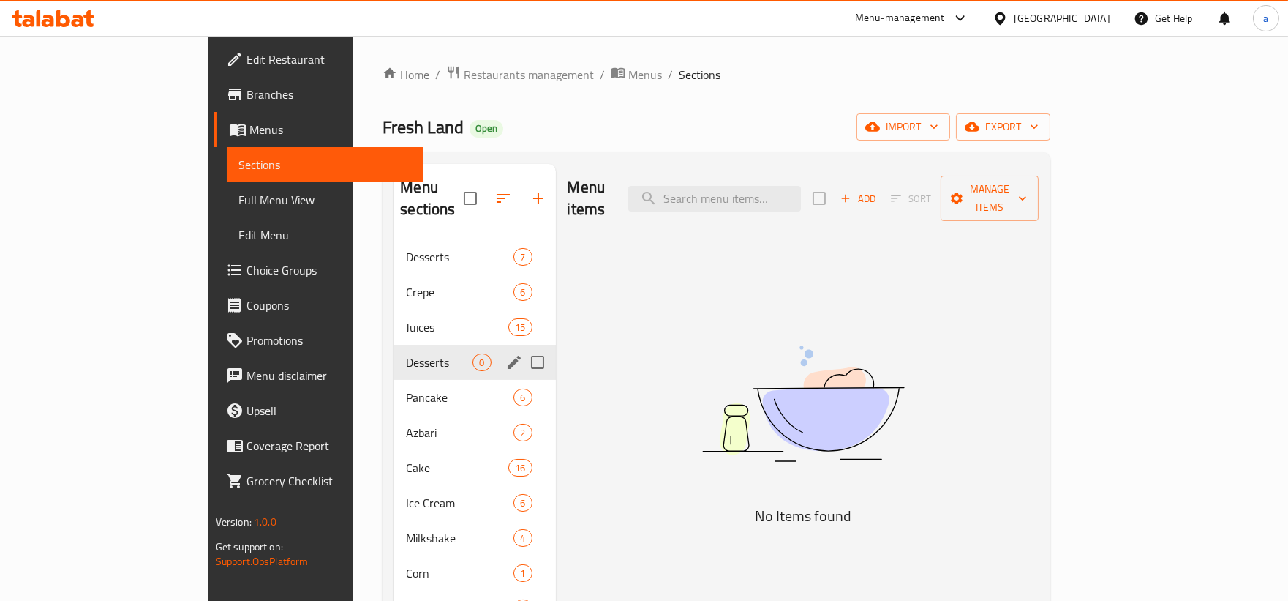
click at [522, 347] on input "Menu sections" at bounding box center [537, 362] width 31 height 31
checkbox input "true"
click at [486, 189] on icon "button" at bounding box center [495, 198] width 18 height 18
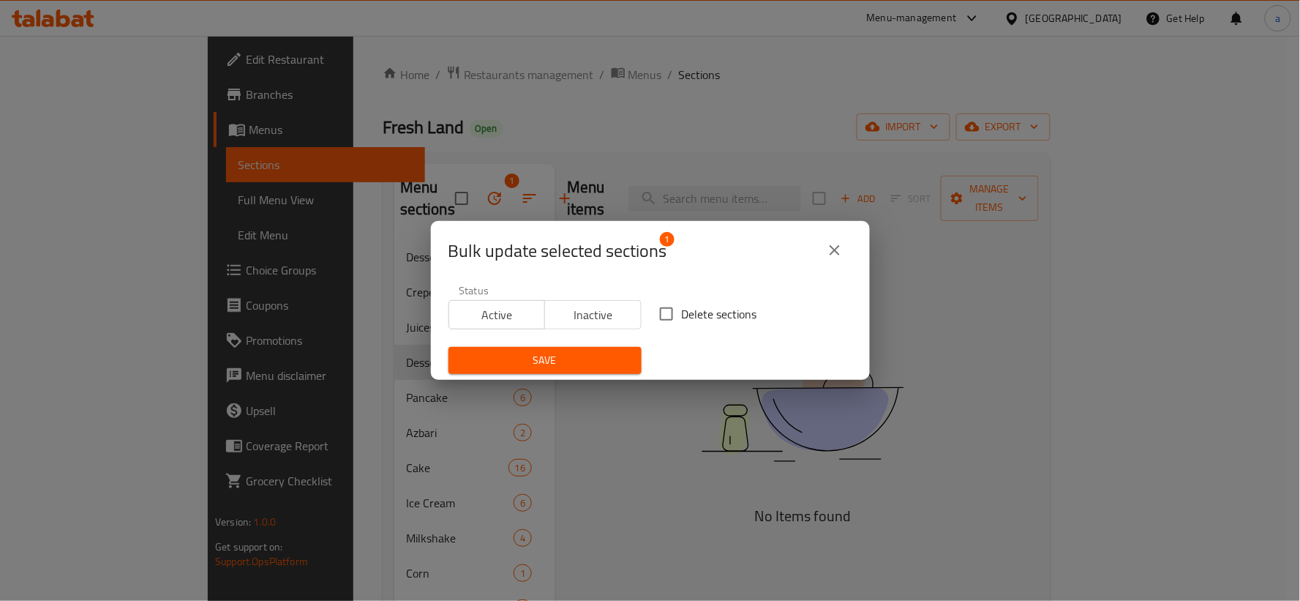
click at [654, 308] on input "Delete sections" at bounding box center [666, 313] width 31 height 31
checkbox input "true"
click at [617, 355] on span "Save" at bounding box center [545, 360] width 170 height 18
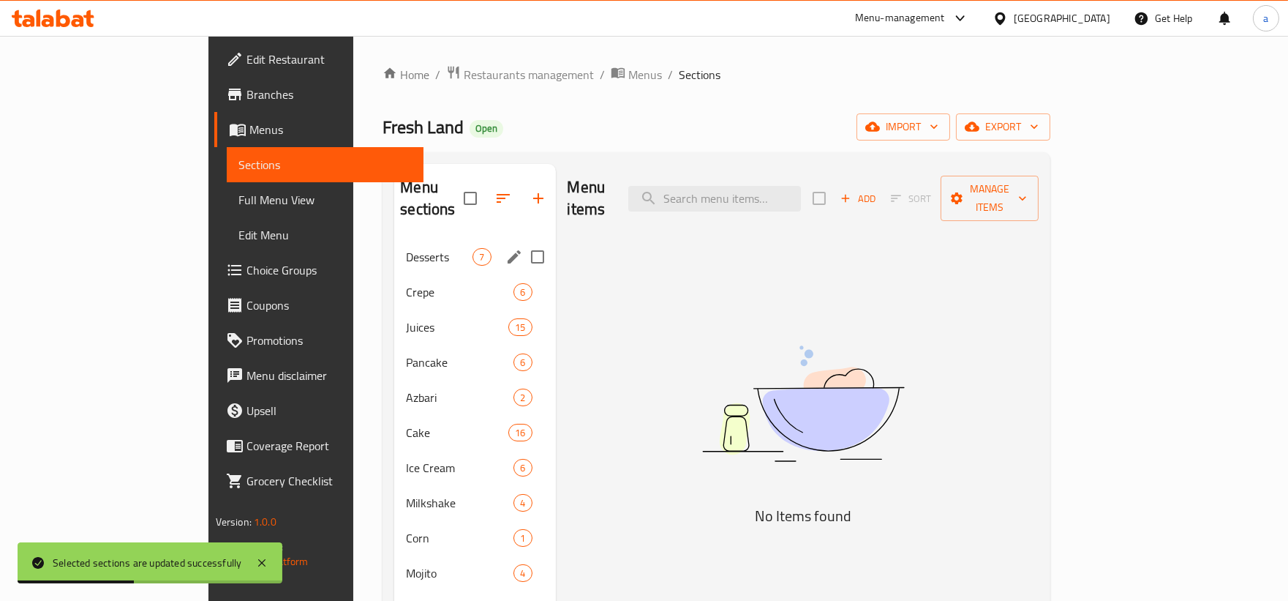
click at [394, 233] on nav "Desserts 7 Crepe 6 Juices 15 Pancake 6 Azbari 2 Cake 16 Ice Cream 6 Milkshake 4…" at bounding box center [474, 414] width 161 height 363
click at [406, 248] on span "Desserts" at bounding box center [439, 257] width 67 height 18
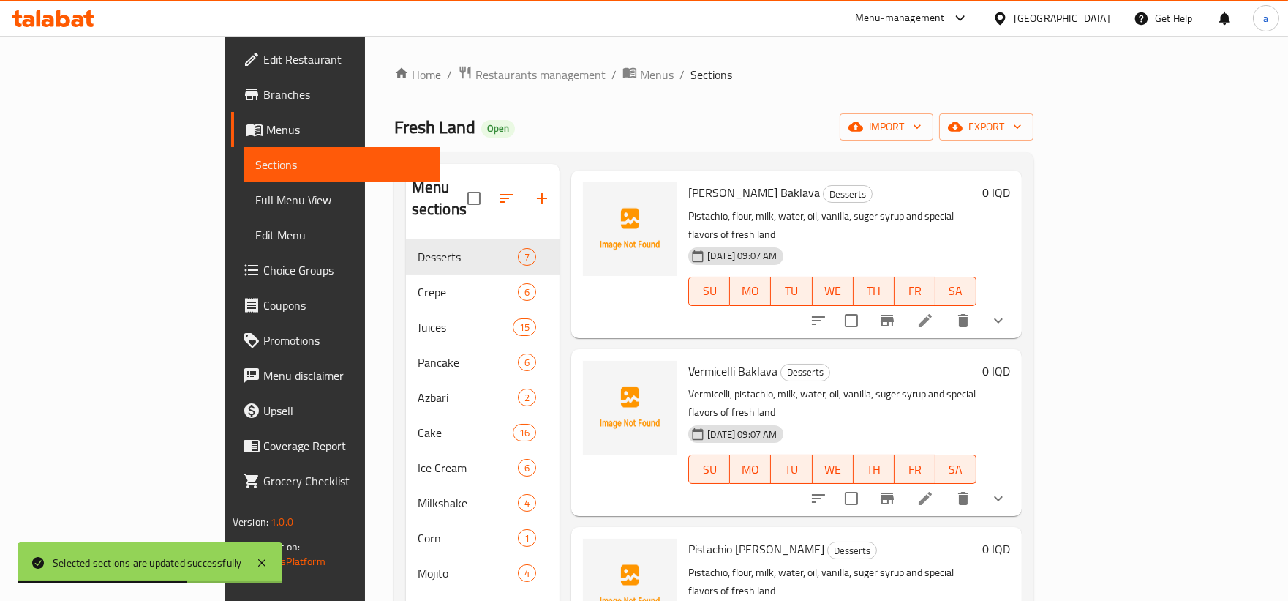
scroll to position [554, 0]
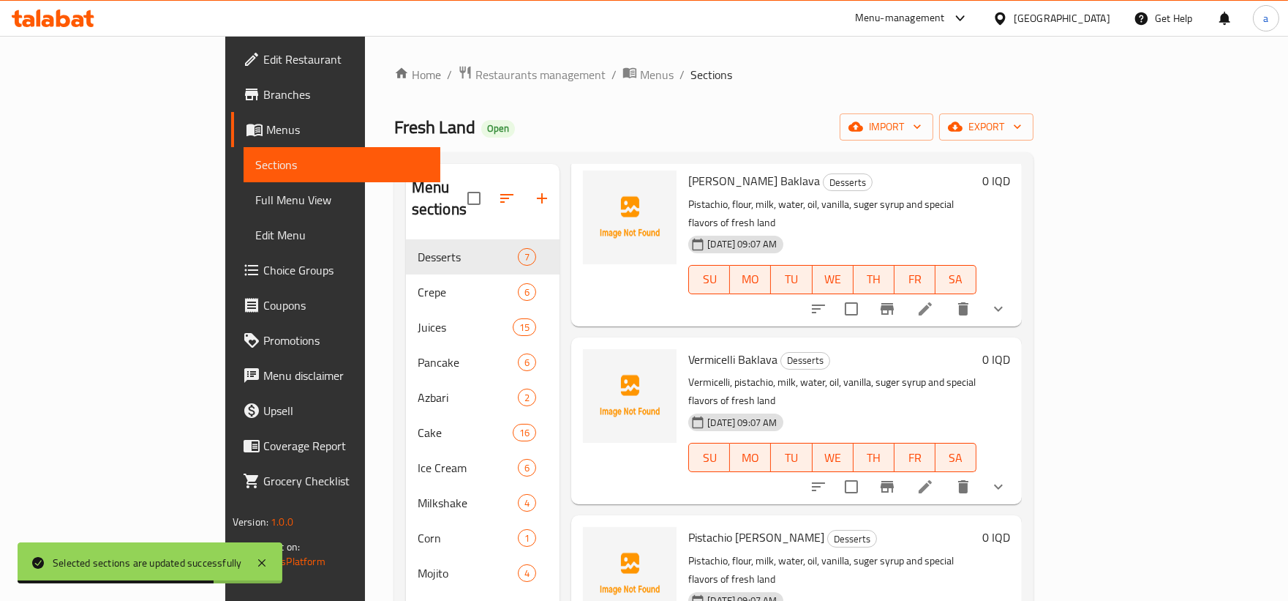
click at [1007, 300] on icon "show more" at bounding box center [999, 309] width 18 height 18
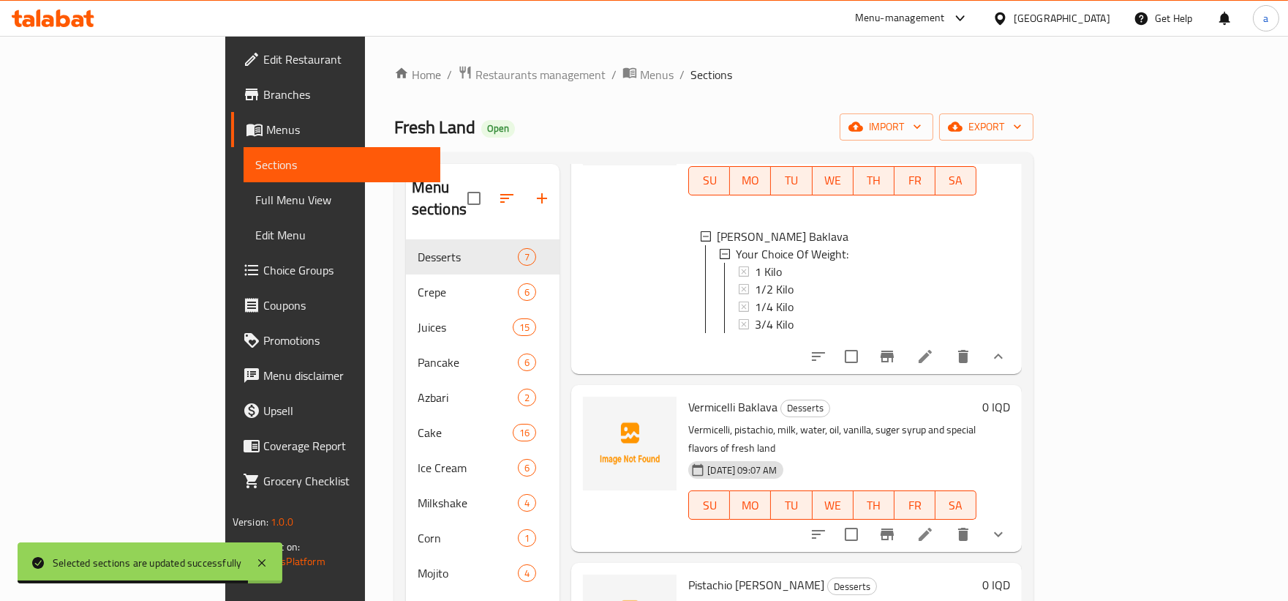
scroll to position [690, 0]
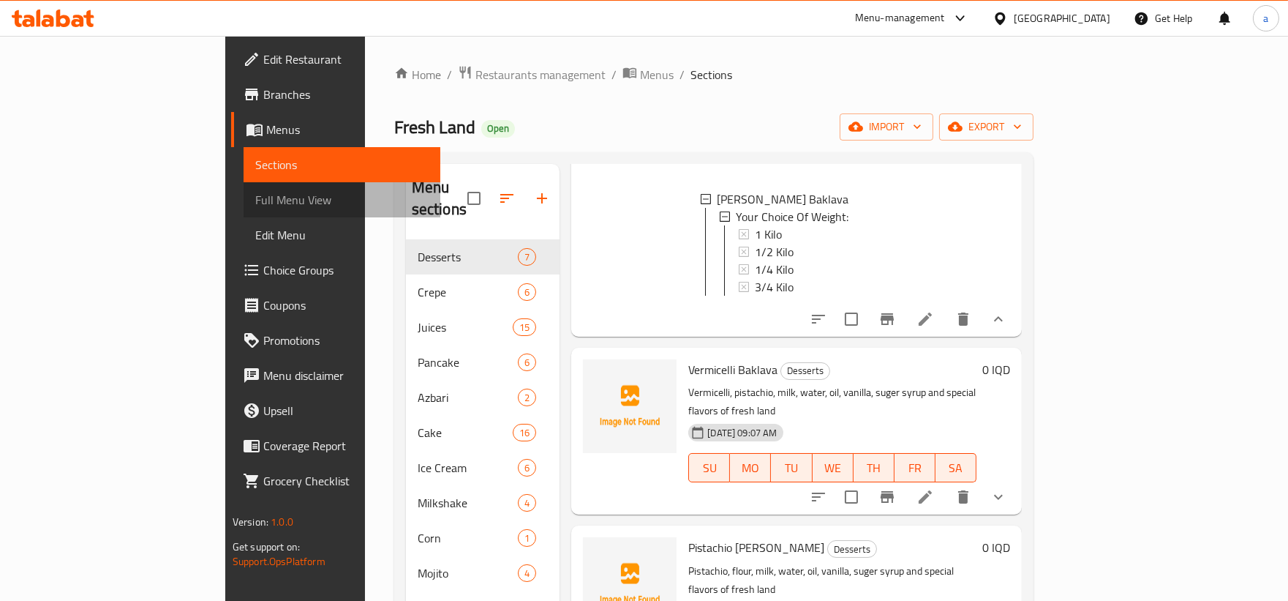
click at [255, 207] on span "Full Menu View" at bounding box center [341, 200] width 173 height 18
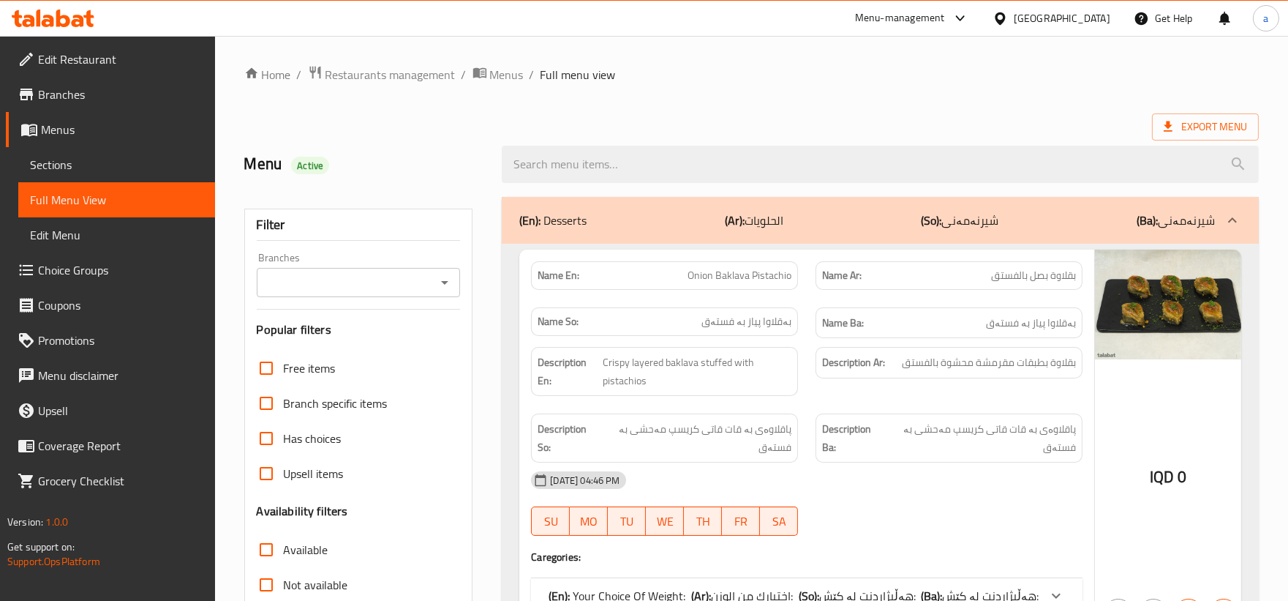
click at [448, 282] on icon "Open" at bounding box center [445, 283] width 18 height 18
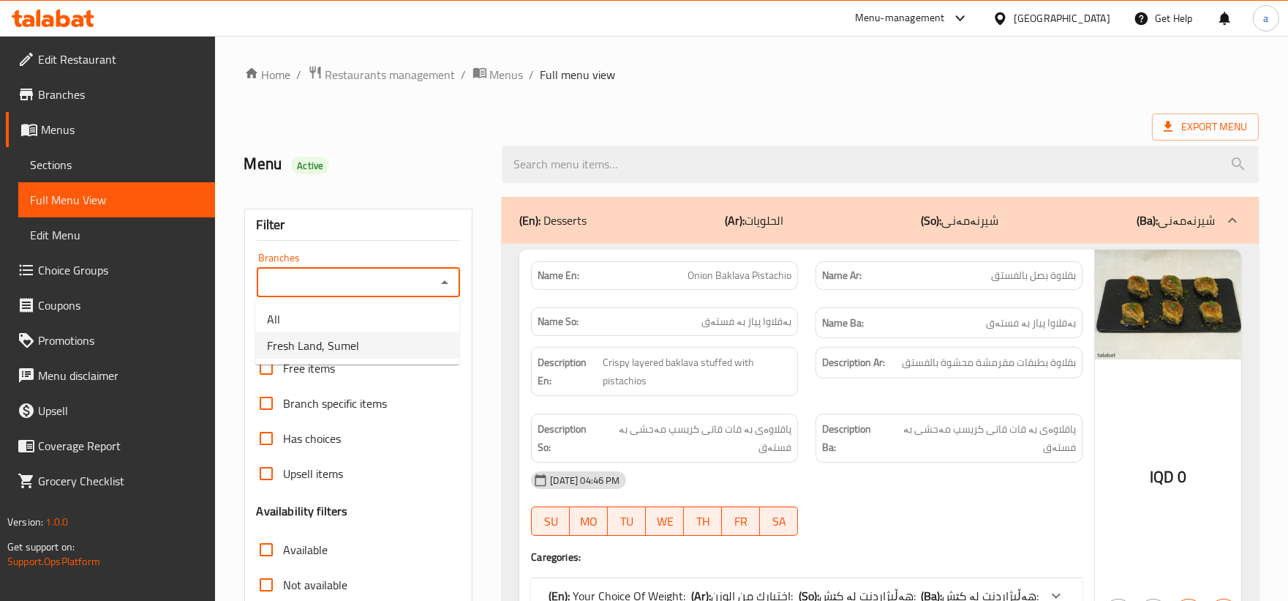
click at [410, 344] on li "Fresh Land, Sumel" at bounding box center [357, 345] width 204 height 26
type input "Fresh Land, Sumel"
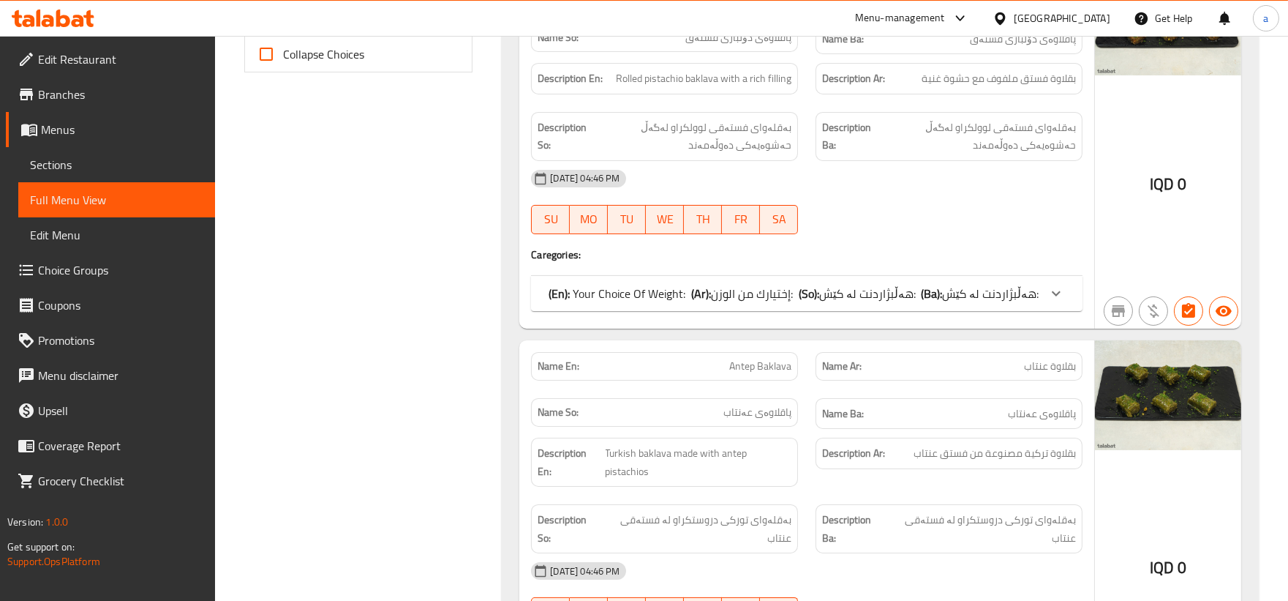
scroll to position [406, 0]
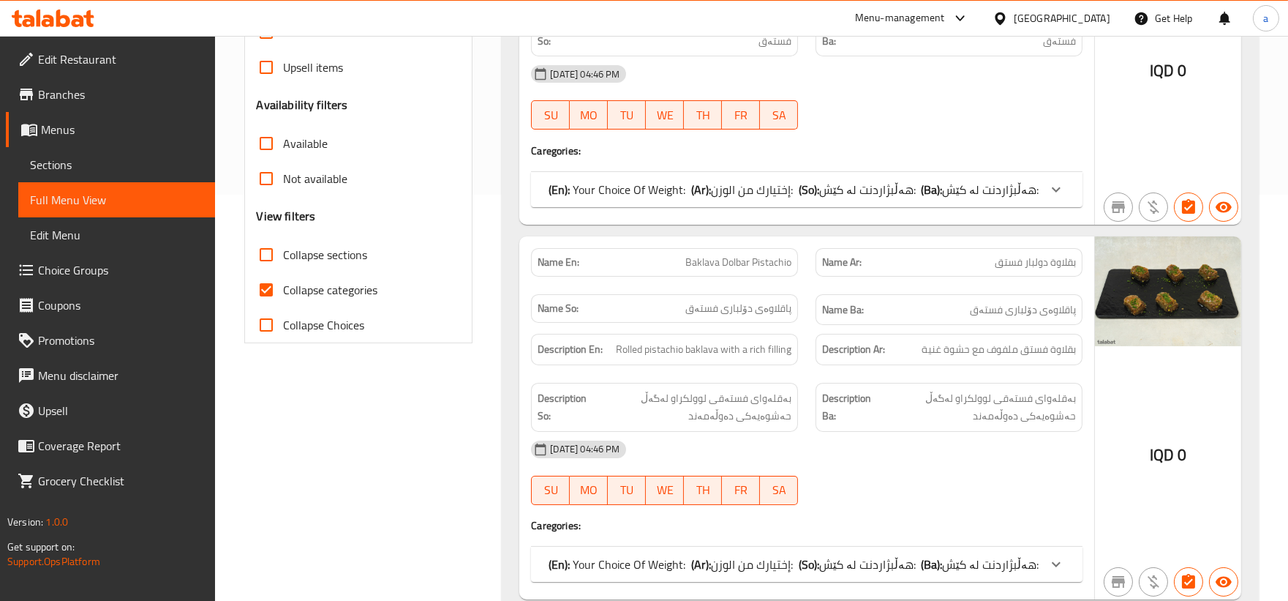
click at [268, 289] on input "Collapse categories" at bounding box center [266, 289] width 35 height 35
checkbox input "false"
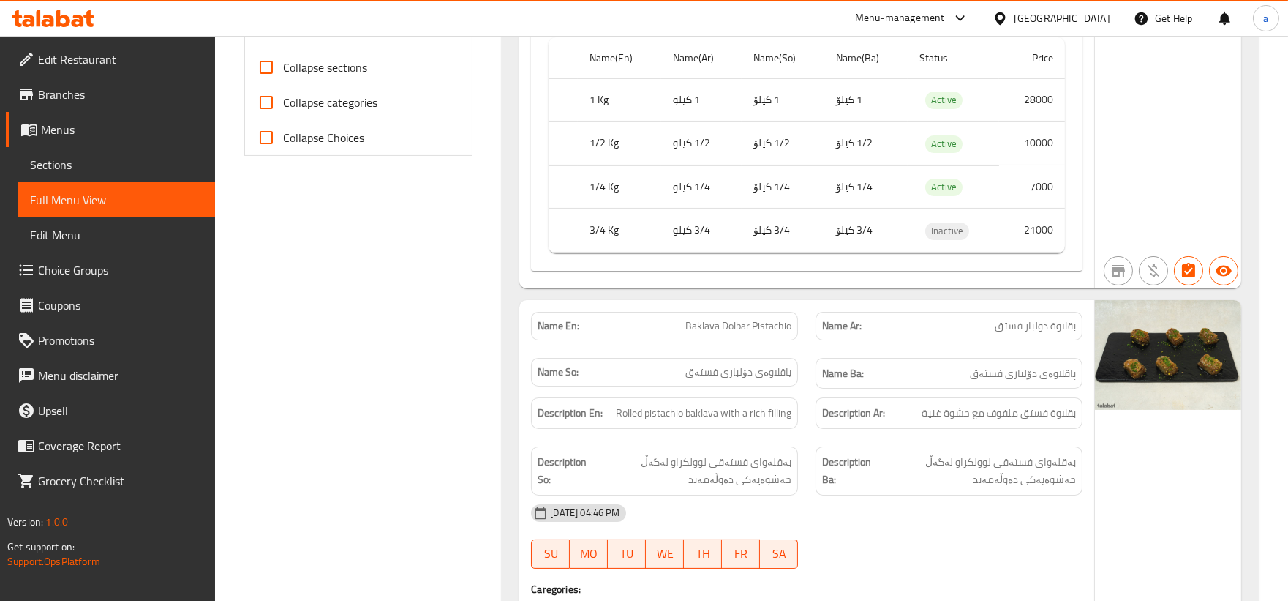
scroll to position [542, 0]
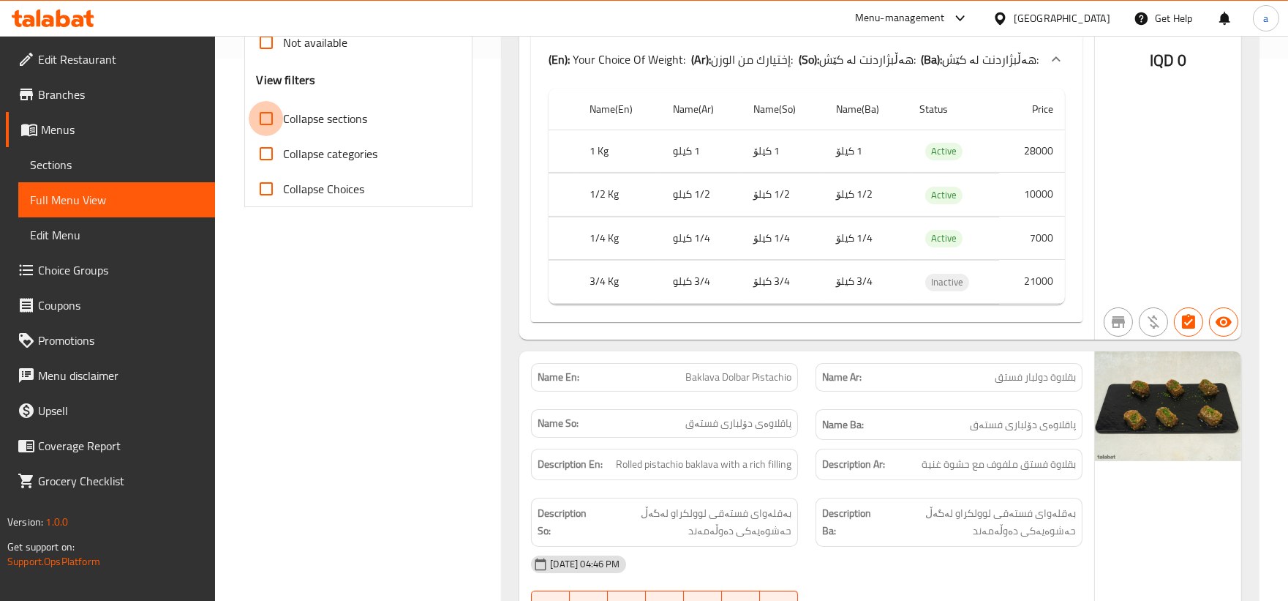
click at [258, 124] on input "Collapse sections" at bounding box center [266, 118] width 35 height 35
checkbox input "true"
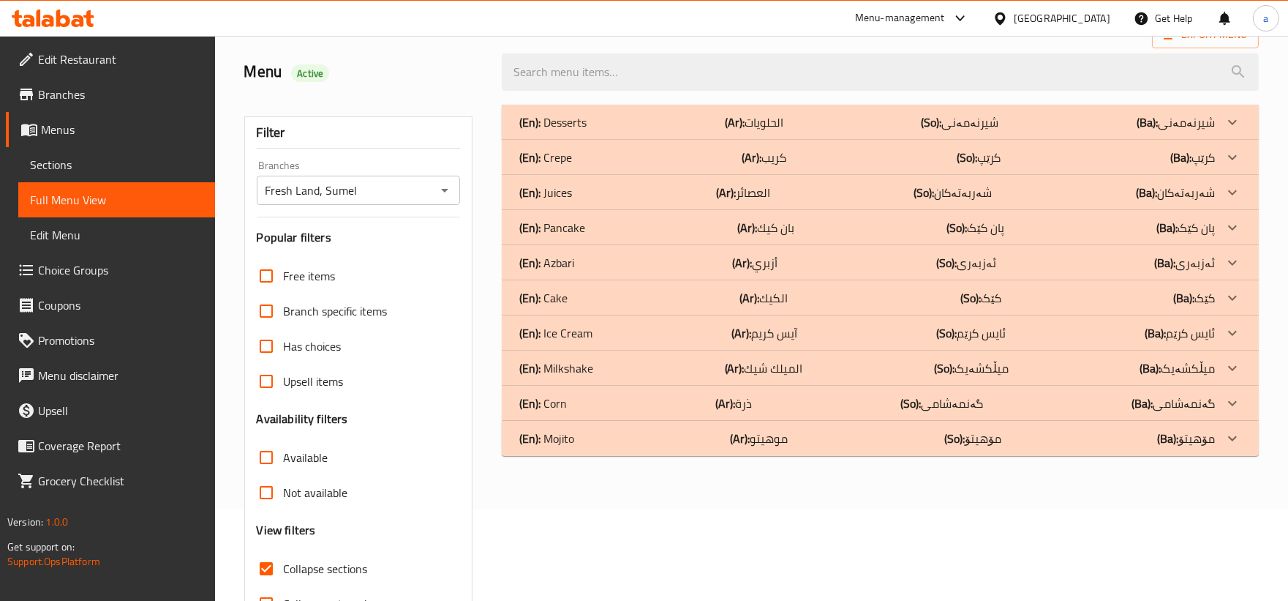
scroll to position [42, 0]
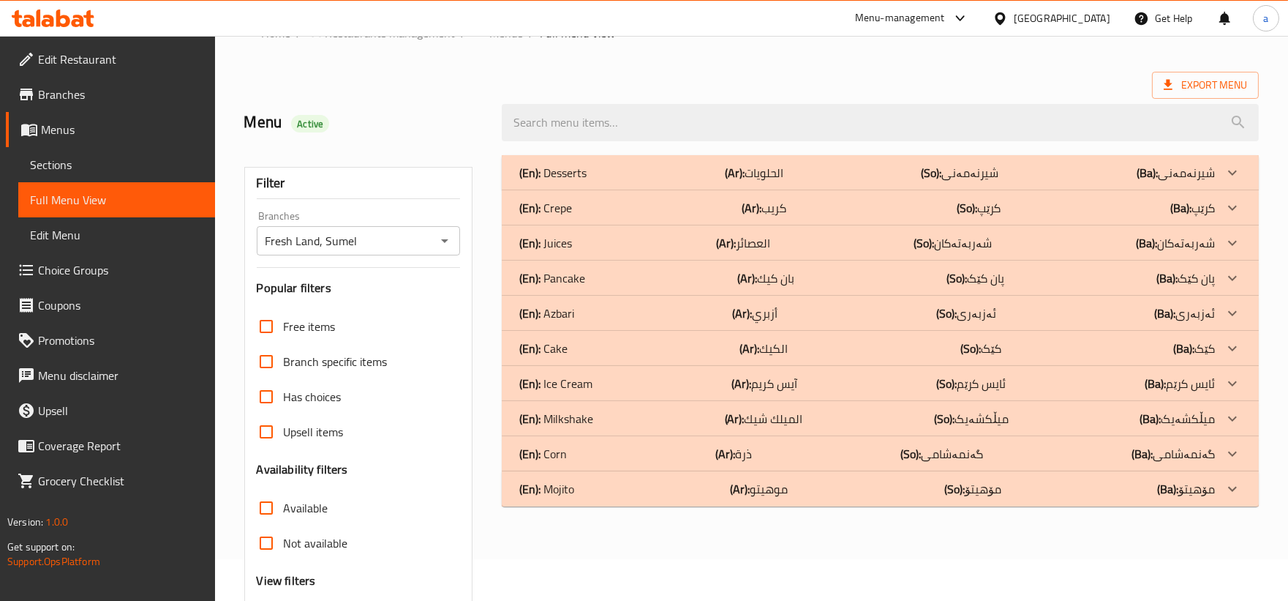
click at [604, 181] on div "(En): Mojito (Ar): موهيتو (So): مۆهیتۆ (Ba): مۆهیتۆ" at bounding box center [867, 173] width 696 height 18
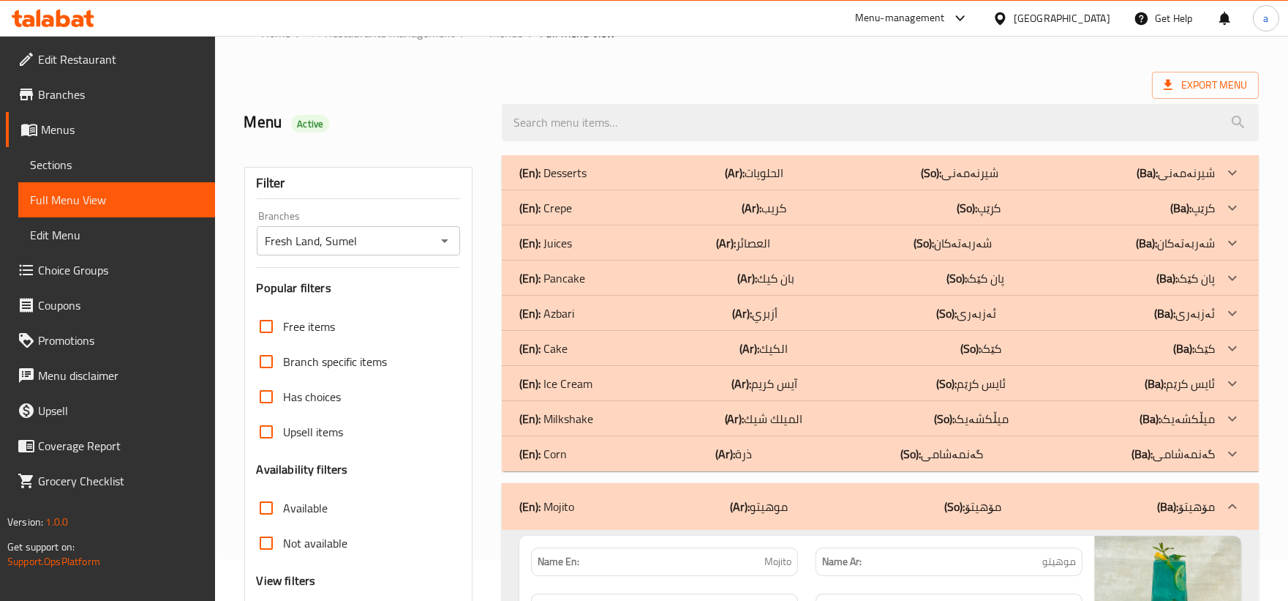
click at [580, 181] on p "(En): Milkshake" at bounding box center [552, 173] width 67 height 18
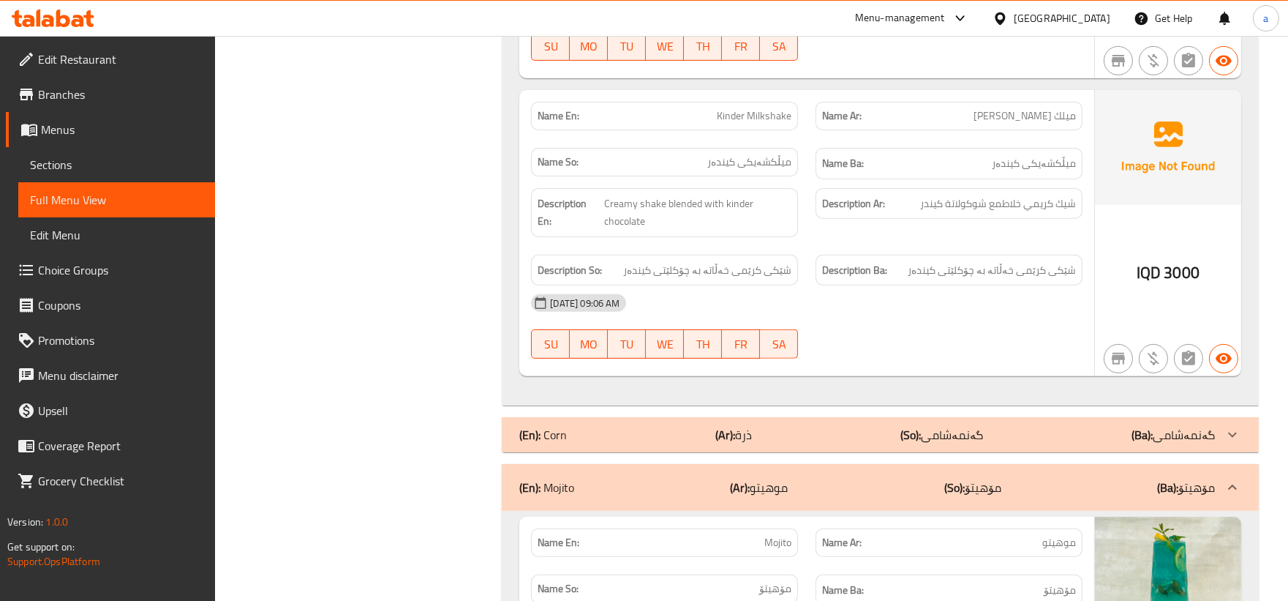
scroll to position [1261, 0]
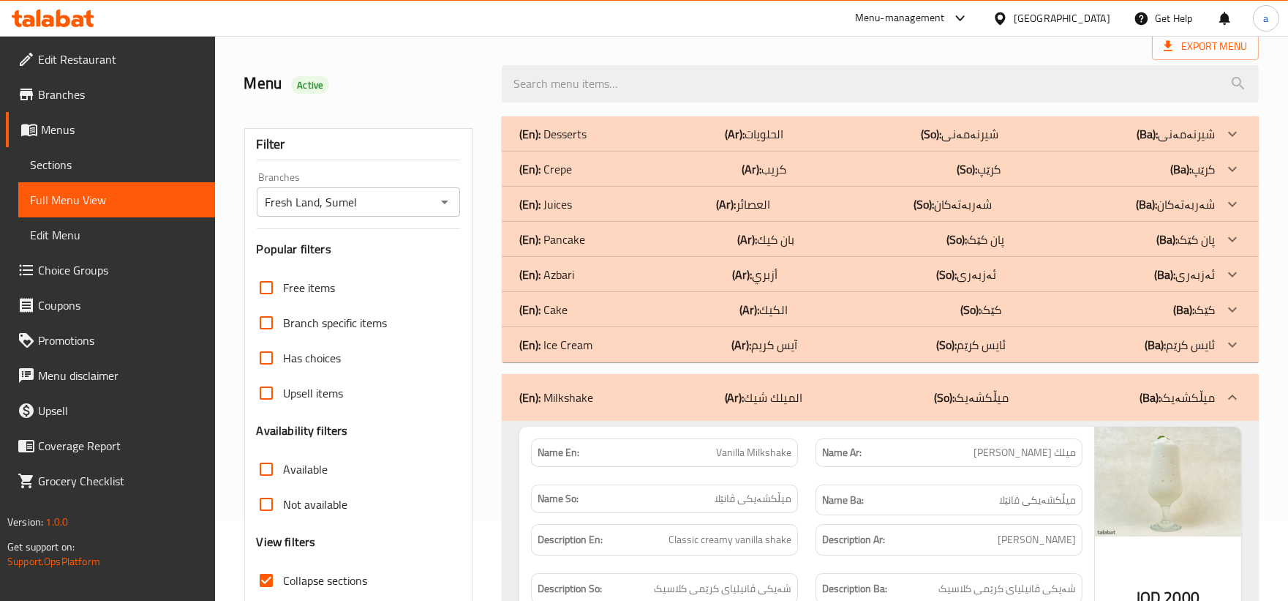
scroll to position [42, 0]
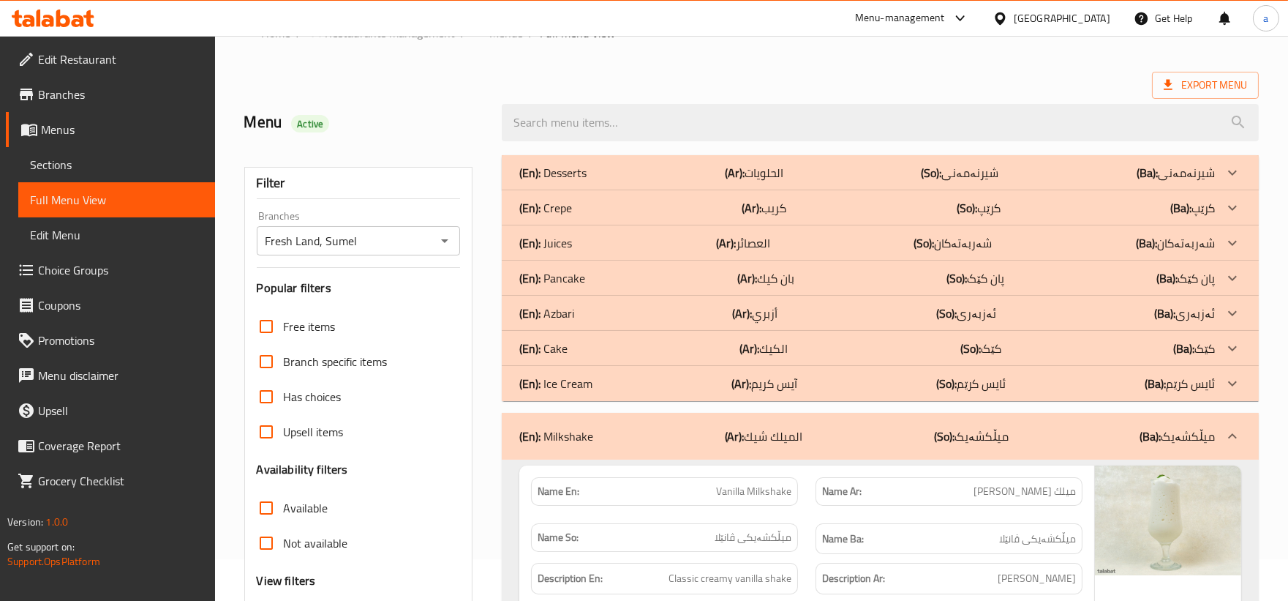
click at [654, 181] on div "(En): Ice Cream (Ar): آيس كريم (So): ئایس کرێم (Ba): ئایس کرێم" at bounding box center [867, 173] width 696 height 18
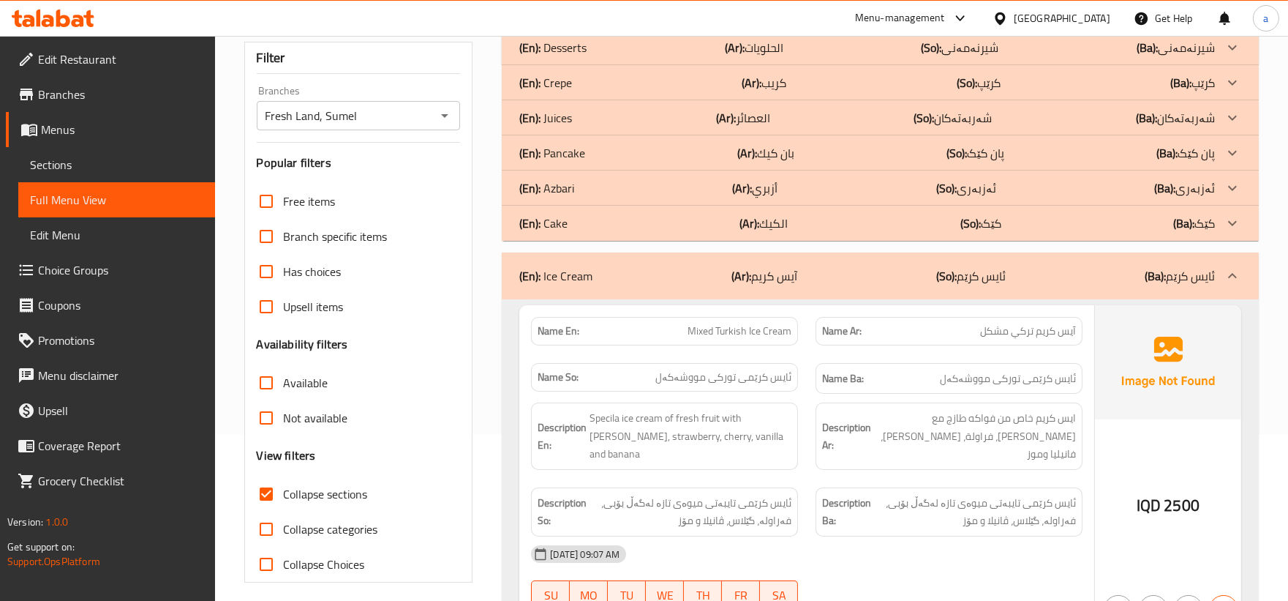
scroll to position [0, 0]
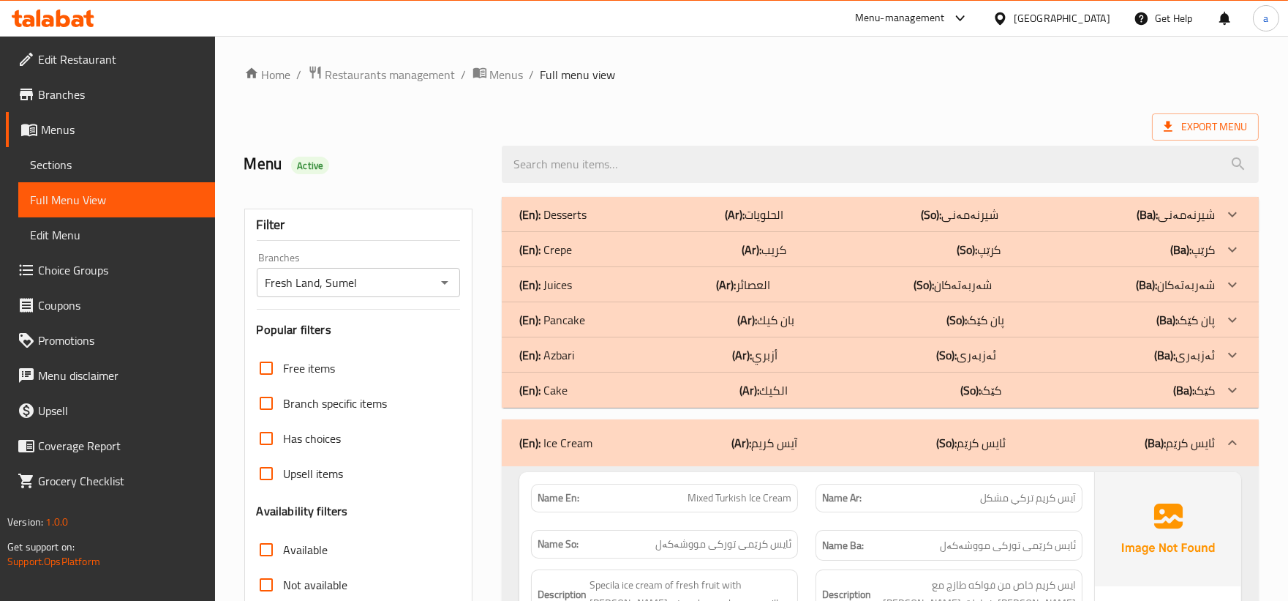
click at [649, 208] on div "(En): Desserts (Ar): الحلويات (So): شیرنەمەنی (Ba): شیرنەمەنی" at bounding box center [867, 215] width 696 height 18
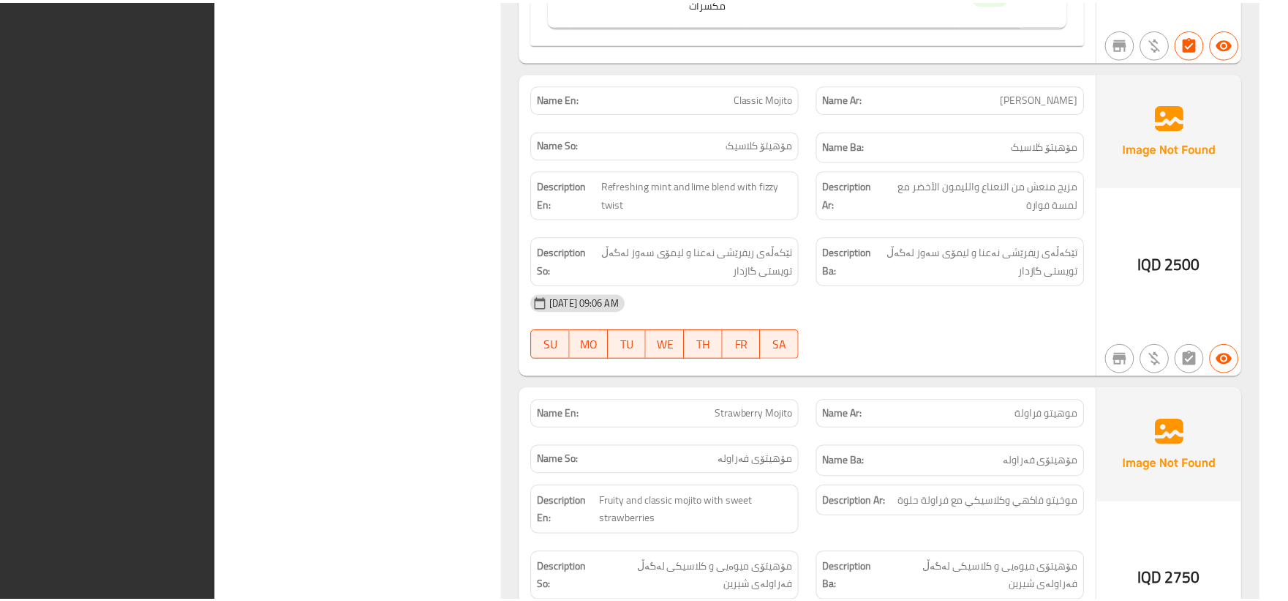
scroll to position [9747, 0]
